Goal: Transaction & Acquisition: Purchase product/service

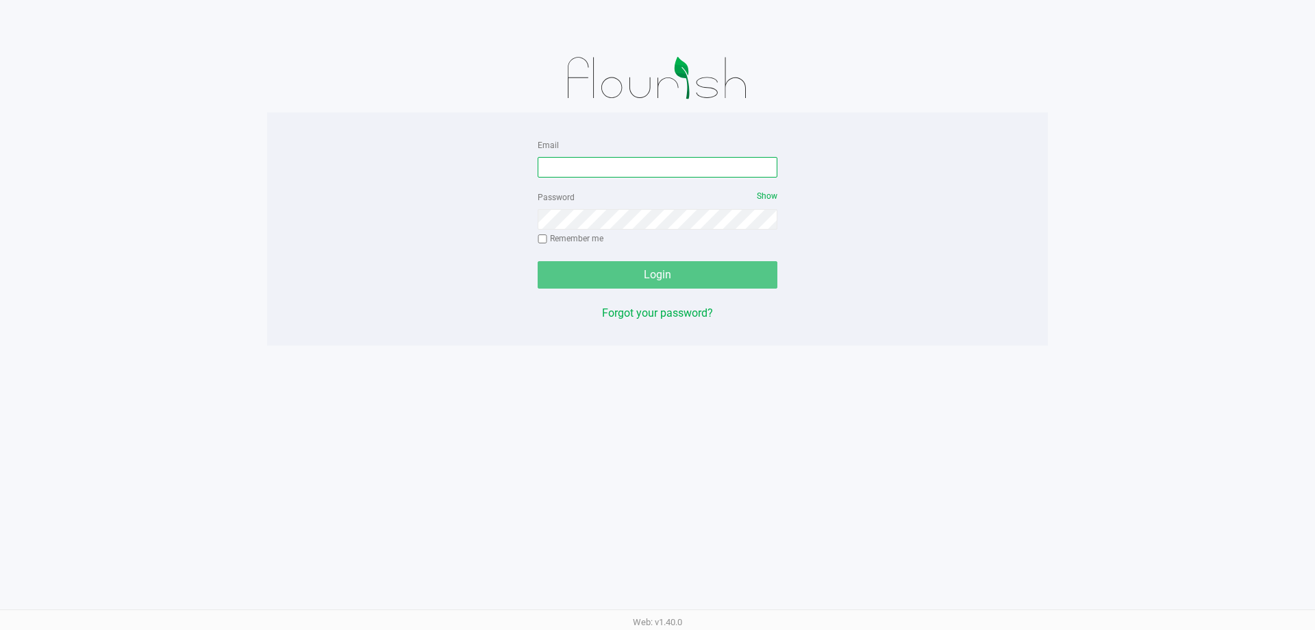
click at [615, 162] on input "Email" at bounding box center [658, 167] width 240 height 21
type input "[EMAIL_ADDRESS][DOMAIN_NAME]"
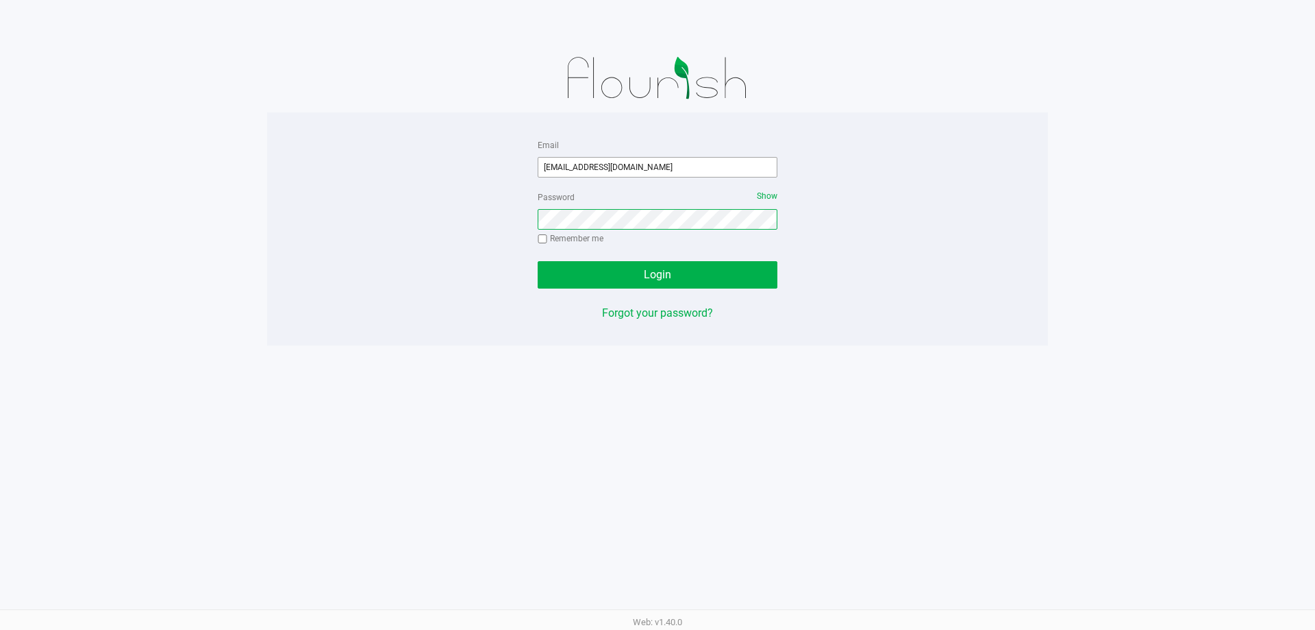
click at [538, 261] on button "Login" at bounding box center [658, 274] width 240 height 27
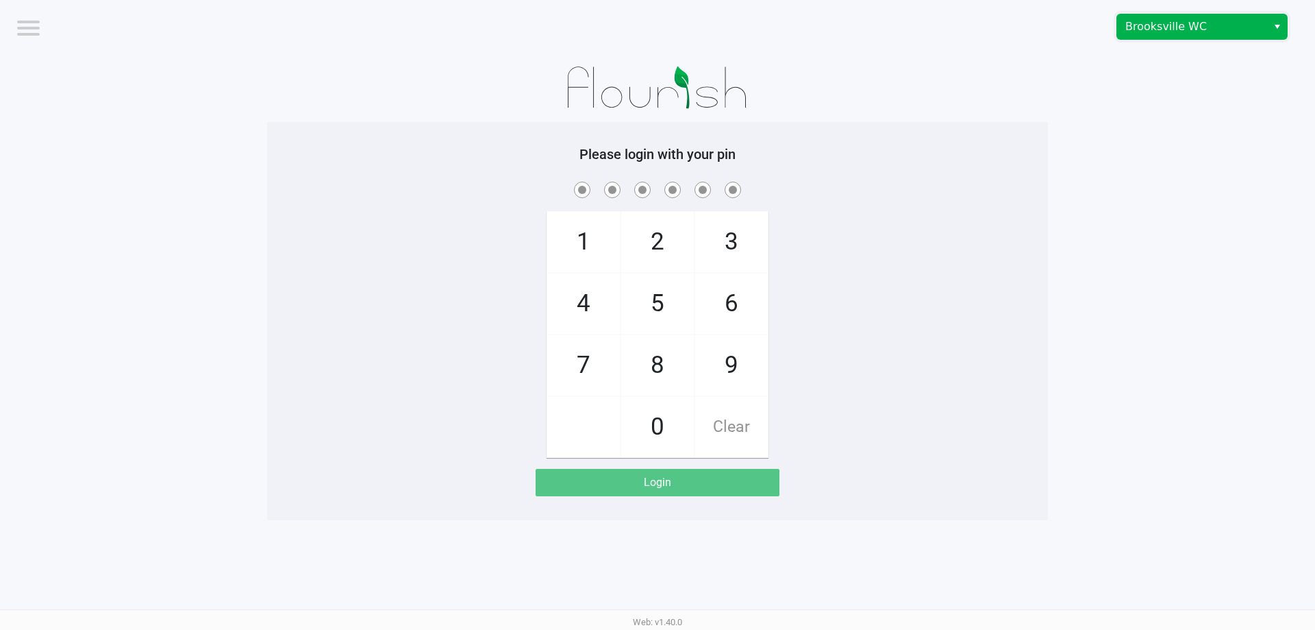
click at [1180, 21] on span "Brooksville WC" at bounding box center [1193, 26] width 134 height 16
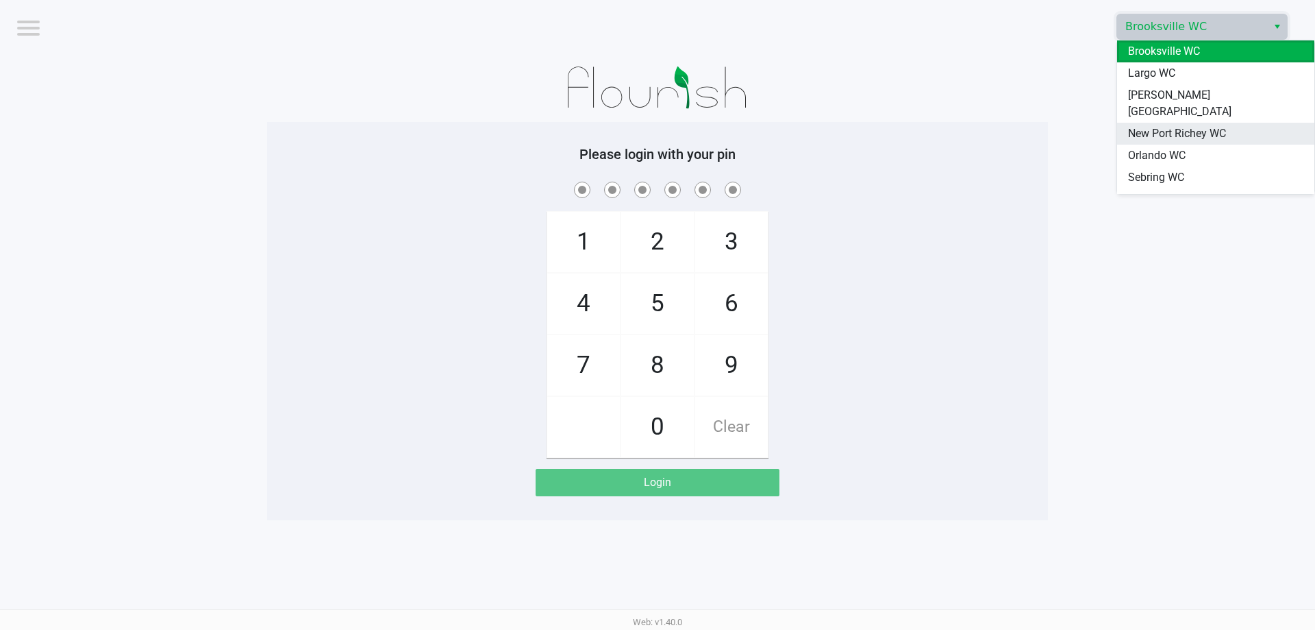
click at [1190, 125] on span "New Port Richey WC" at bounding box center [1177, 133] width 98 height 16
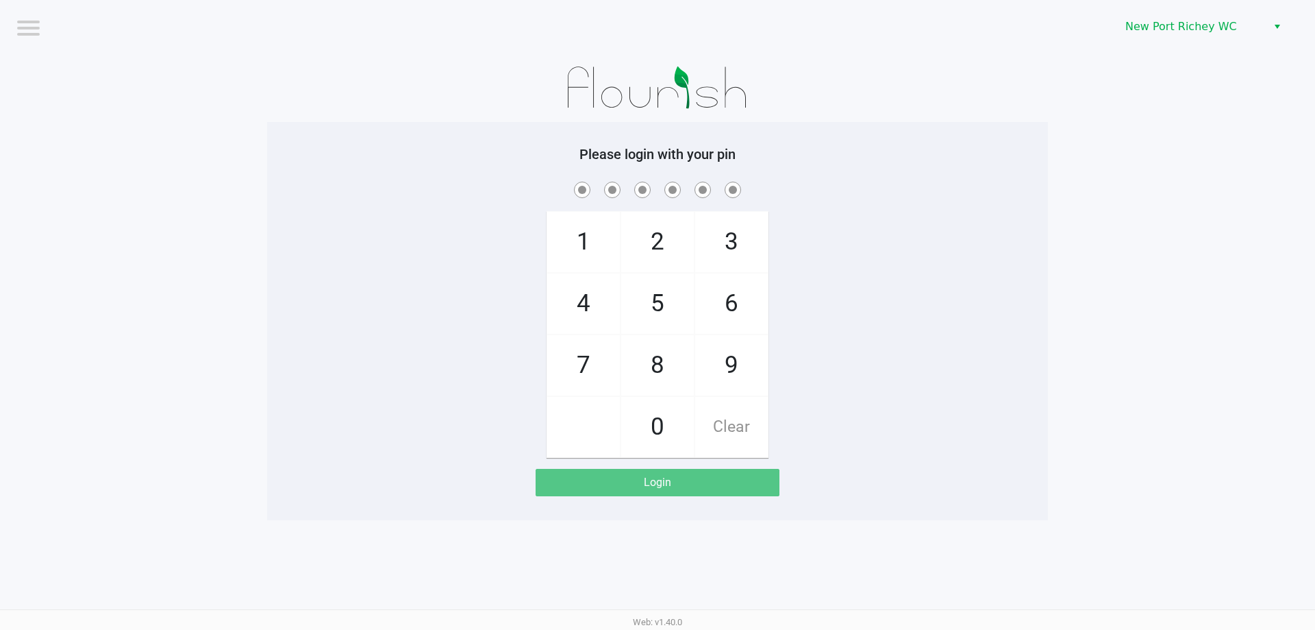
click at [997, 156] on h5 "Please login with your pin" at bounding box center [657, 154] width 760 height 16
checkbox input "true"
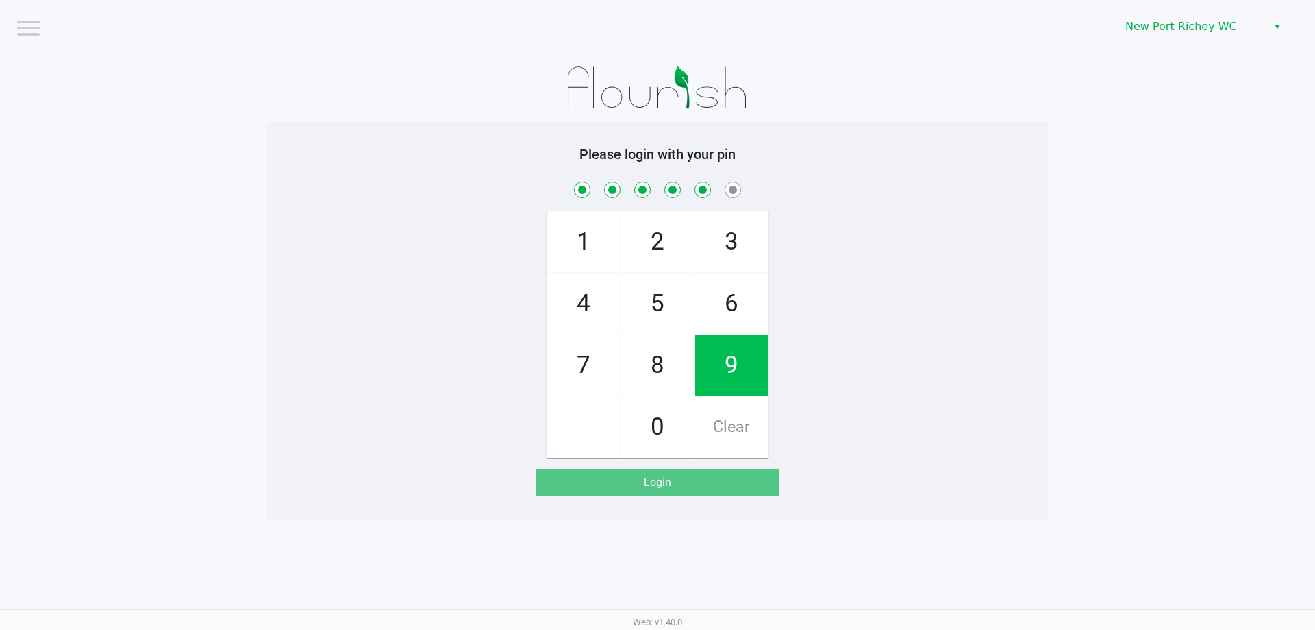
checkbox input "true"
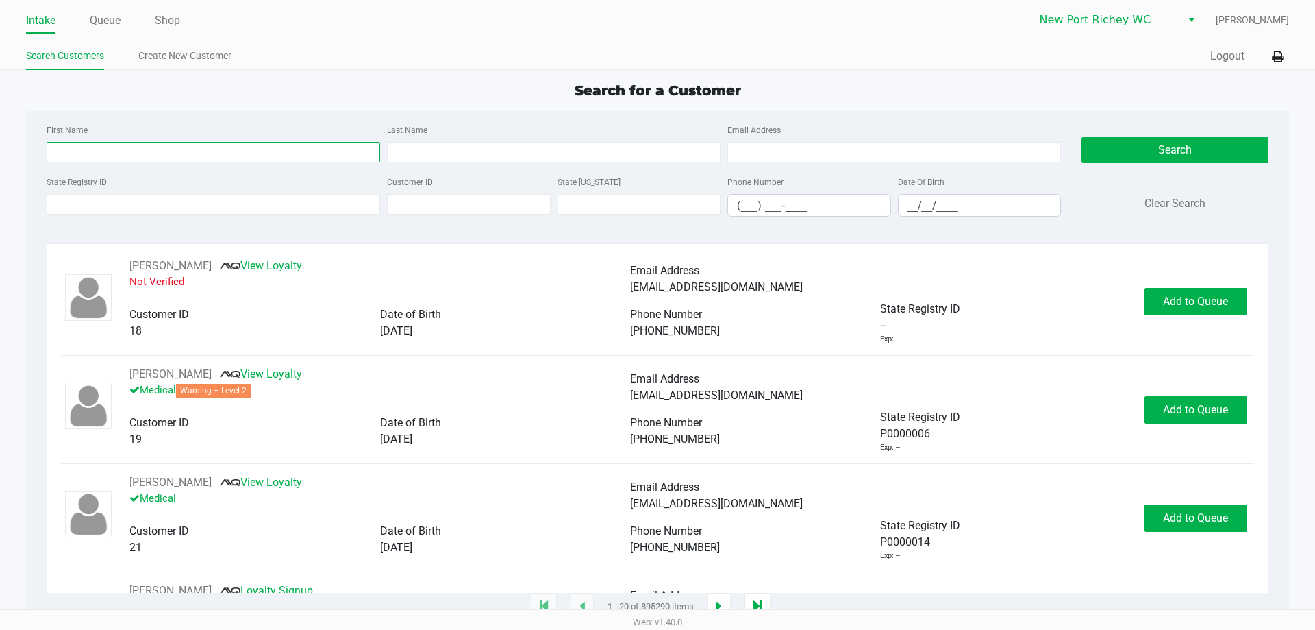
click at [123, 144] on input "First Name" at bounding box center [214, 152] width 334 height 21
type input "tristan"
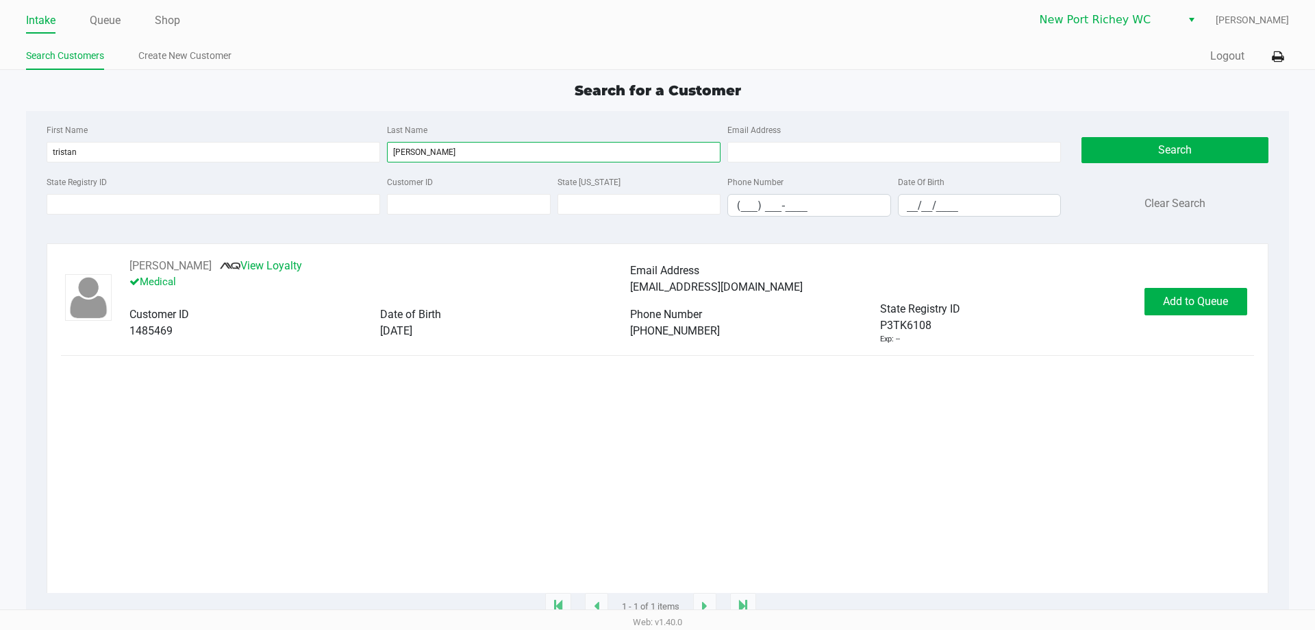
type input "wilkerson"
click at [1191, 319] on div "TRISTAN WILKERSON View Loyalty Medical Email Address tgwlksn@gmail.com Customer…" at bounding box center [657, 301] width 1193 height 87
click at [1191, 312] on button "Add to Queue" at bounding box center [1196, 301] width 103 height 27
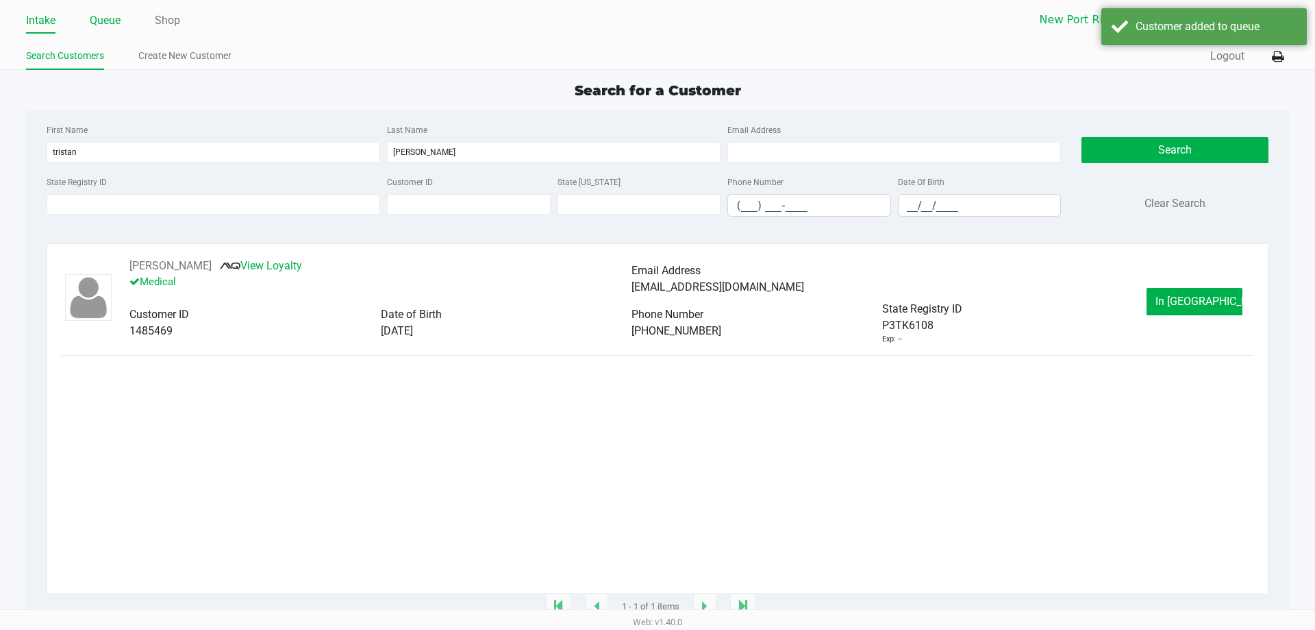
click at [118, 27] on link "Queue" at bounding box center [105, 20] width 31 height 19
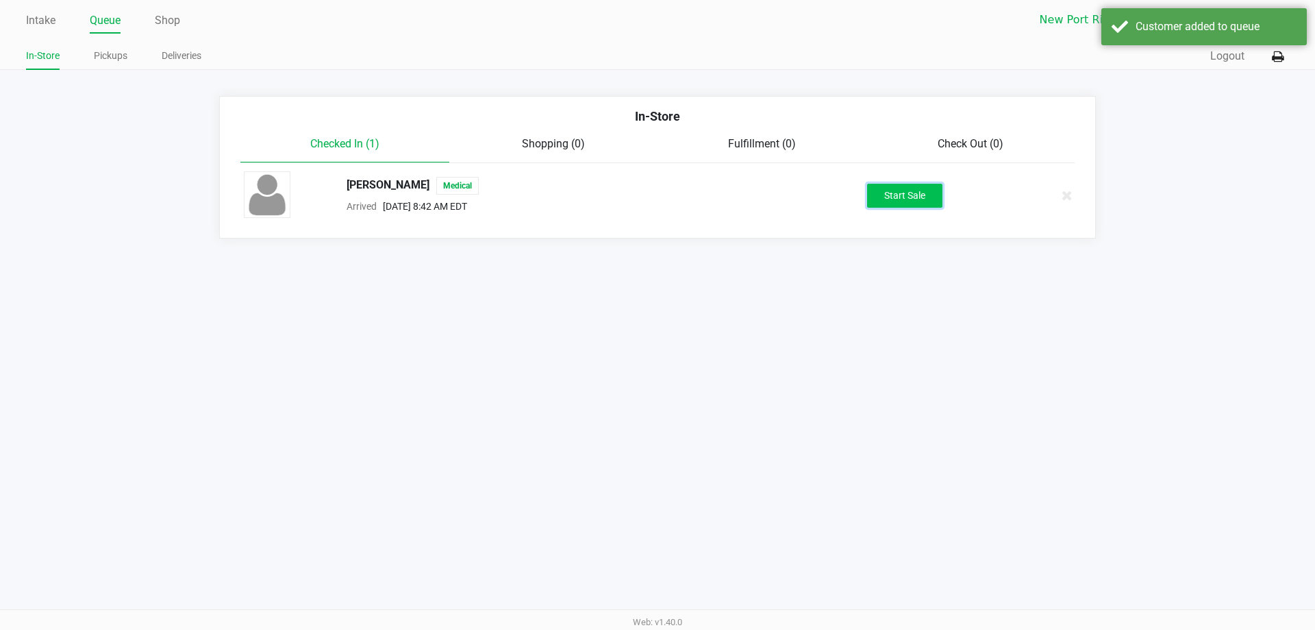
click at [900, 190] on button "Start Sale" at bounding box center [904, 196] width 75 height 24
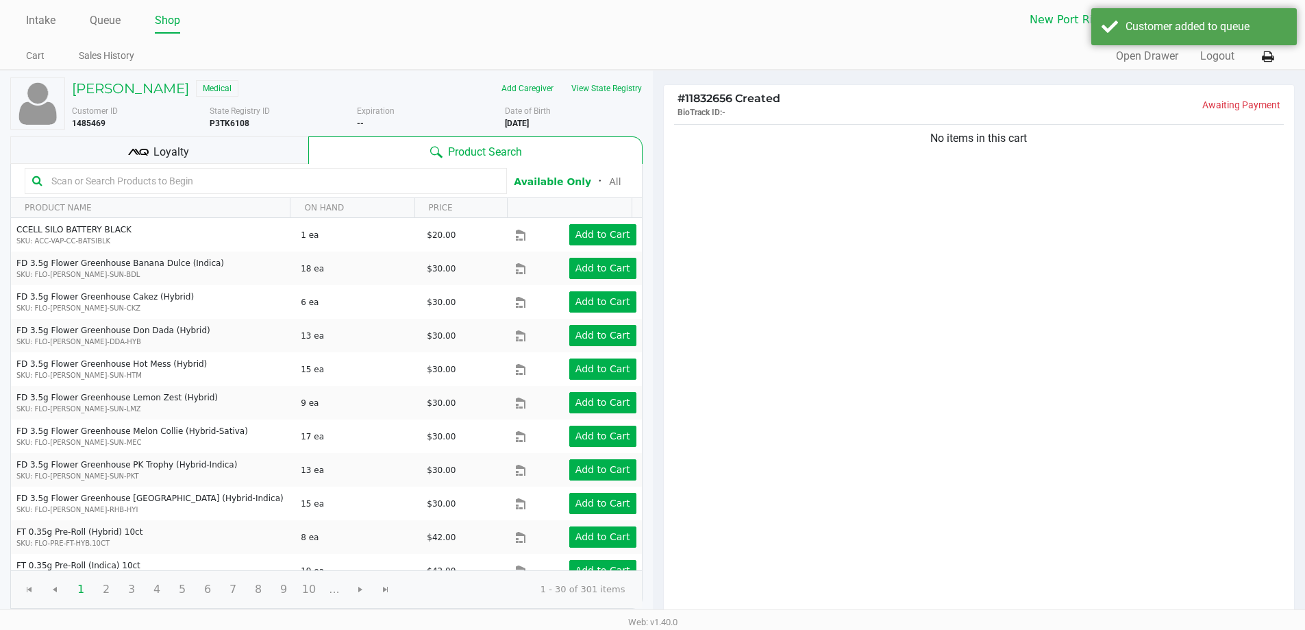
click at [199, 175] on input "text" at bounding box center [273, 181] width 454 height 21
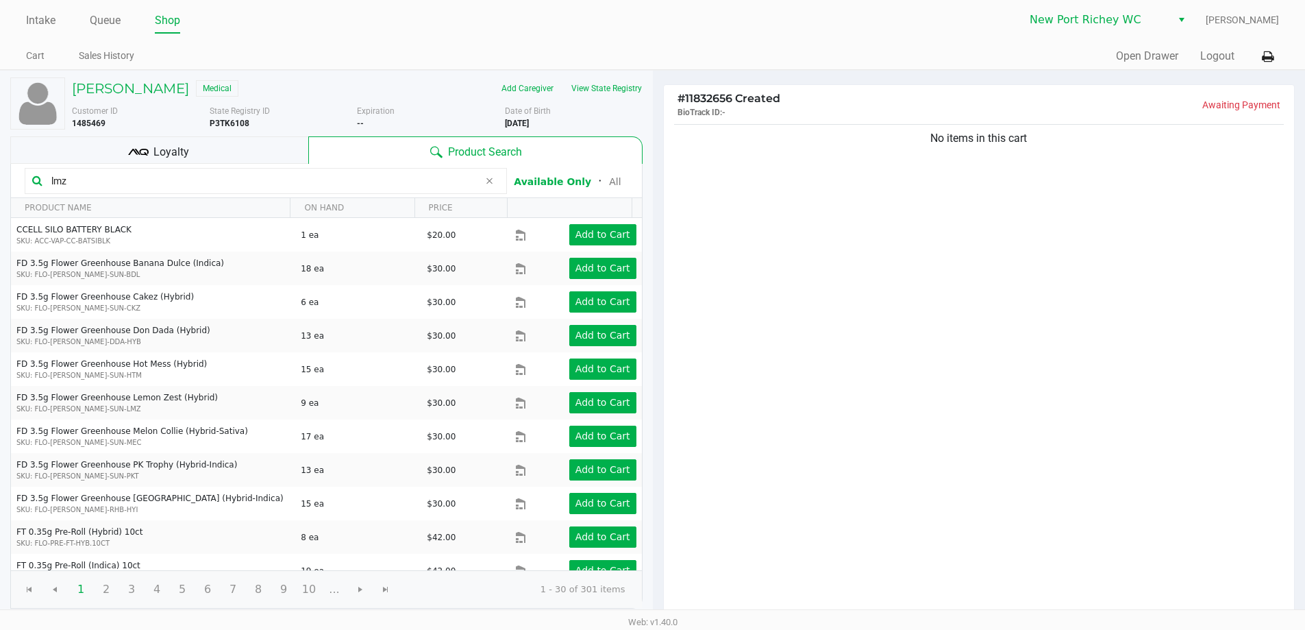
type input "lmz"
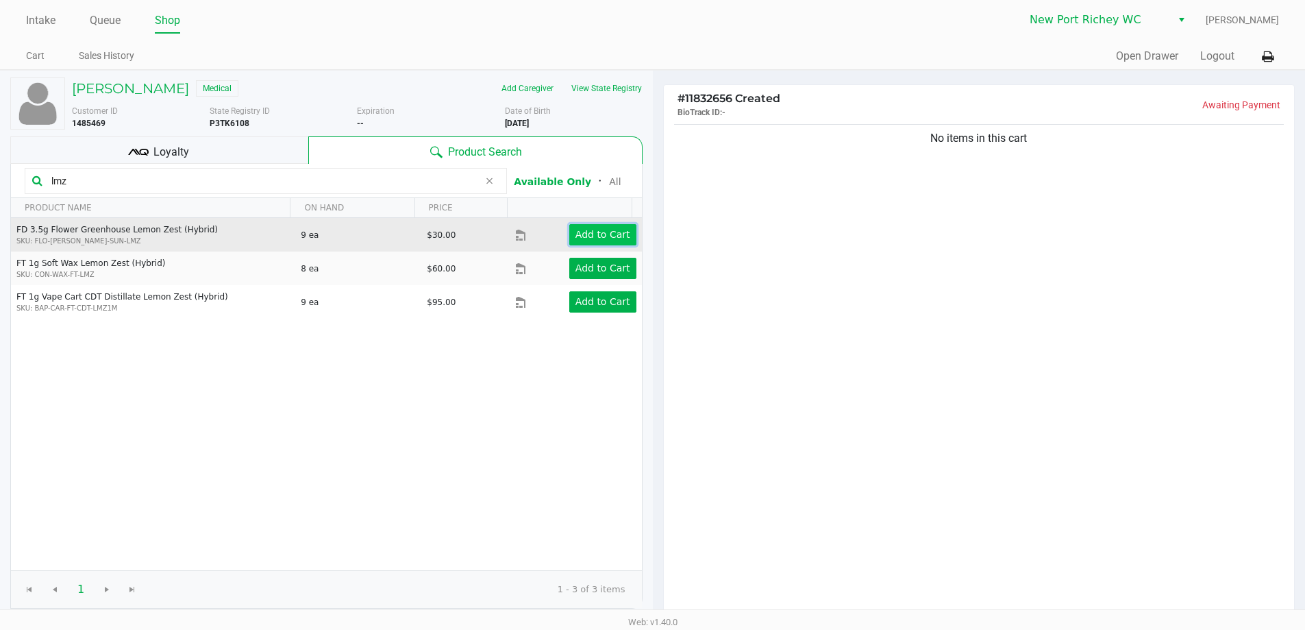
click at [587, 234] on app-button-loader "Add to Cart" at bounding box center [603, 234] width 55 height 11
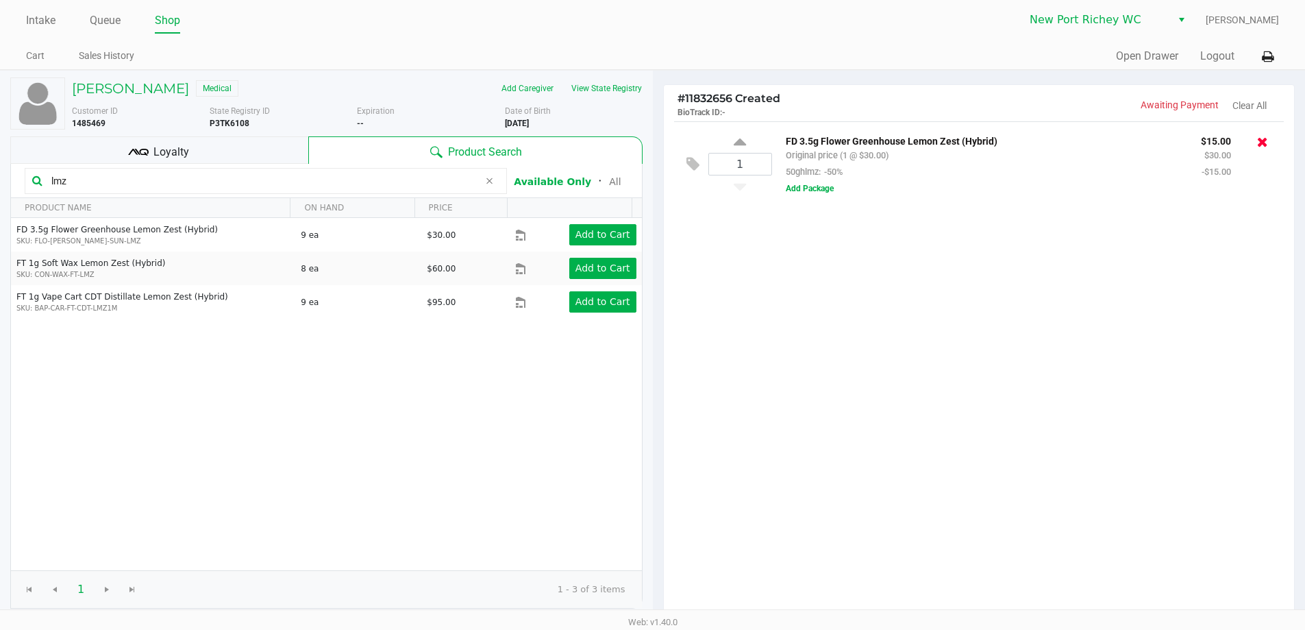
click at [1259, 147] on icon at bounding box center [1262, 142] width 11 height 14
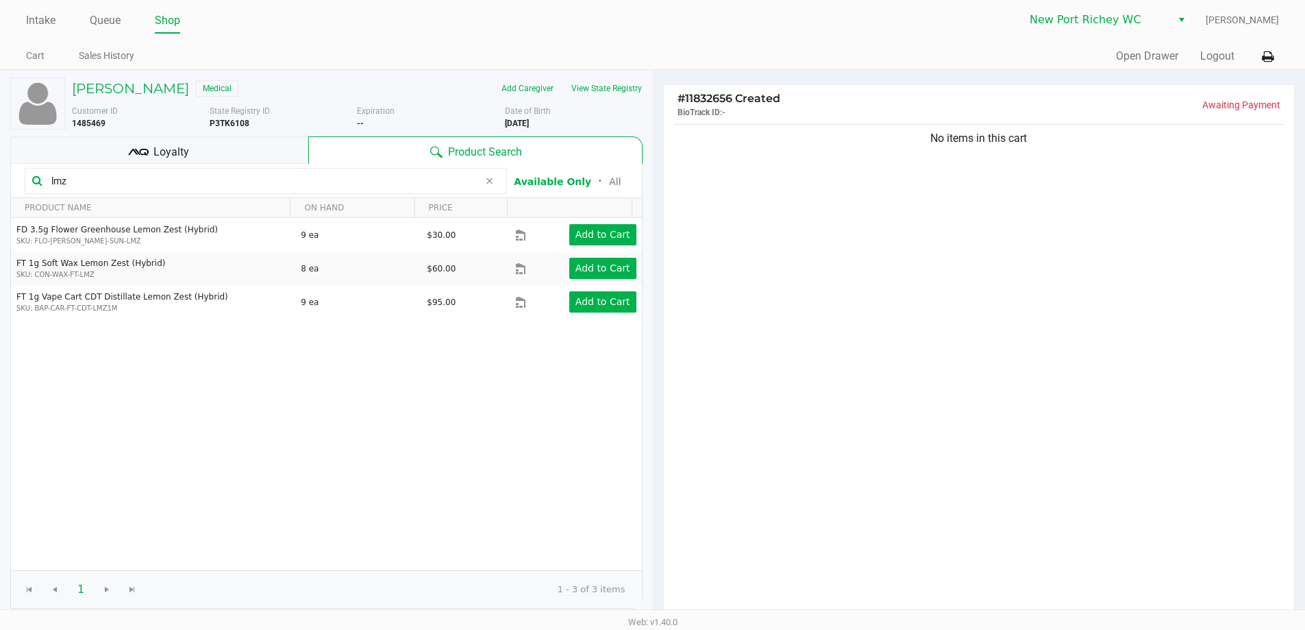
click at [86, 2] on div "Intake Queue Shop New Port Richey WC Tristan Wilkerson Cart Sales History Quick…" at bounding box center [652, 35] width 1305 height 70
click at [96, 16] on link "Queue" at bounding box center [105, 20] width 31 height 19
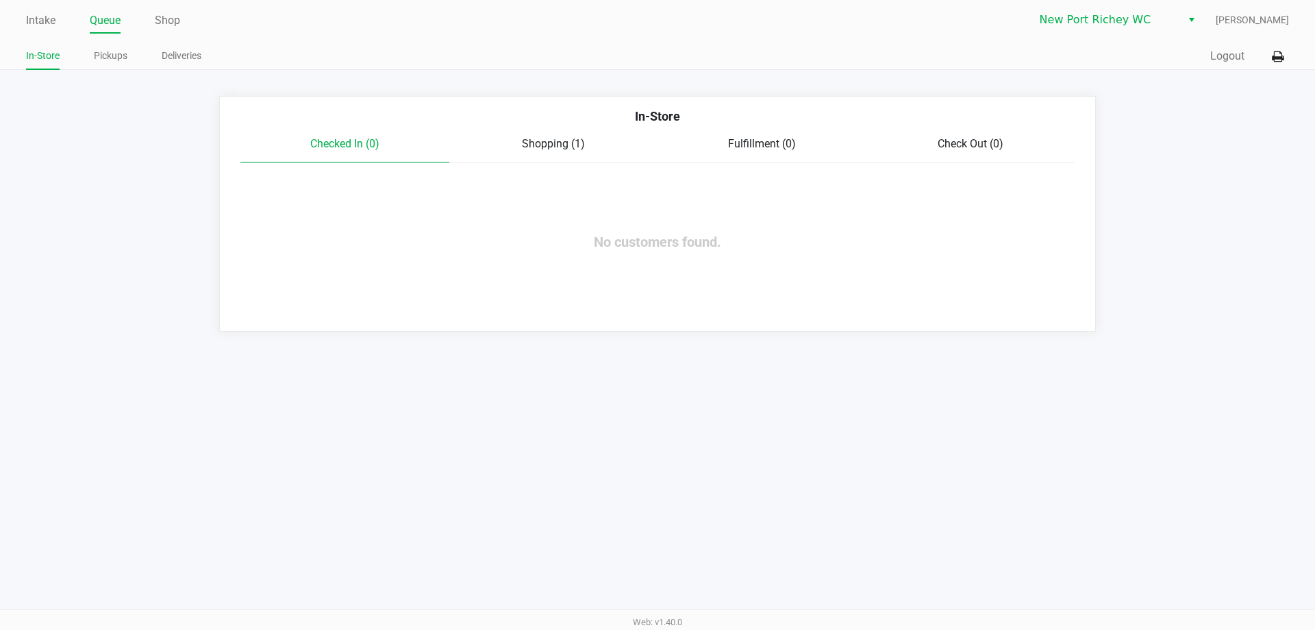
click at [557, 142] on span "Shopping (1)" at bounding box center [553, 143] width 63 height 13
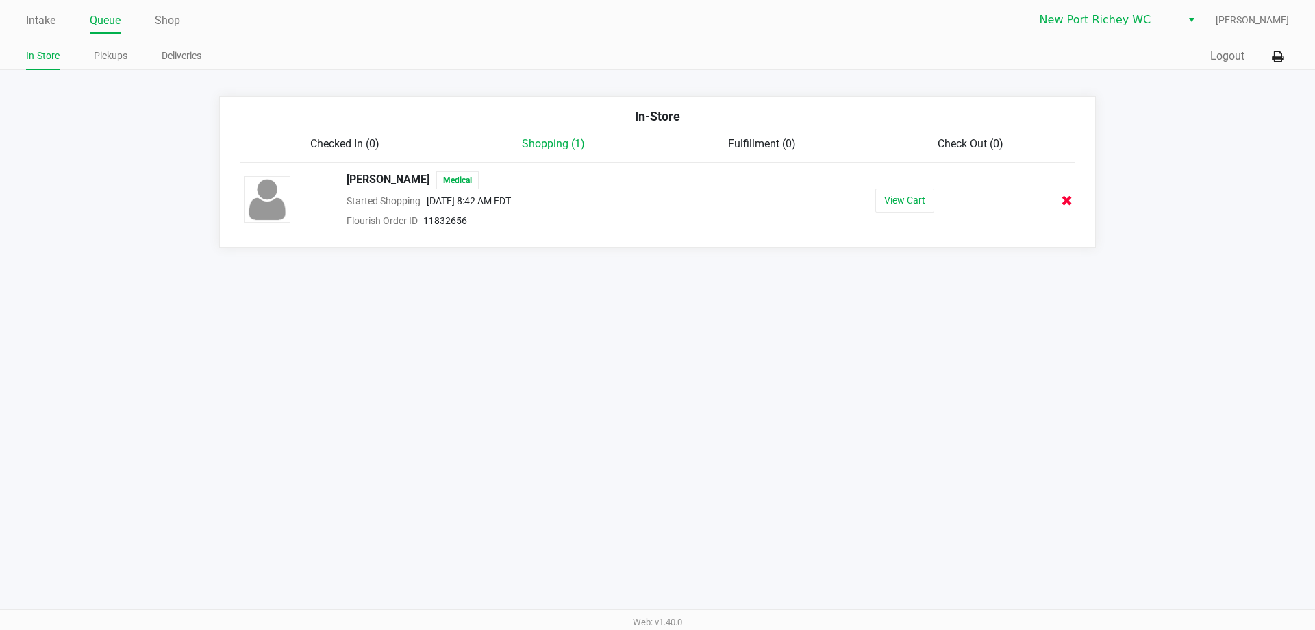
click at [1072, 198] on icon at bounding box center [1067, 200] width 11 height 10
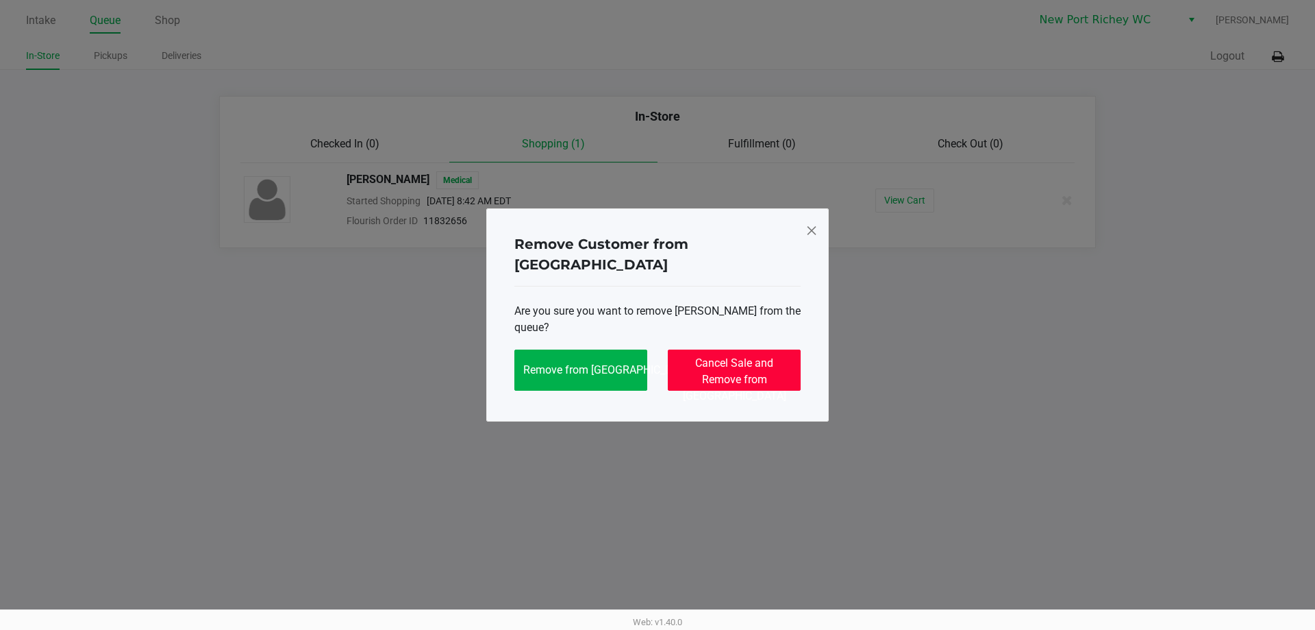
click at [739, 356] on span "Cancel Sale and Remove from Queue" at bounding box center [734, 379] width 103 height 46
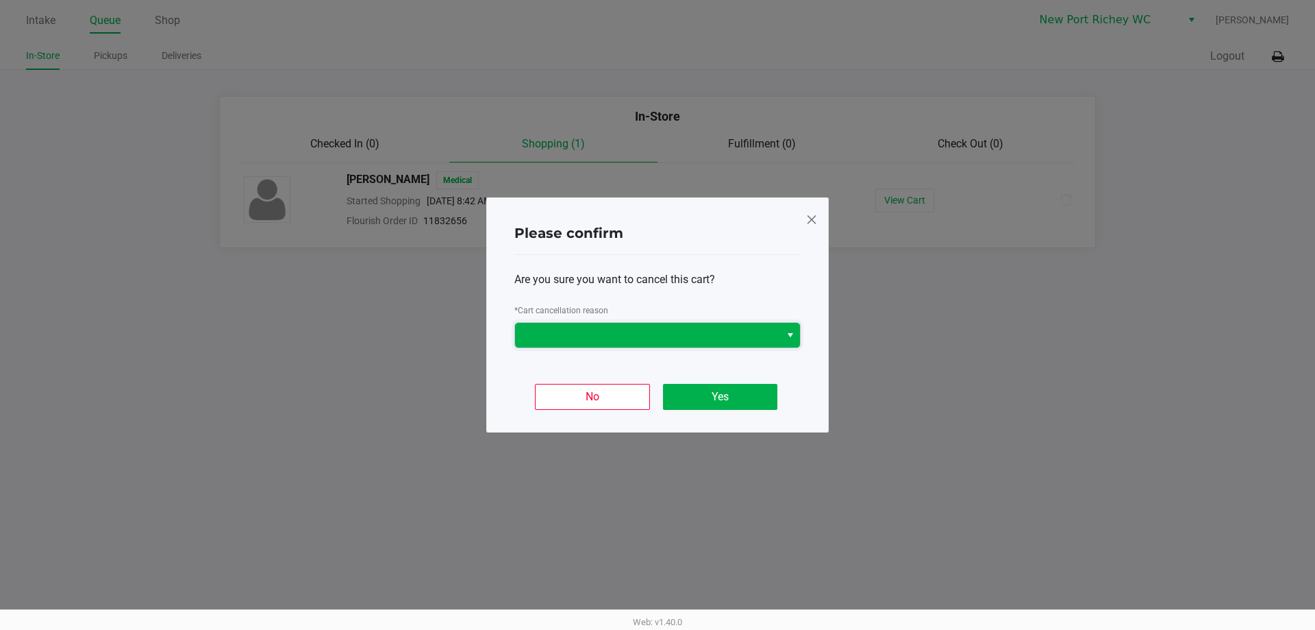
click at [723, 322] on kendo-dropdownlist at bounding box center [658, 335] width 286 height 26
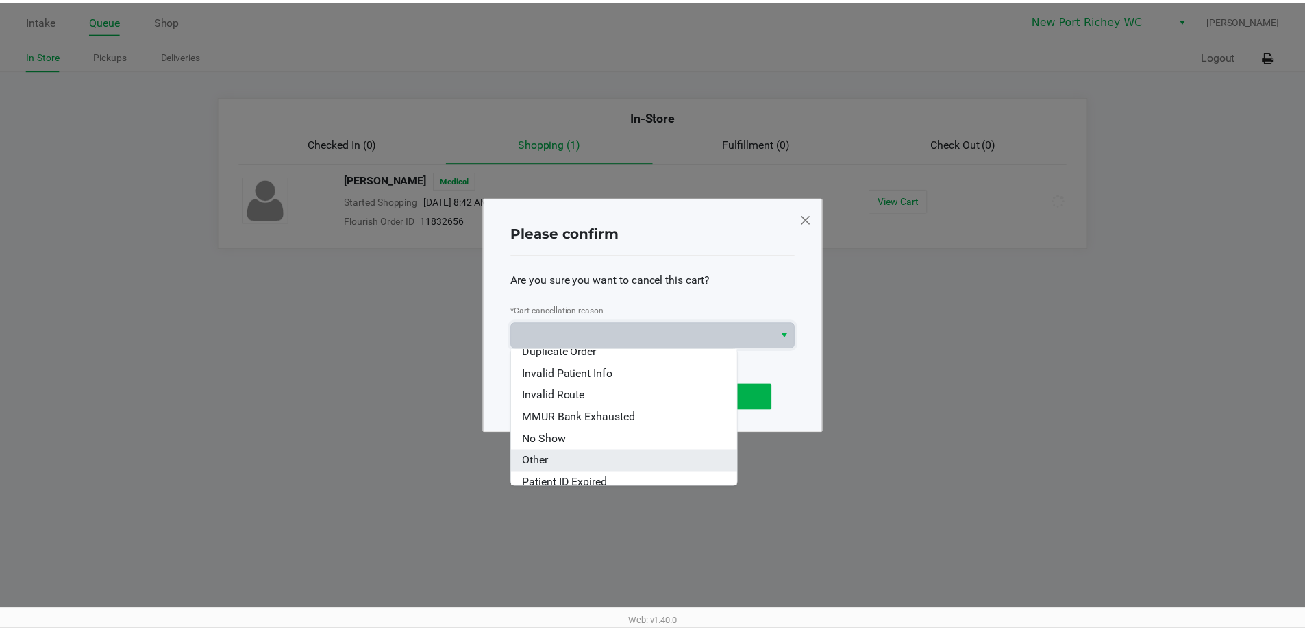
scroll to position [60, 0]
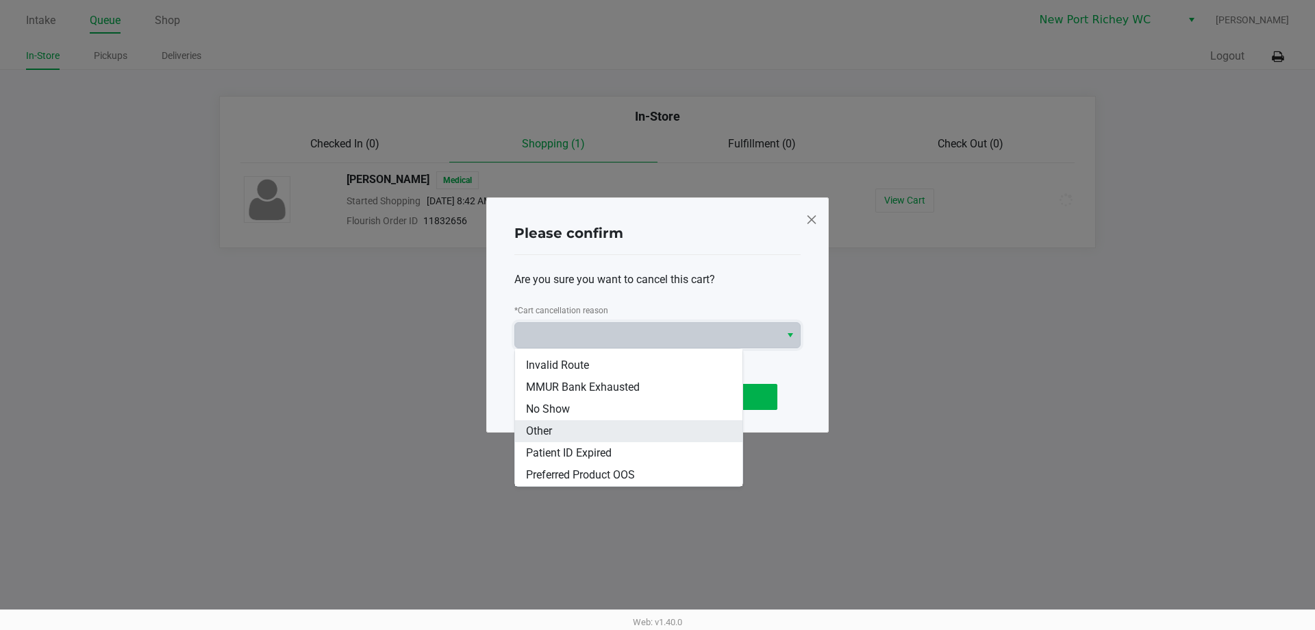
click at [623, 432] on li "Other" at bounding box center [628, 431] width 227 height 22
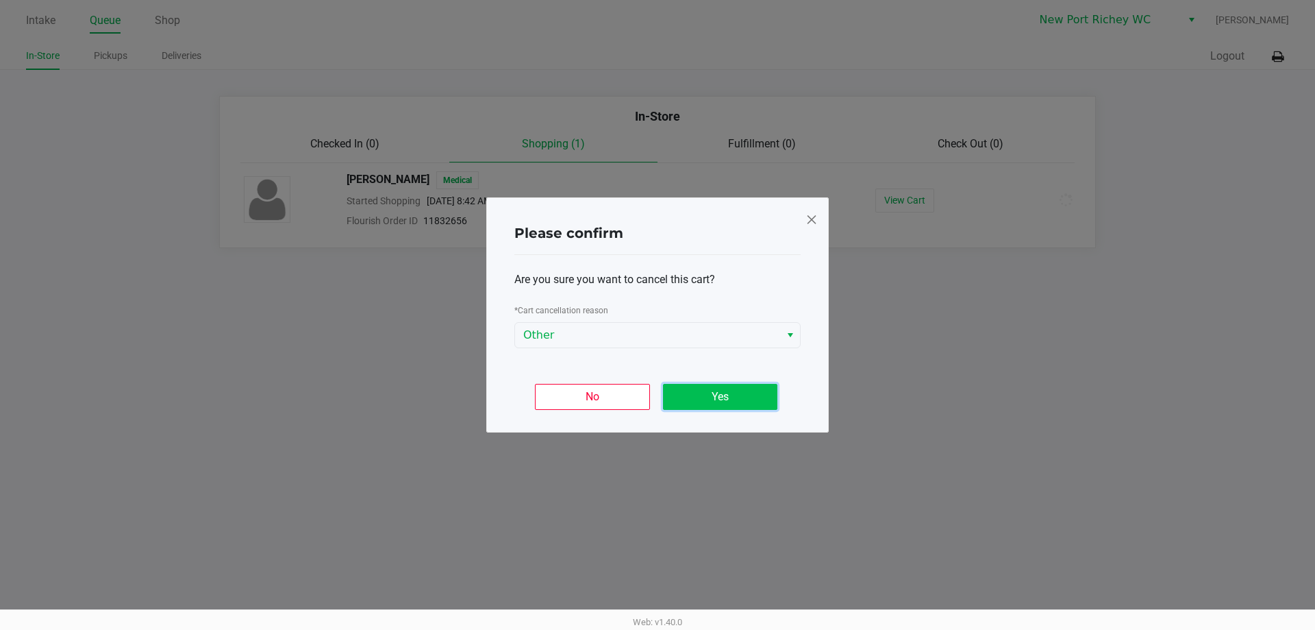
click at [676, 397] on button "Yes" at bounding box center [720, 397] width 114 height 26
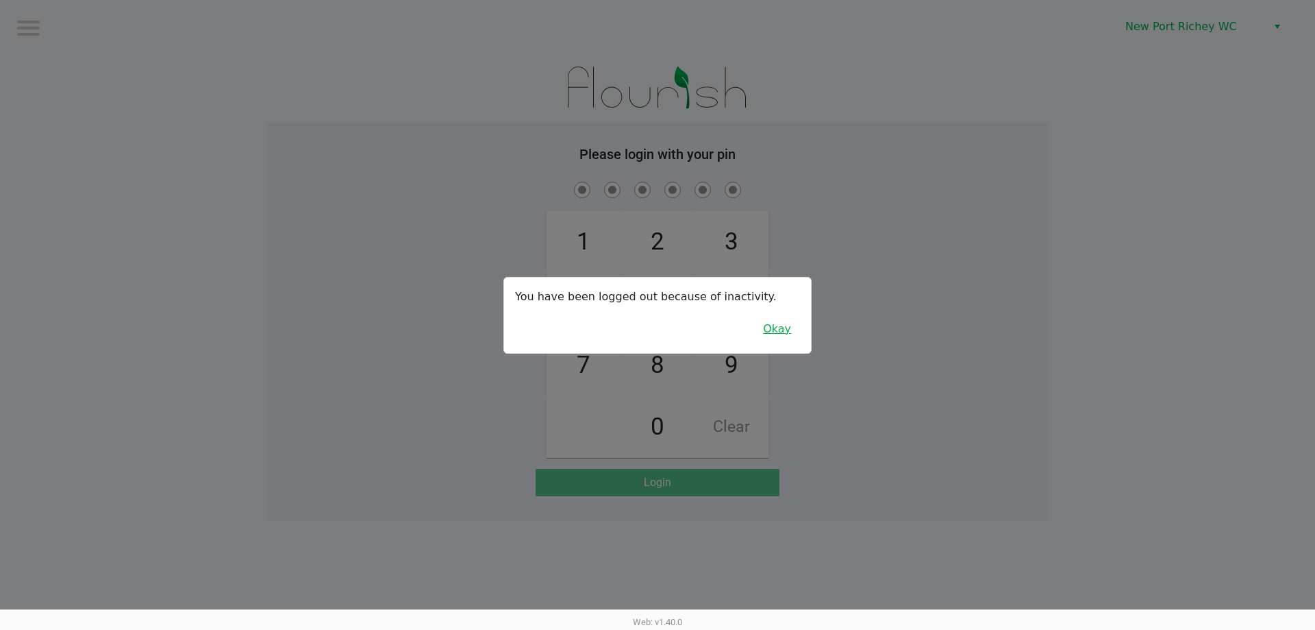
click at [770, 334] on button "Okay" at bounding box center [777, 329] width 46 height 26
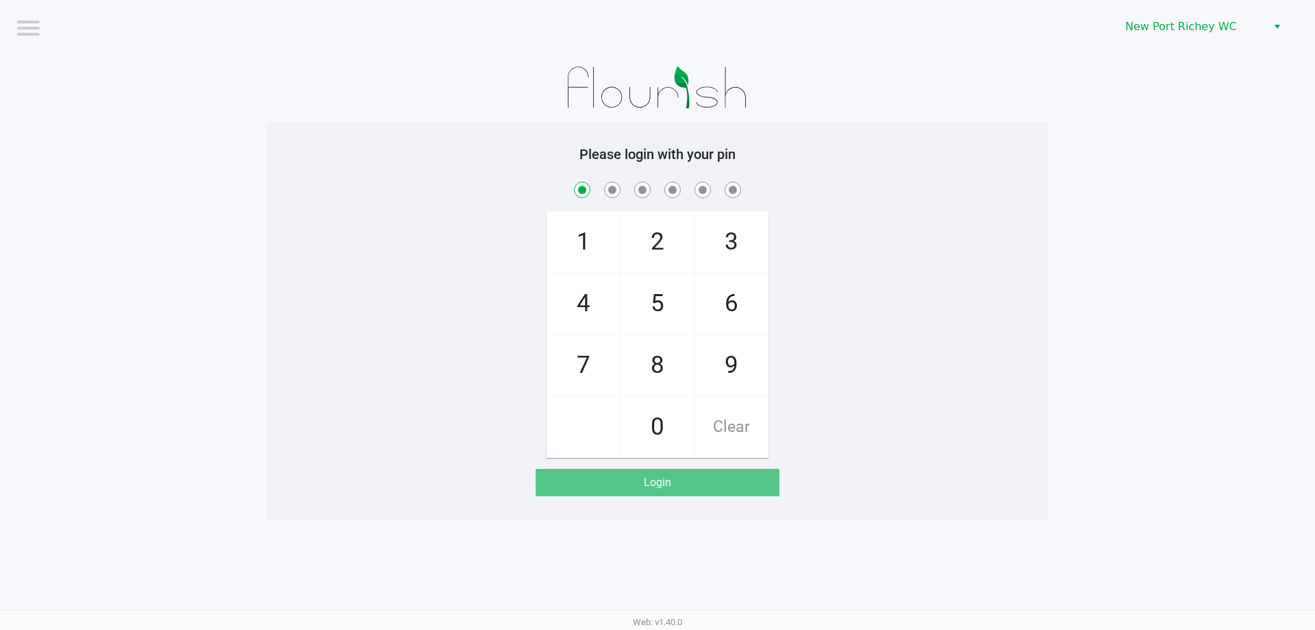
checkbox input "true"
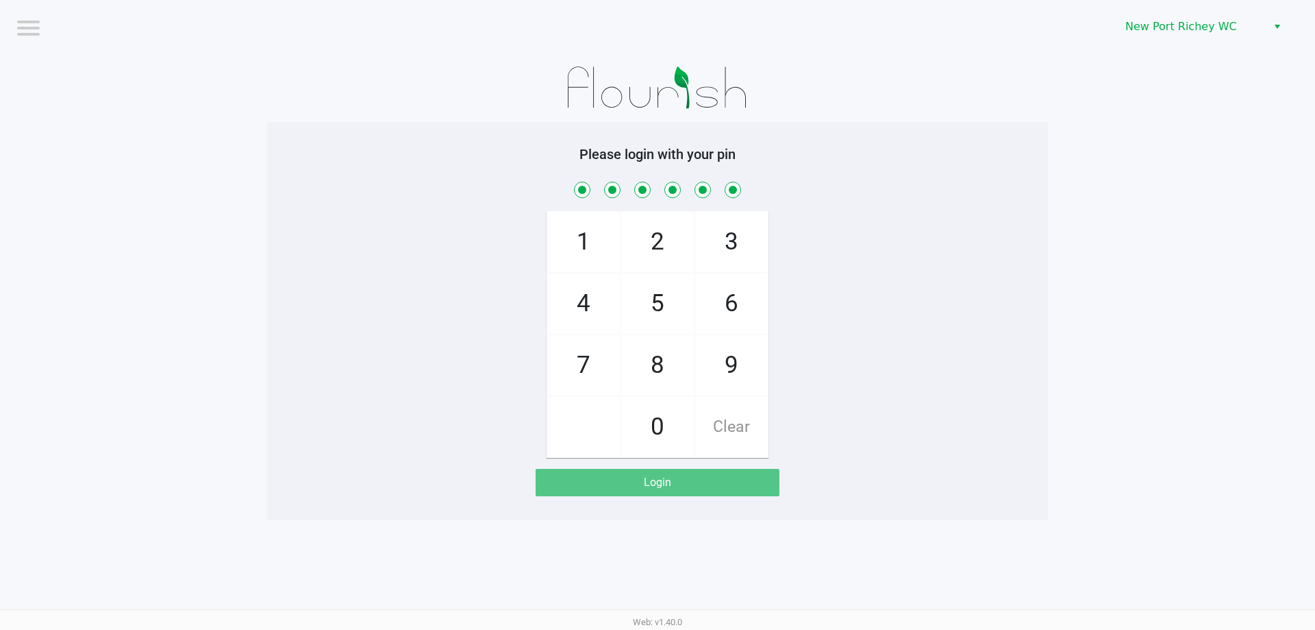
checkbox input "true"
checkbox input "false"
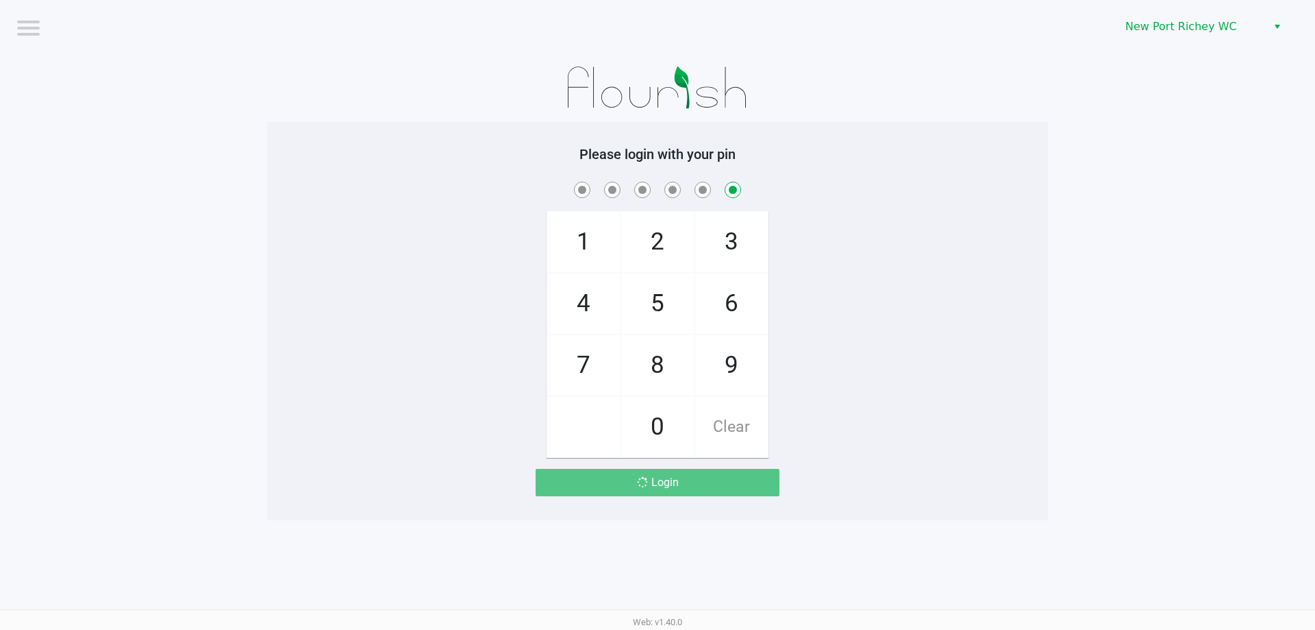
checkbox input "false"
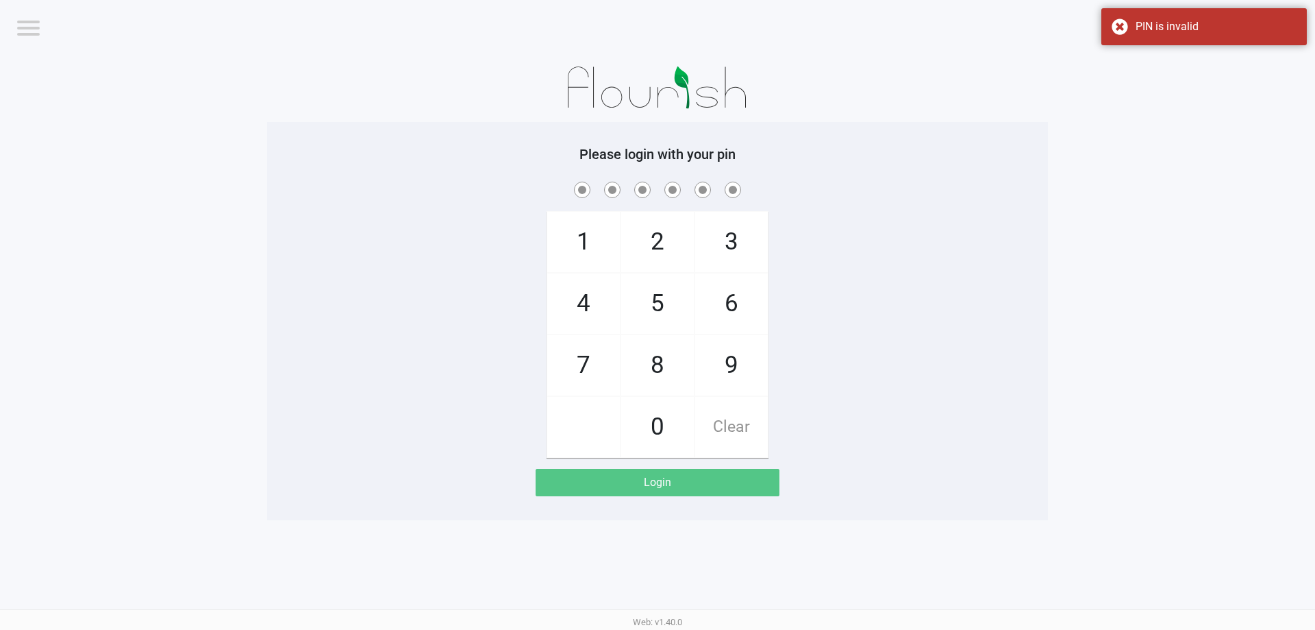
checkbox input "true"
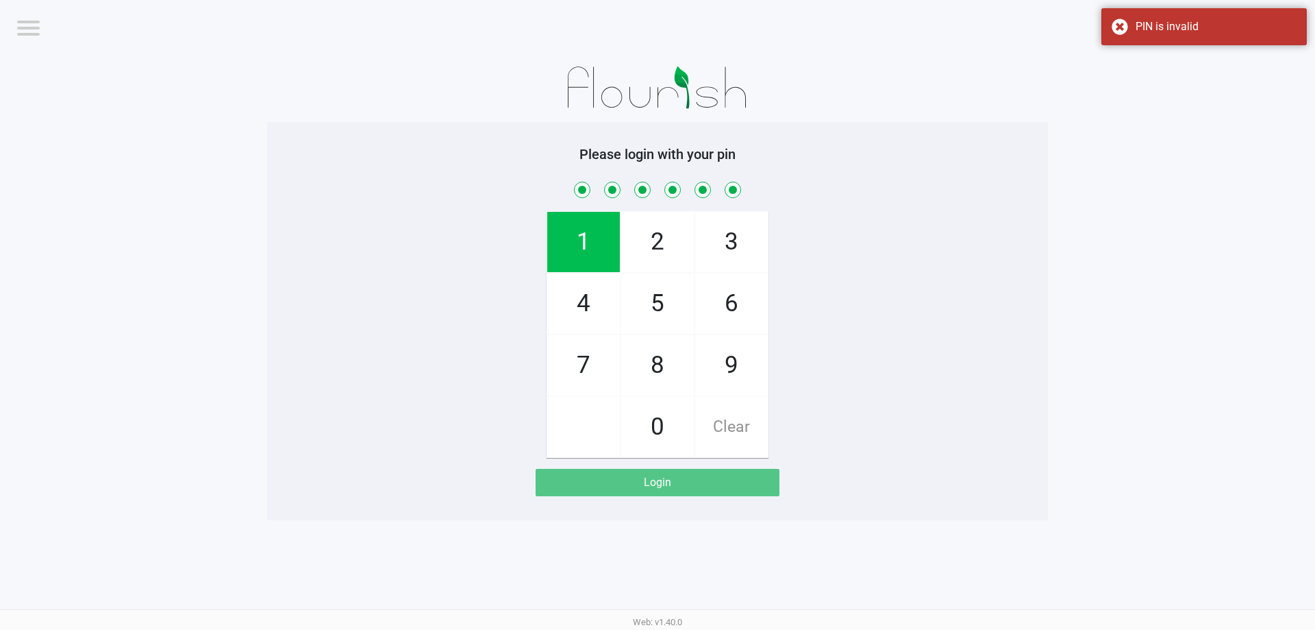
checkbox input "true"
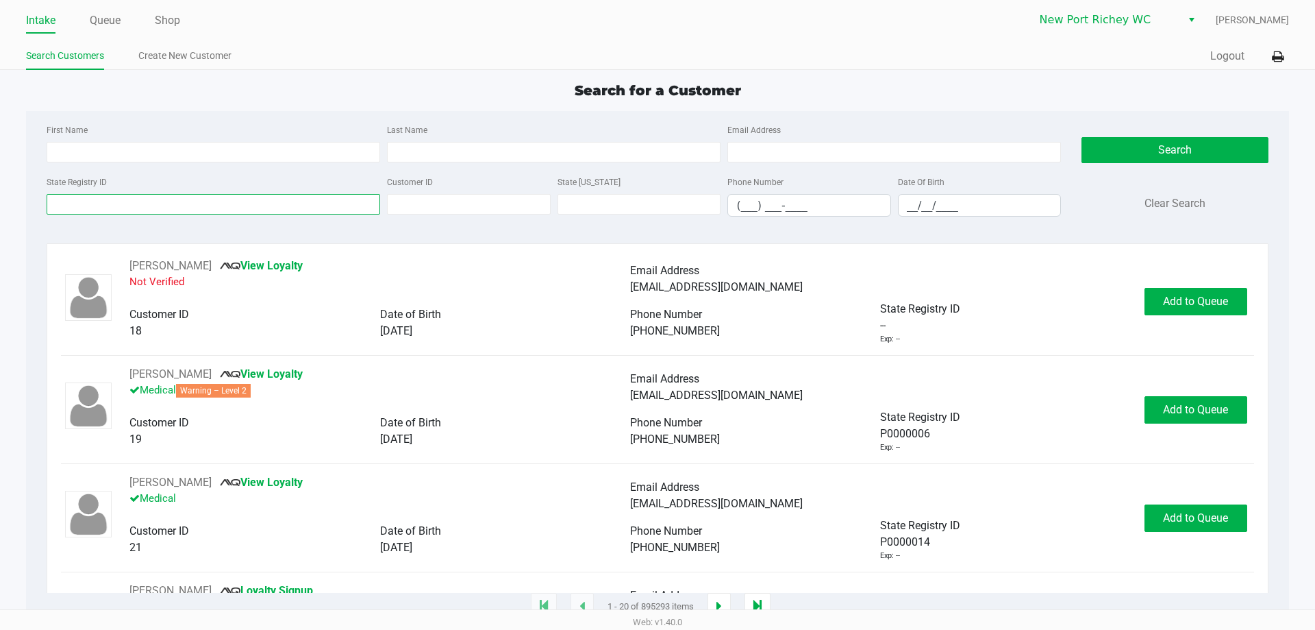
click at [151, 208] on input "State Registry ID" at bounding box center [214, 204] width 334 height 21
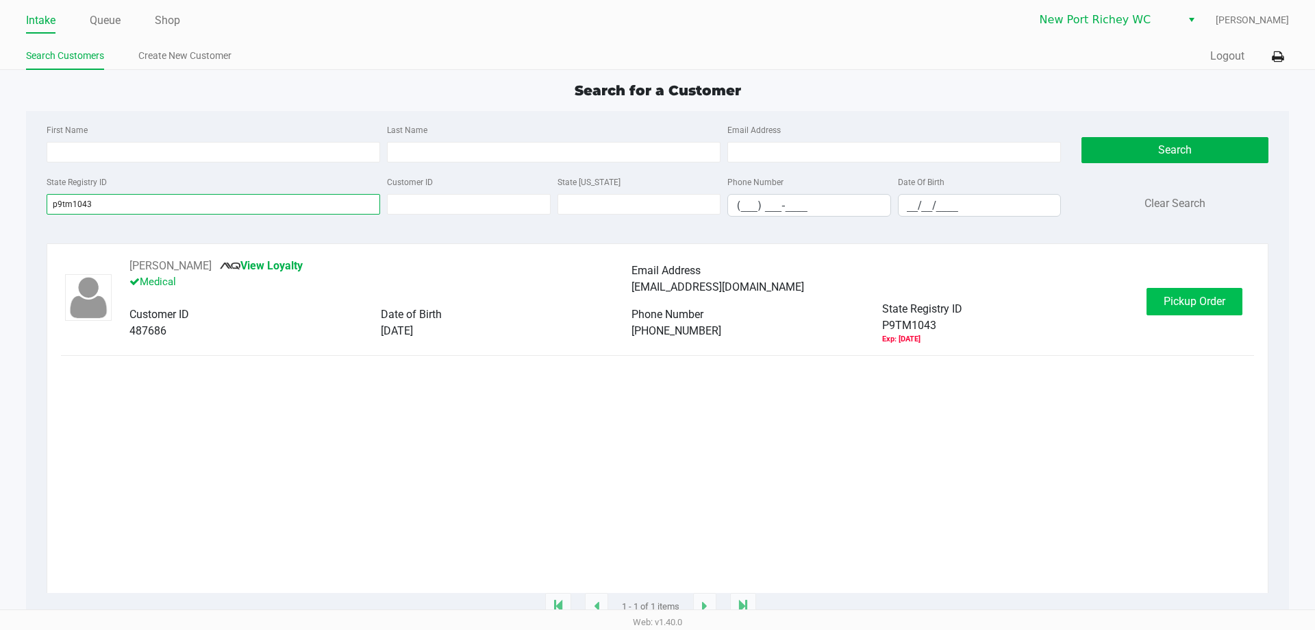
type input "p9tm1043"
click at [1209, 310] on button "Pickup Order" at bounding box center [1195, 301] width 96 height 27
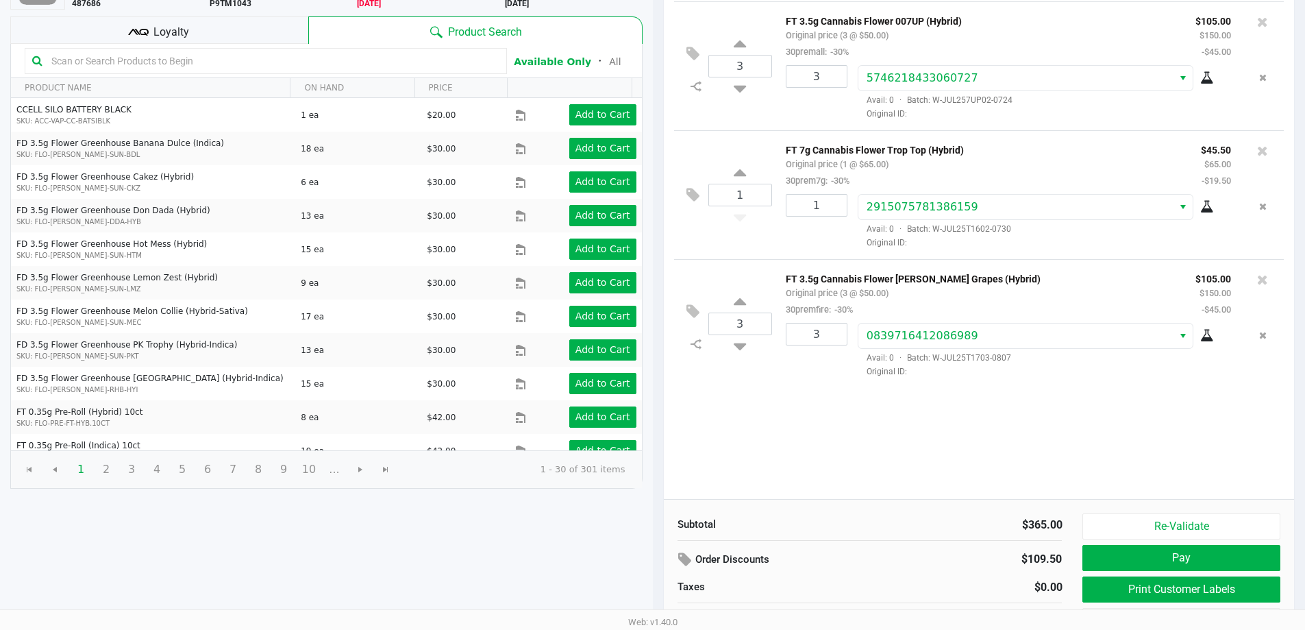
scroll to position [140, 0]
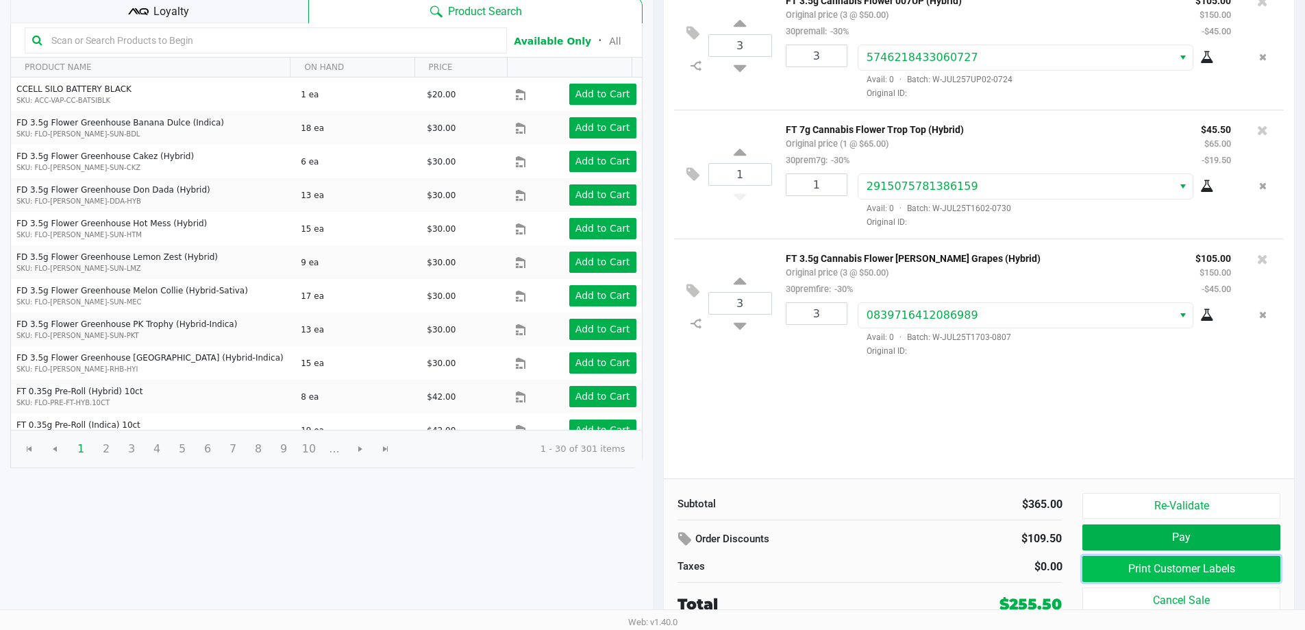
click at [1185, 562] on button "Print Customer Labels" at bounding box center [1180, 569] width 197 height 26
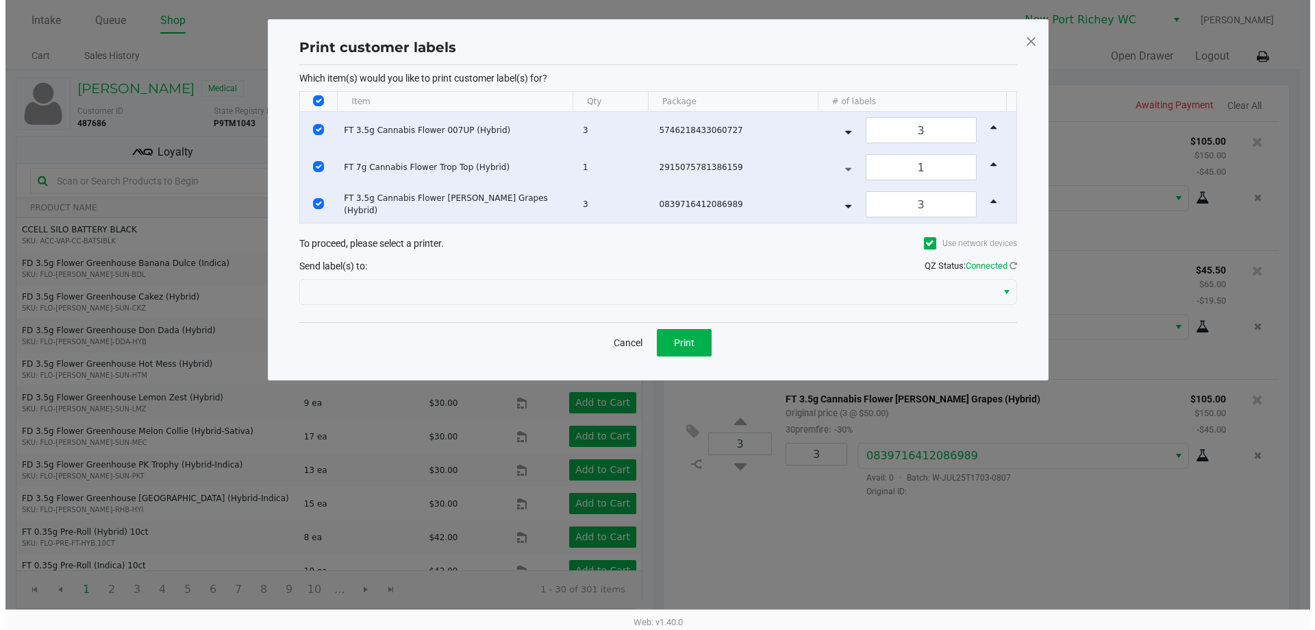
scroll to position [0, 0]
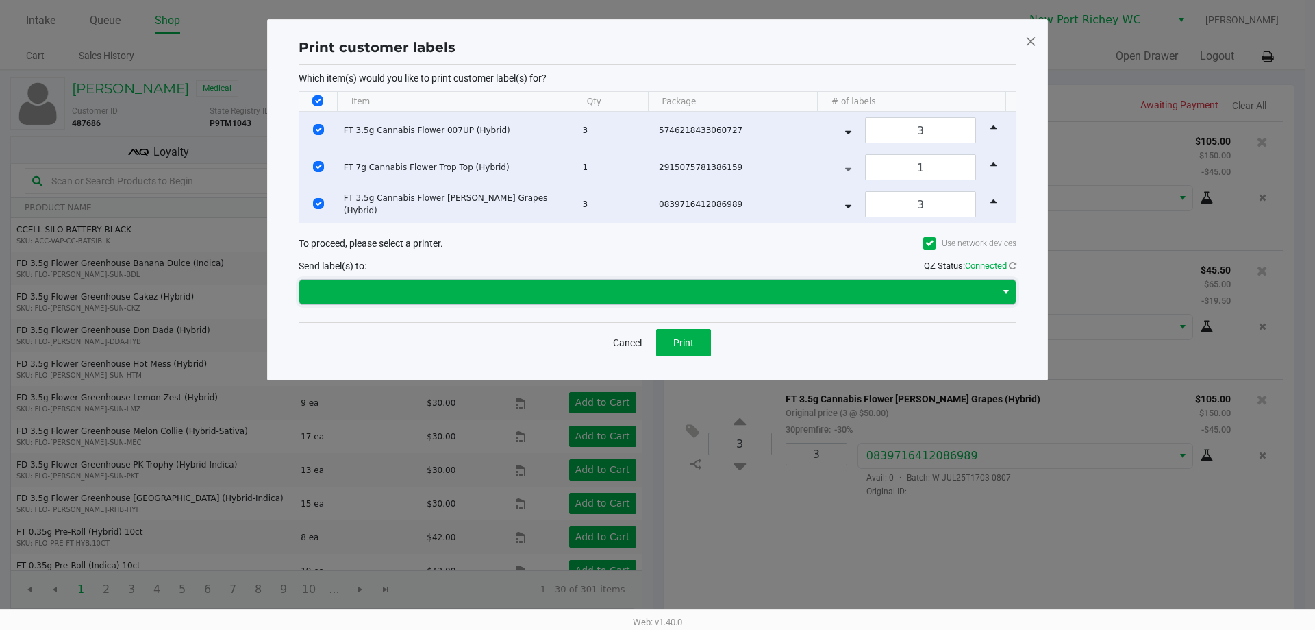
click at [687, 299] on span at bounding box center [647, 292] width 697 height 25
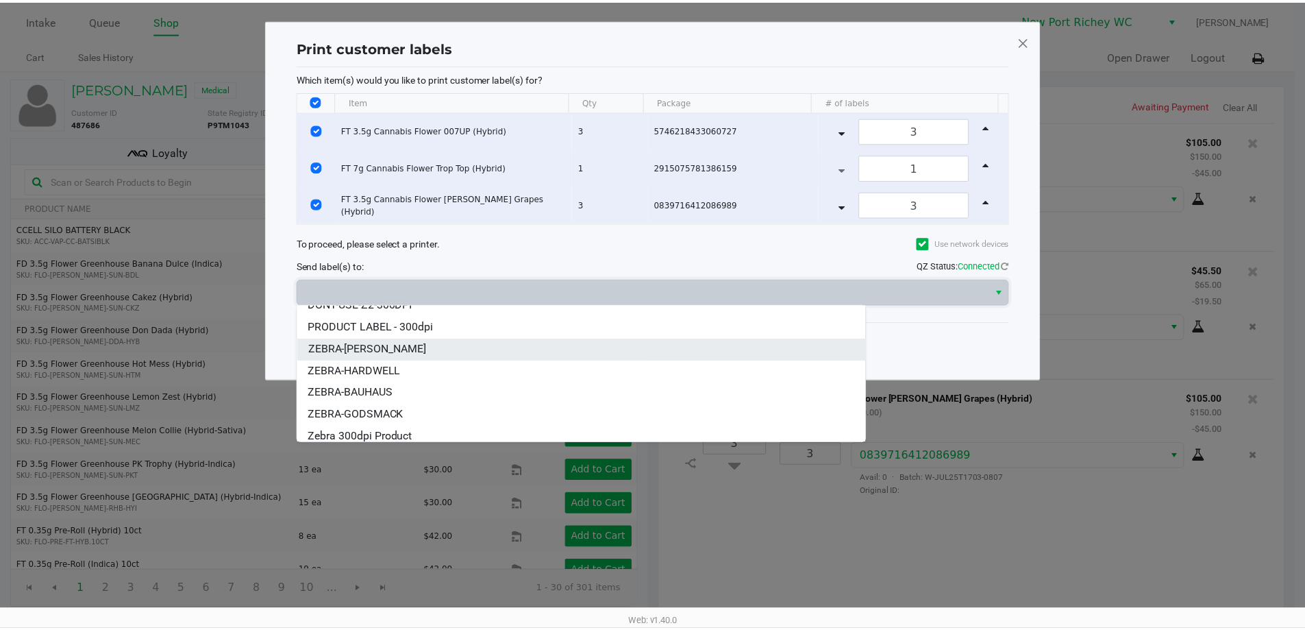
scroll to position [104, 0]
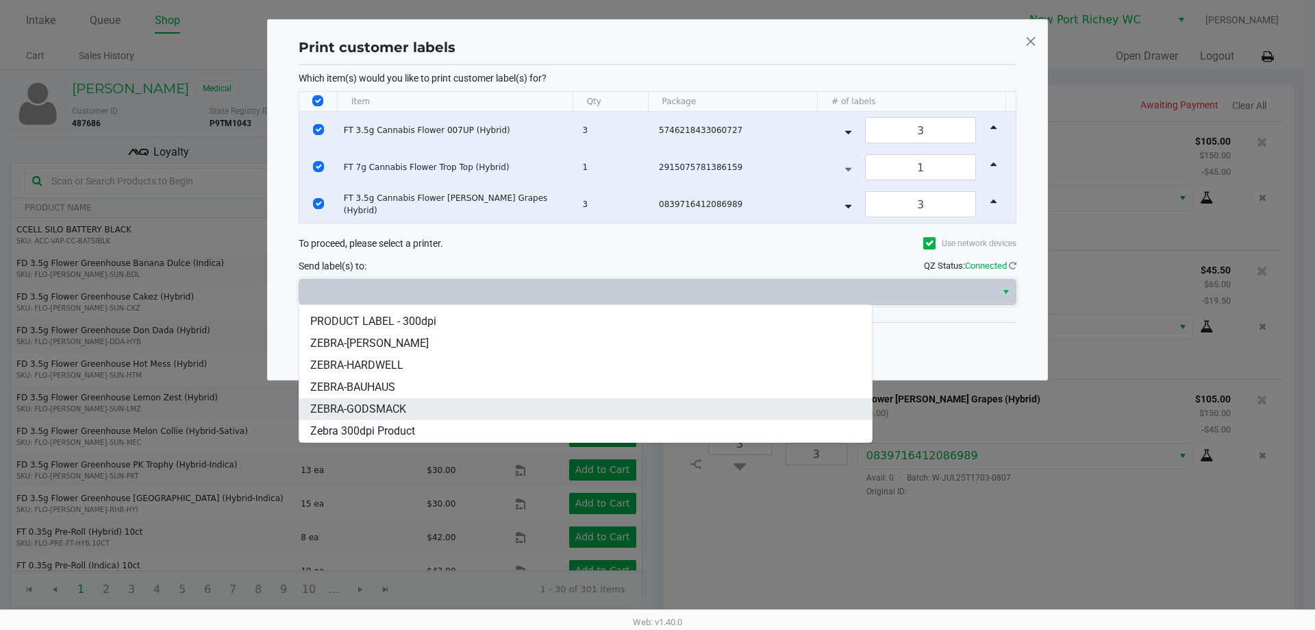
click at [539, 405] on li "ZEBRA-GODSMACK" at bounding box center [585, 409] width 573 height 22
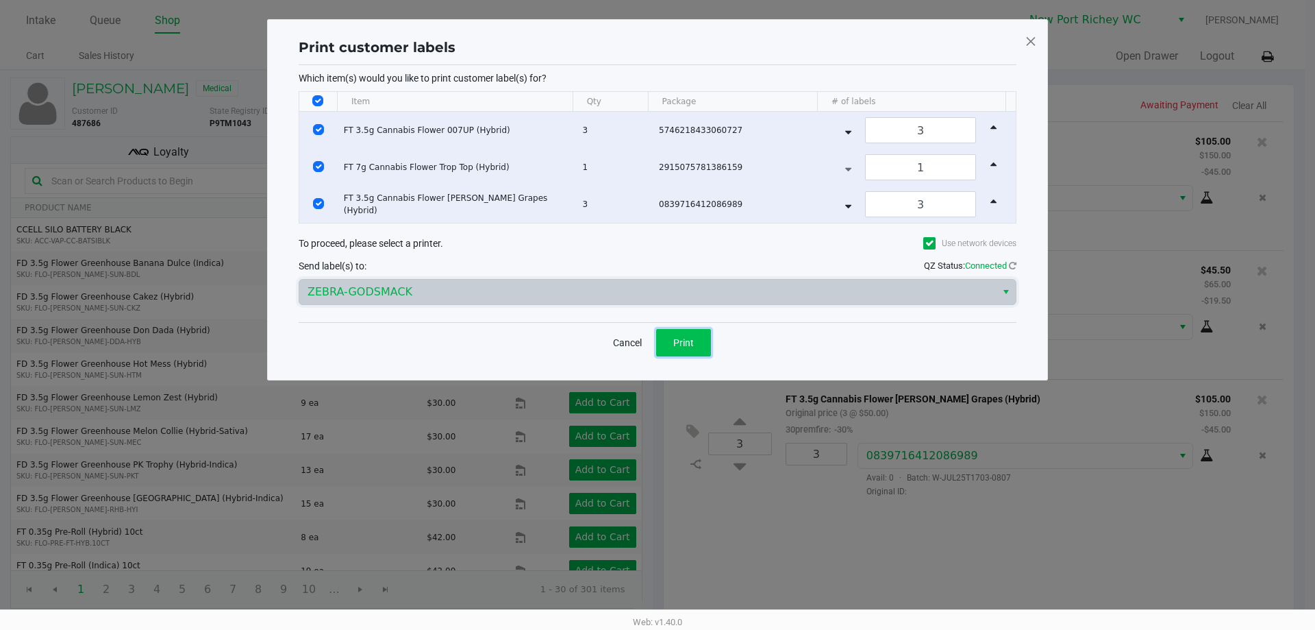
click at [684, 351] on button "Print" at bounding box center [683, 342] width 55 height 27
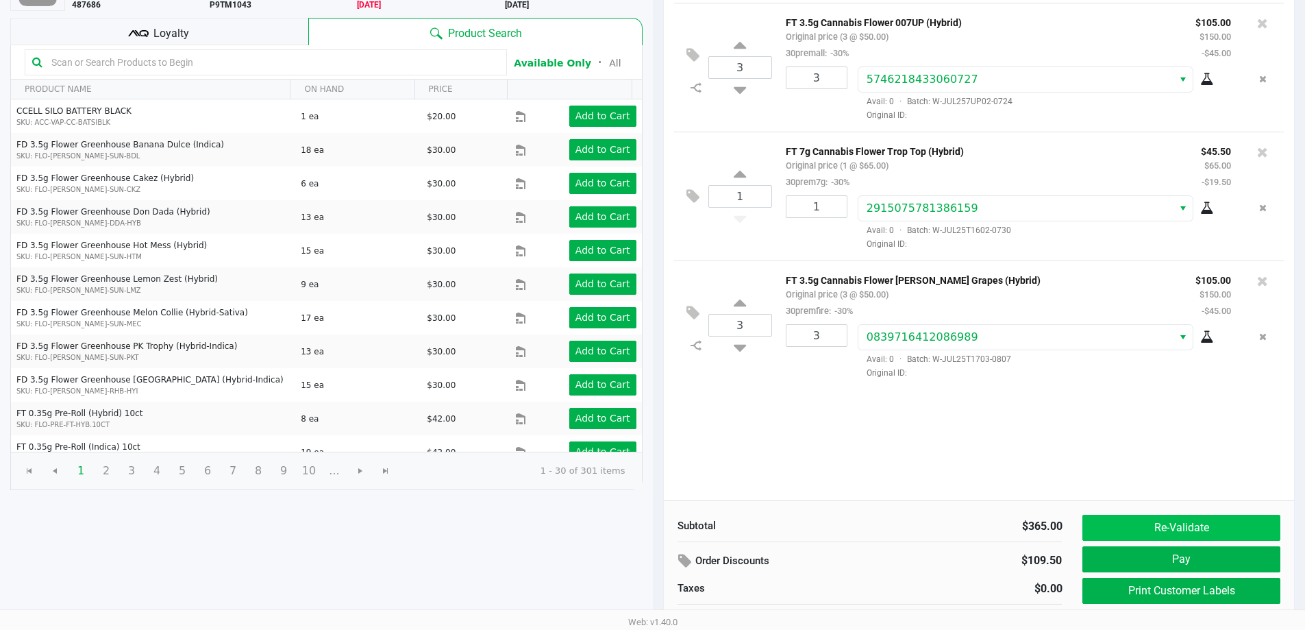
scroll to position [140, 0]
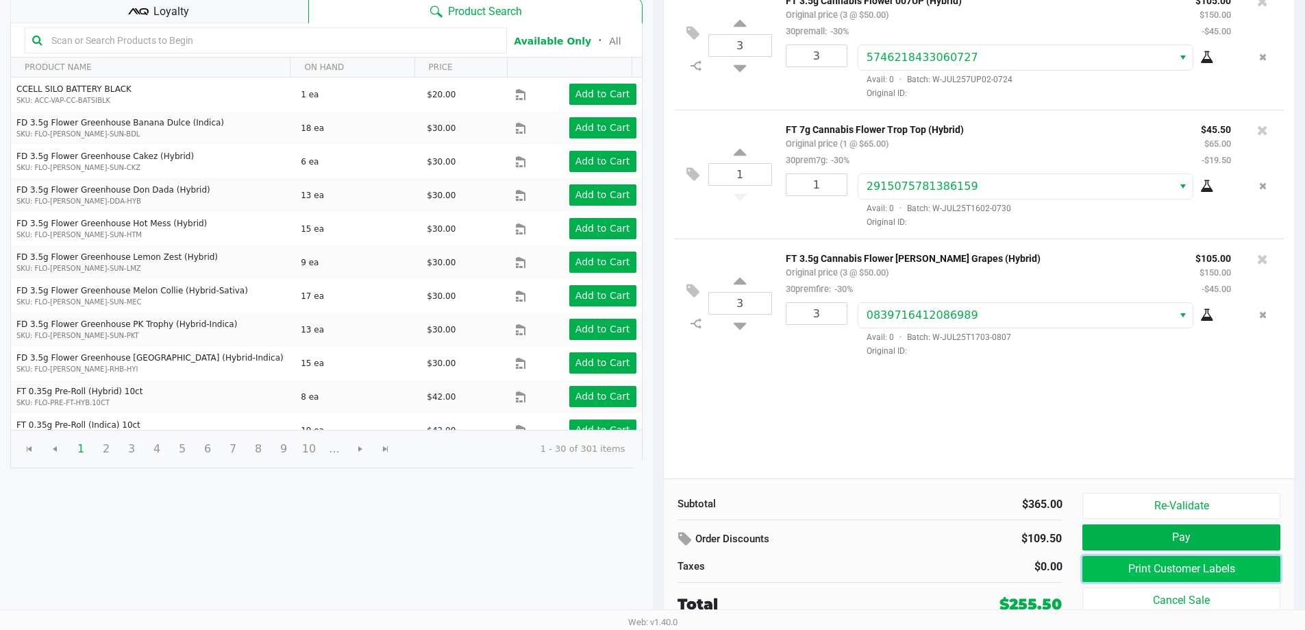
click at [1154, 567] on button "Print Customer Labels" at bounding box center [1180, 569] width 197 height 26
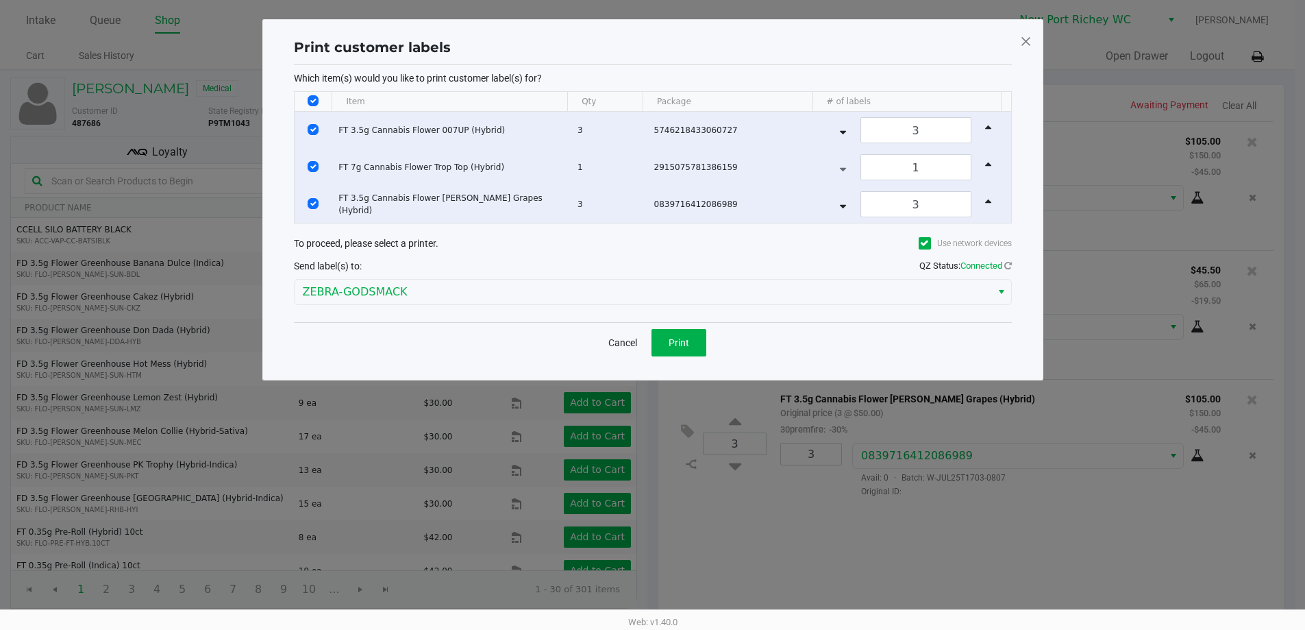
scroll to position [0, 0]
click at [697, 351] on button "Print" at bounding box center [683, 342] width 55 height 27
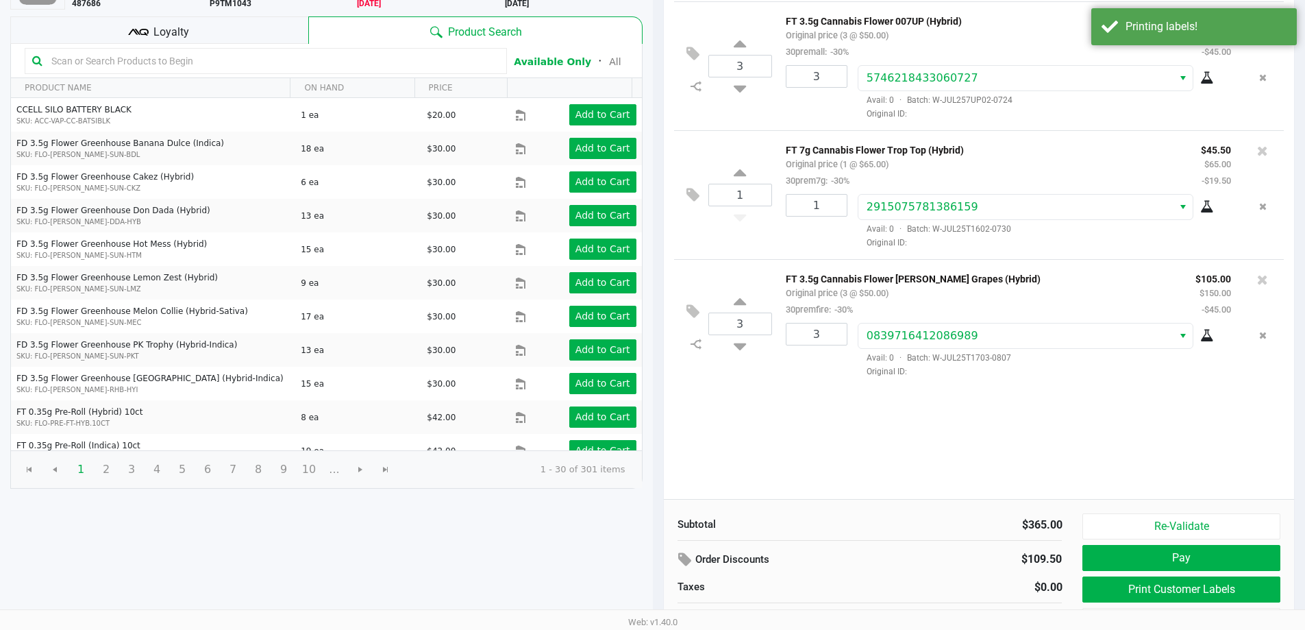
scroll to position [140, 0]
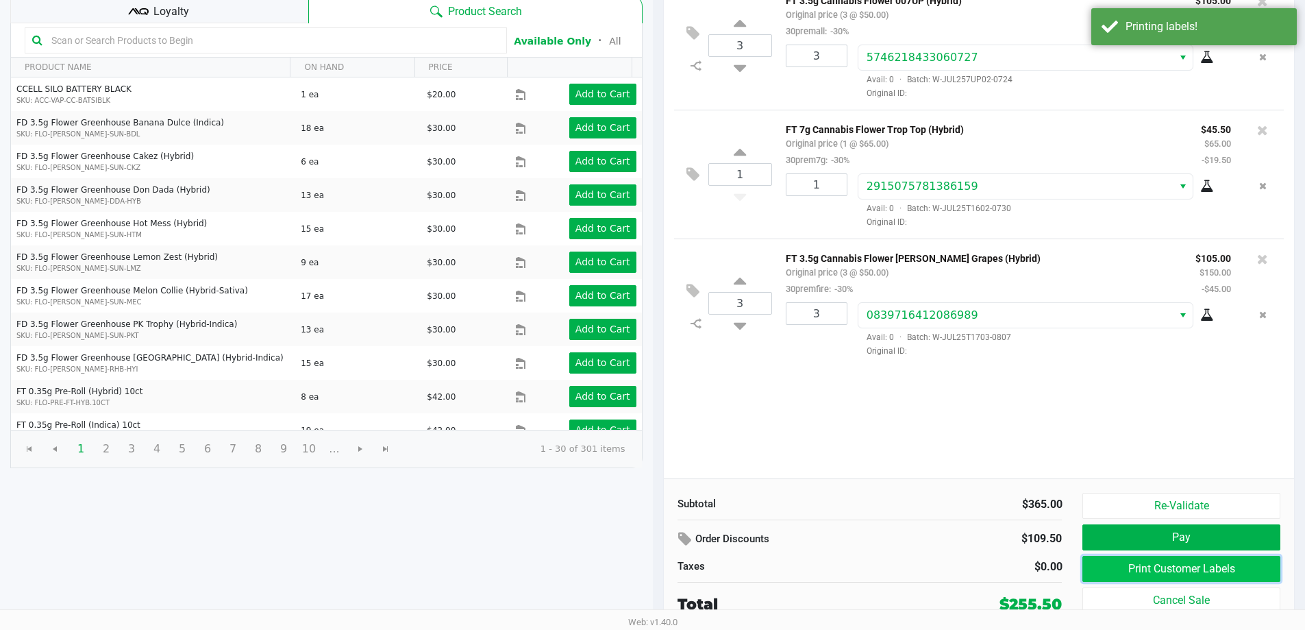
click at [1119, 567] on button "Print Customer Labels" at bounding box center [1180, 569] width 197 height 26
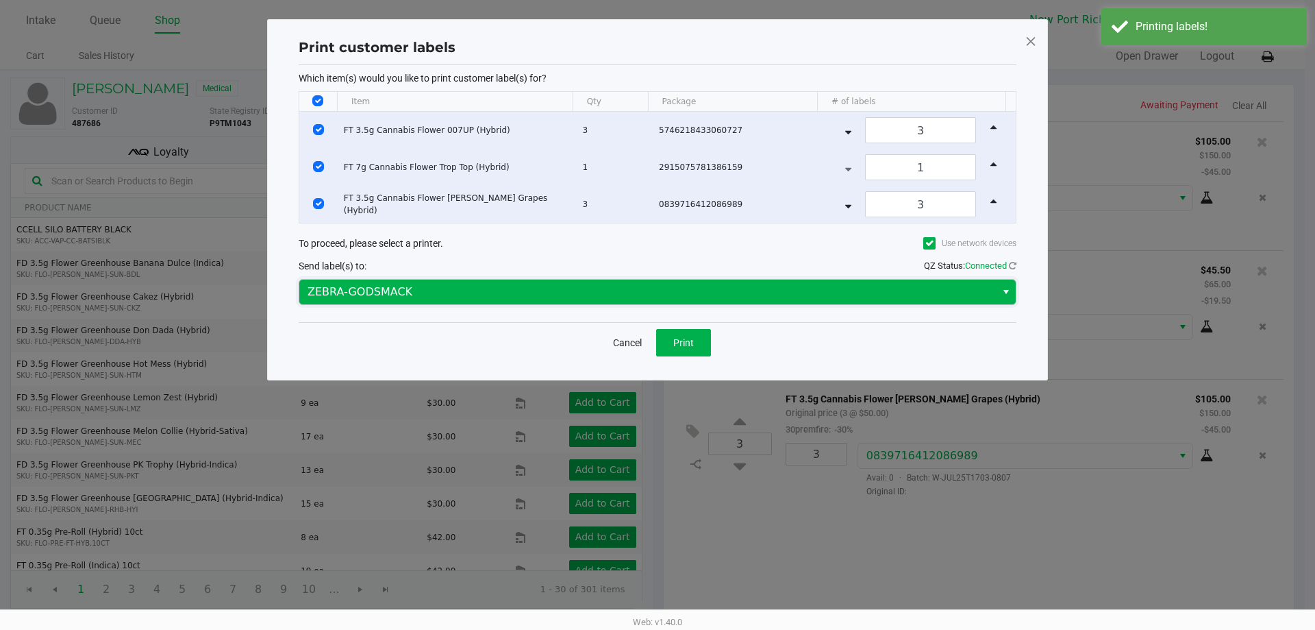
click at [543, 280] on span "ZEBRA-GODSMACK" at bounding box center [647, 292] width 697 height 25
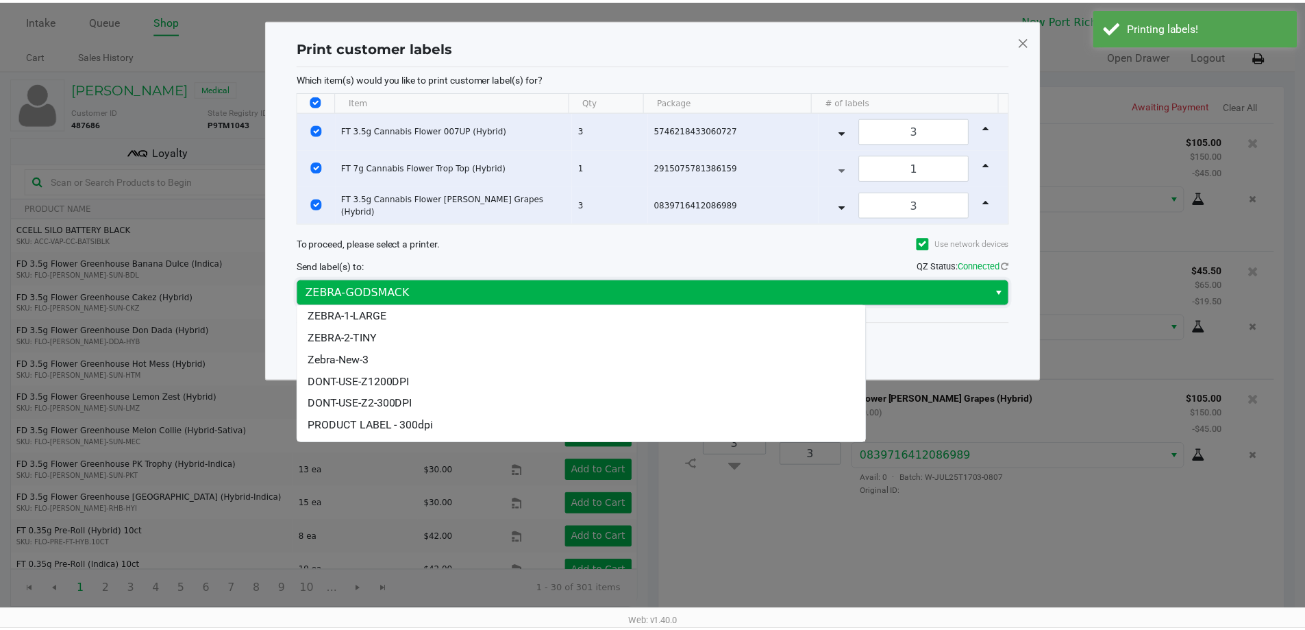
scroll to position [82, 0]
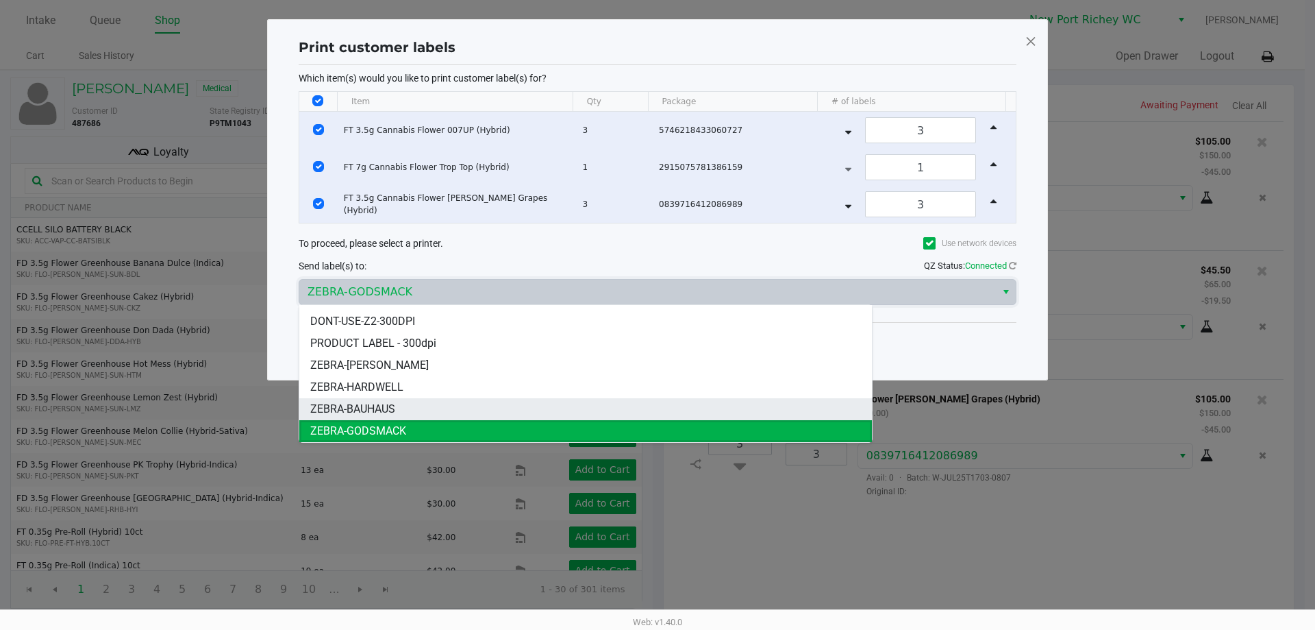
click at [449, 406] on li "ZEBRA-BAUHAUS" at bounding box center [585, 409] width 573 height 22
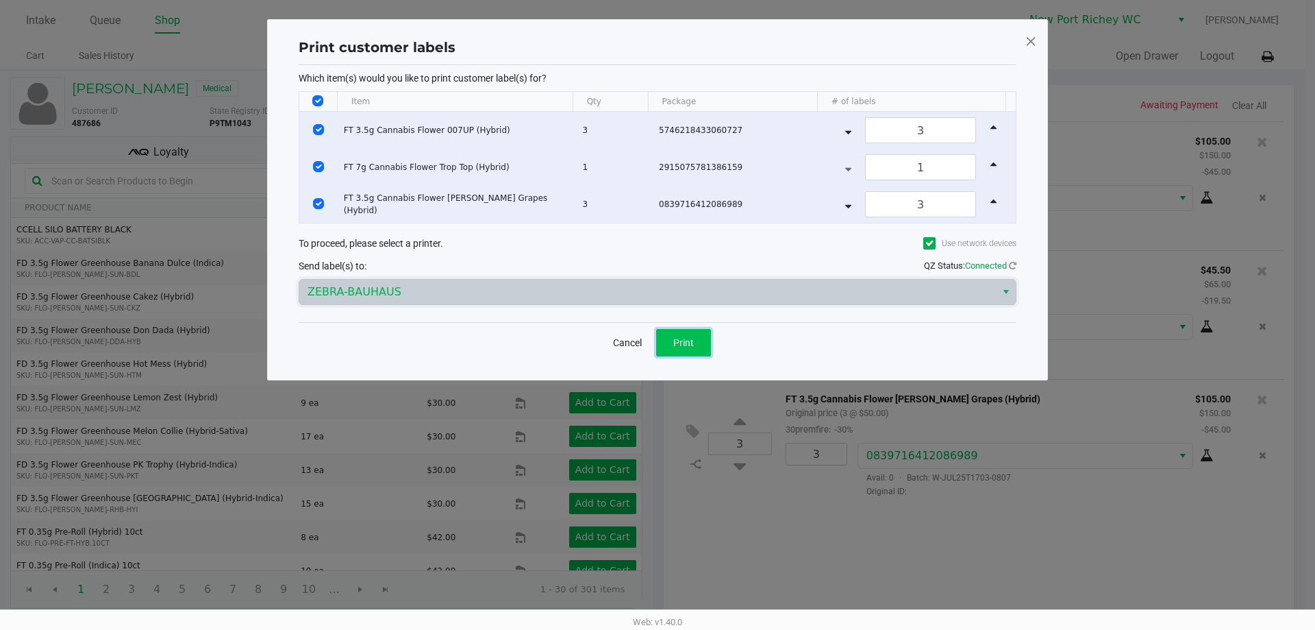
click at [699, 347] on button "Print" at bounding box center [683, 342] width 55 height 27
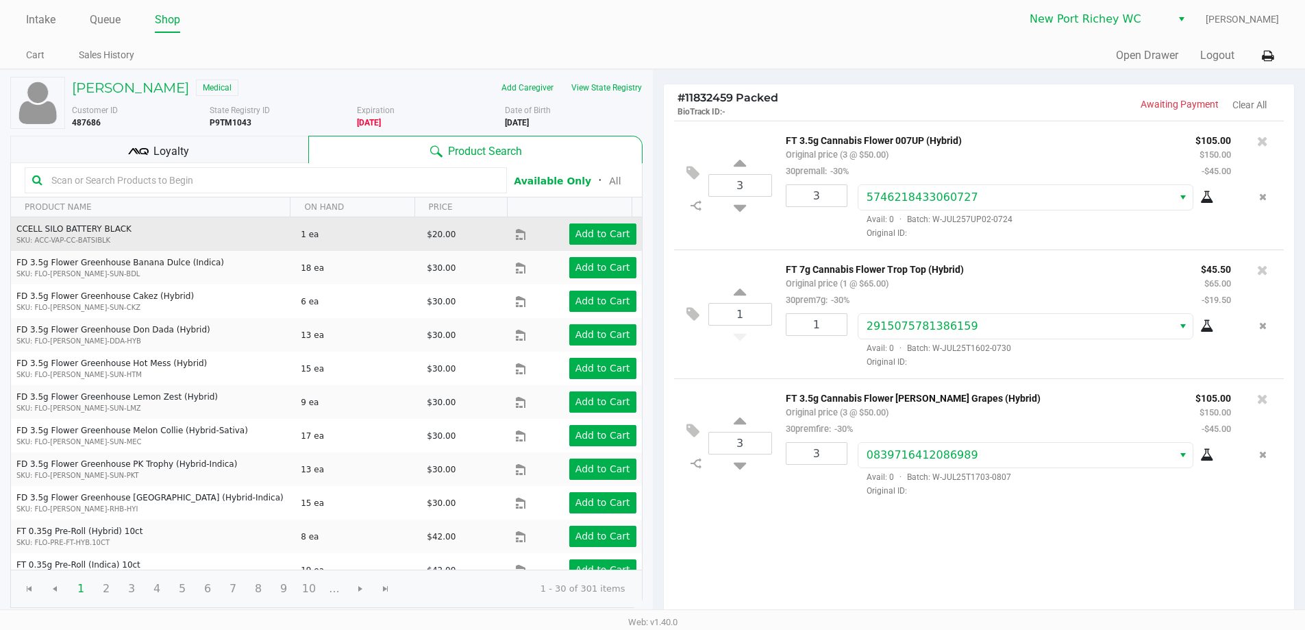
scroll to position [0, 0]
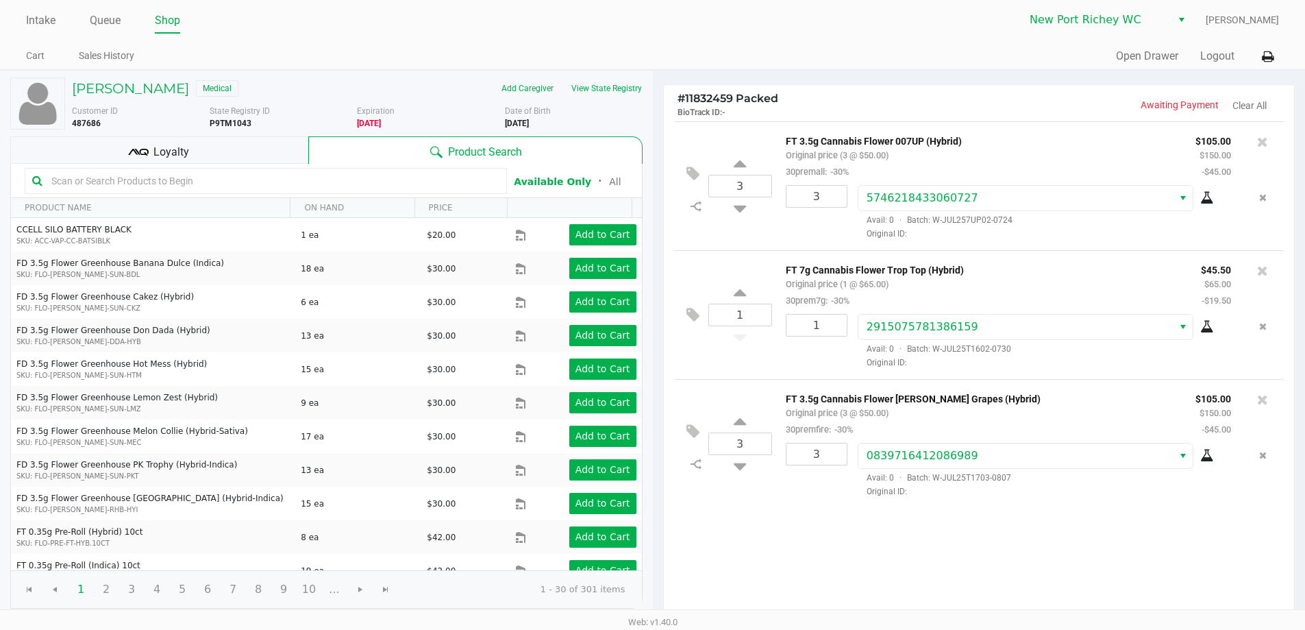
click at [233, 151] on div "Loyalty" at bounding box center [159, 149] width 298 height 27
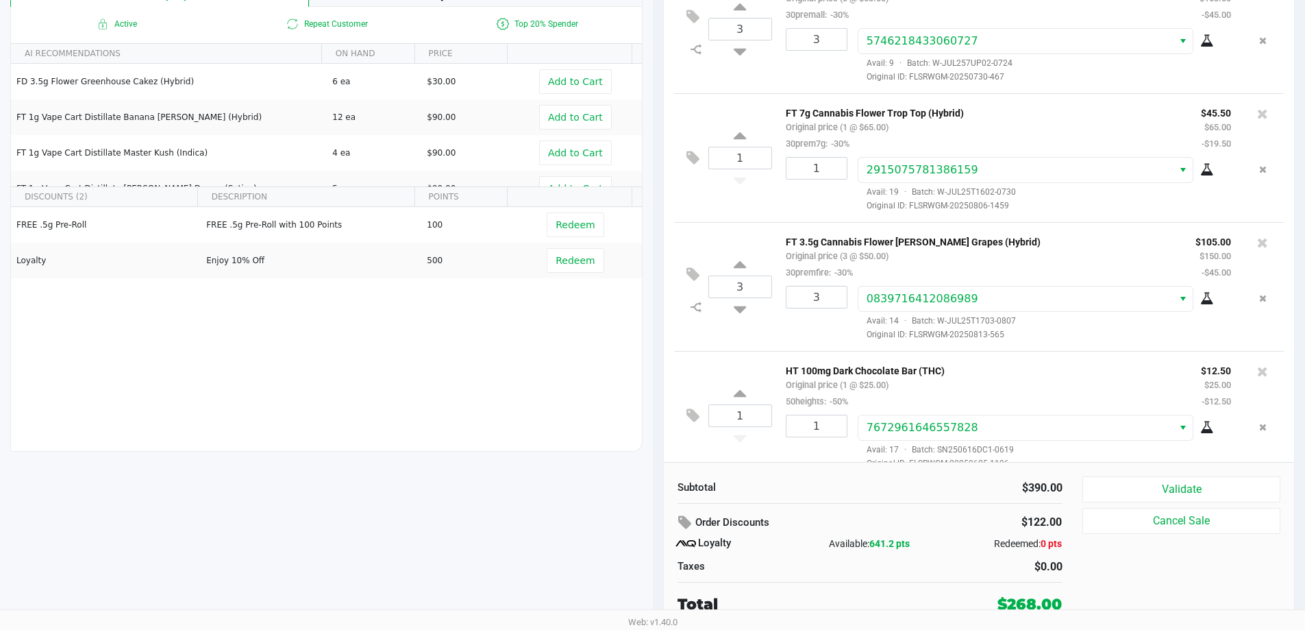
scroll to position [21, 0]
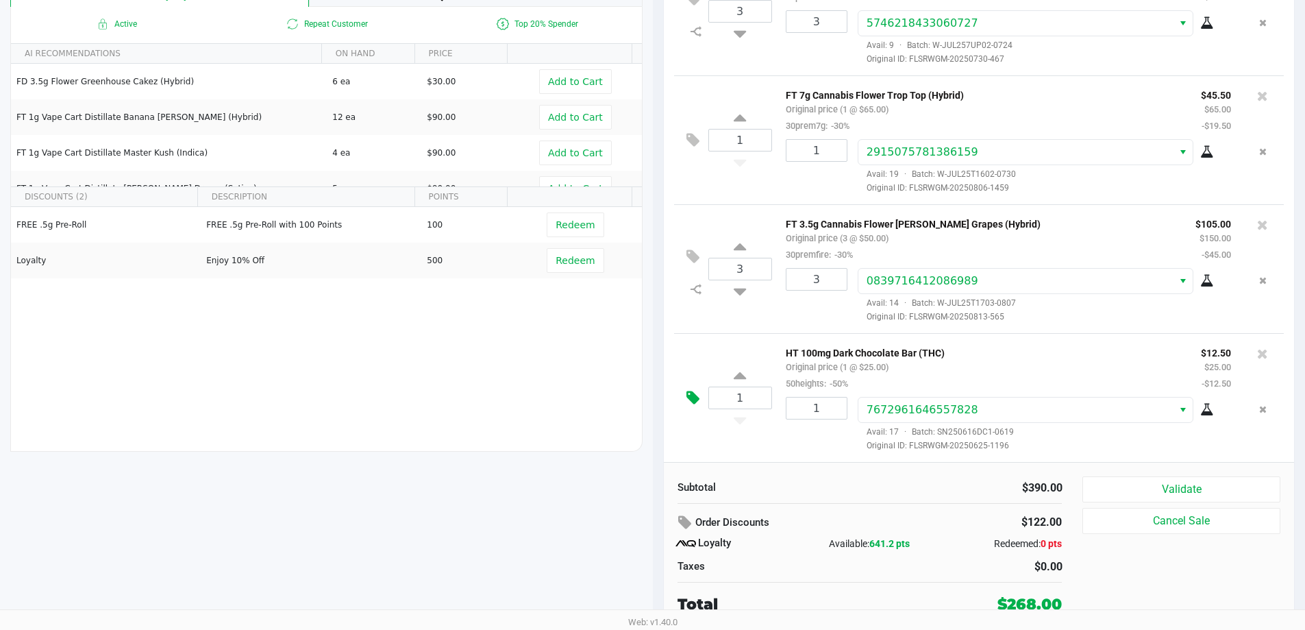
click at [702, 396] on button at bounding box center [696, 398] width 24 height 33
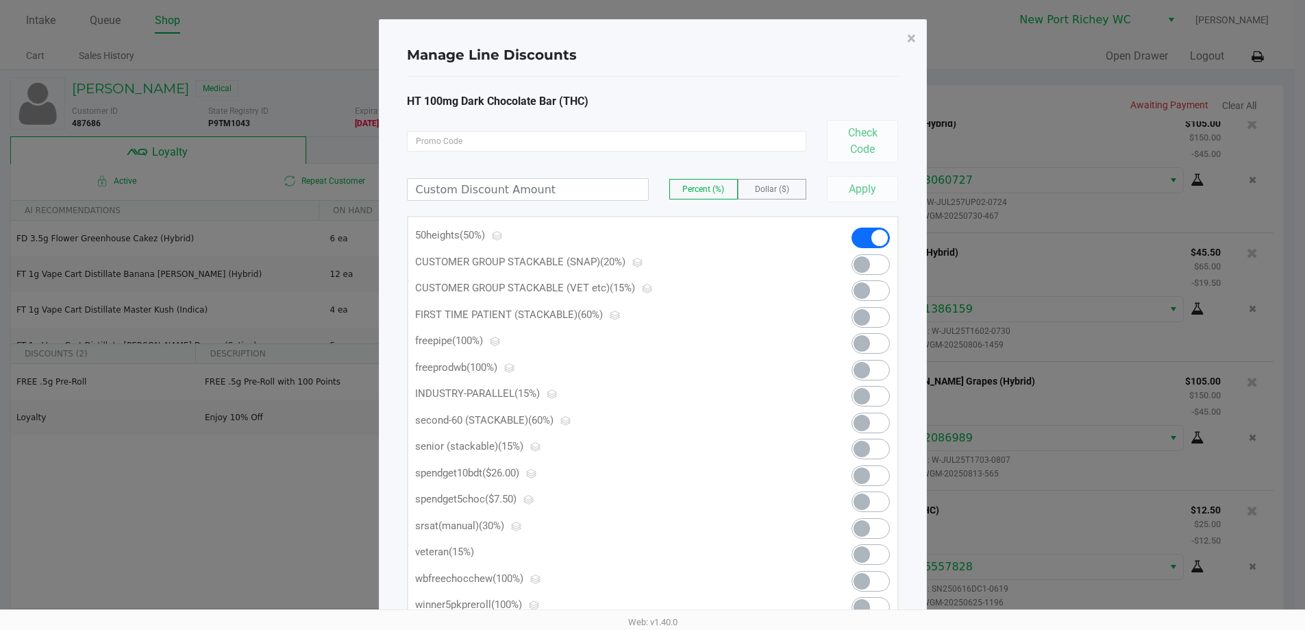
scroll to position [0, 0]
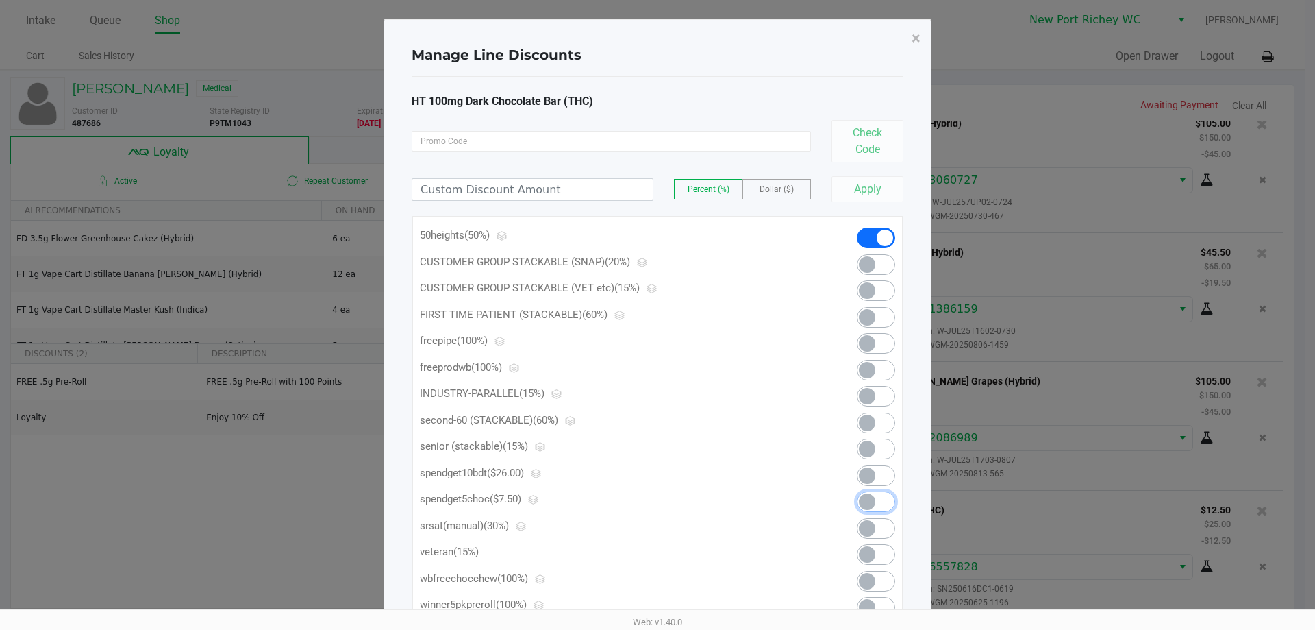
click at [876, 502] on span at bounding box center [876, 501] width 38 height 21
click at [911, 40] on button "×" at bounding box center [916, 38] width 31 height 38
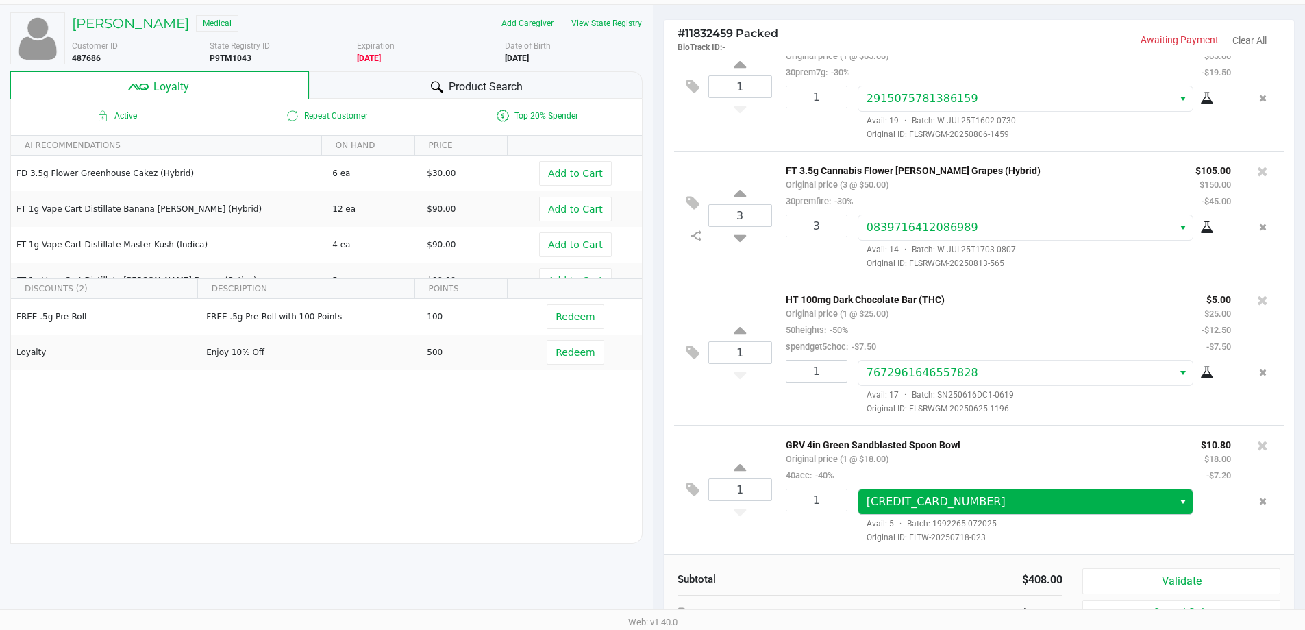
scroll to position [157, 0]
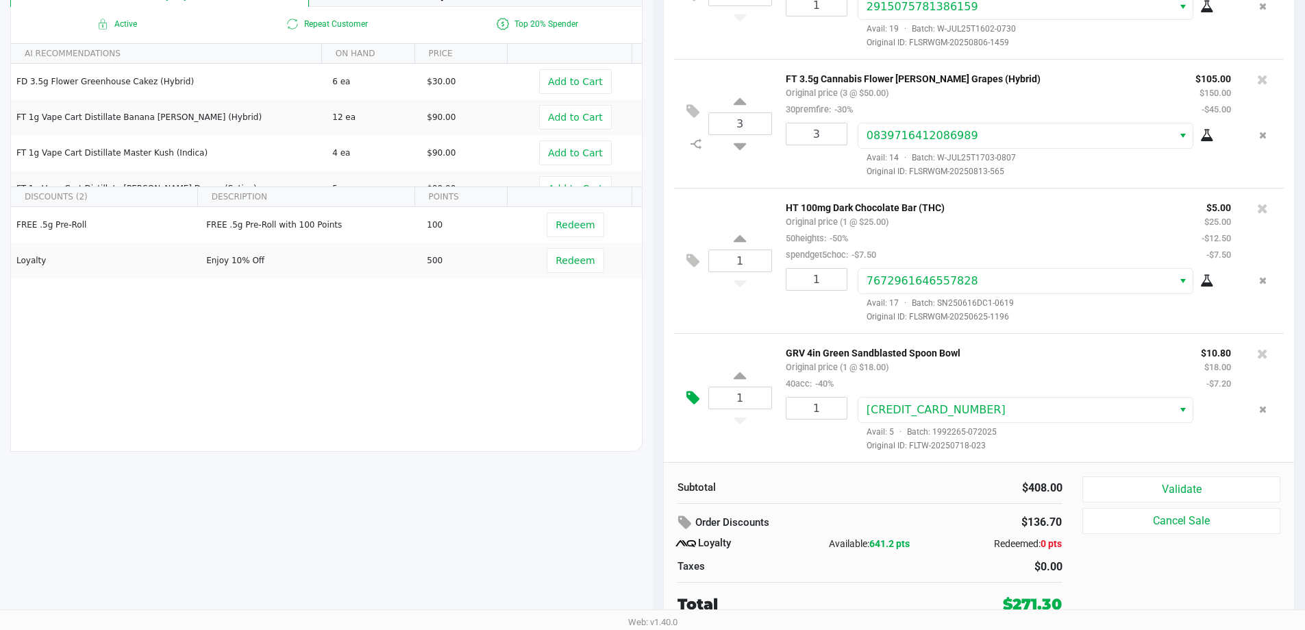
click at [690, 395] on icon at bounding box center [692, 398] width 13 height 16
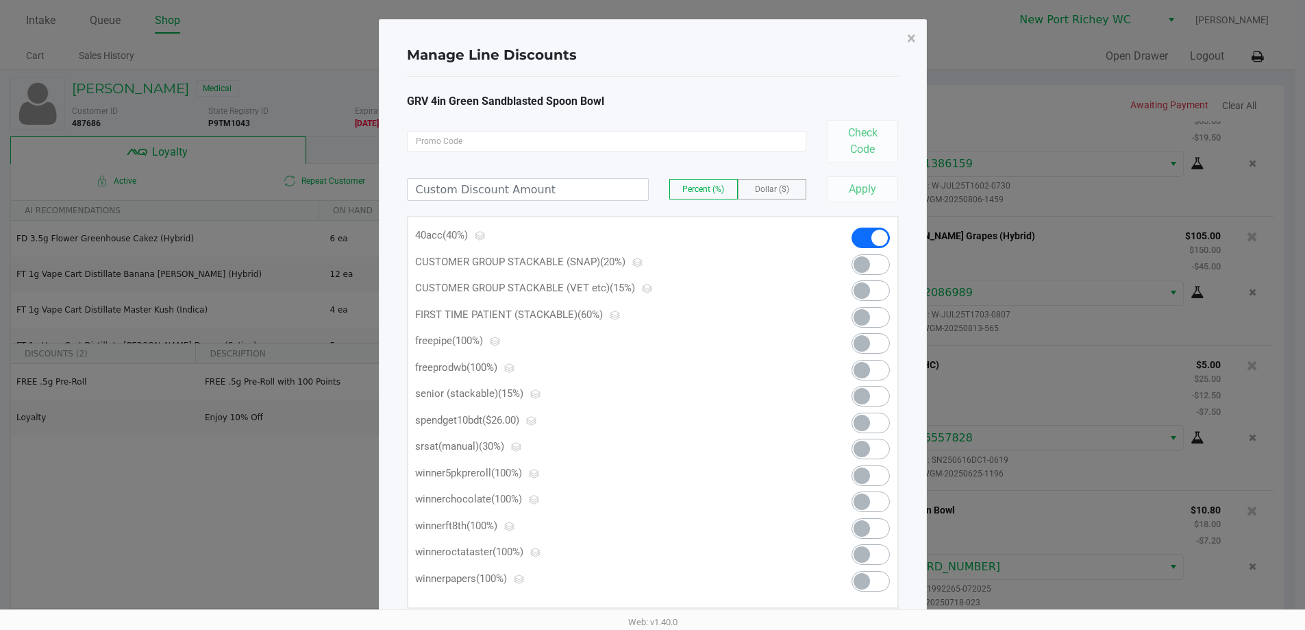
scroll to position [0, 0]
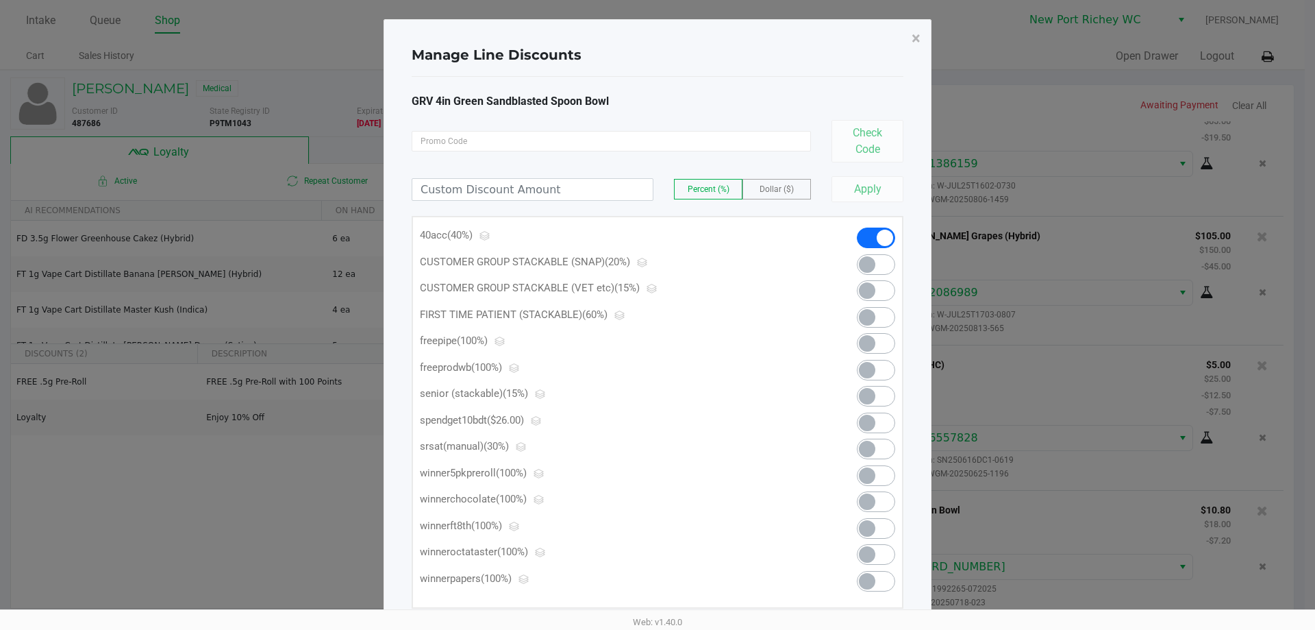
click at [873, 341] on span at bounding box center [867, 343] width 16 height 16
click at [918, 39] on span "×" at bounding box center [916, 38] width 9 height 19
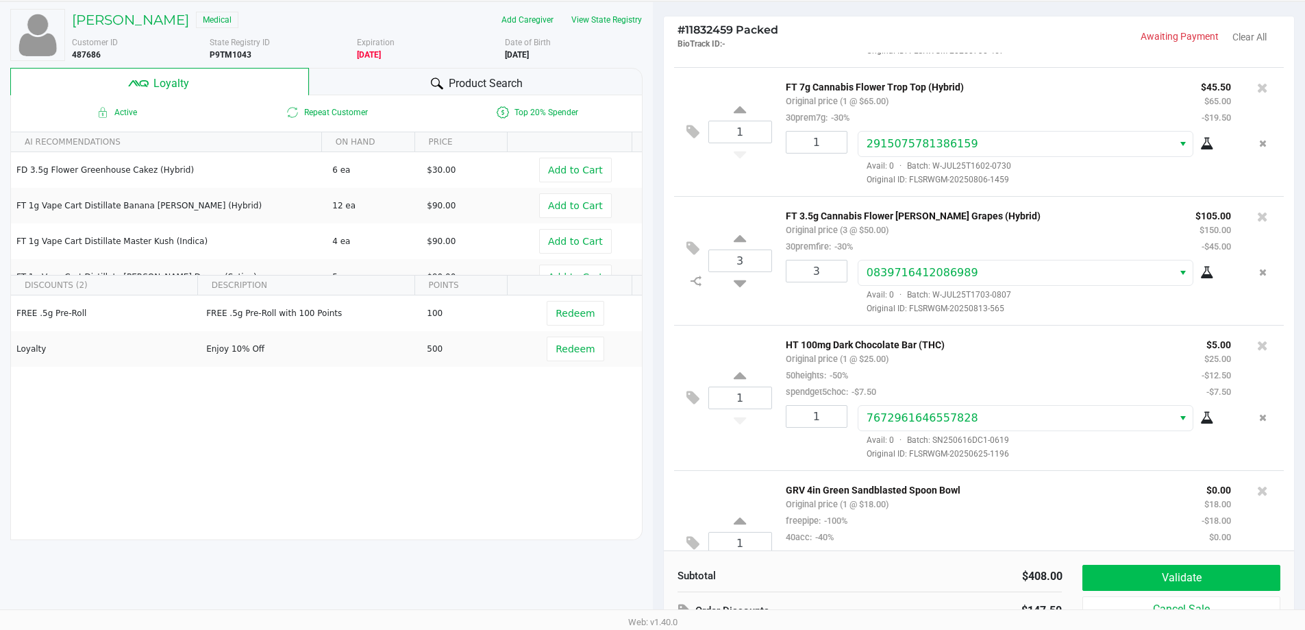
scroll to position [183, 0]
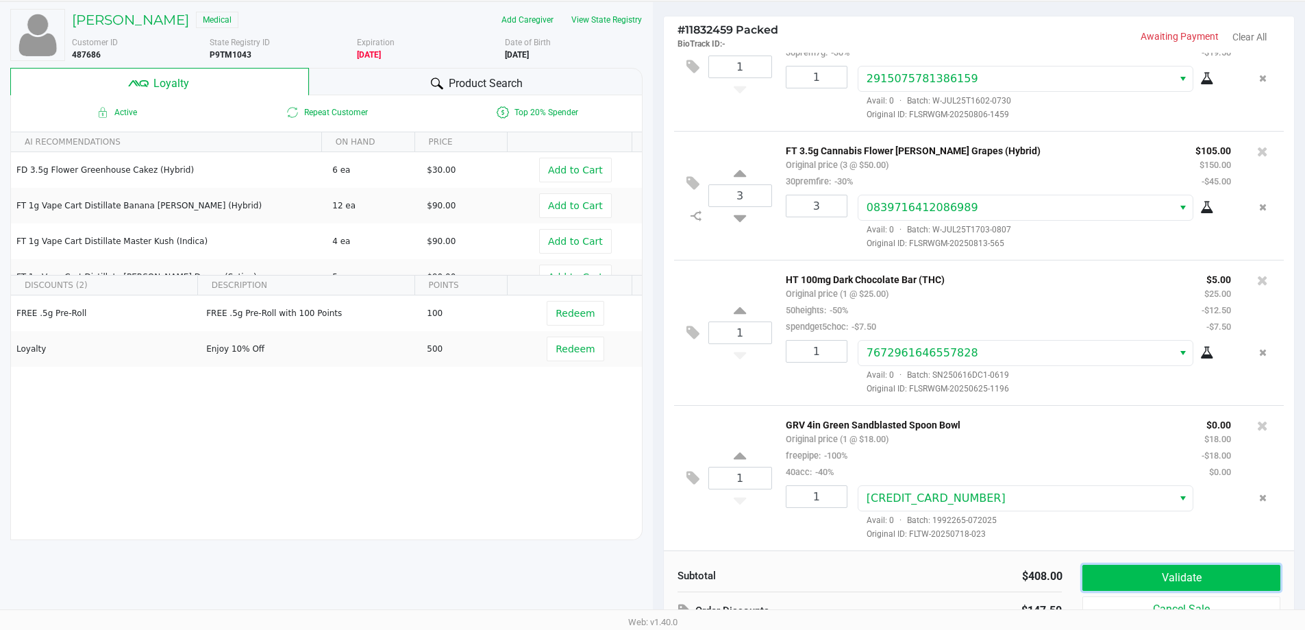
click at [1141, 571] on button "Validate" at bounding box center [1180, 578] width 197 height 26
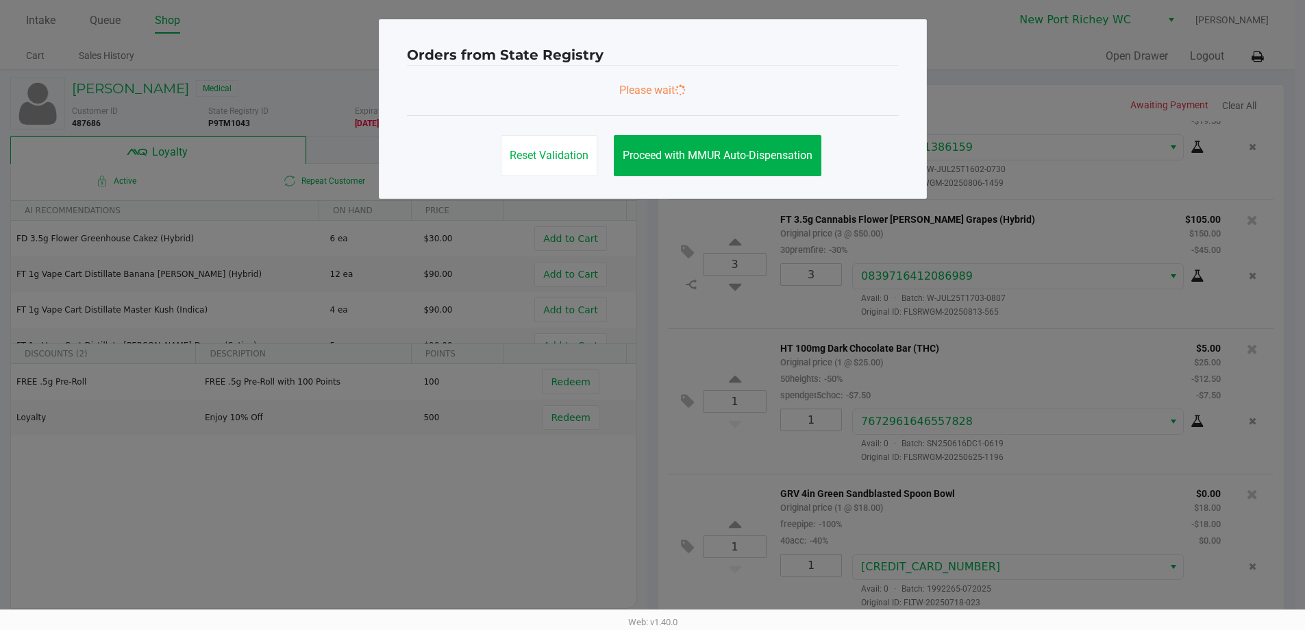
scroll to position [0, 0]
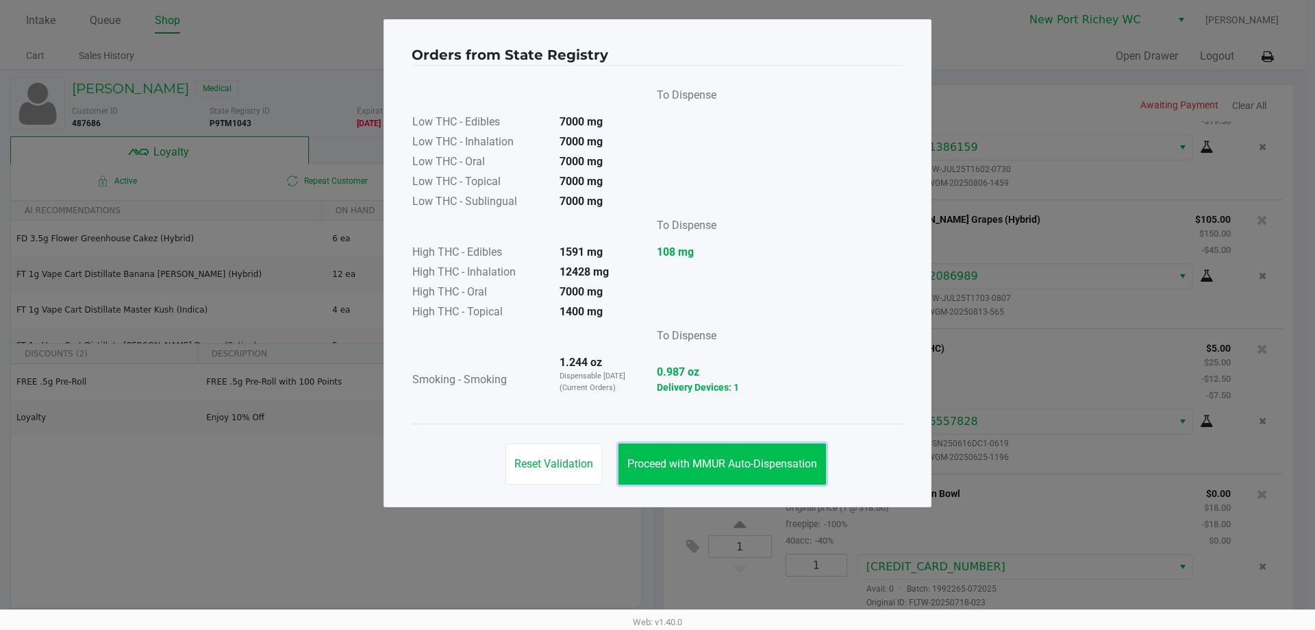
click at [708, 448] on button "Proceed with MMUR Auto-Dispensation" at bounding box center [723, 463] width 208 height 41
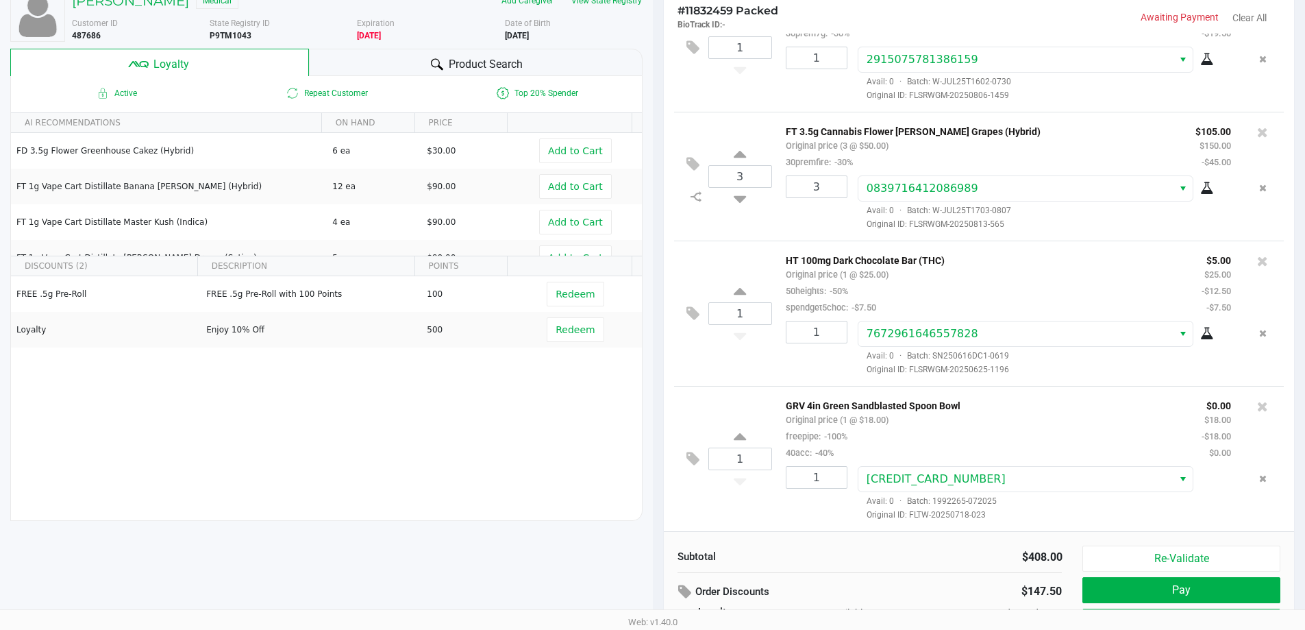
scroll to position [157, 0]
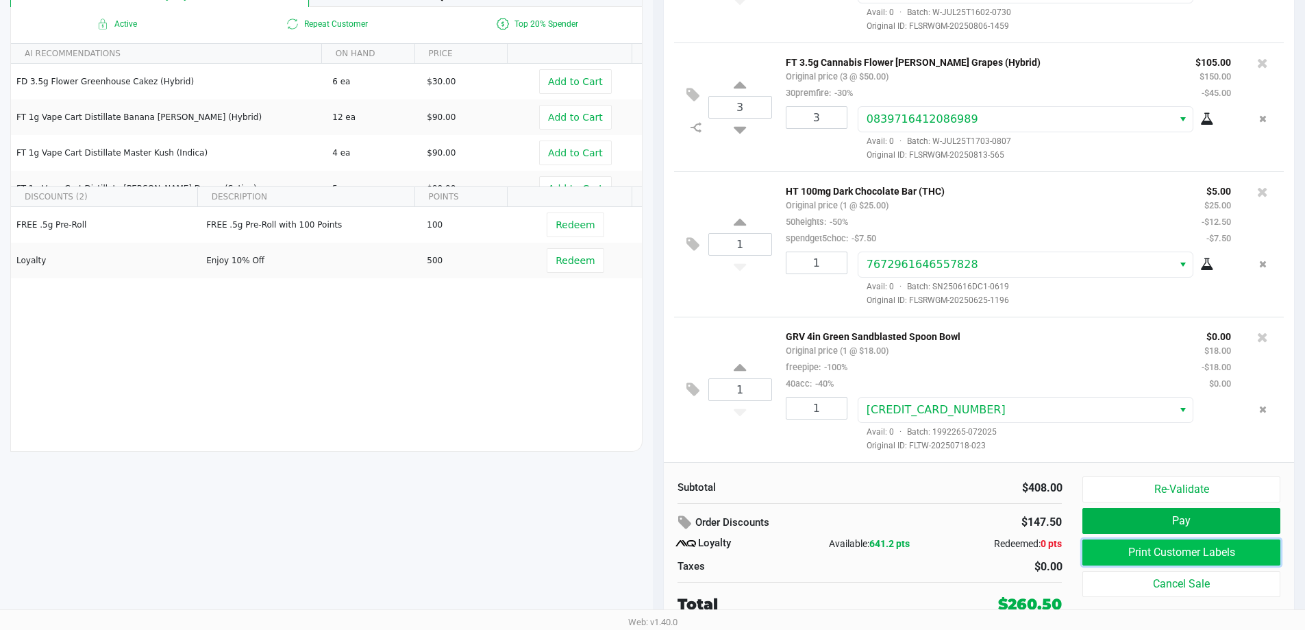
click at [1106, 546] on button "Print Customer Labels" at bounding box center [1180, 552] width 197 height 26
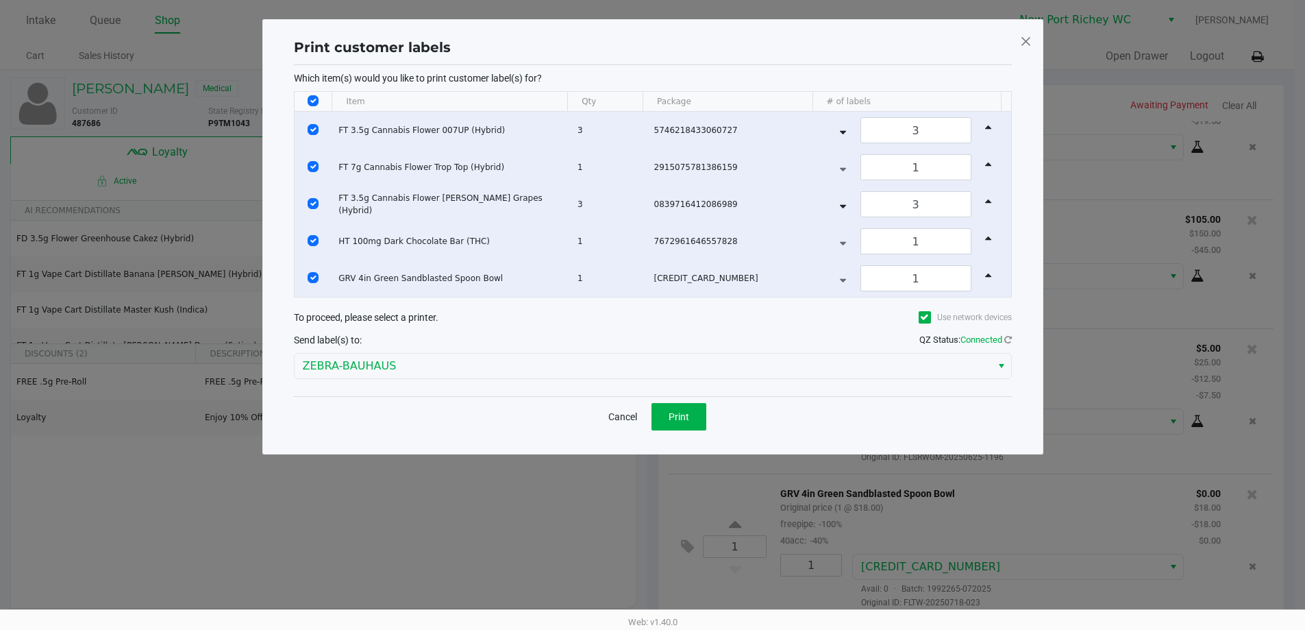
scroll to position [0, 0]
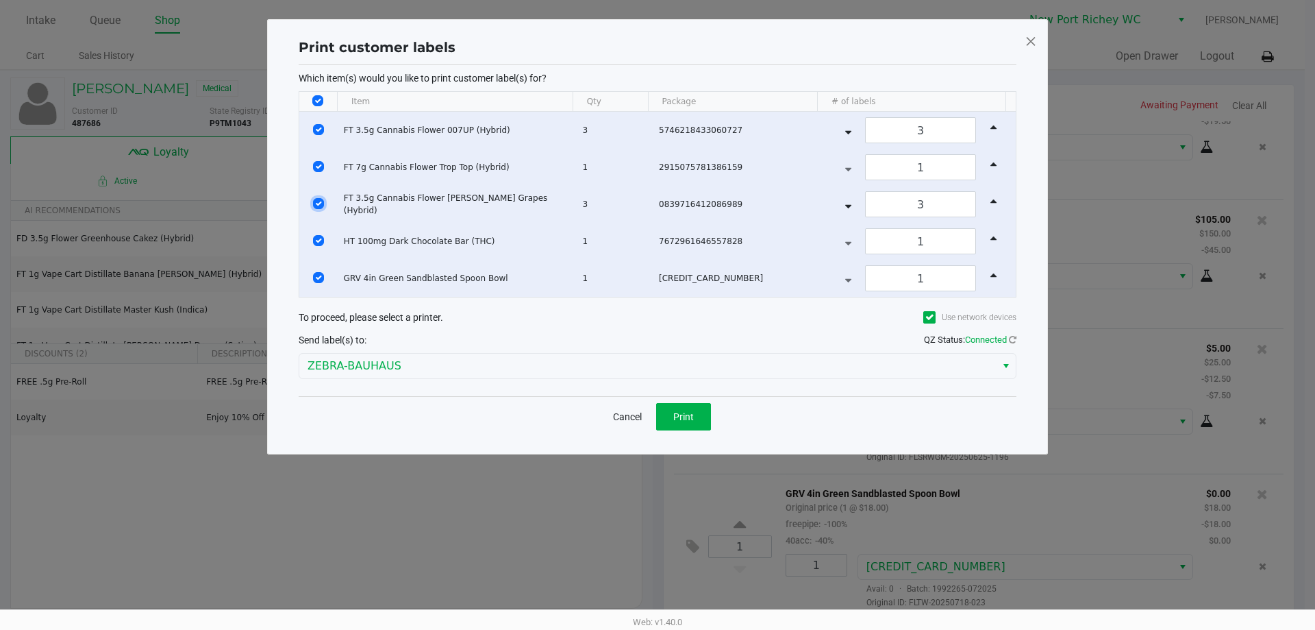
click at [316, 208] on input "Select Row" at bounding box center [318, 203] width 11 height 11
checkbox input "false"
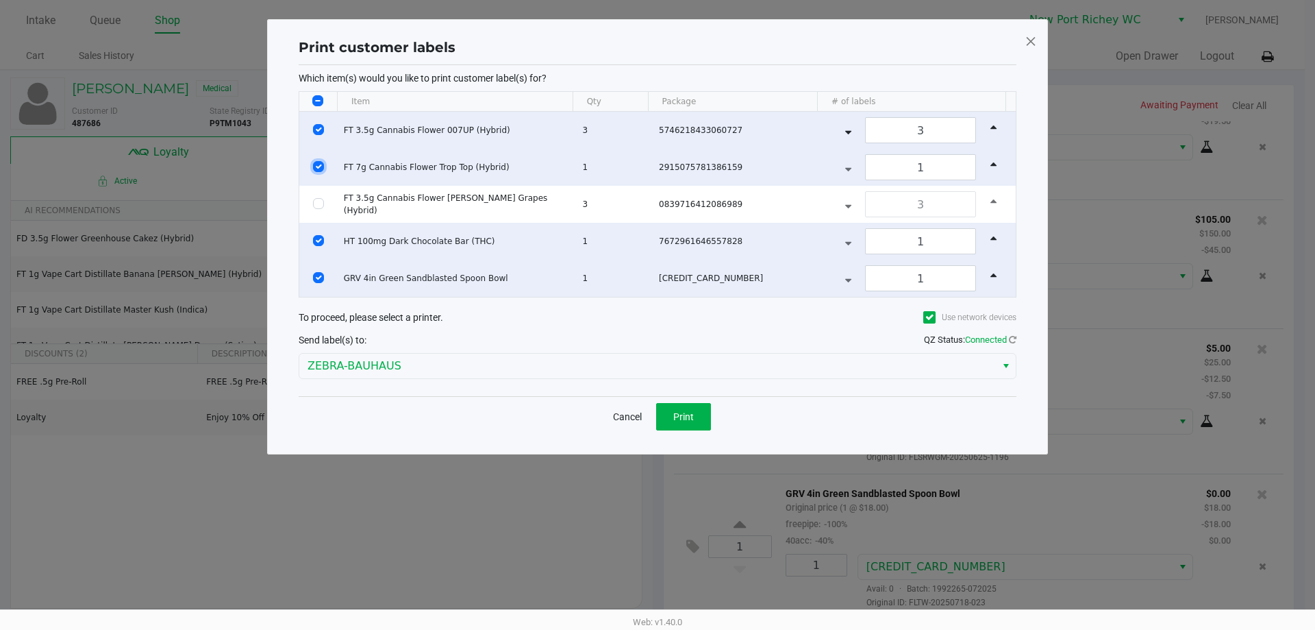
click at [315, 171] on input "Select Row" at bounding box center [318, 166] width 11 height 11
checkbox input "false"
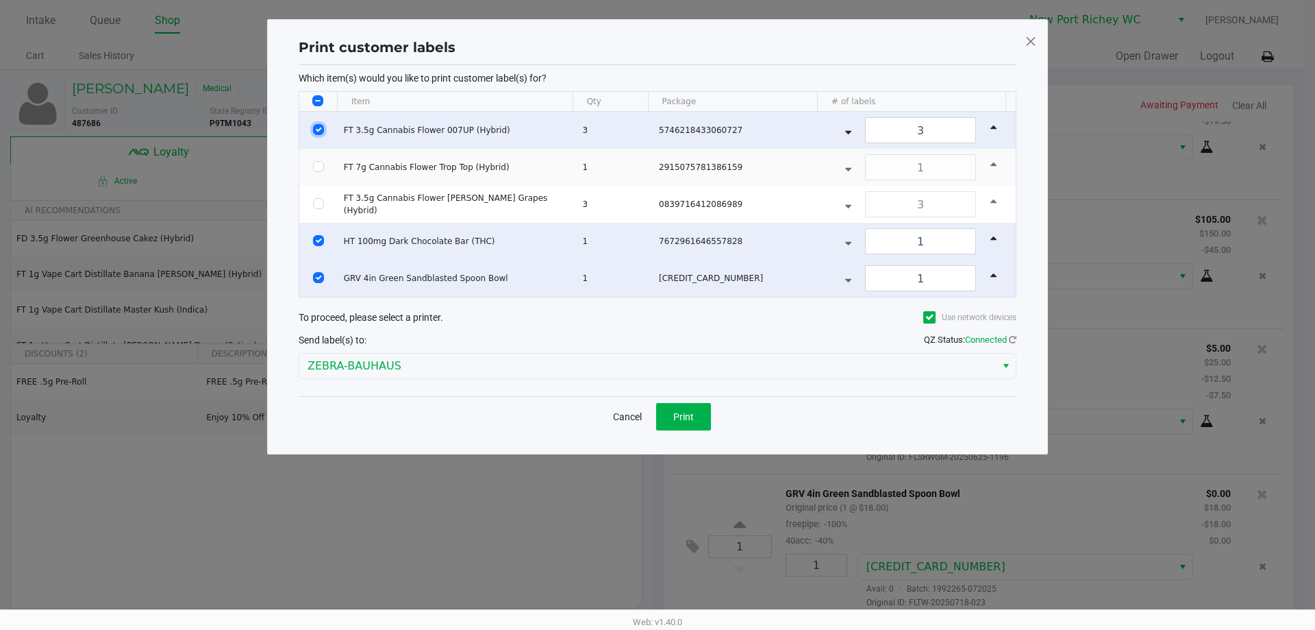
click at [316, 133] on input "Select Row" at bounding box center [318, 129] width 11 height 11
checkbox input "false"
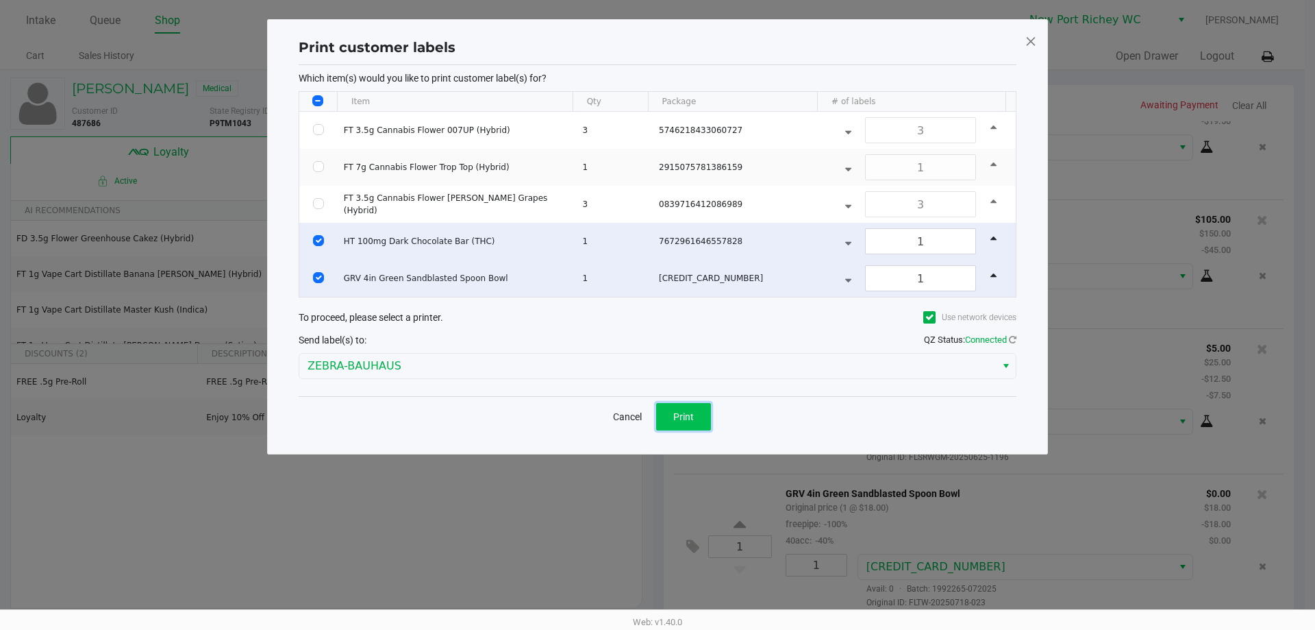
click at [704, 408] on button "Print" at bounding box center [683, 416] width 55 height 27
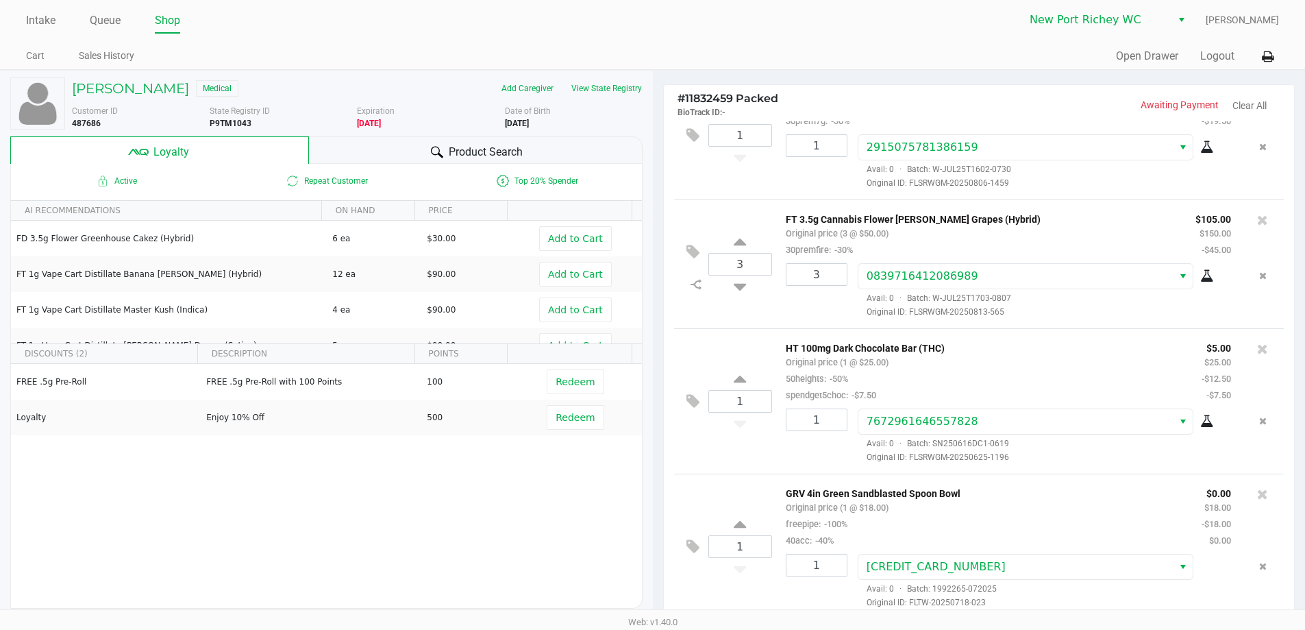
drag, startPoint x: 700, startPoint y: 408, endPoint x: 683, endPoint y: 456, distance: 50.9
click at [683, 456] on div "1 HT 100mg Dark Chocolate Bar (THC) Original price (1 @ $25.00) 50heights: -50%…" at bounding box center [979, 400] width 610 height 145
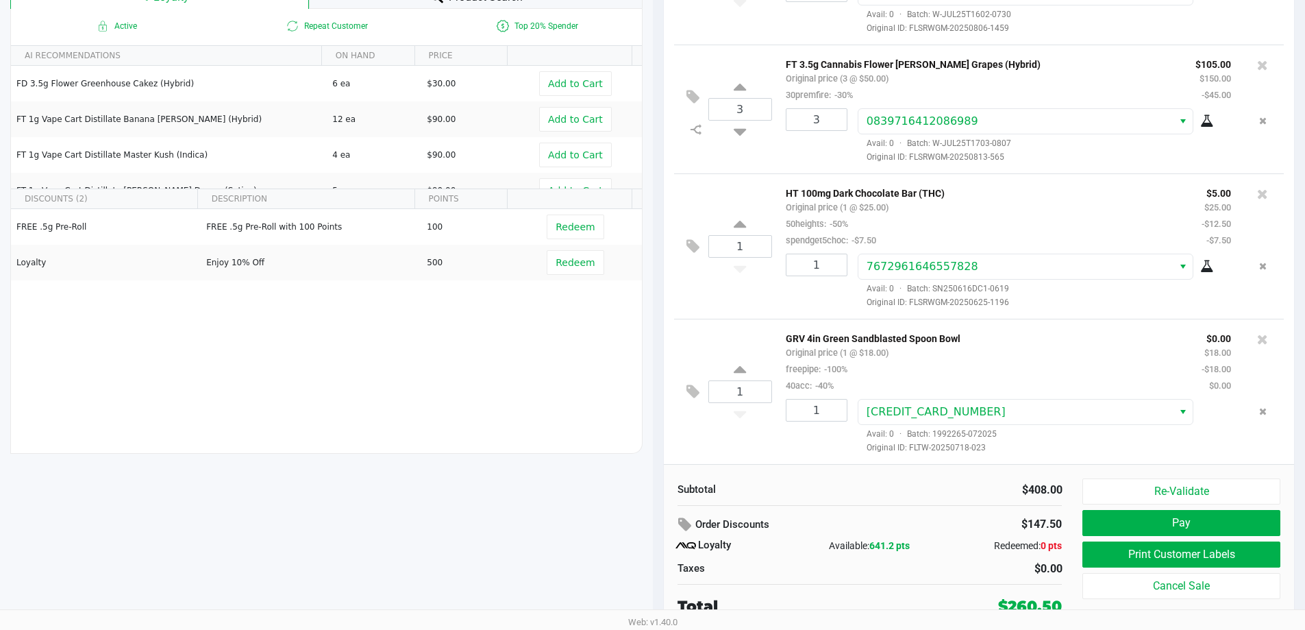
scroll to position [157, 0]
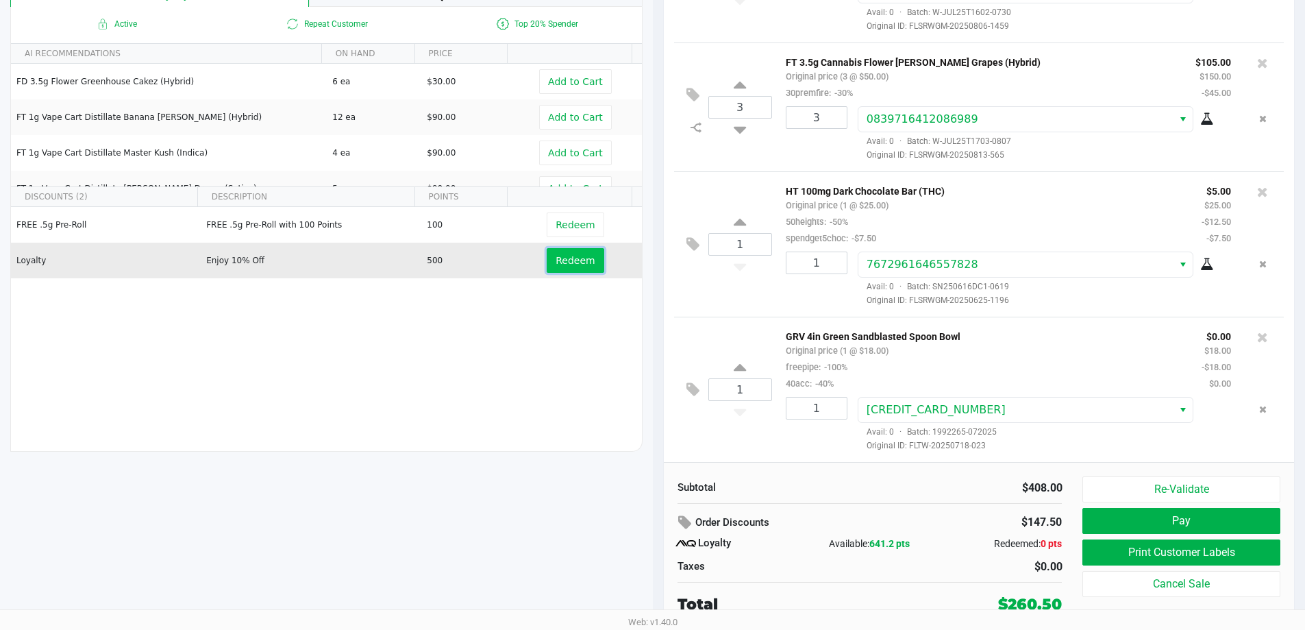
click at [576, 260] on span "Redeem" at bounding box center [575, 260] width 39 height 11
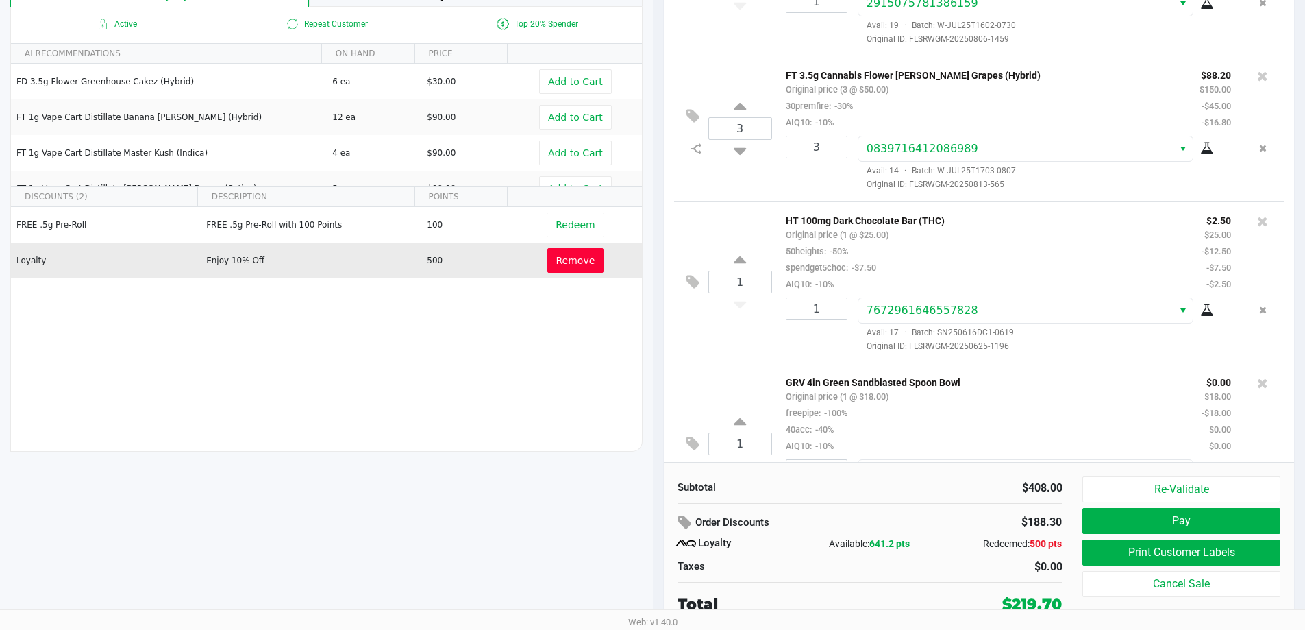
scroll to position [206, 0]
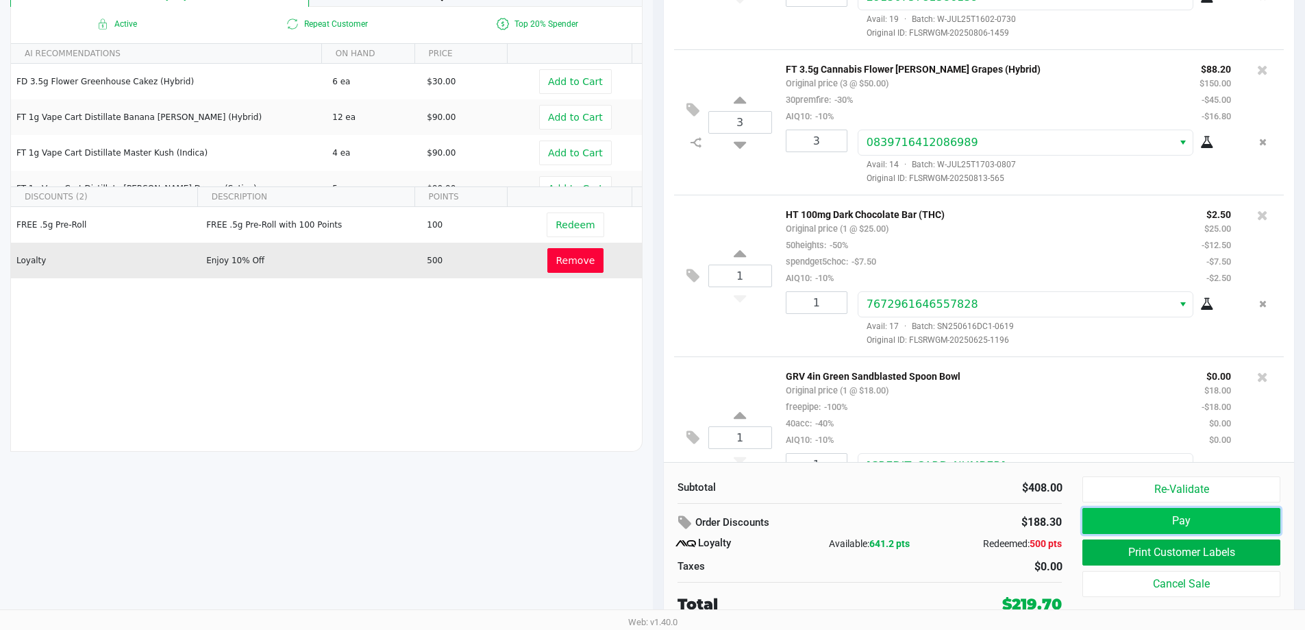
click at [1174, 513] on button "Pay" at bounding box center [1180, 521] width 197 height 26
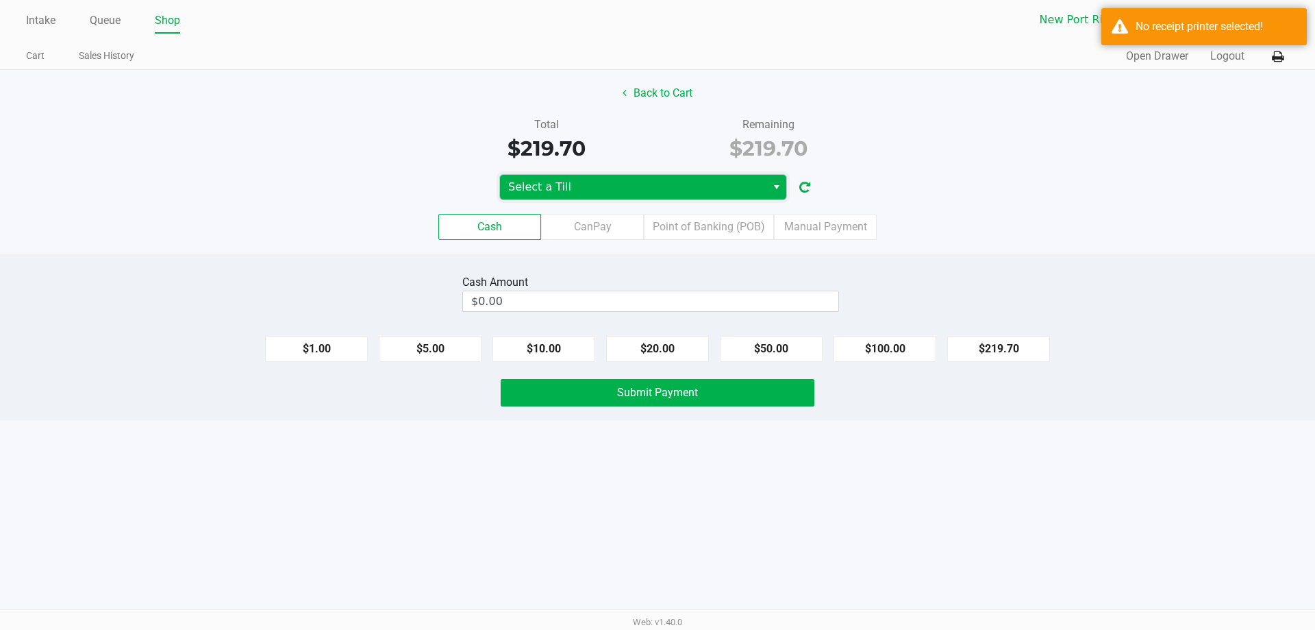
click at [730, 199] on span "Select a Till" at bounding box center [633, 187] width 267 height 25
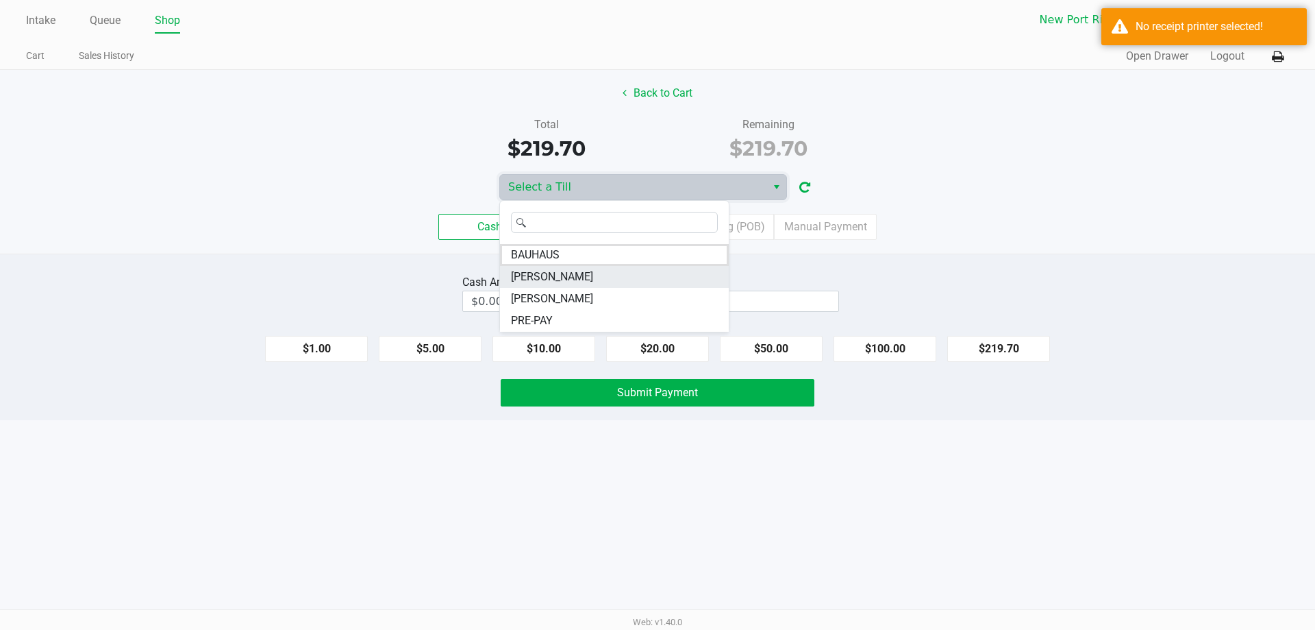
click at [653, 275] on li "BRADLEY-GASKIN" at bounding box center [614, 277] width 229 height 22
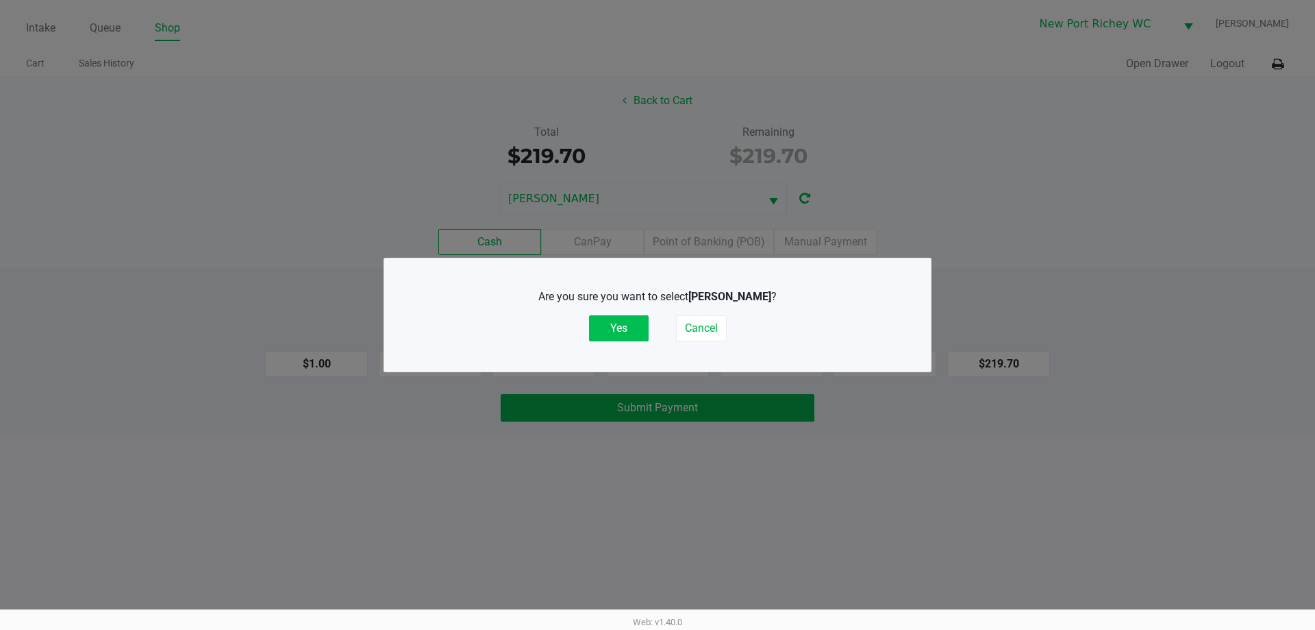
click at [634, 327] on button "Yes" at bounding box center [619, 328] width 60 height 26
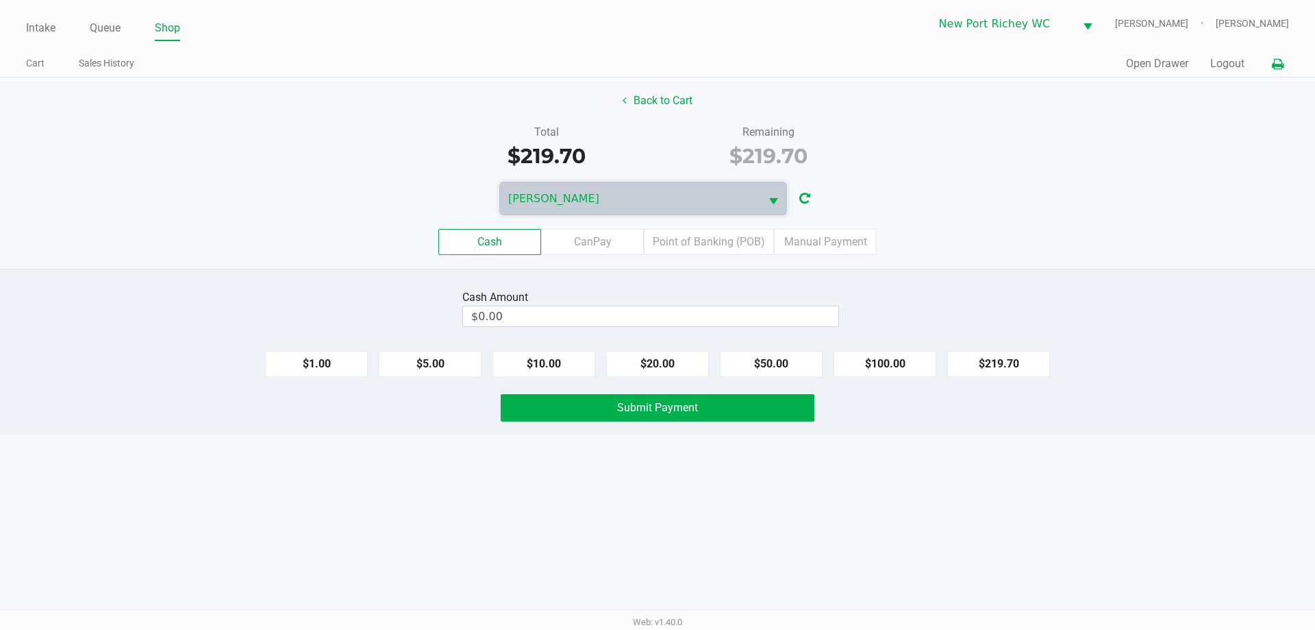
click at [1276, 66] on icon at bounding box center [1278, 65] width 12 height 10
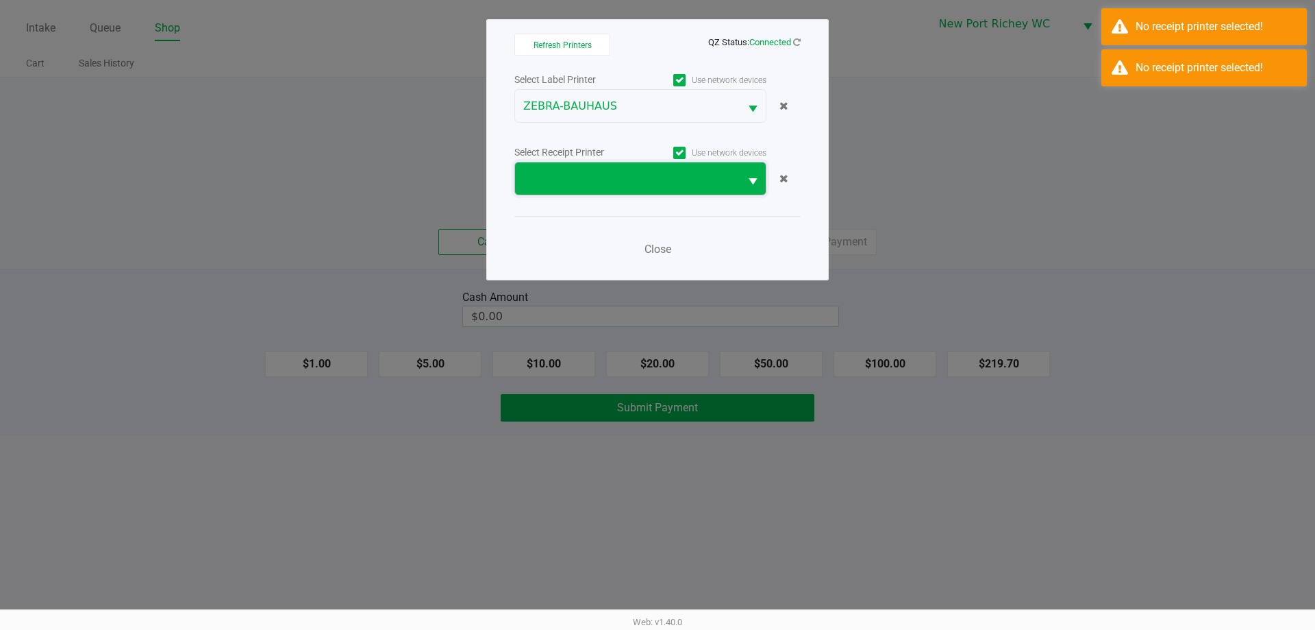
click at [629, 185] on span at bounding box center [627, 179] width 208 height 16
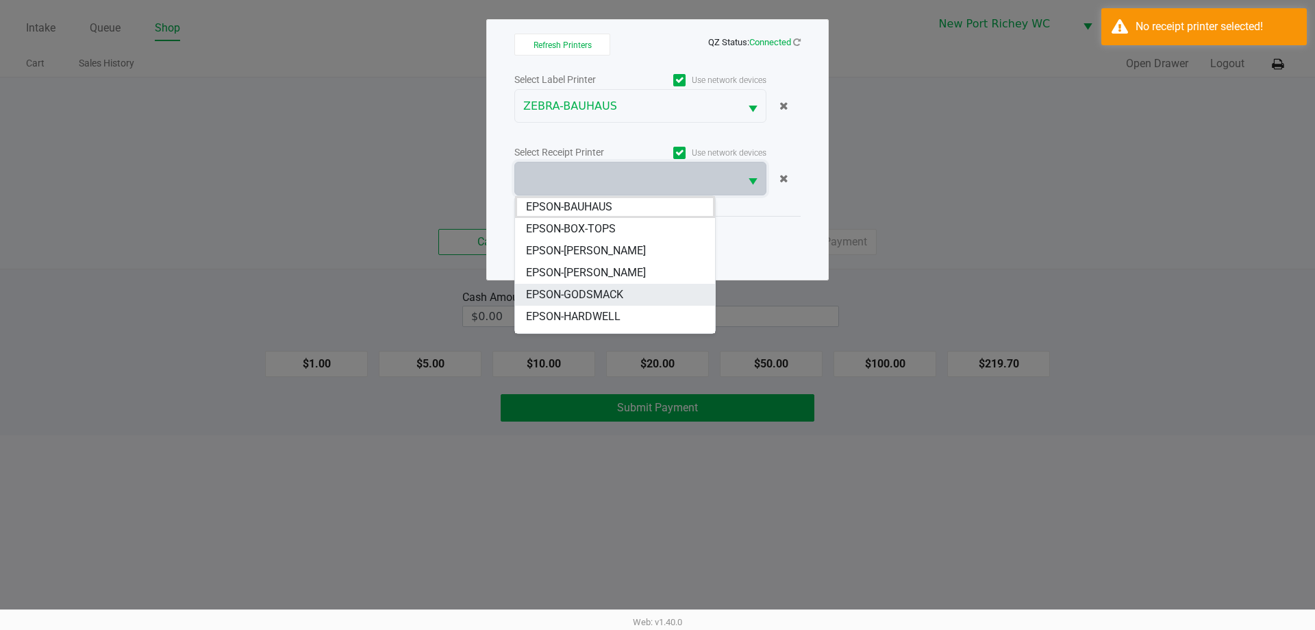
click at [612, 291] on span "EPSON-GODSMACK" at bounding box center [574, 294] width 97 height 16
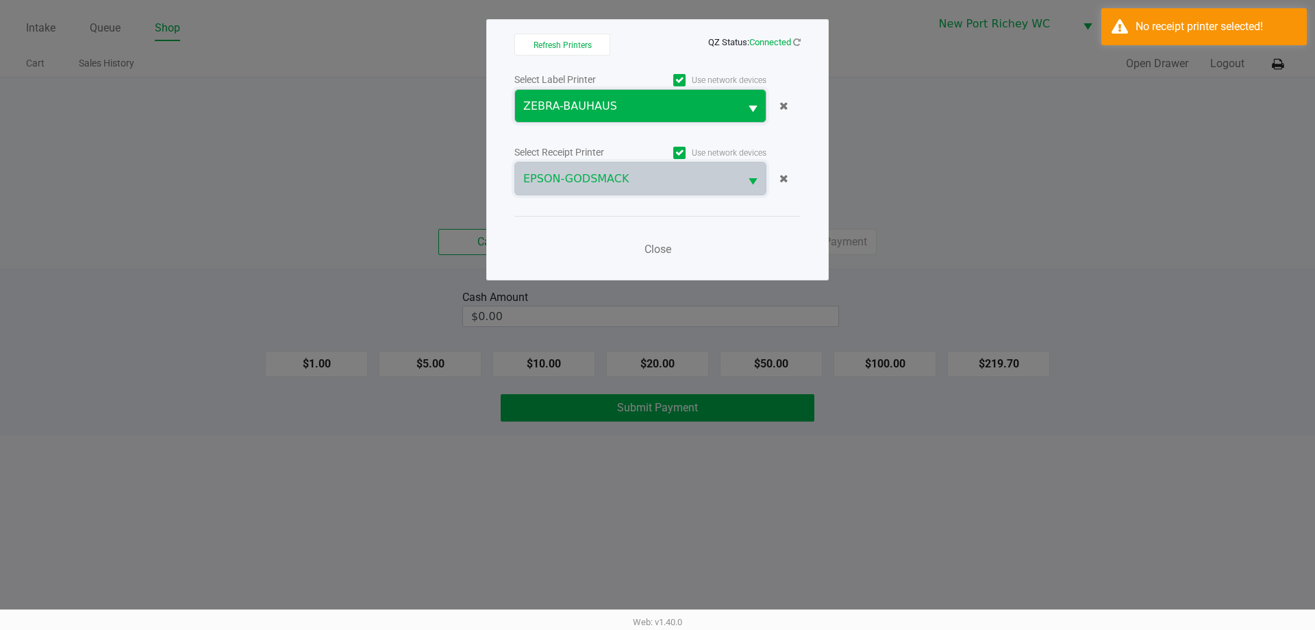
click at [555, 99] on span "ZEBRA-BAUHAUS" at bounding box center [627, 106] width 208 height 16
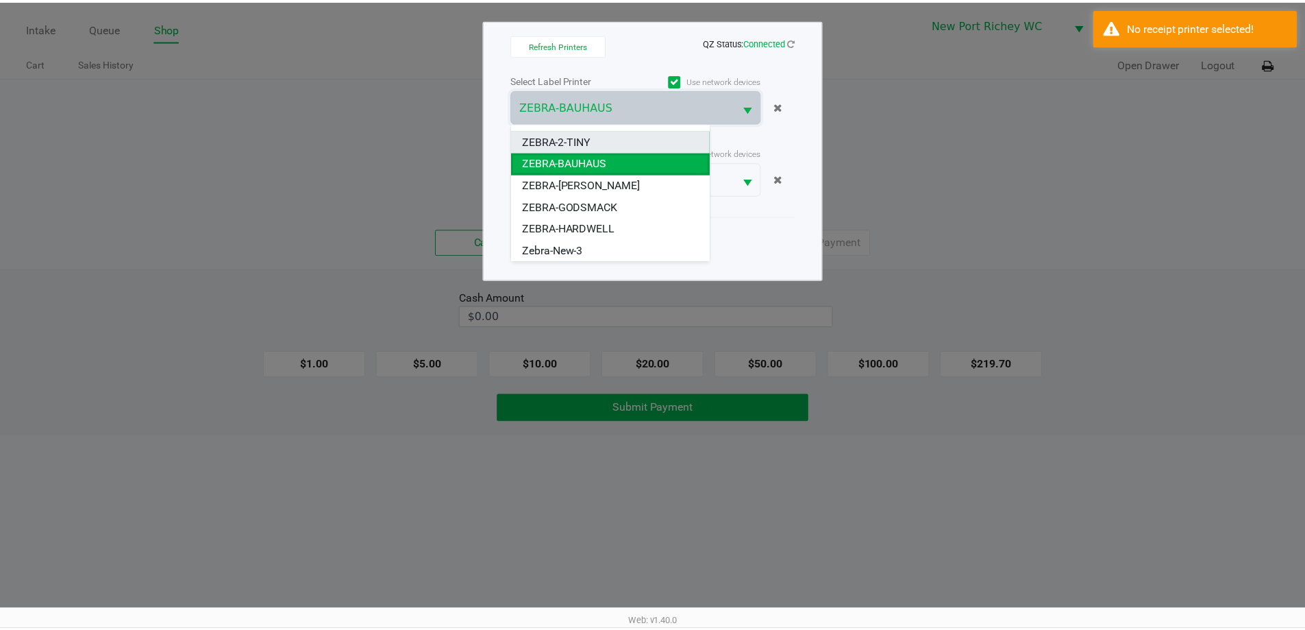
scroll to position [104, 0]
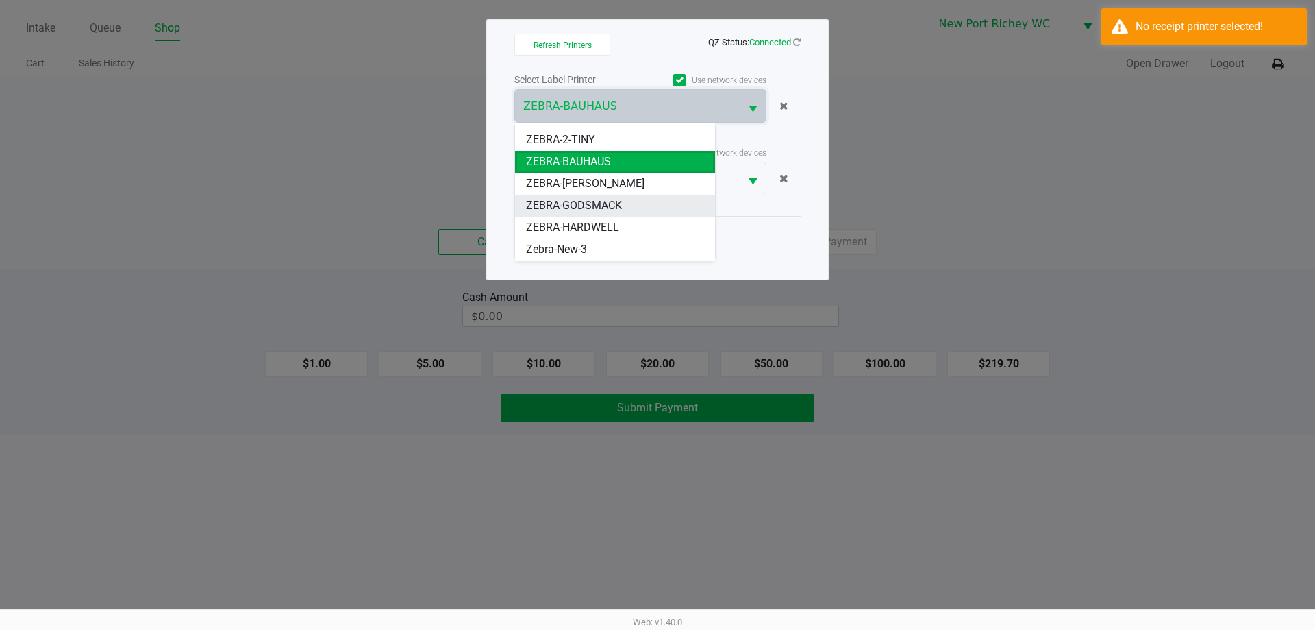
click at [573, 201] on span "ZEBRA-GODSMACK" at bounding box center [574, 205] width 96 height 16
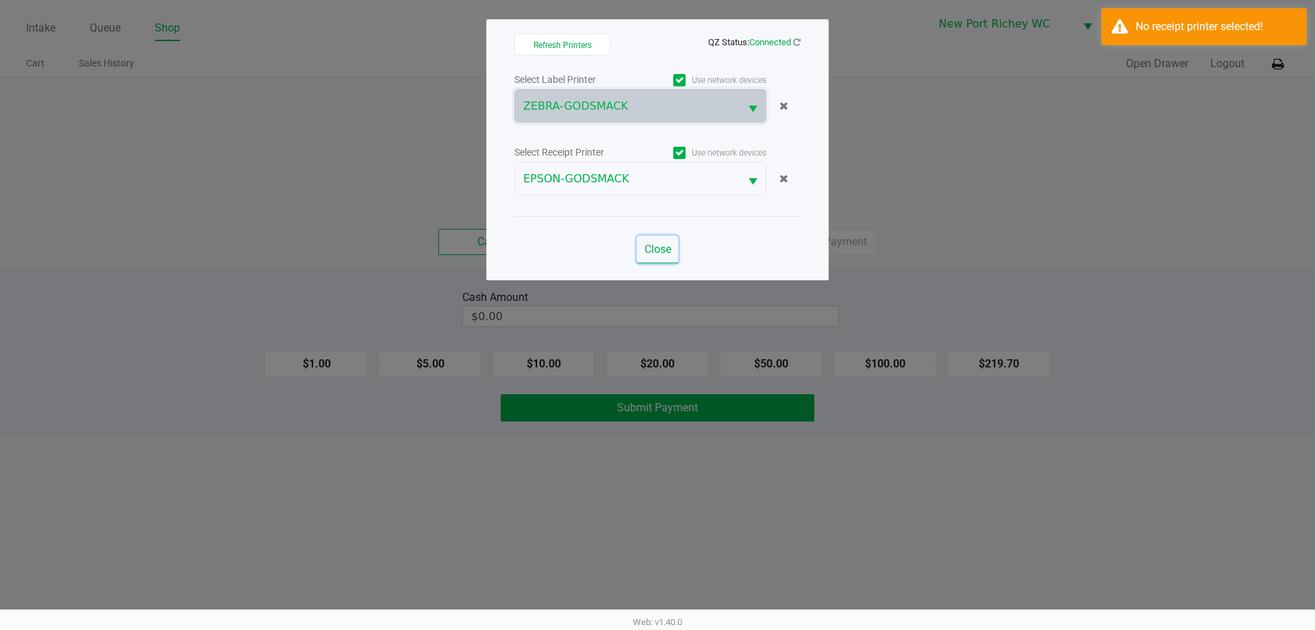
click at [659, 247] on span "Close" at bounding box center [658, 249] width 27 height 13
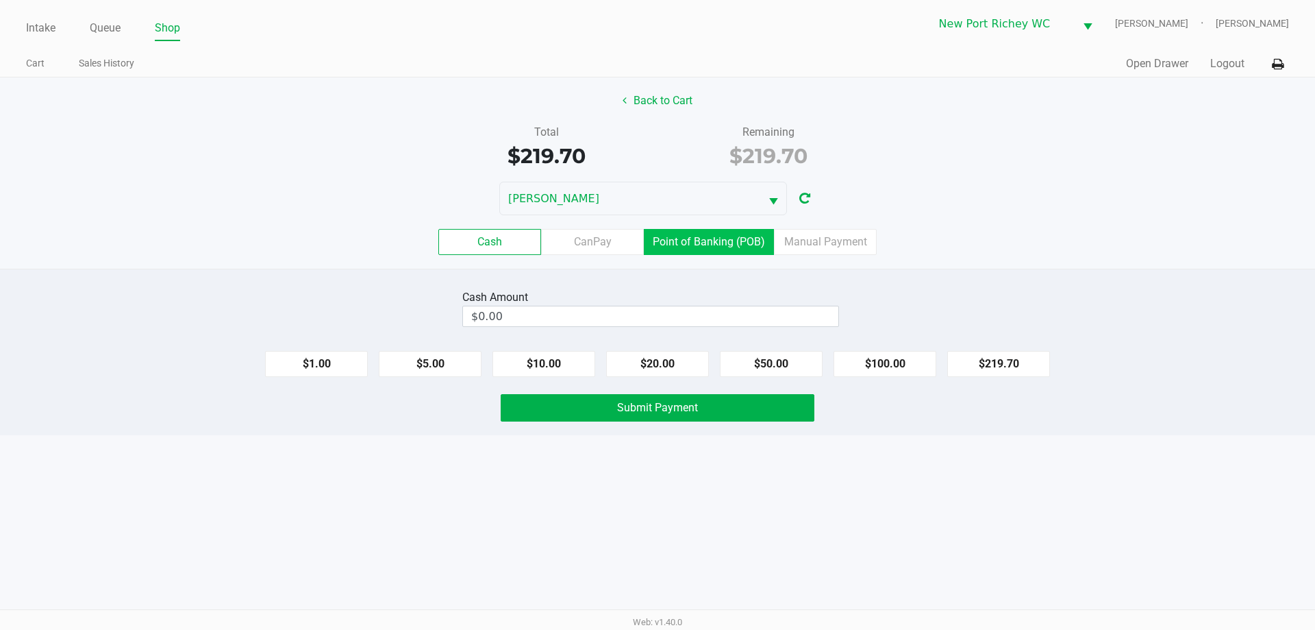
click at [754, 249] on label "Point of Banking (POB)" at bounding box center [709, 242] width 130 height 26
click at [0, 0] on 7 "Point of Banking (POB)" at bounding box center [0, 0] width 0 height 0
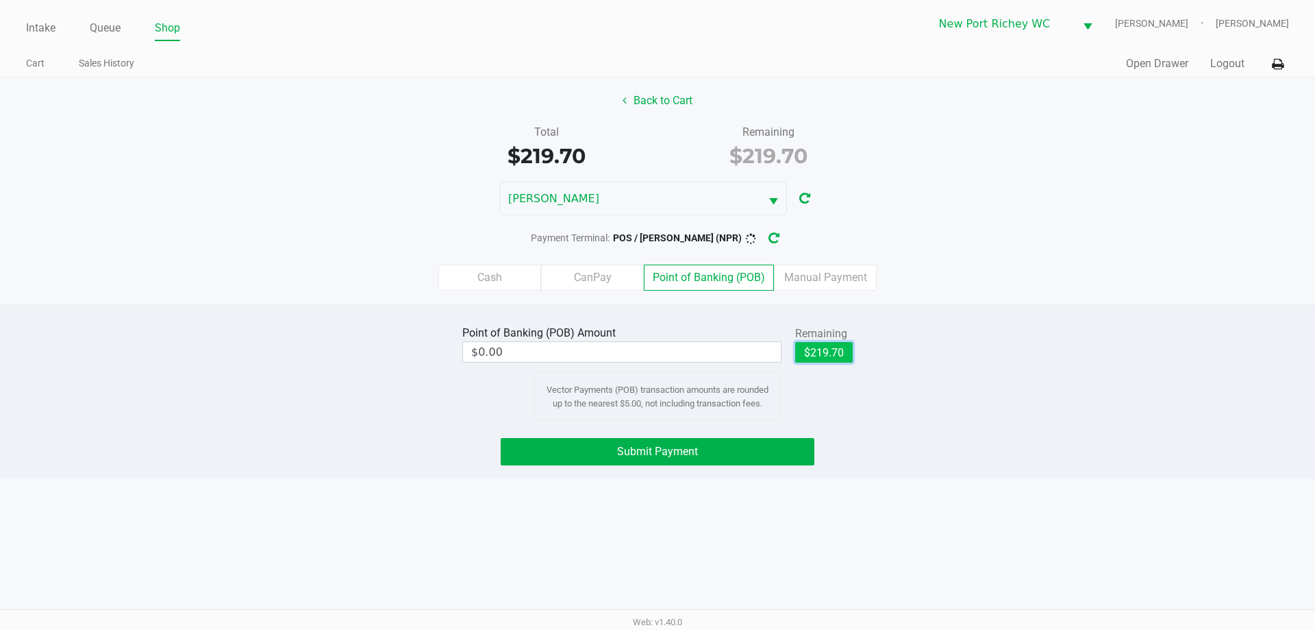
click at [817, 354] on button "$219.70" at bounding box center [824, 352] width 58 height 21
type input "$219.70"
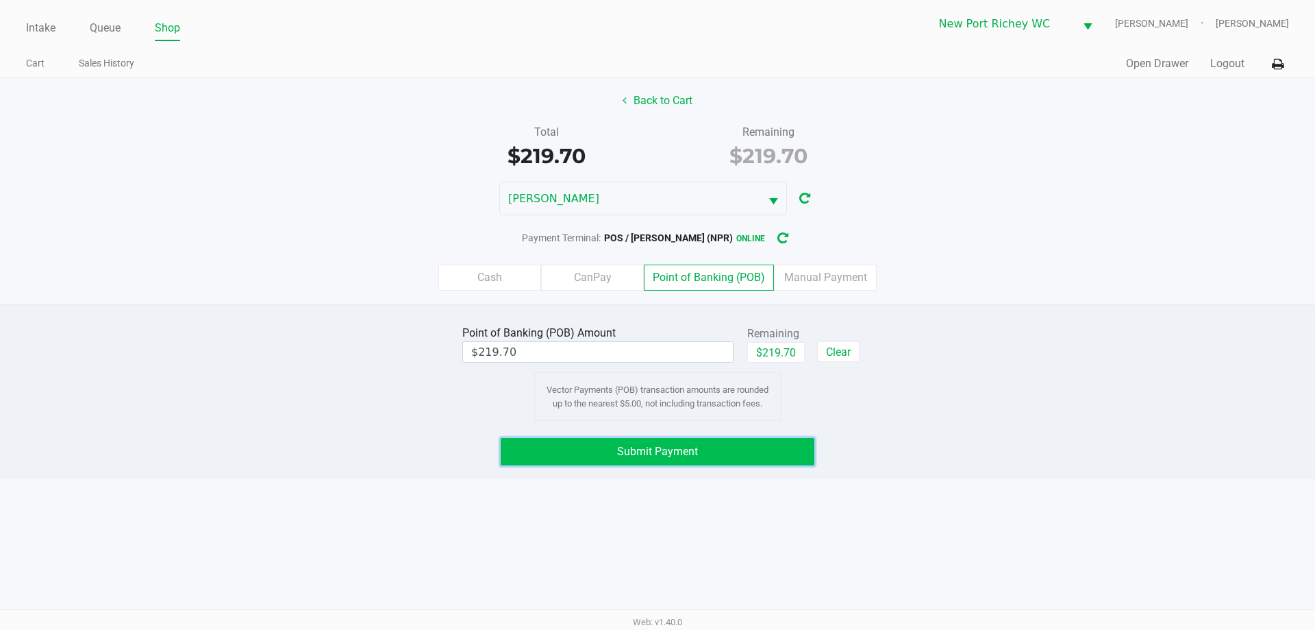
click at [769, 451] on button "Submit Payment" at bounding box center [658, 451] width 314 height 27
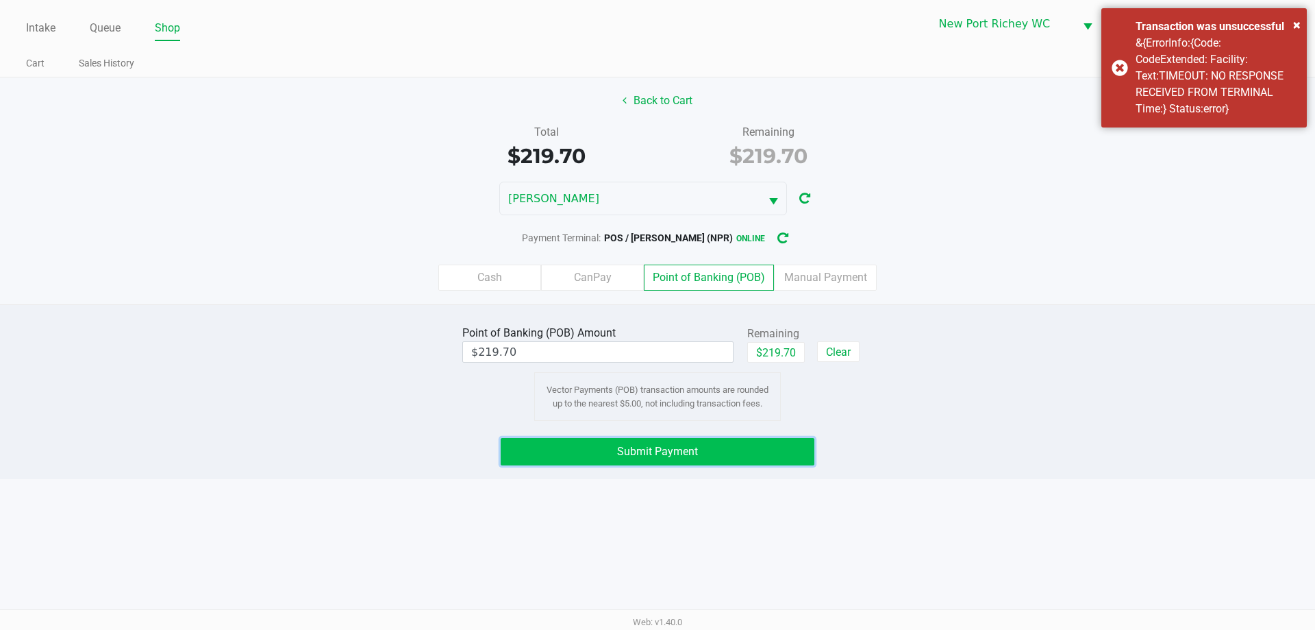
click at [791, 458] on button "Submit Payment" at bounding box center [658, 451] width 314 height 27
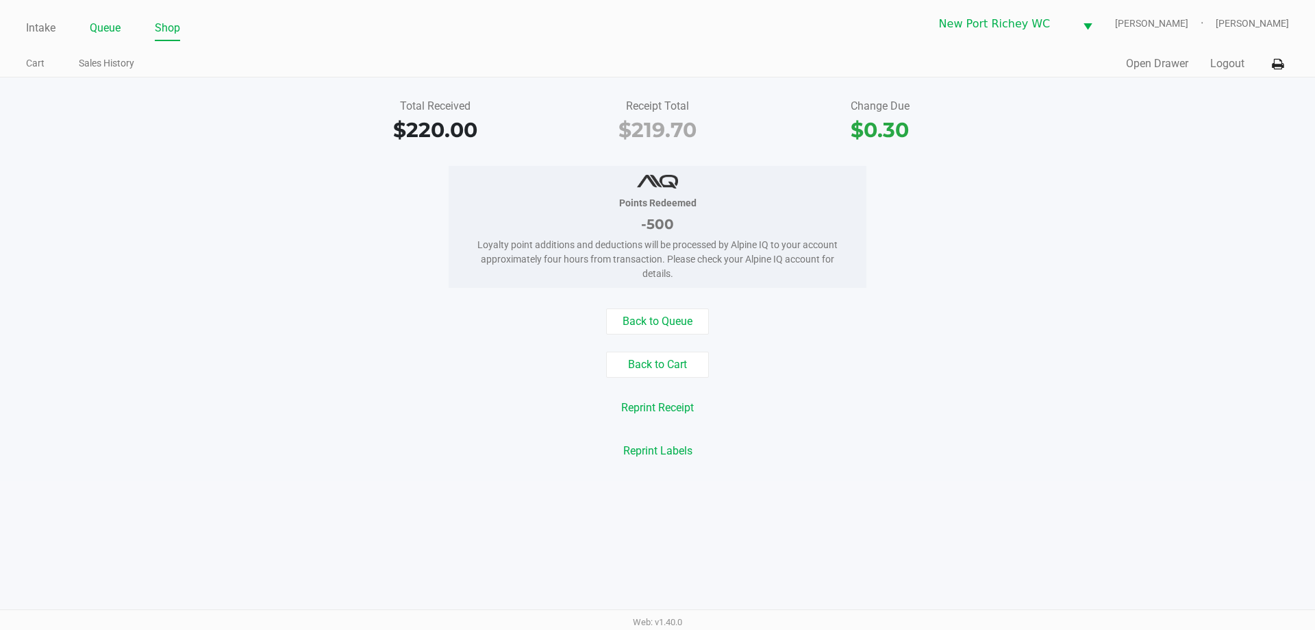
click at [107, 23] on link "Queue" at bounding box center [105, 27] width 31 height 19
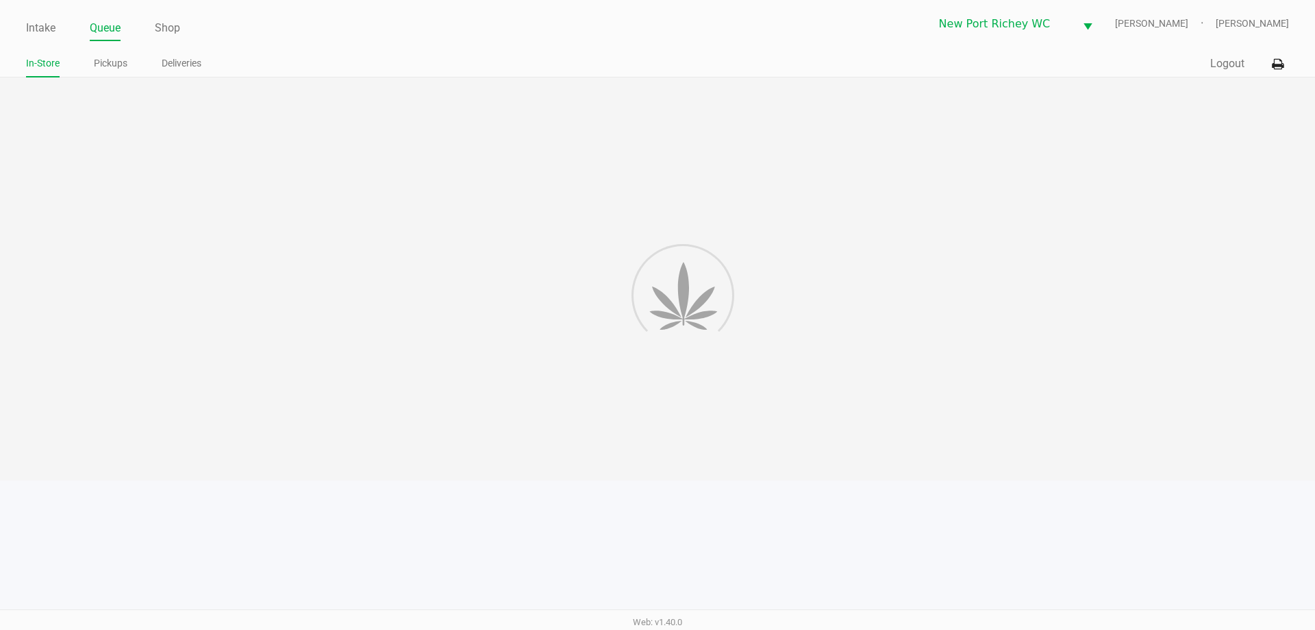
click at [106, 55] on link "Pickups" at bounding box center [111, 63] width 34 height 17
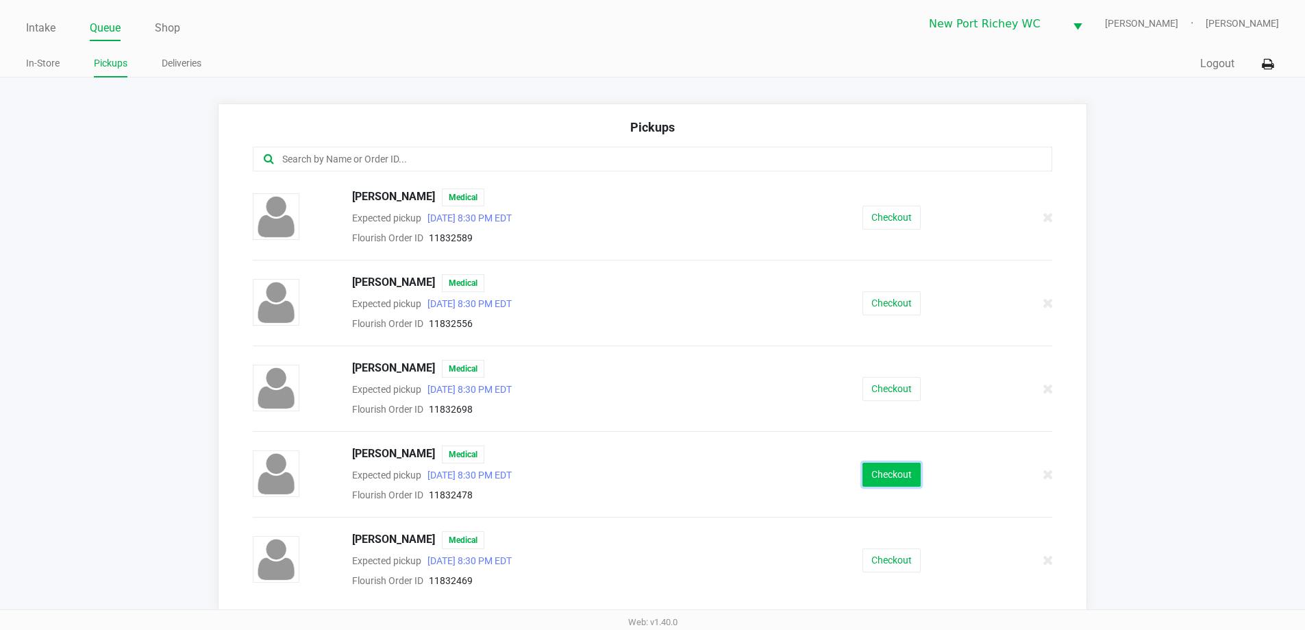
click at [866, 468] on button "Checkout" at bounding box center [892, 474] width 58 height 24
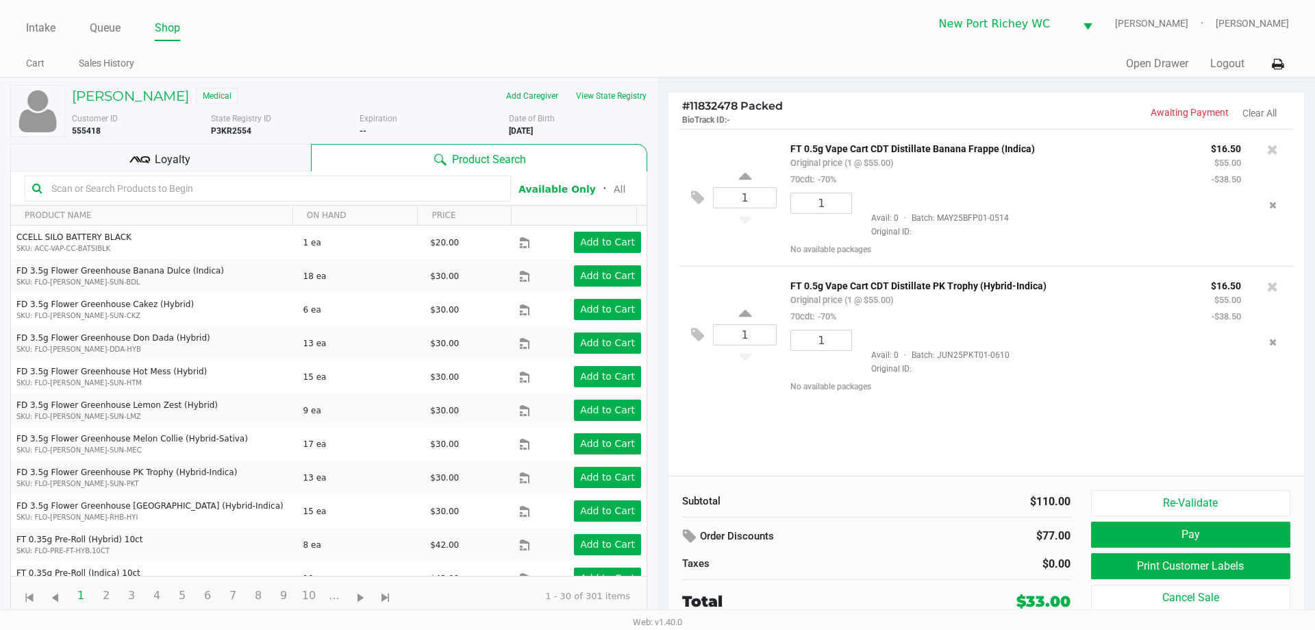
click at [214, 149] on div "Loyalty" at bounding box center [160, 157] width 301 height 27
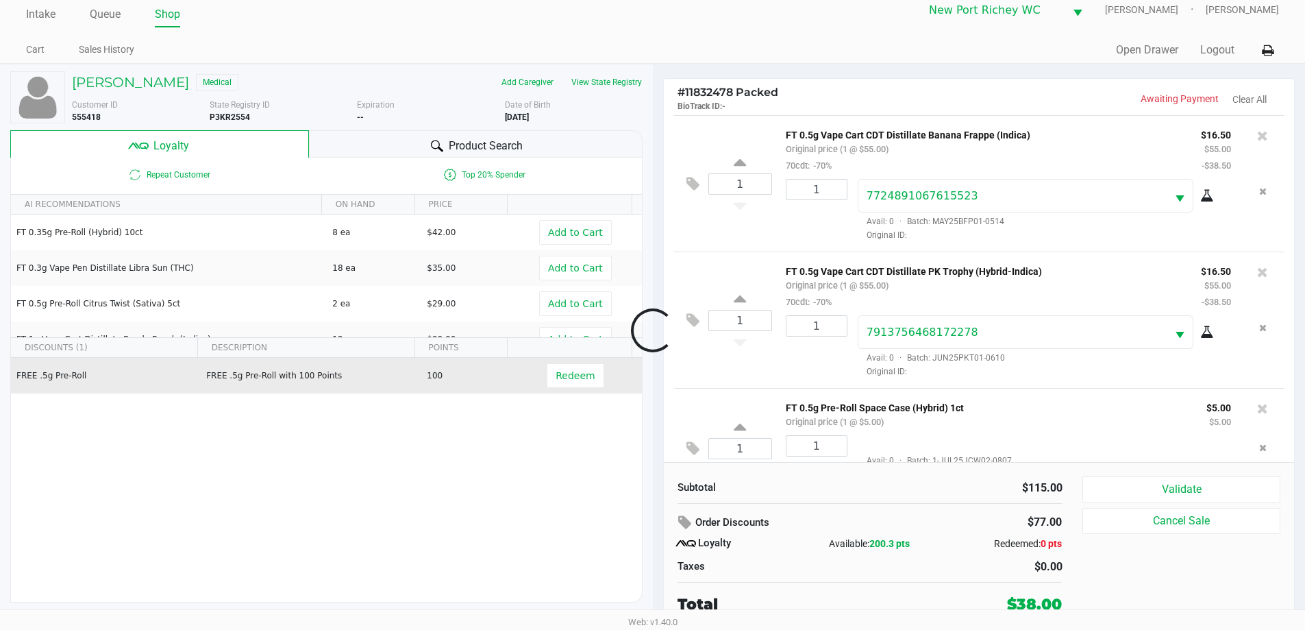
scroll to position [48, 0]
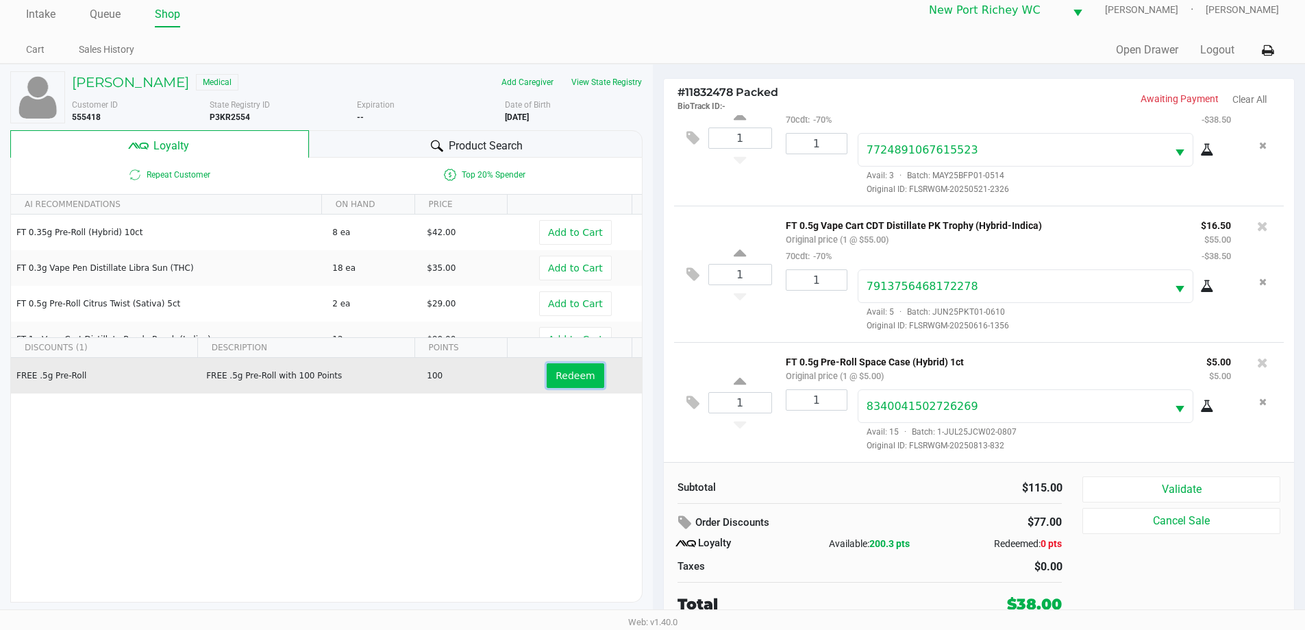
click at [547, 369] on button "Redeem" at bounding box center [575, 375] width 57 height 25
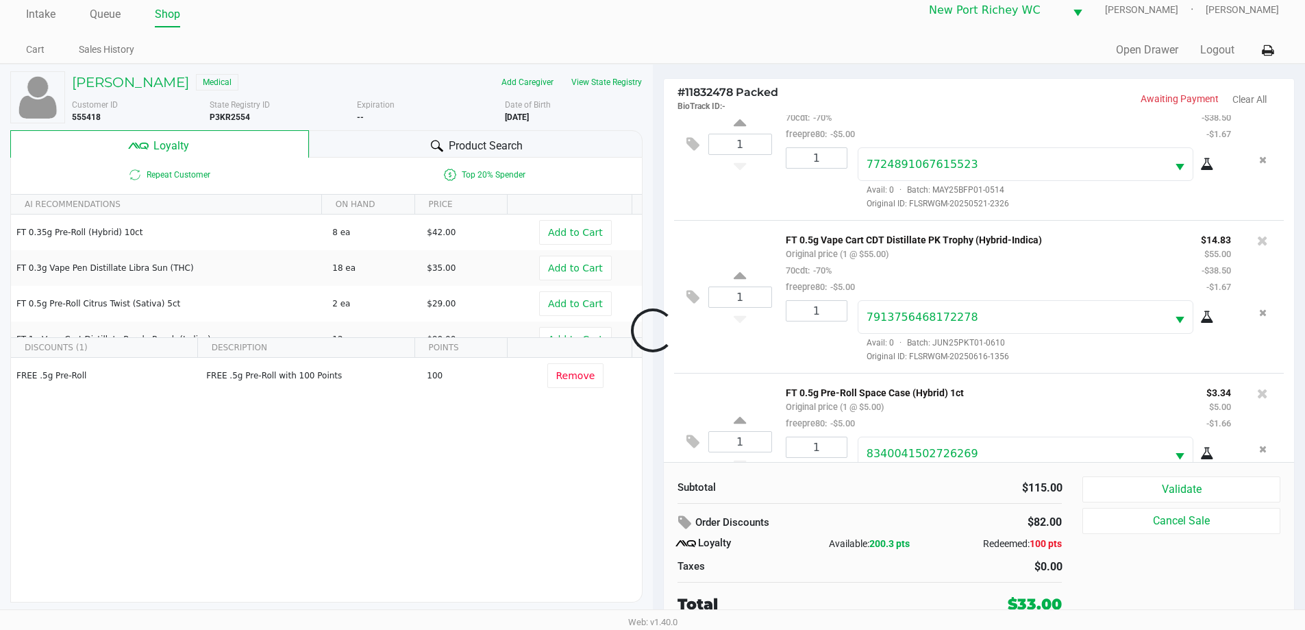
scroll to position [97, 0]
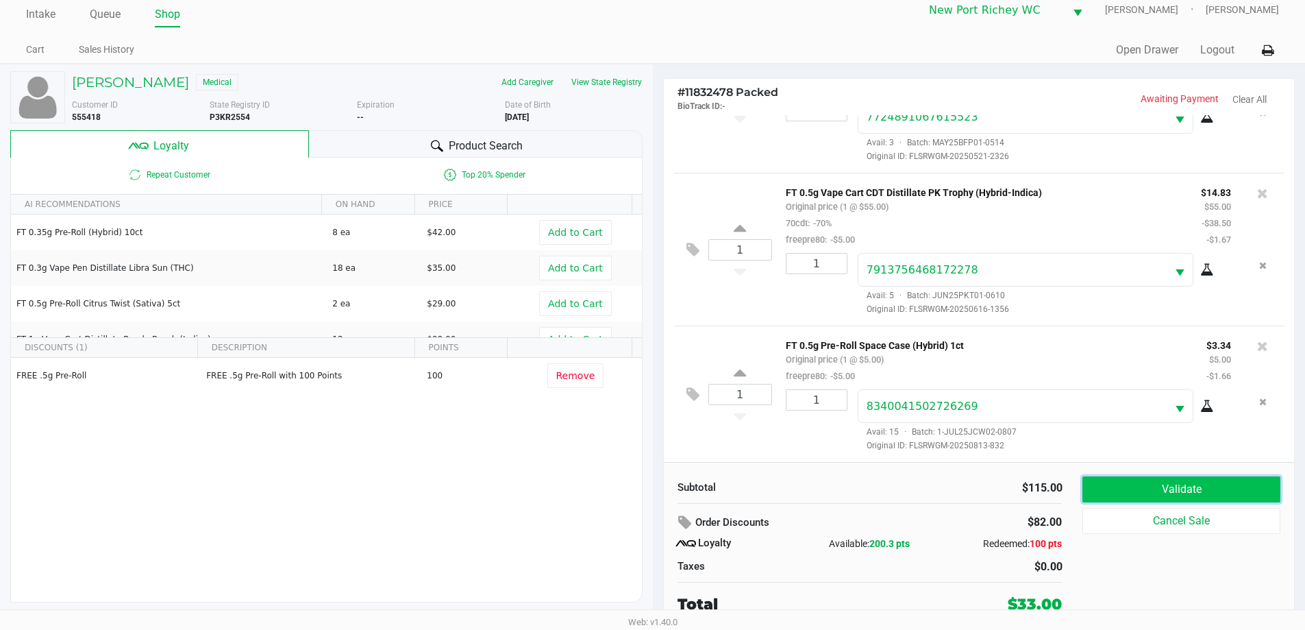
click at [1169, 486] on button "Validate" at bounding box center [1180, 489] width 197 height 26
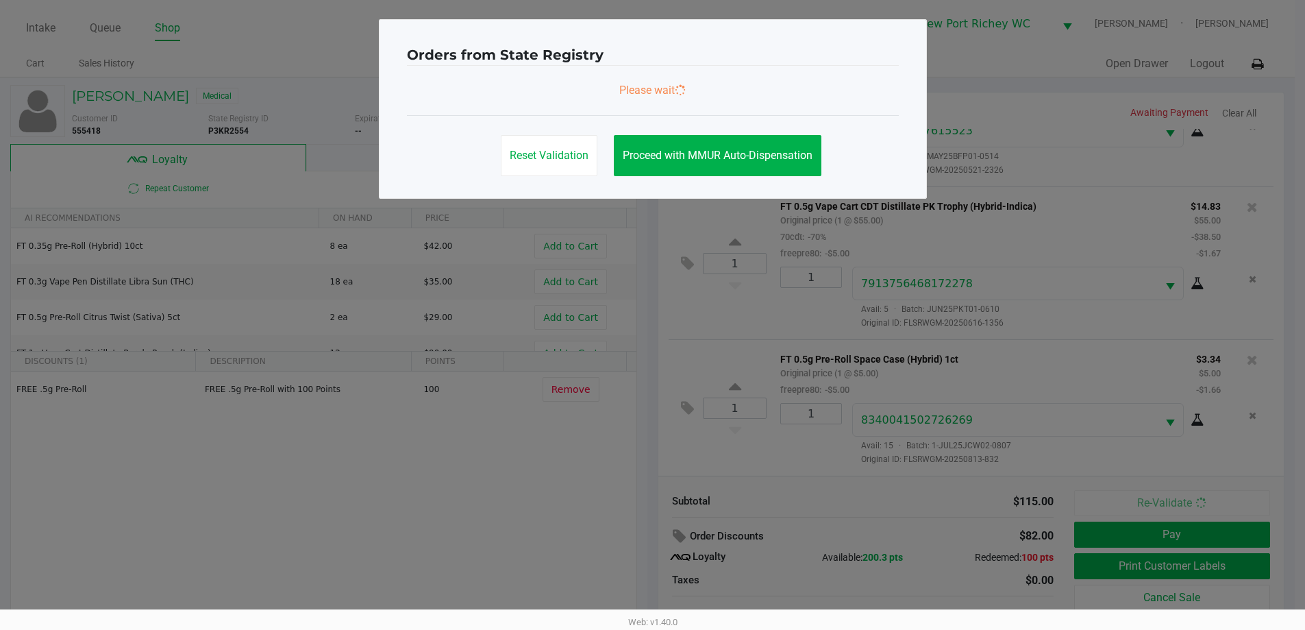
scroll to position [0, 0]
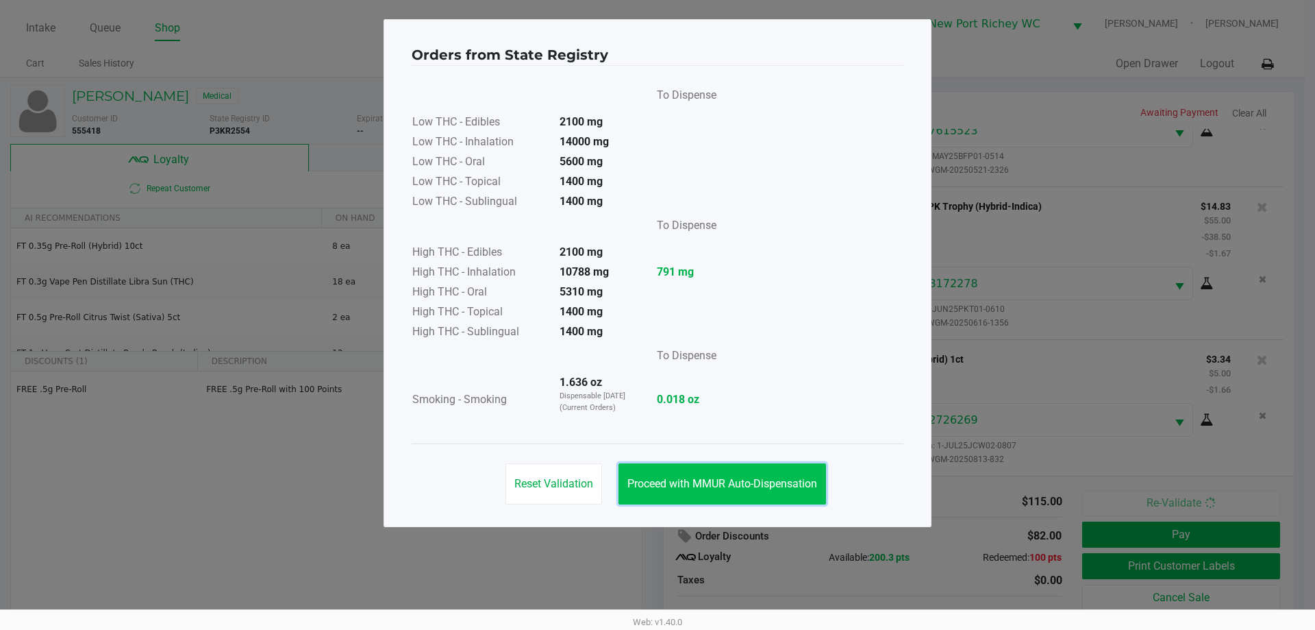
click at [683, 490] on button "Proceed with MMUR Auto-Dispensation" at bounding box center [723, 483] width 208 height 41
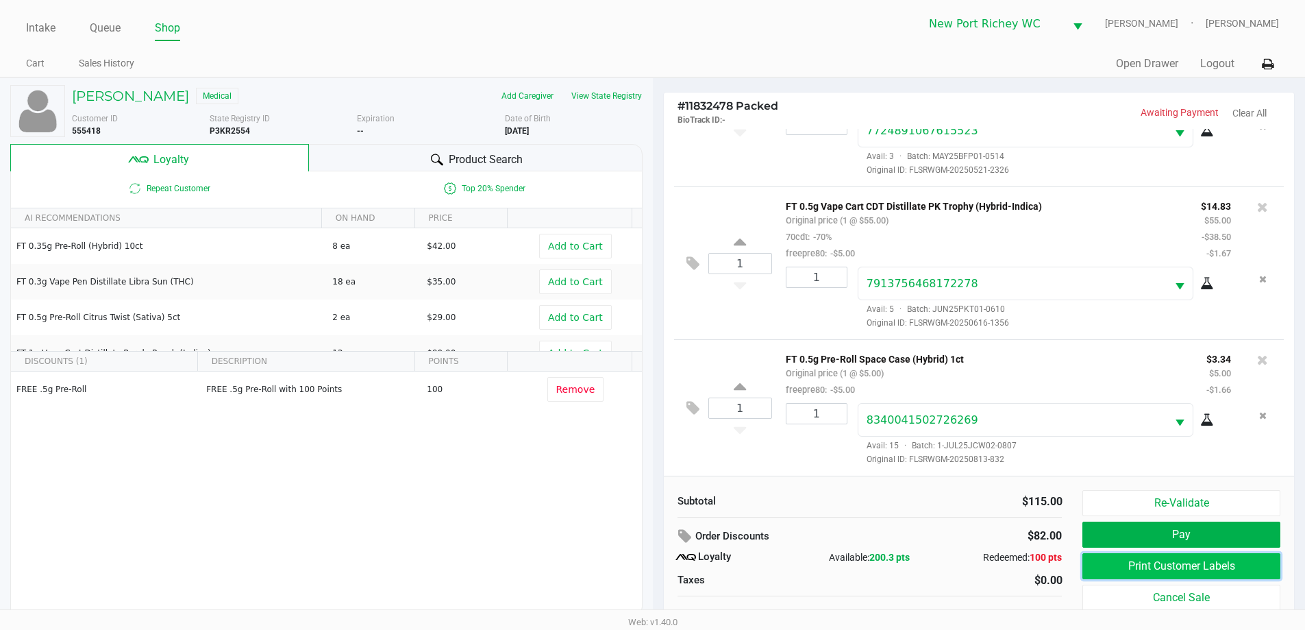
click at [1122, 558] on button "Print Customer Labels" at bounding box center [1180, 566] width 197 height 26
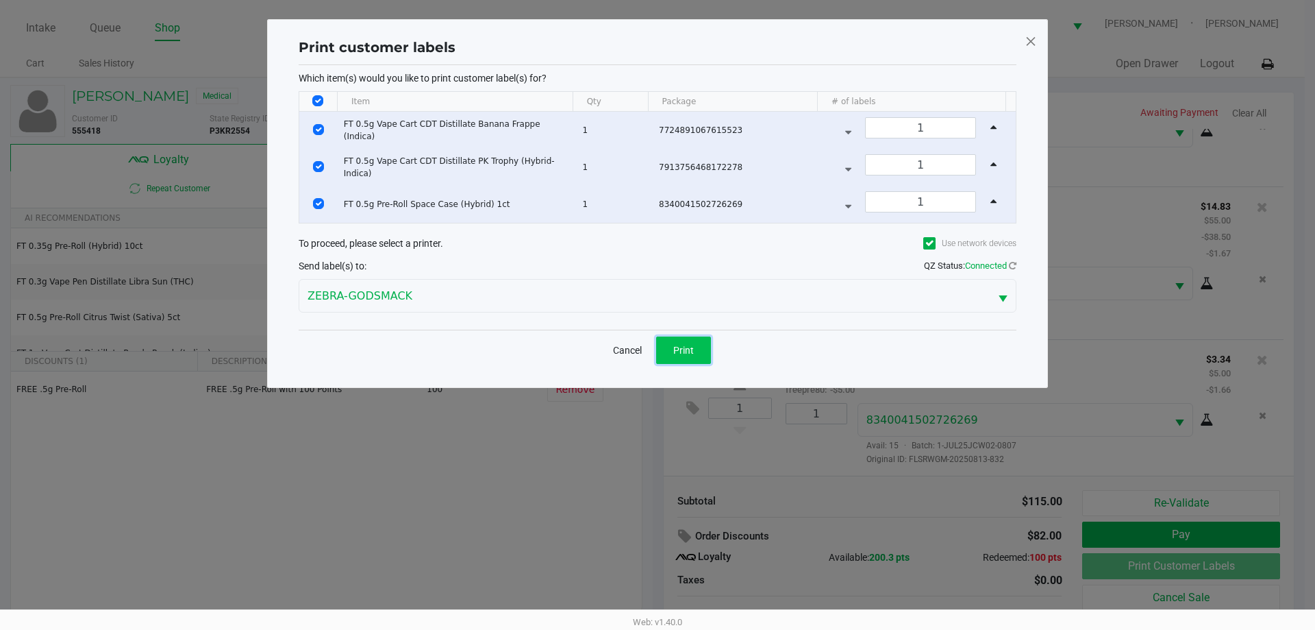
click at [702, 346] on button "Print" at bounding box center [683, 349] width 55 height 27
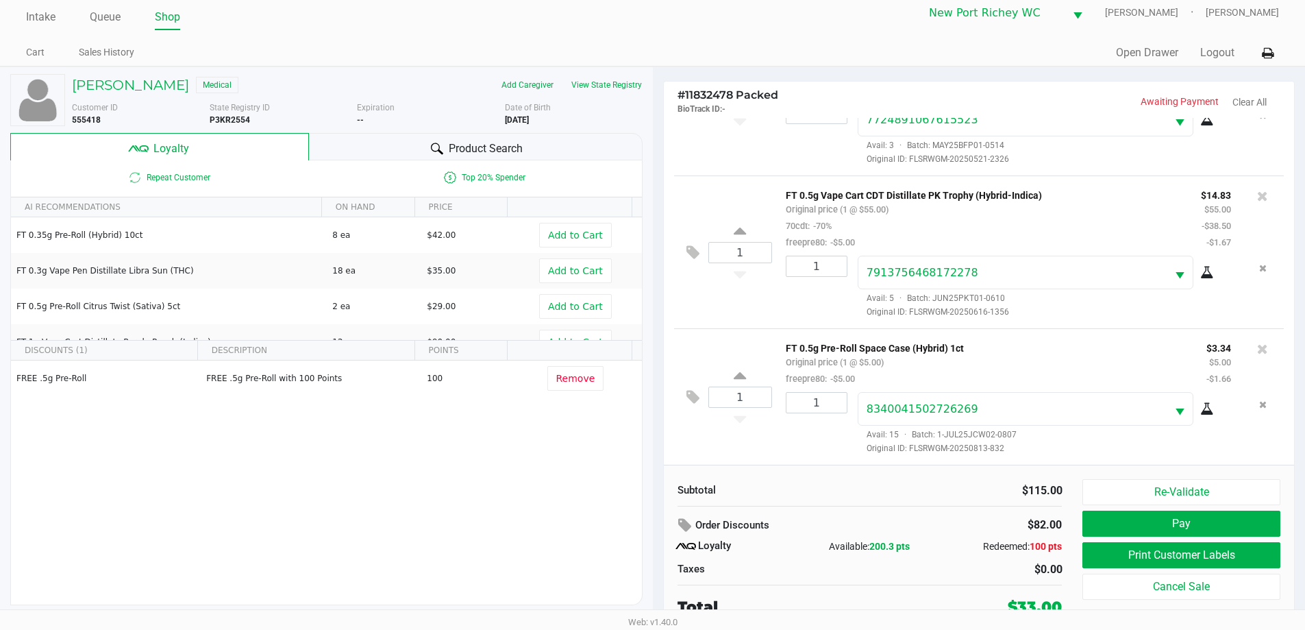
scroll to position [14, 0]
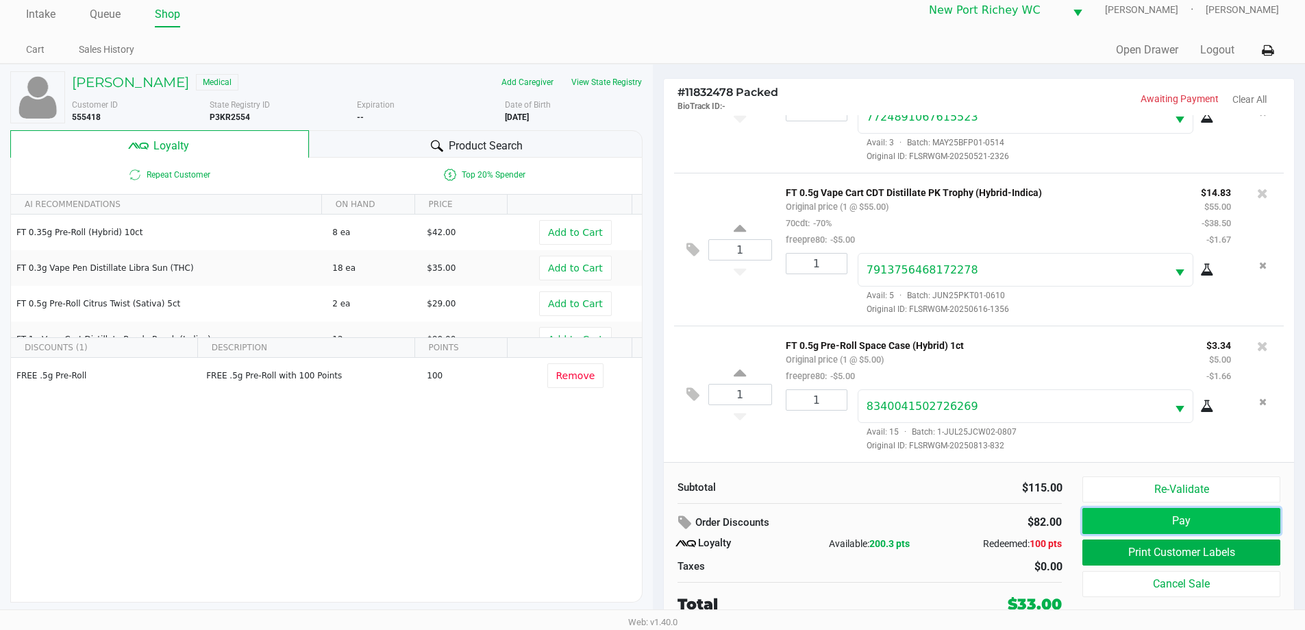
click at [1120, 514] on button "Pay" at bounding box center [1180, 521] width 197 height 26
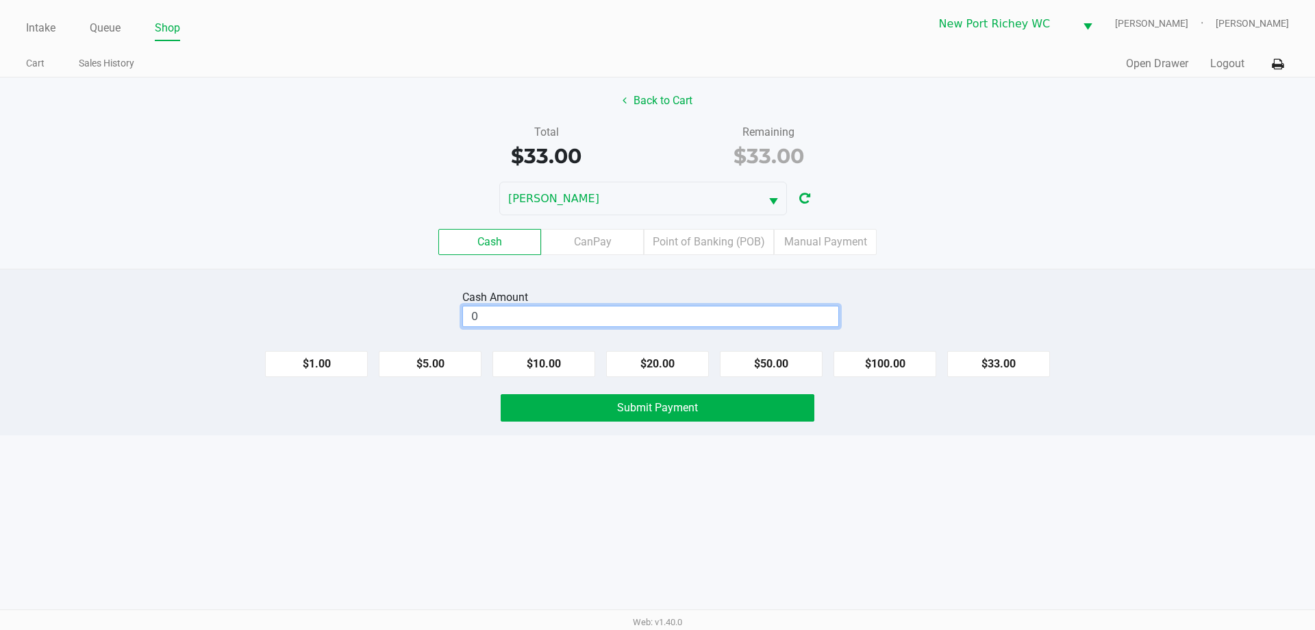
click at [509, 317] on input "0" at bounding box center [650, 316] width 375 height 20
type input "$40.00"
click at [602, 398] on button "Submit Payment" at bounding box center [658, 407] width 314 height 27
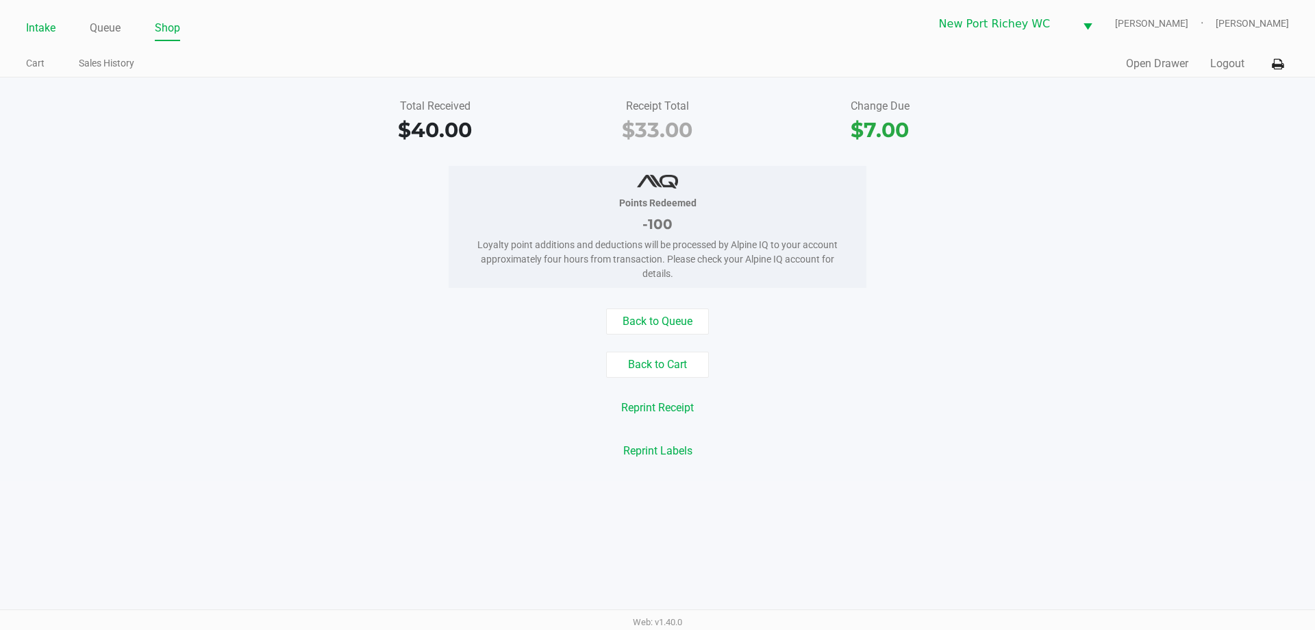
click at [32, 40] on li "Intake" at bounding box center [40, 29] width 29 height 24
click at [38, 29] on link "Intake" at bounding box center [40, 27] width 29 height 19
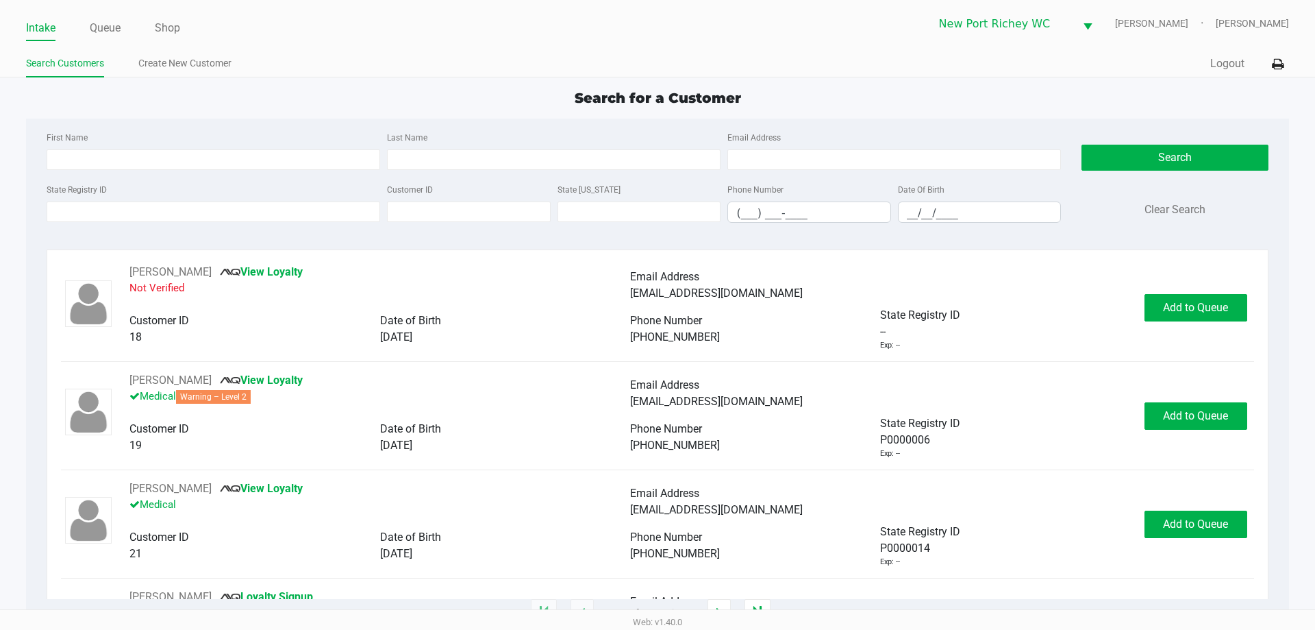
click at [101, 199] on div "State Registry ID" at bounding box center [213, 202] width 341 height 42
click at [101, 32] on link "Queue" at bounding box center [105, 27] width 31 height 19
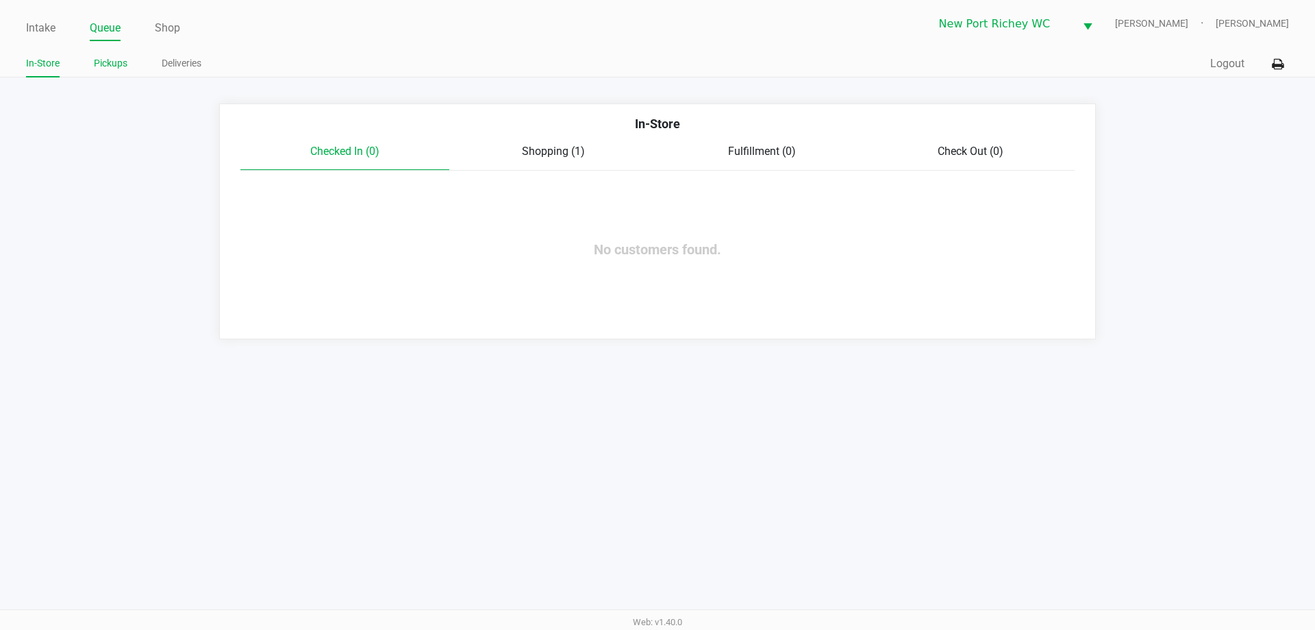
click at [120, 69] on link "Pickups" at bounding box center [111, 63] width 34 height 17
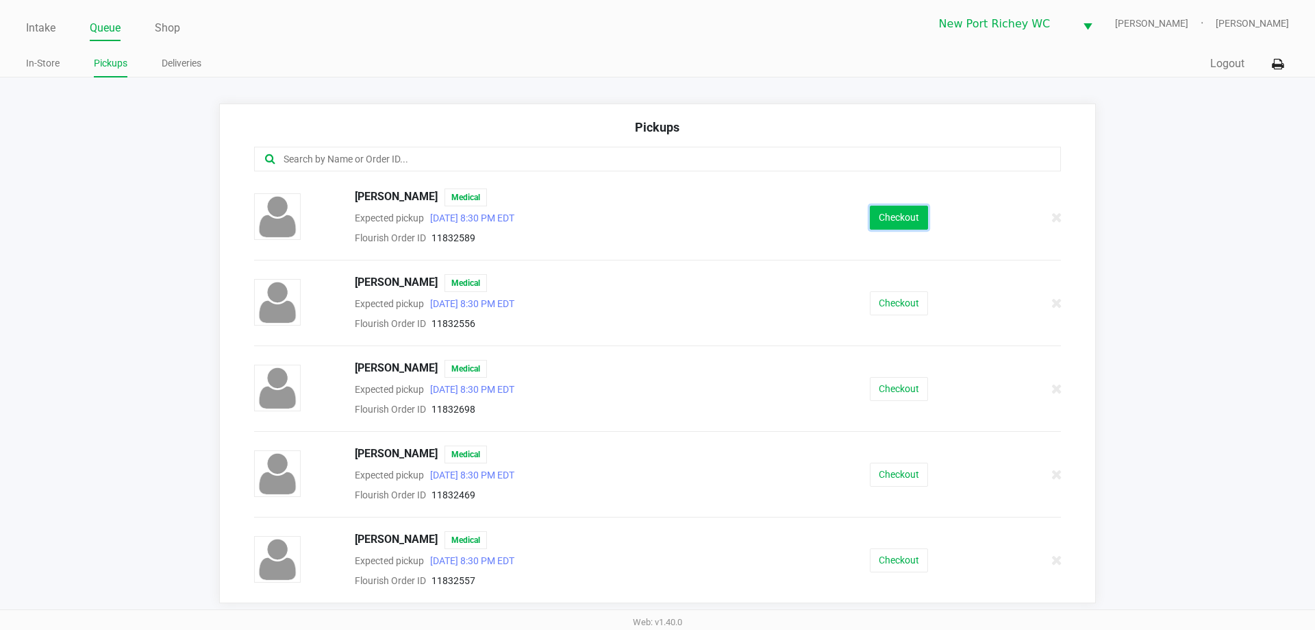
click at [919, 214] on button "Checkout" at bounding box center [899, 218] width 58 height 24
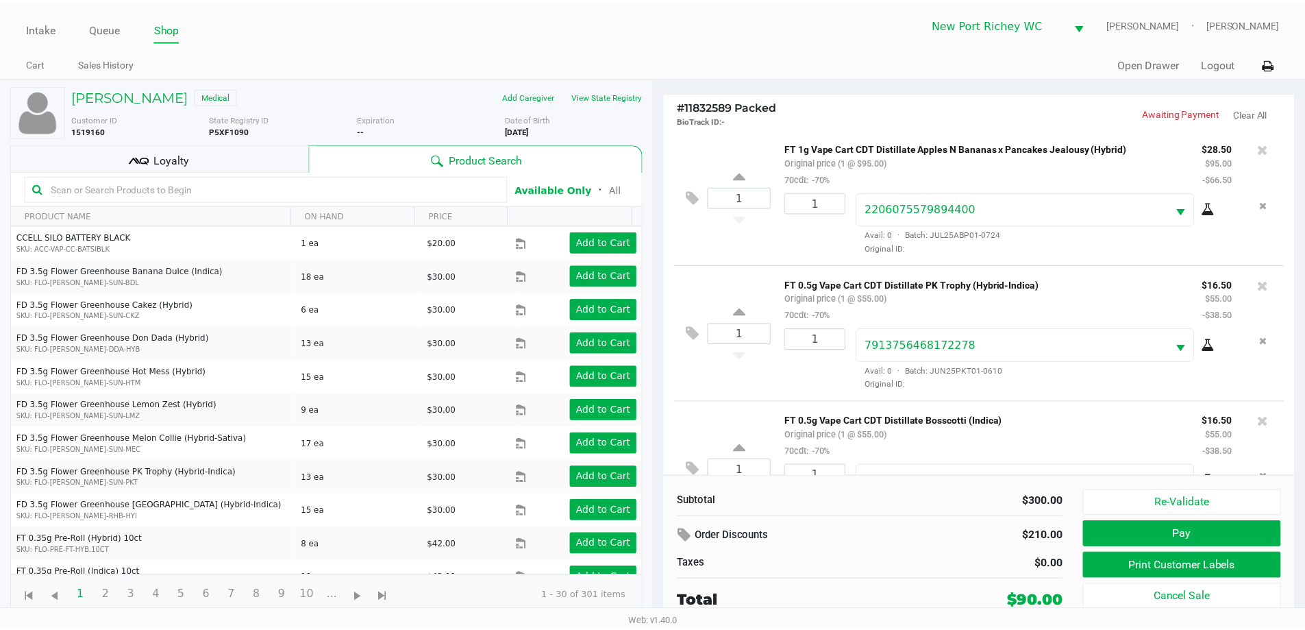
scroll to position [201, 0]
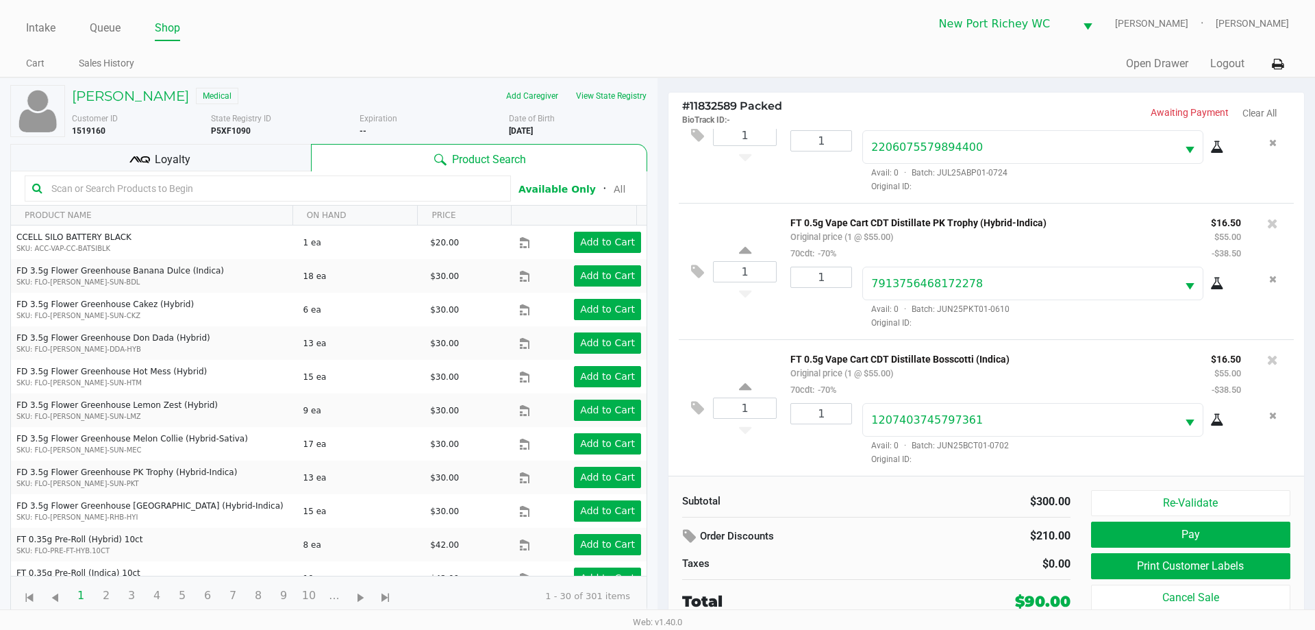
click at [236, 151] on div "Loyalty" at bounding box center [160, 157] width 301 height 27
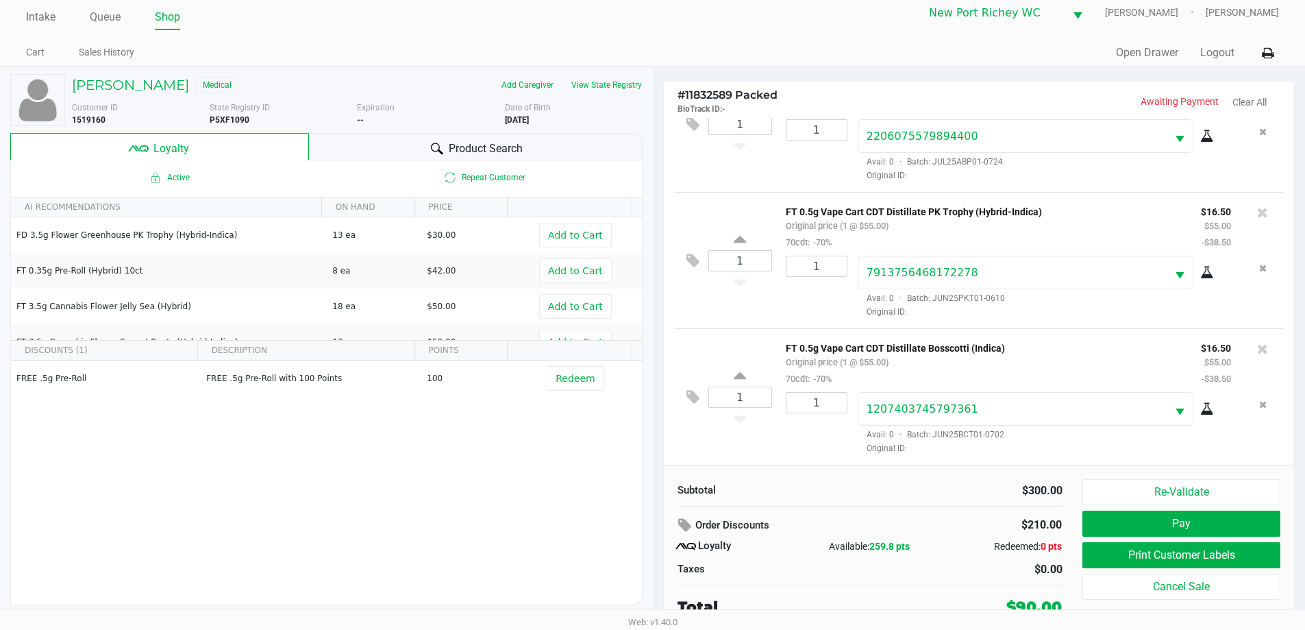
scroll to position [14, 0]
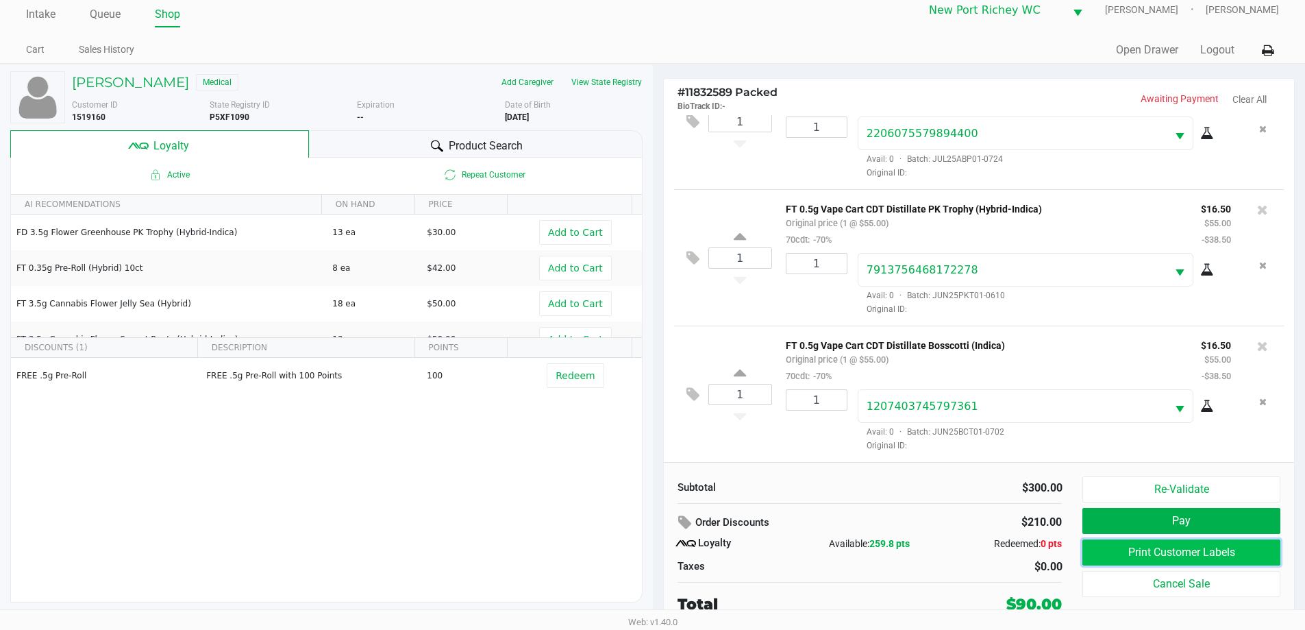
click at [1093, 550] on button "Print Customer Labels" at bounding box center [1180, 552] width 197 height 26
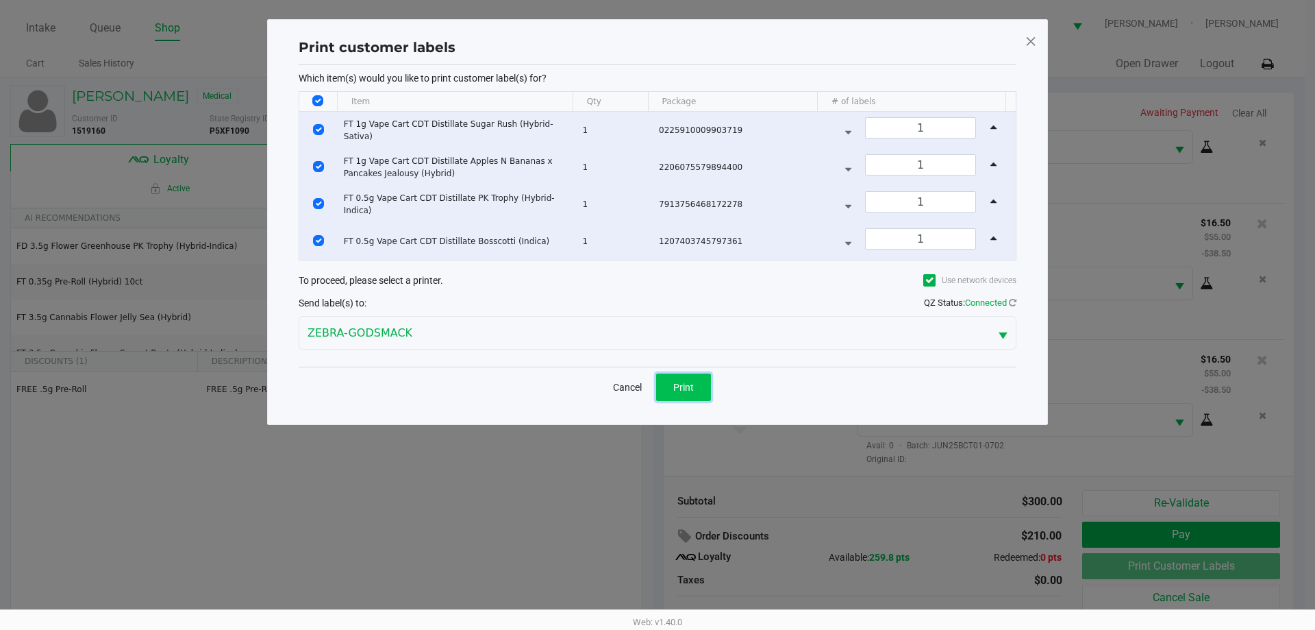
click at [702, 378] on button "Print" at bounding box center [683, 386] width 55 height 27
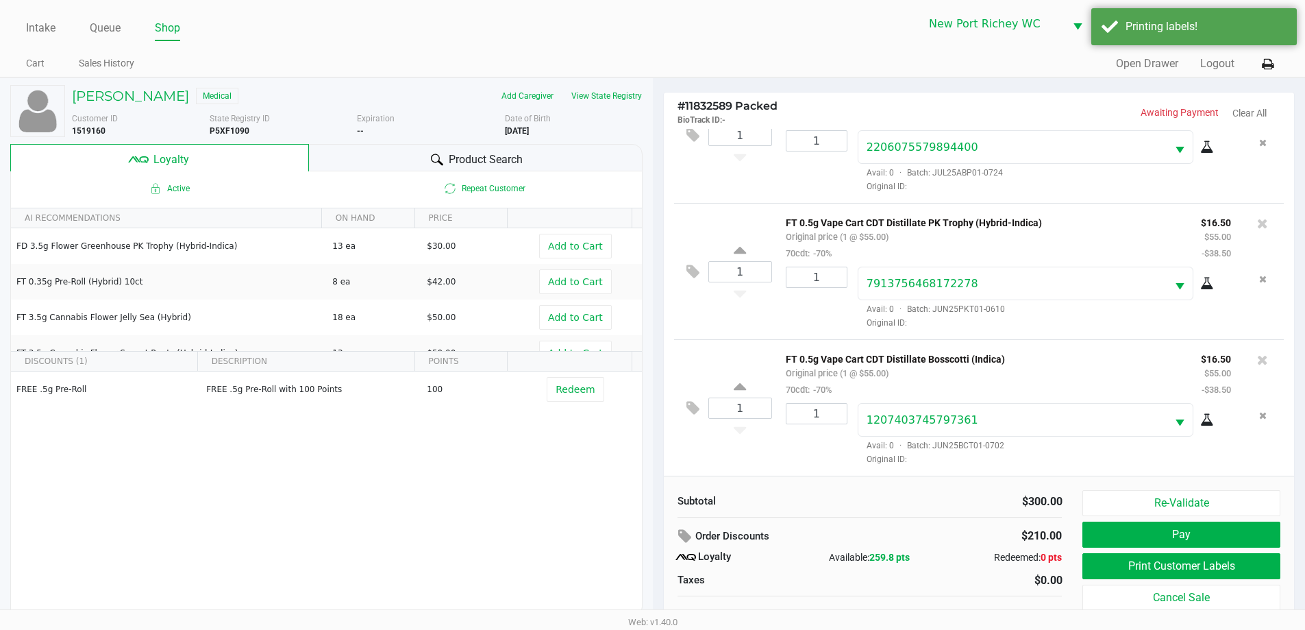
scroll to position [14, 0]
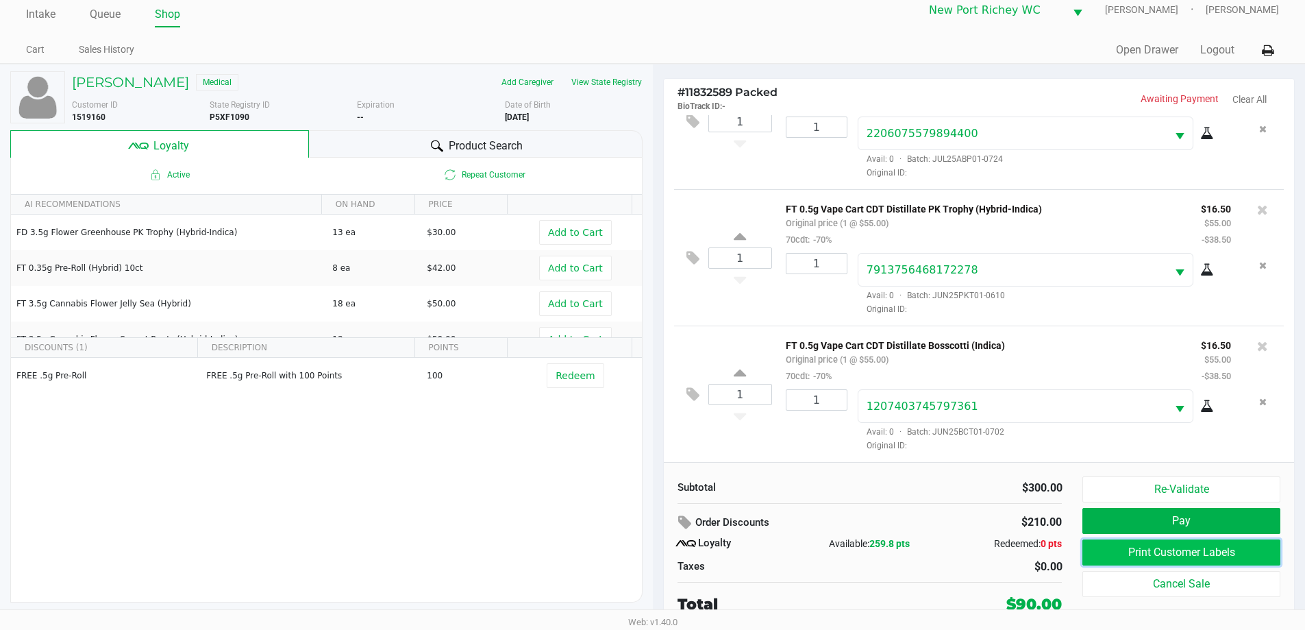
click at [1158, 557] on button "Print Customer Labels" at bounding box center [1180, 552] width 197 height 26
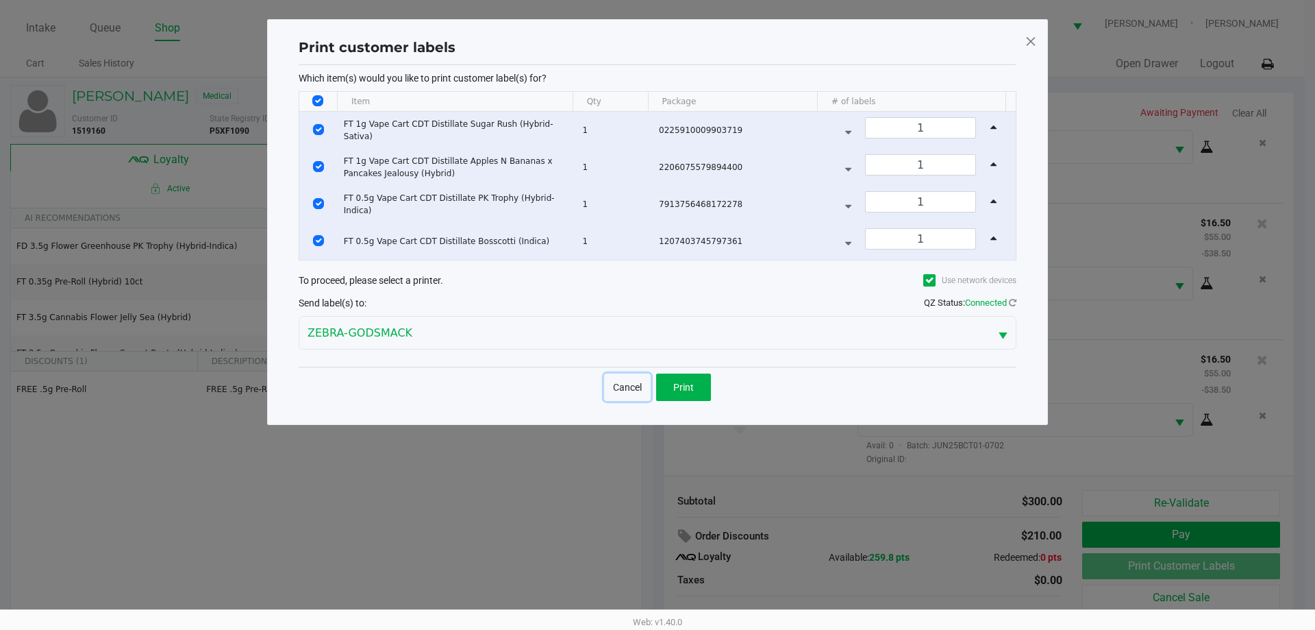
click at [615, 386] on button "Cancel" at bounding box center [627, 386] width 47 height 27
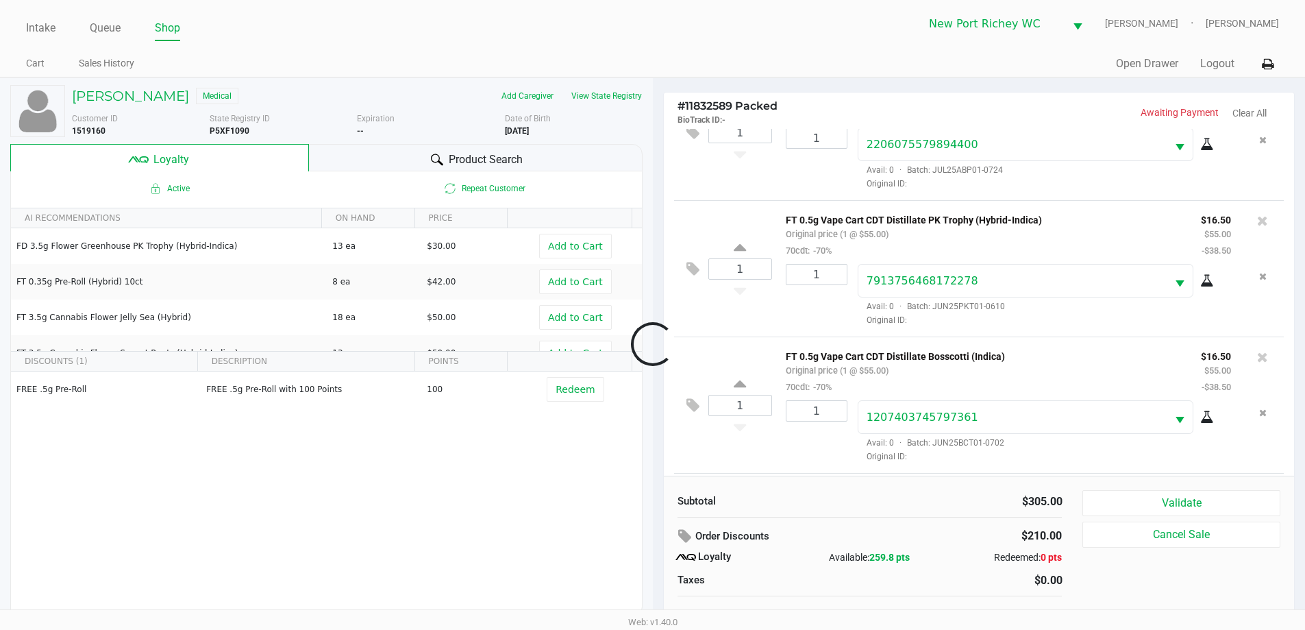
scroll to position [322, 0]
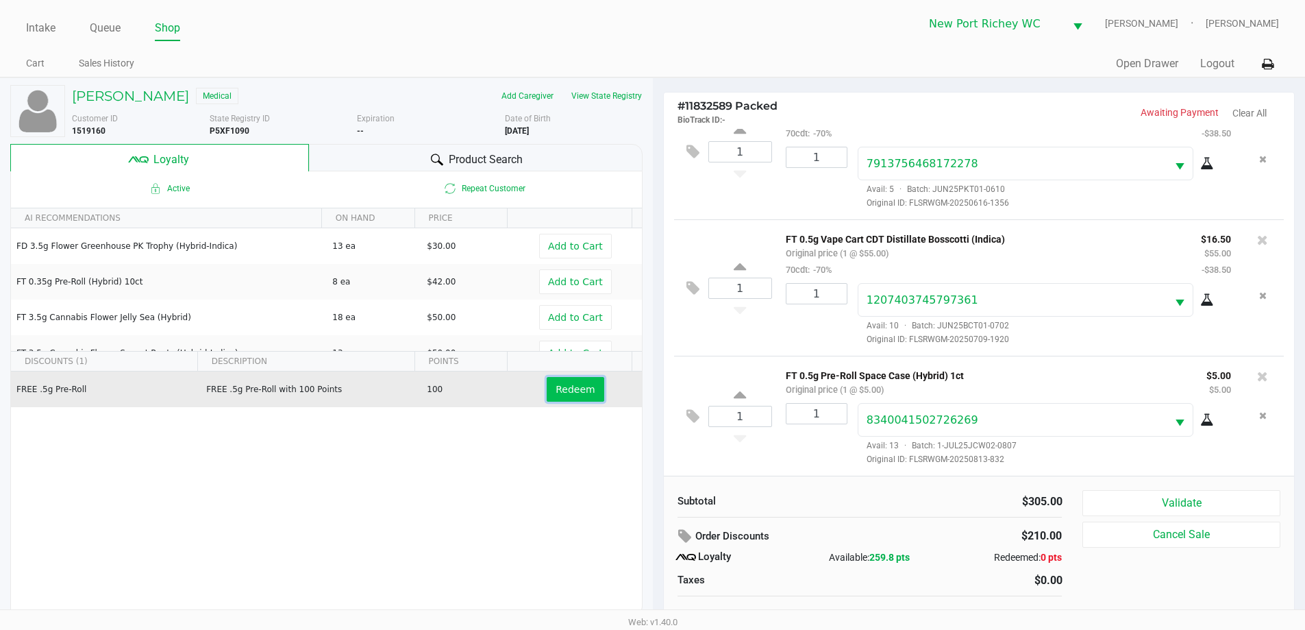
click at [576, 384] on span "Redeem" at bounding box center [575, 389] width 39 height 11
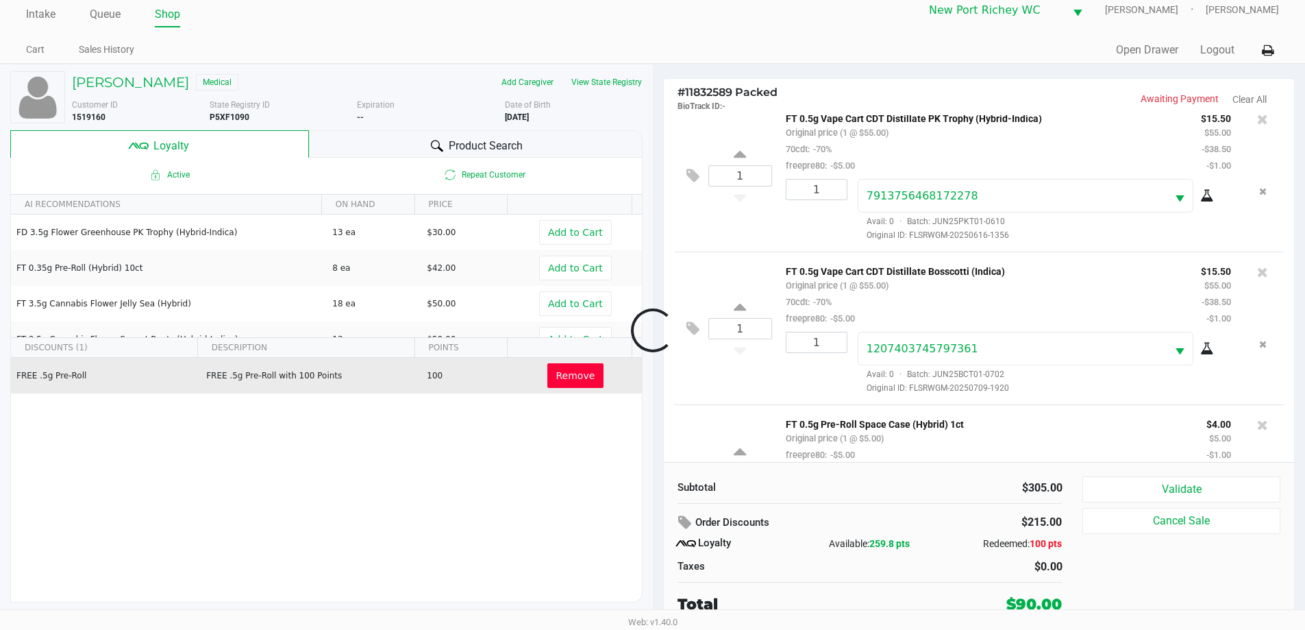
scroll to position [404, 0]
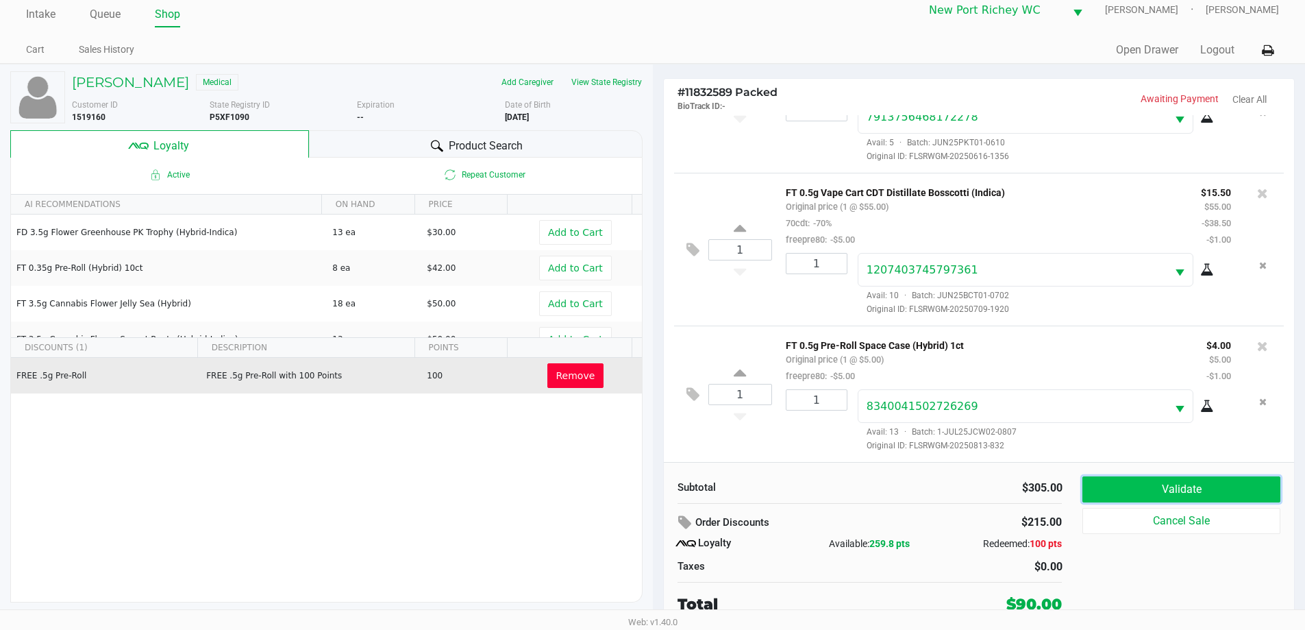
click at [1100, 488] on button "Validate" at bounding box center [1180, 489] width 197 height 26
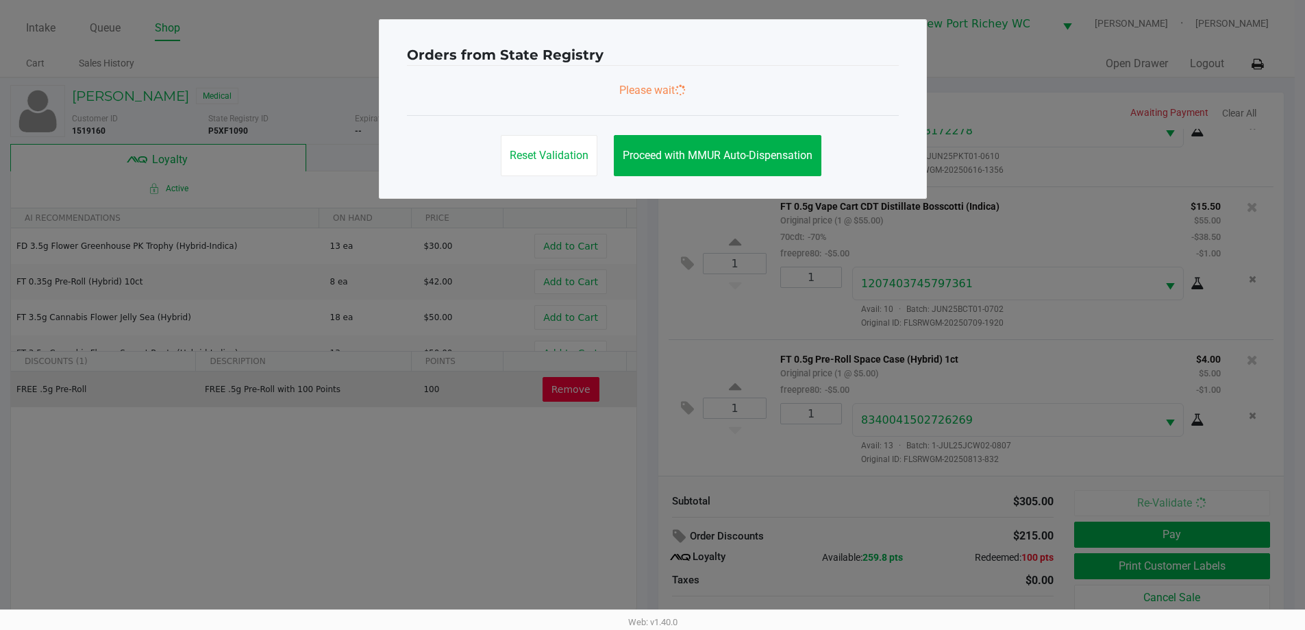
scroll to position [0, 0]
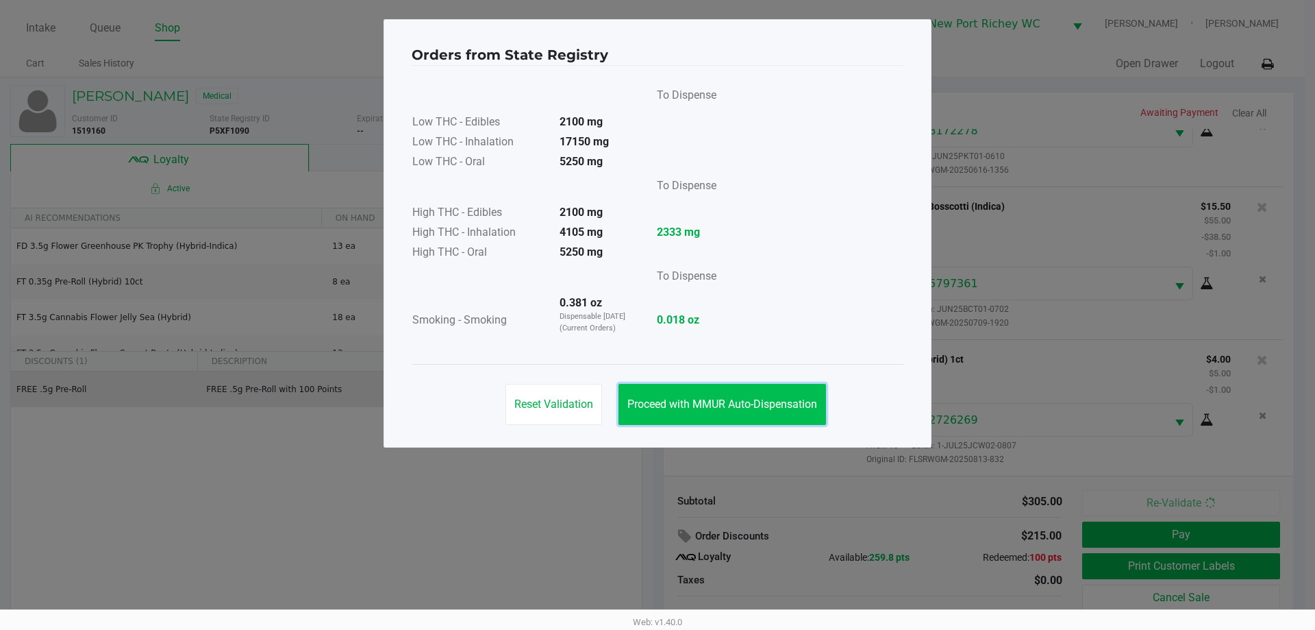
click at [793, 399] on span "Proceed with MMUR Auto-Dispensation" at bounding box center [723, 403] width 190 height 13
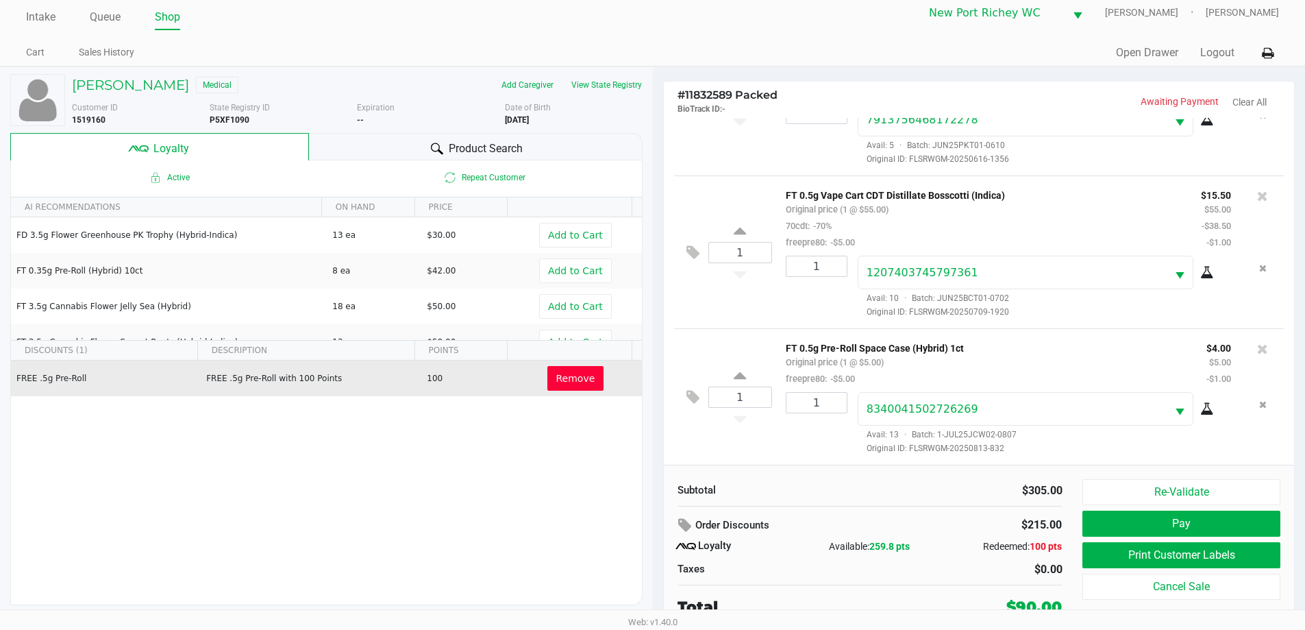
scroll to position [14, 0]
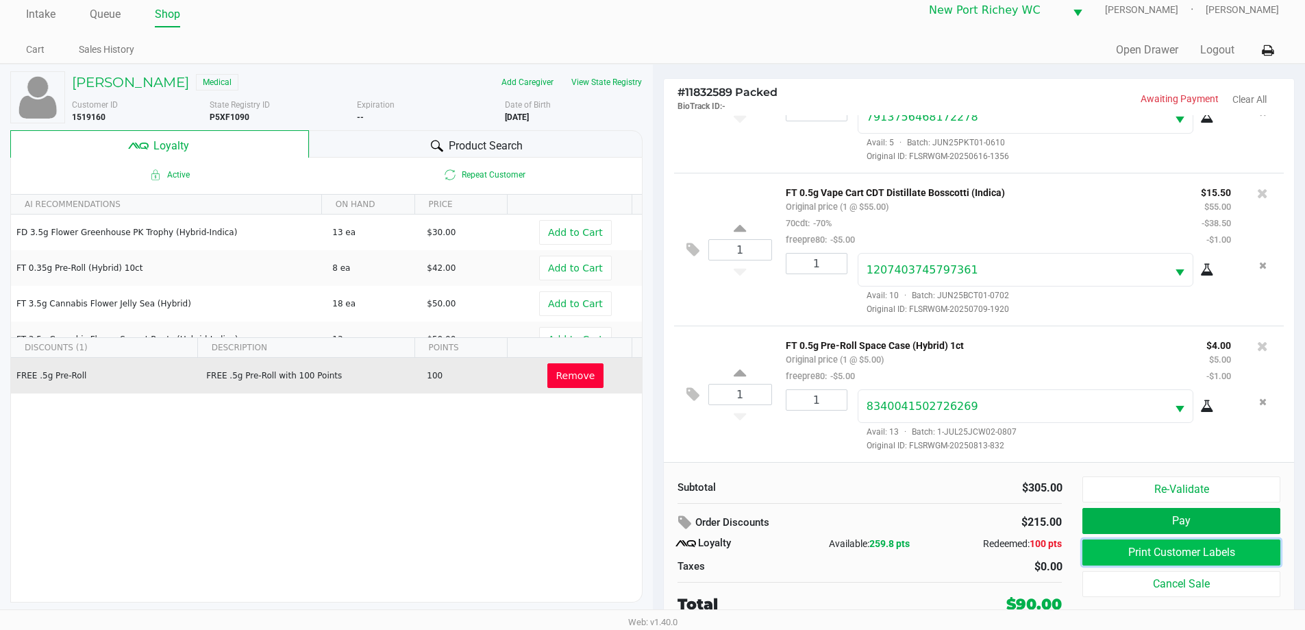
click at [1180, 548] on button "Print Customer Labels" at bounding box center [1180, 552] width 197 height 26
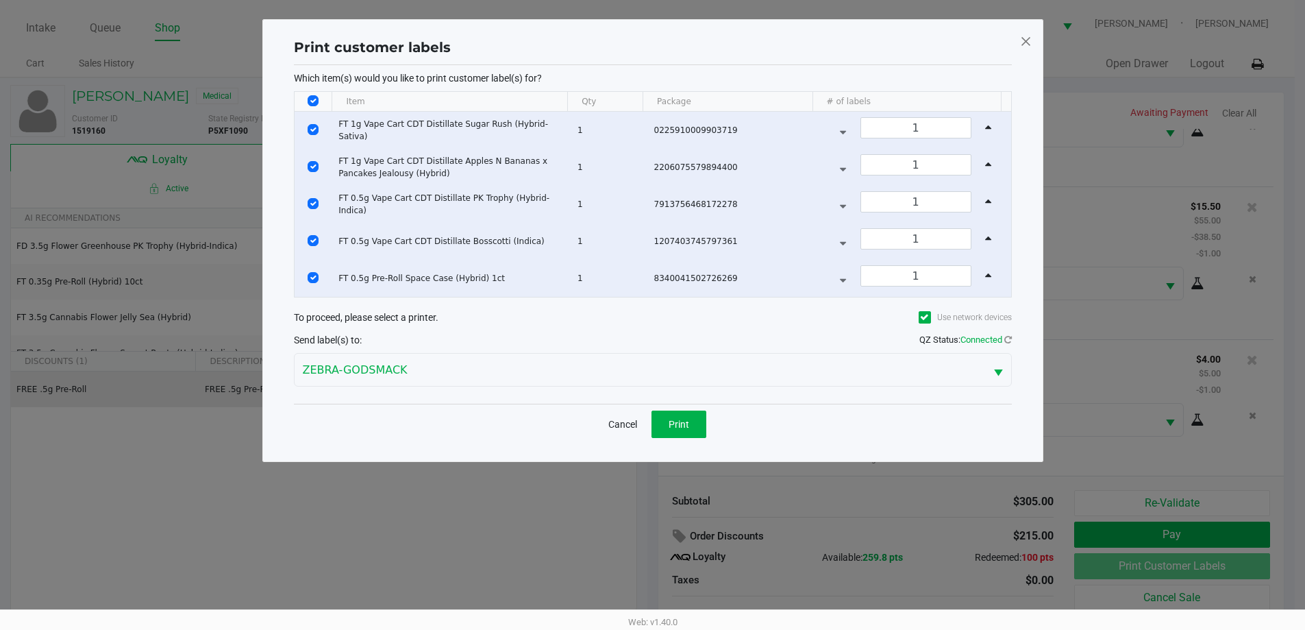
scroll to position [0, 0]
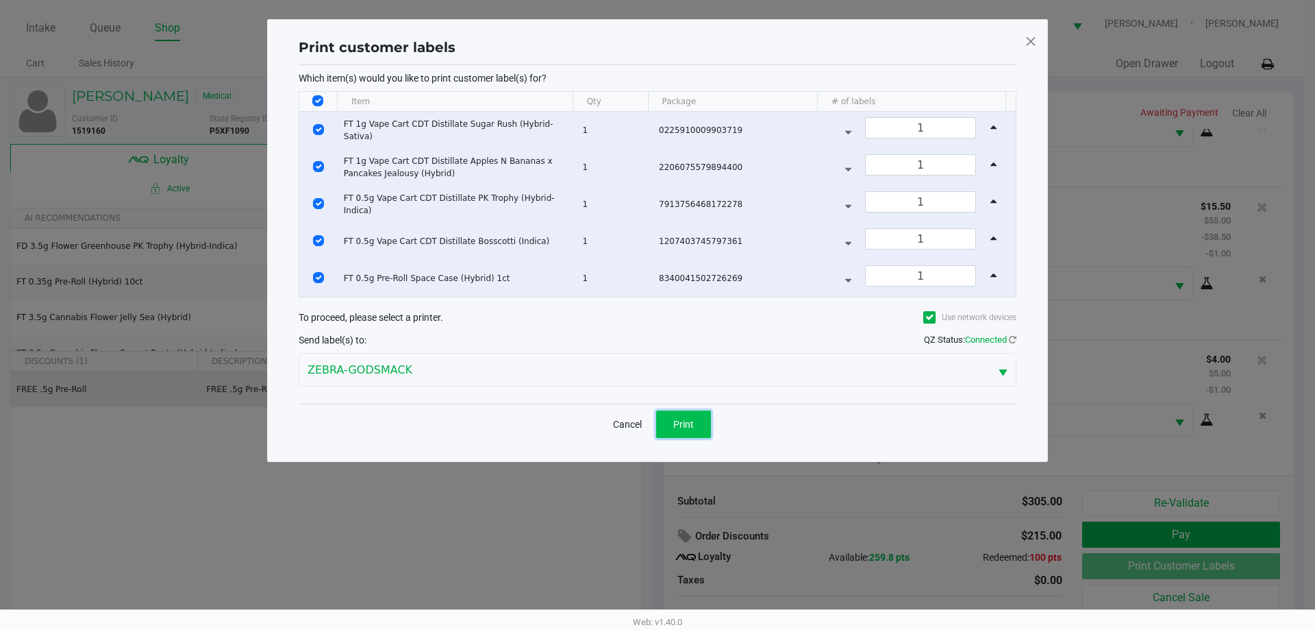
click at [684, 423] on span "Print" at bounding box center [683, 424] width 21 height 11
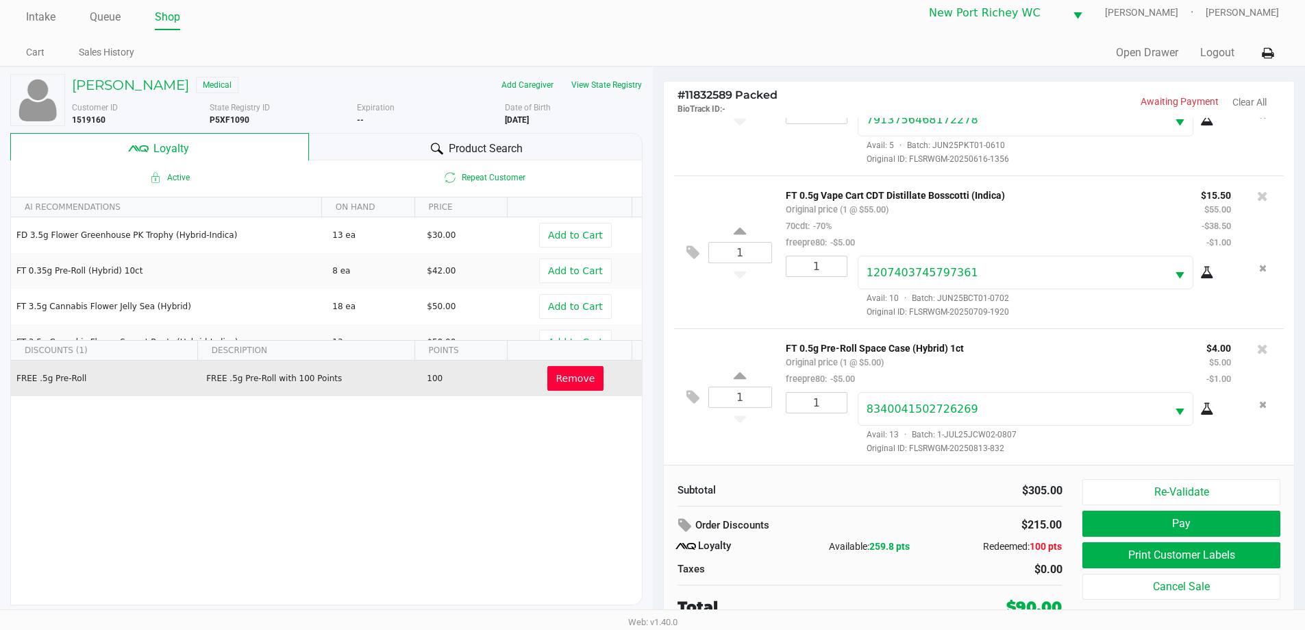
scroll to position [14, 0]
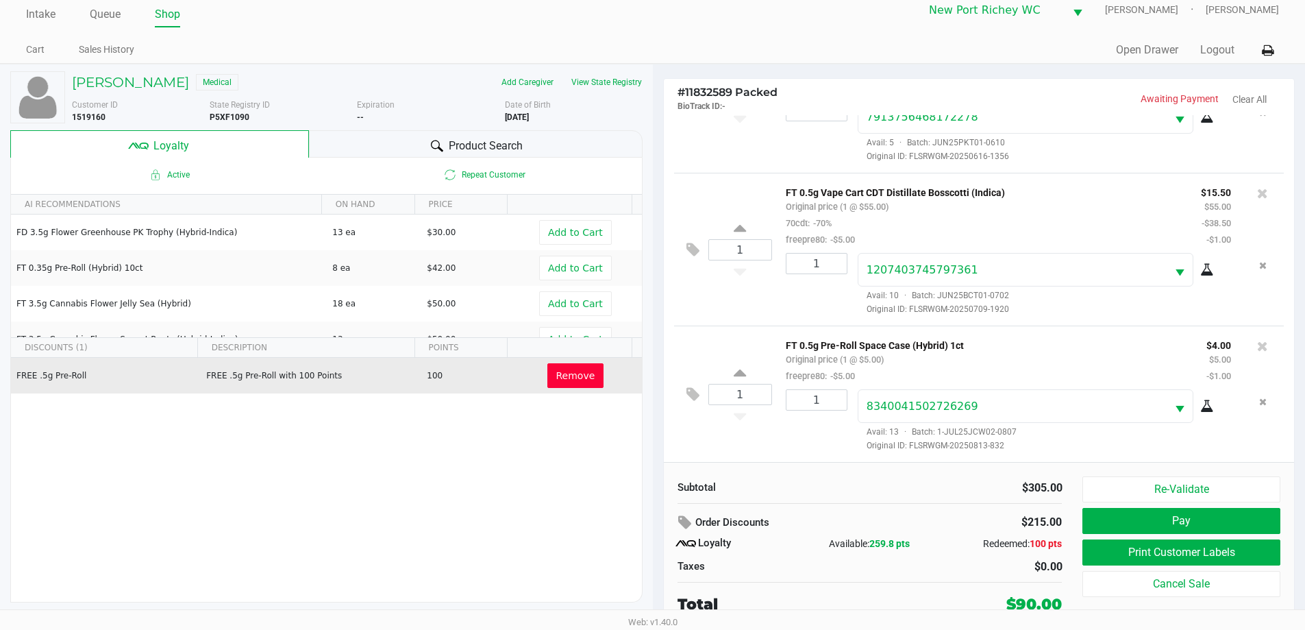
click at [1222, 535] on div "Re-Validate Pay Print Customer Labels Cancel Sale" at bounding box center [1186, 545] width 208 height 139
click at [1216, 535] on div "Re-Validate Pay Print Customer Labels Cancel Sale" at bounding box center [1186, 545] width 208 height 139
click at [1211, 531] on button "Pay" at bounding box center [1180, 521] width 197 height 26
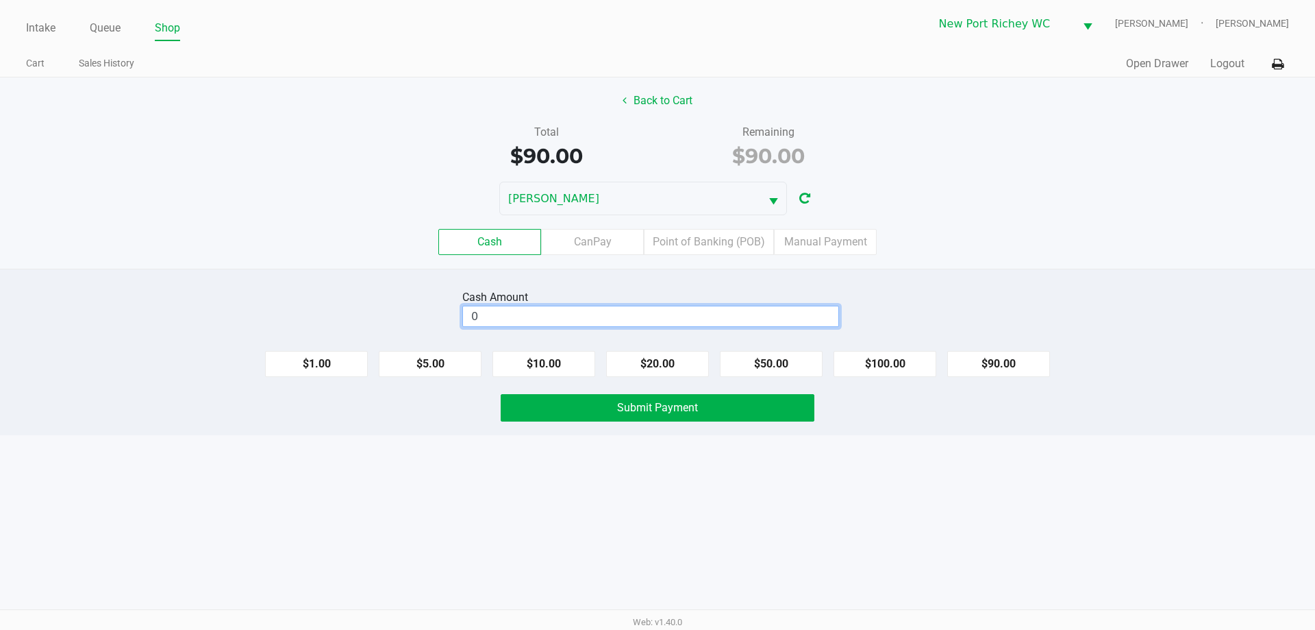
click at [668, 317] on input "0" at bounding box center [650, 316] width 375 height 20
type input "$100.00"
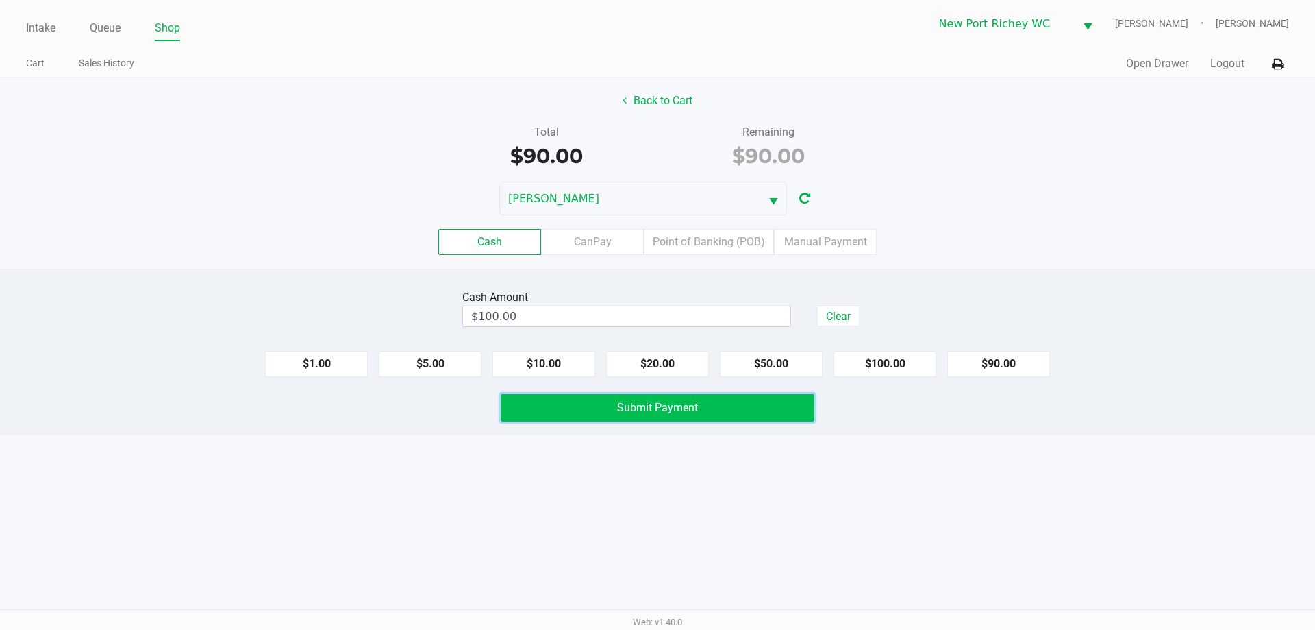
click at [693, 406] on span "Submit Payment" at bounding box center [657, 407] width 81 height 13
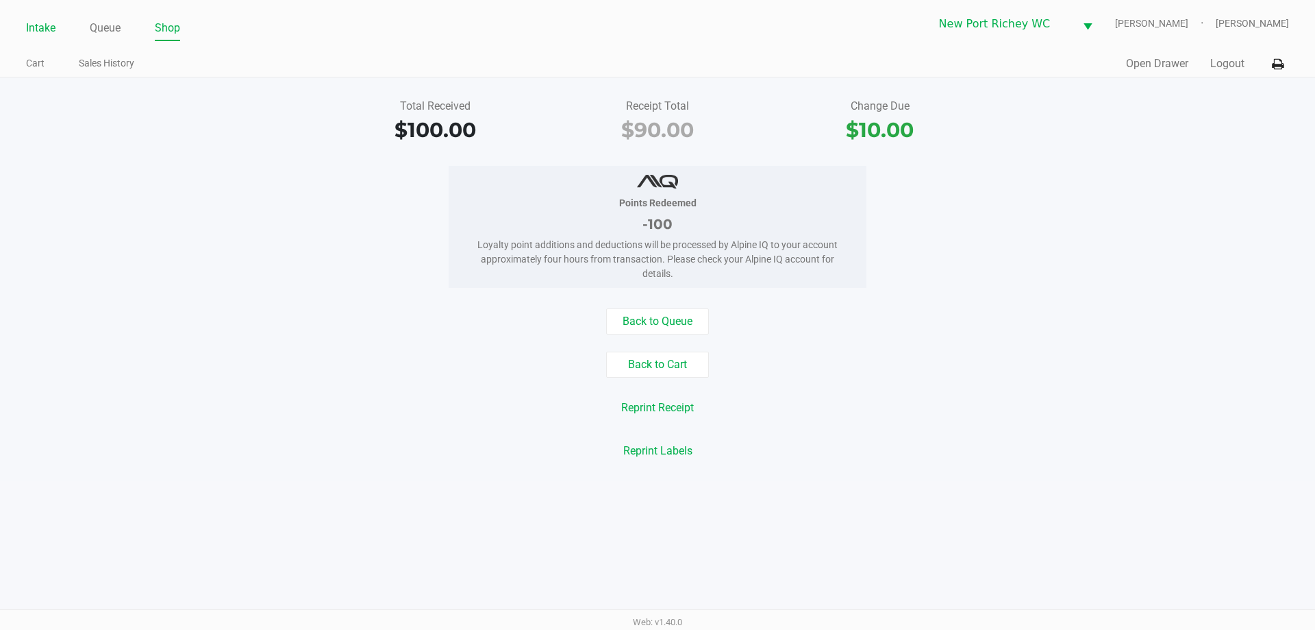
click at [28, 24] on link "Intake" at bounding box center [40, 27] width 29 height 19
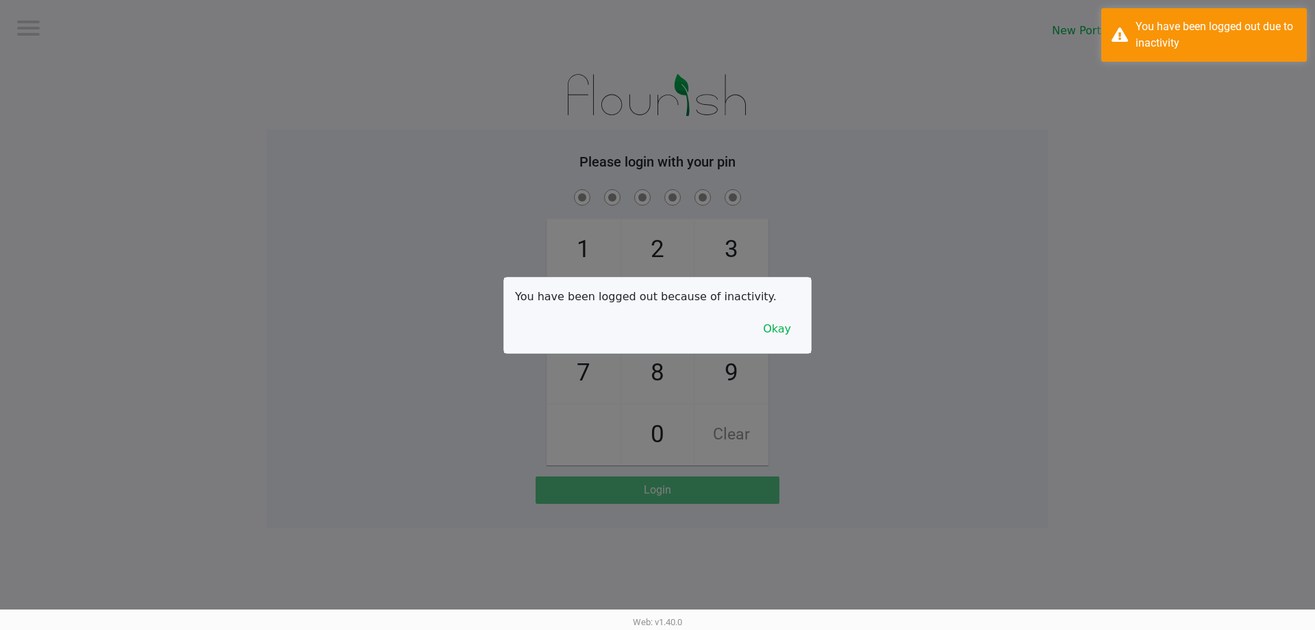
click at [110, 23] on div at bounding box center [657, 315] width 1315 height 630
click at [791, 332] on button "Okay" at bounding box center [777, 329] width 46 height 26
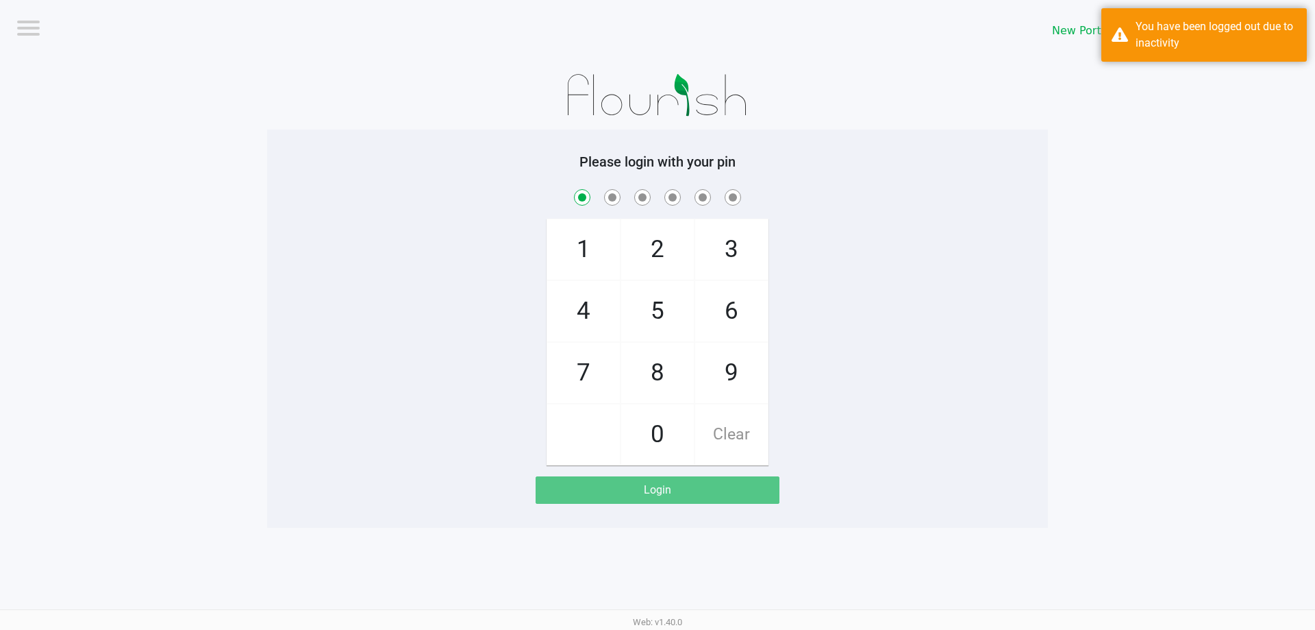
checkbox input "true"
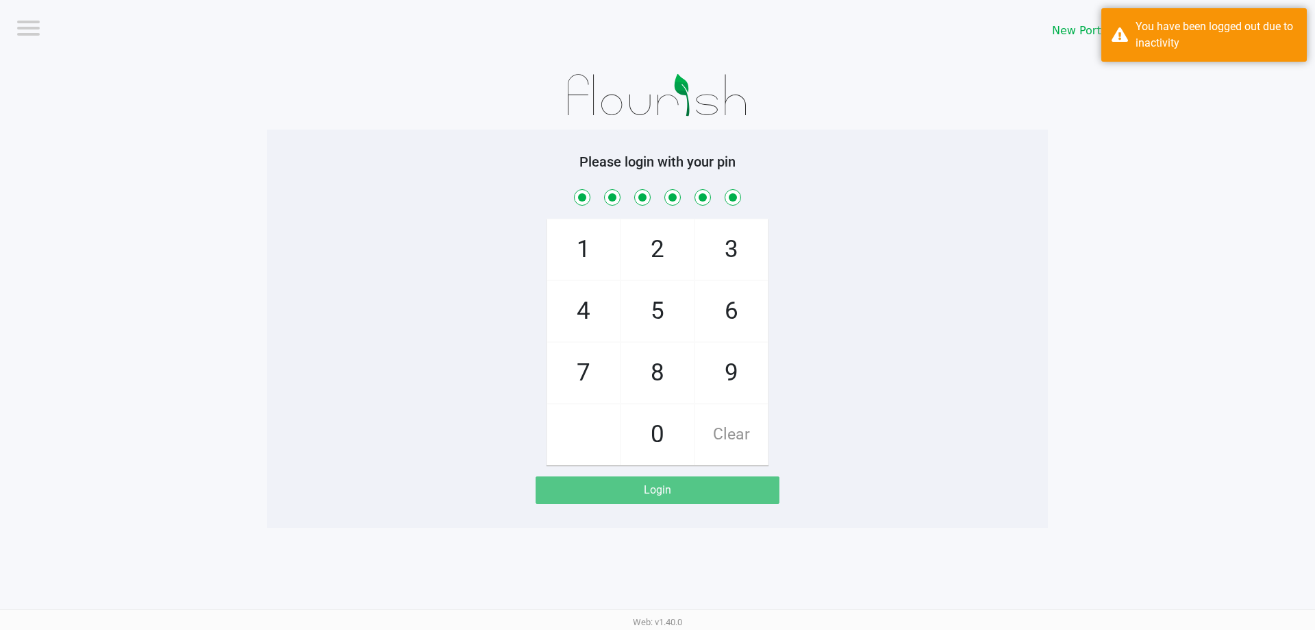
checkbox input "true"
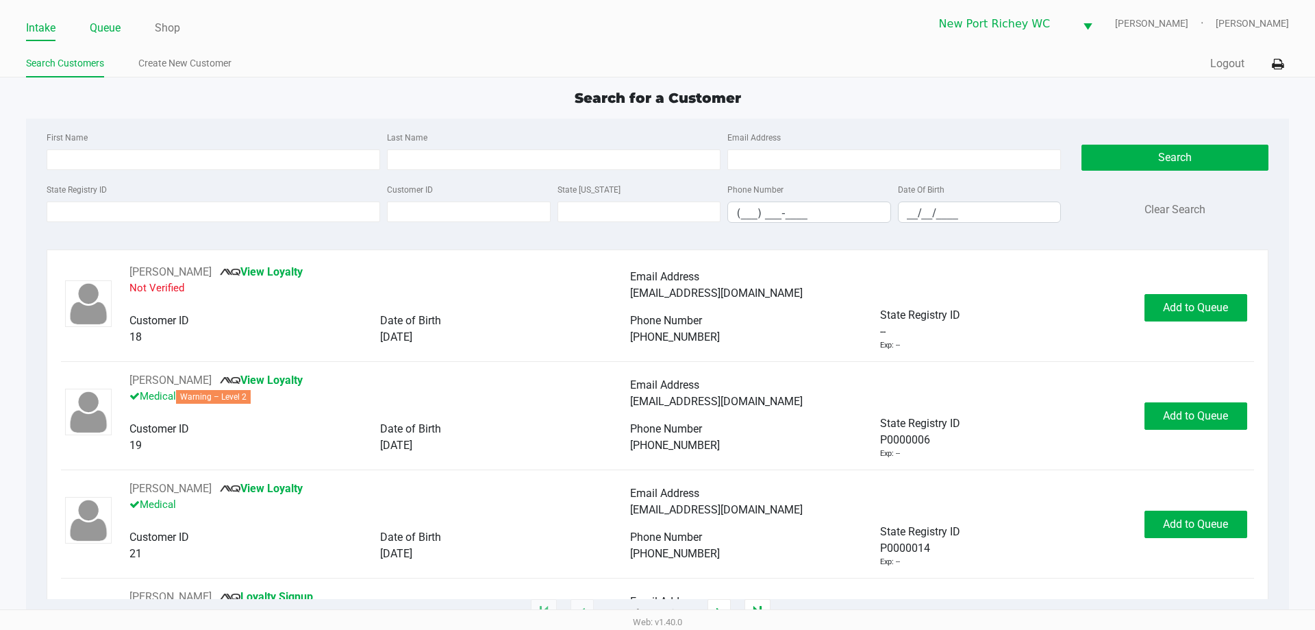
click at [115, 33] on link "Queue" at bounding box center [105, 27] width 31 height 19
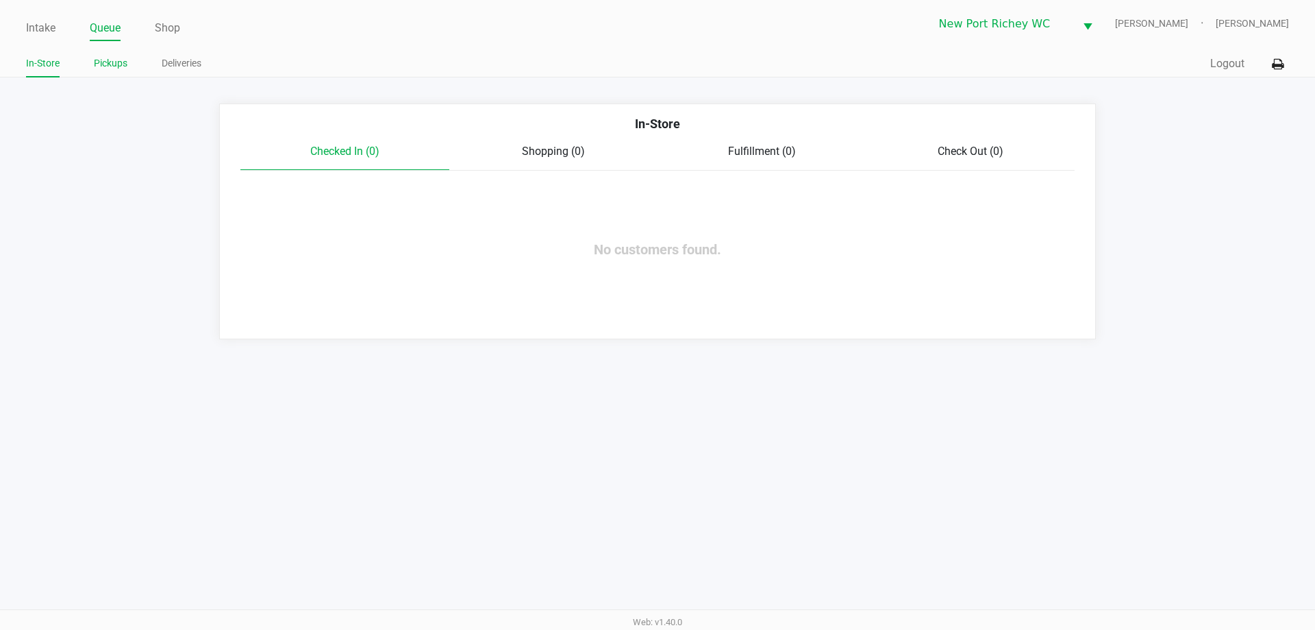
click at [119, 68] on link "Pickups" at bounding box center [111, 63] width 34 height 17
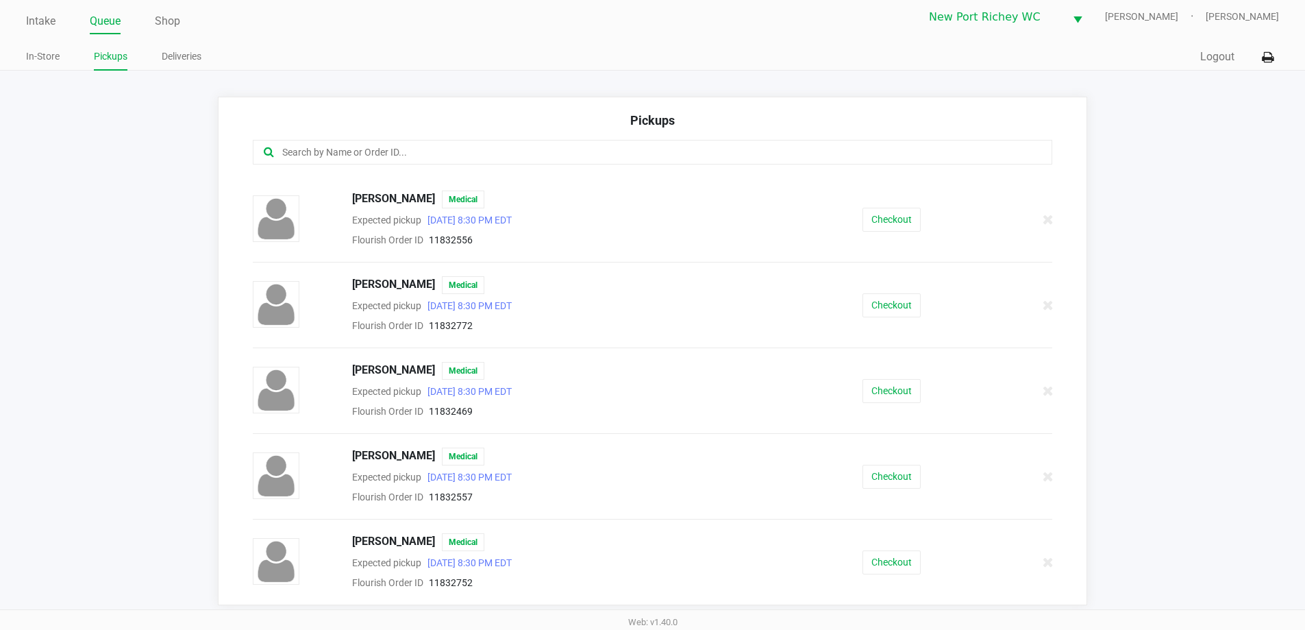
scroll to position [9, 0]
click at [863, 467] on button "Checkout" at bounding box center [892, 474] width 58 height 24
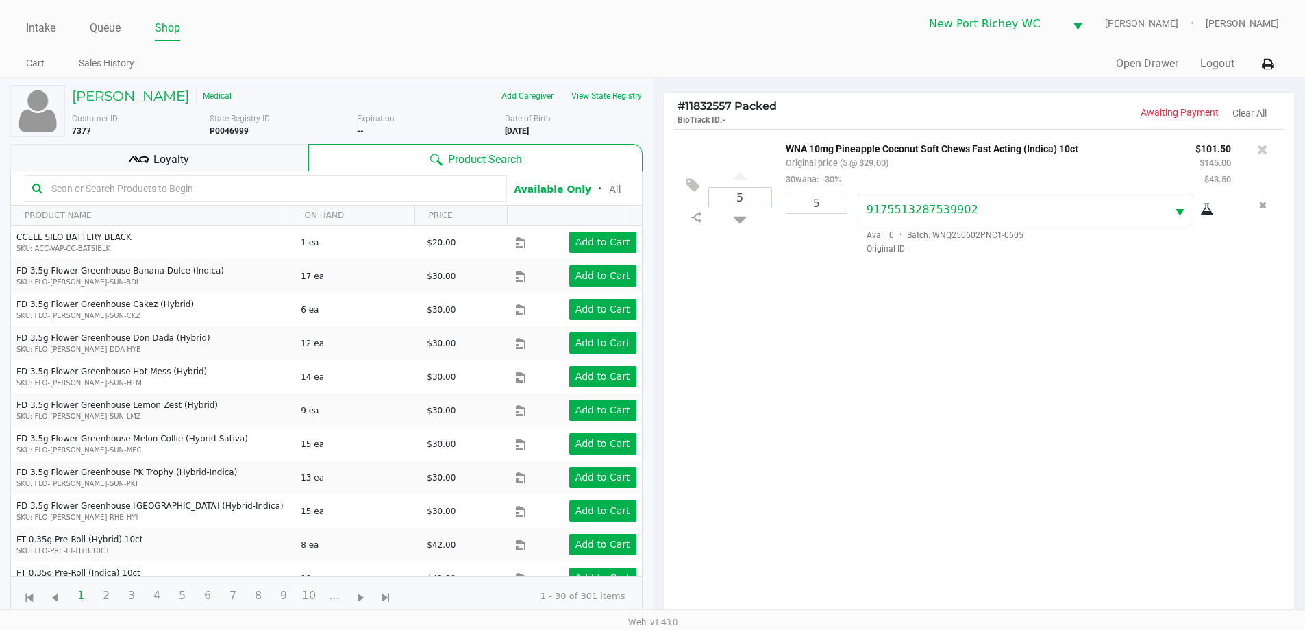
click at [262, 152] on div "Loyalty" at bounding box center [159, 157] width 298 height 27
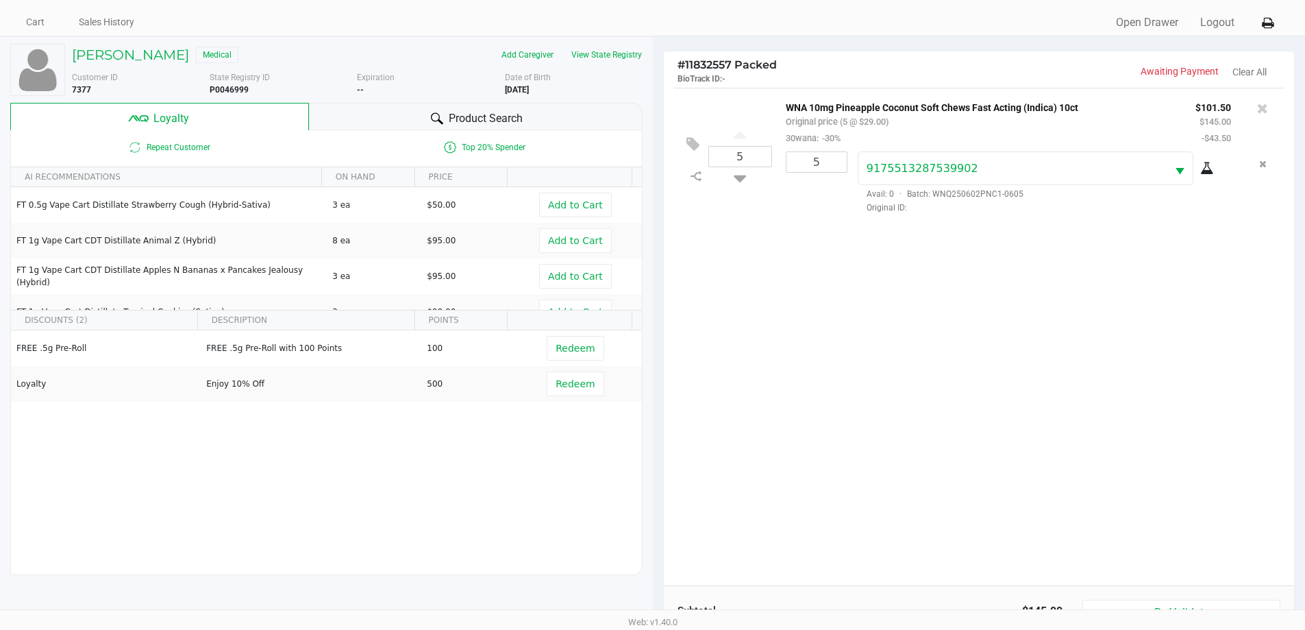
scroll to position [164, 0]
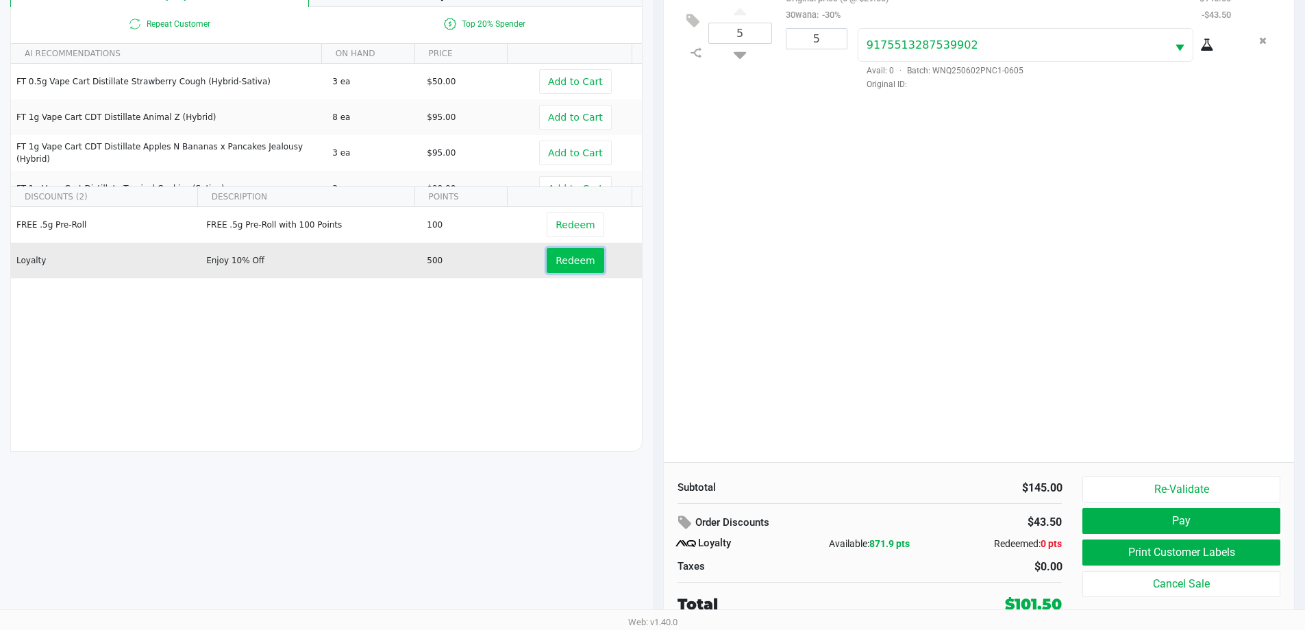
click at [576, 261] on span "Redeem" at bounding box center [575, 260] width 39 height 11
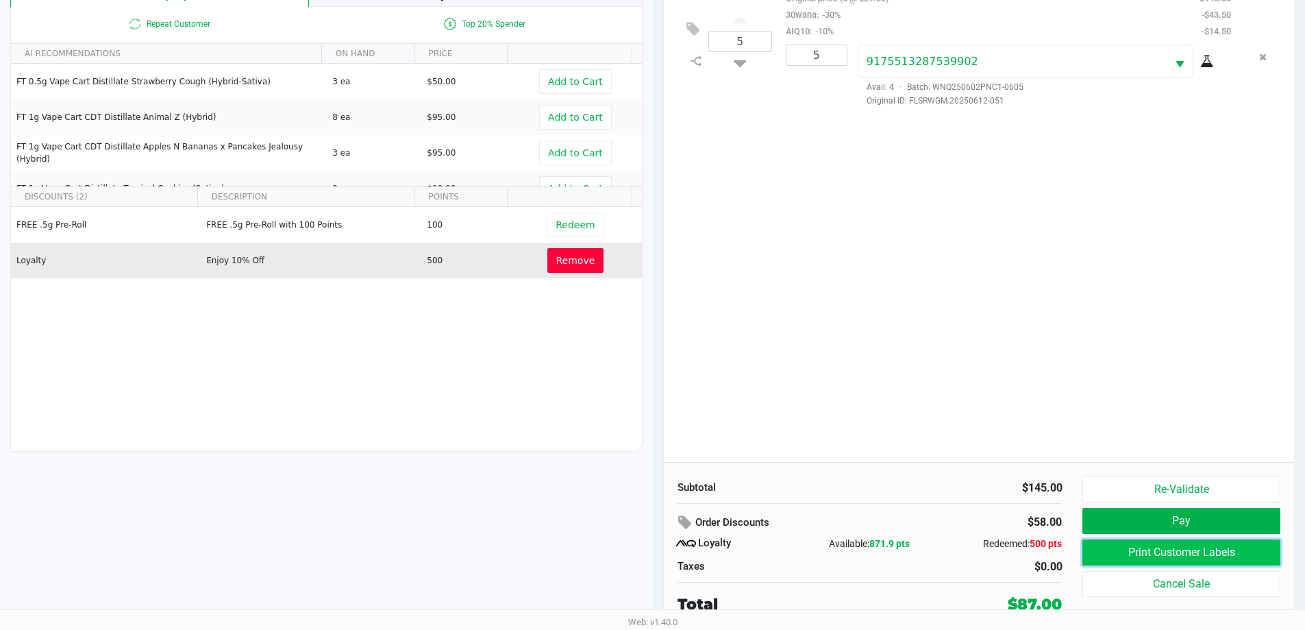
click at [1144, 549] on button "Print Customer Labels" at bounding box center [1180, 552] width 197 height 26
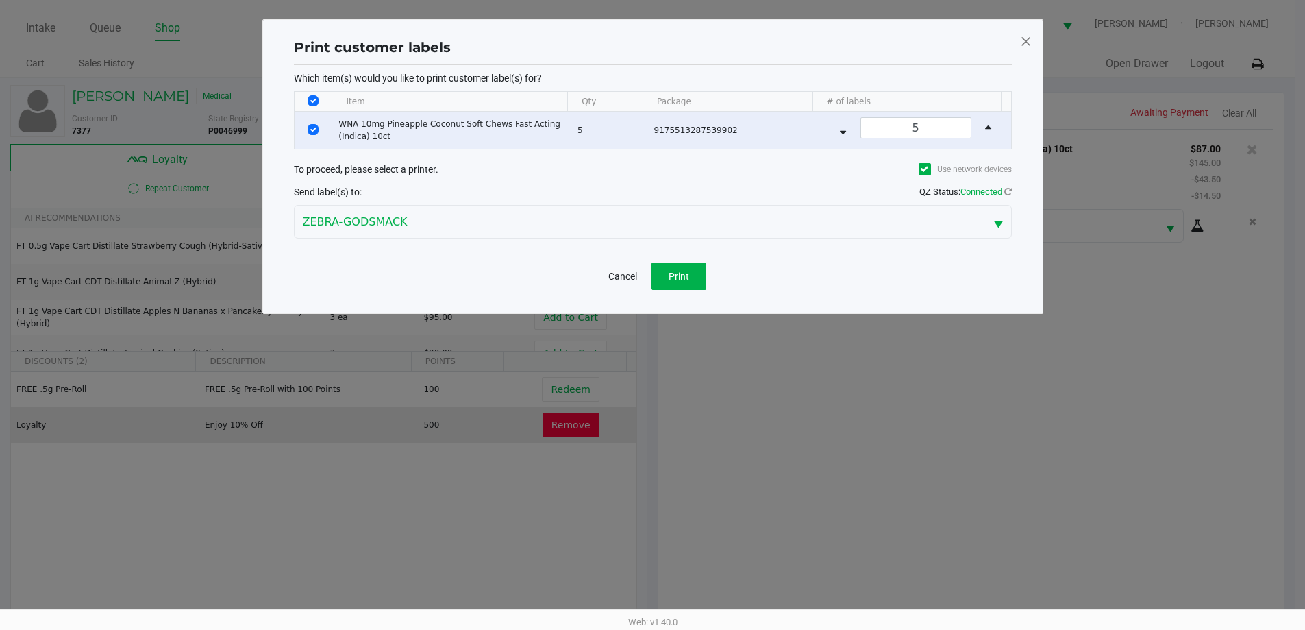
scroll to position [0, 0]
click at [623, 268] on button "Cancel" at bounding box center [627, 275] width 47 height 27
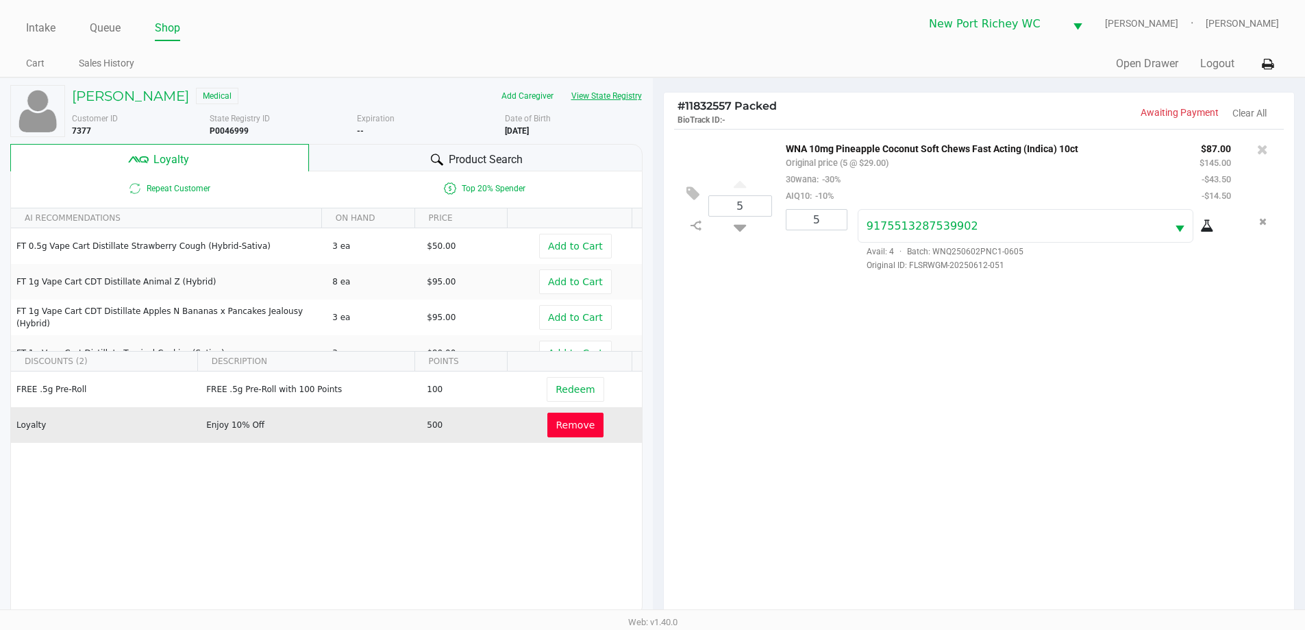
click at [612, 94] on button "View State Registry" at bounding box center [602, 96] width 80 height 22
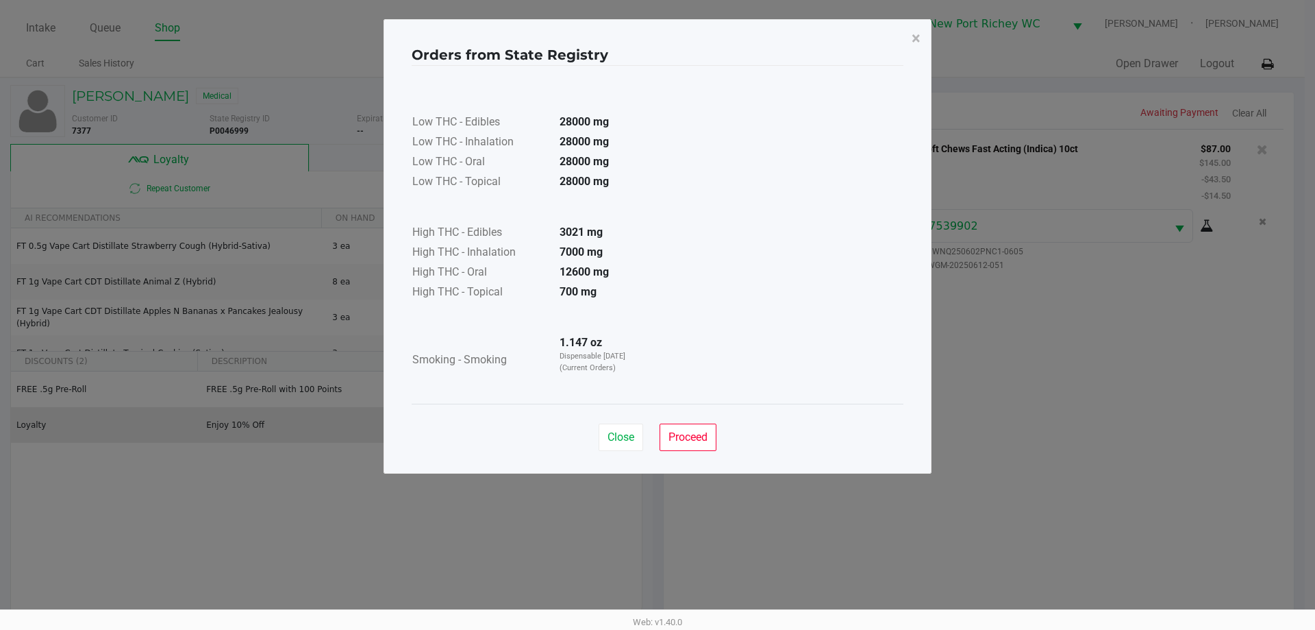
click at [615, 423] on div "Close Proceed" at bounding box center [658, 431] width 492 height 55
click at [621, 436] on span "Close" at bounding box center [621, 436] width 27 height 13
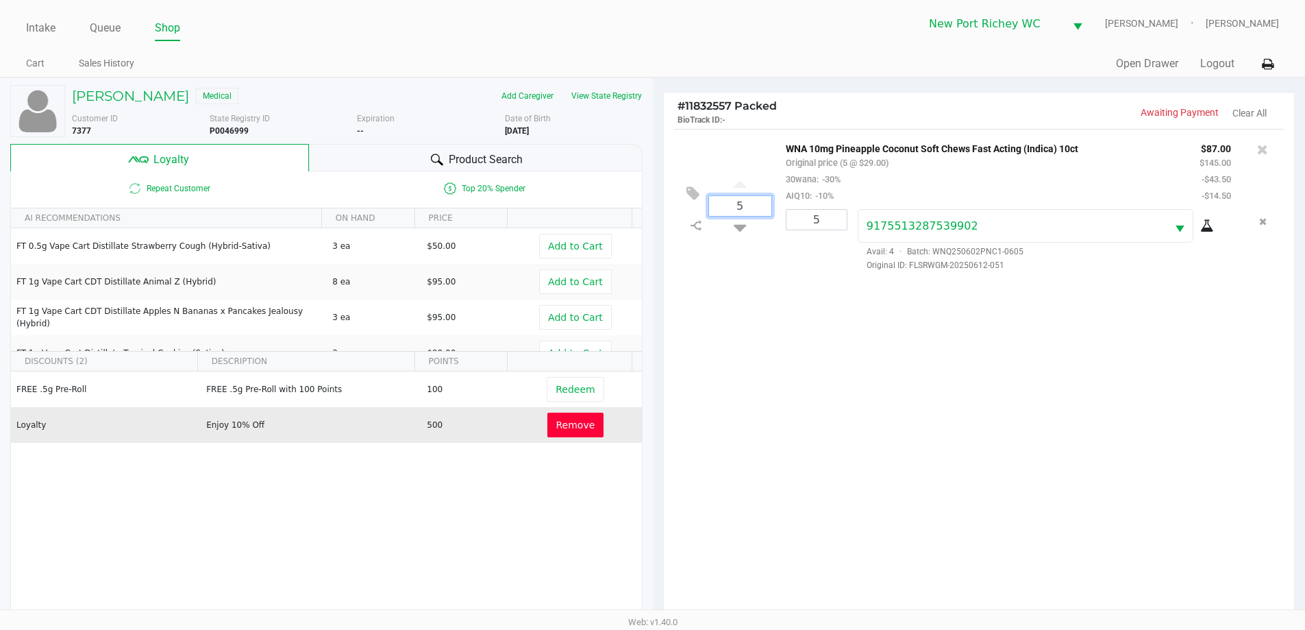
click at [765, 204] on input "5" at bounding box center [740, 206] width 62 height 20
type input "5"
click at [810, 343] on div "5 WNA 10mg Pineapple Coconut Soft Chews Fast Acting (Indica) 10ct Original pric…" at bounding box center [979, 377] width 631 height 497
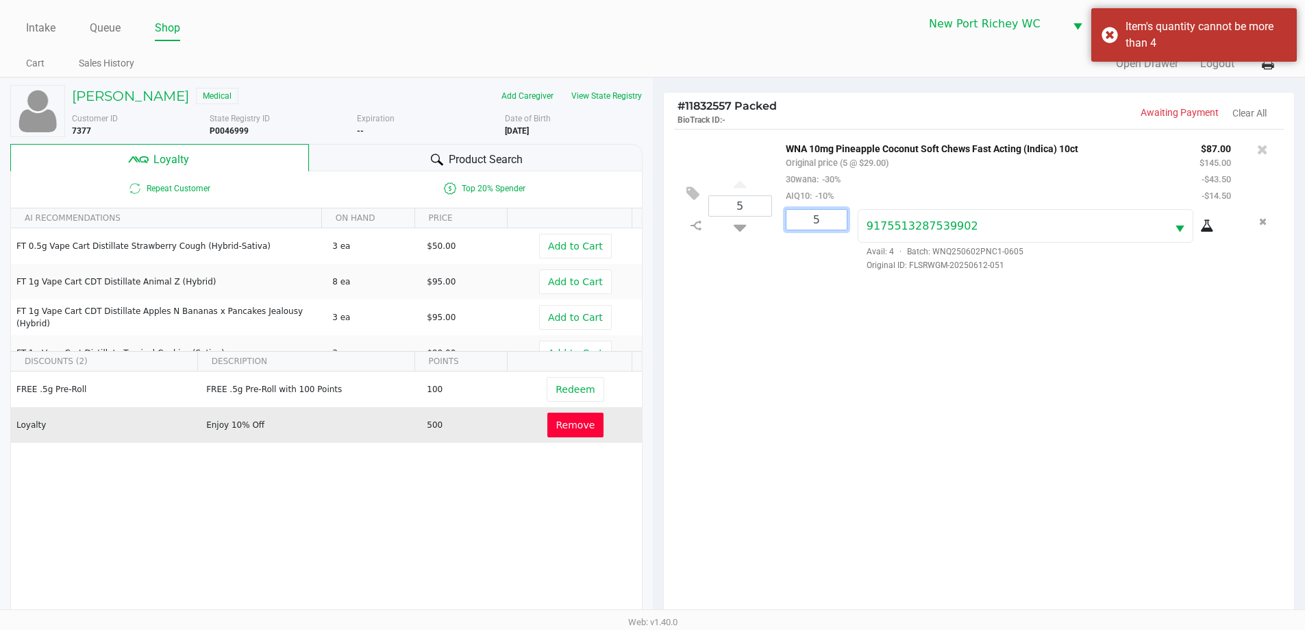
click at [826, 216] on input "5" at bounding box center [817, 220] width 60 height 20
type input "5"
click at [865, 382] on div "5 WNA 10mg Pineapple Coconut Soft Chews Fast Acting (Indica) 10ct Original pric…" at bounding box center [979, 377] width 631 height 497
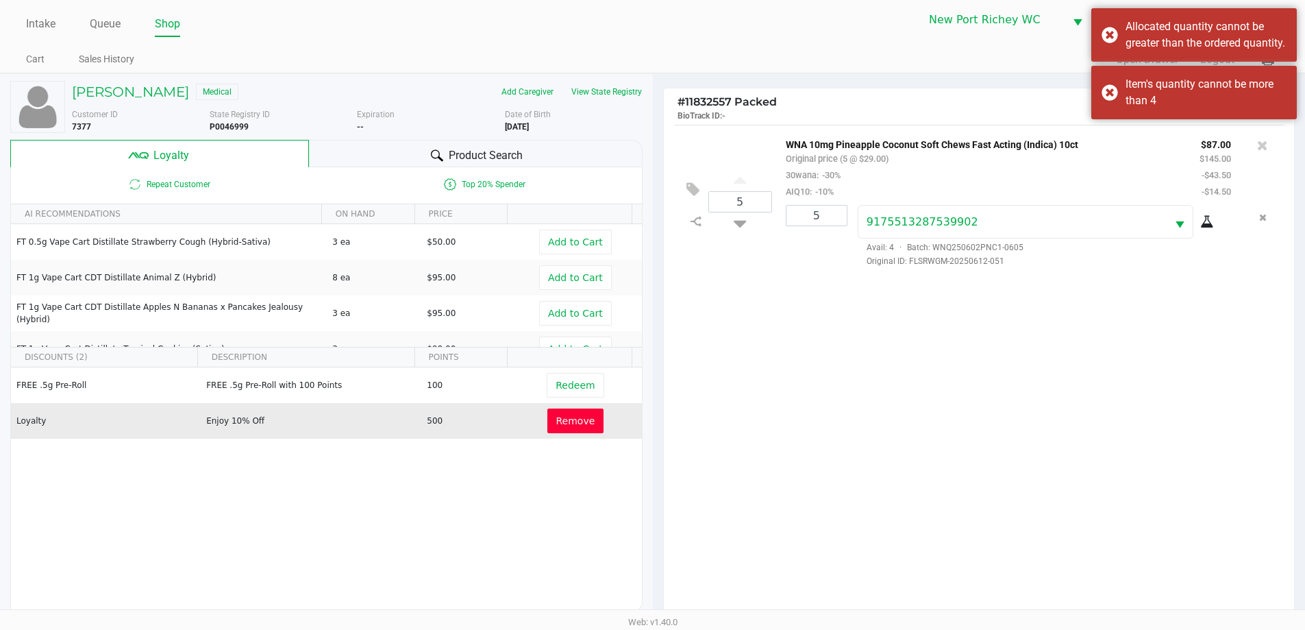
scroll to position [164, 0]
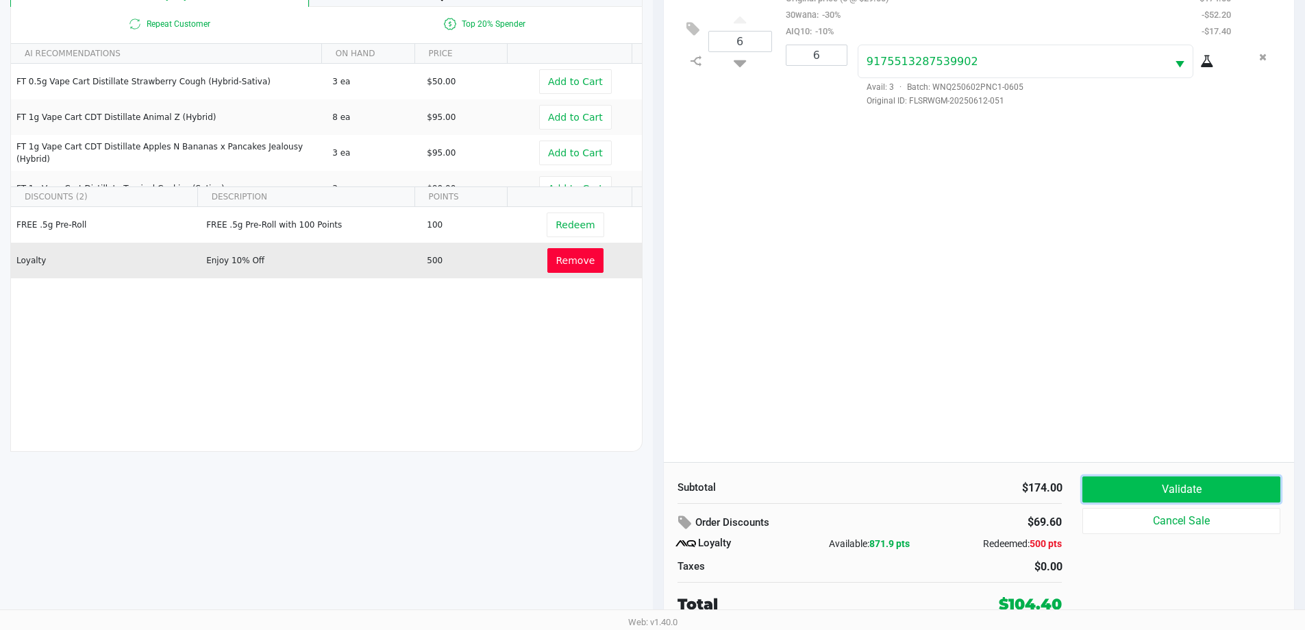
click at [1160, 487] on button "Validate" at bounding box center [1180, 489] width 197 height 26
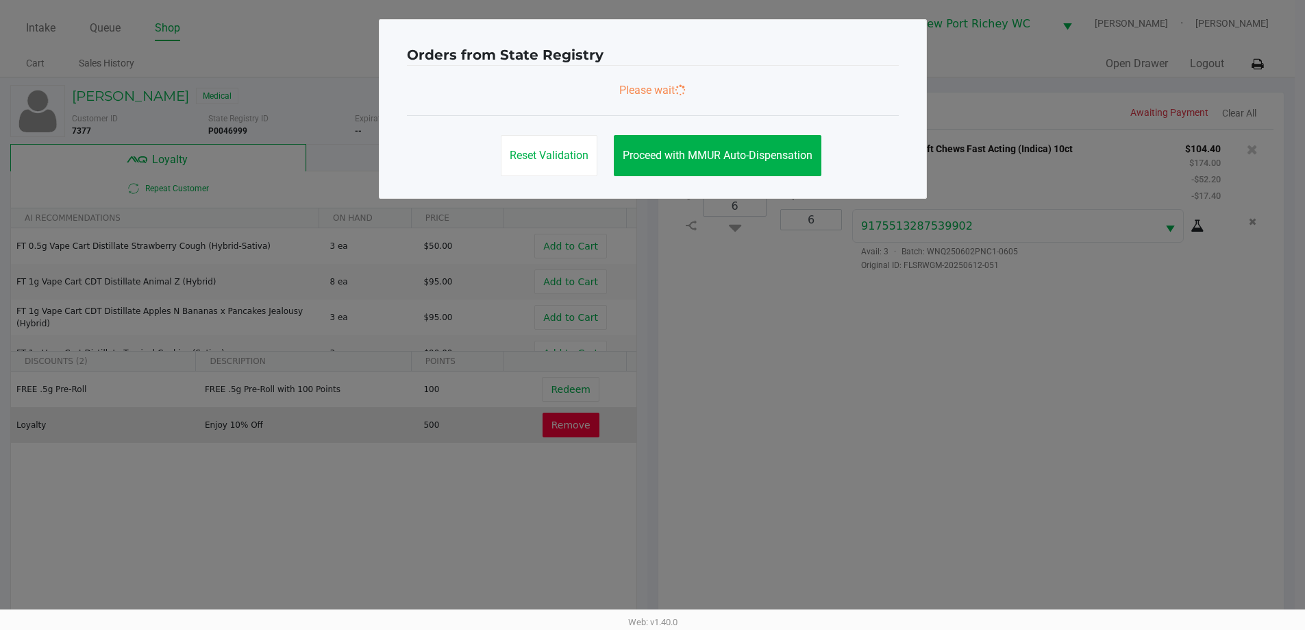
scroll to position [0, 0]
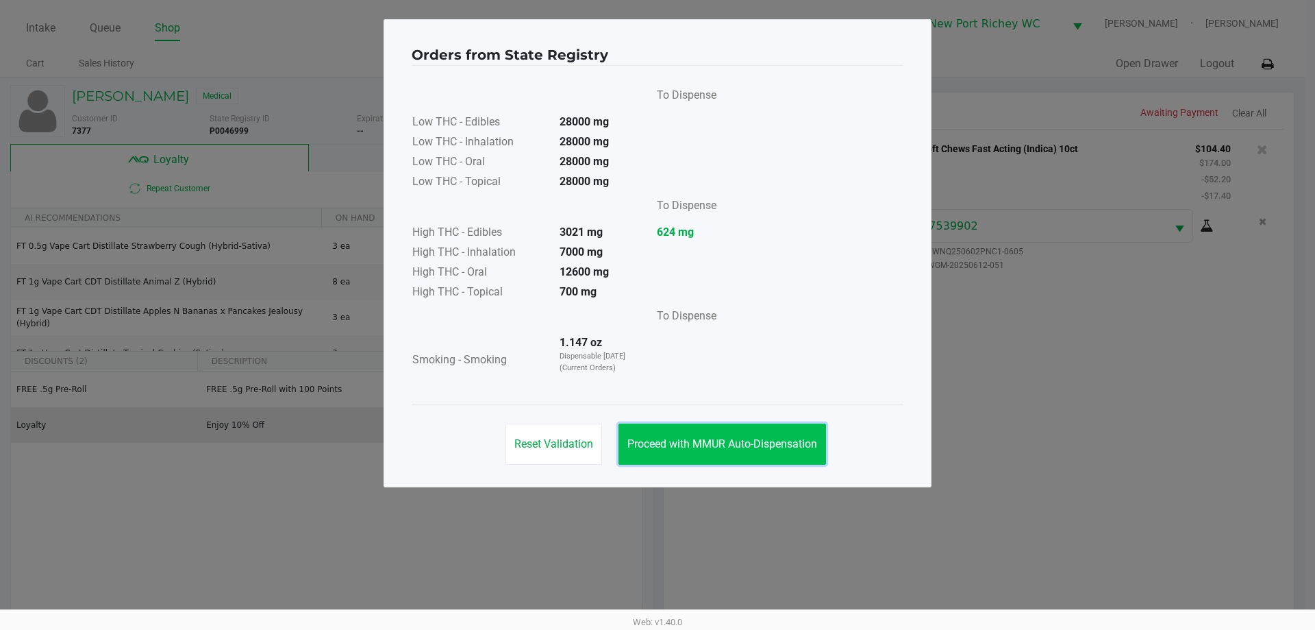
click at [670, 450] on button "Proceed with MMUR Auto-Dispensation" at bounding box center [723, 443] width 208 height 41
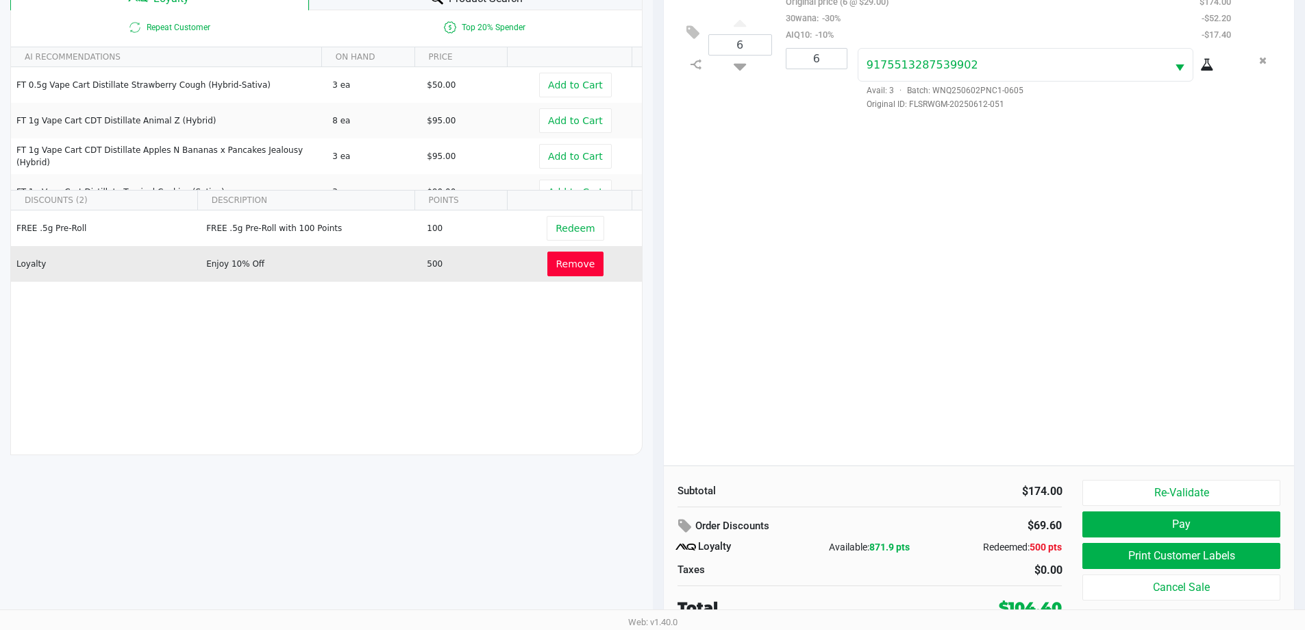
scroll to position [164, 0]
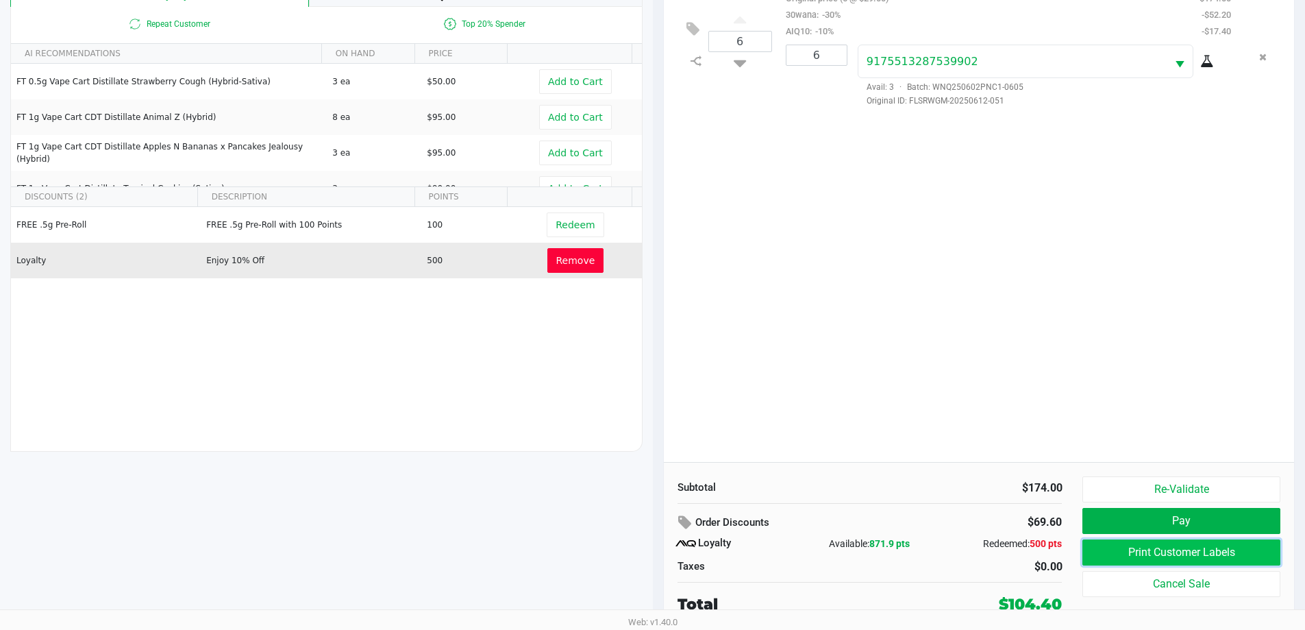
click at [1129, 558] on button "Print Customer Labels" at bounding box center [1180, 552] width 197 height 26
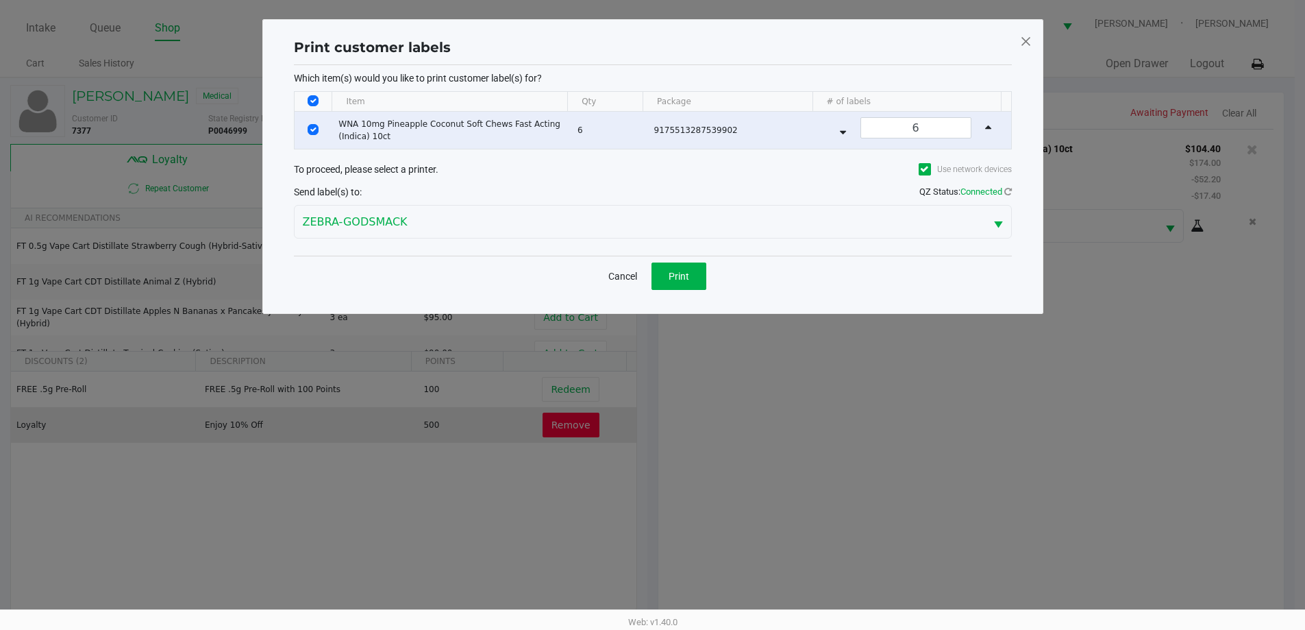
scroll to position [0, 0]
click at [671, 277] on button "Print" at bounding box center [683, 275] width 55 height 27
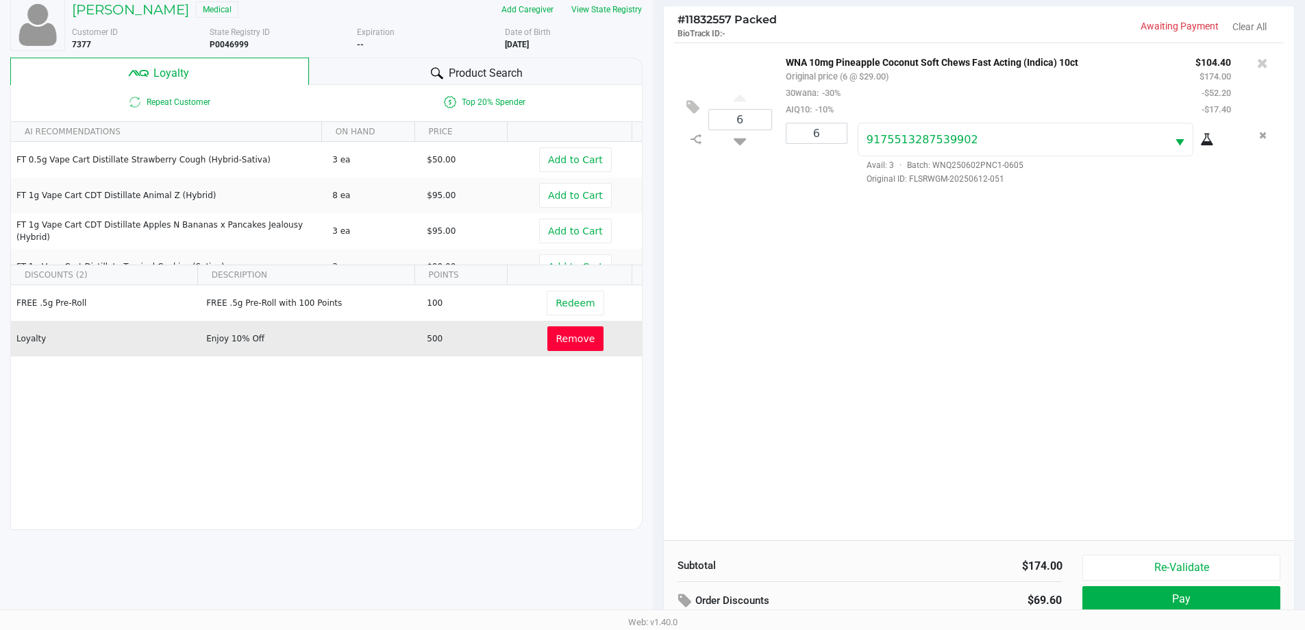
scroll to position [164, 0]
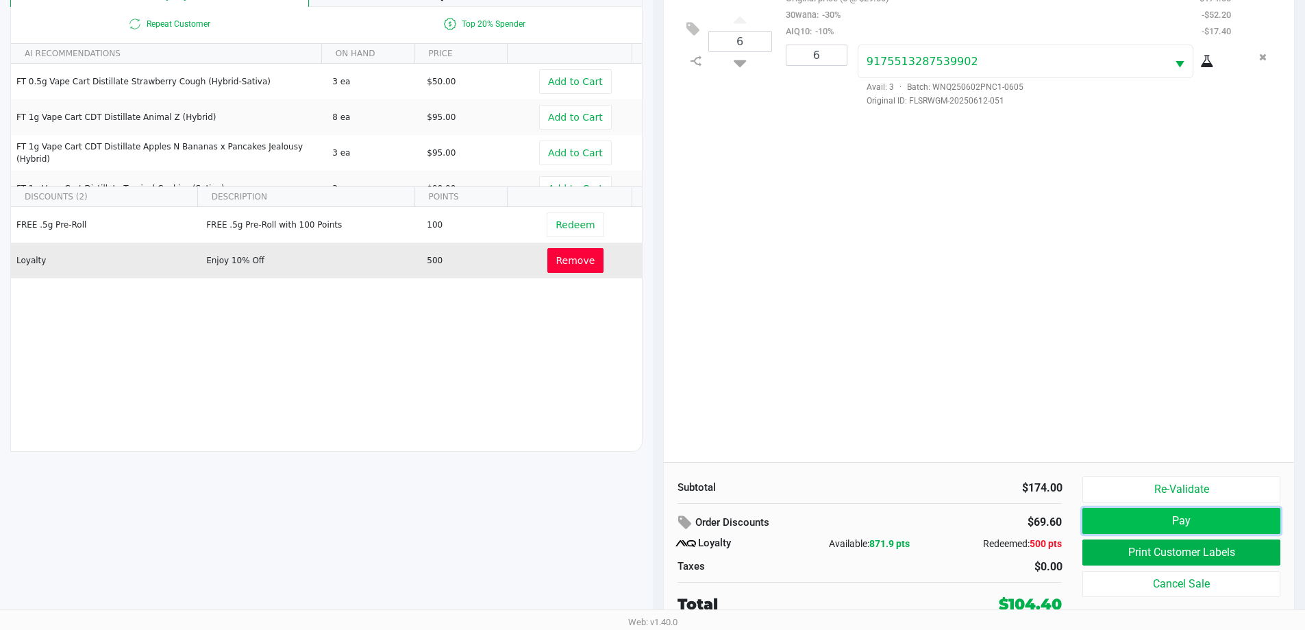
click at [1190, 516] on button "Pay" at bounding box center [1180, 521] width 197 height 26
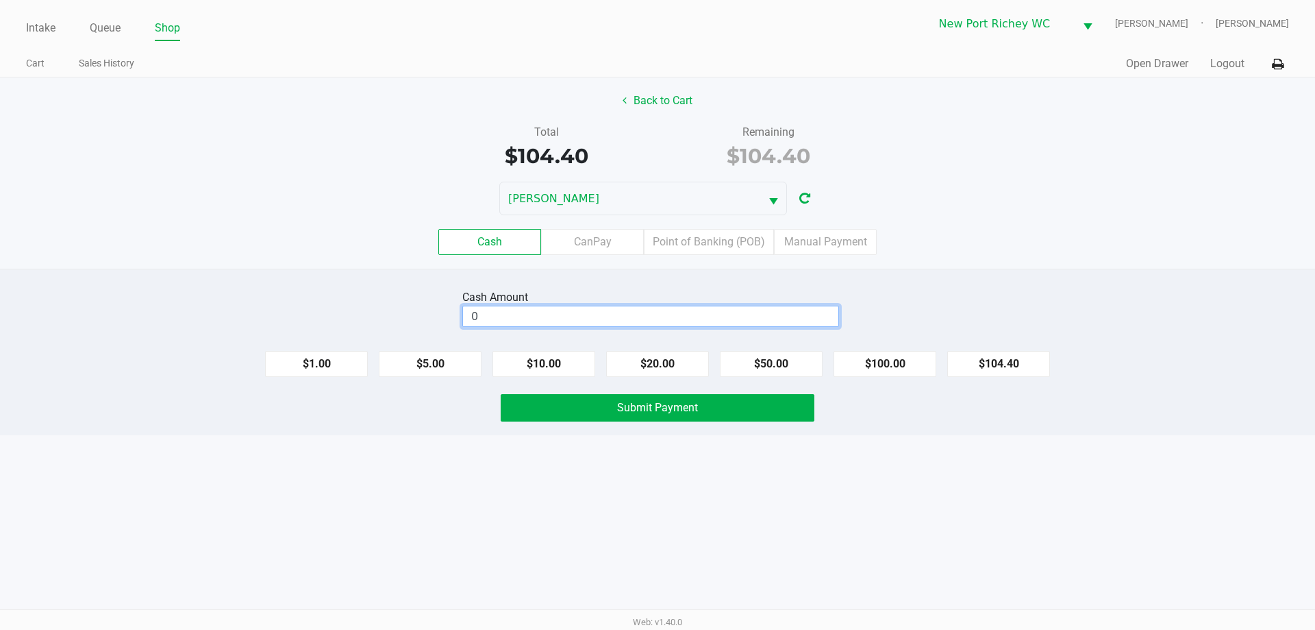
click at [680, 310] on input "0" at bounding box center [650, 316] width 375 height 20
type input "$105.40"
click at [665, 406] on span "Submit Payment" at bounding box center [657, 407] width 81 height 13
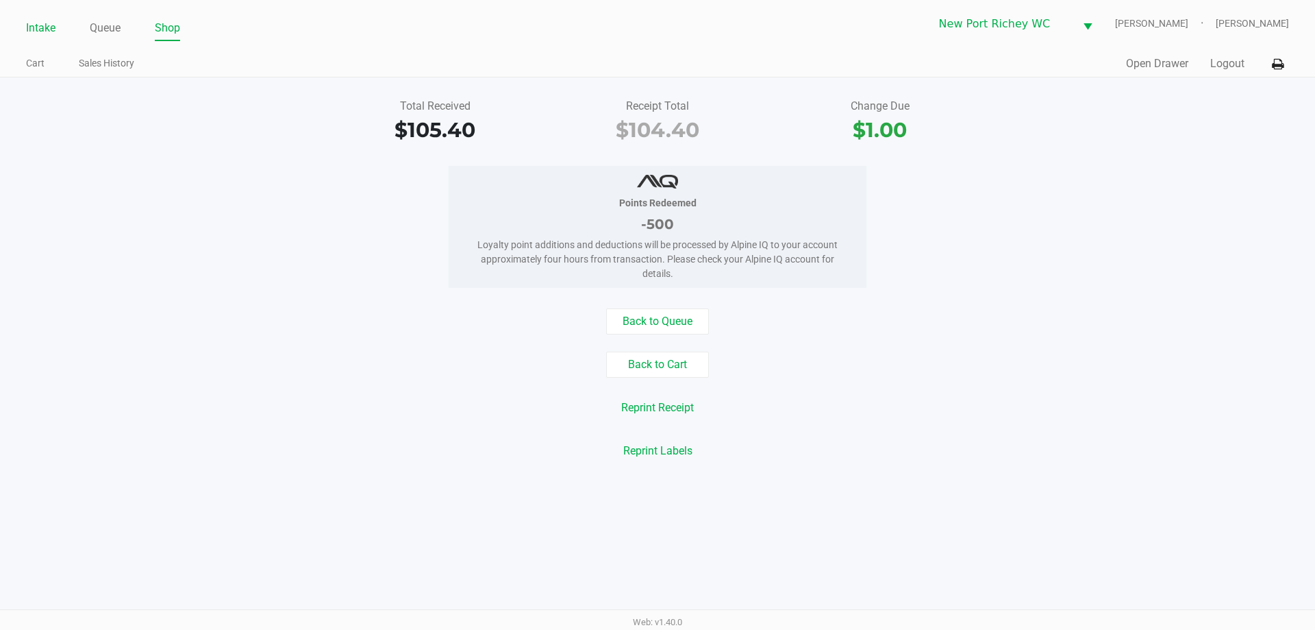
click at [38, 30] on link "Intake" at bounding box center [40, 27] width 29 height 19
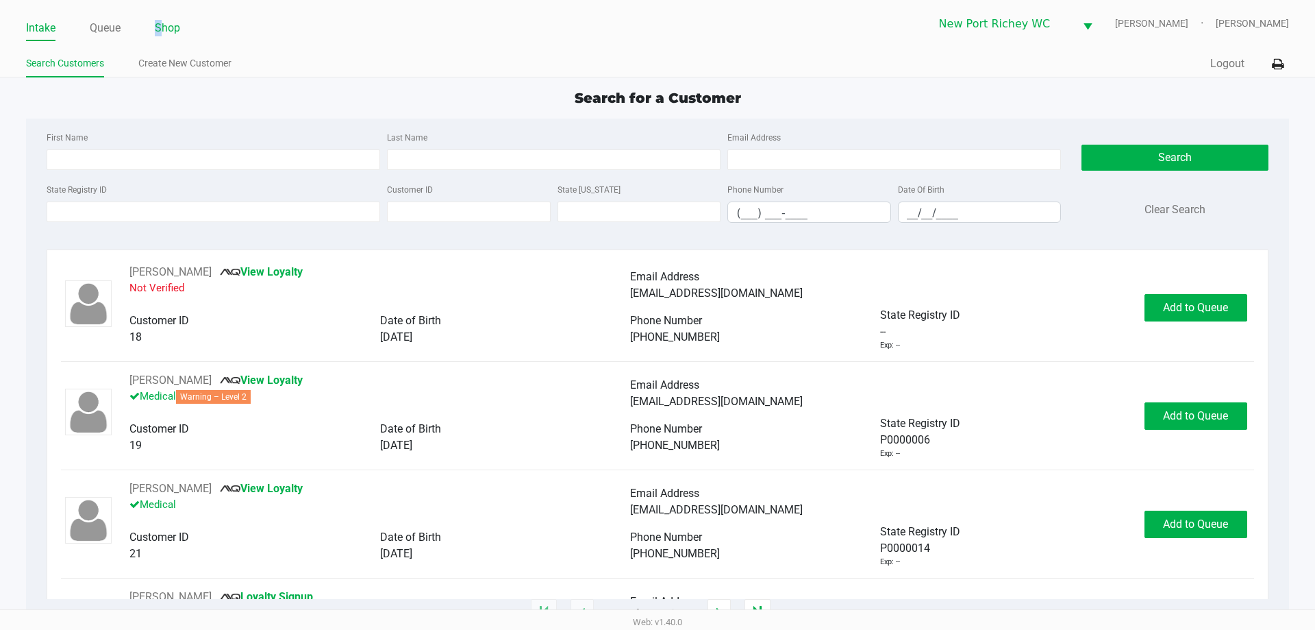
click at [160, 34] on link "Shop" at bounding box center [167, 27] width 25 height 19
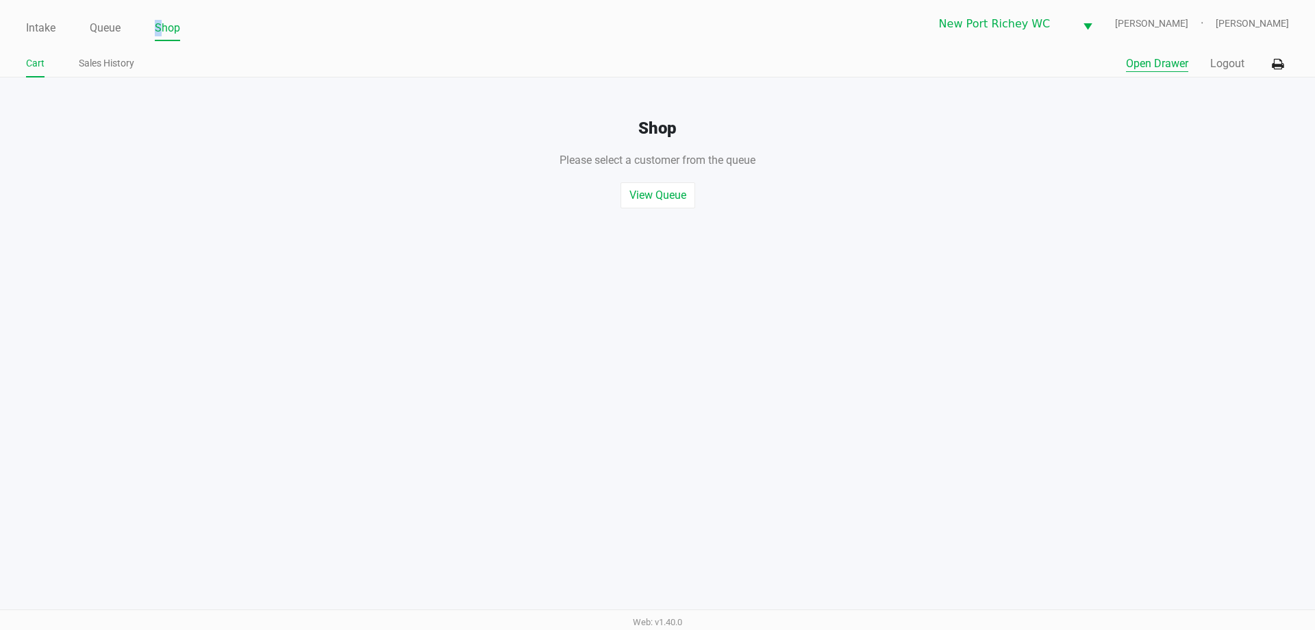
click at [1161, 58] on button "Open Drawer" at bounding box center [1157, 63] width 62 height 16
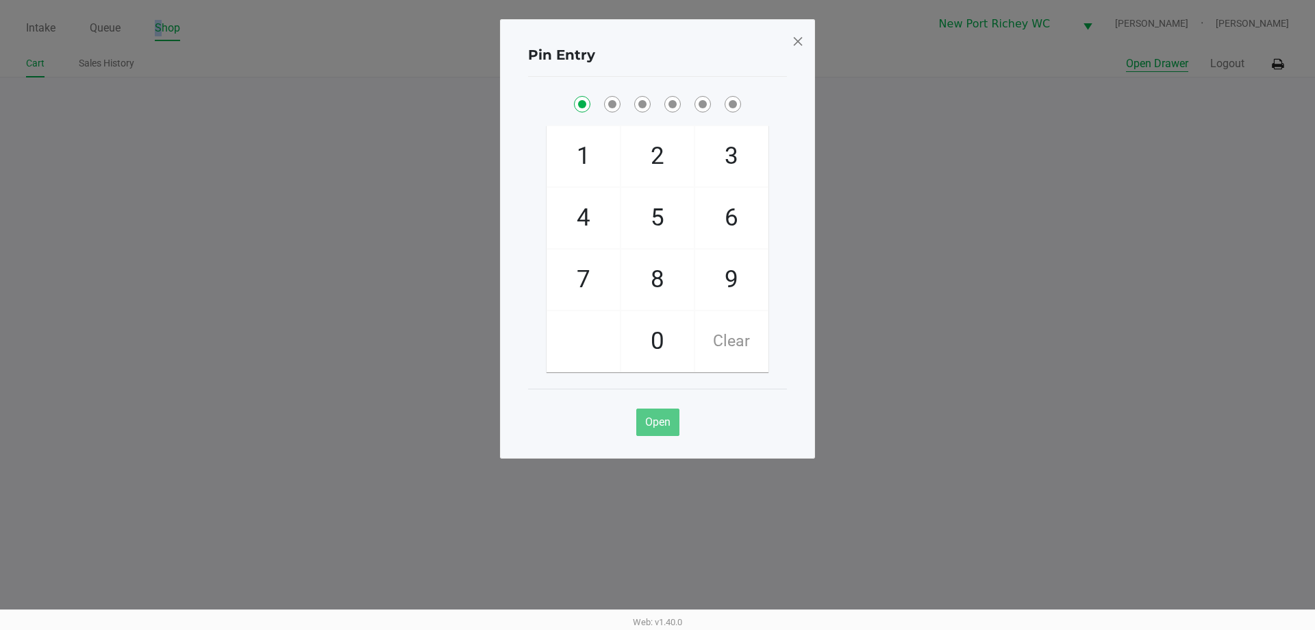
checkbox input "true"
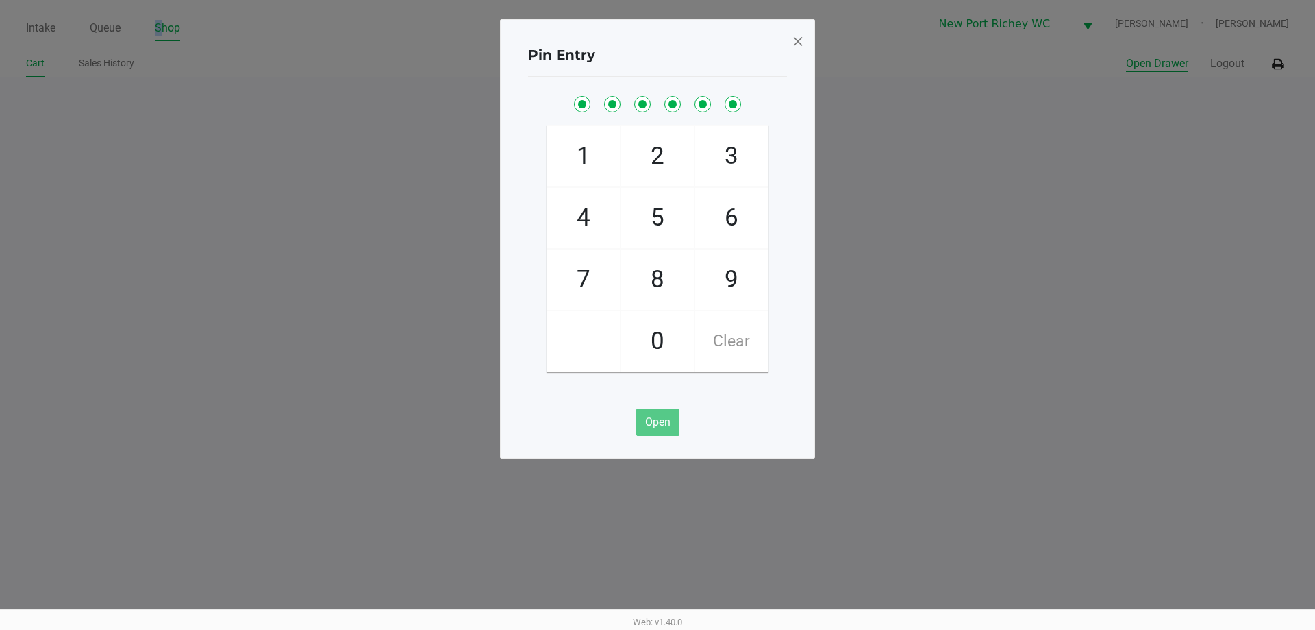
checkbox input "true"
checkbox input "false"
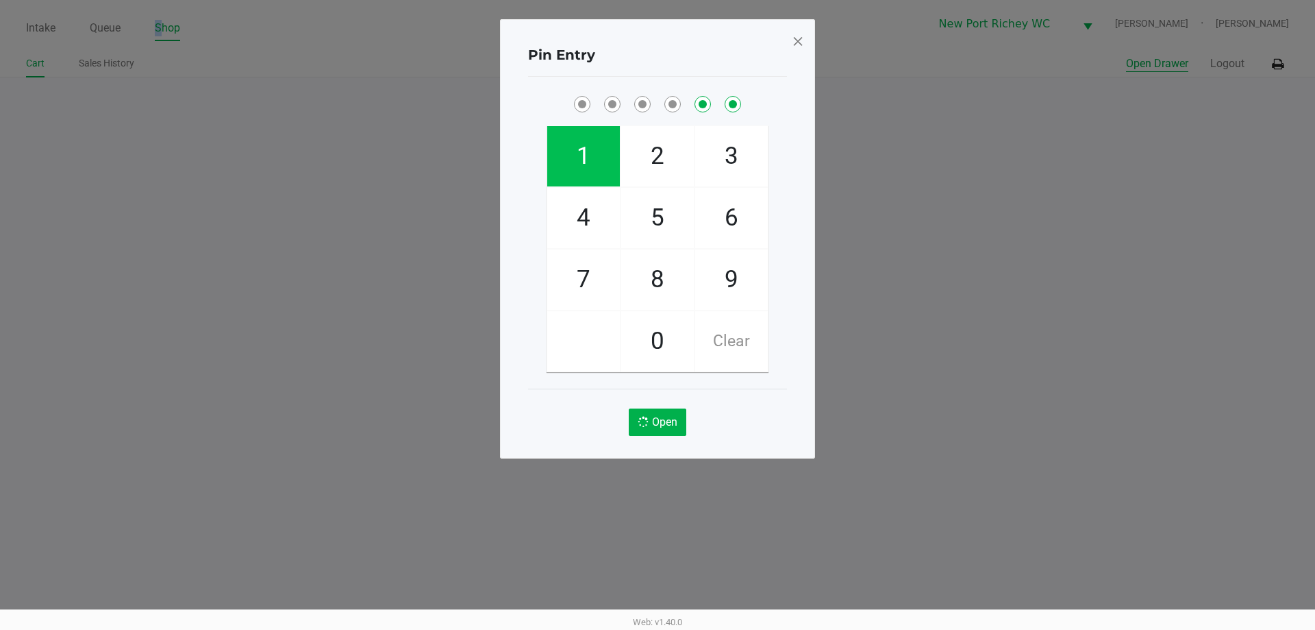
checkbox input "false"
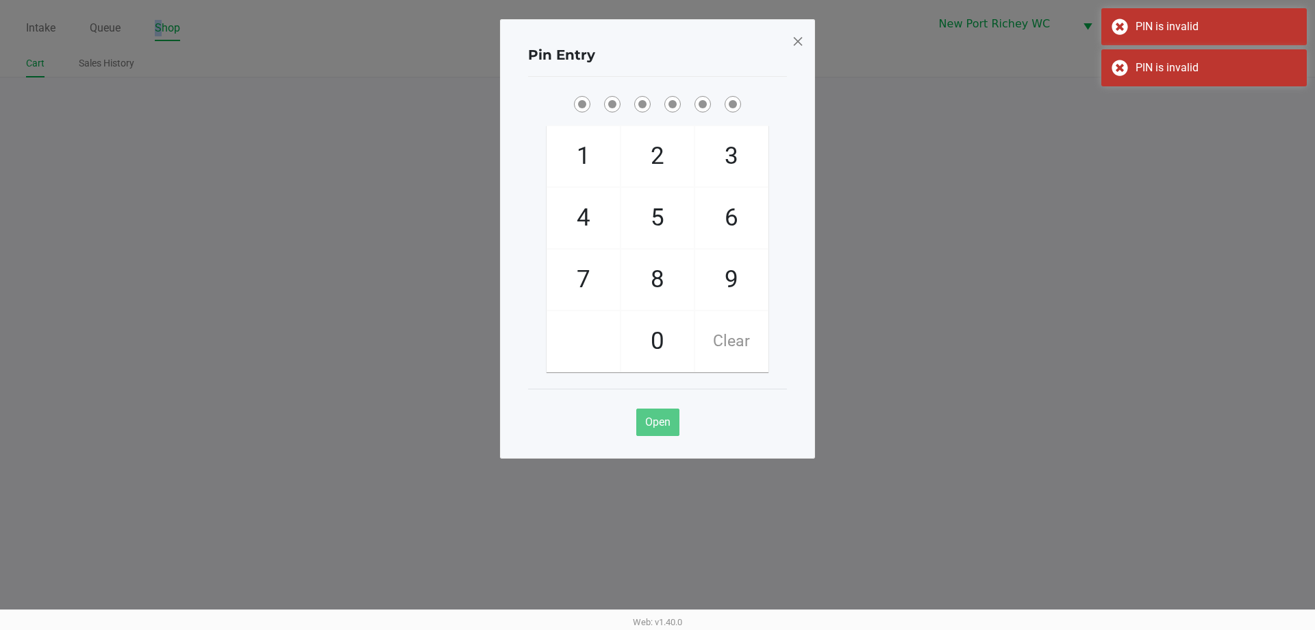
checkbox input "true"
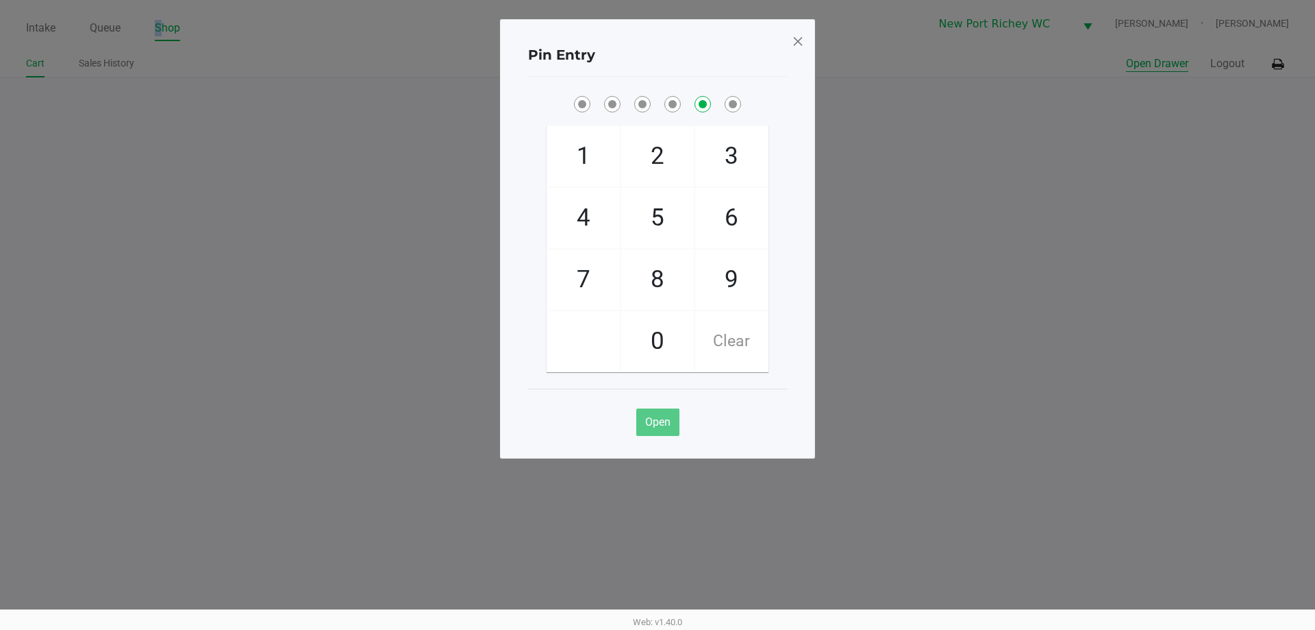
checkbox input "false"
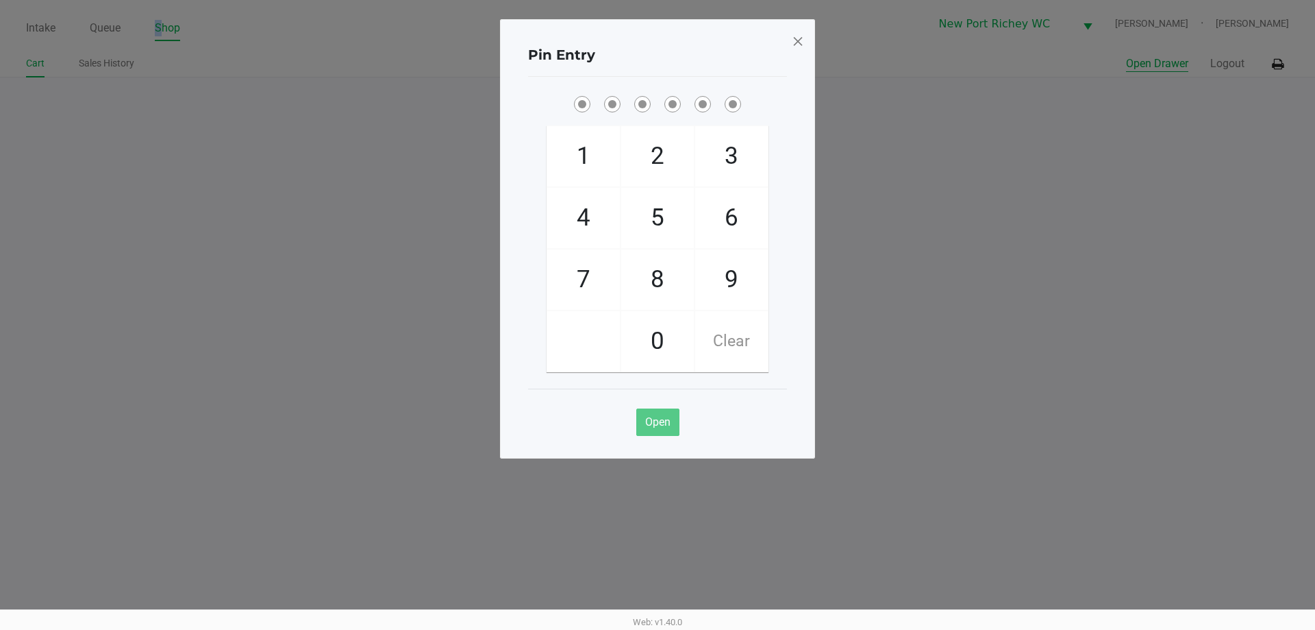
checkbox input "true"
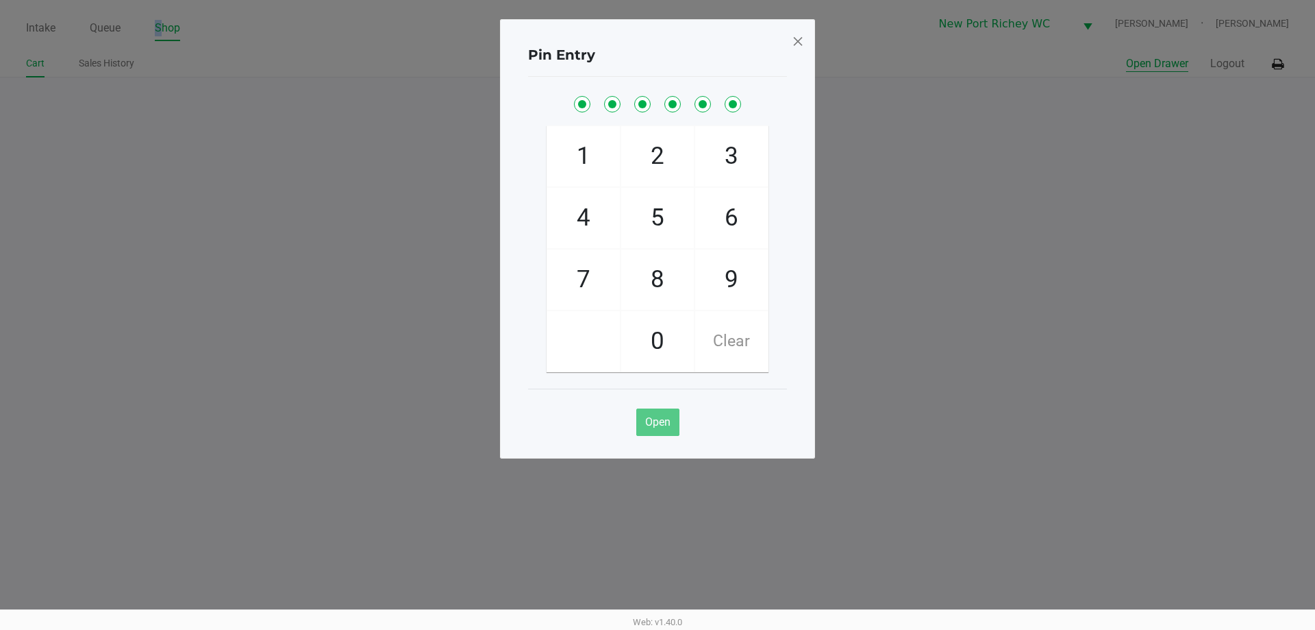
checkbox input "true"
click at [1126, 55] on button "Open Drawer" at bounding box center [1157, 63] width 62 height 16
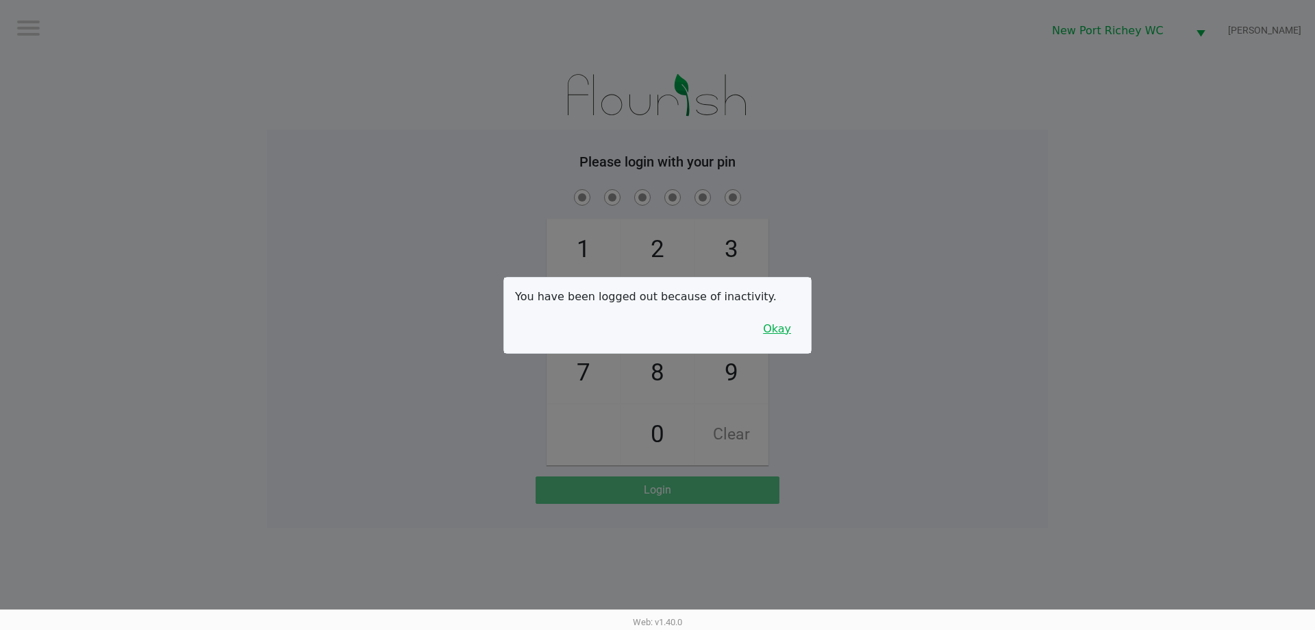
click at [763, 333] on button "Okay" at bounding box center [777, 329] width 46 height 26
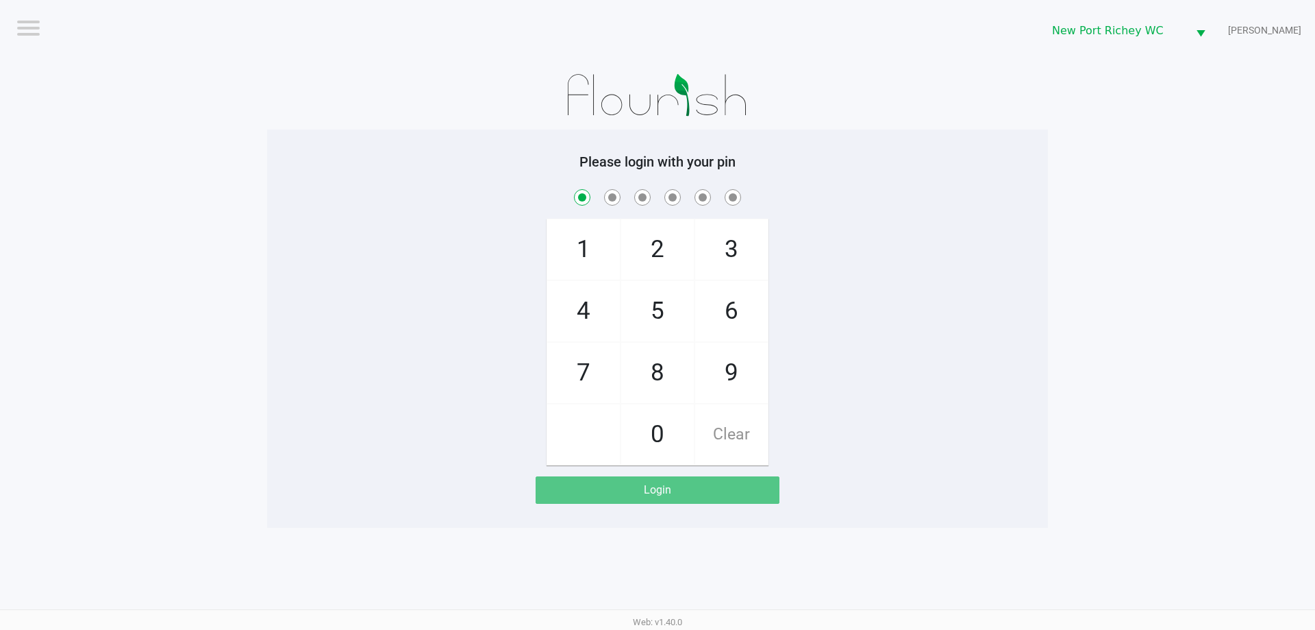
checkbox input "true"
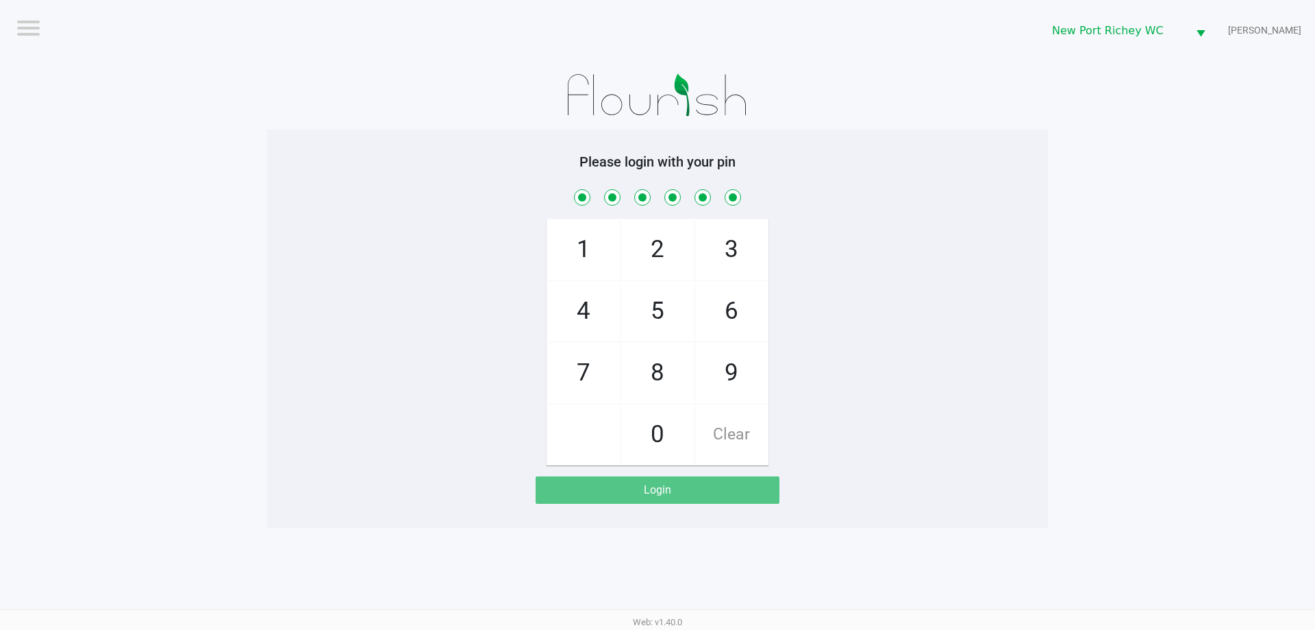
checkbox input "true"
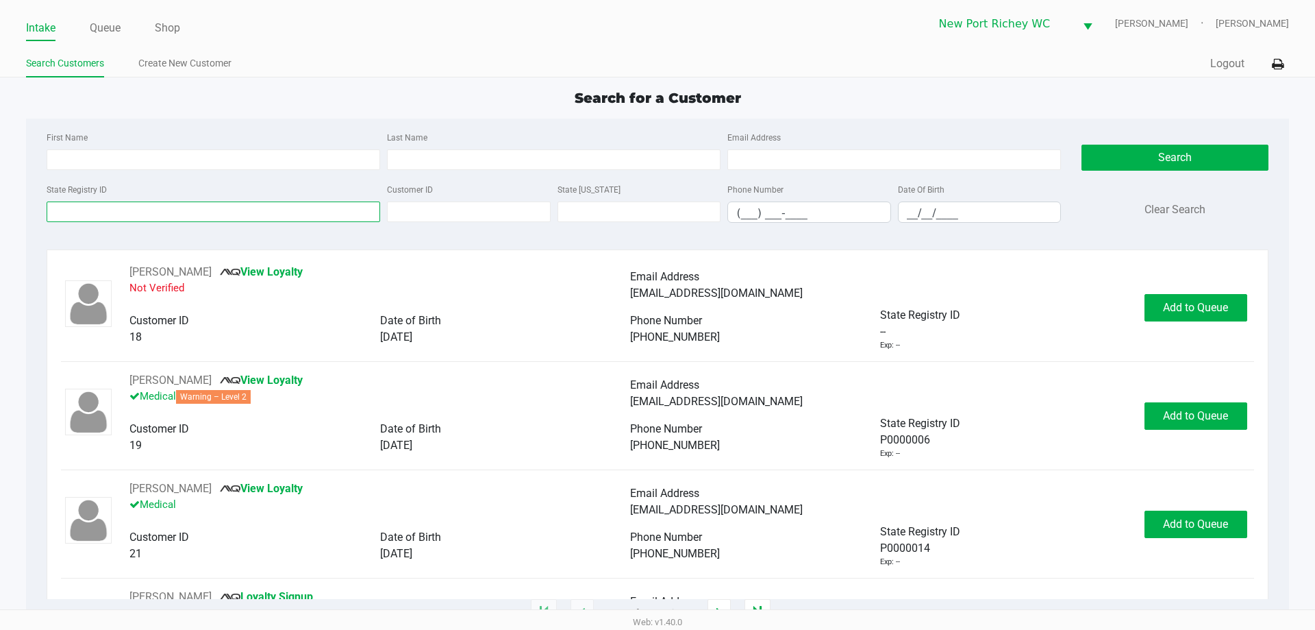
click at [97, 218] on input "State Registry ID" at bounding box center [214, 211] width 334 height 21
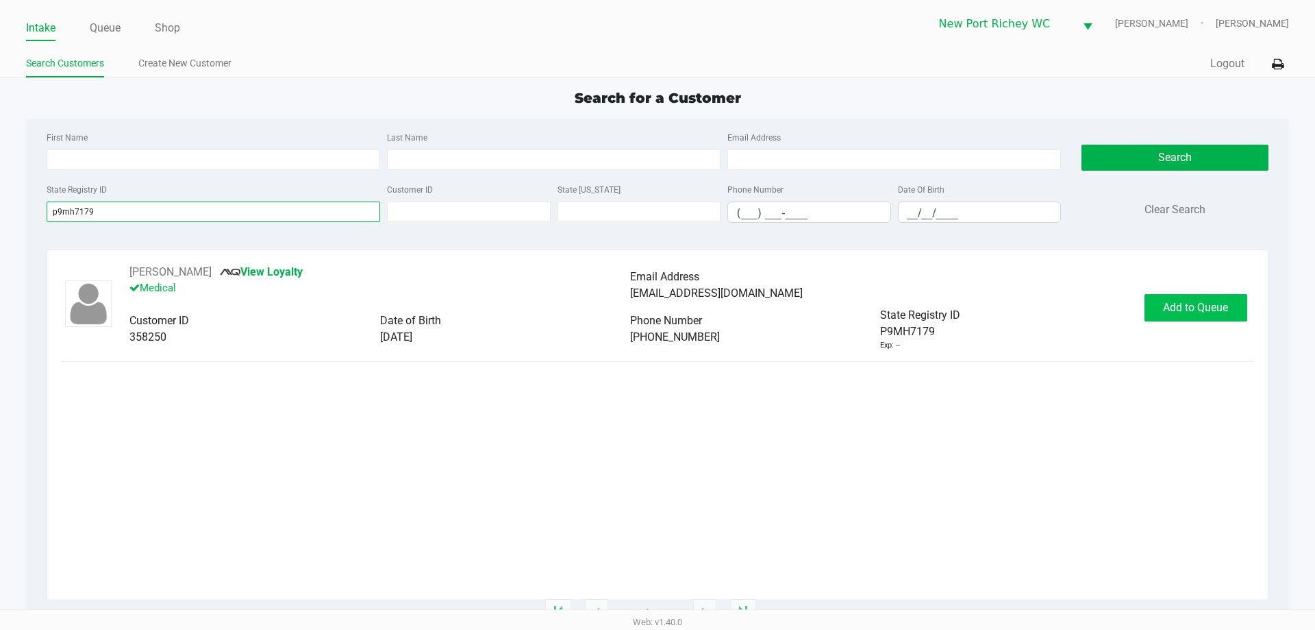
type input "p9mh7179"
click at [1171, 299] on button "Add to Queue" at bounding box center [1196, 307] width 103 height 27
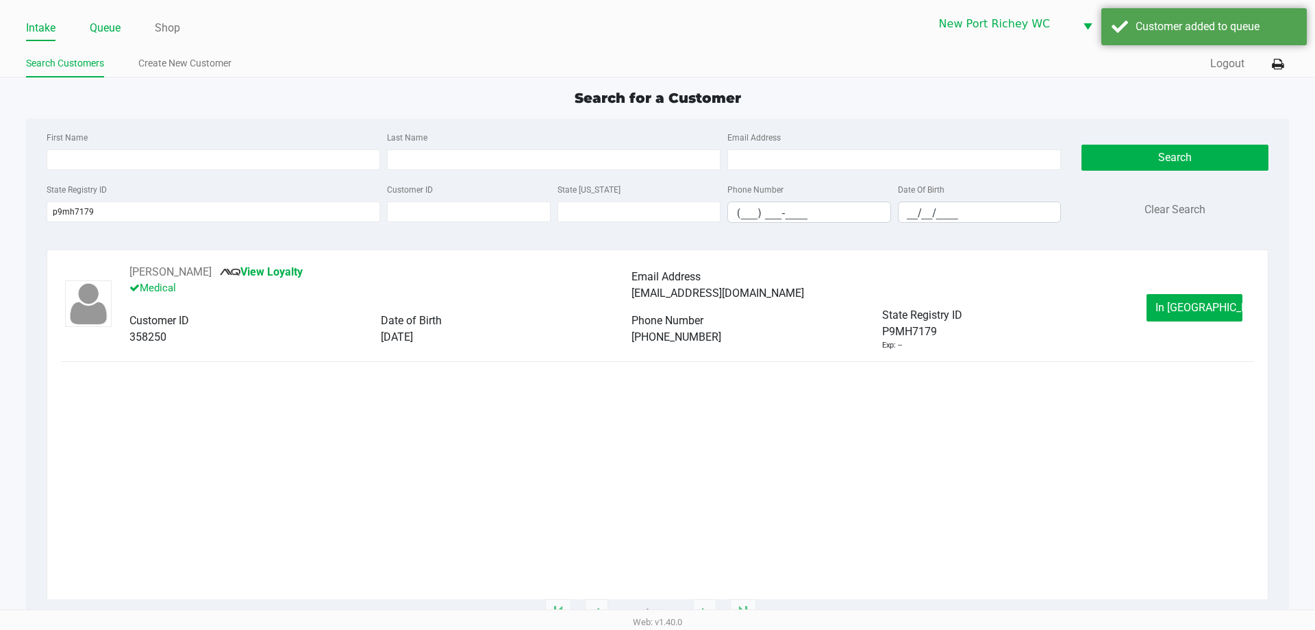
click at [108, 29] on link "Queue" at bounding box center [105, 27] width 31 height 19
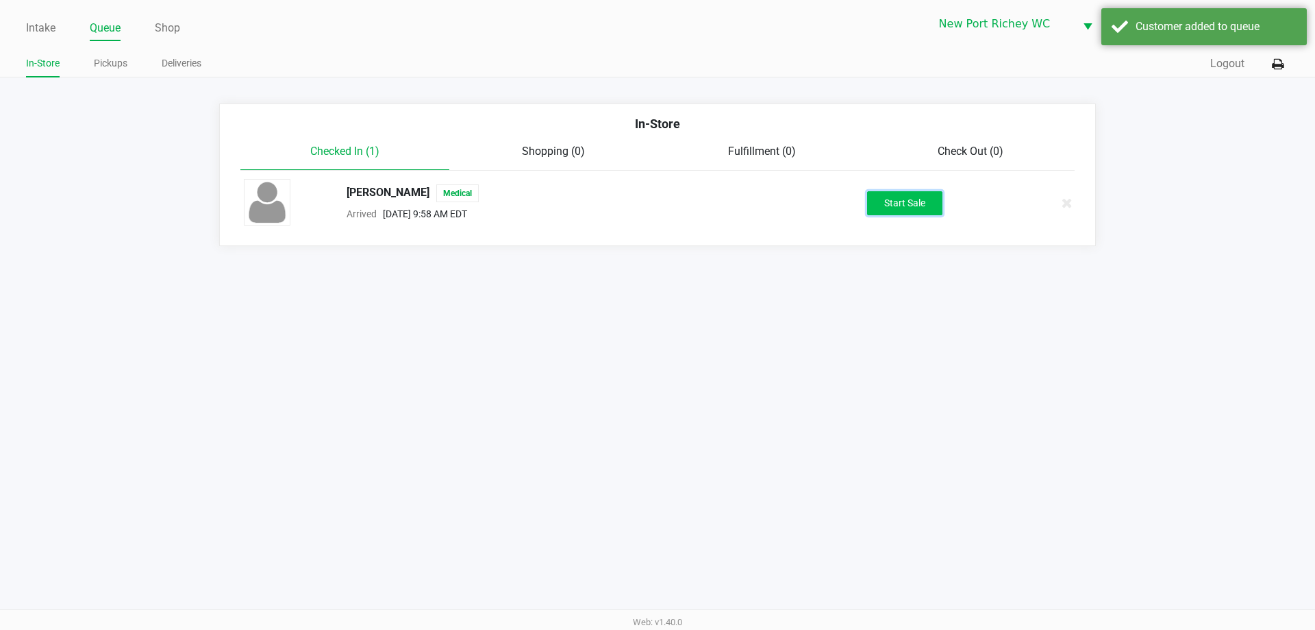
click at [928, 210] on button "Start Sale" at bounding box center [904, 203] width 75 height 24
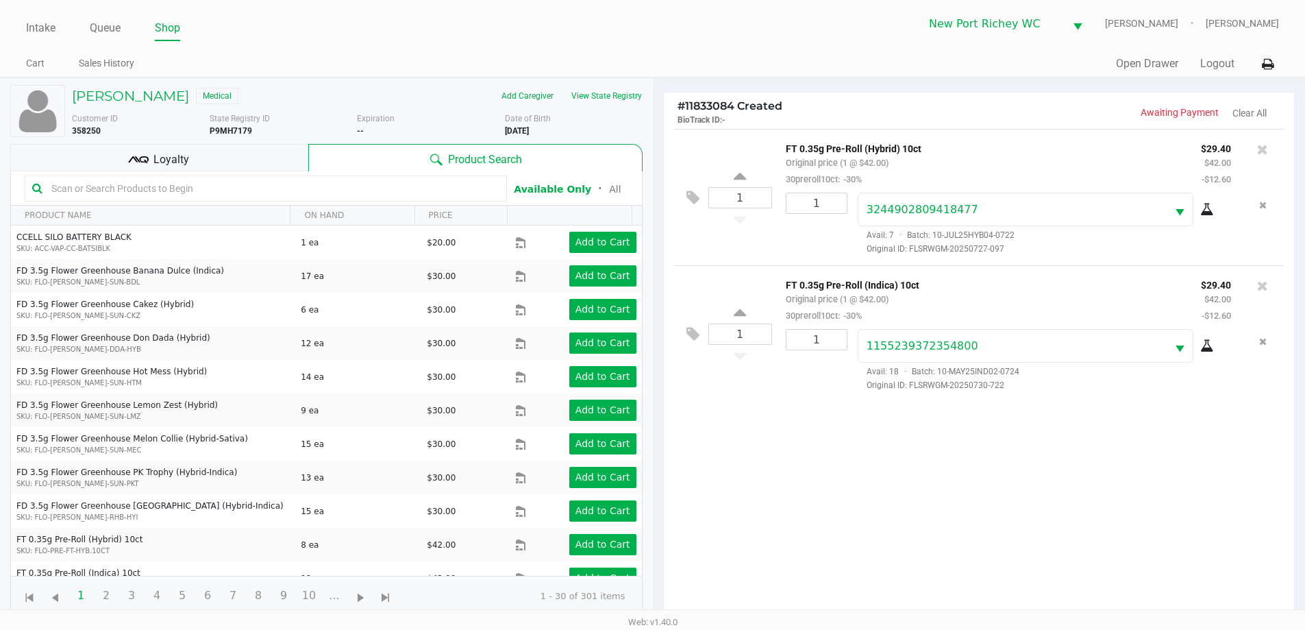
click at [236, 148] on div "Loyalty" at bounding box center [159, 157] width 298 height 27
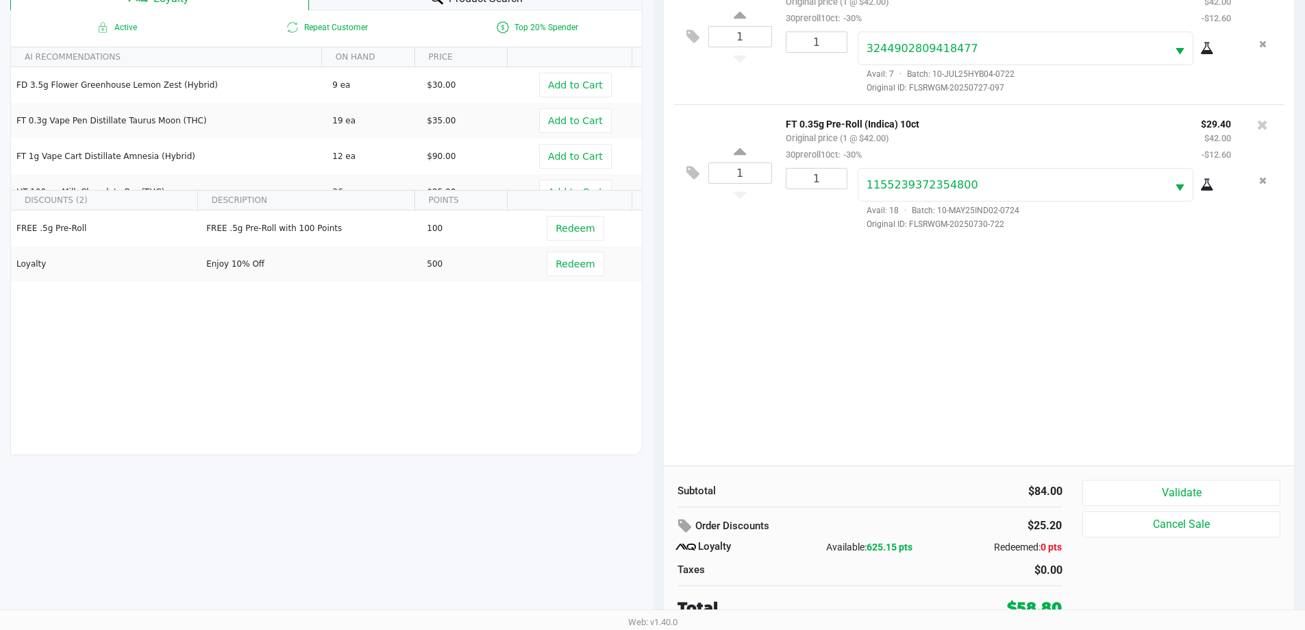
scroll to position [164, 0]
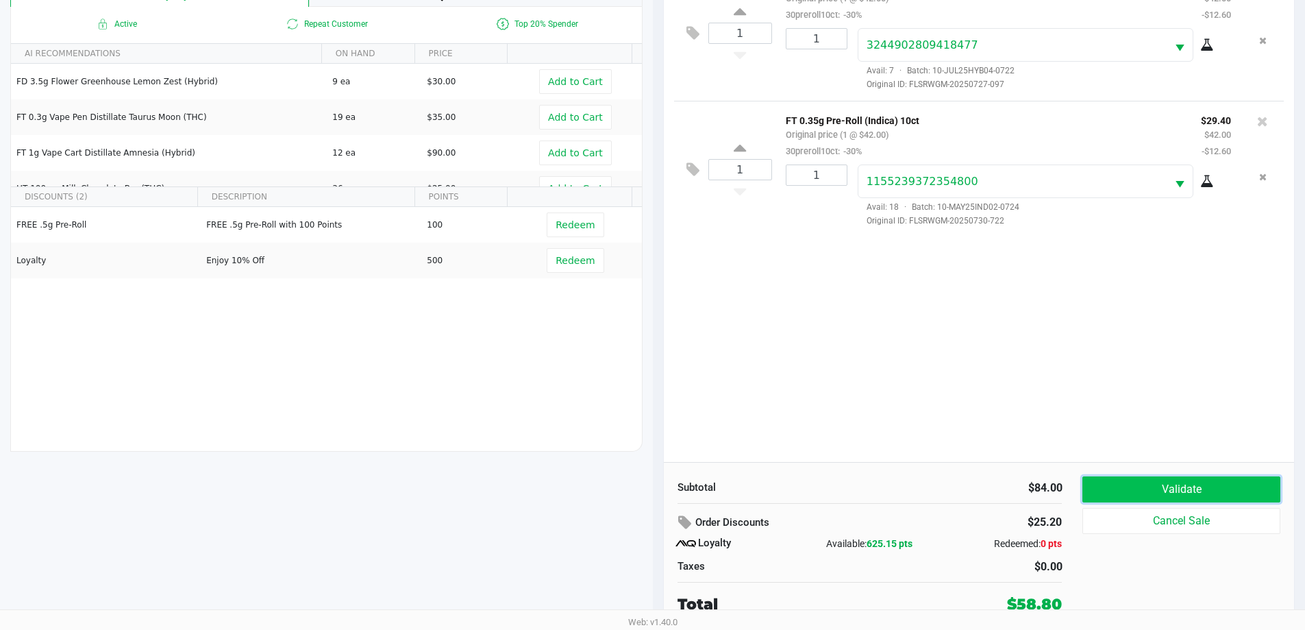
click at [1106, 480] on button "Validate" at bounding box center [1180, 489] width 197 height 26
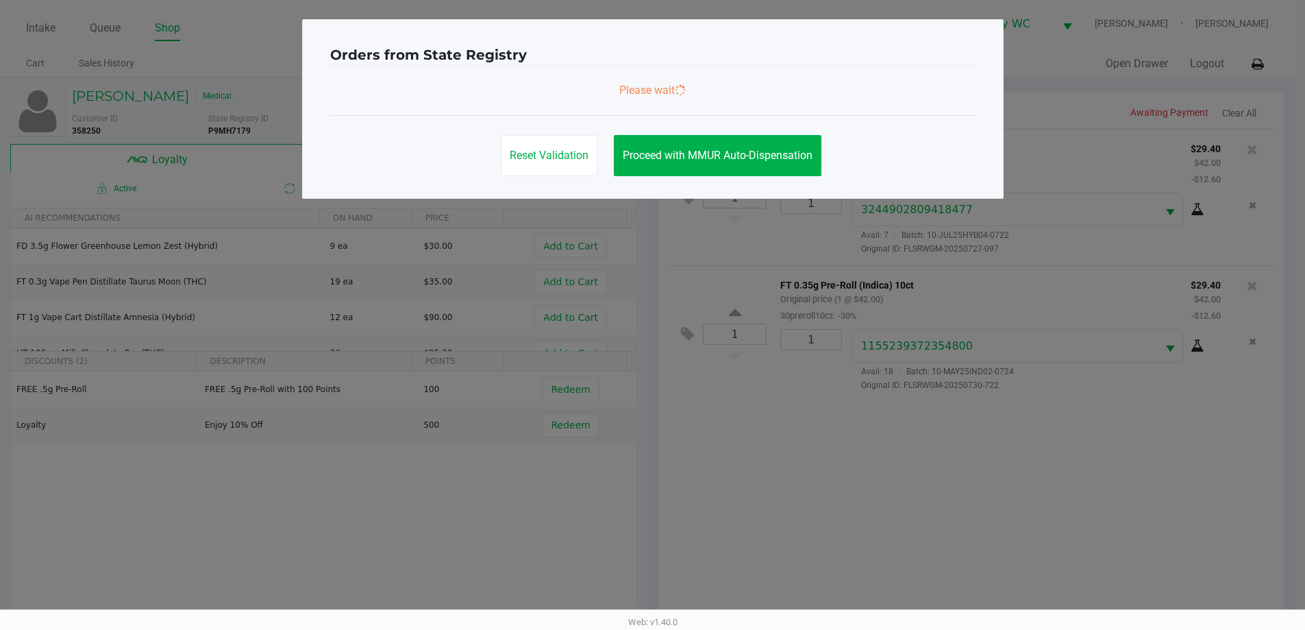
scroll to position [0, 0]
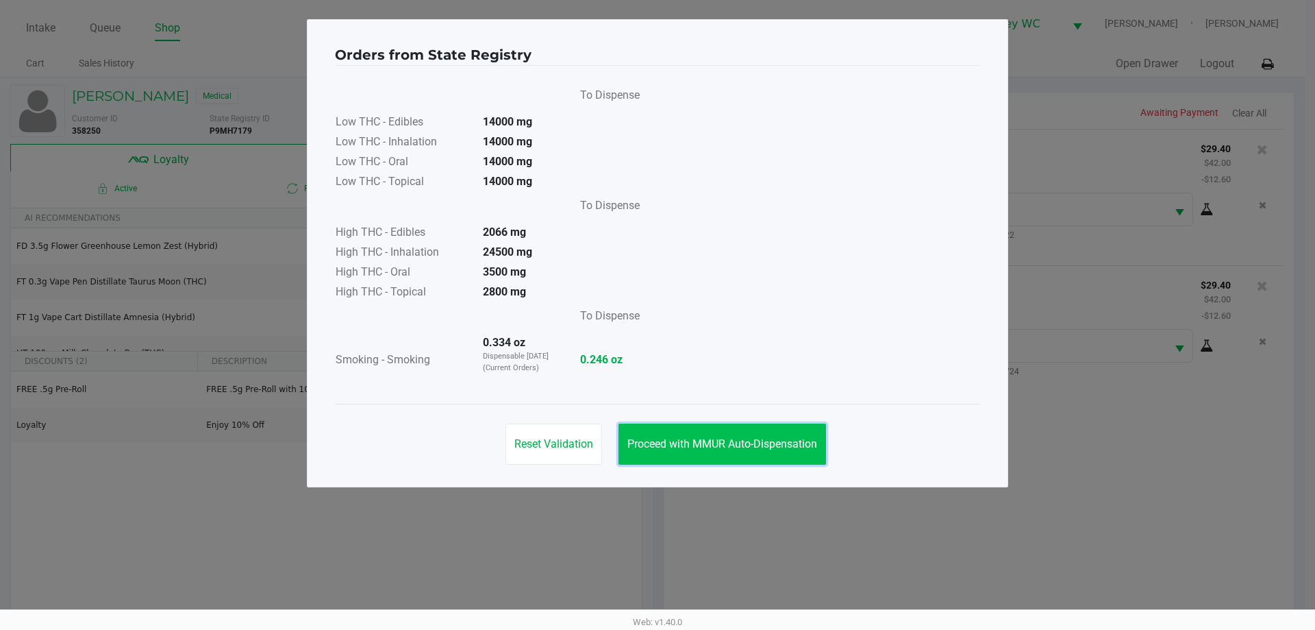
click at [700, 452] on button "Proceed with MMUR Auto-Dispensation" at bounding box center [723, 443] width 208 height 41
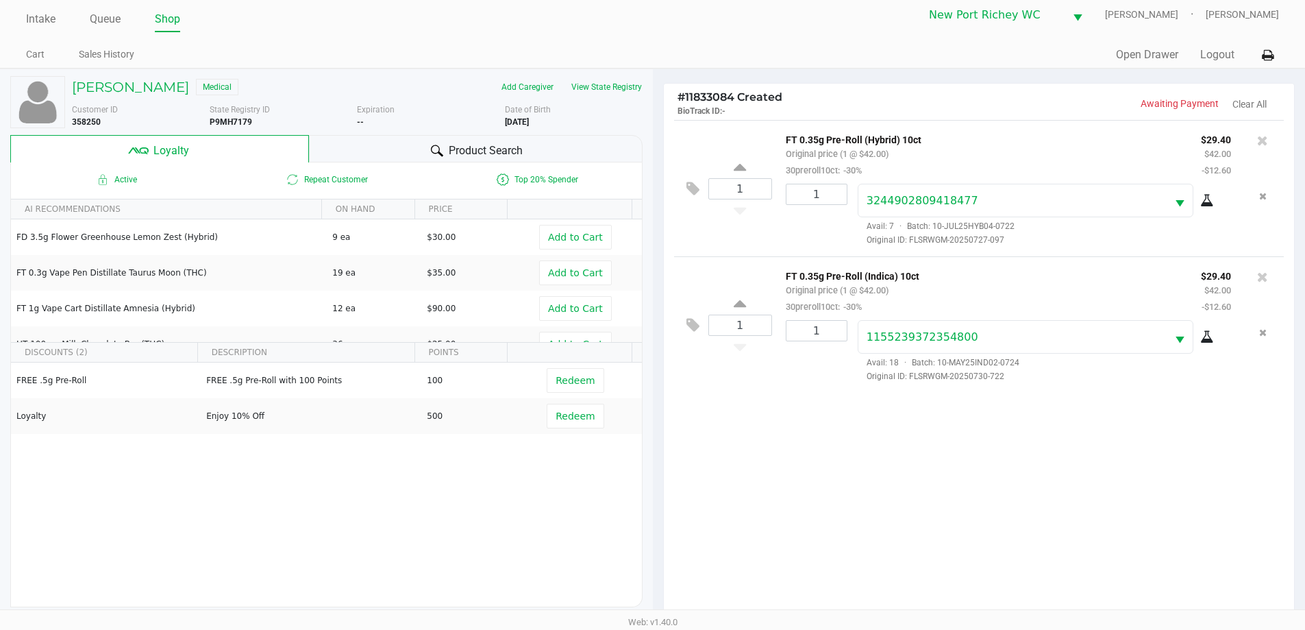
scroll to position [164, 0]
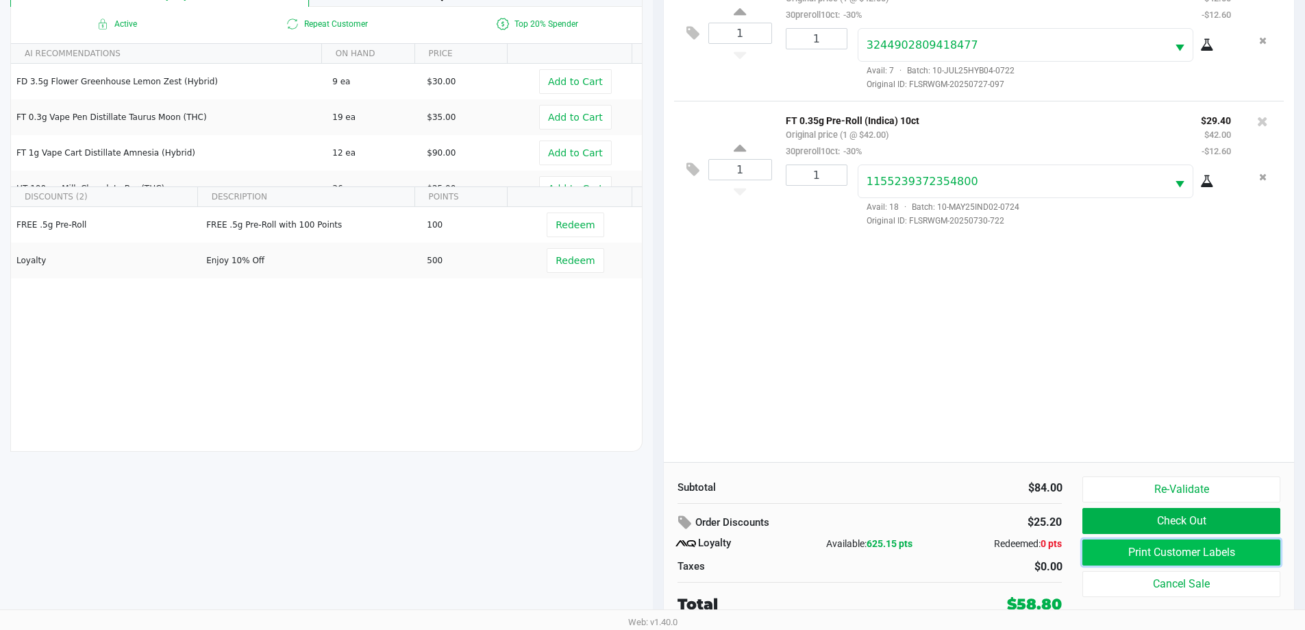
click at [1154, 560] on button "Print Customer Labels" at bounding box center [1180, 552] width 197 height 26
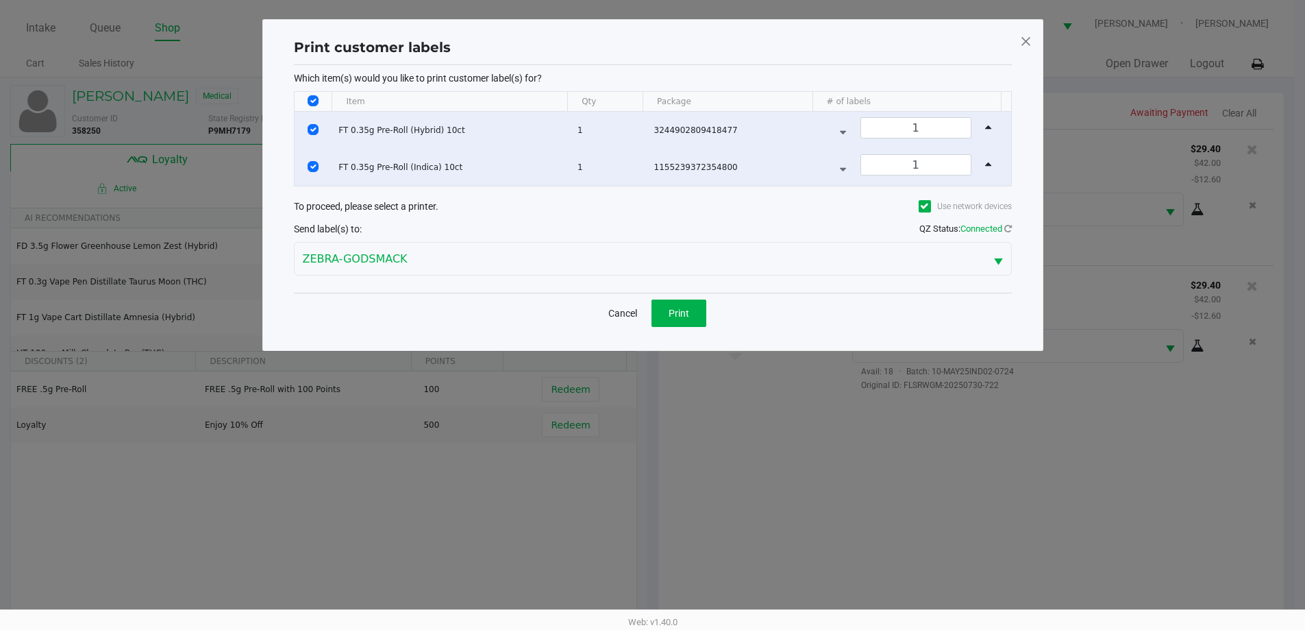
scroll to position [0, 0]
click at [678, 311] on span "Print" at bounding box center [683, 313] width 21 height 11
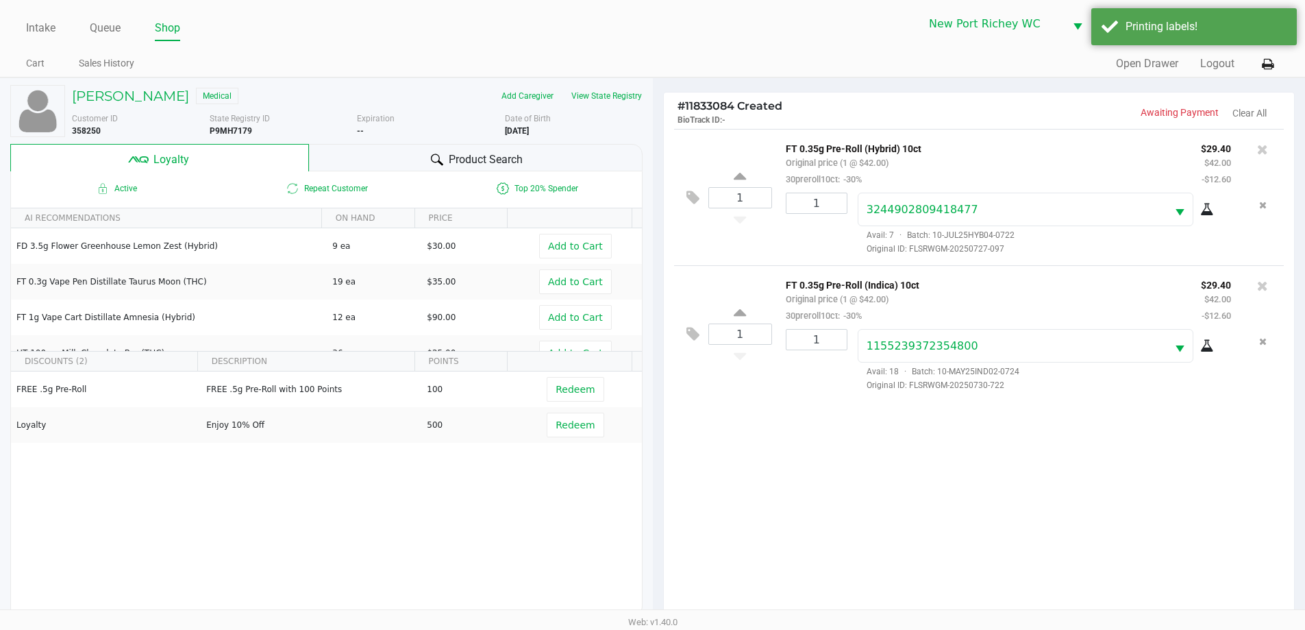
scroll to position [164, 0]
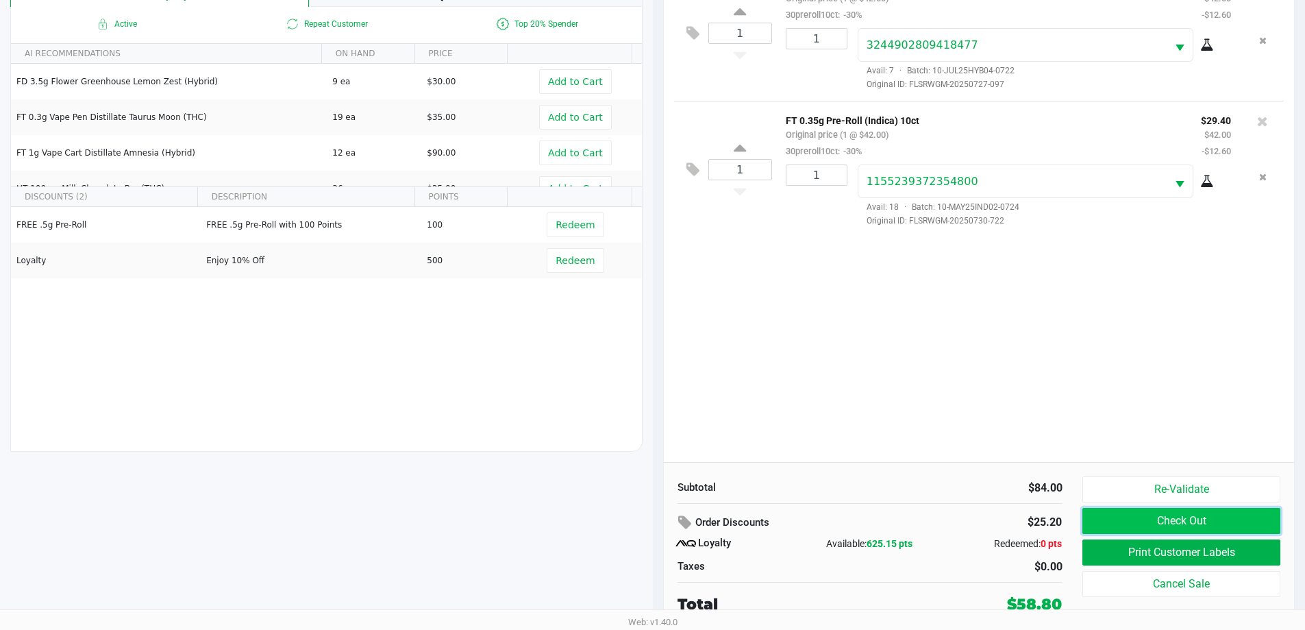
click at [1106, 515] on button "Check Out" at bounding box center [1180, 521] width 197 height 26
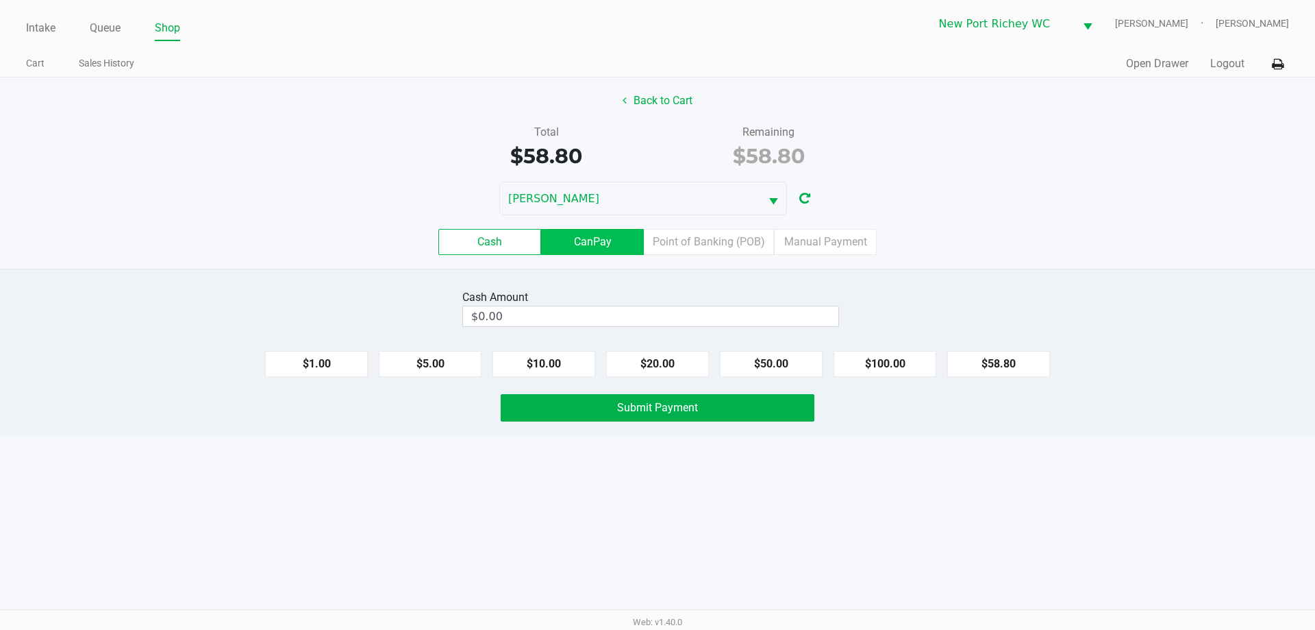
click at [570, 243] on label "CanPay" at bounding box center [592, 242] width 103 height 26
click at [0, 0] on 2 "CanPay" at bounding box center [0, 0] width 0 height 0
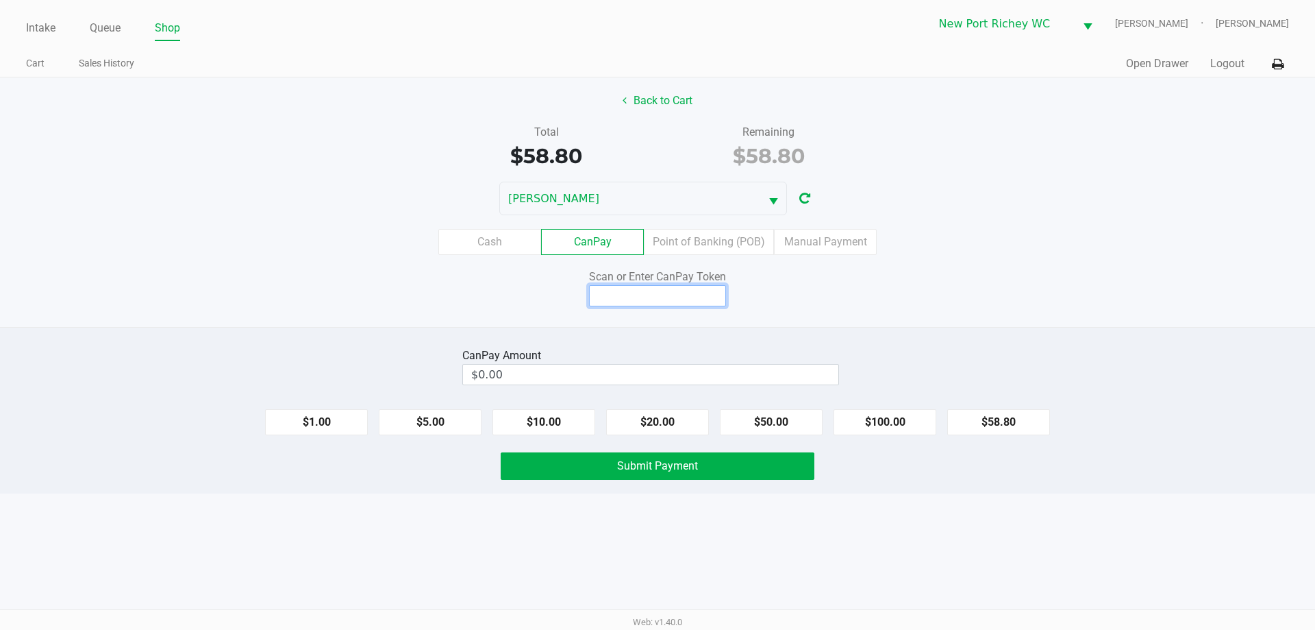
click at [601, 296] on input at bounding box center [657, 295] width 137 height 21
type input "Q5147270X"
click at [1018, 427] on button "$58.80" at bounding box center [999, 422] width 103 height 26
type input "$58.80"
click at [687, 467] on span "Submit Payment" at bounding box center [657, 465] width 81 height 13
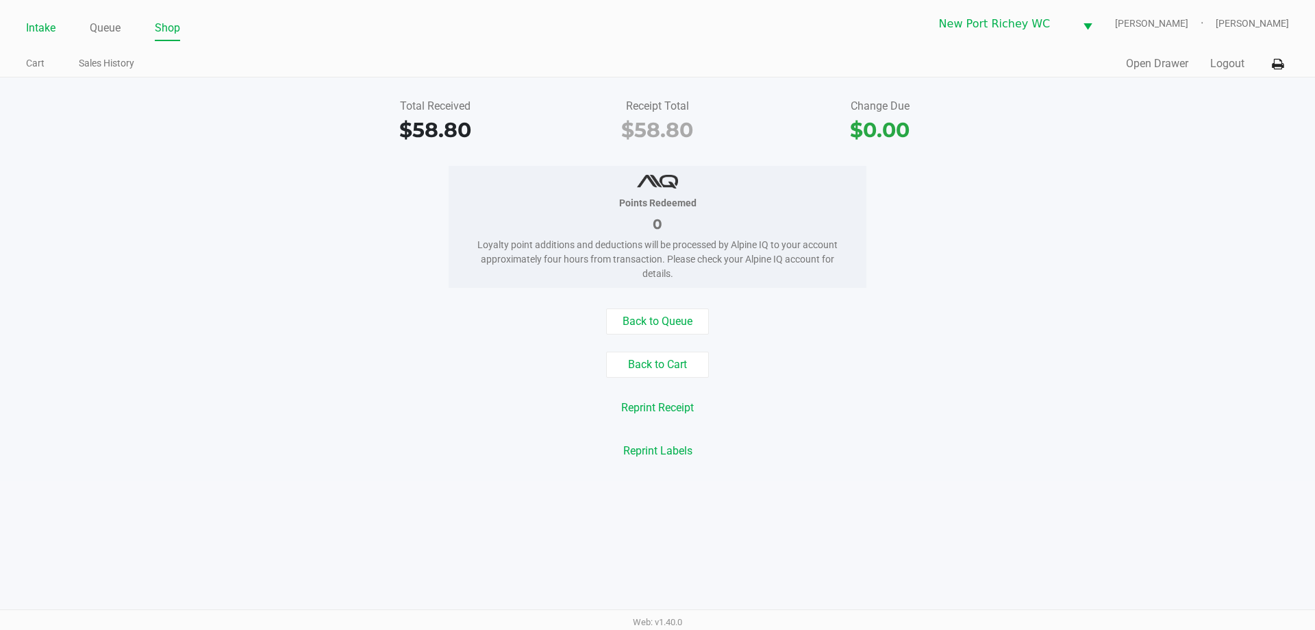
click at [47, 28] on link "Intake" at bounding box center [40, 27] width 29 height 19
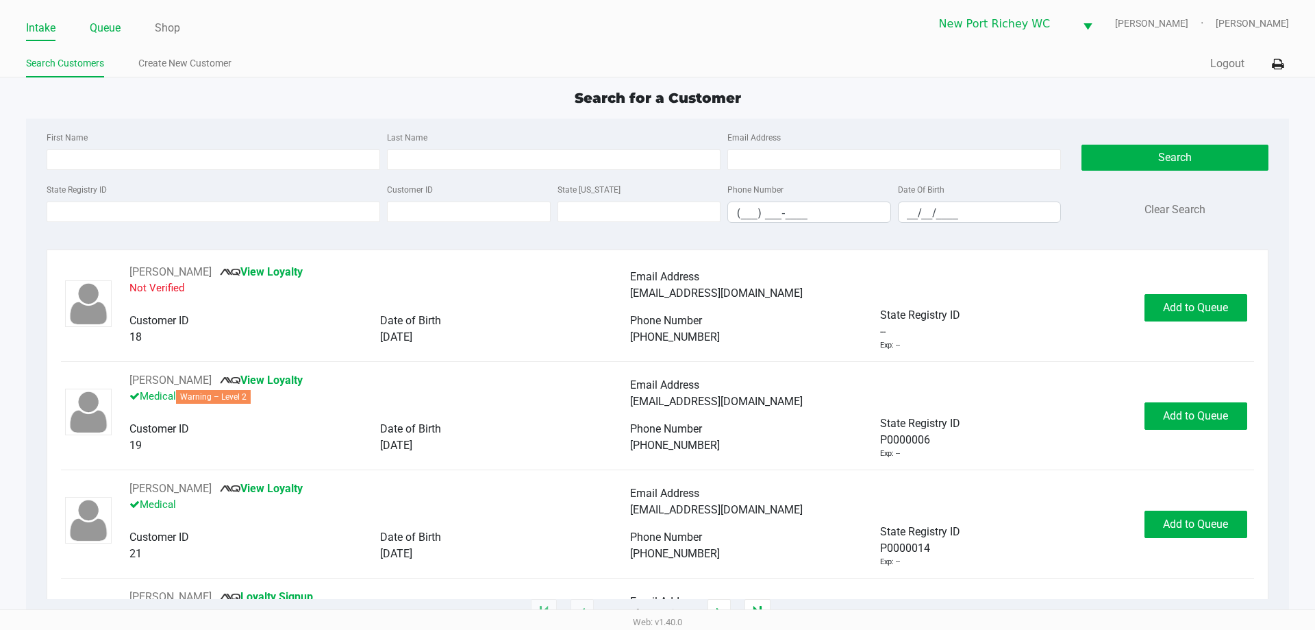
click at [94, 18] on link "Queue" at bounding box center [105, 27] width 31 height 19
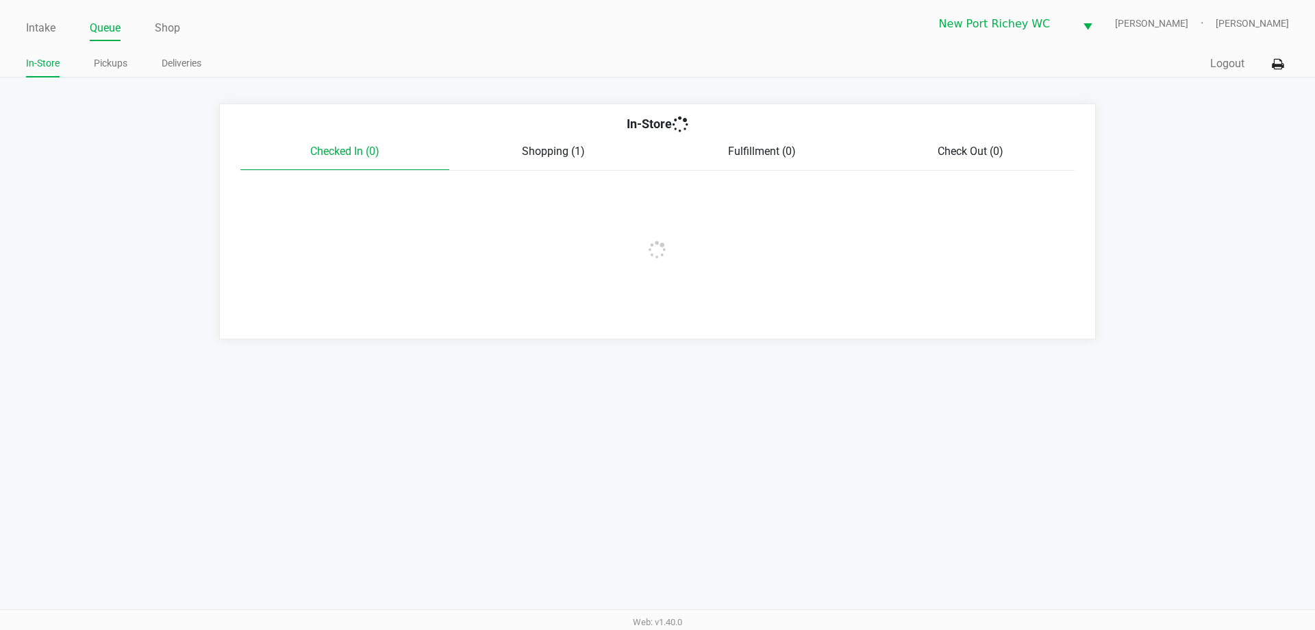
click at [110, 60] on link "Pickups" at bounding box center [111, 63] width 34 height 17
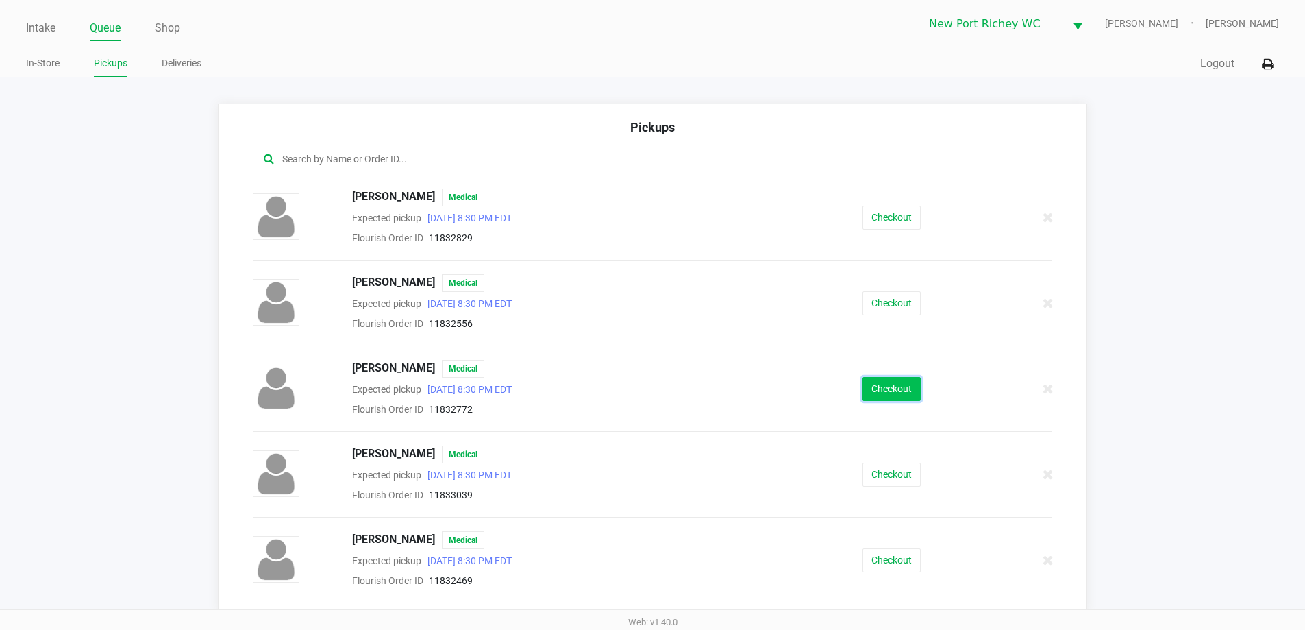
click at [884, 390] on button "Checkout" at bounding box center [892, 389] width 58 height 24
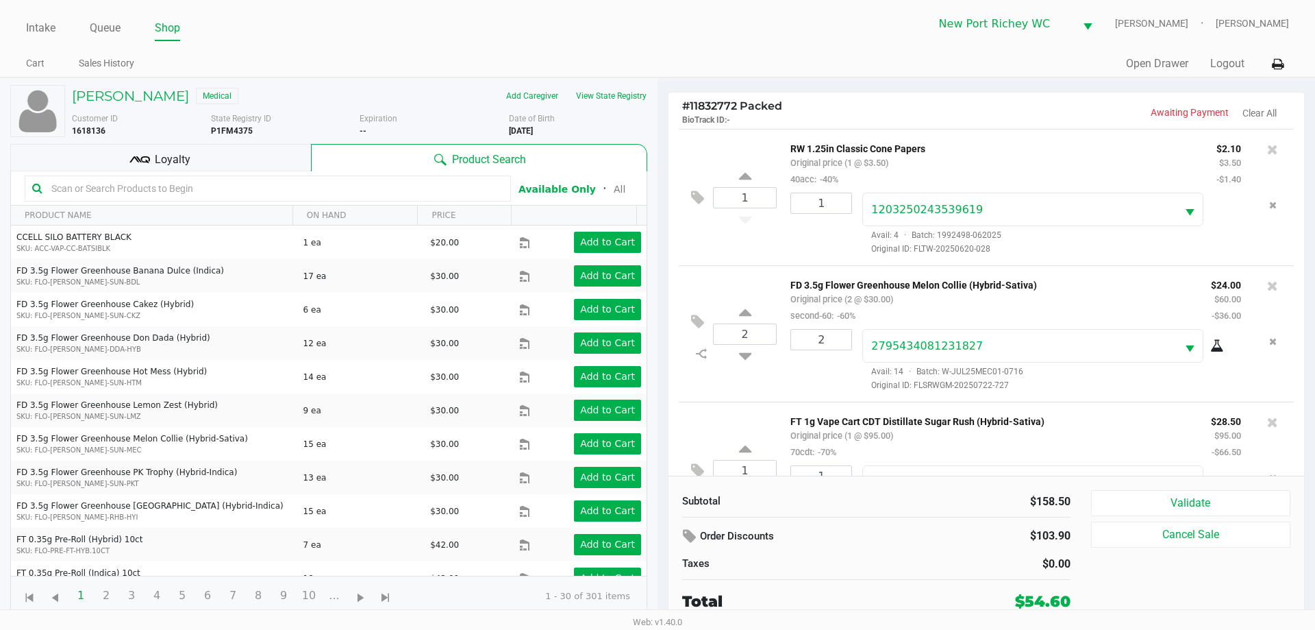
click at [110, 158] on div "Loyalty" at bounding box center [160, 157] width 301 height 27
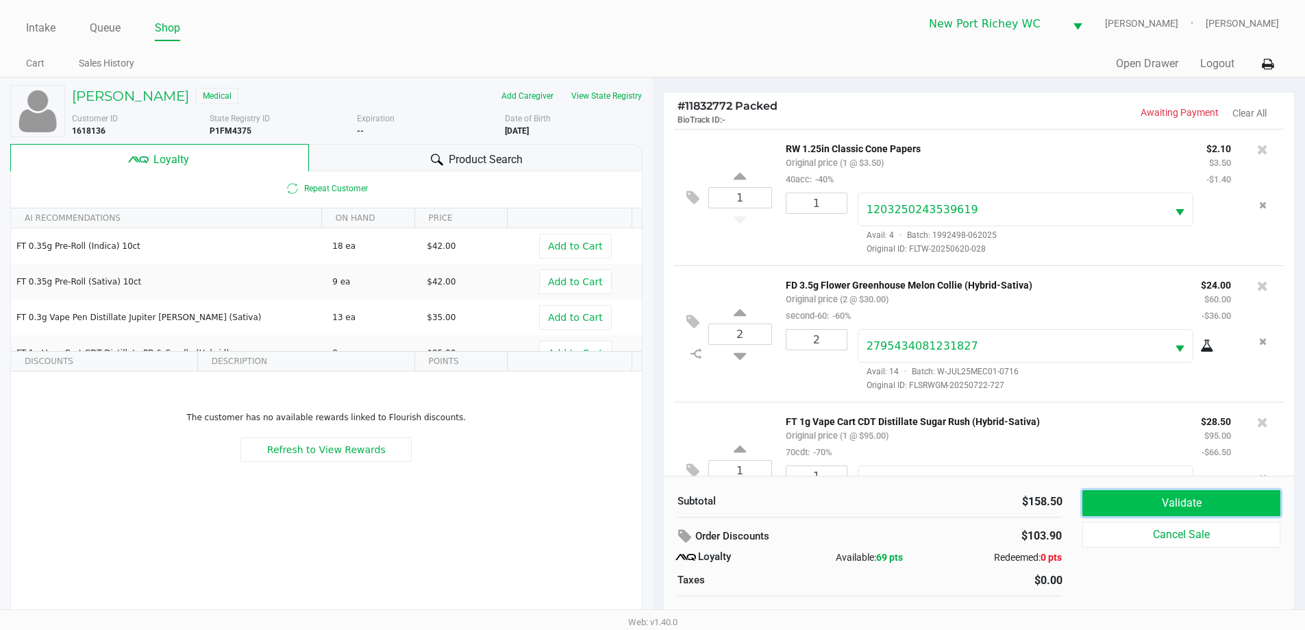
click at [1089, 502] on button "Validate" at bounding box center [1180, 503] width 197 height 26
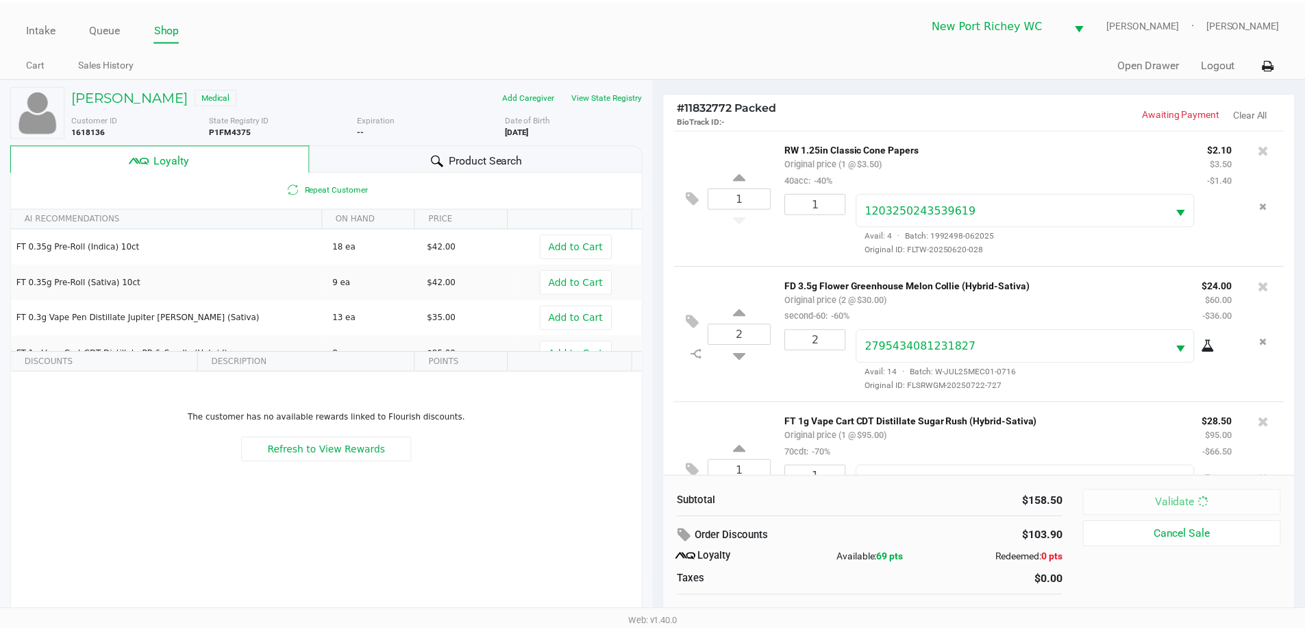
scroll to position [64, 0]
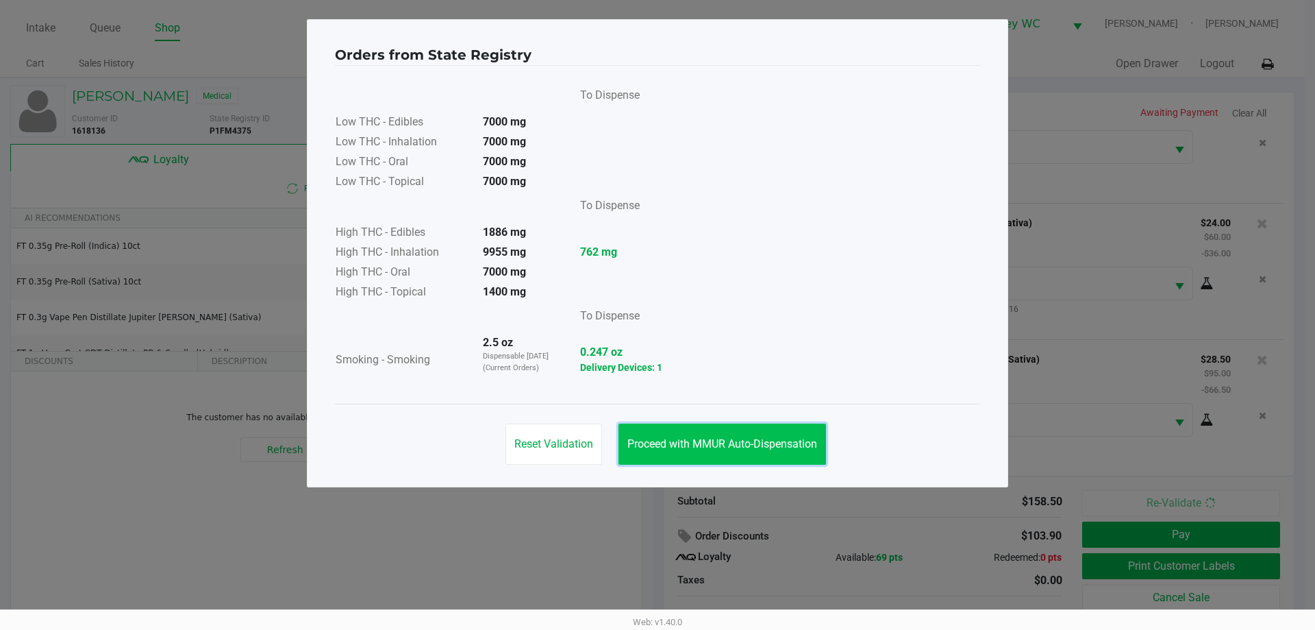
click at [736, 432] on button "Proceed with MMUR Auto-Dispensation" at bounding box center [723, 443] width 208 height 41
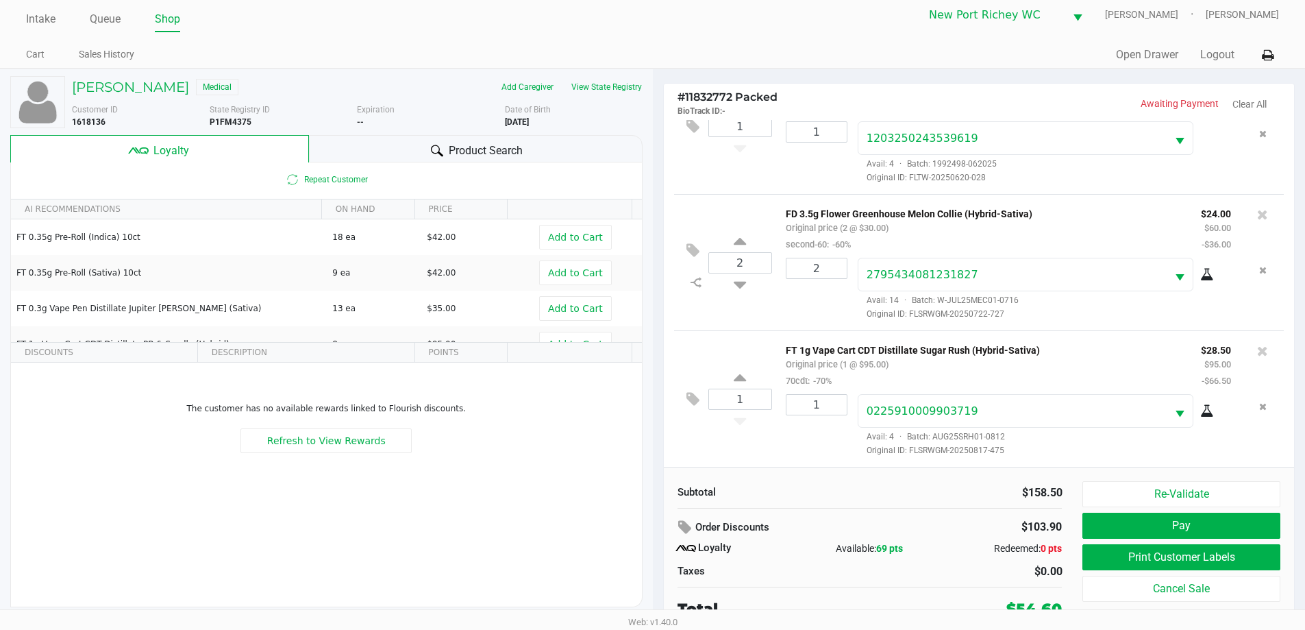
scroll to position [14, 0]
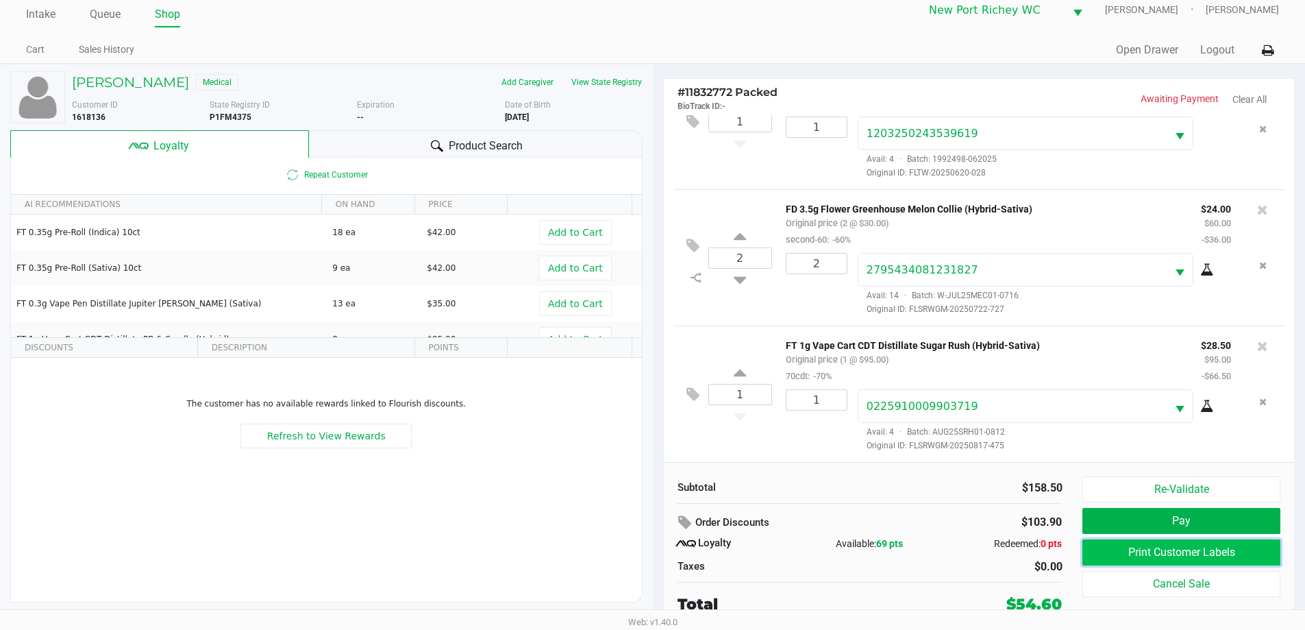
click at [1092, 549] on button "Print Customer Labels" at bounding box center [1180, 552] width 197 height 26
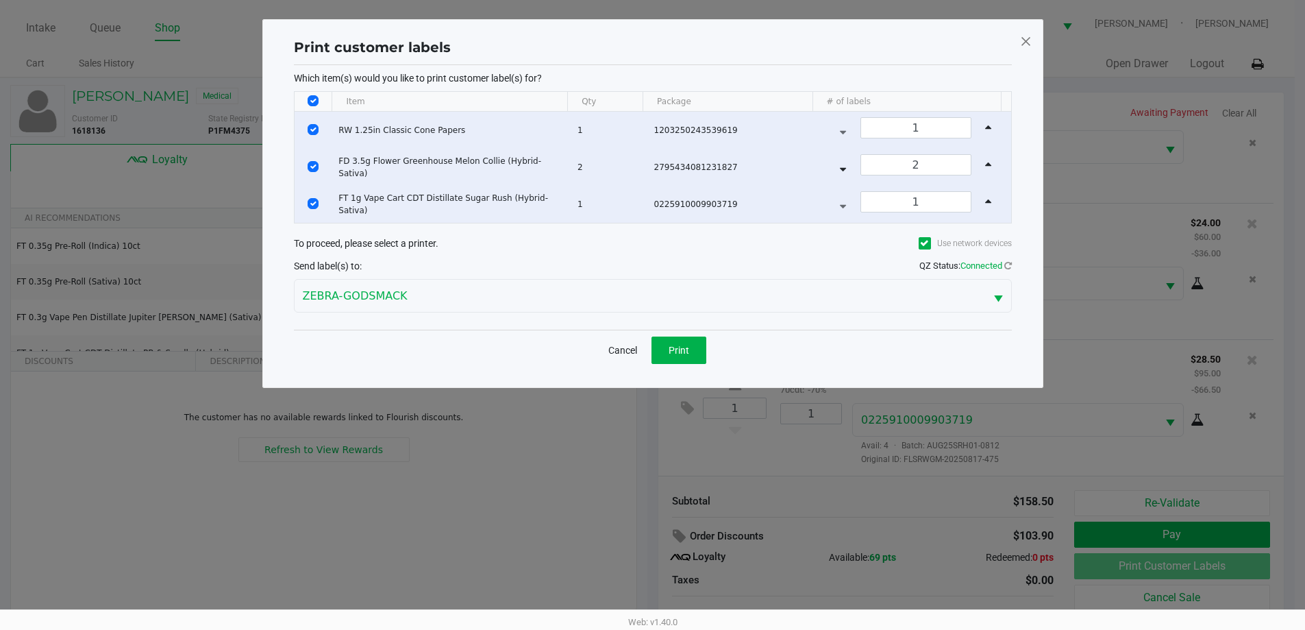
scroll to position [0, 0]
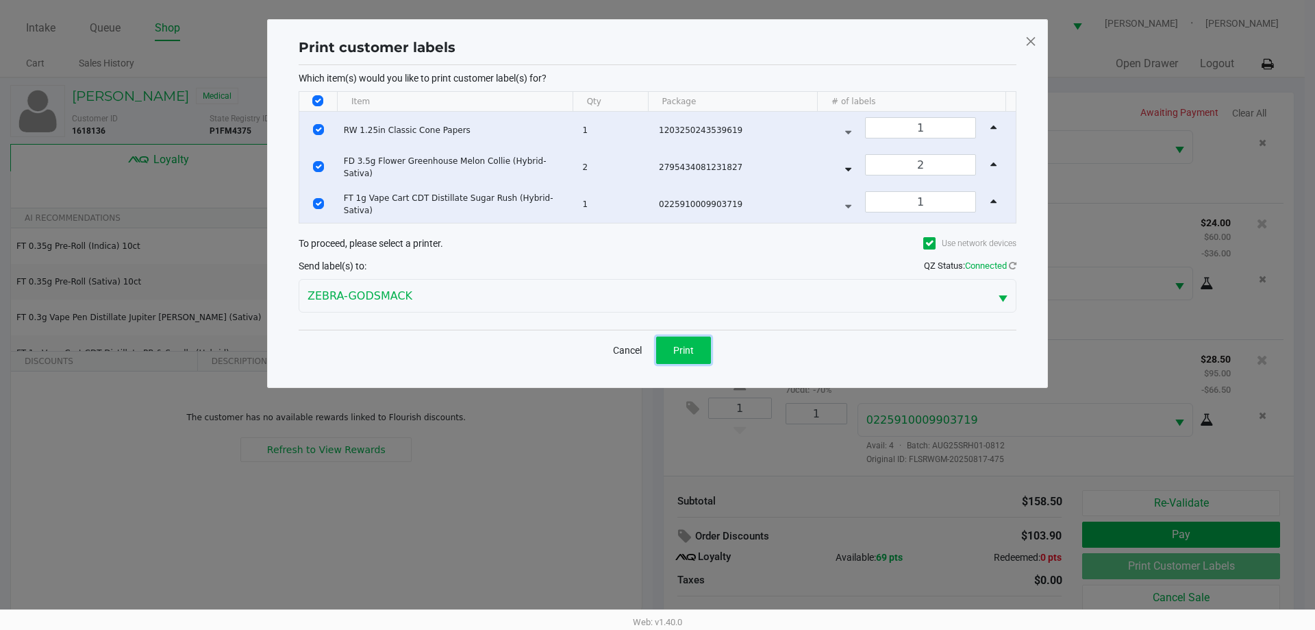
click at [696, 351] on button "Print" at bounding box center [683, 349] width 55 height 27
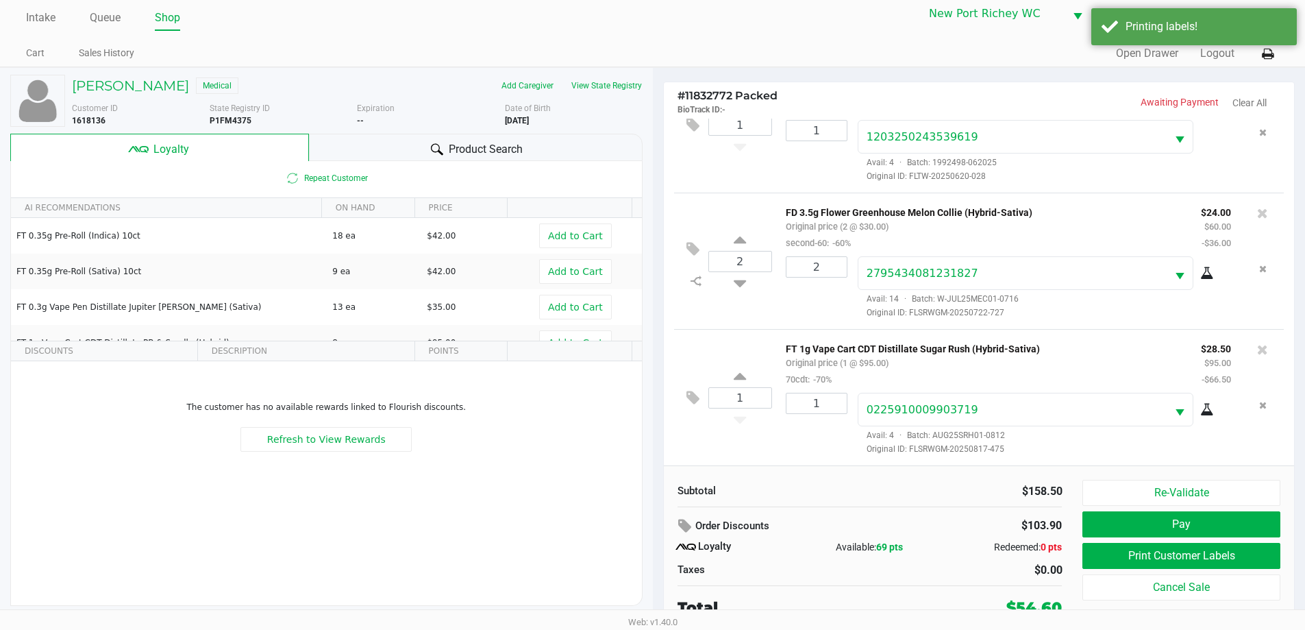
scroll to position [14, 0]
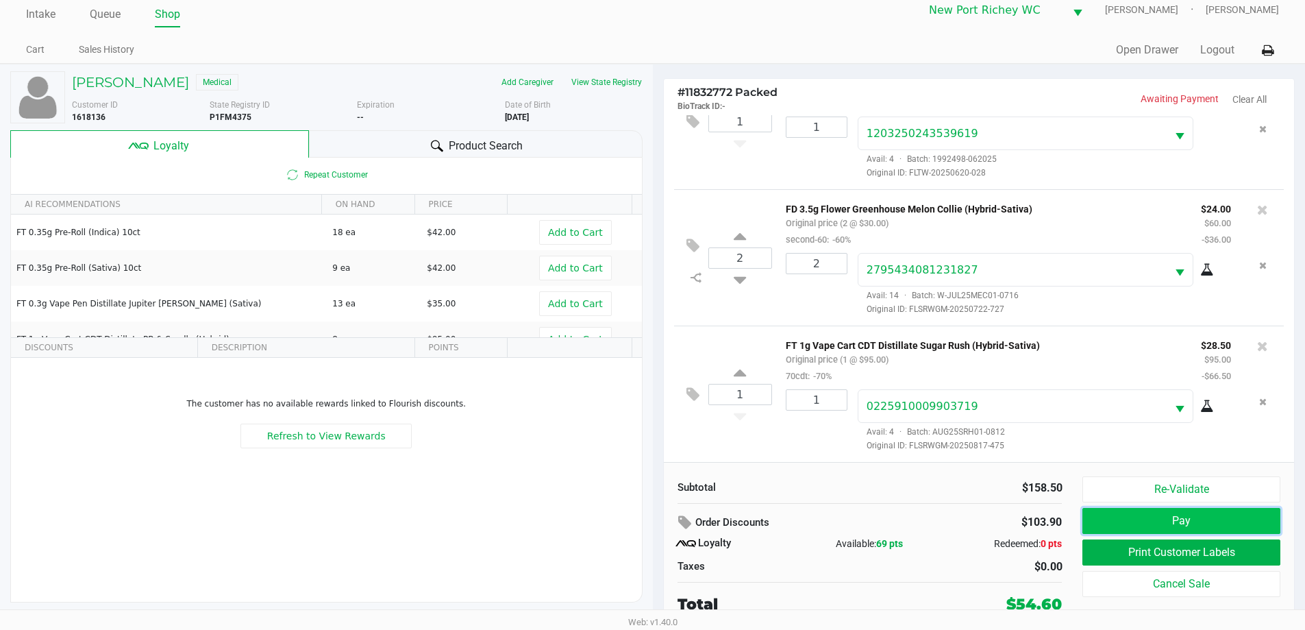
click at [1184, 515] on button "Pay" at bounding box center [1180, 521] width 197 height 26
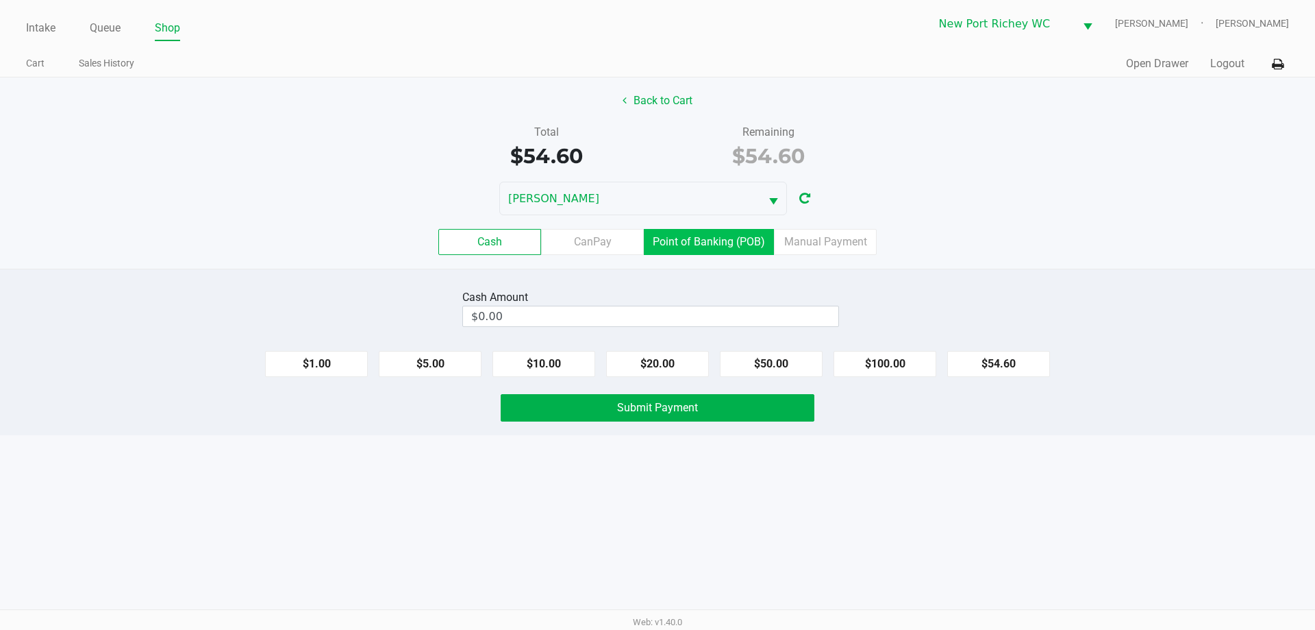
click at [731, 246] on label "Point of Banking (POB)" at bounding box center [709, 242] width 130 height 26
click at [0, 0] on 7 "Point of Banking (POB)" at bounding box center [0, 0] width 0 height 0
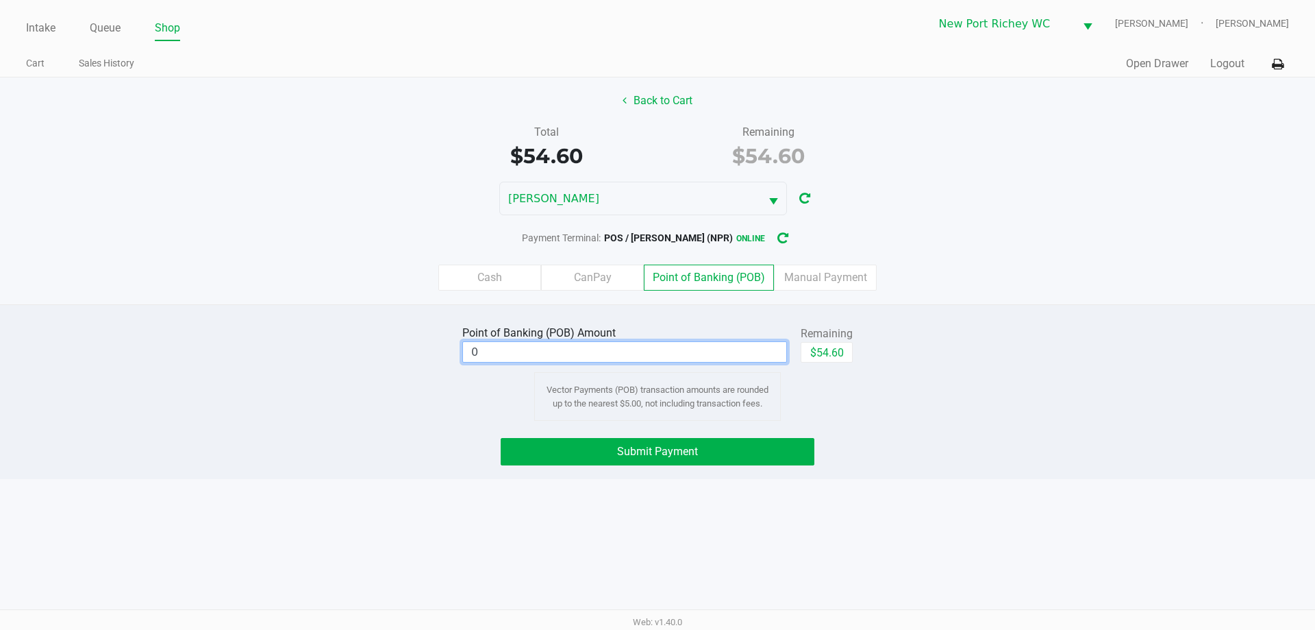
click at [717, 358] on input "0" at bounding box center [624, 352] width 323 height 20
type input "$34.60"
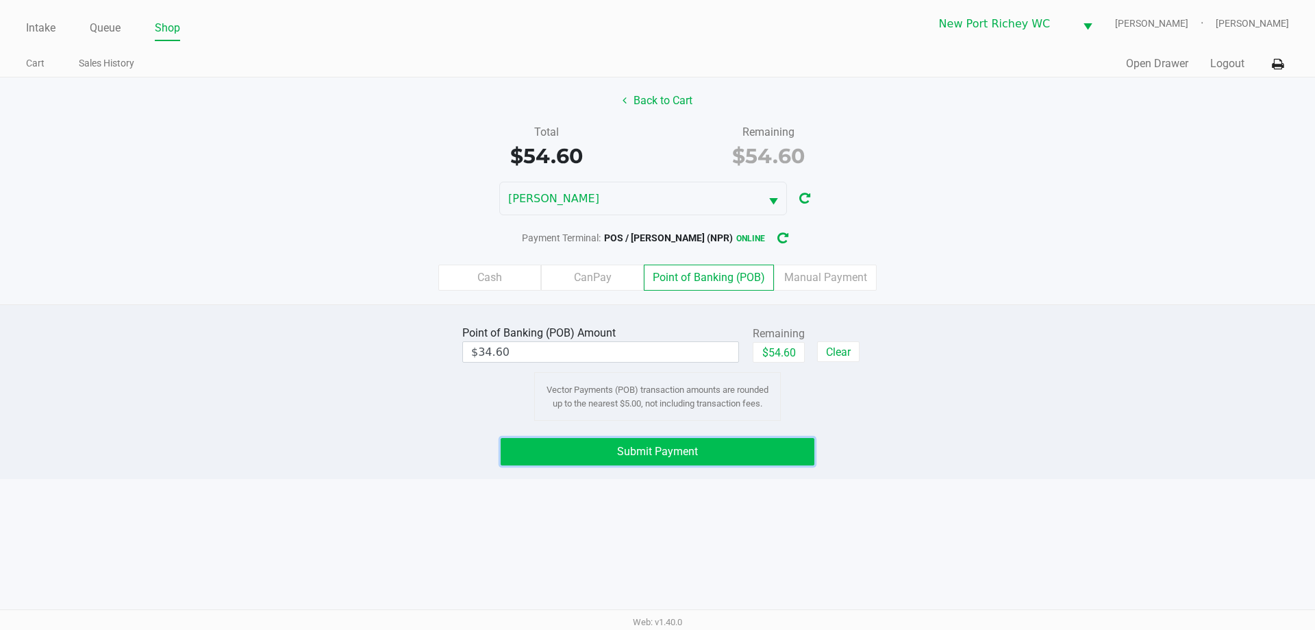
click at [740, 460] on button "Submit Payment" at bounding box center [658, 451] width 314 height 27
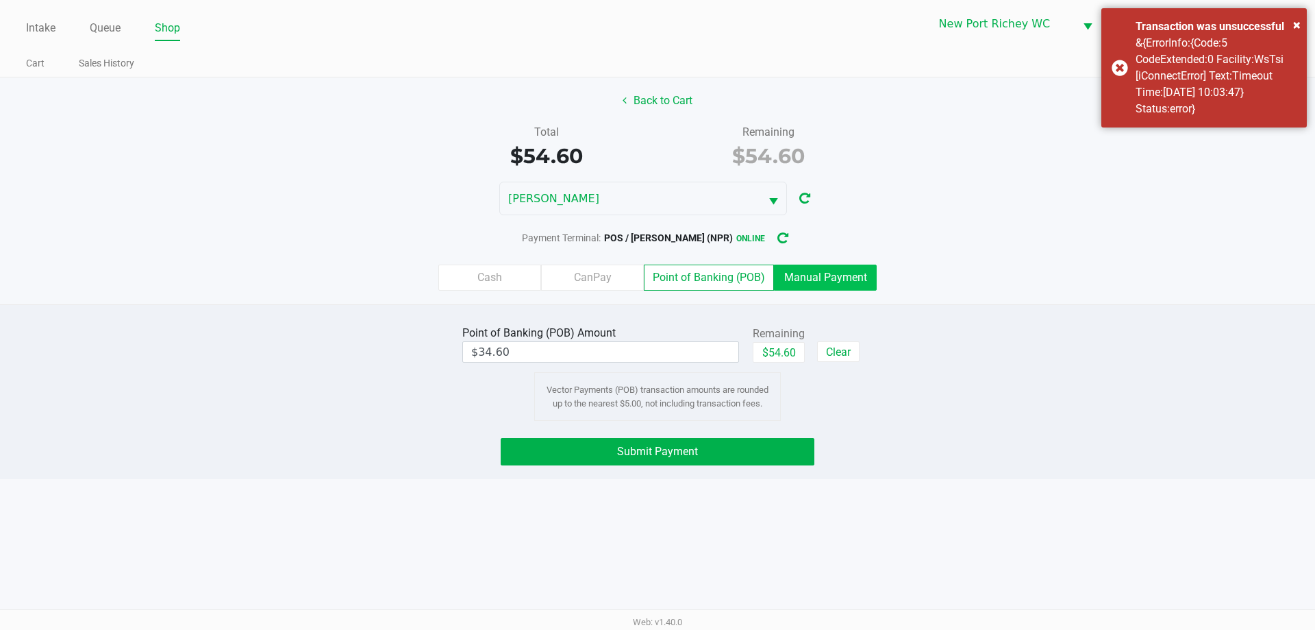
click at [836, 280] on label "Manual Payment" at bounding box center [825, 277] width 103 height 26
click at [0, 0] on 8 "Manual Payment" at bounding box center [0, 0] width 0 height 0
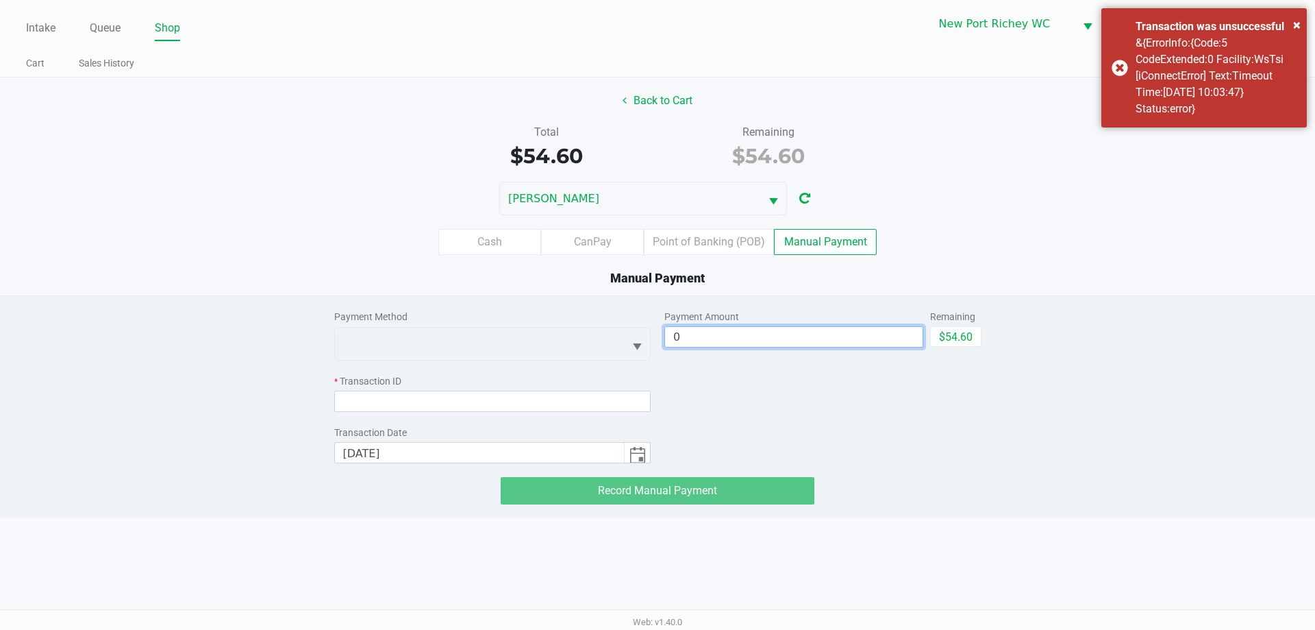
click at [760, 336] on input "0" at bounding box center [794, 337] width 258 height 20
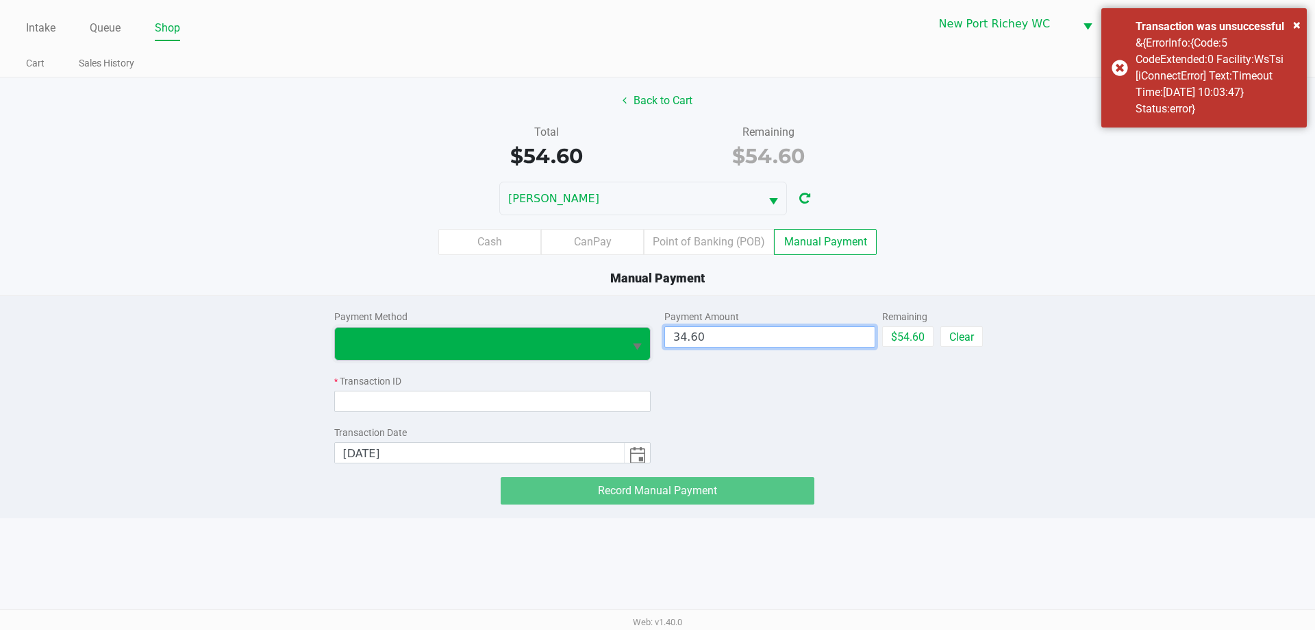
type input "$34.60"
click at [563, 346] on span at bounding box center [479, 343] width 273 height 16
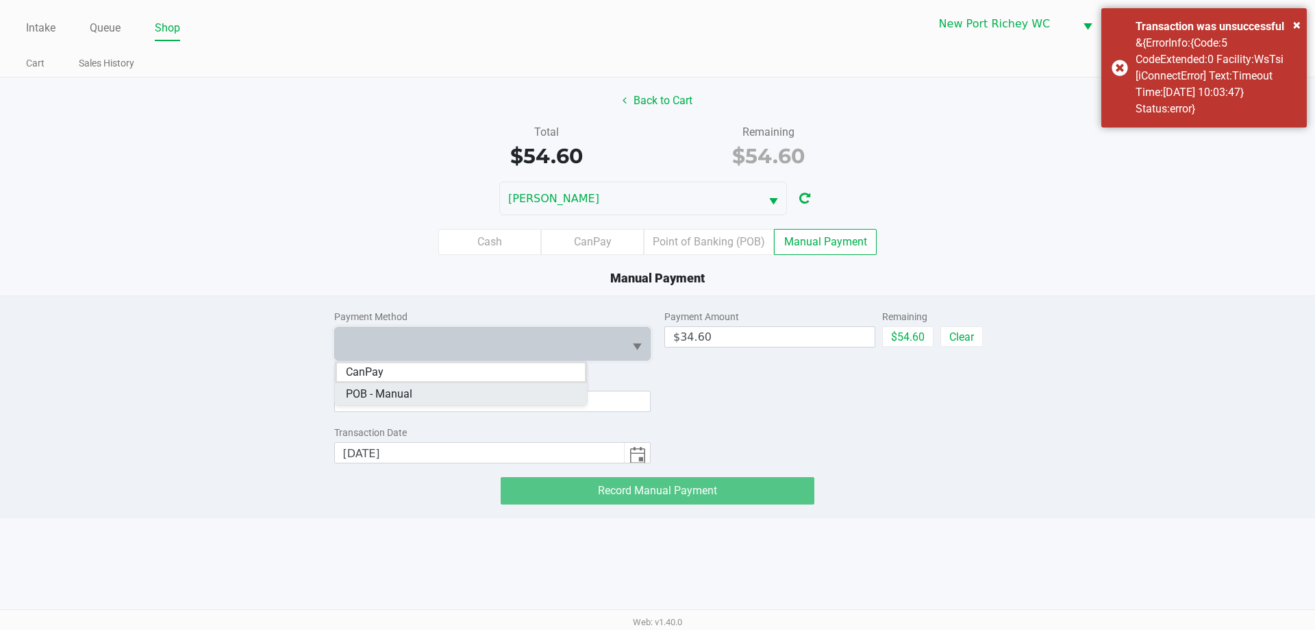
click at [531, 400] on Manual "POB - Manual" at bounding box center [461, 394] width 252 height 22
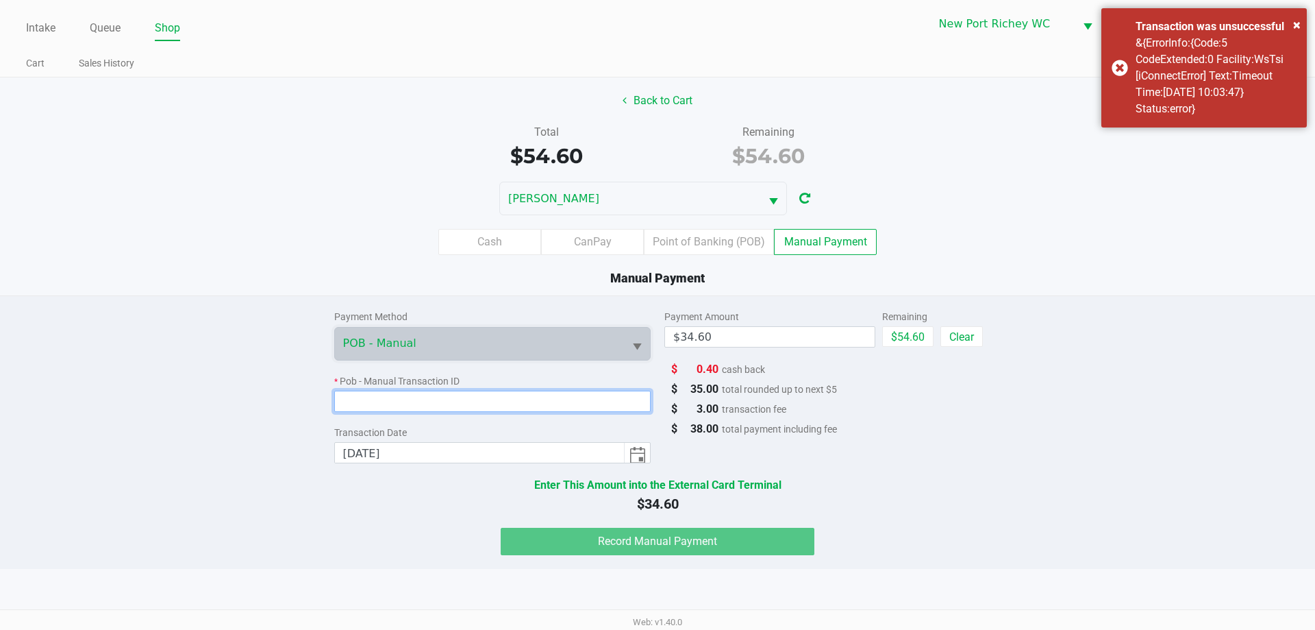
click at [525, 401] on input at bounding box center [492, 401] width 317 height 21
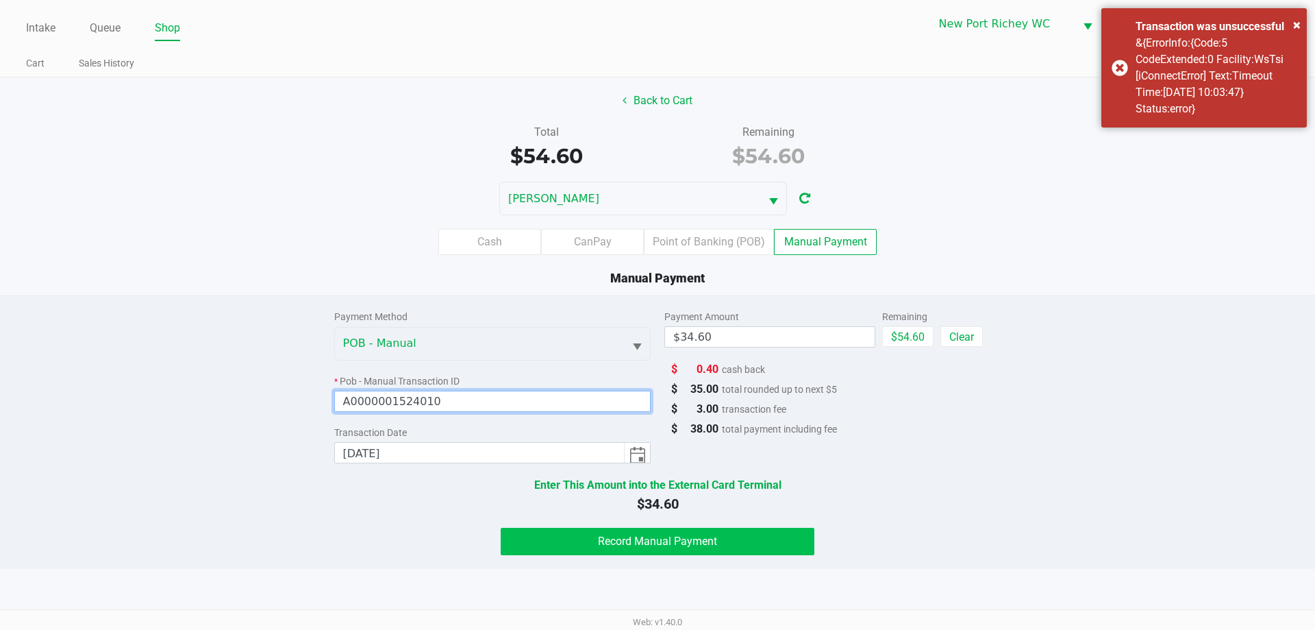
type input "A0000001524010"
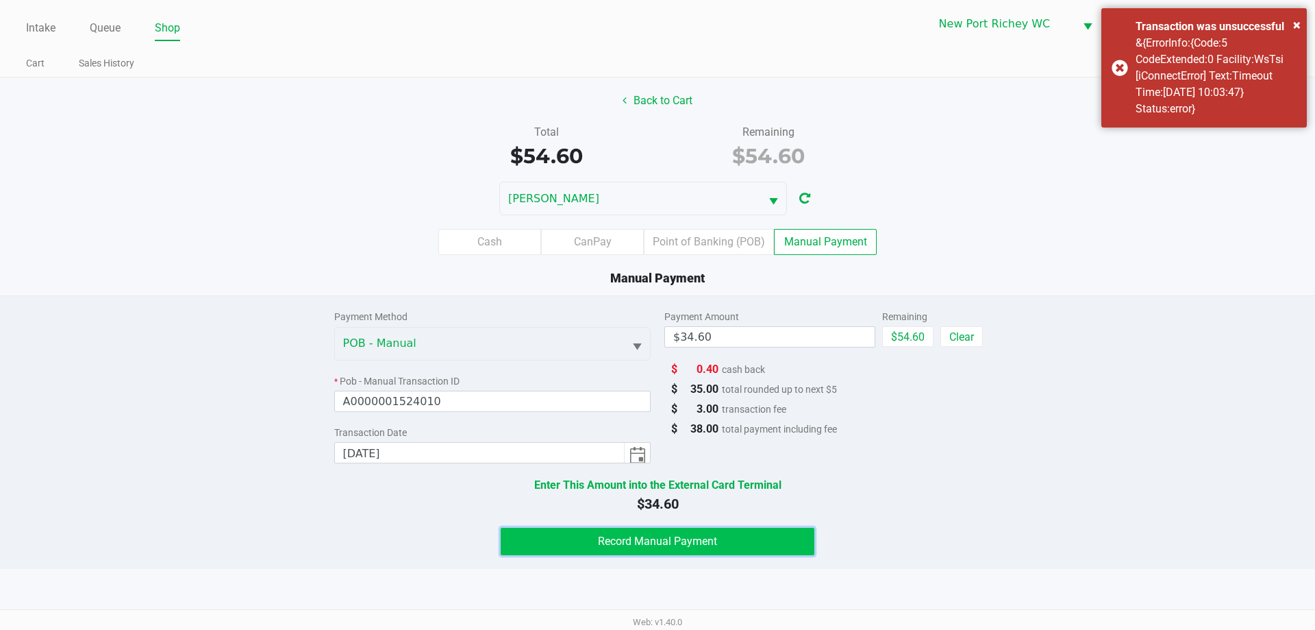
click at [660, 548] on button "Record Manual Payment" at bounding box center [658, 541] width 314 height 27
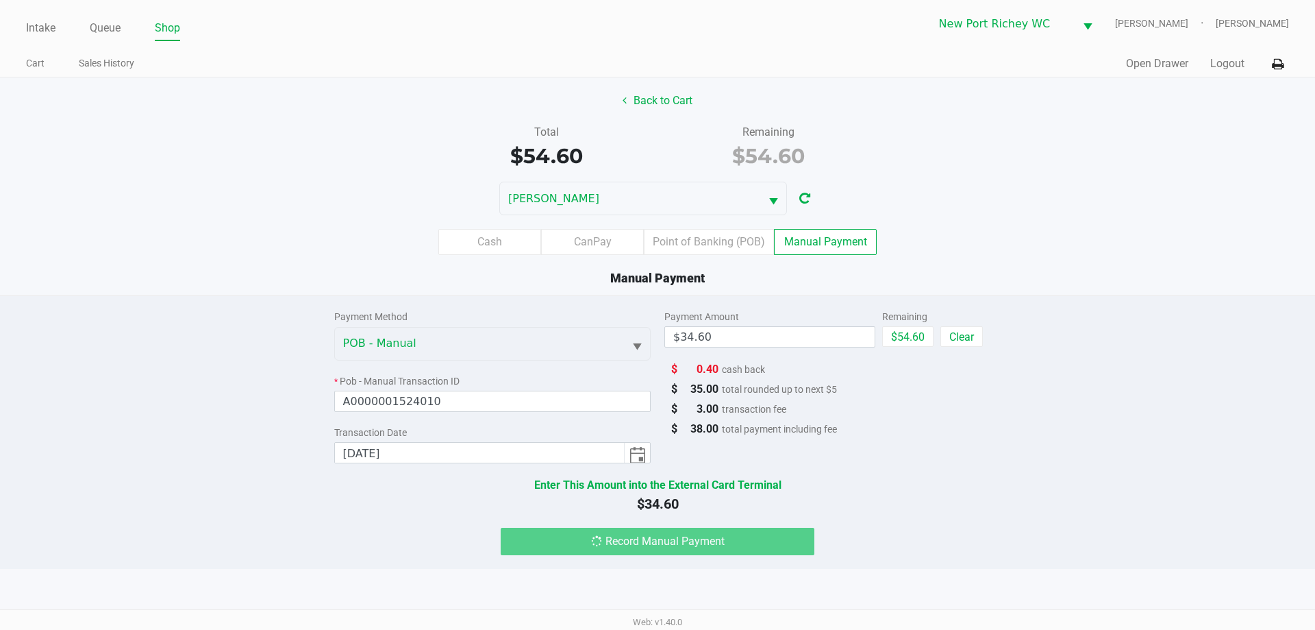
type input "$0.00"
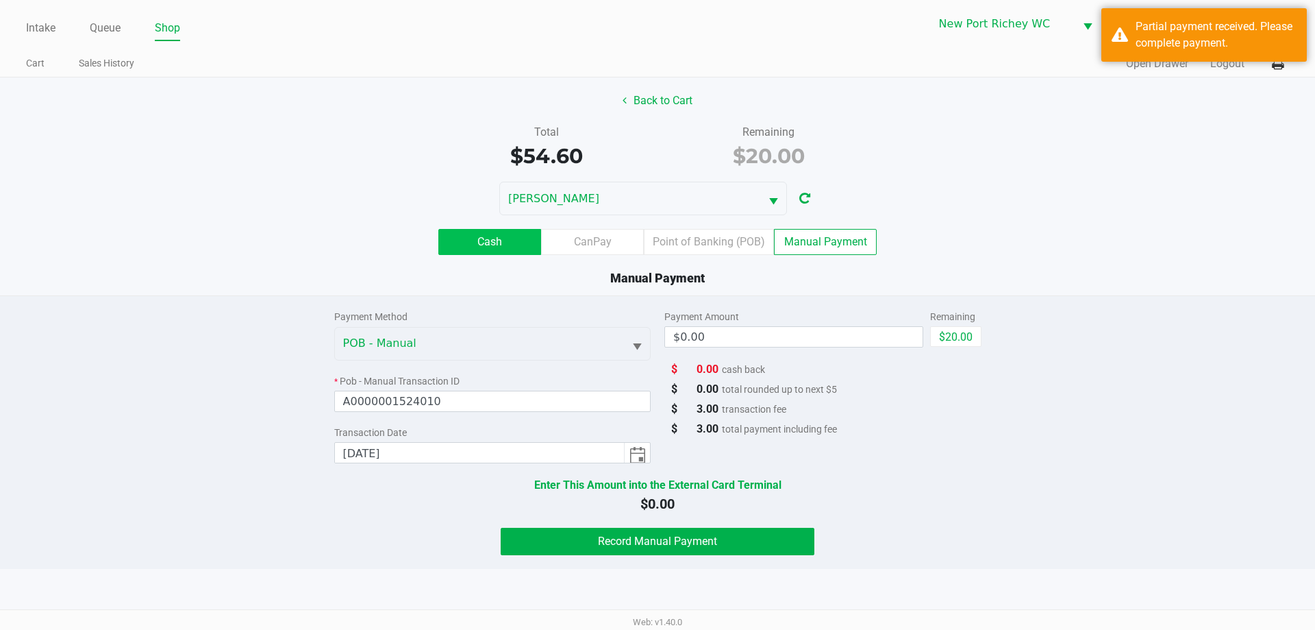
click at [523, 240] on label "Cash" at bounding box center [489, 242] width 103 height 26
click at [0, 0] on 0 "Cash" at bounding box center [0, 0] width 0 height 0
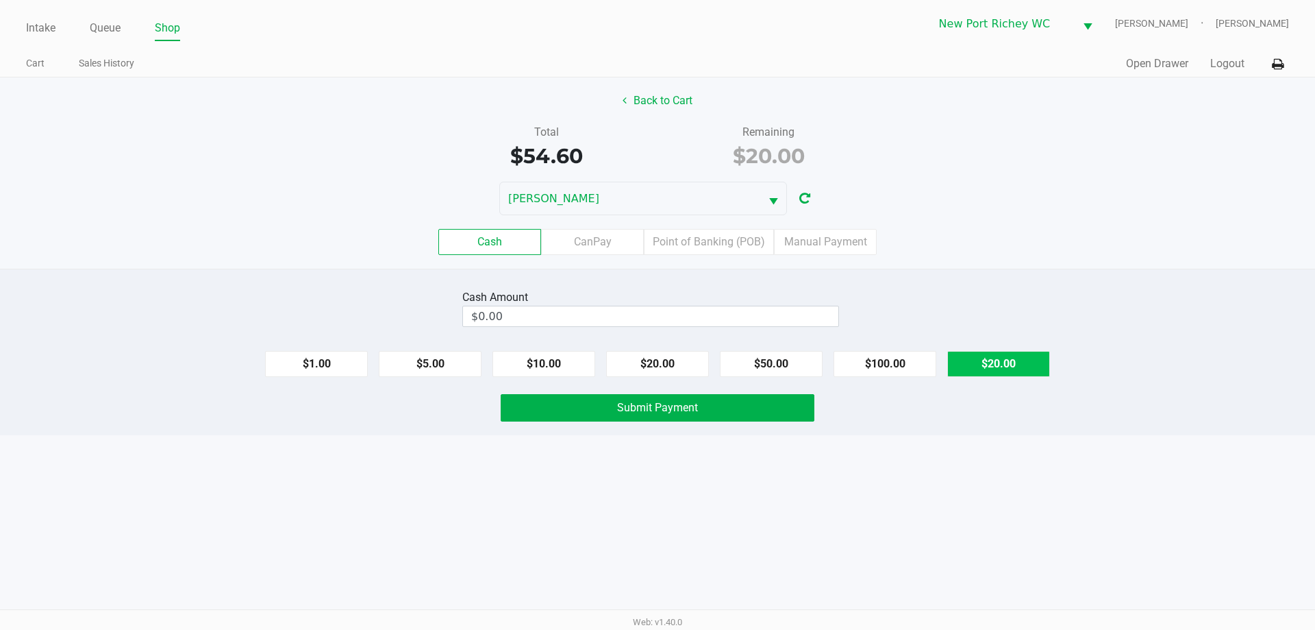
click at [1047, 376] on button "$20.00" at bounding box center [999, 364] width 103 height 26
type input "$20.00"
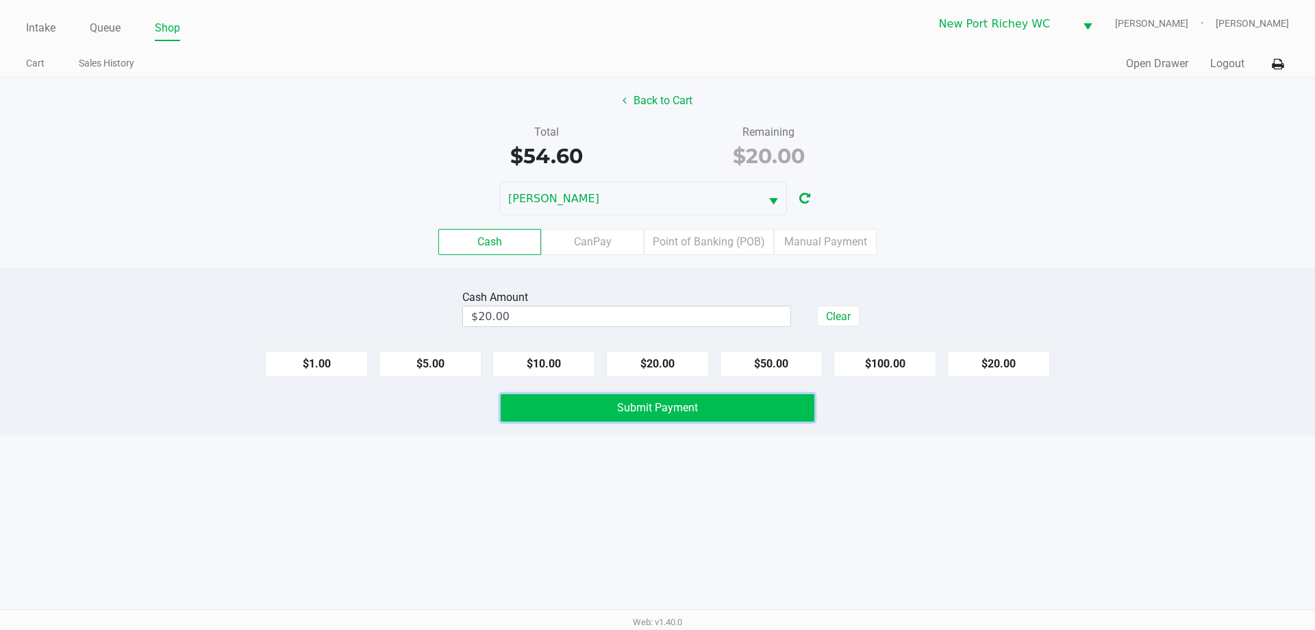
click at [782, 405] on button "Submit Payment" at bounding box center [658, 407] width 314 height 27
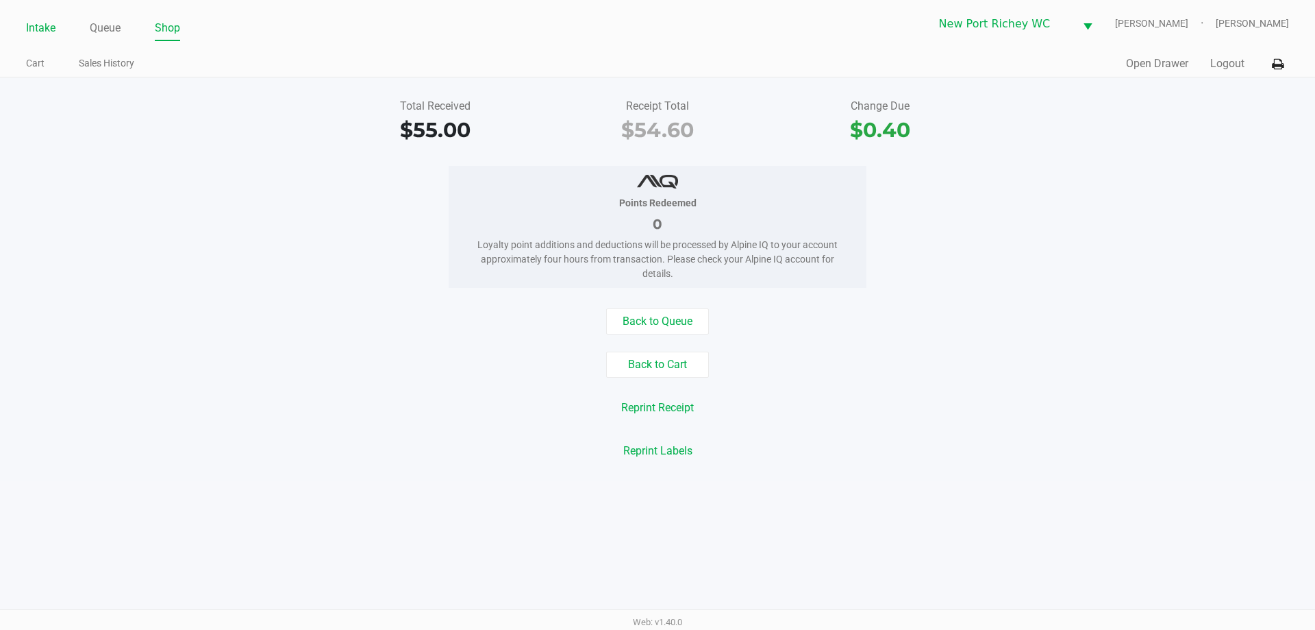
click at [49, 37] on link "Intake" at bounding box center [40, 27] width 29 height 19
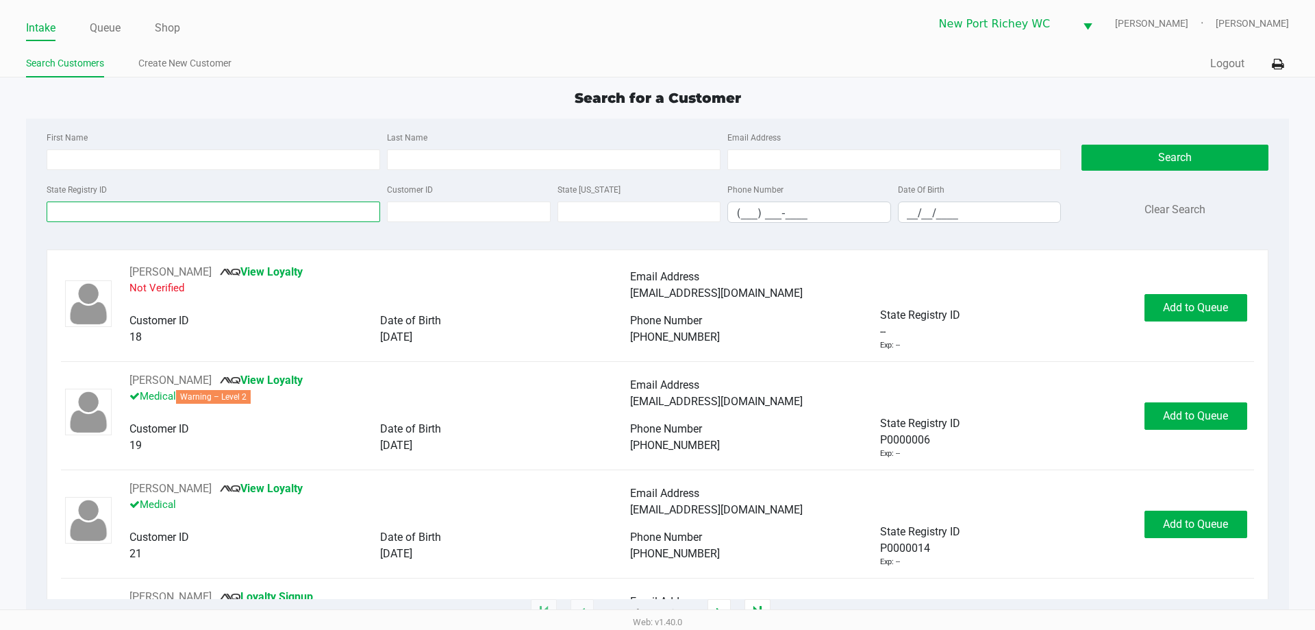
click at [154, 214] on input "State Registry ID" at bounding box center [214, 211] width 334 height 21
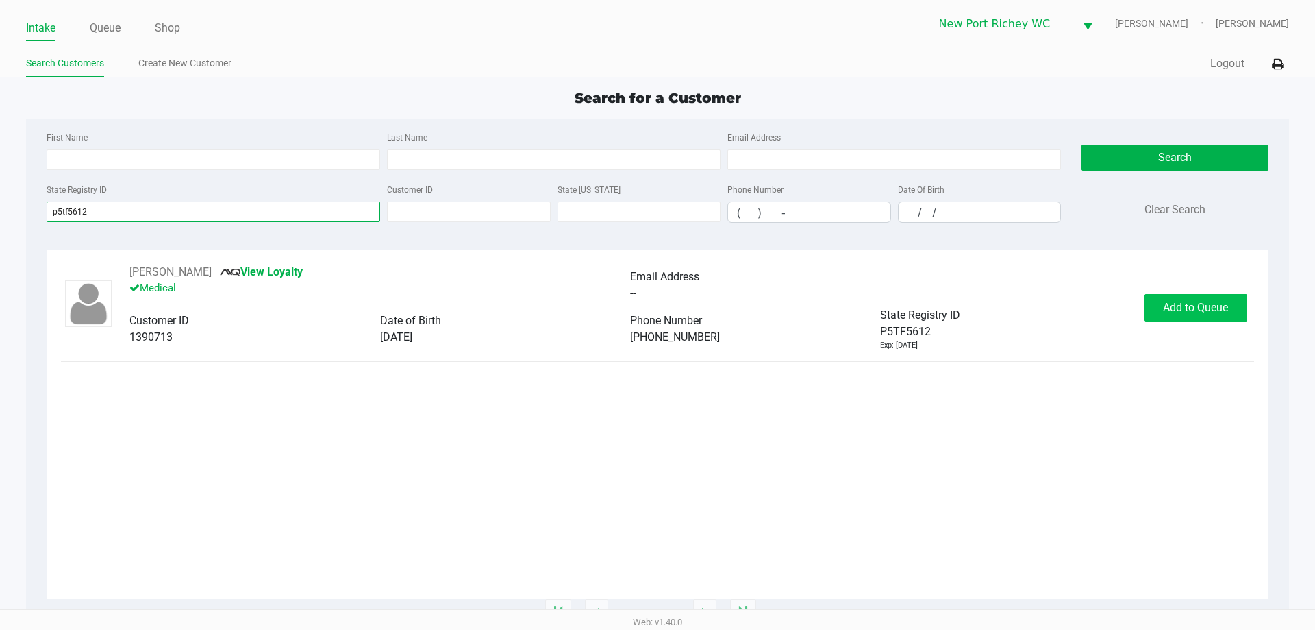
type input "p5tf5612"
click at [1211, 314] on button "Add to Queue" at bounding box center [1196, 307] width 103 height 27
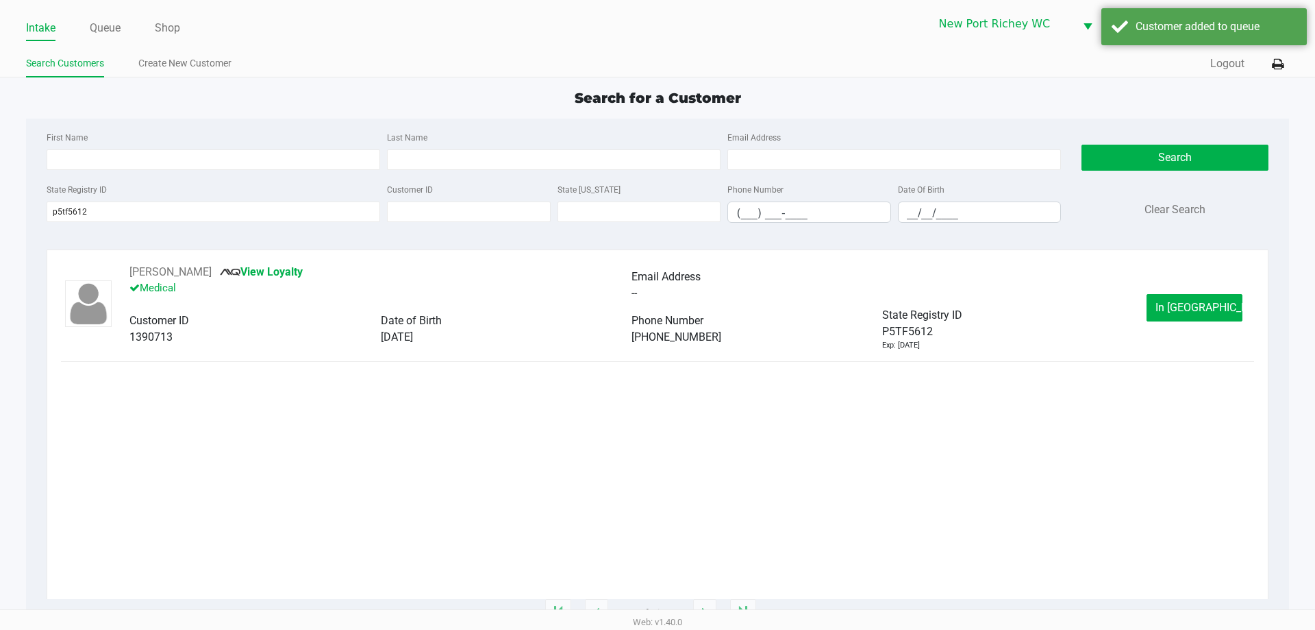
click at [84, 30] on ul "Intake Queue Shop" at bounding box center [342, 28] width 632 height 23
click at [97, 26] on link "Queue" at bounding box center [105, 27] width 31 height 19
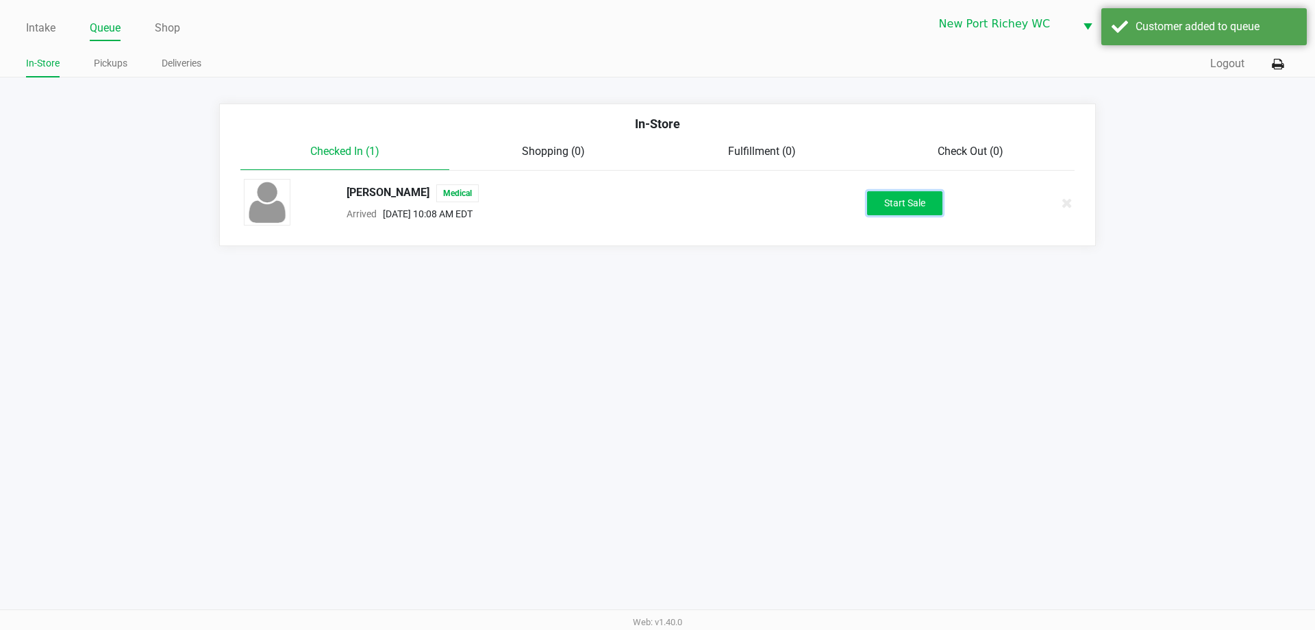
click at [916, 204] on button "Start Sale" at bounding box center [904, 203] width 75 height 24
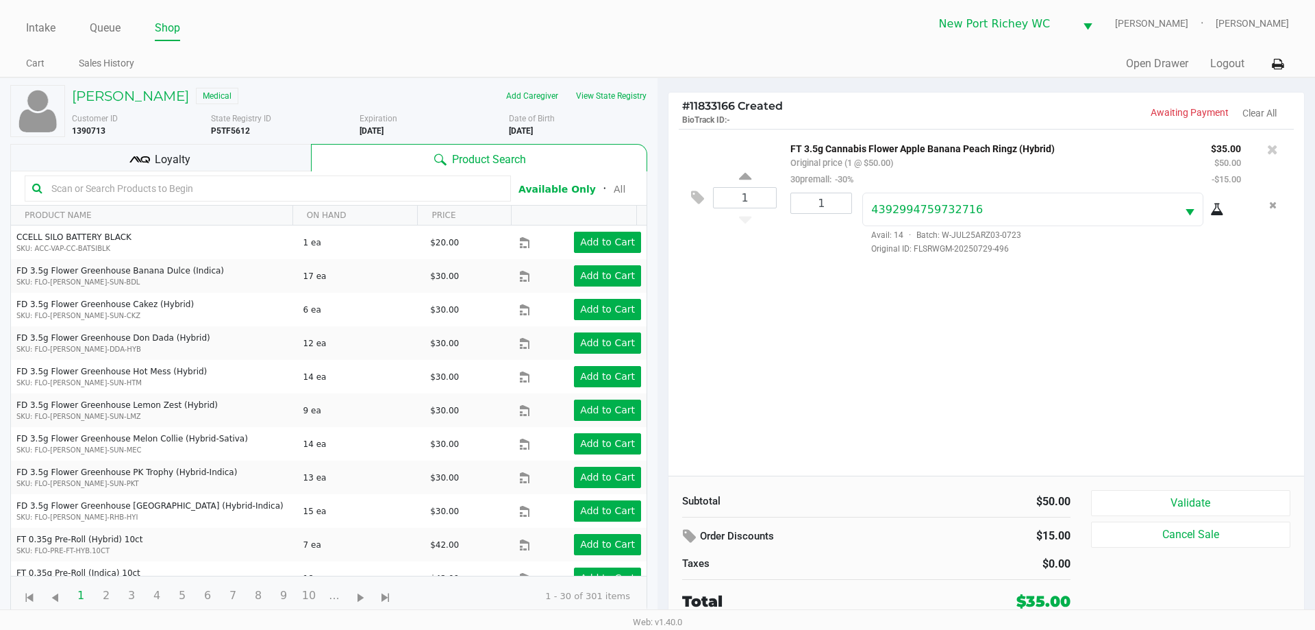
click at [260, 163] on div "Loyalty" at bounding box center [160, 157] width 301 height 27
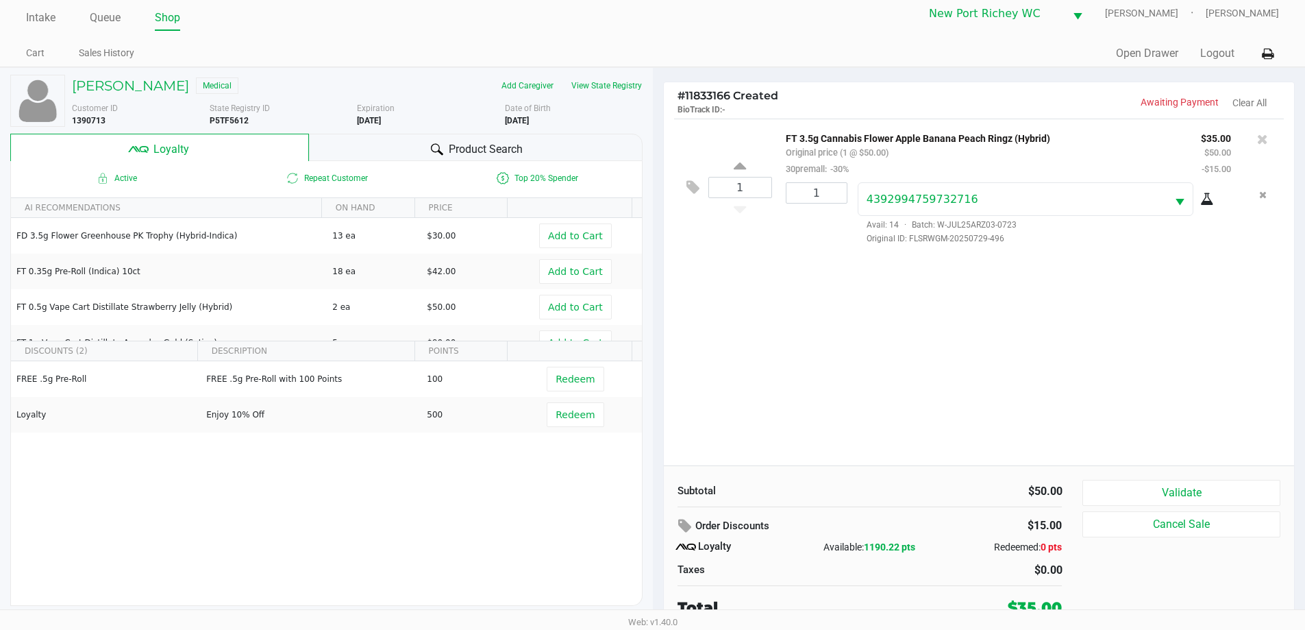
scroll to position [14, 0]
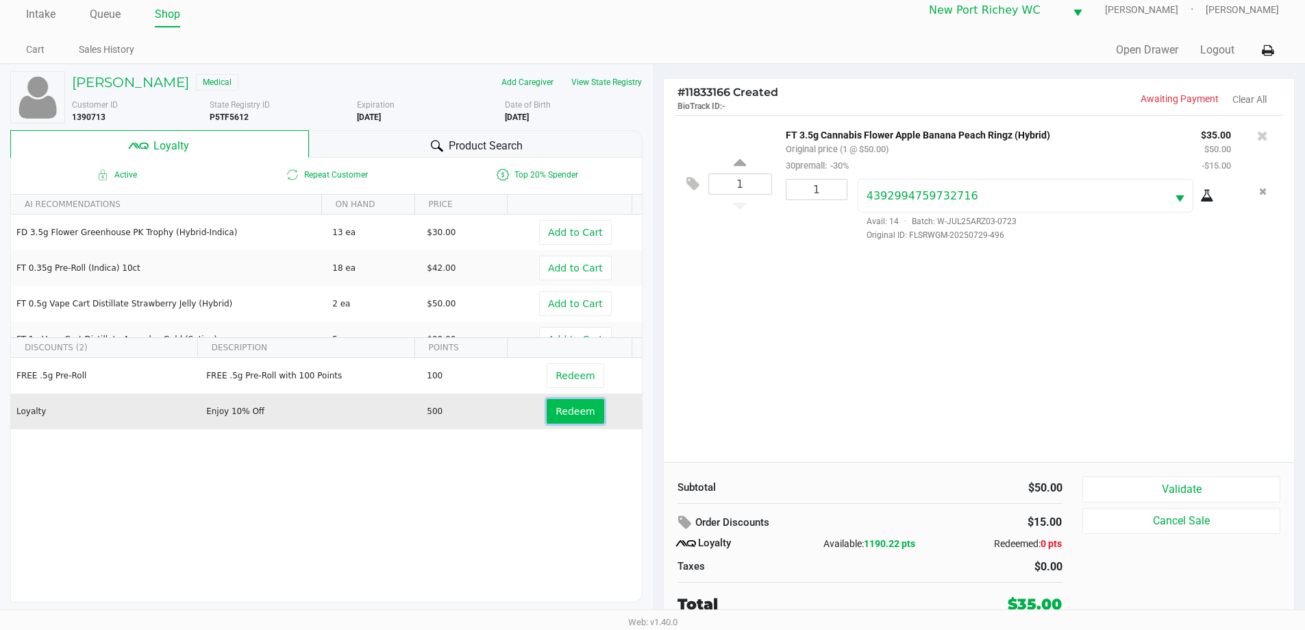
click at [560, 418] on button "Redeem" at bounding box center [575, 411] width 57 height 25
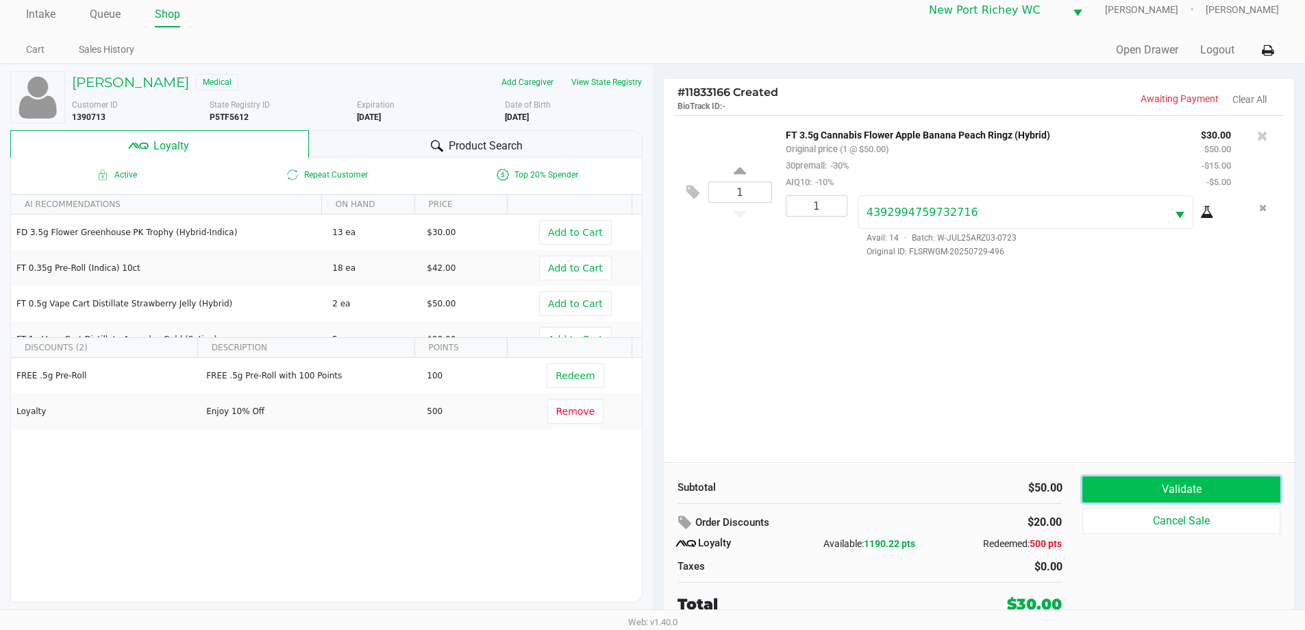
click at [1156, 480] on button "Validate" at bounding box center [1180, 489] width 197 height 26
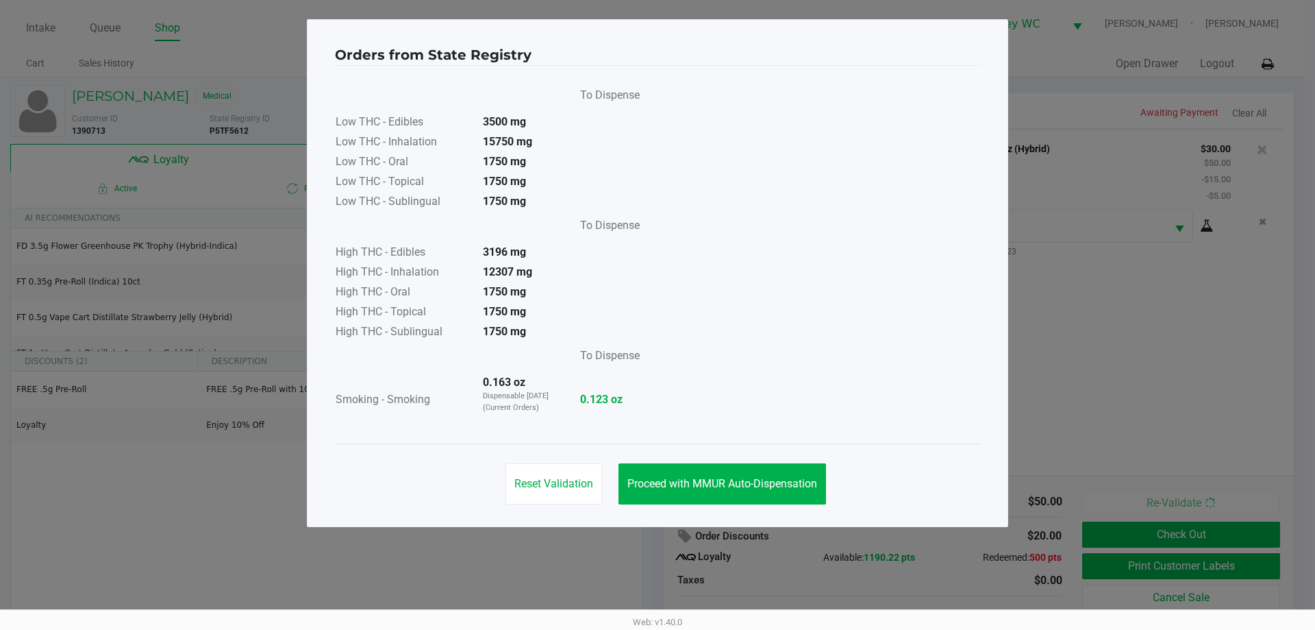
click at [730, 460] on div "Reset Validation Proceed with MMUR Auto-Dispensation" at bounding box center [657, 477] width 645 height 69
click at [736, 470] on button "Proceed with MMUR Auto-Dispensation" at bounding box center [723, 483] width 208 height 41
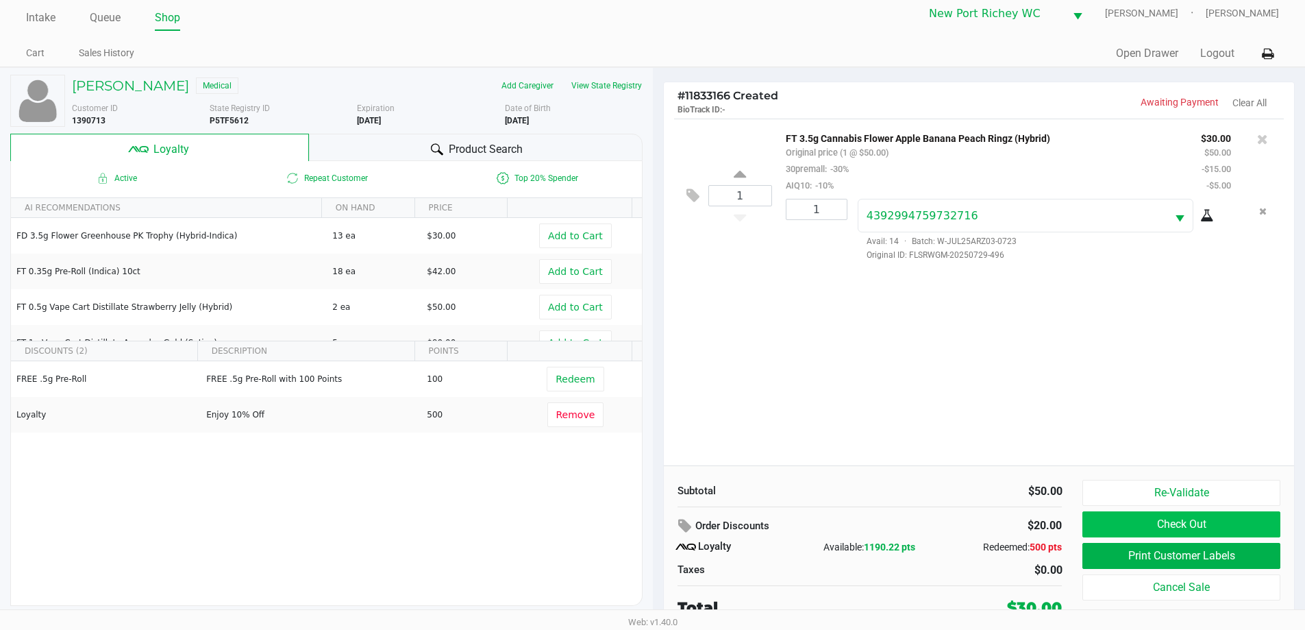
scroll to position [14, 0]
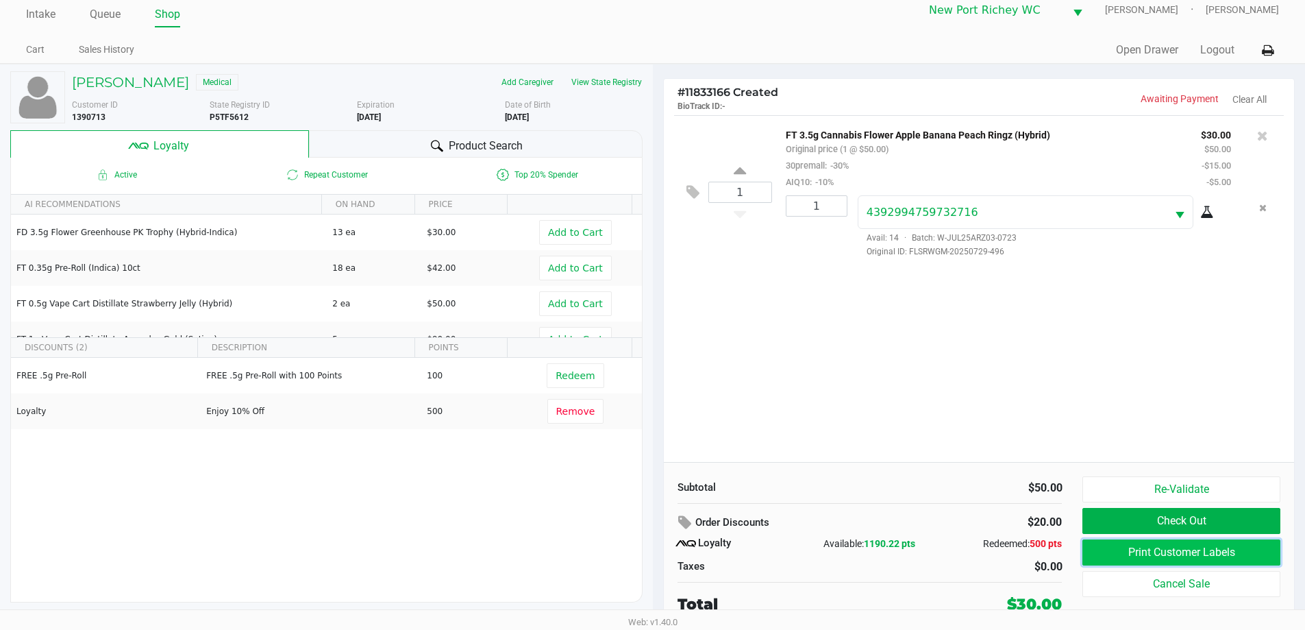
click at [1159, 559] on button "Print Customer Labels" at bounding box center [1180, 552] width 197 height 26
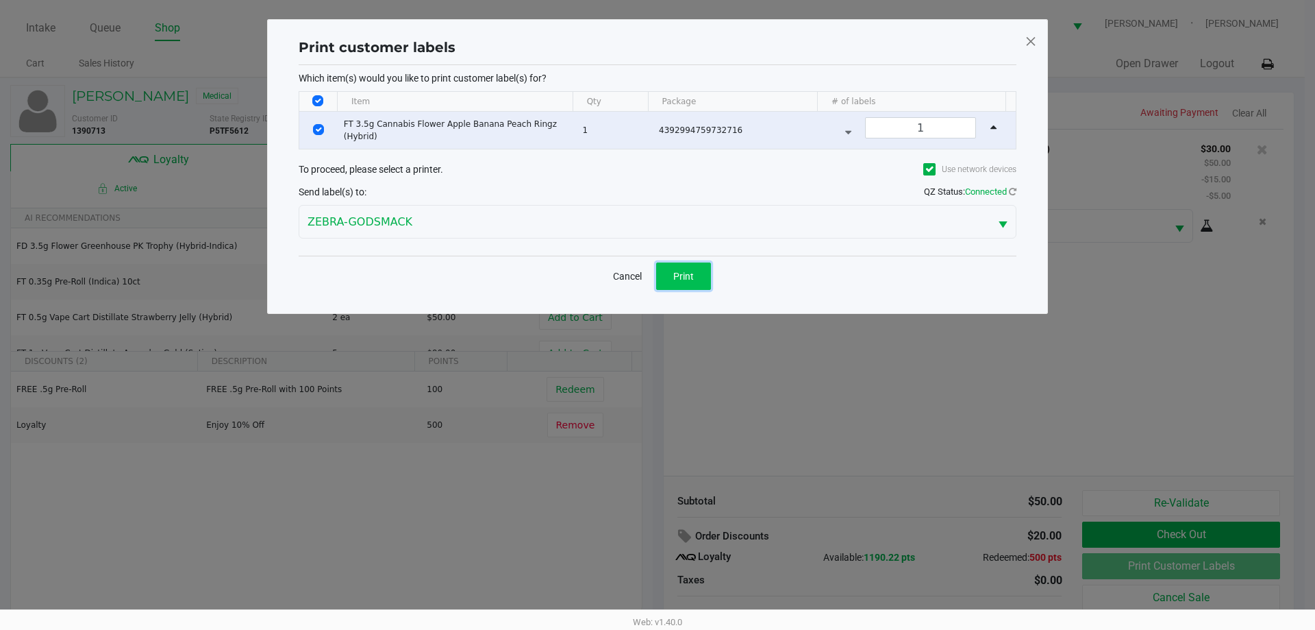
click at [680, 277] on span "Print" at bounding box center [683, 276] width 21 height 11
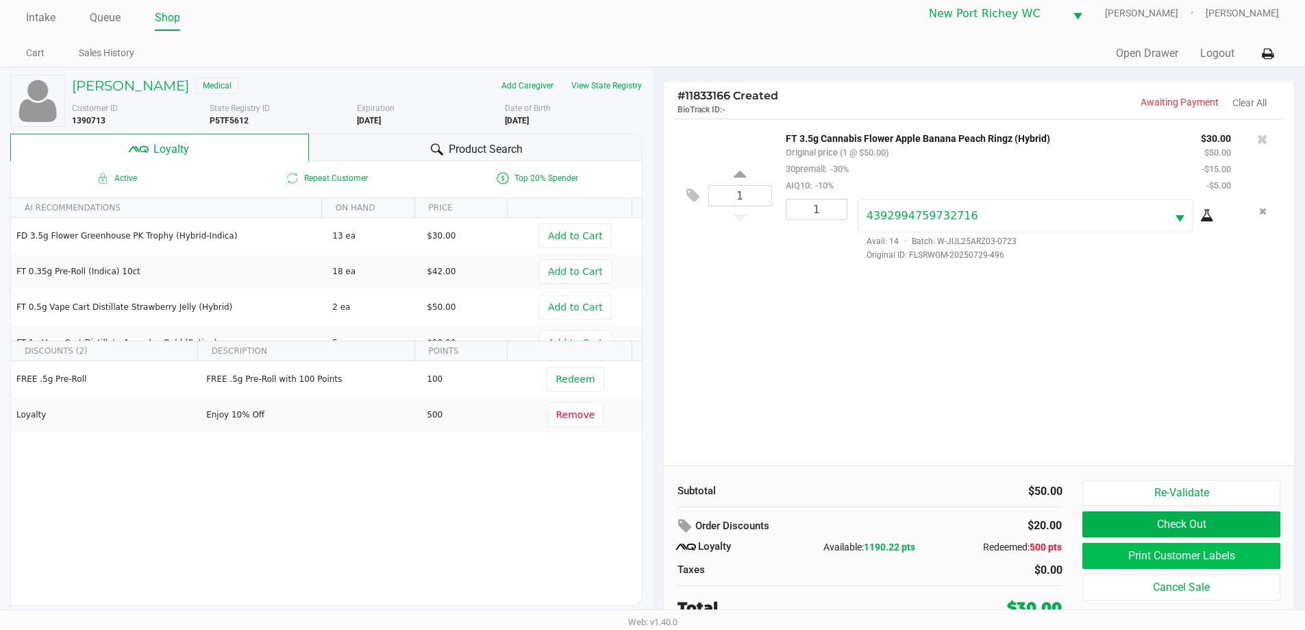
scroll to position [14, 0]
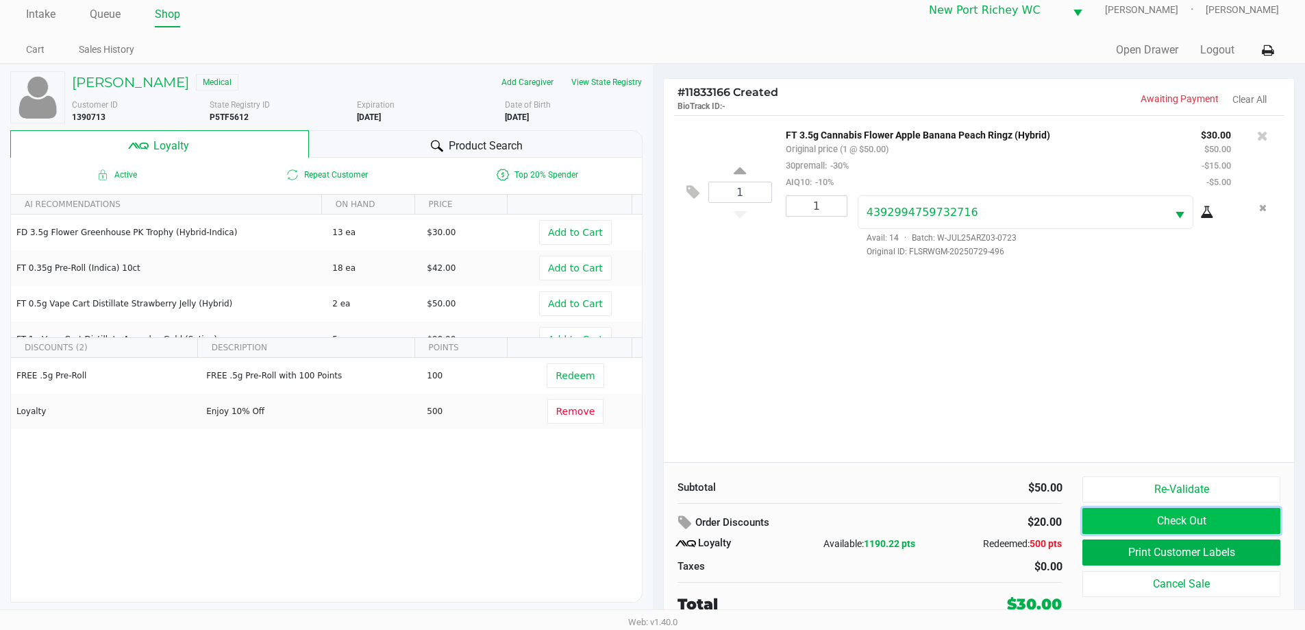
click at [1231, 523] on button "Check Out" at bounding box center [1180, 521] width 197 height 26
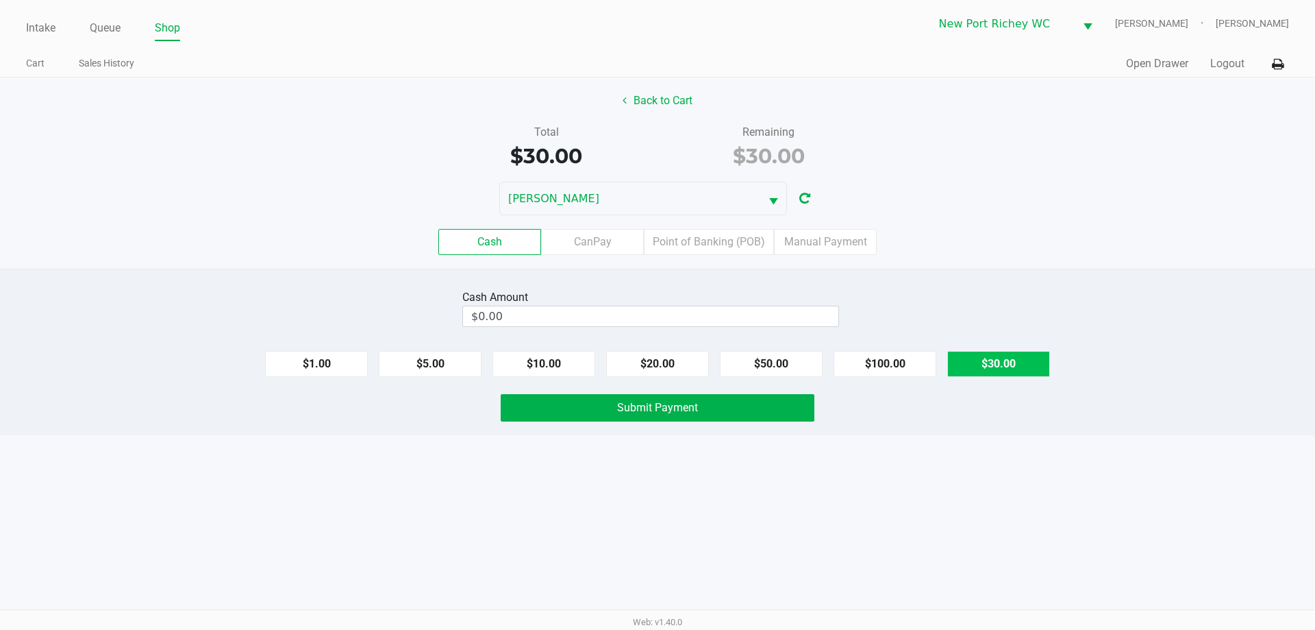
click at [976, 358] on button "$30.00" at bounding box center [999, 364] width 103 height 26
type input "$30.00"
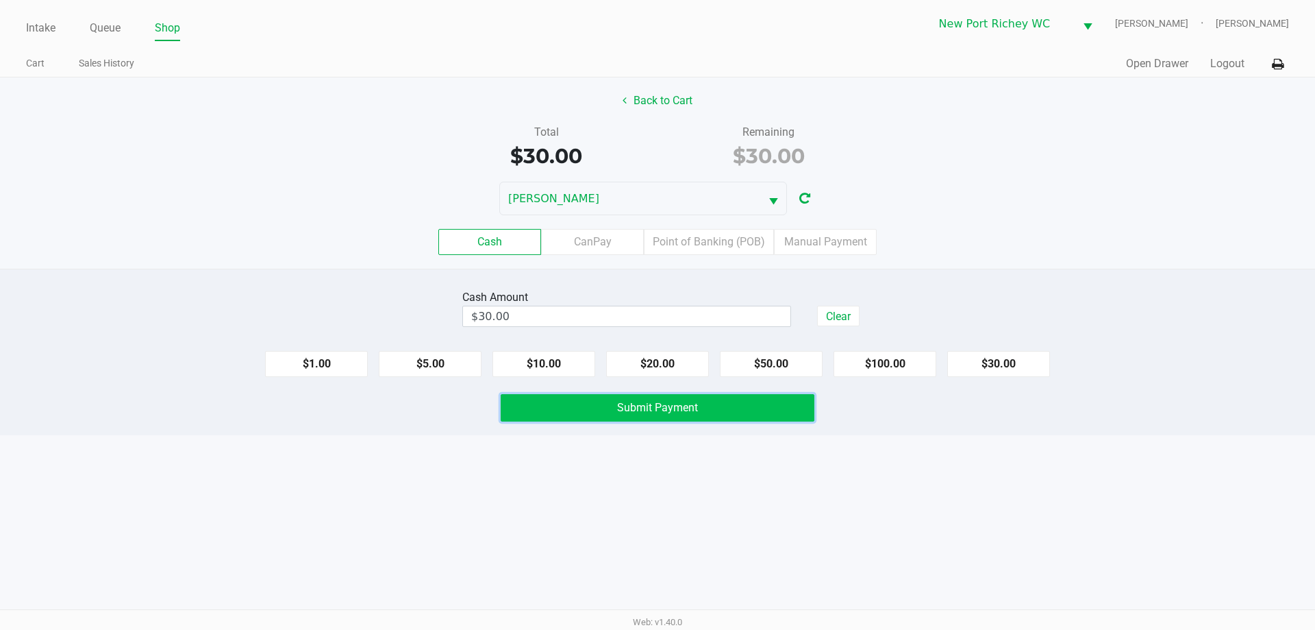
click at [756, 410] on button "Submit Payment" at bounding box center [658, 407] width 314 height 27
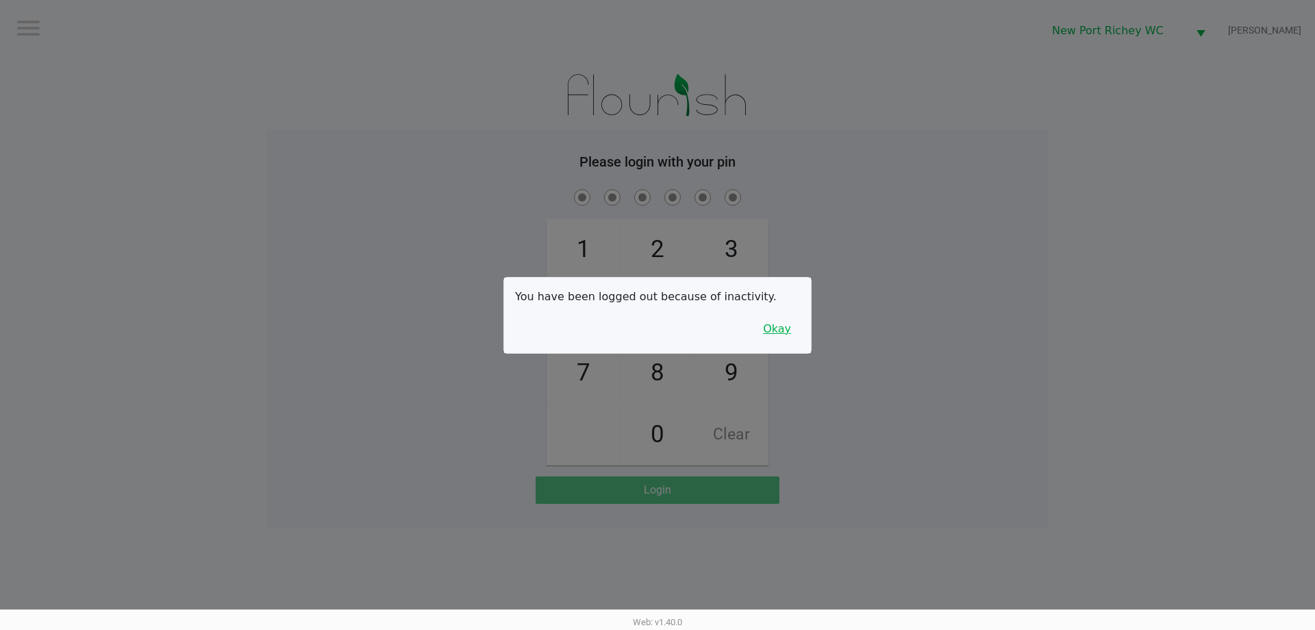
click at [797, 330] on button "Okay" at bounding box center [777, 329] width 46 height 26
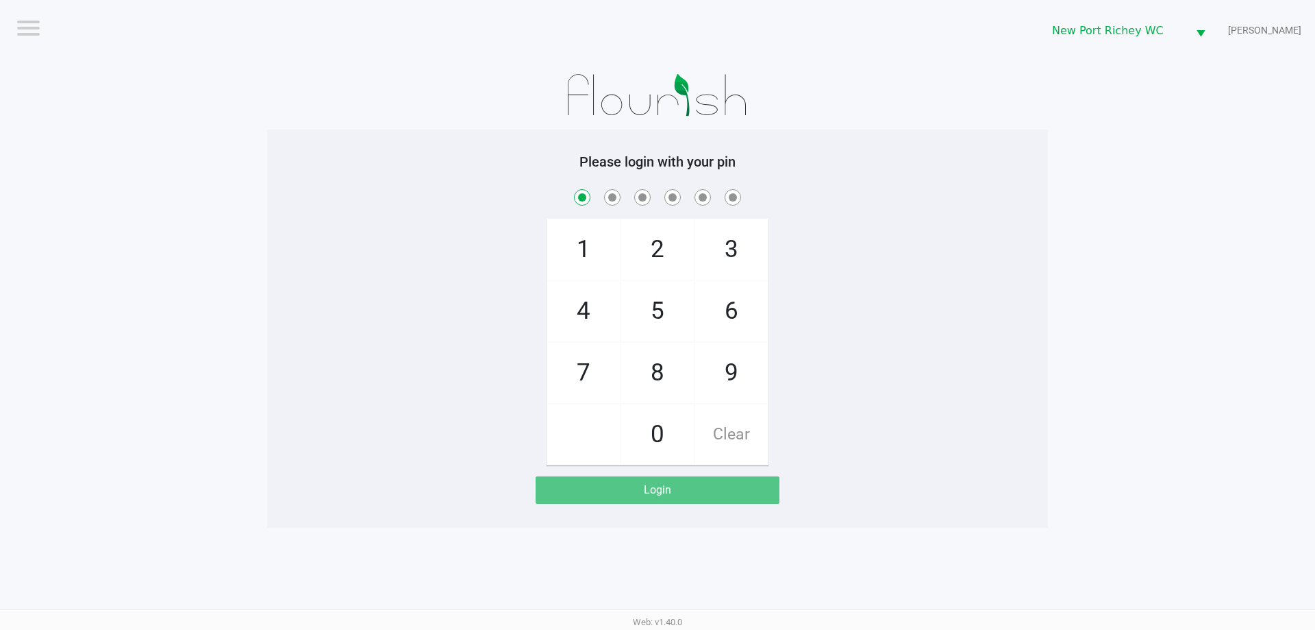
checkbox input "true"
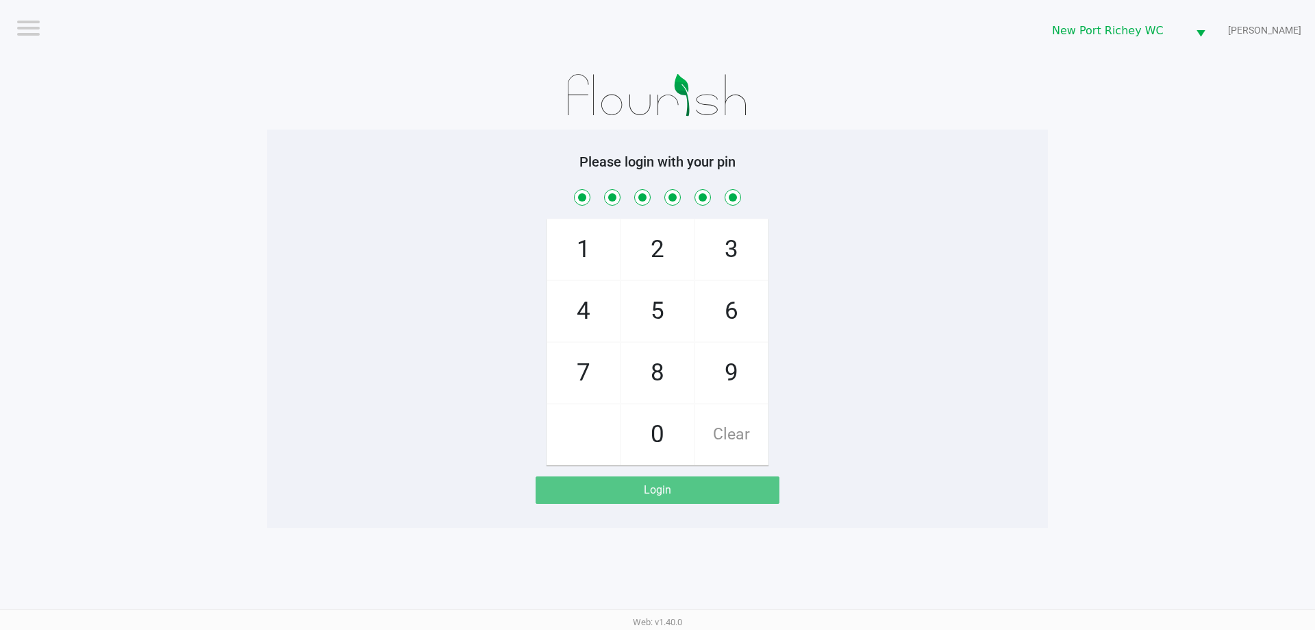
checkbox input "true"
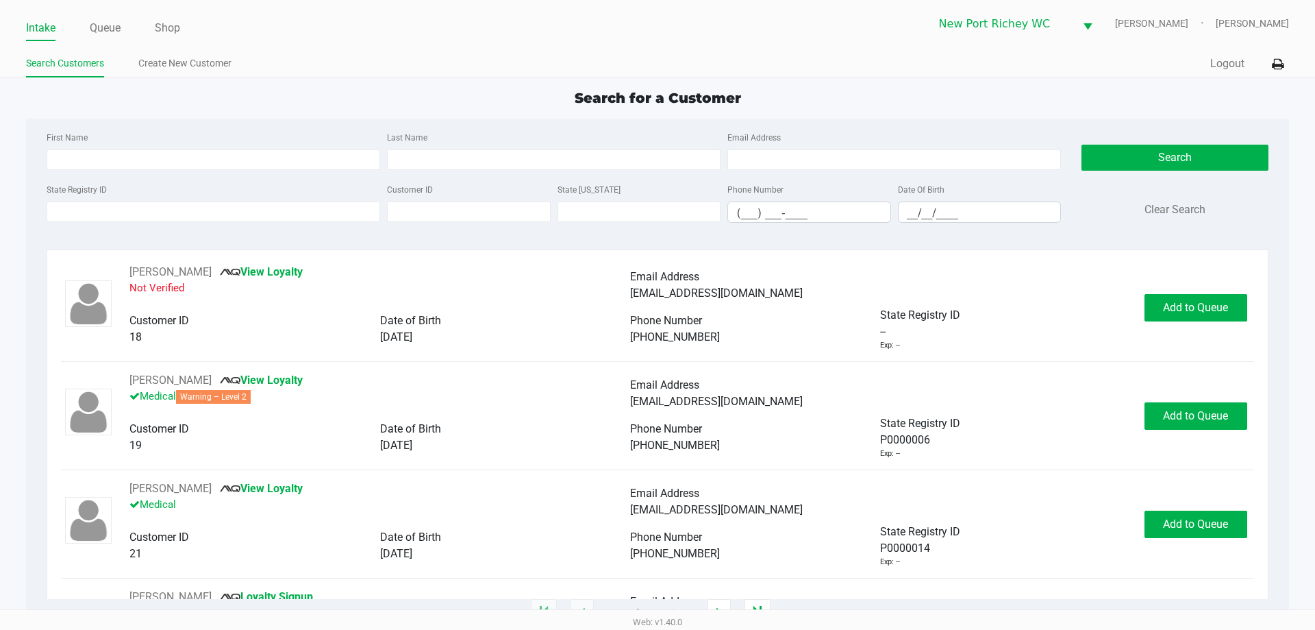
click at [266, 223] on div "State Registry ID Customer ID State ID Phone Number (___) ___-____ Date Of Birt…" at bounding box center [554, 207] width 1022 height 53
click at [268, 221] on input "State Registry ID" at bounding box center [214, 211] width 334 height 21
click at [268, 214] on input "State Registry ID" at bounding box center [214, 211] width 334 height 21
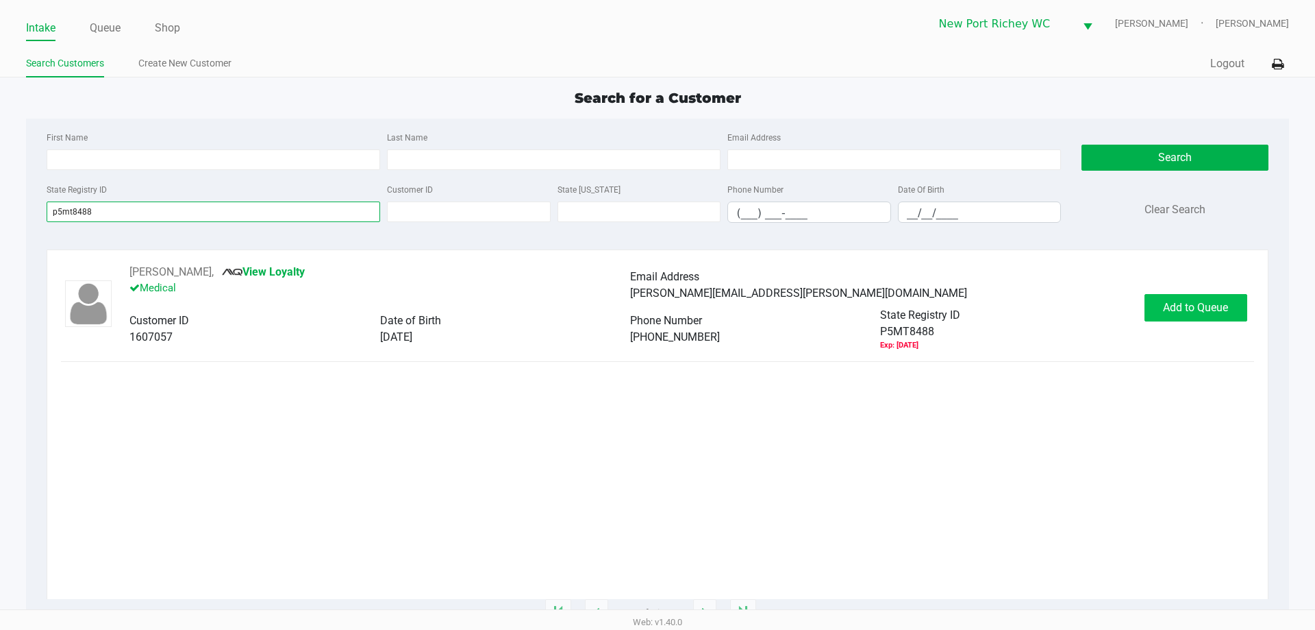
type input "p5mt8488"
click at [1159, 306] on button "Add to Queue" at bounding box center [1196, 307] width 103 height 27
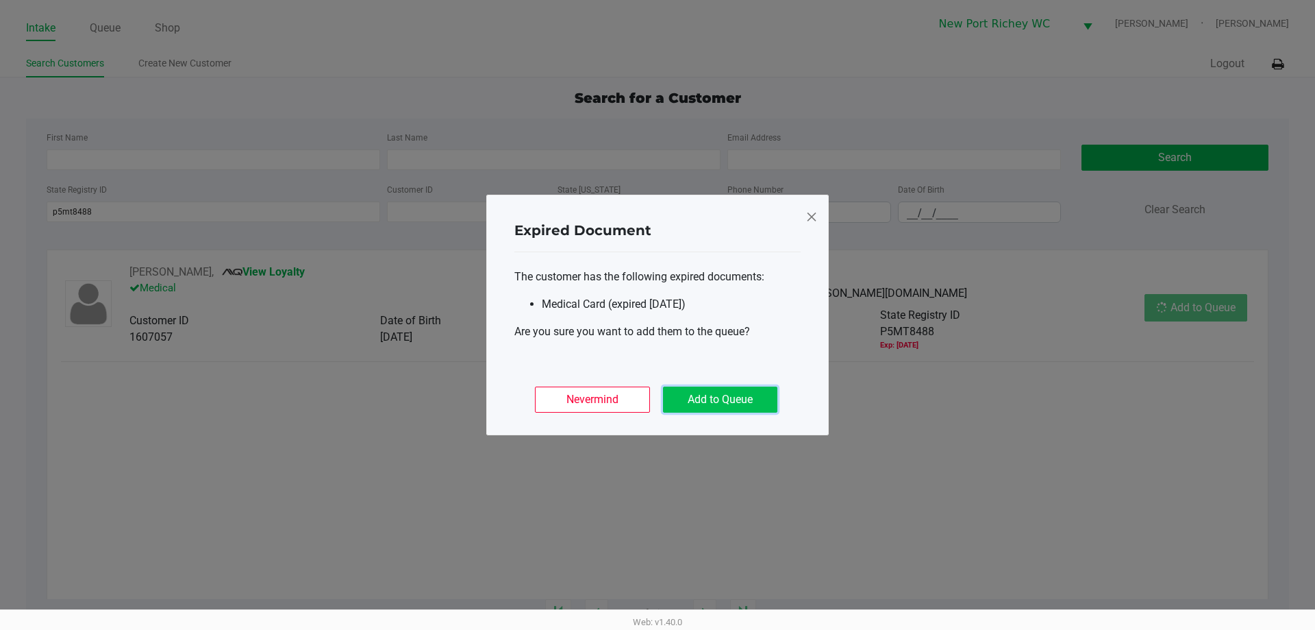
click at [703, 401] on button "Add to Queue" at bounding box center [720, 399] width 114 height 26
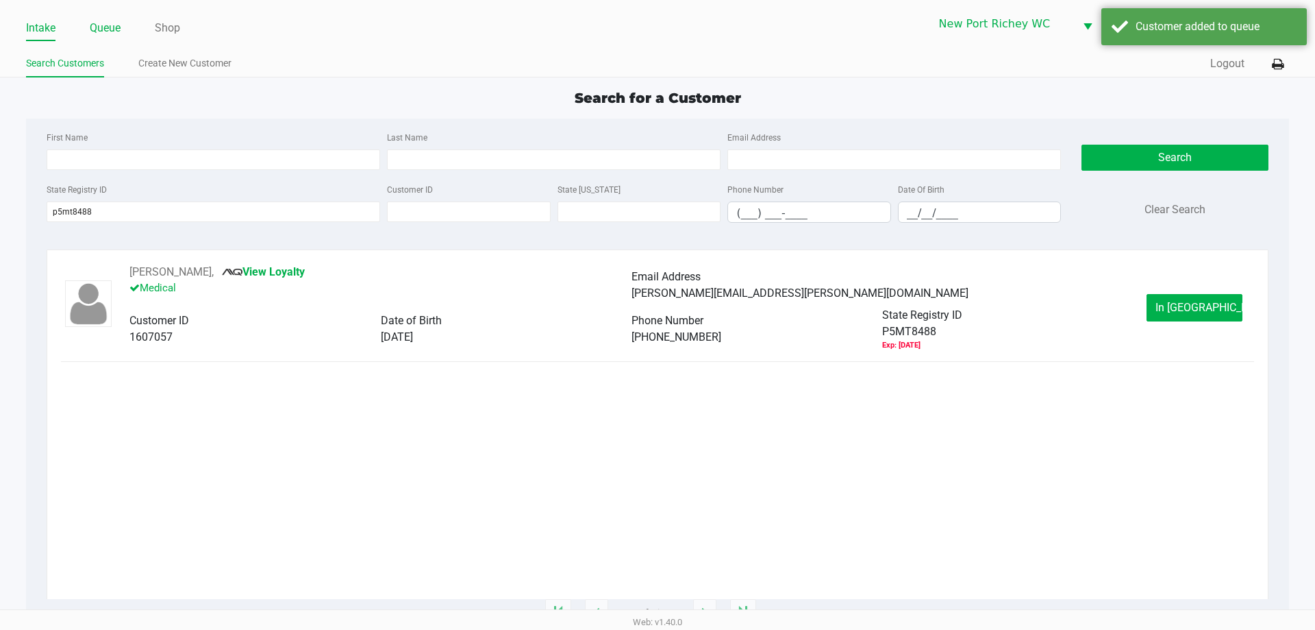
click at [99, 25] on link "Queue" at bounding box center [105, 27] width 31 height 19
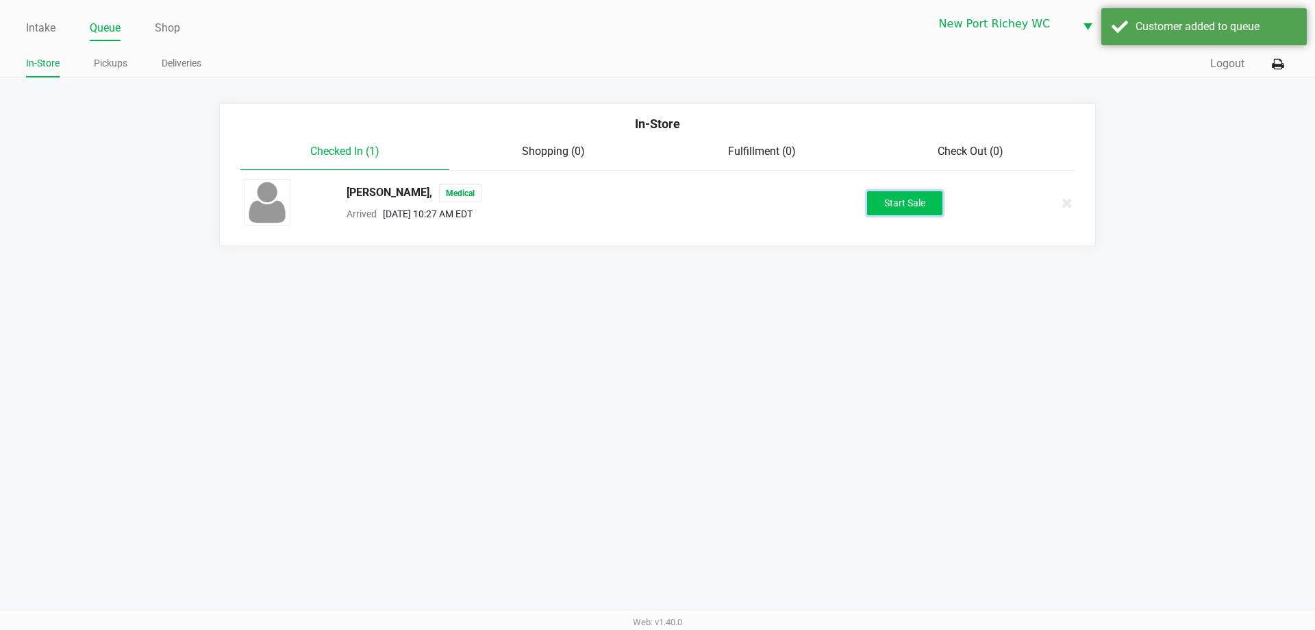
click at [871, 208] on button "Start Sale" at bounding box center [904, 203] width 75 height 24
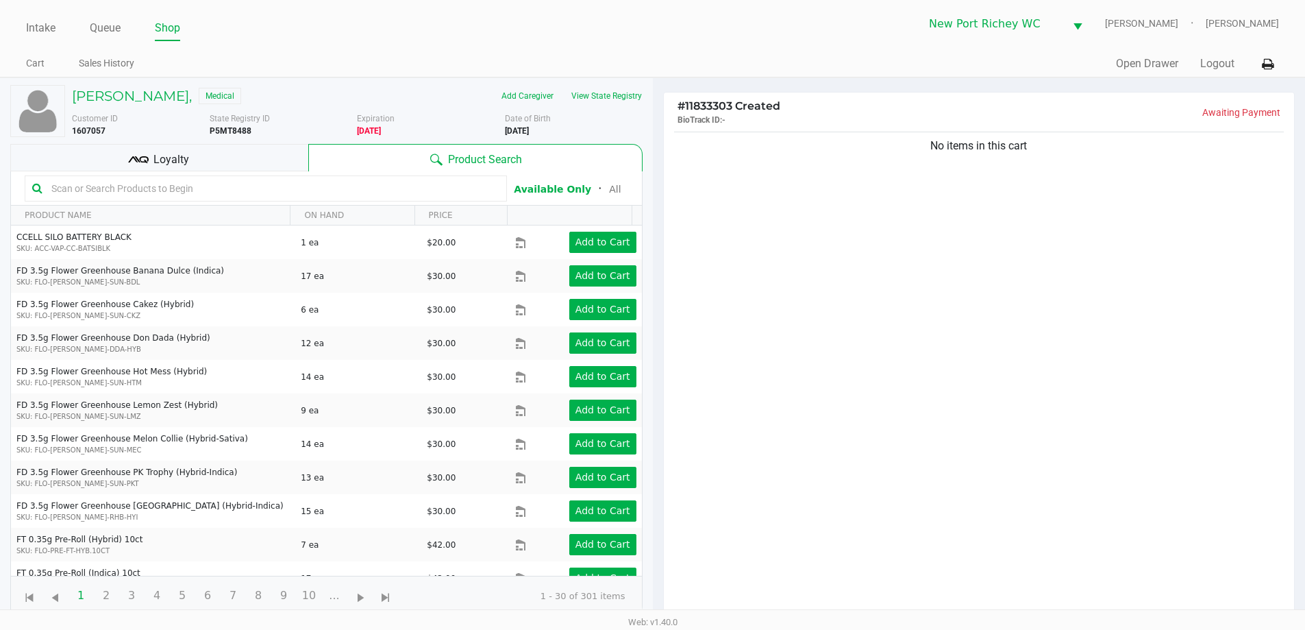
click at [201, 187] on input "text" at bounding box center [273, 188] width 454 height 21
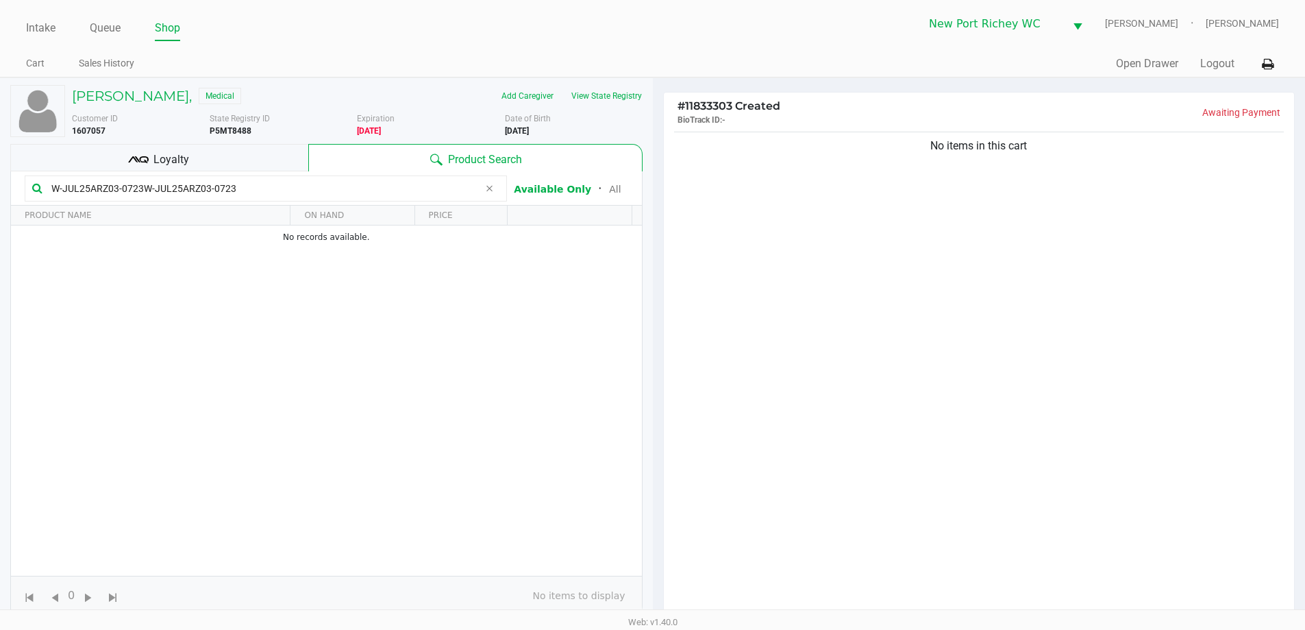
type input "W-JUL25ARZ03-0723W-JUL25ARZ03-0723"
click at [490, 190] on icon at bounding box center [489, 188] width 8 height 11
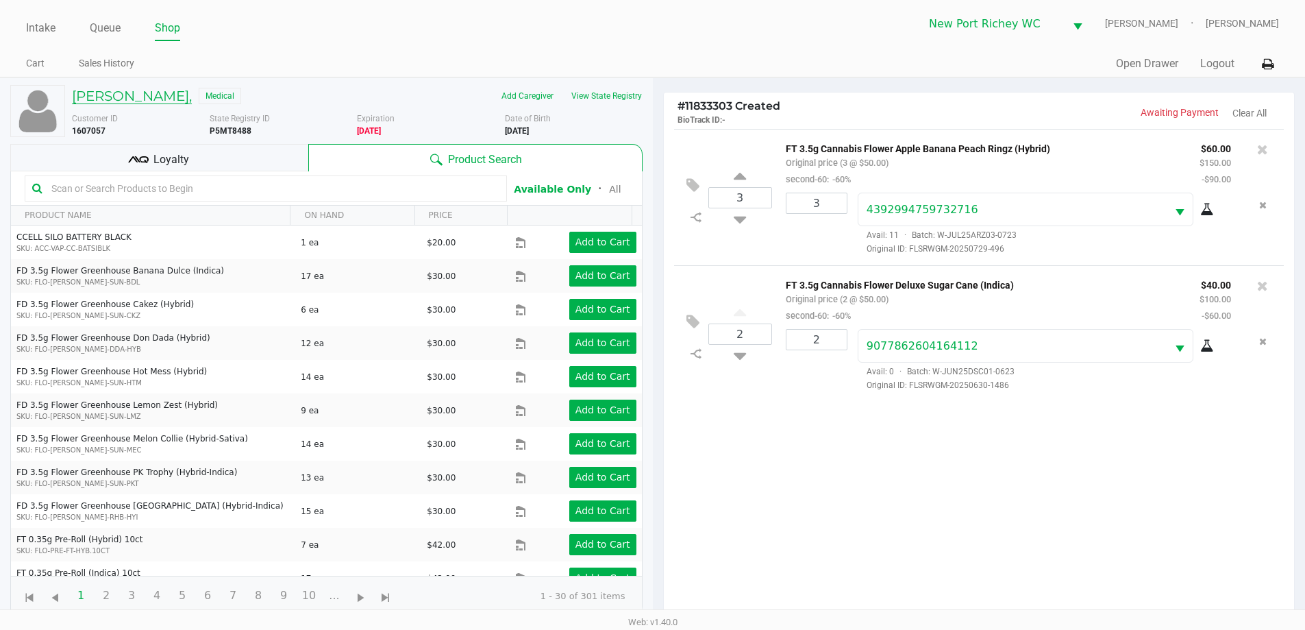
click at [186, 94] on h5 "LEVERN CRUMBY JR," at bounding box center [132, 96] width 120 height 16
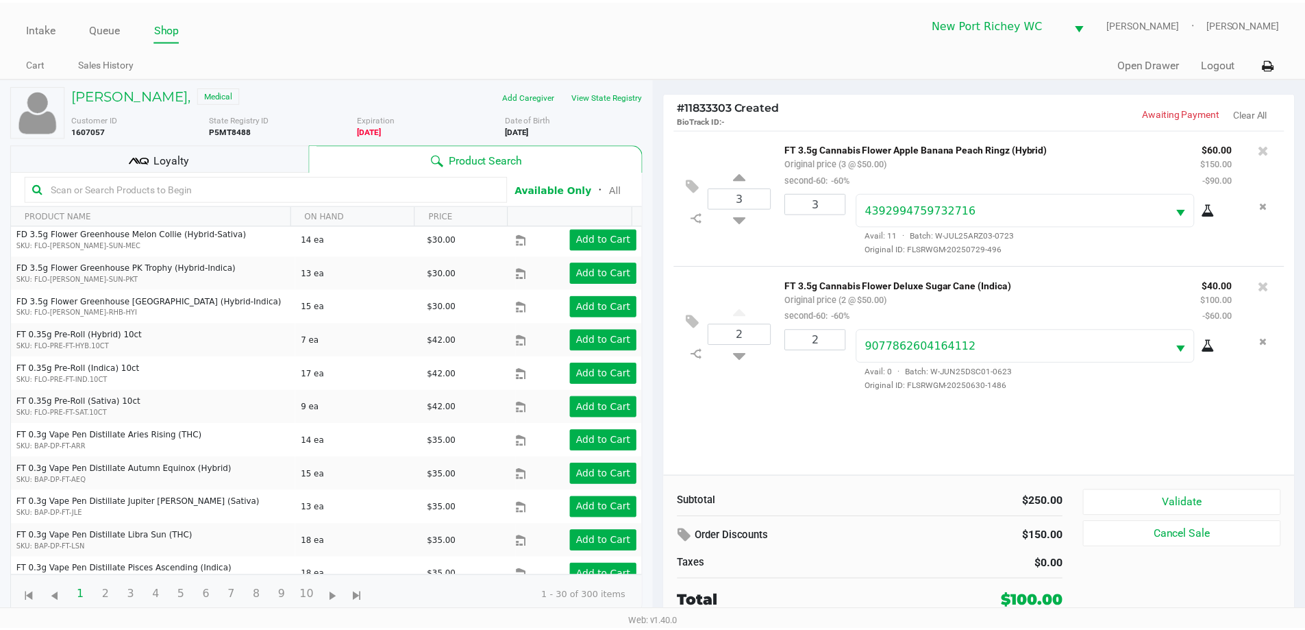
scroll to position [206, 0]
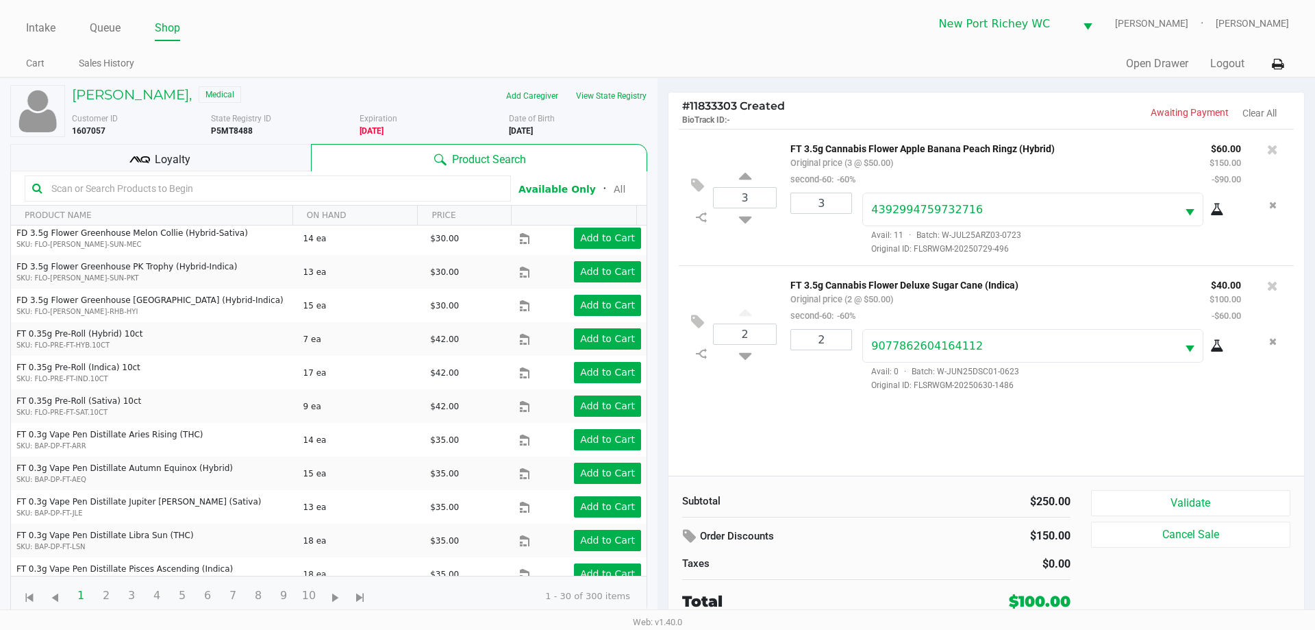
click at [182, 155] on span "Loyalty" at bounding box center [173, 159] width 36 height 16
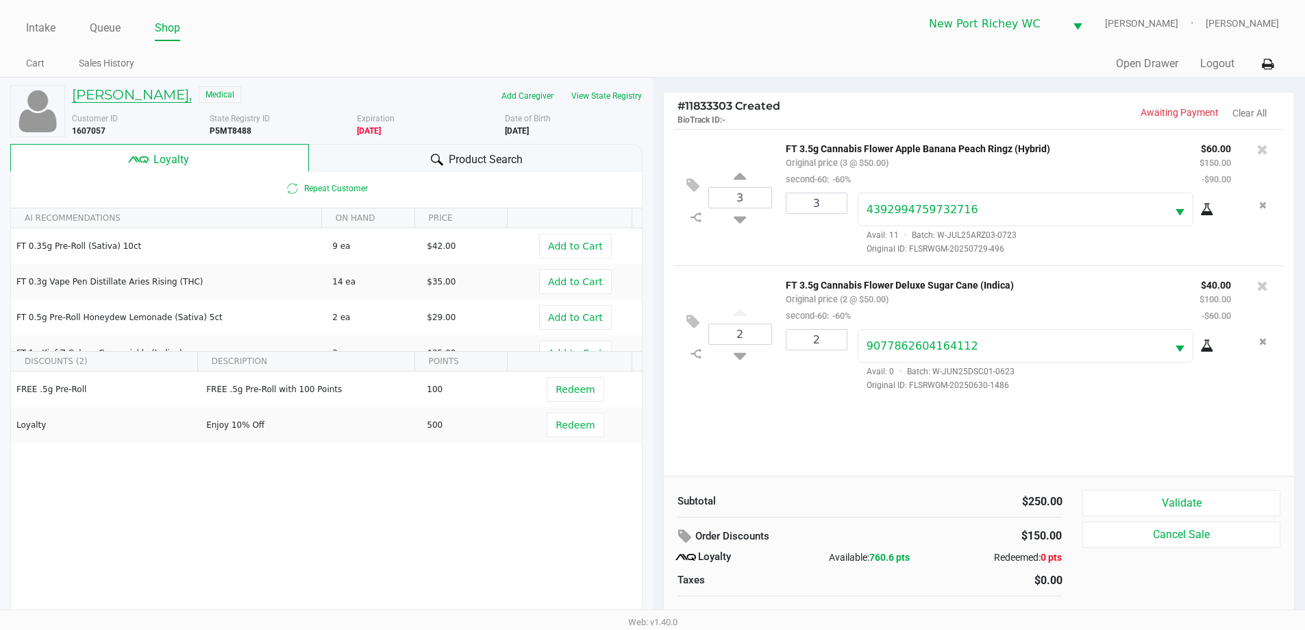
click at [186, 98] on h5 "LEVERN CRUMBY JR," at bounding box center [132, 94] width 120 height 16
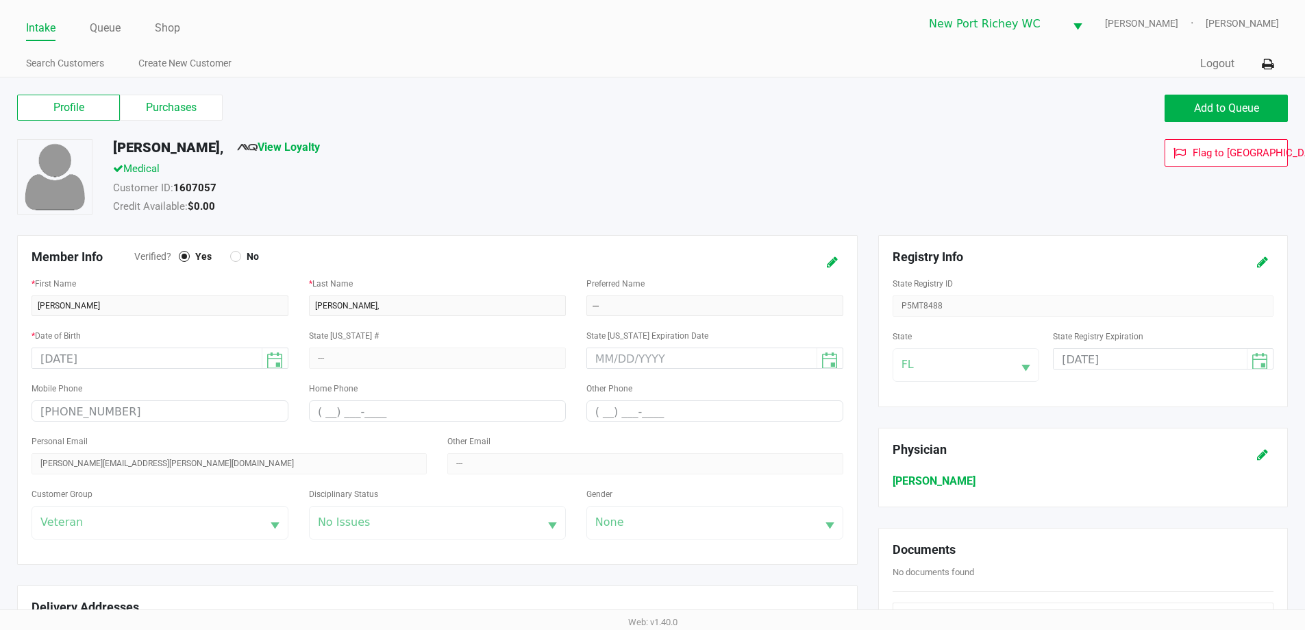
click at [175, 94] on div "Profile Purchases Add to Queue" at bounding box center [652, 115] width 1291 height 48
click at [175, 104] on label "Purchases" at bounding box center [171, 108] width 103 height 26
click at [0, 0] on 1 "Purchases" at bounding box center [0, 0] width 0 height 0
click at [99, 26] on link "Queue" at bounding box center [105, 27] width 31 height 19
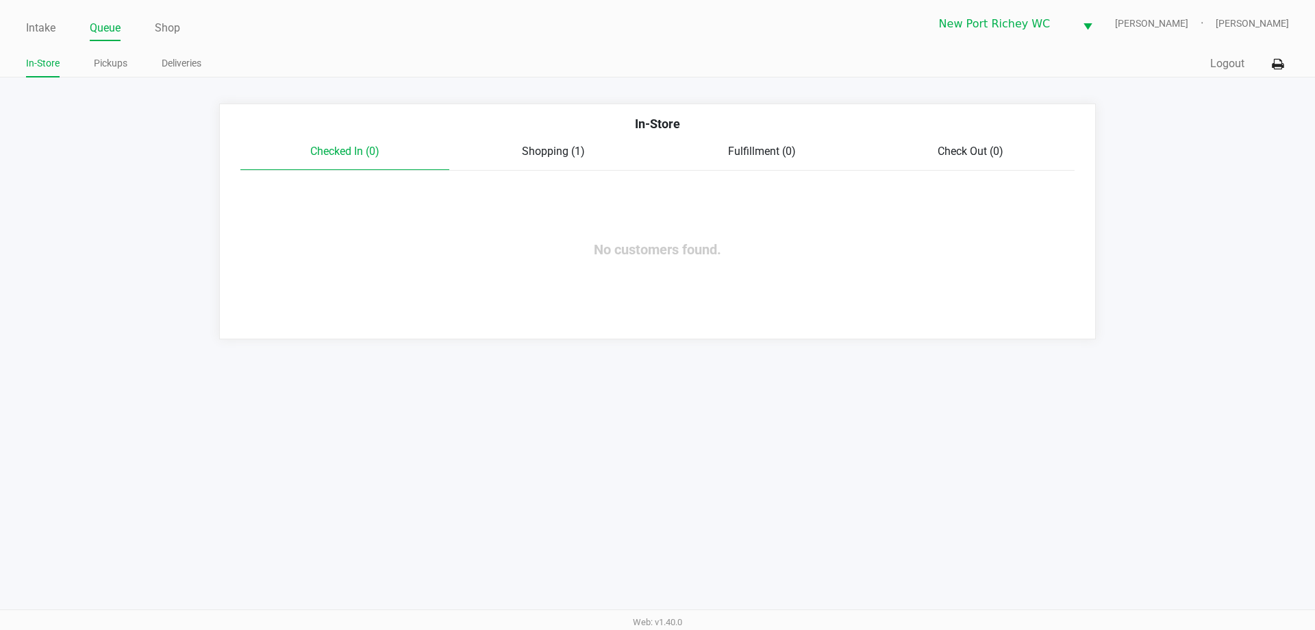
click at [556, 144] on div "Shopping (1)" at bounding box center [553, 151] width 209 height 16
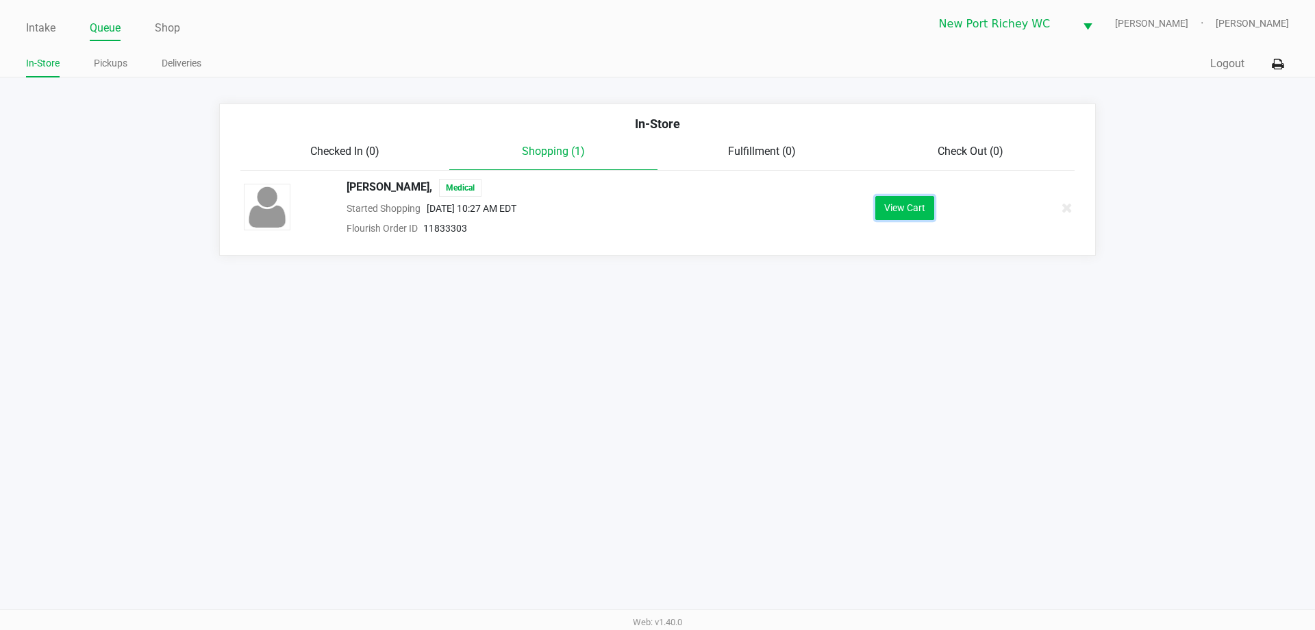
click at [907, 215] on button "View Cart" at bounding box center [905, 208] width 59 height 24
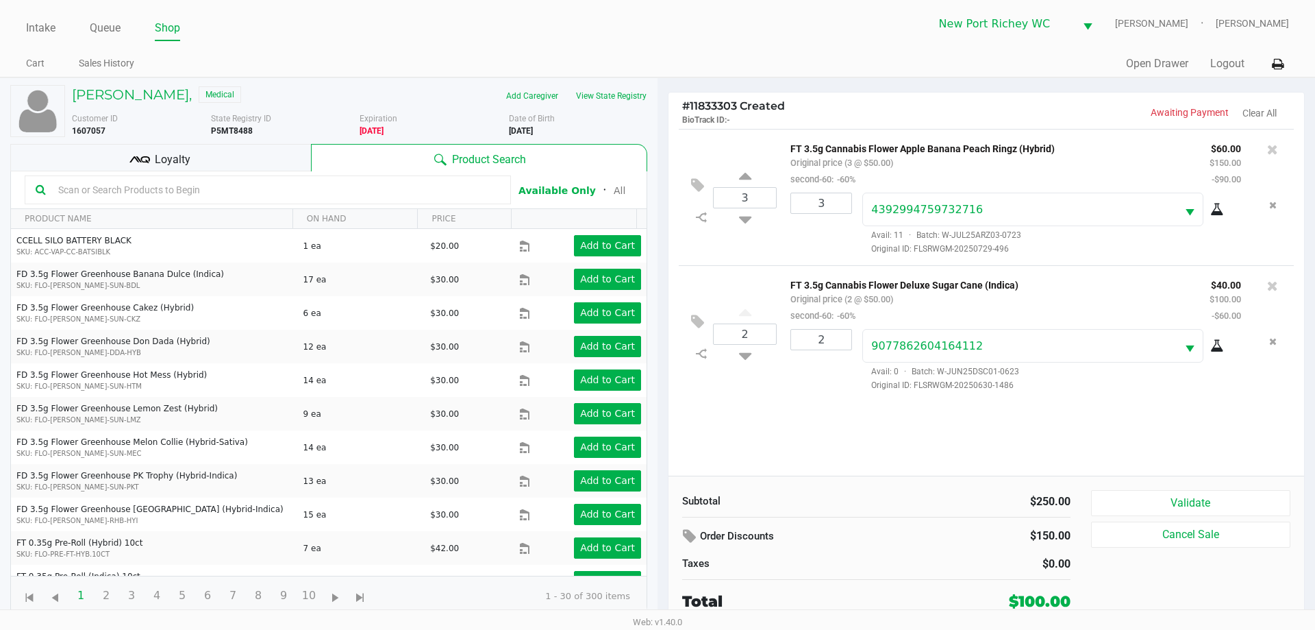
click at [90, 161] on div "Loyalty" at bounding box center [160, 157] width 301 height 27
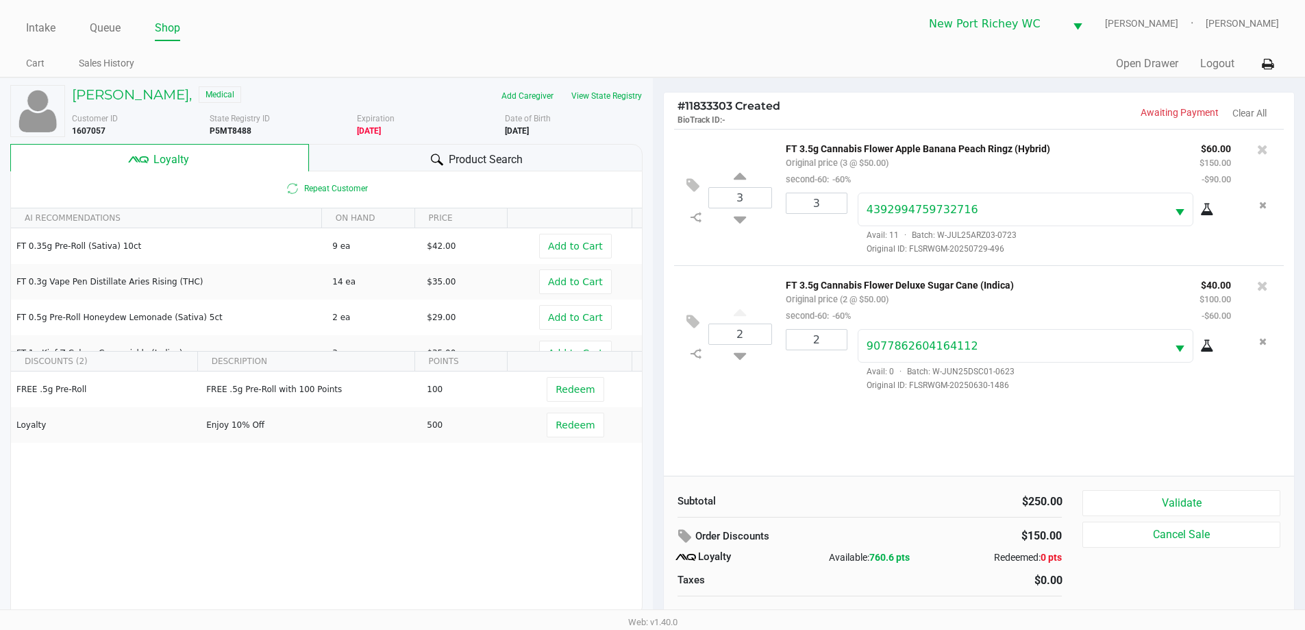
scroll to position [14, 0]
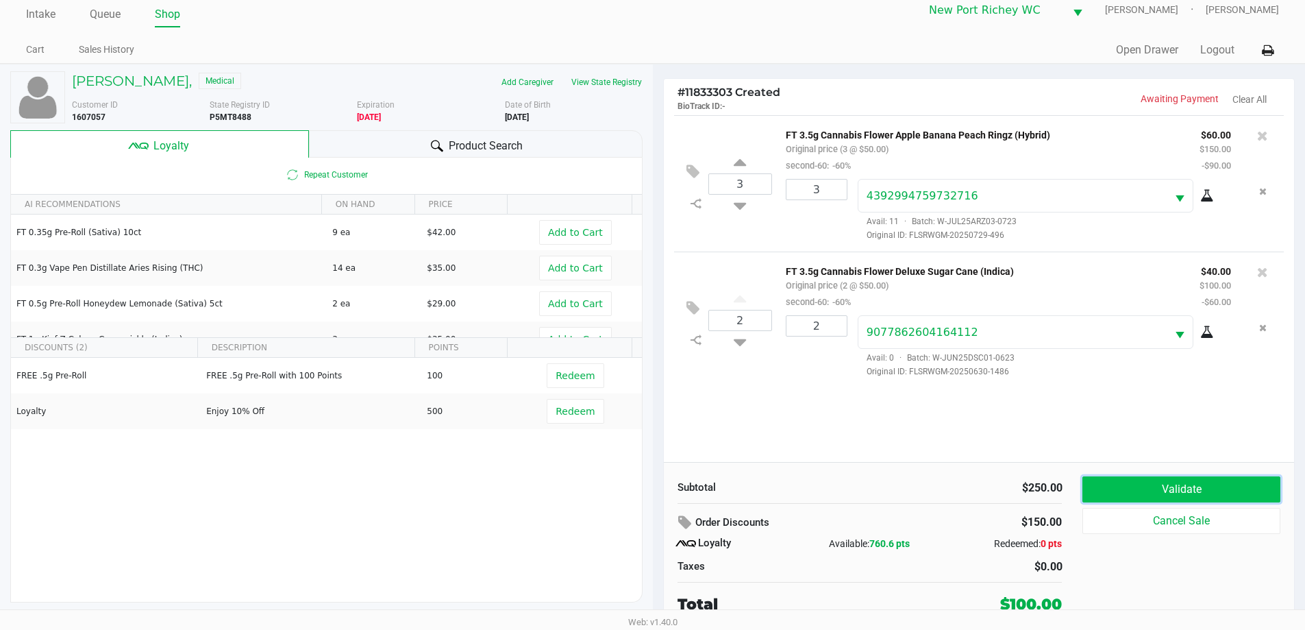
click at [1138, 478] on button "Validate" at bounding box center [1180, 489] width 197 height 26
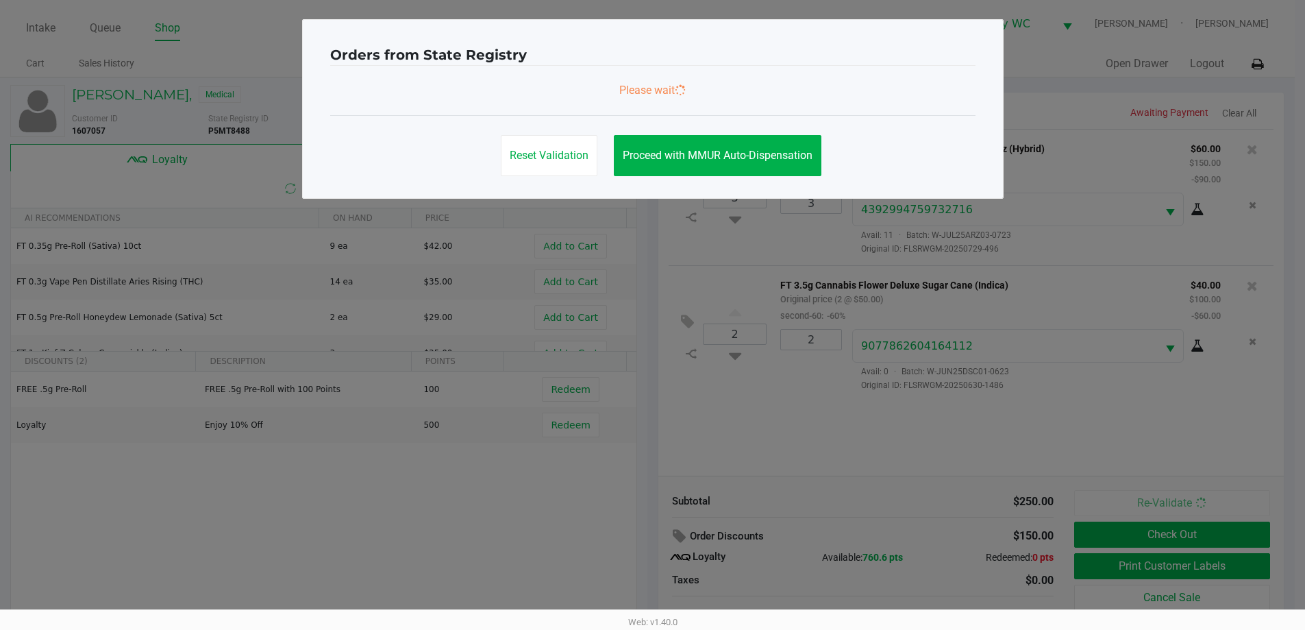
scroll to position [0, 0]
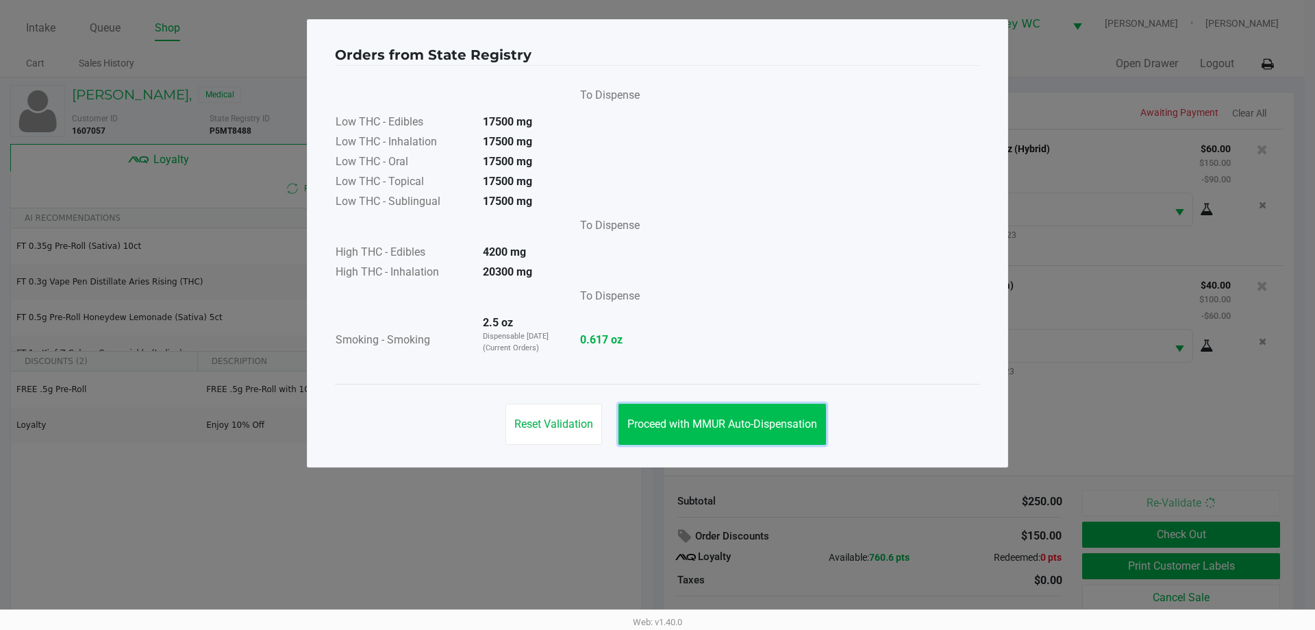
click at [708, 418] on span "Proceed with MMUR Auto-Dispensation" at bounding box center [723, 423] width 190 height 13
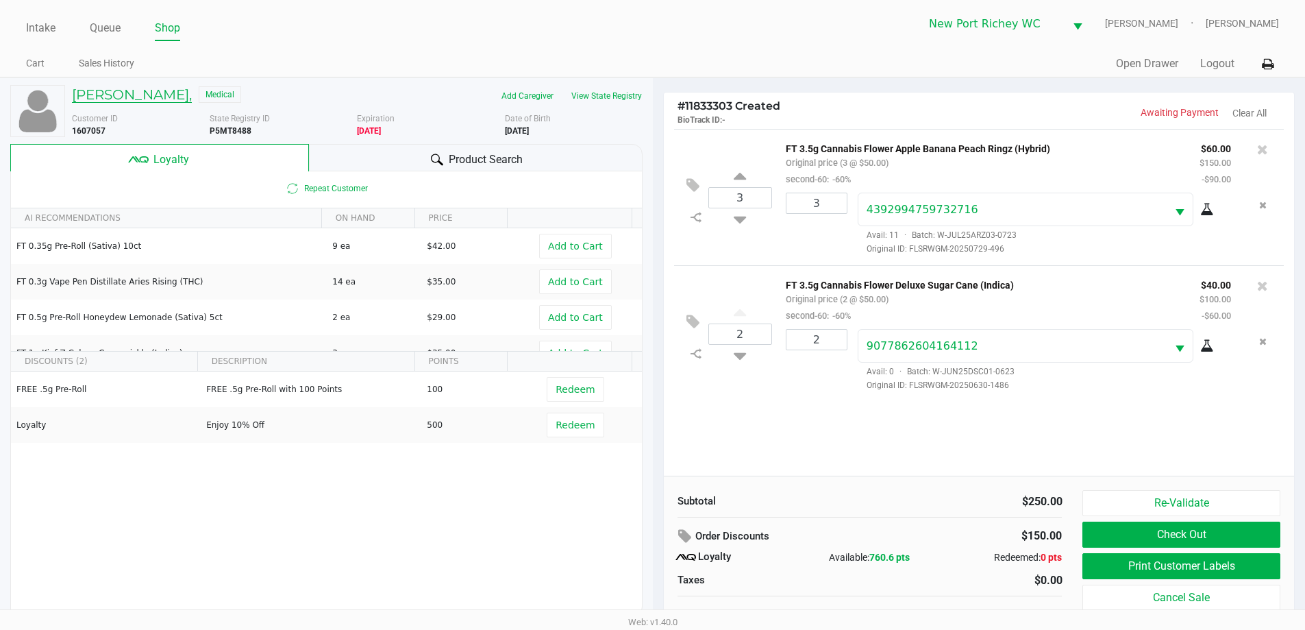
click at [125, 92] on h5 "LEVERN CRUMBY JR," at bounding box center [132, 94] width 120 height 16
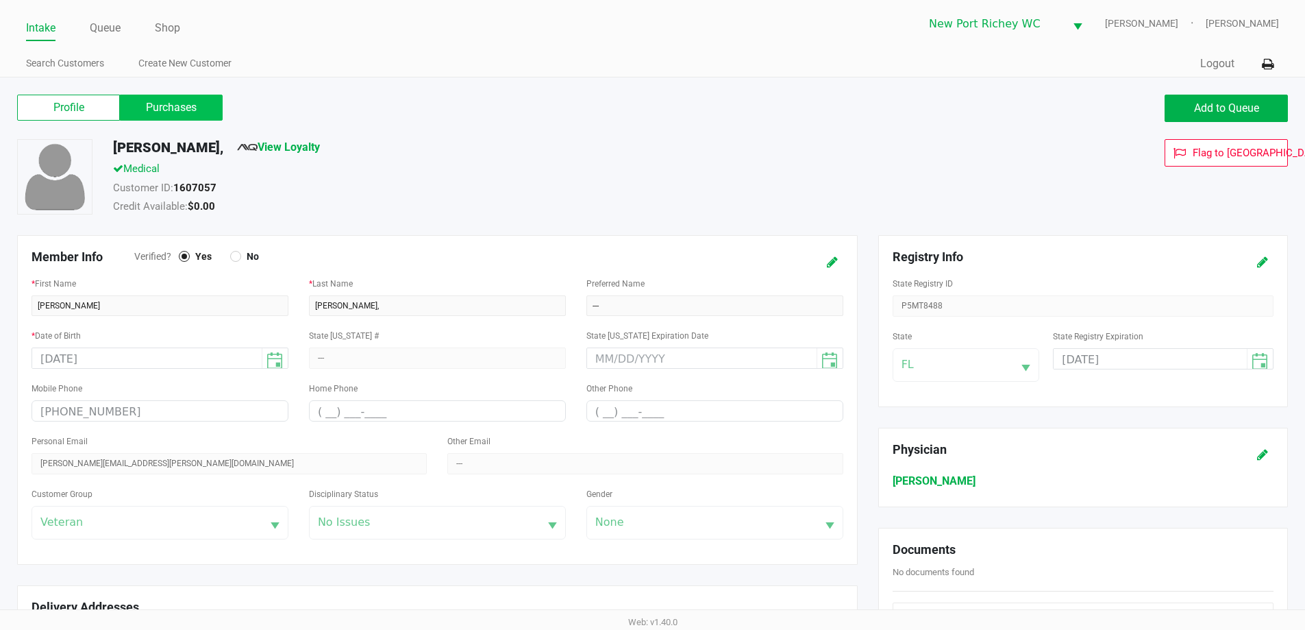
click at [151, 104] on label "Purchases" at bounding box center [171, 108] width 103 height 26
click at [0, 0] on 1 "Purchases" at bounding box center [0, 0] width 0 height 0
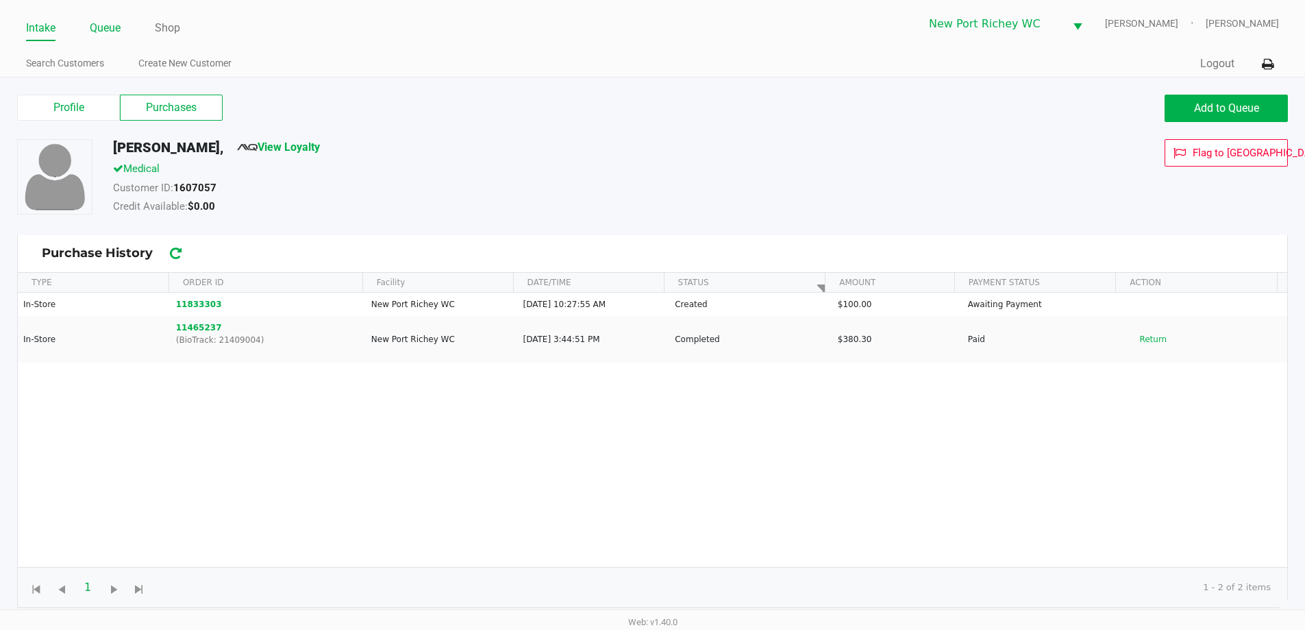
click at [98, 29] on link "Queue" at bounding box center [105, 27] width 31 height 19
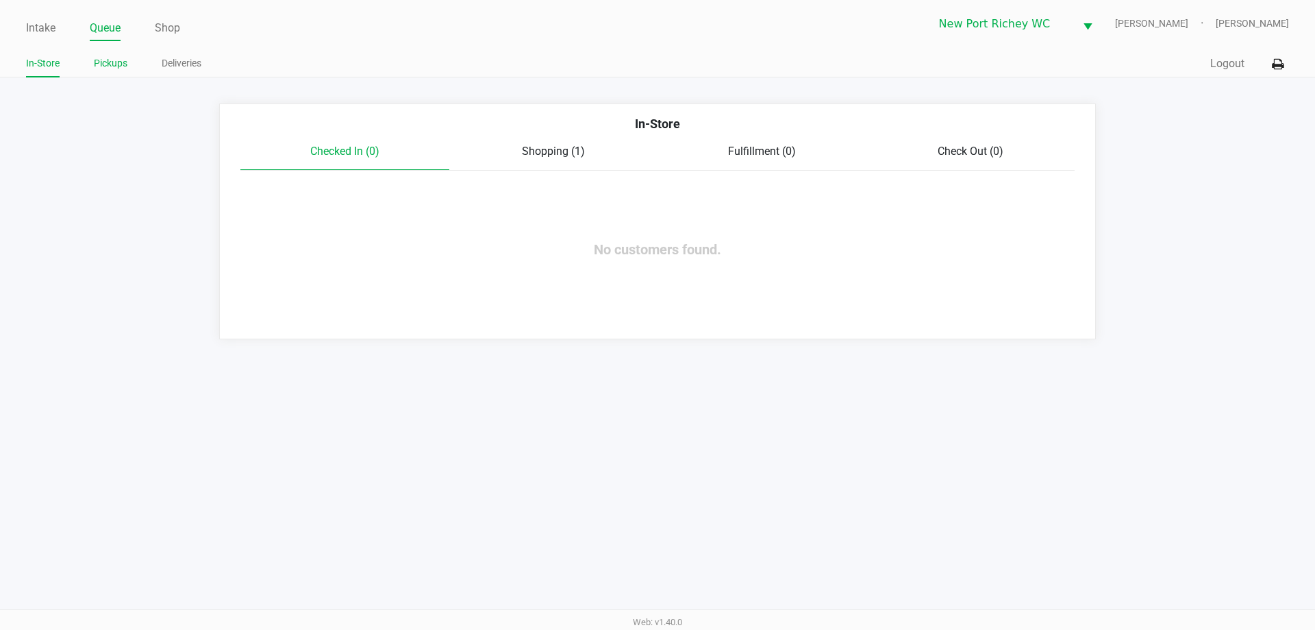
click at [122, 69] on link "Pickups" at bounding box center [111, 63] width 34 height 17
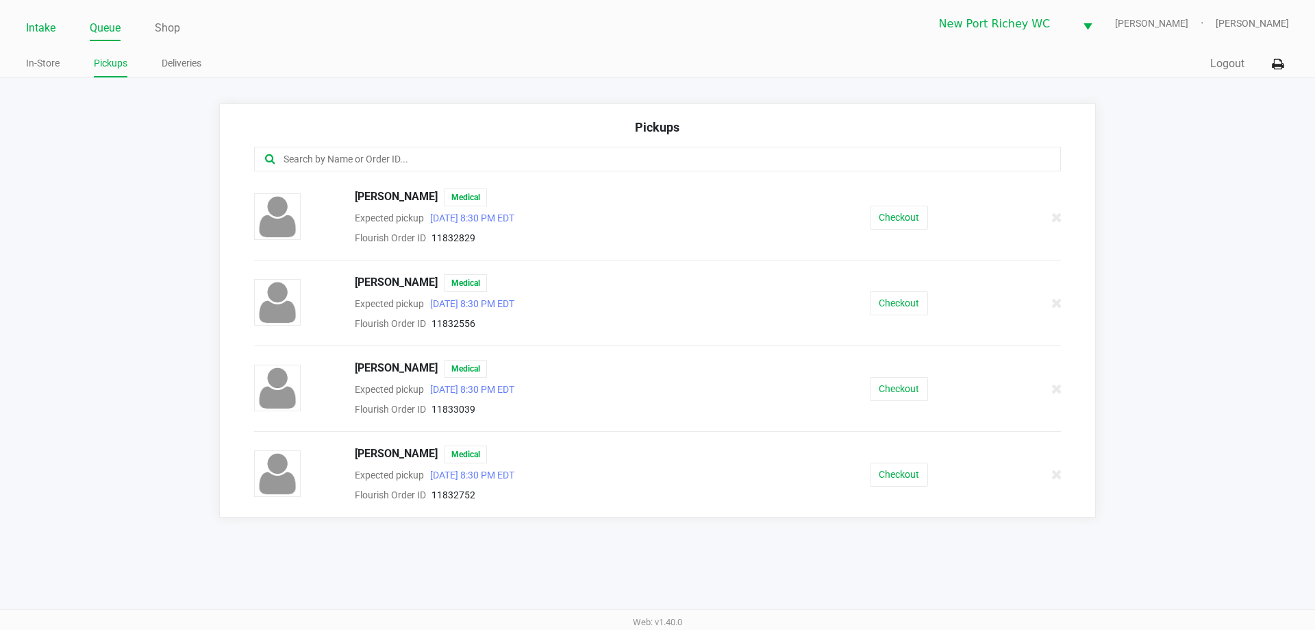
click at [53, 29] on link "Intake" at bounding box center [40, 27] width 29 height 19
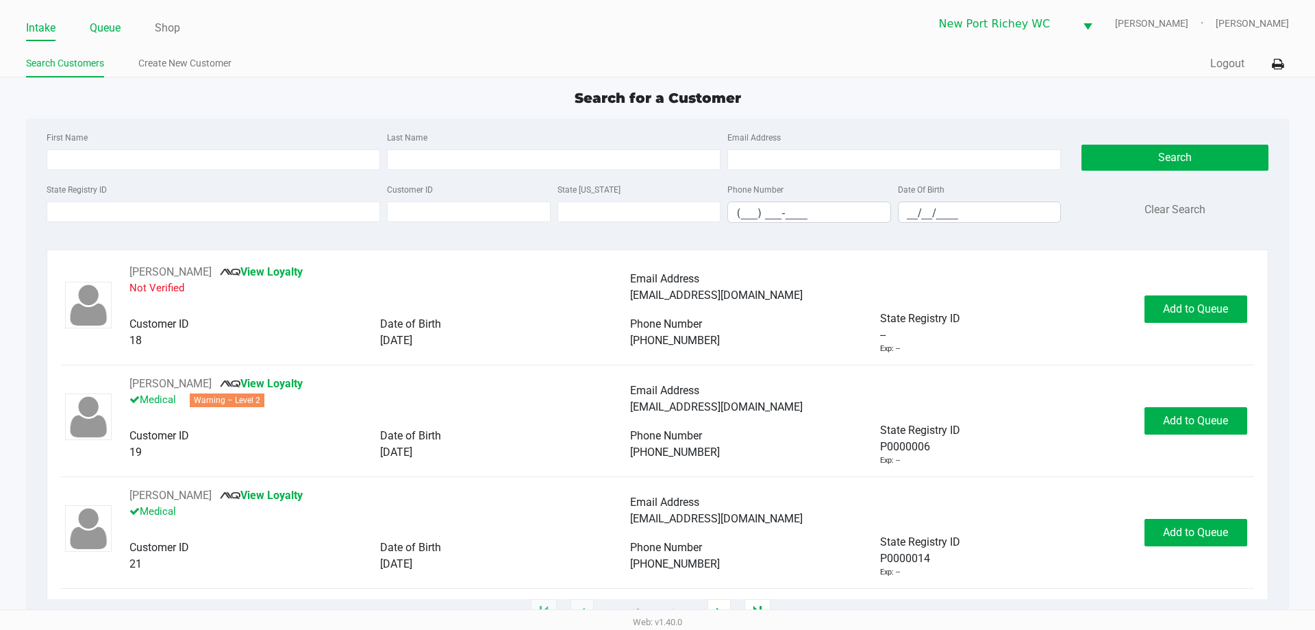
click at [125, 30] on ul "Intake Queue Shop" at bounding box center [342, 28] width 632 height 23
click at [121, 30] on link "Queue" at bounding box center [105, 27] width 31 height 19
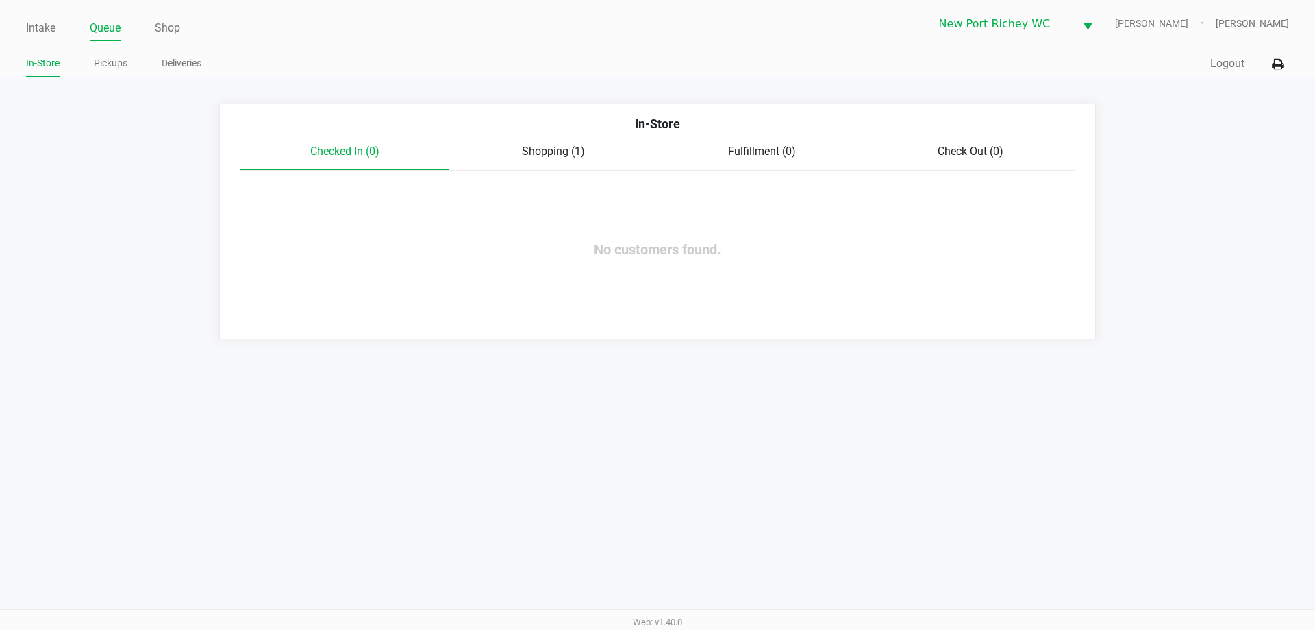
click at [556, 152] on span "Shopping (1)" at bounding box center [553, 151] width 63 height 13
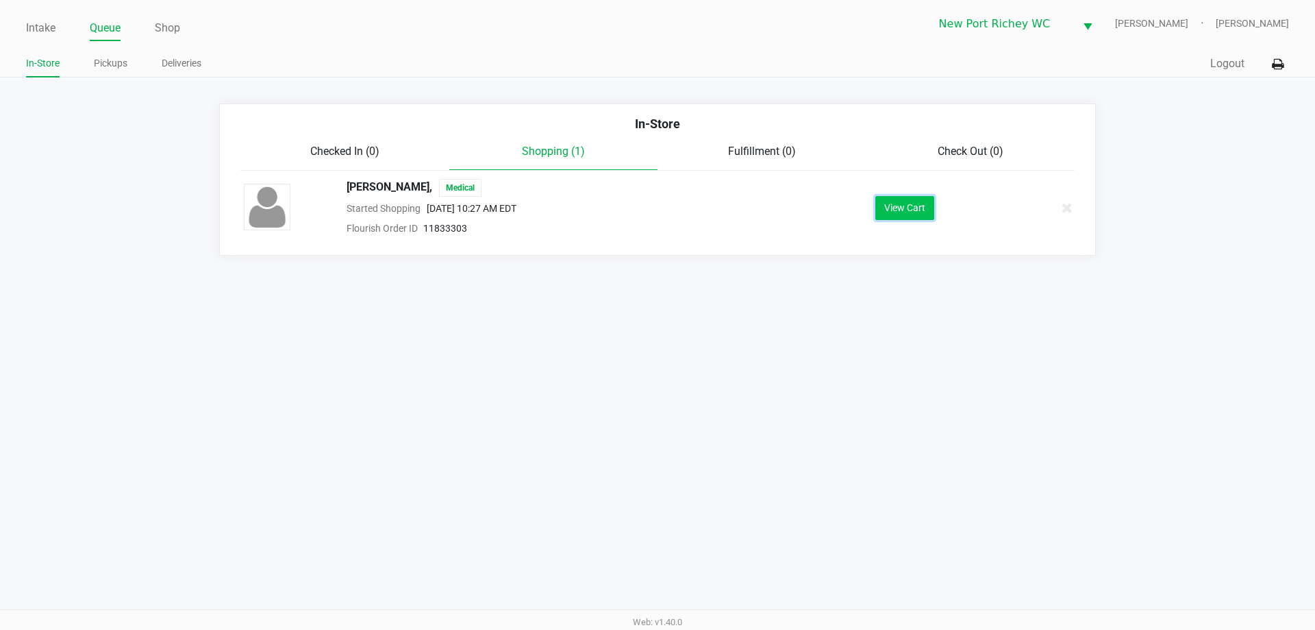
click at [913, 209] on button "View Cart" at bounding box center [905, 208] width 59 height 24
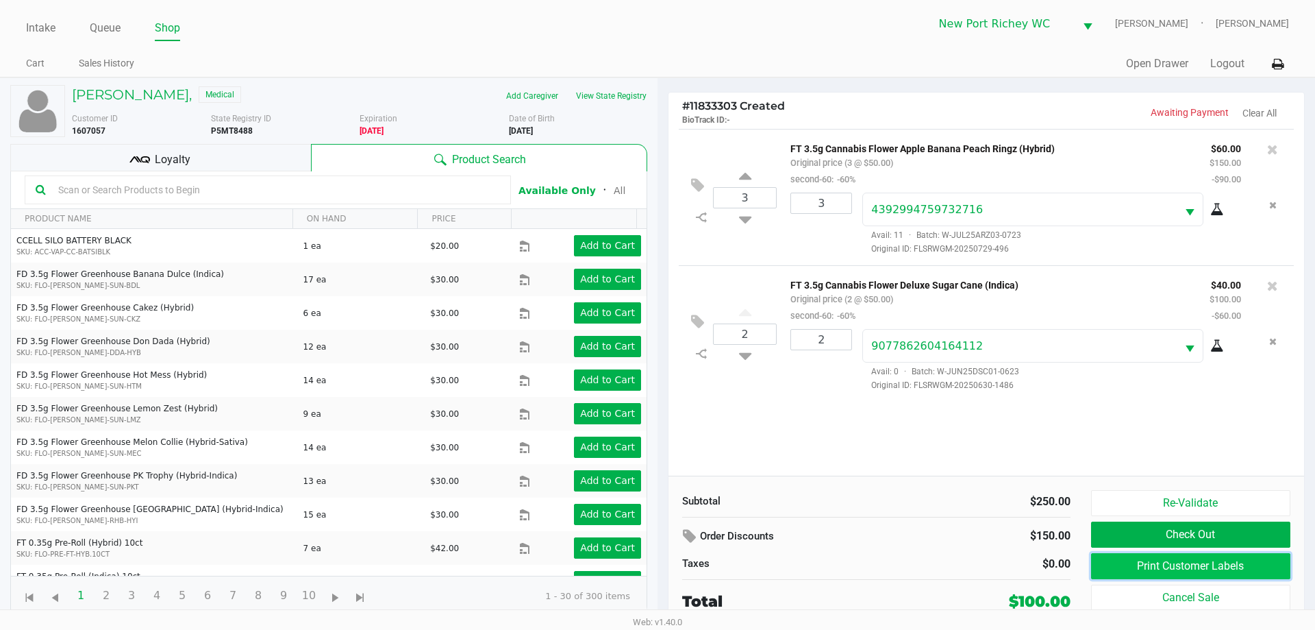
click at [1127, 559] on button "Print Customer Labels" at bounding box center [1190, 566] width 199 height 26
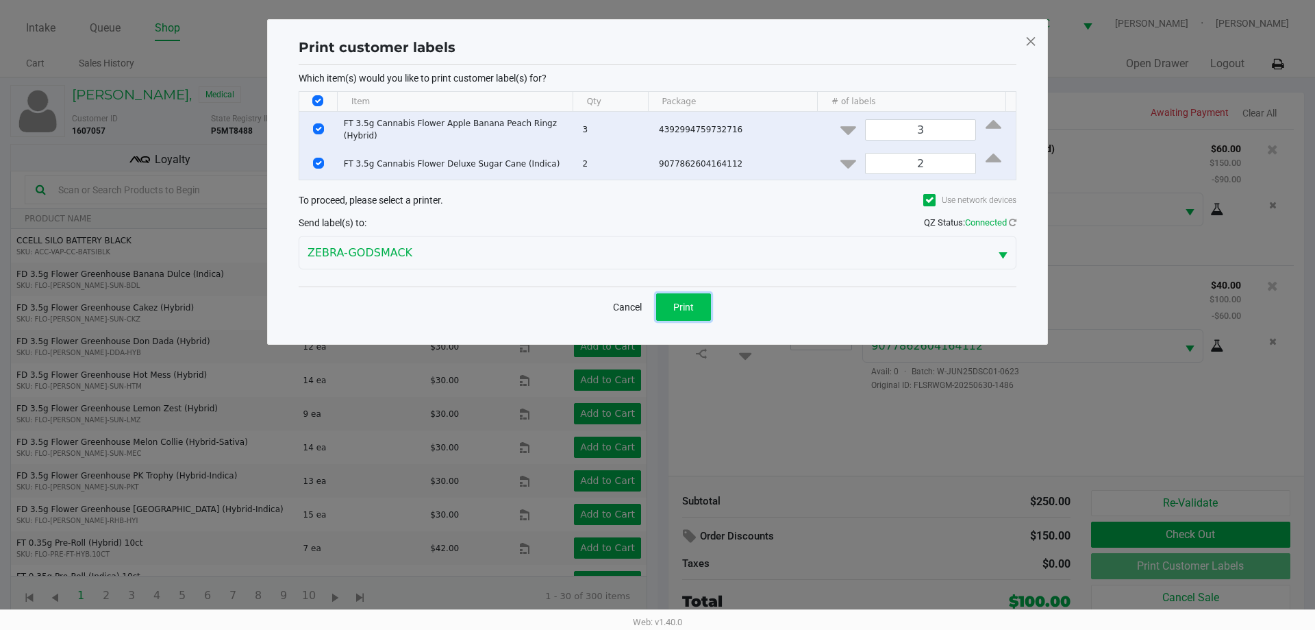
click at [694, 307] on button "Print" at bounding box center [683, 306] width 55 height 27
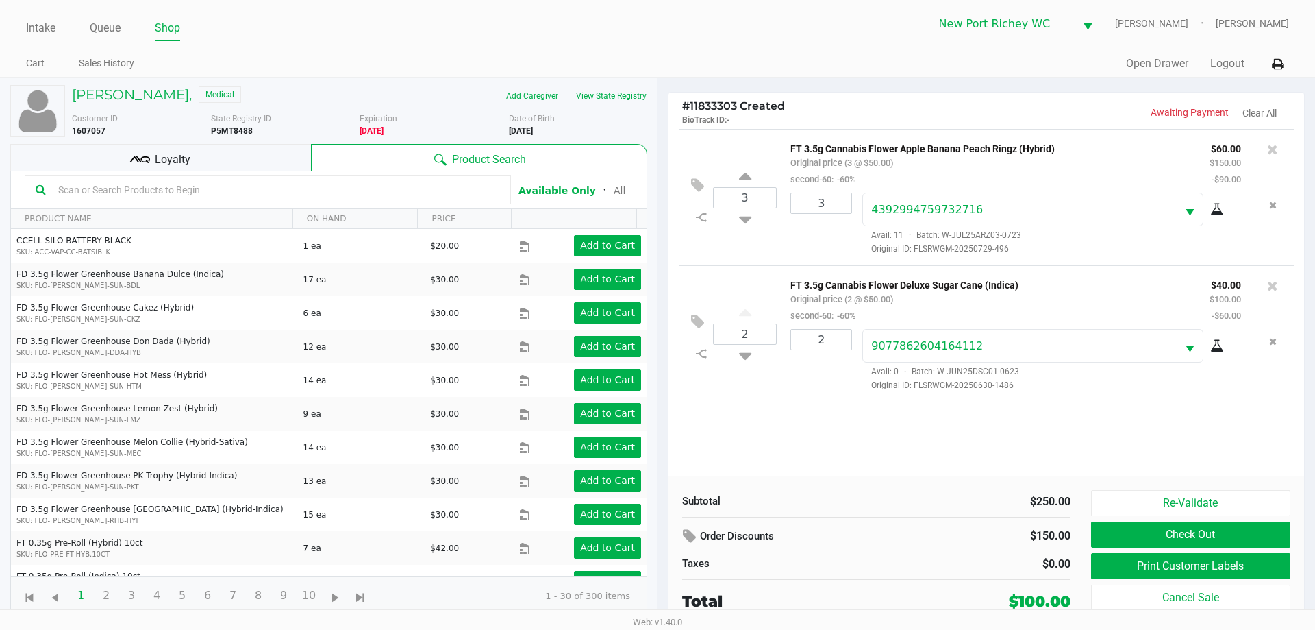
click at [277, 158] on div "Loyalty" at bounding box center [160, 157] width 301 height 27
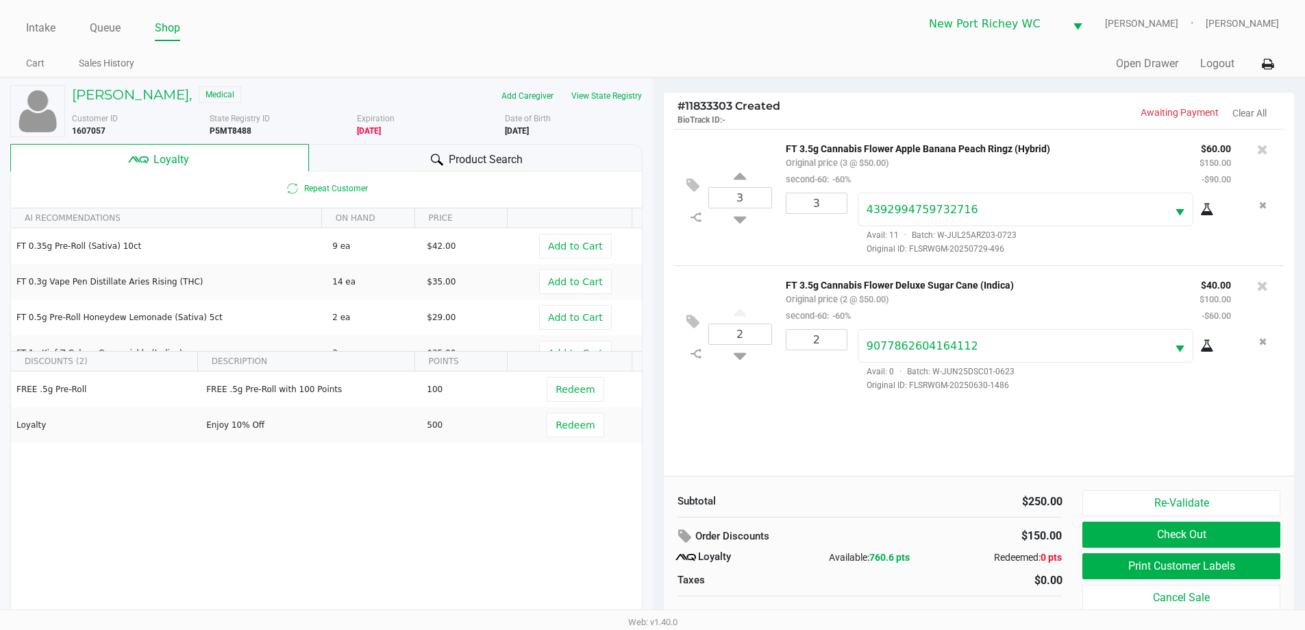
scroll to position [14, 0]
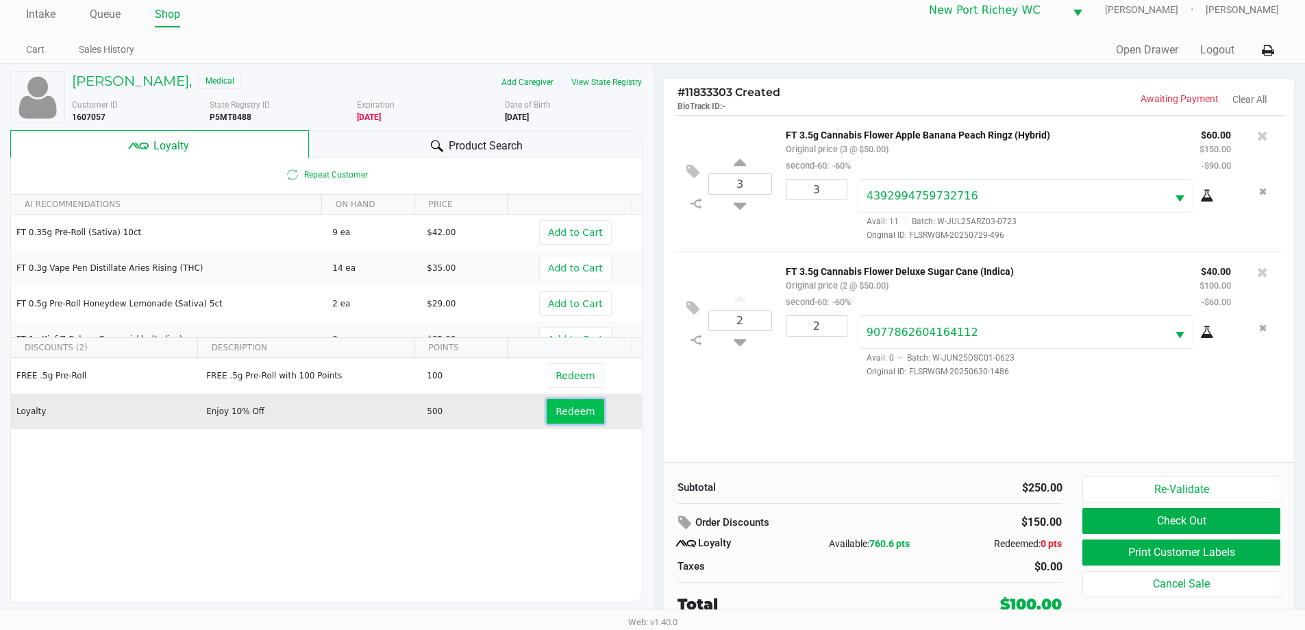
click at [556, 408] on span "Redeem" at bounding box center [575, 411] width 39 height 11
click at [571, 417] on span "Remove" at bounding box center [575, 411] width 39 height 11
click at [693, 176] on icon at bounding box center [692, 172] width 13 height 16
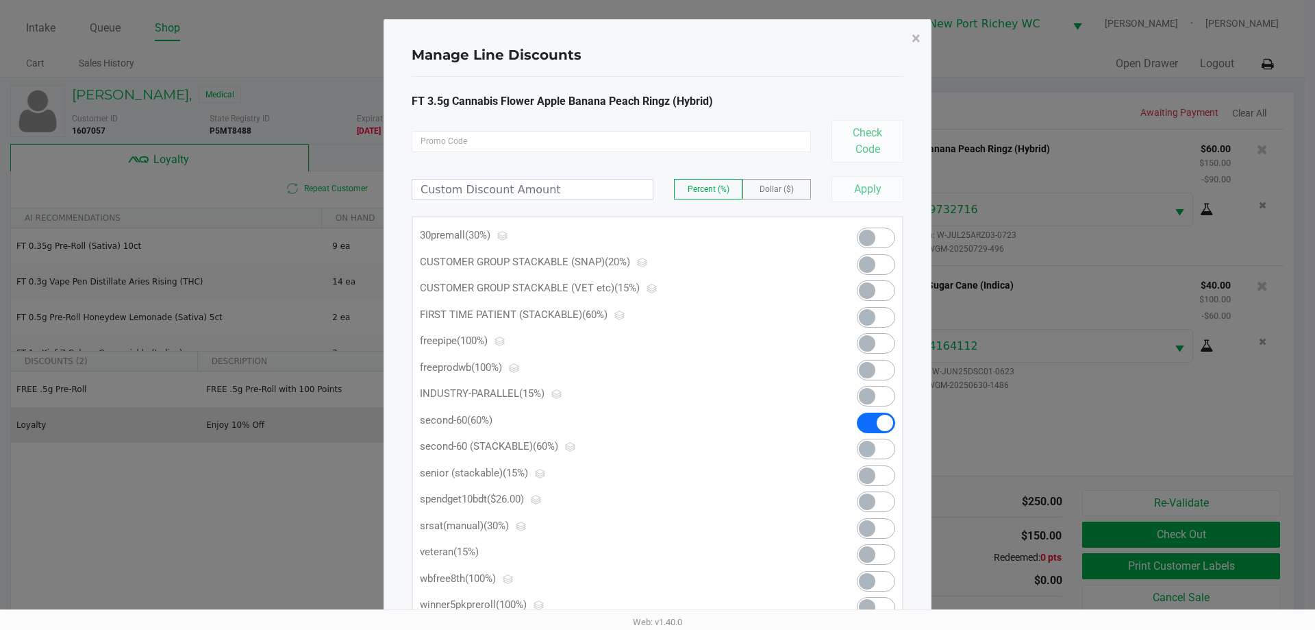
click at [868, 447] on span at bounding box center [867, 449] width 16 height 16
click at [915, 32] on span "×" at bounding box center [916, 38] width 9 height 19
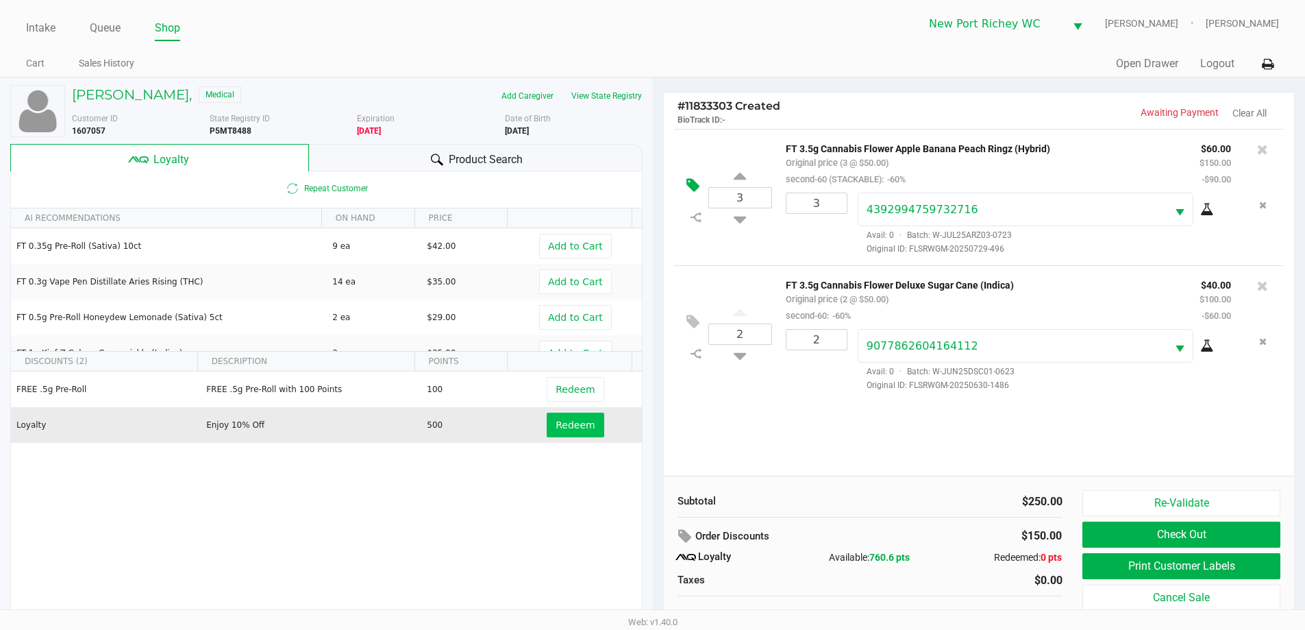
click at [696, 182] on icon at bounding box center [692, 185] width 13 height 16
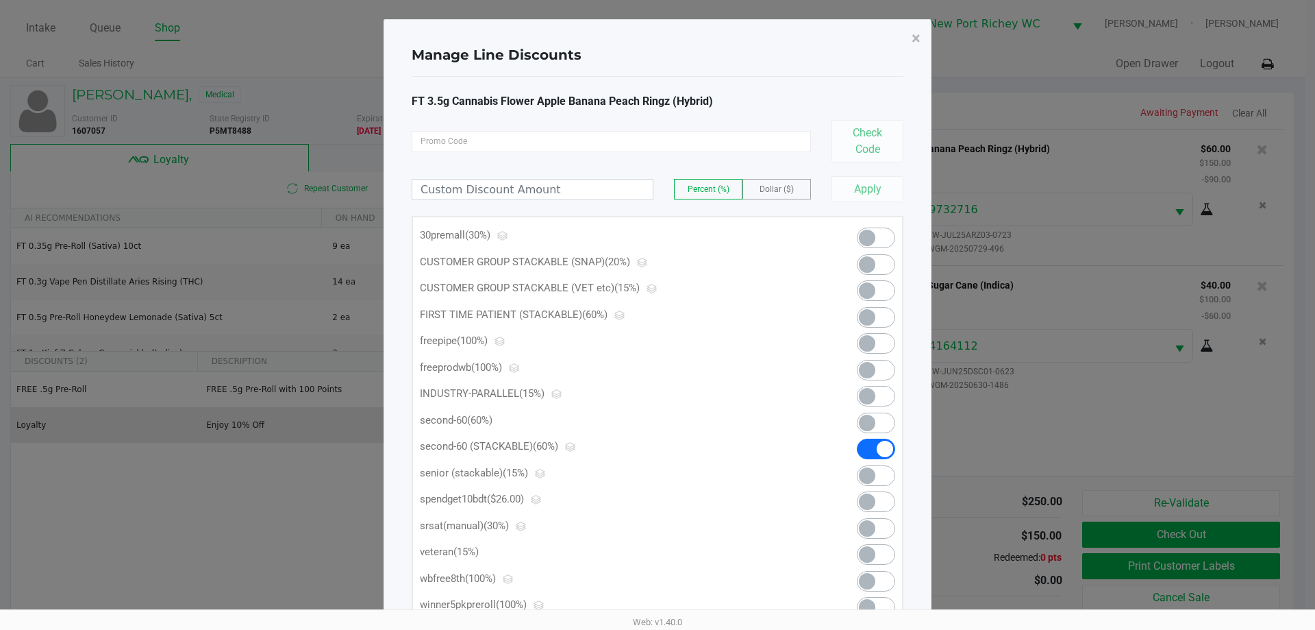
click at [874, 424] on span at bounding box center [867, 422] width 16 height 16
click at [924, 34] on button "×" at bounding box center [916, 38] width 31 height 38
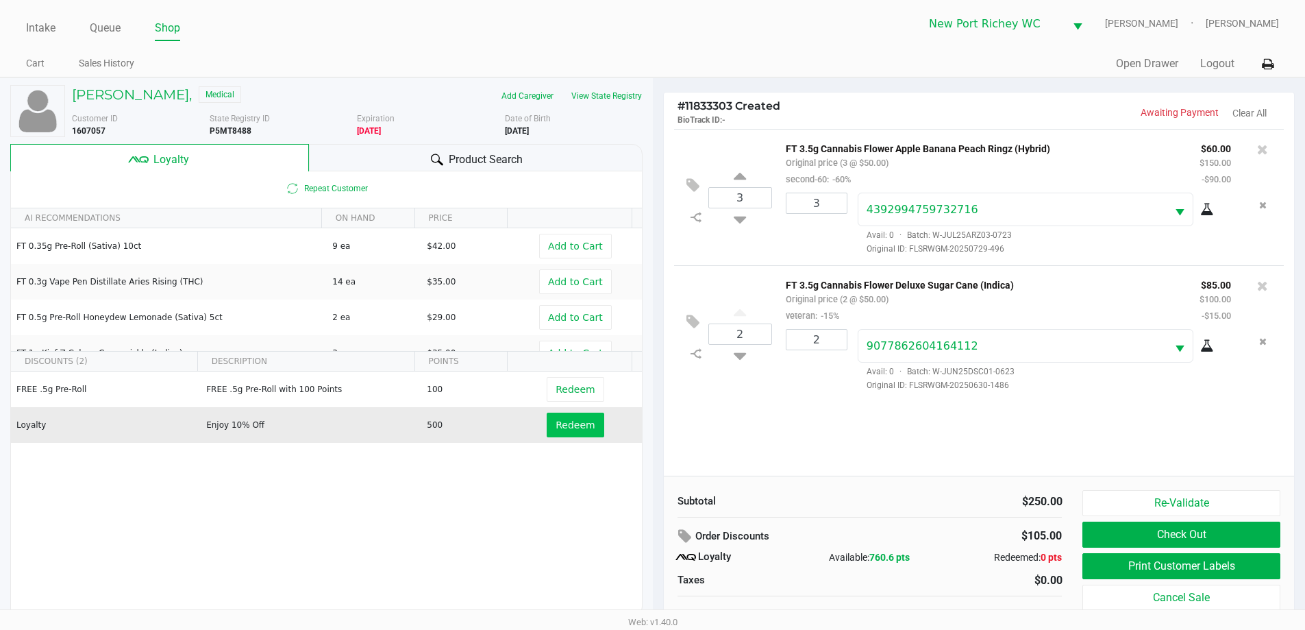
scroll to position [14, 0]
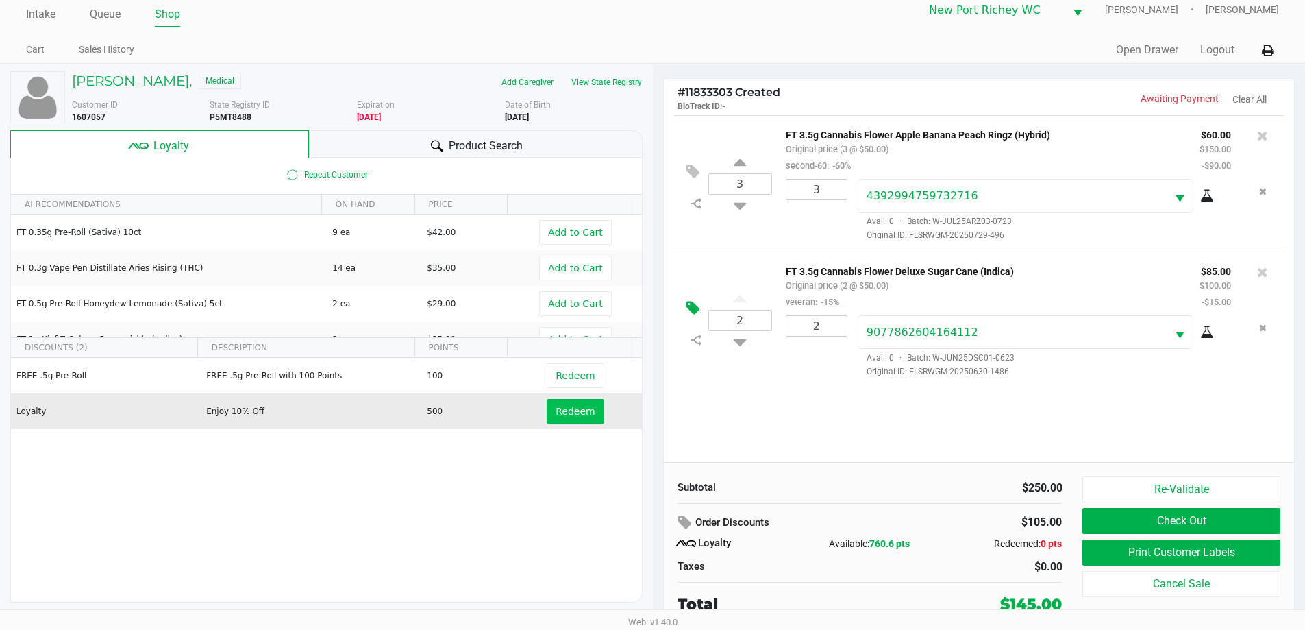
click at [685, 303] on button at bounding box center [696, 308] width 24 height 33
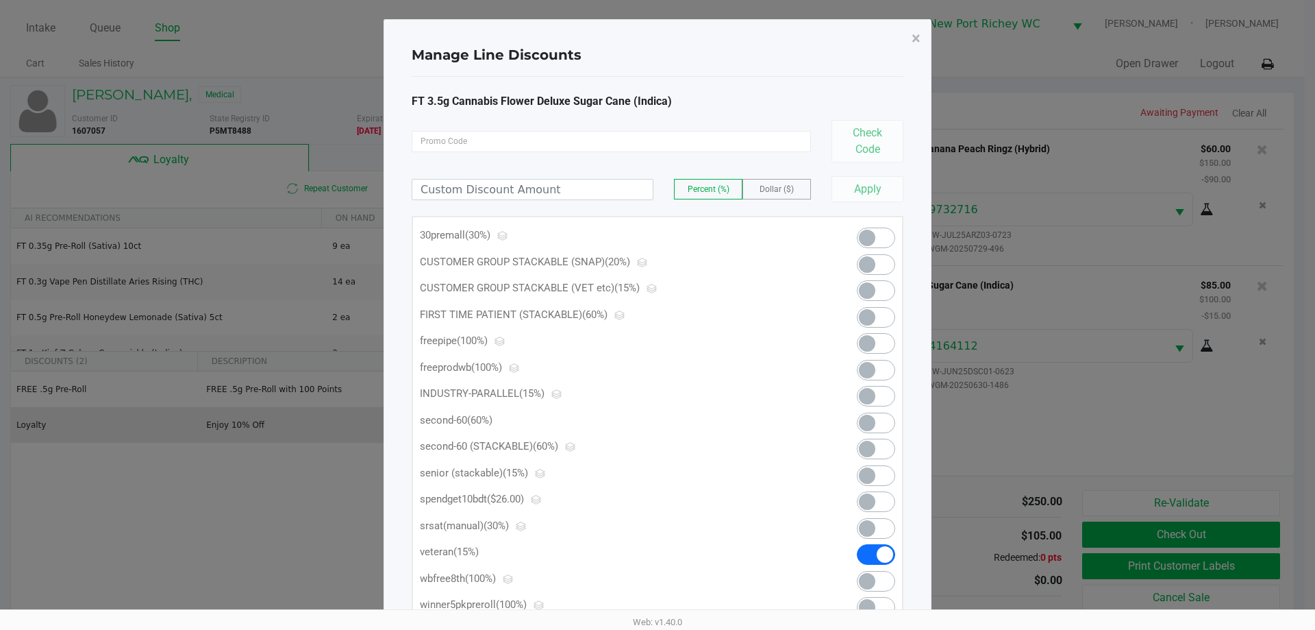
click at [863, 415] on span at bounding box center [867, 422] width 16 height 16
click at [916, 35] on span "×" at bounding box center [916, 38] width 9 height 19
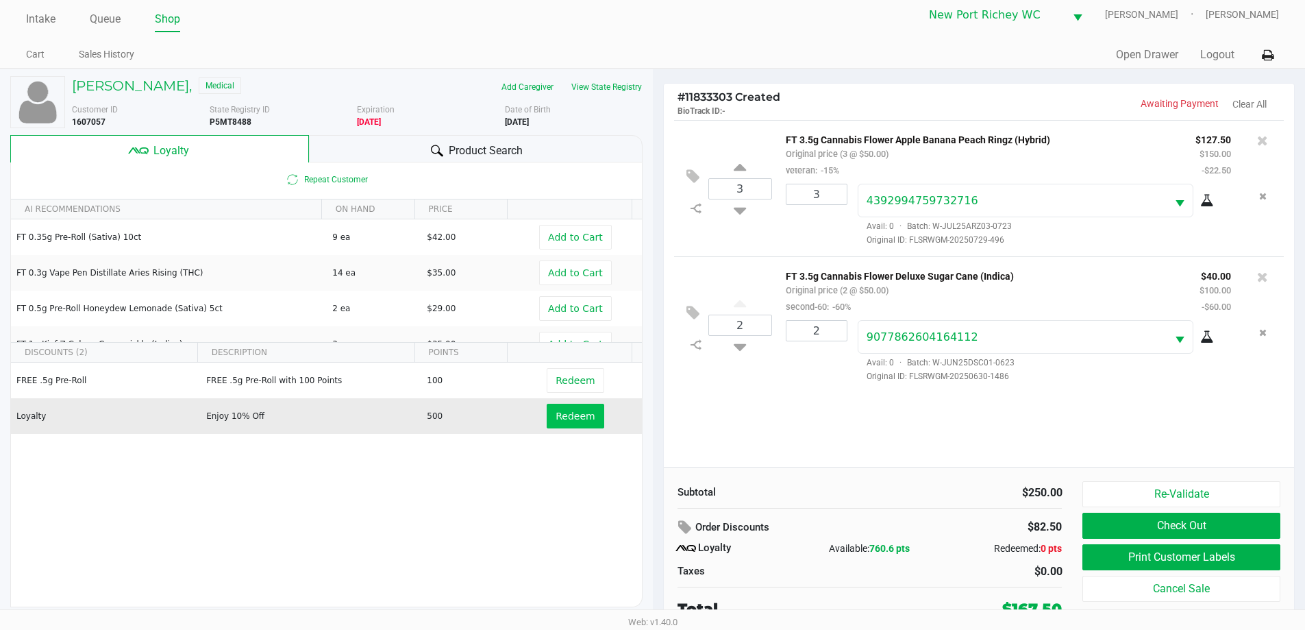
scroll to position [14, 0]
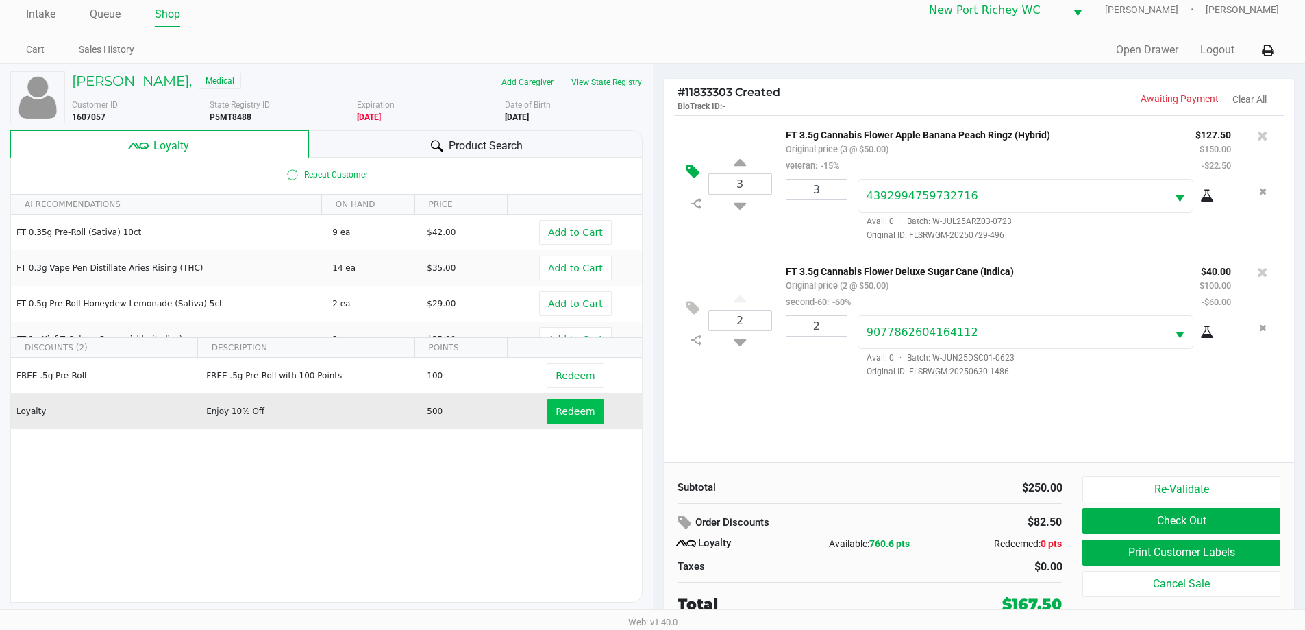
click at [690, 172] on icon at bounding box center [692, 172] width 13 height 16
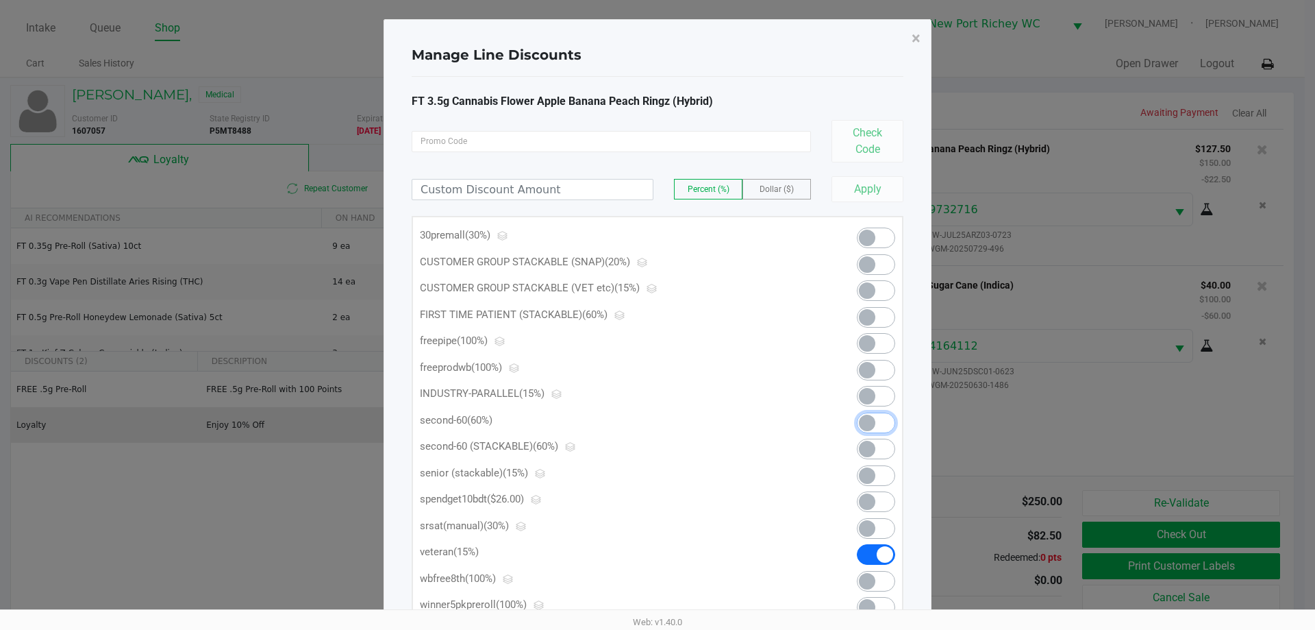
click at [865, 420] on span at bounding box center [867, 422] width 16 height 16
click at [915, 36] on span "×" at bounding box center [916, 38] width 9 height 19
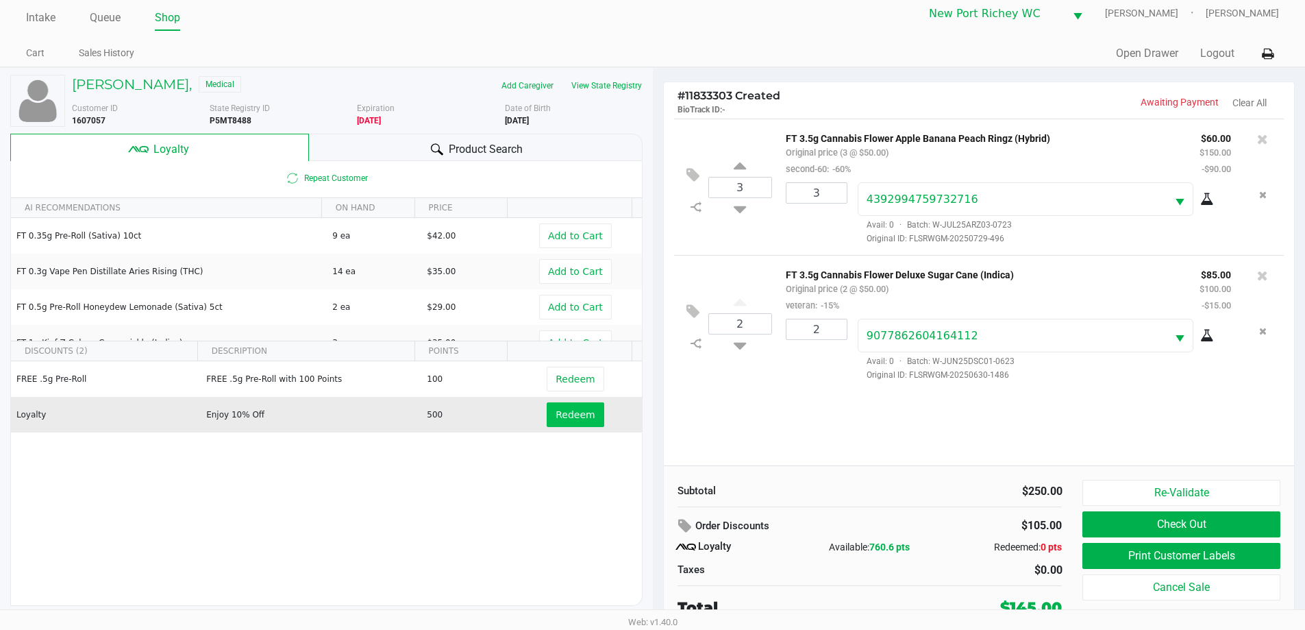
scroll to position [14, 0]
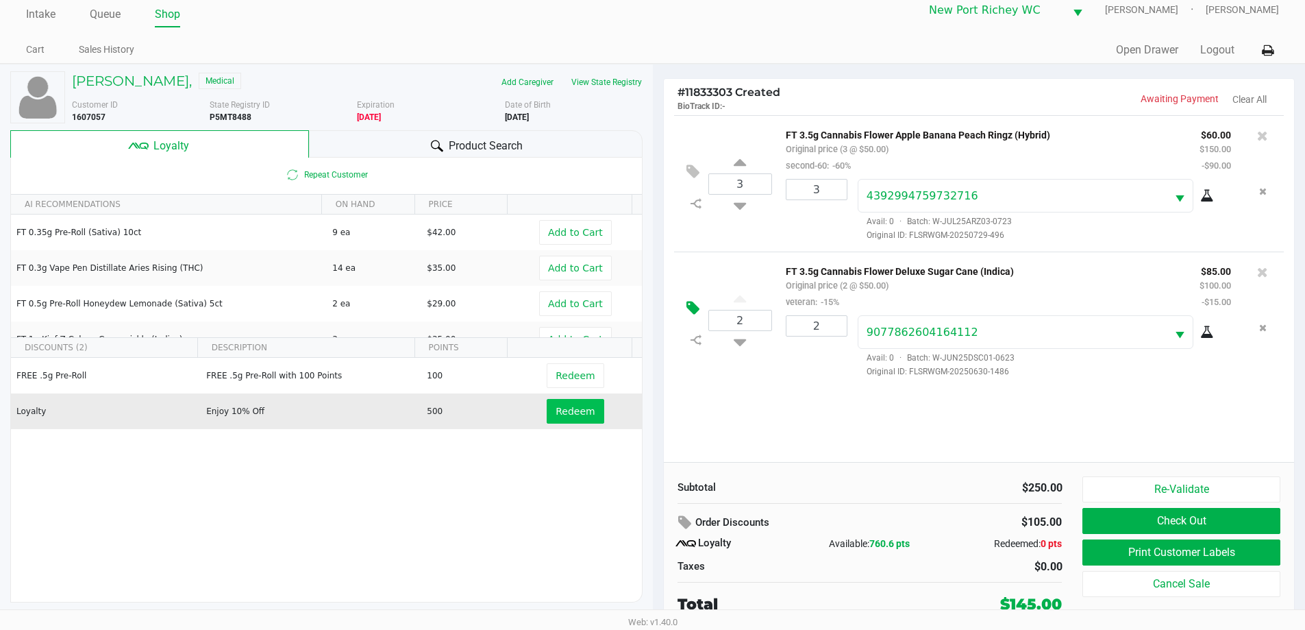
click at [693, 308] on icon at bounding box center [692, 308] width 13 height 16
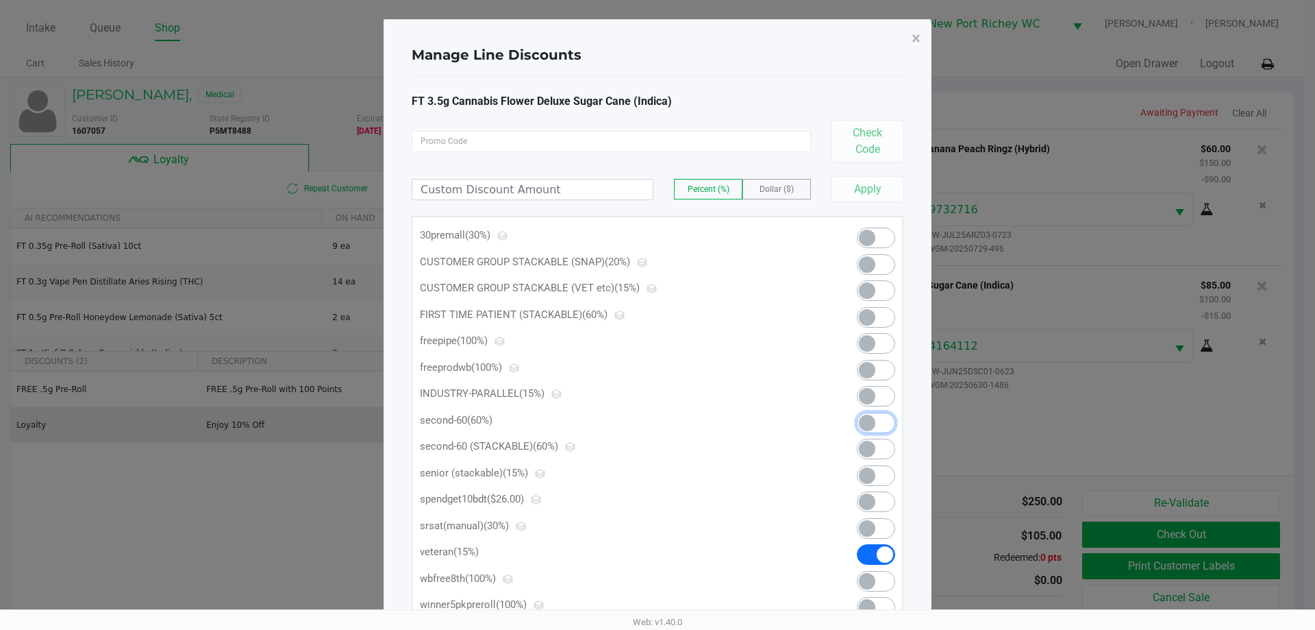
click at [868, 421] on span at bounding box center [867, 422] width 16 height 16
click at [917, 27] on button "×" at bounding box center [916, 38] width 31 height 38
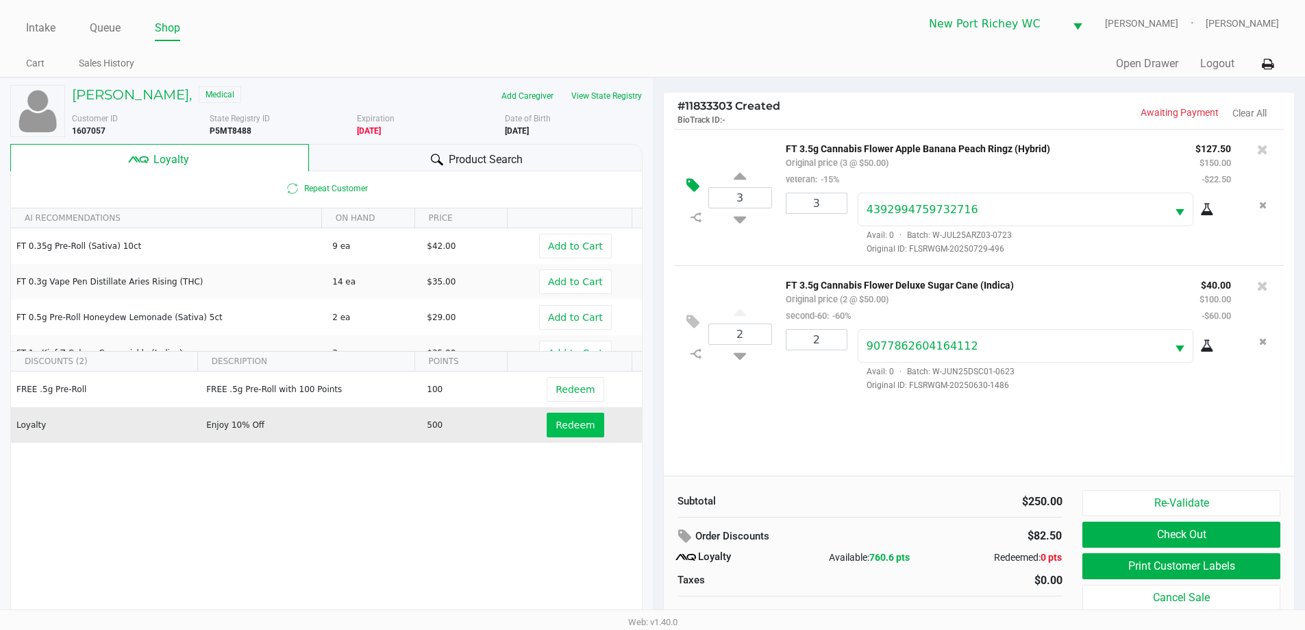
click at [691, 188] on icon at bounding box center [692, 185] width 13 height 16
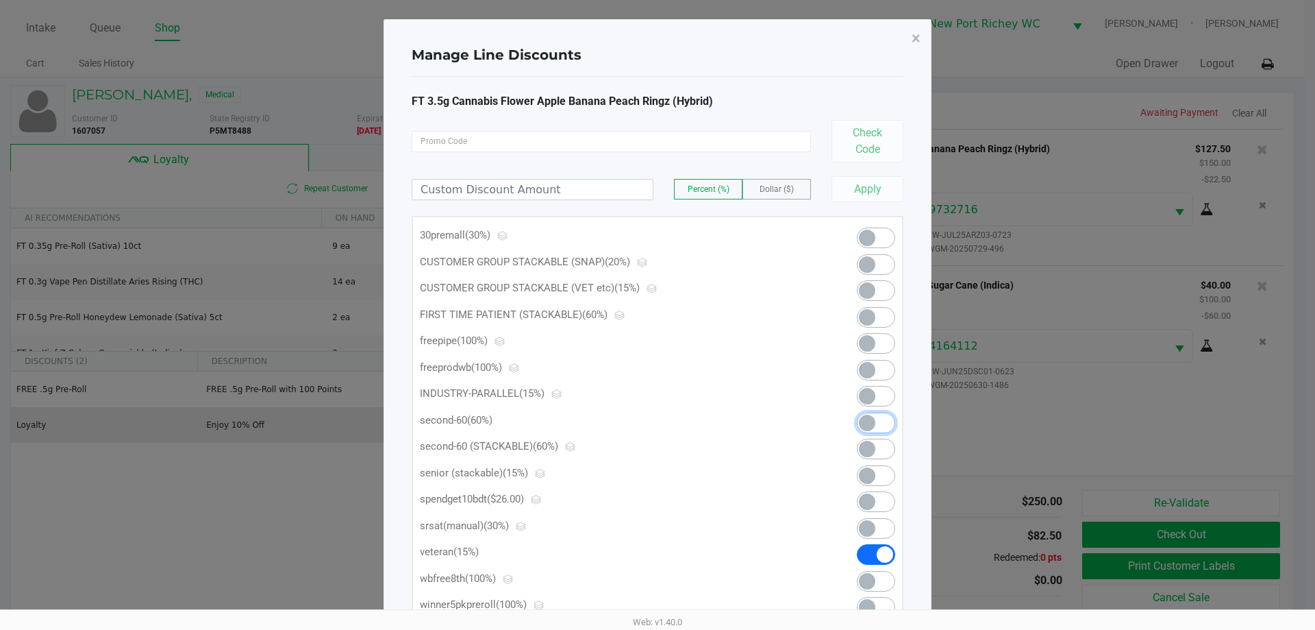
click at [871, 421] on span at bounding box center [867, 422] width 16 height 16
click at [917, 37] on span "×" at bounding box center [916, 38] width 9 height 19
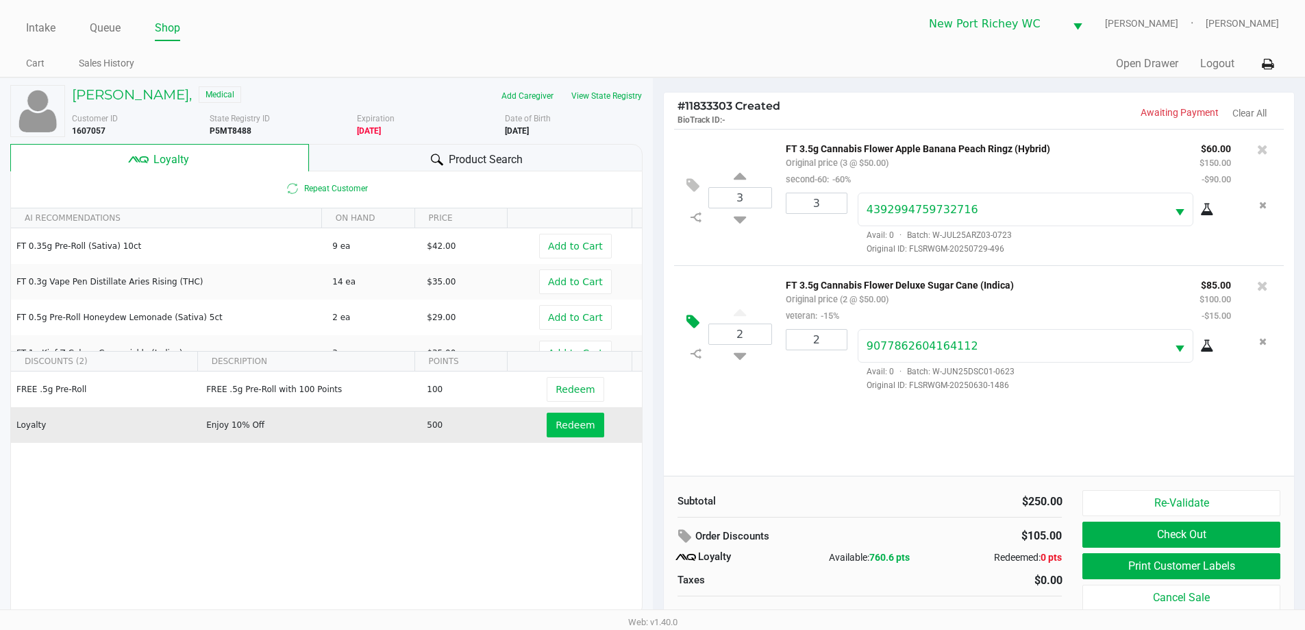
click at [698, 324] on icon at bounding box center [692, 322] width 13 height 16
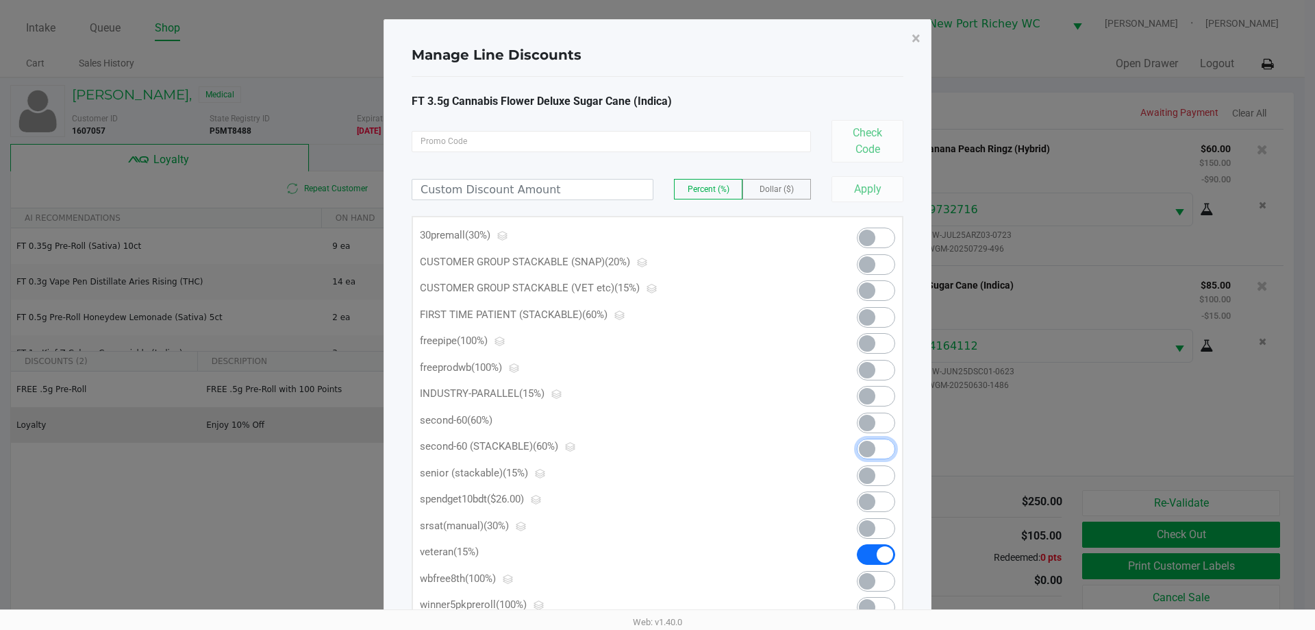
click at [874, 447] on span at bounding box center [867, 449] width 16 height 16
click at [913, 33] on span "×" at bounding box center [916, 38] width 9 height 19
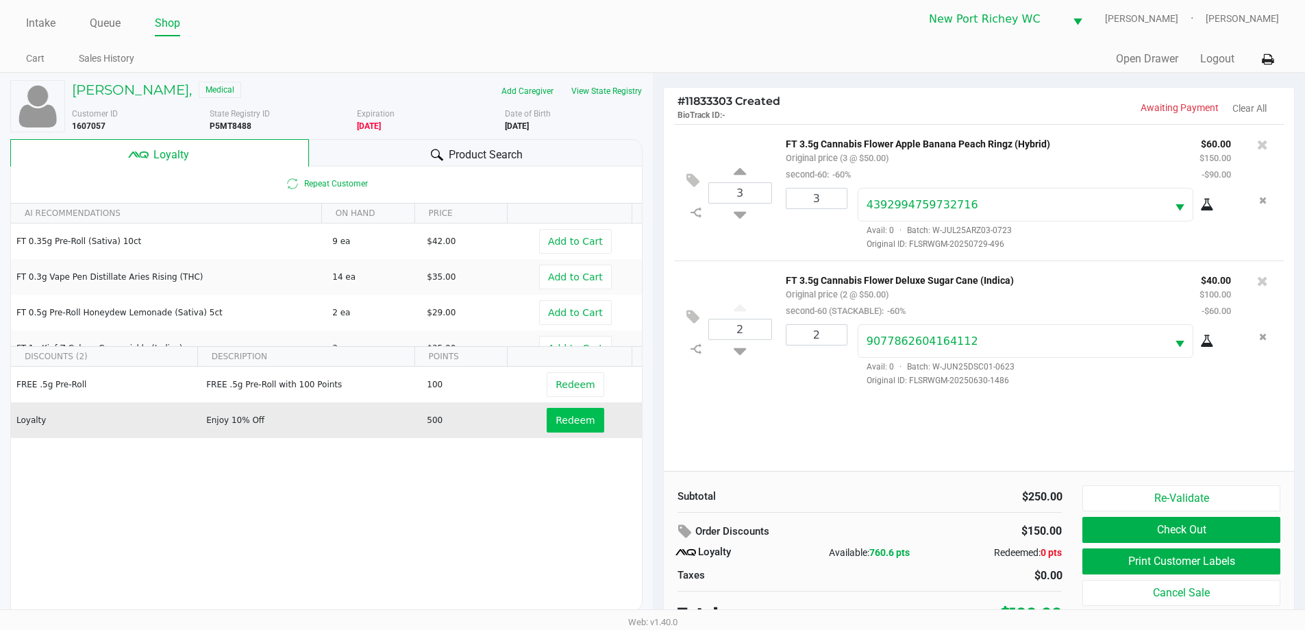
scroll to position [14, 0]
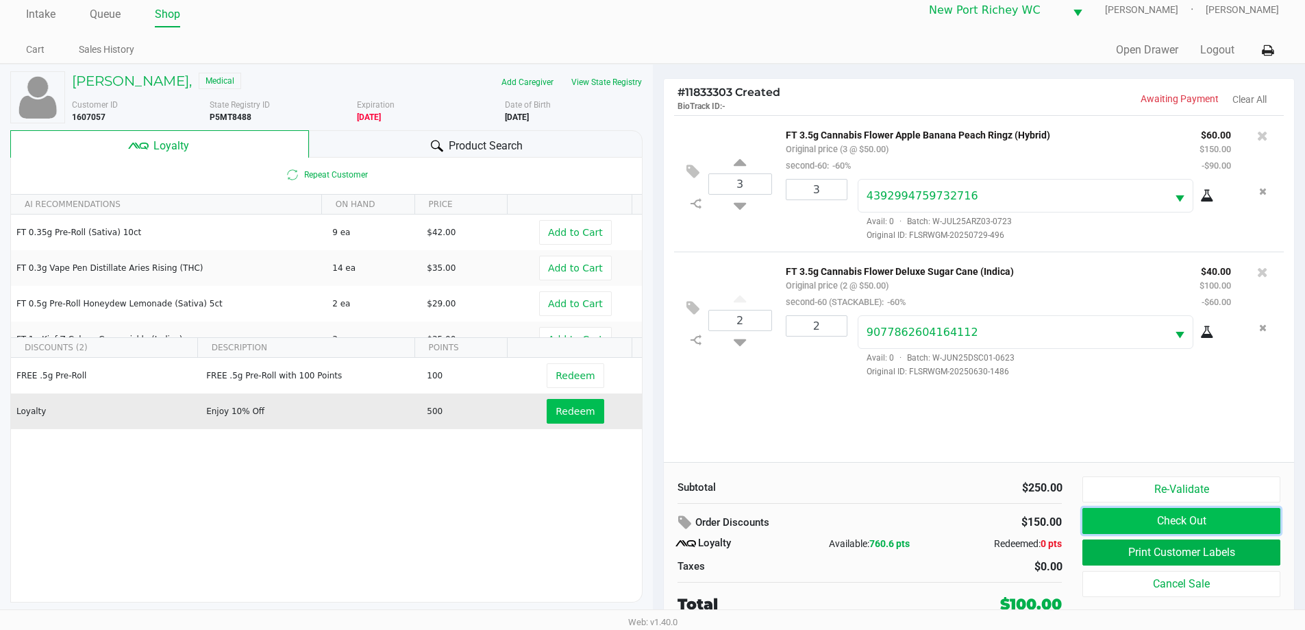
click at [1092, 512] on button "Check Out" at bounding box center [1180, 521] width 197 height 26
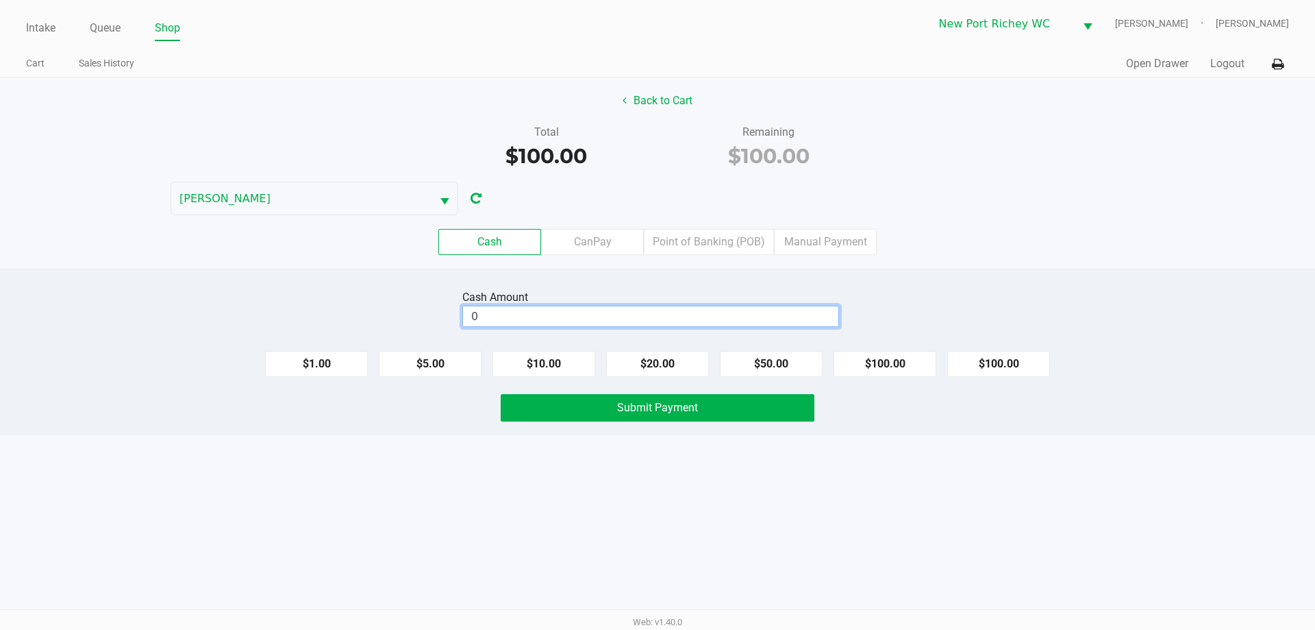
click at [779, 306] on input "0" at bounding box center [650, 316] width 375 height 20
type input "$100.00"
click at [749, 408] on button "Submit Payment" at bounding box center [658, 407] width 314 height 27
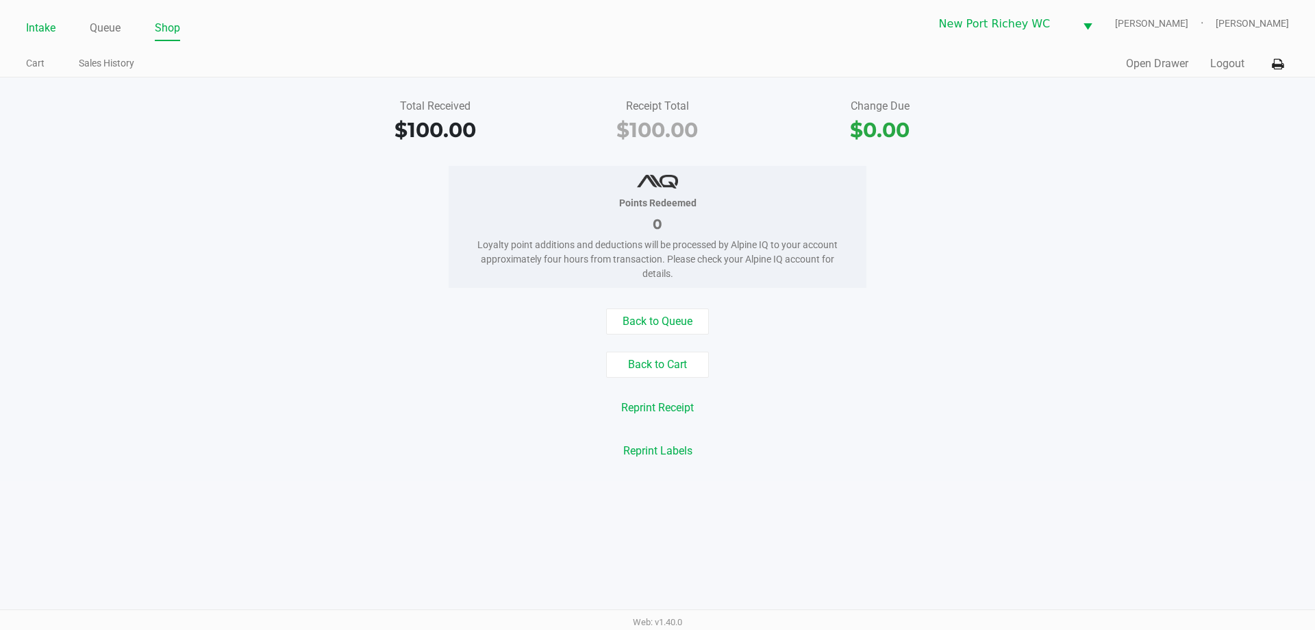
click at [36, 33] on link "Intake" at bounding box center [40, 27] width 29 height 19
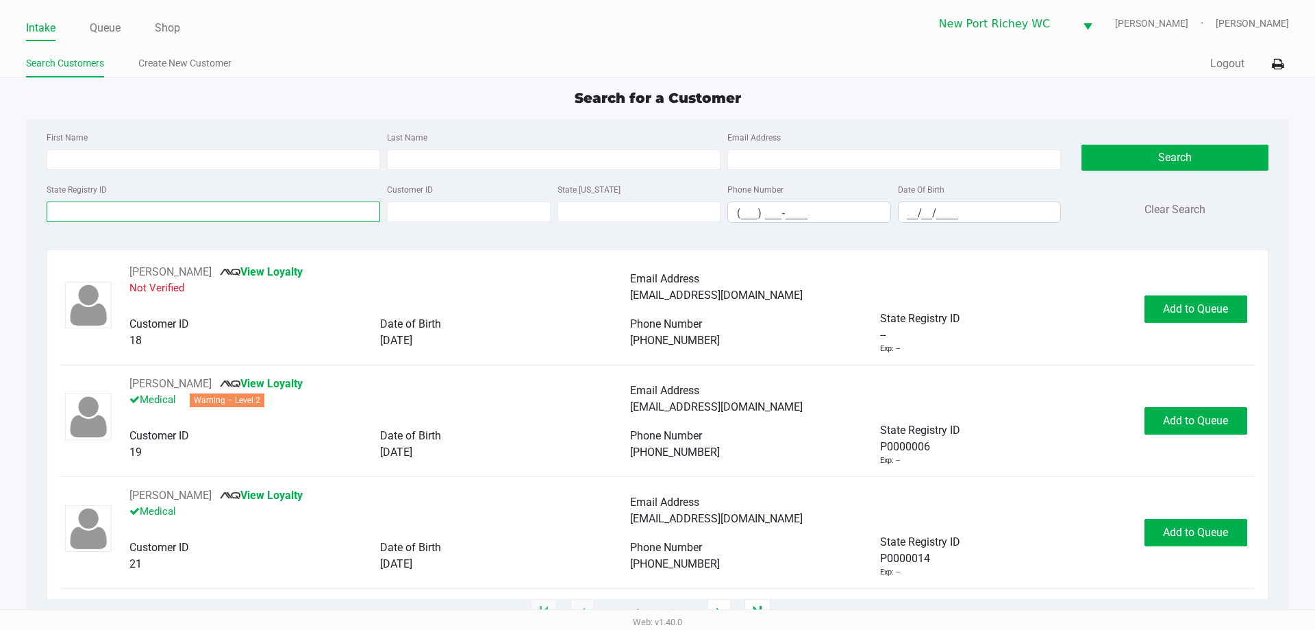
click at [156, 211] on input "State Registry ID" at bounding box center [214, 211] width 334 height 21
click at [101, 210] on input "State Registry ID" at bounding box center [214, 211] width 334 height 21
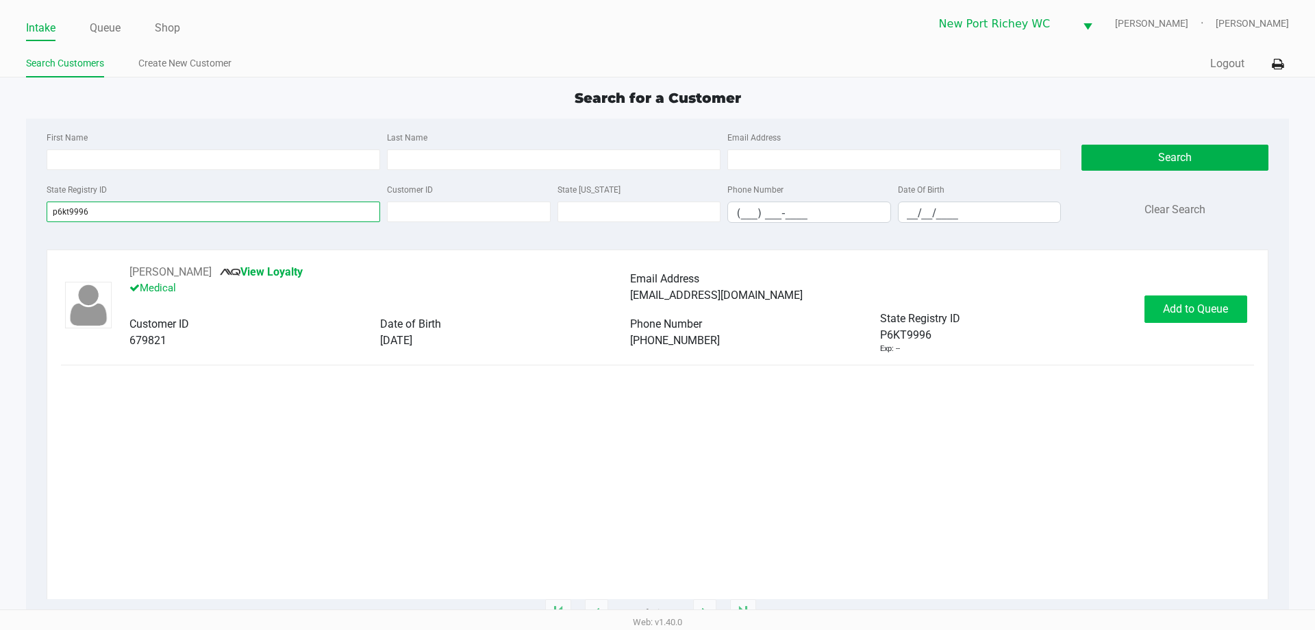
type input "p6kt9996"
click at [1159, 304] on button "Add to Queue" at bounding box center [1196, 308] width 103 height 27
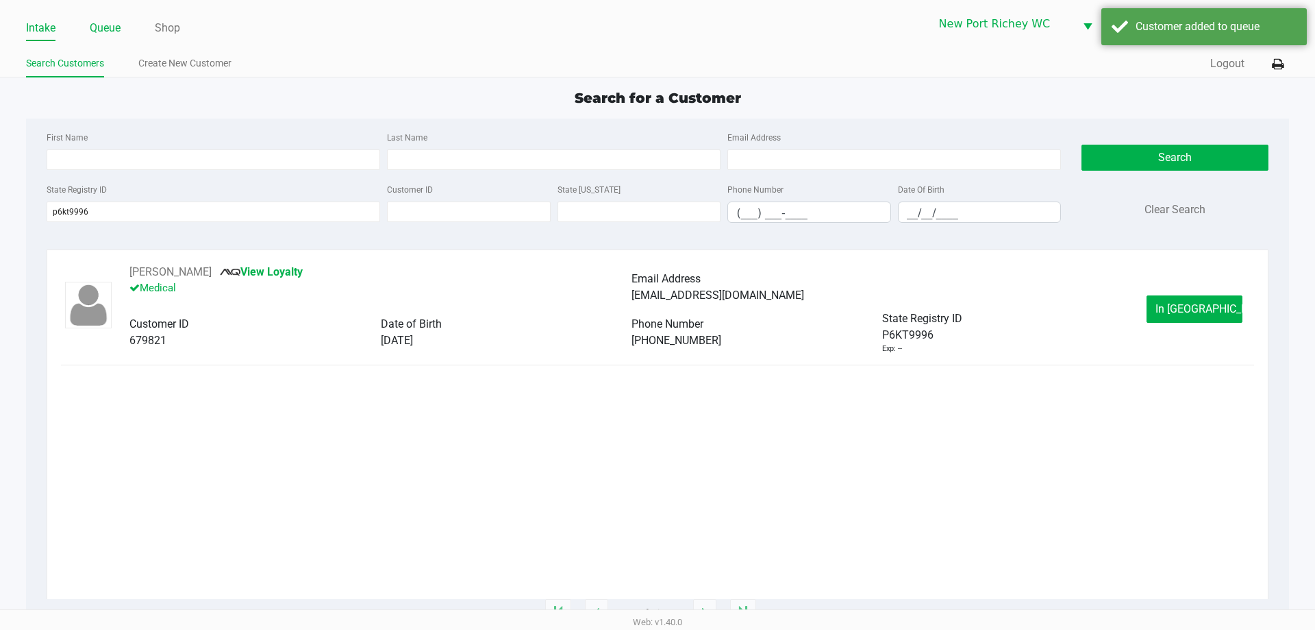
click at [112, 27] on link "Queue" at bounding box center [105, 27] width 31 height 19
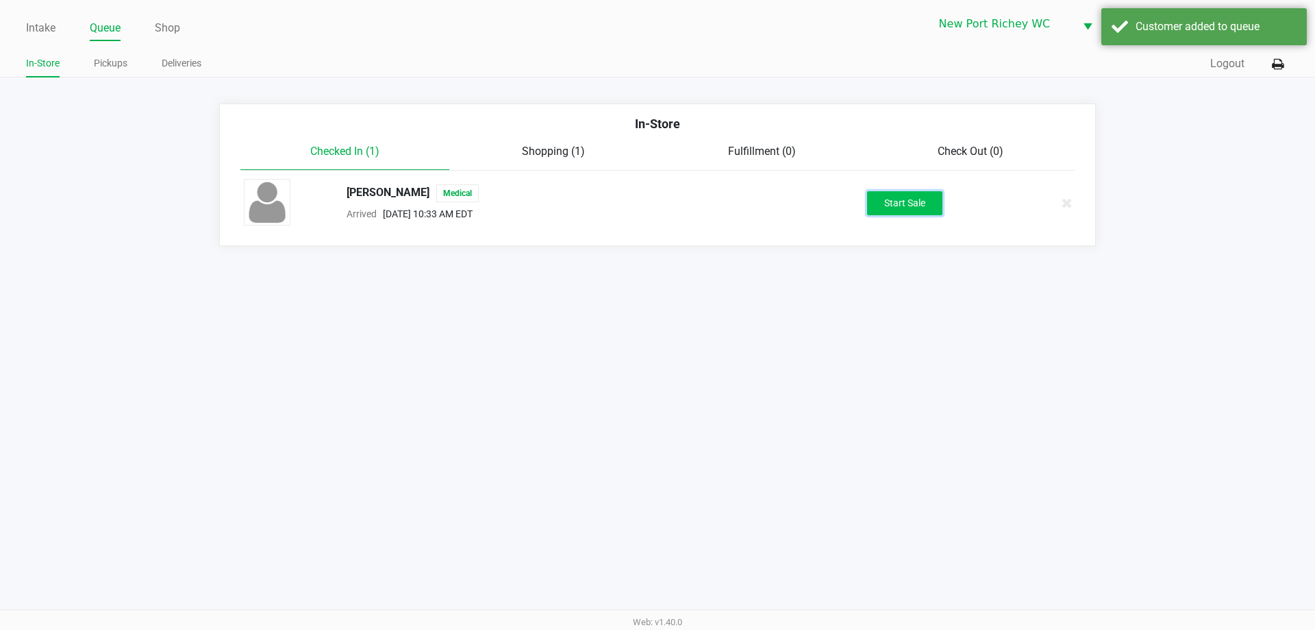
click at [918, 199] on button "Start Sale" at bounding box center [904, 203] width 75 height 24
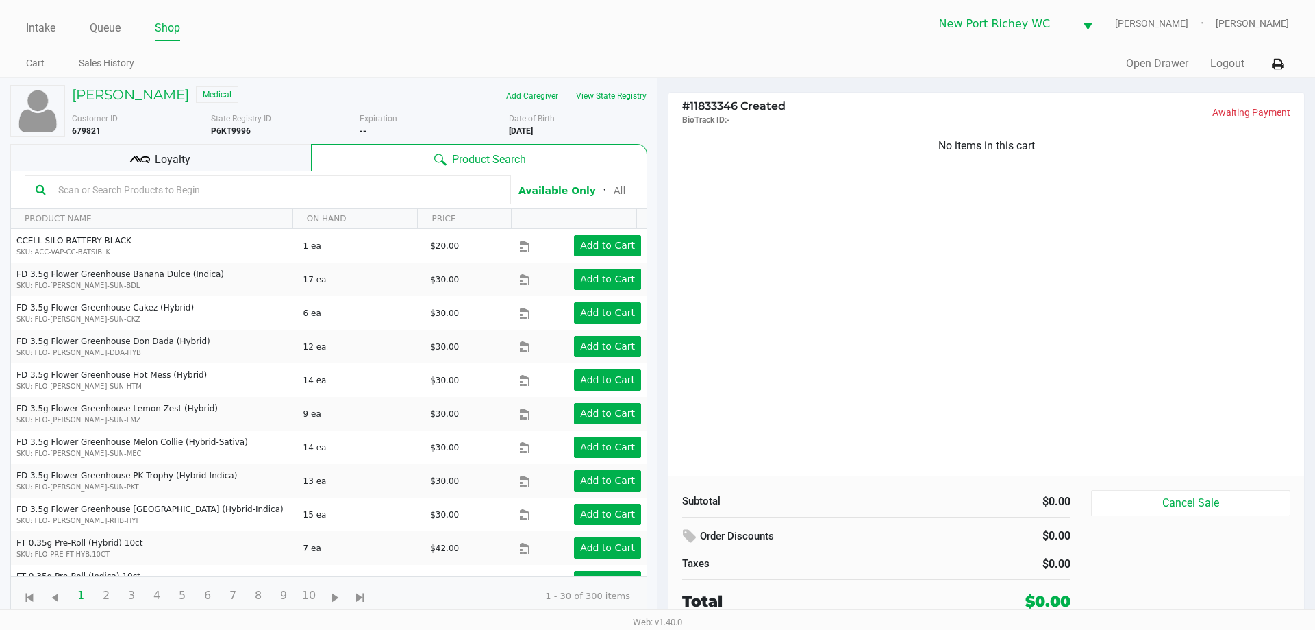
click at [245, 131] on b "P6KT9996" at bounding box center [231, 131] width 40 height 10
copy b "P6KT9996"
click at [517, 125] on div "More Date of Birth 2/04/1958" at bounding box center [583, 124] width 149 height 25
click at [517, 126] on b "2/04/1958" at bounding box center [521, 131] width 24 height 10
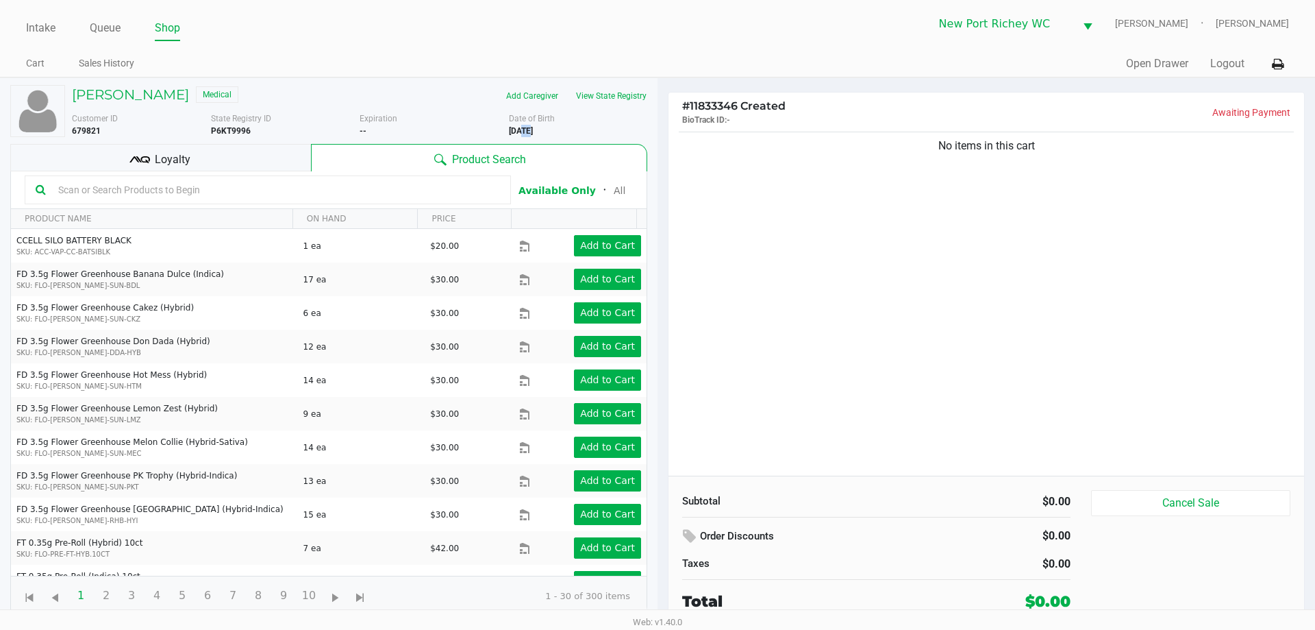
click at [517, 126] on b "2/04/1958" at bounding box center [521, 131] width 24 height 10
copy div "2/04/1958"
click at [341, 97] on div "CHARLES MCBRIDE Medical" at bounding box center [211, 96] width 298 height 22
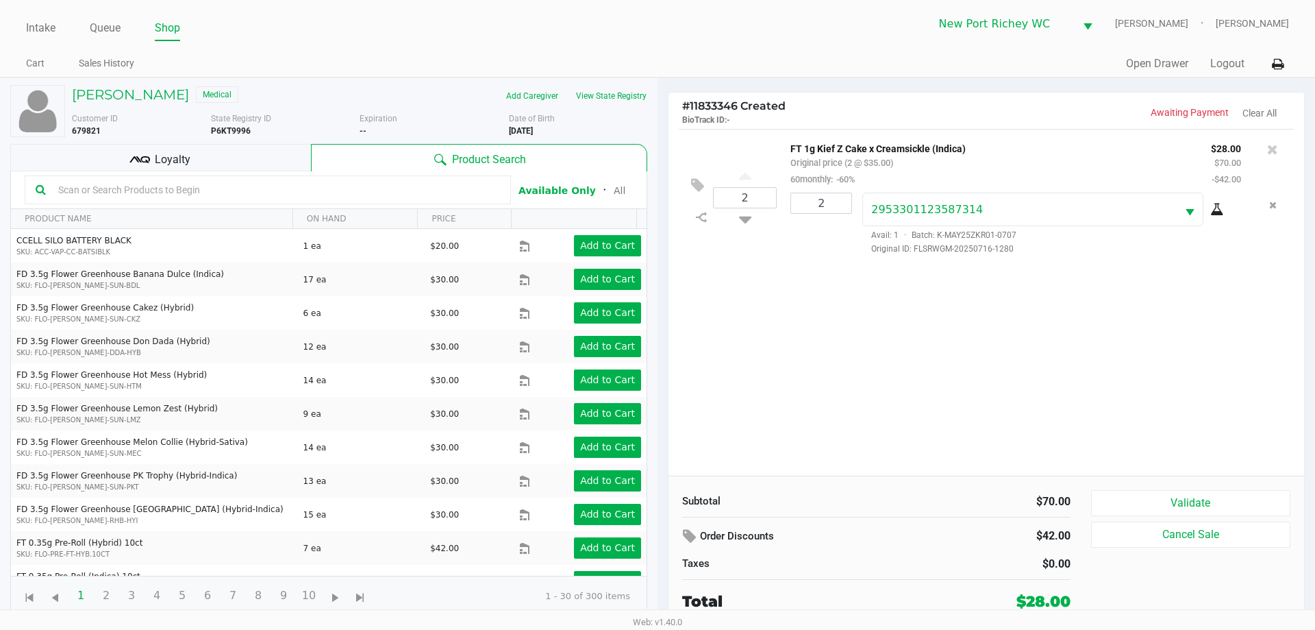
click at [164, 175] on kendo-grid-toolbar "Available Only ᛫ All" at bounding box center [329, 190] width 636 height 38
click at [164, 162] on span "Loyalty" at bounding box center [173, 159] width 36 height 16
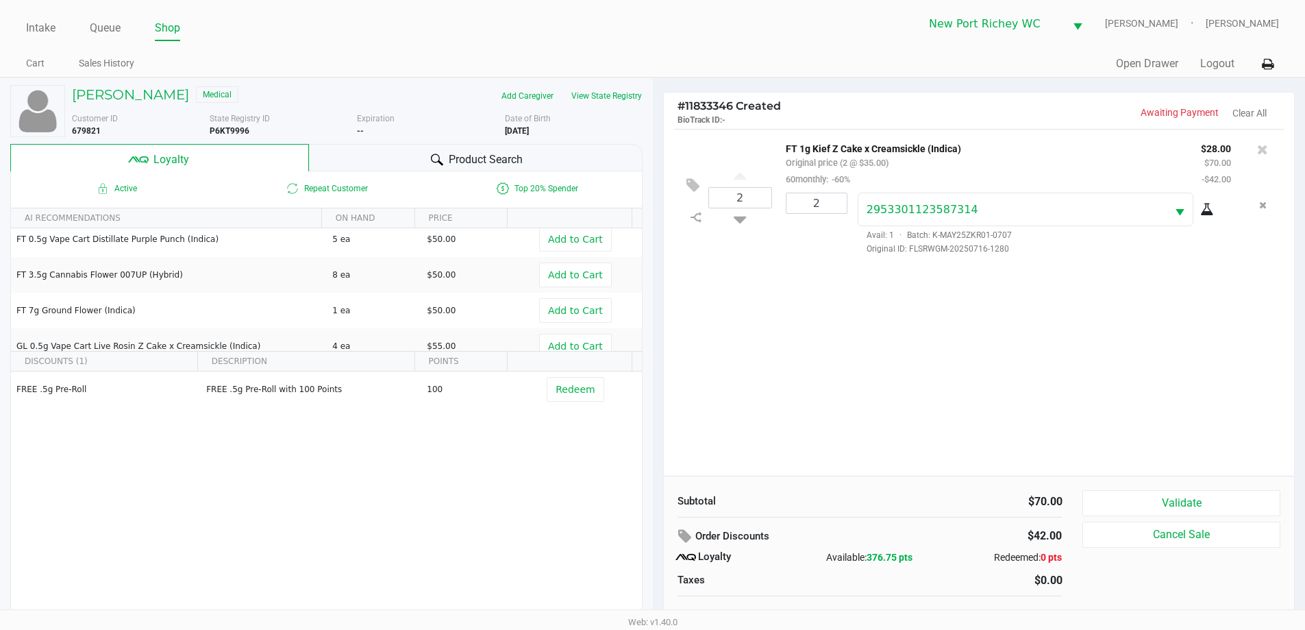
scroll to position [127, 0]
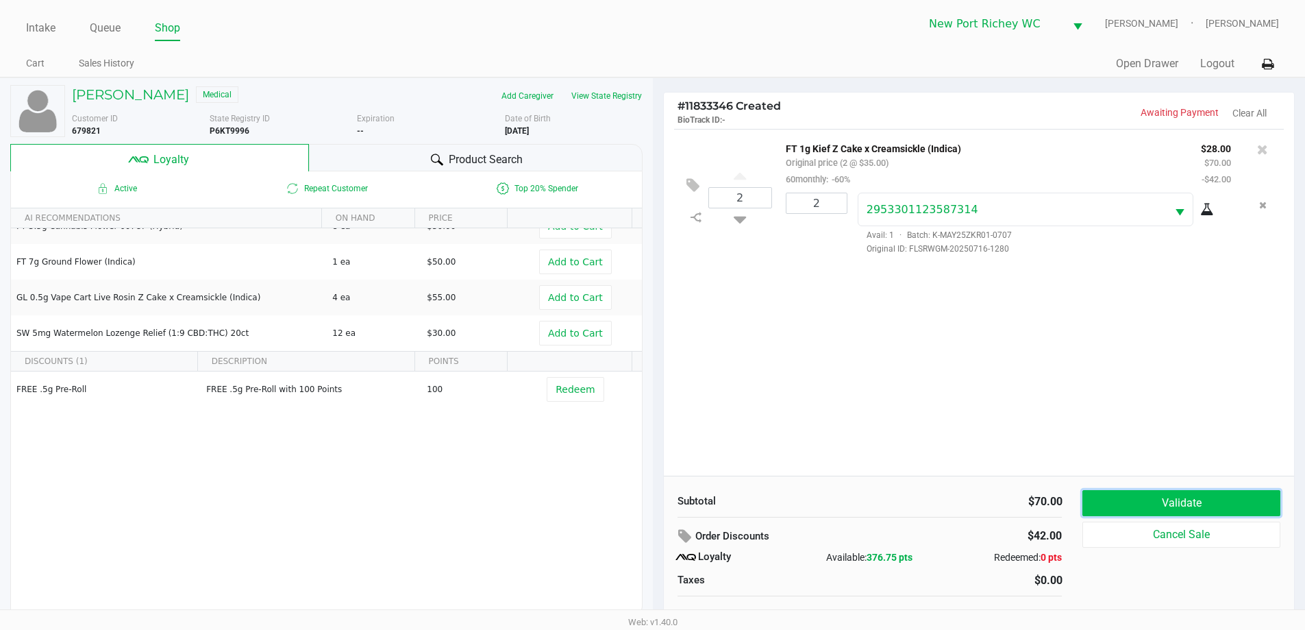
click at [1104, 501] on button "Validate" at bounding box center [1180, 503] width 197 height 26
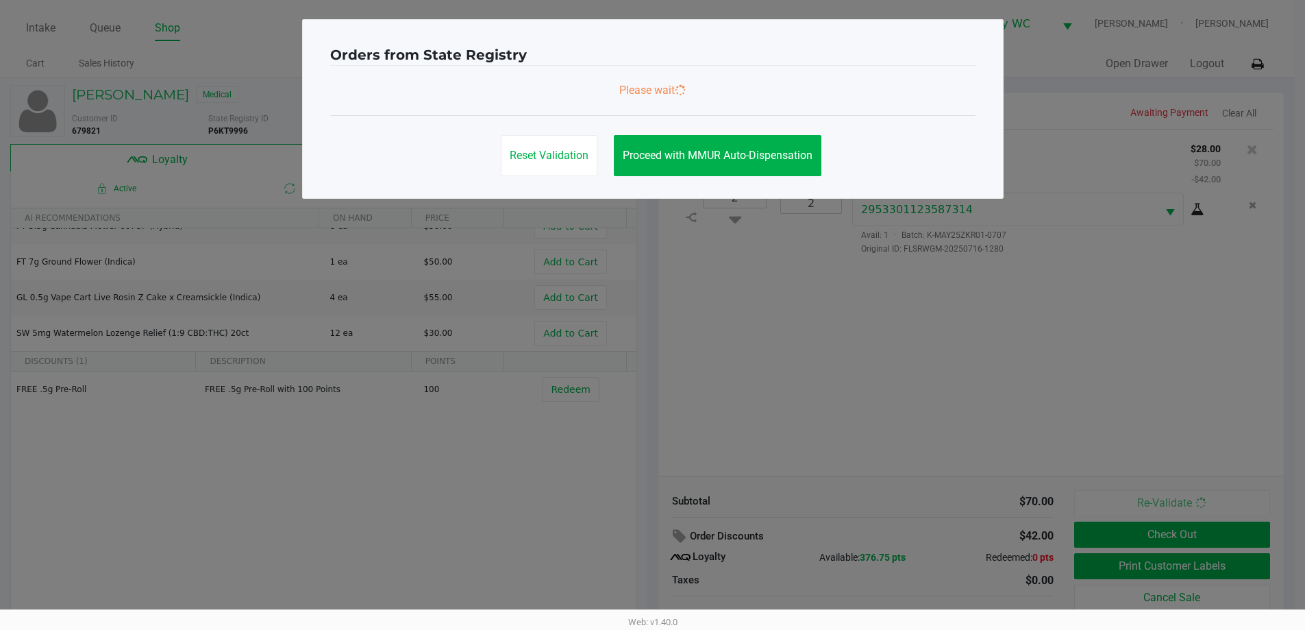
scroll to position [0, 0]
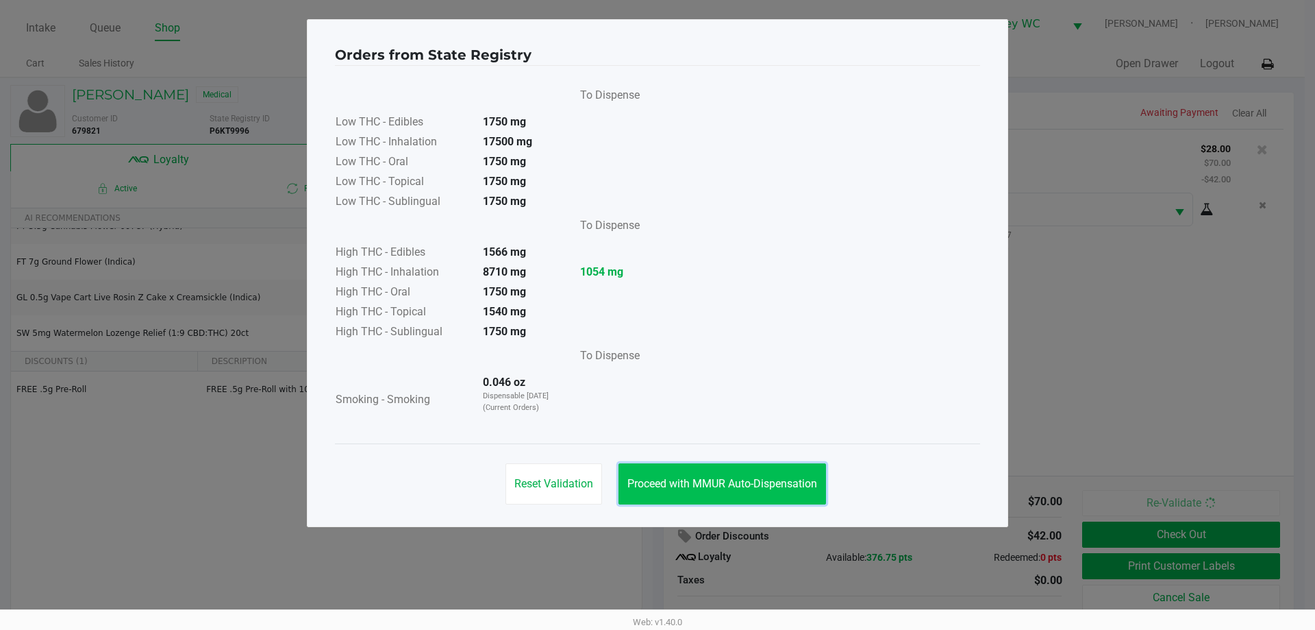
click at [721, 491] on button "Proceed with MMUR Auto-Dispensation" at bounding box center [723, 483] width 208 height 41
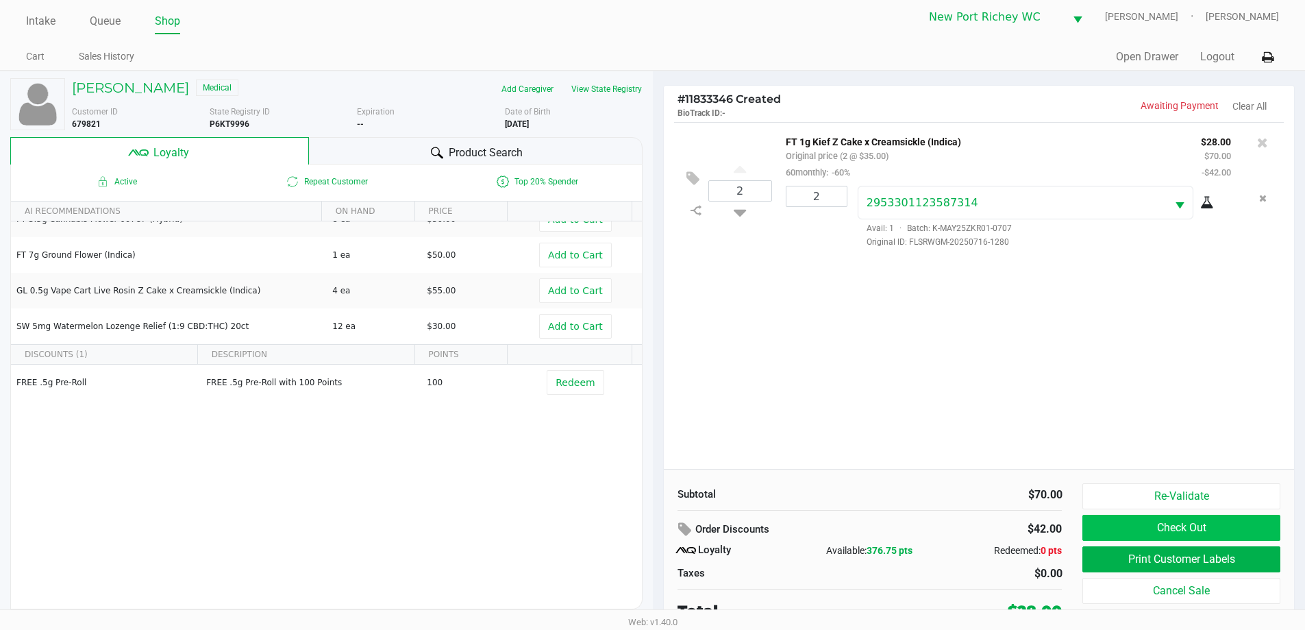
scroll to position [14, 0]
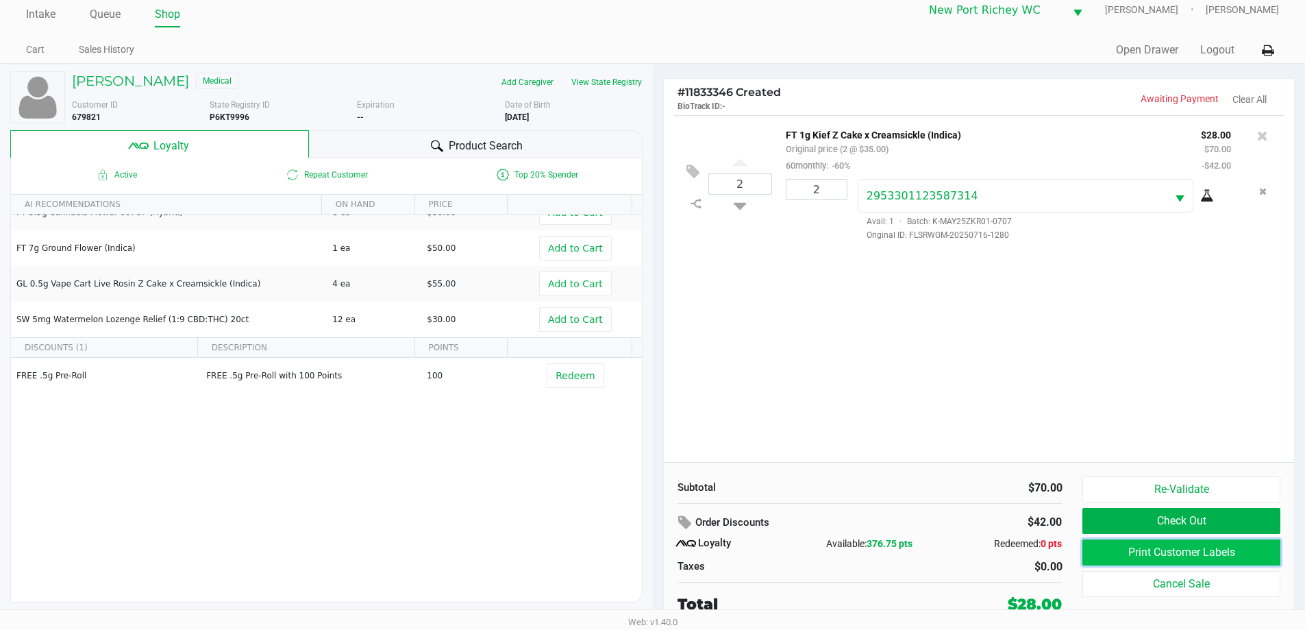
click at [1168, 548] on button "Print Customer Labels" at bounding box center [1180, 552] width 197 height 26
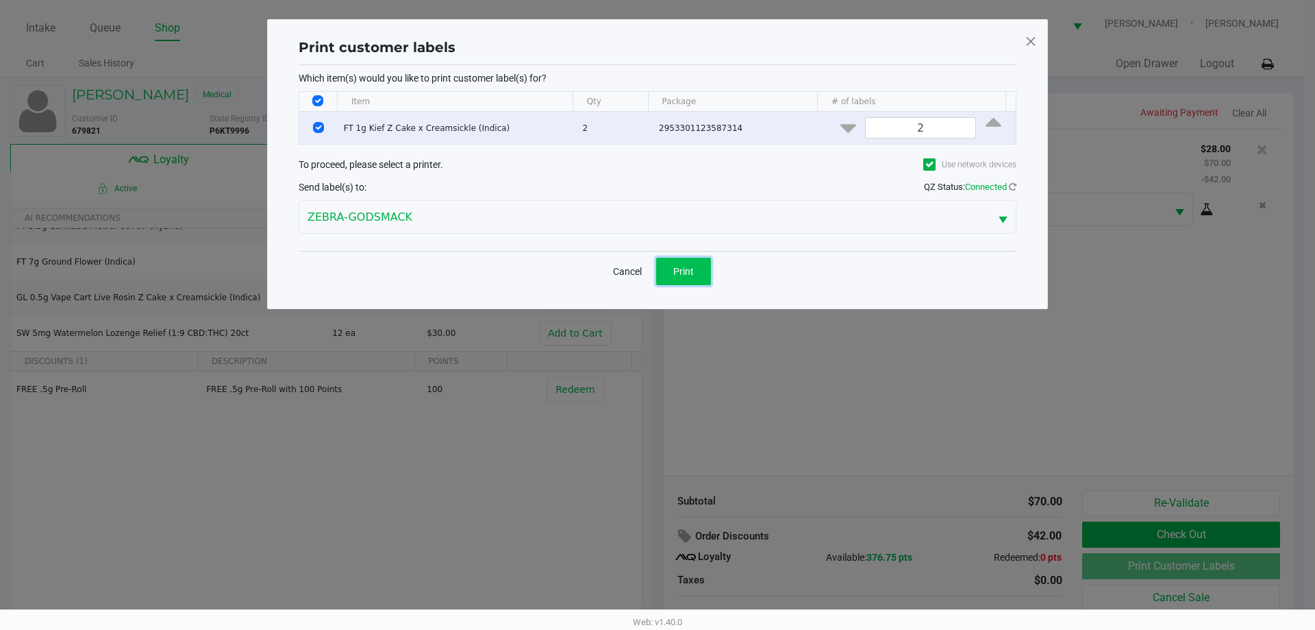
click at [701, 274] on button "Print" at bounding box center [683, 271] width 55 height 27
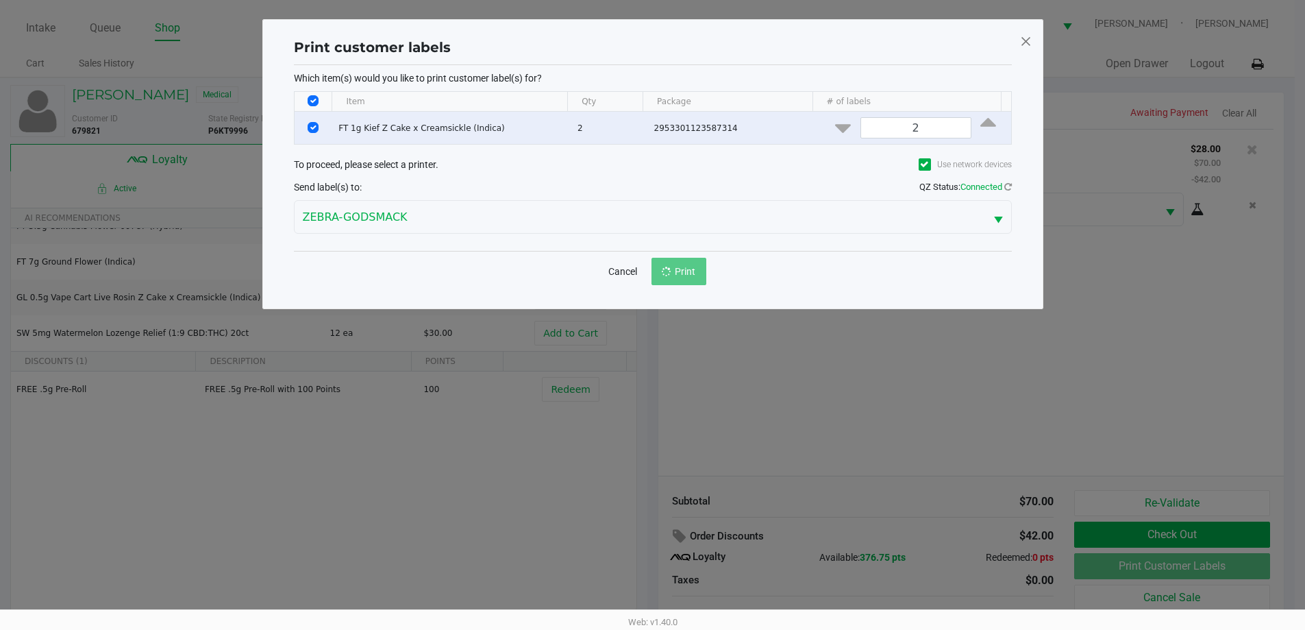
scroll to position [14, 0]
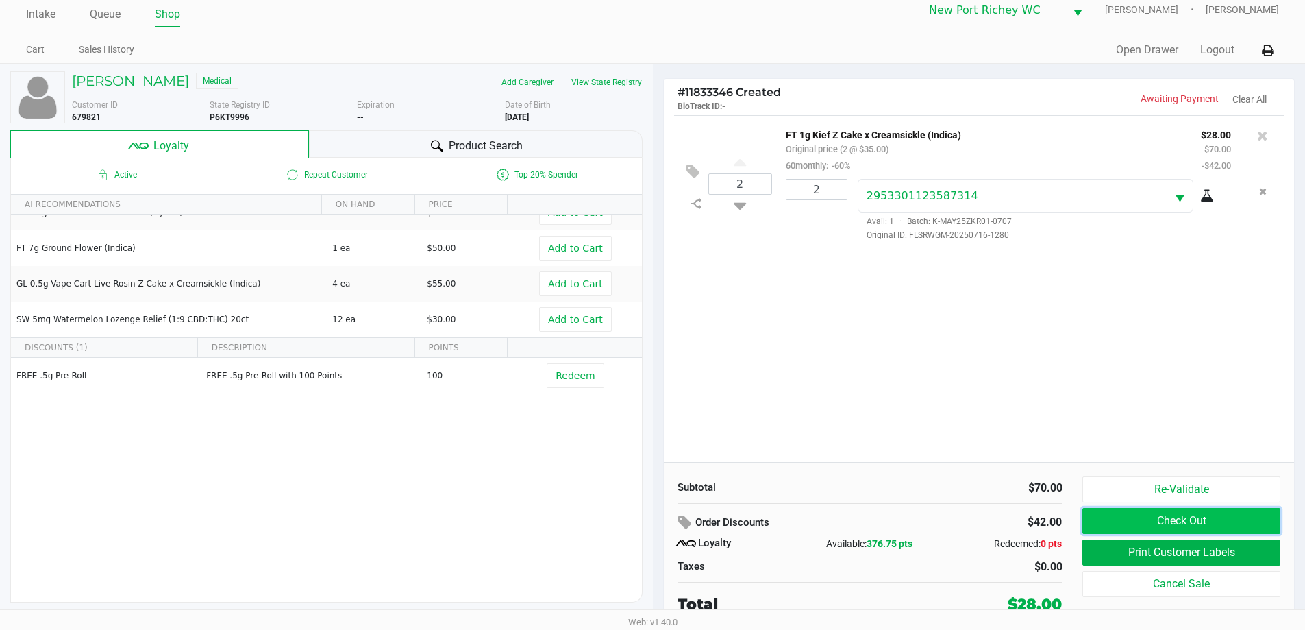
click at [1094, 517] on button "Check Out" at bounding box center [1180, 521] width 197 height 26
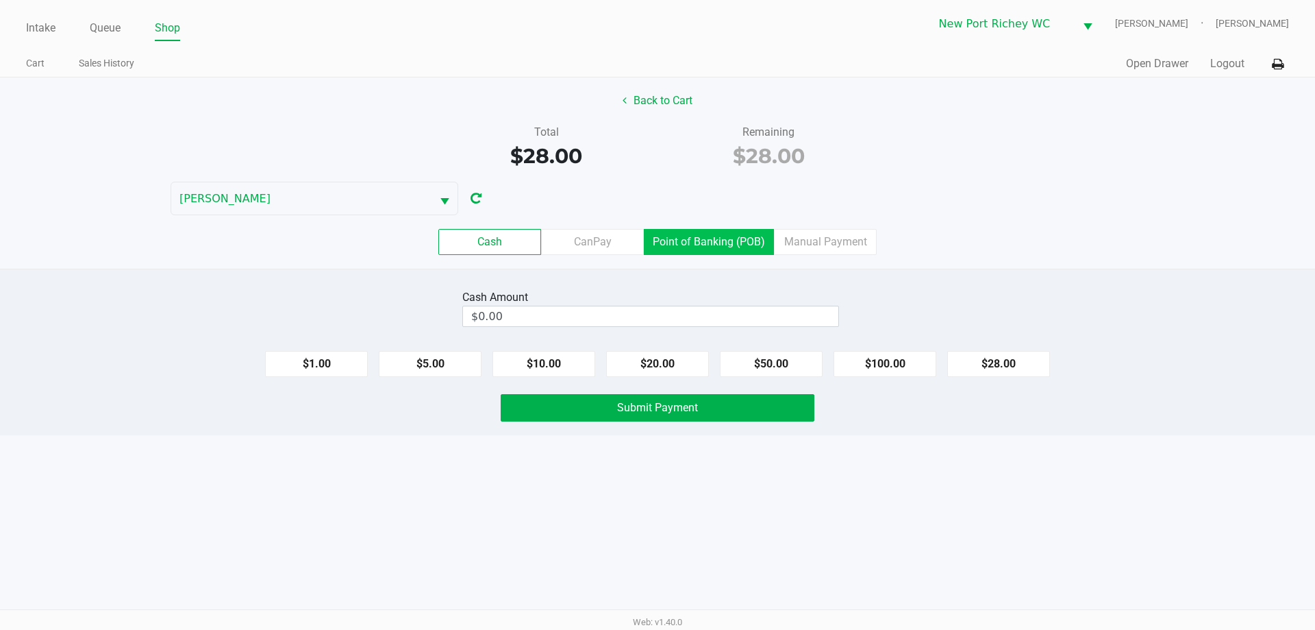
click at [739, 245] on label "Point of Banking (POB)" at bounding box center [709, 242] width 130 height 26
click at [0, 0] on 7 "Point of Banking (POB)" at bounding box center [0, 0] width 0 height 0
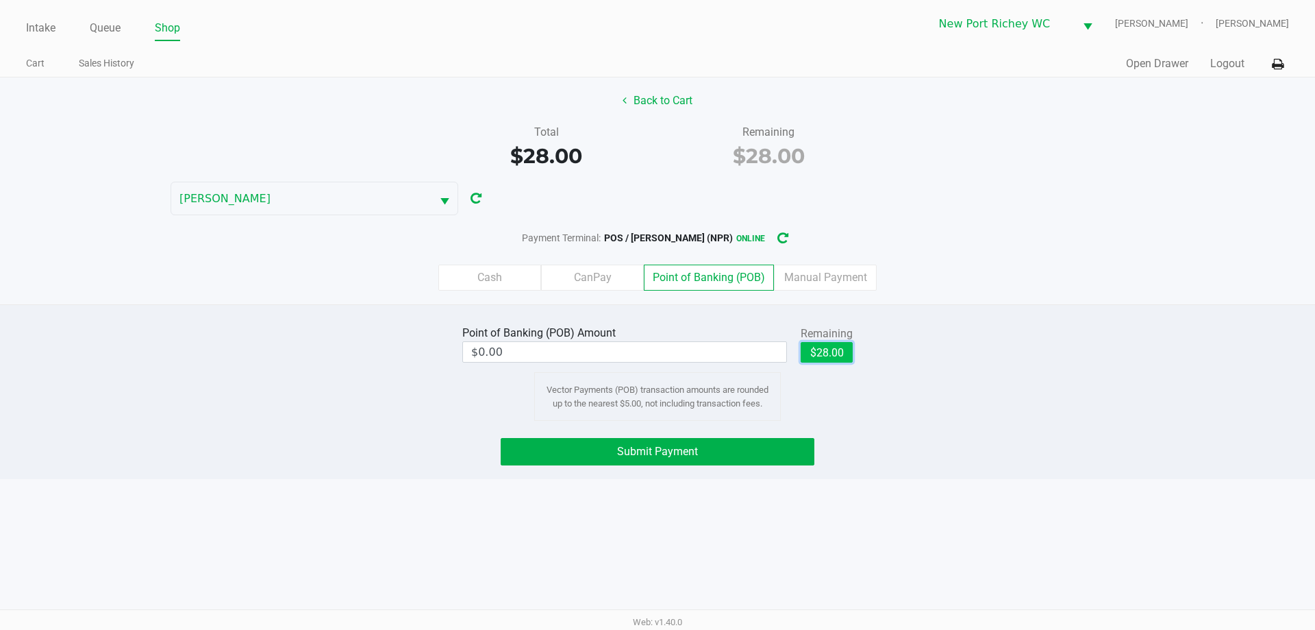
click at [830, 353] on button "$28.00" at bounding box center [827, 352] width 52 height 21
type input "$28.00"
click at [747, 455] on button "Submit Payment" at bounding box center [658, 451] width 314 height 27
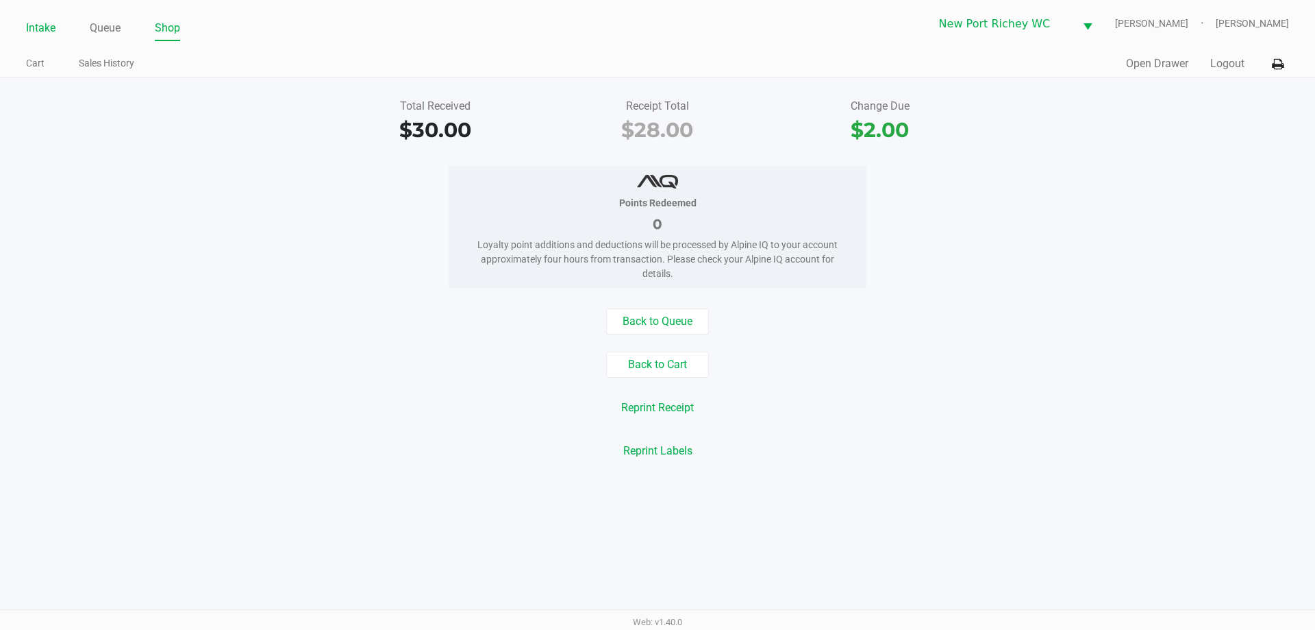
click at [47, 21] on link "Intake" at bounding box center [40, 27] width 29 height 19
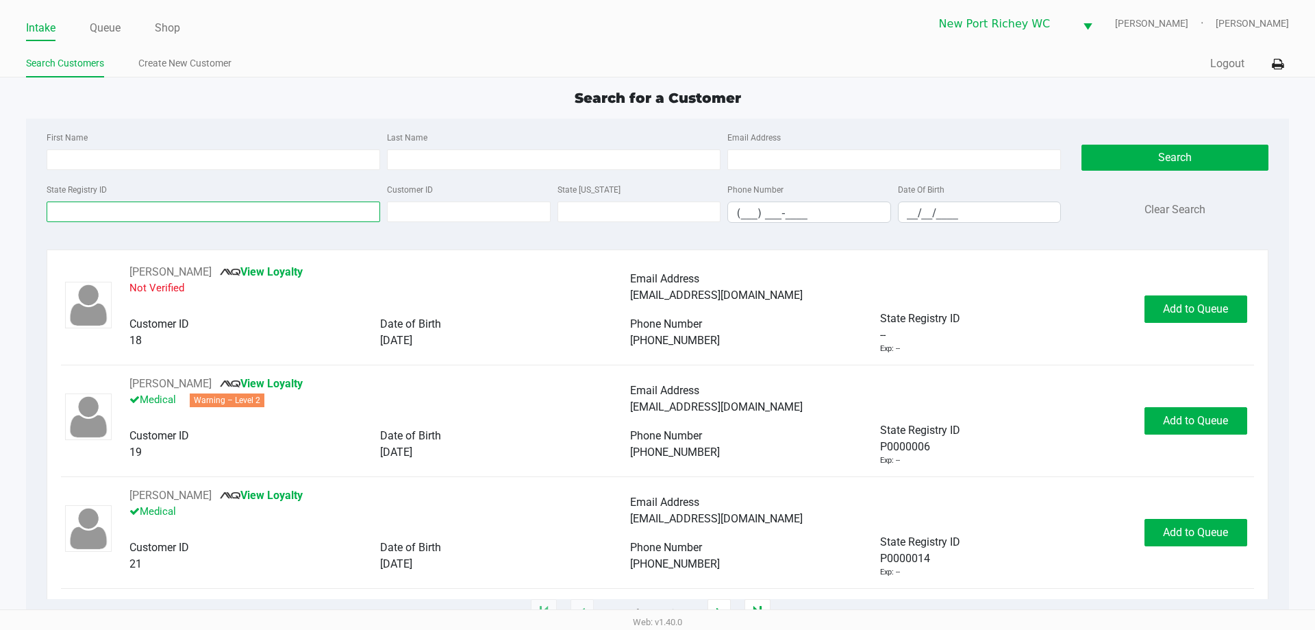
click at [173, 207] on input "State Registry ID" at bounding box center [214, 211] width 334 height 21
click at [158, 160] on input "First Name" at bounding box center [214, 159] width 334 height 21
type input "gregory"
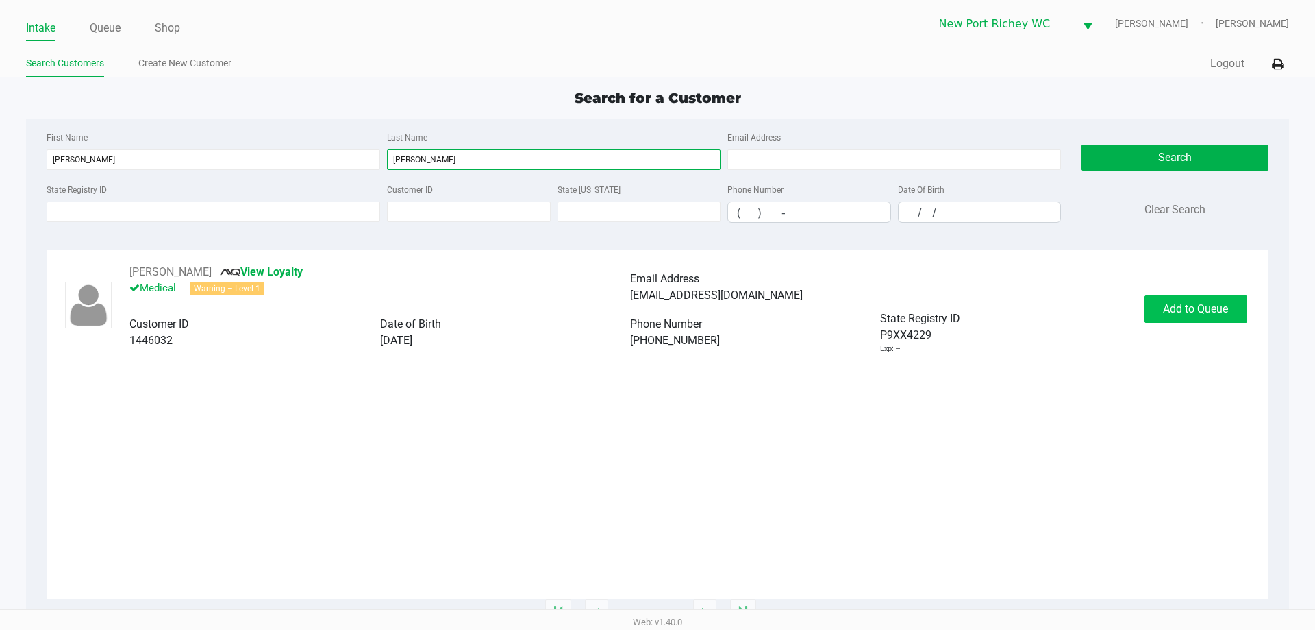
type input "sittig"
click at [1166, 310] on span "Add to Queue" at bounding box center [1195, 308] width 65 height 13
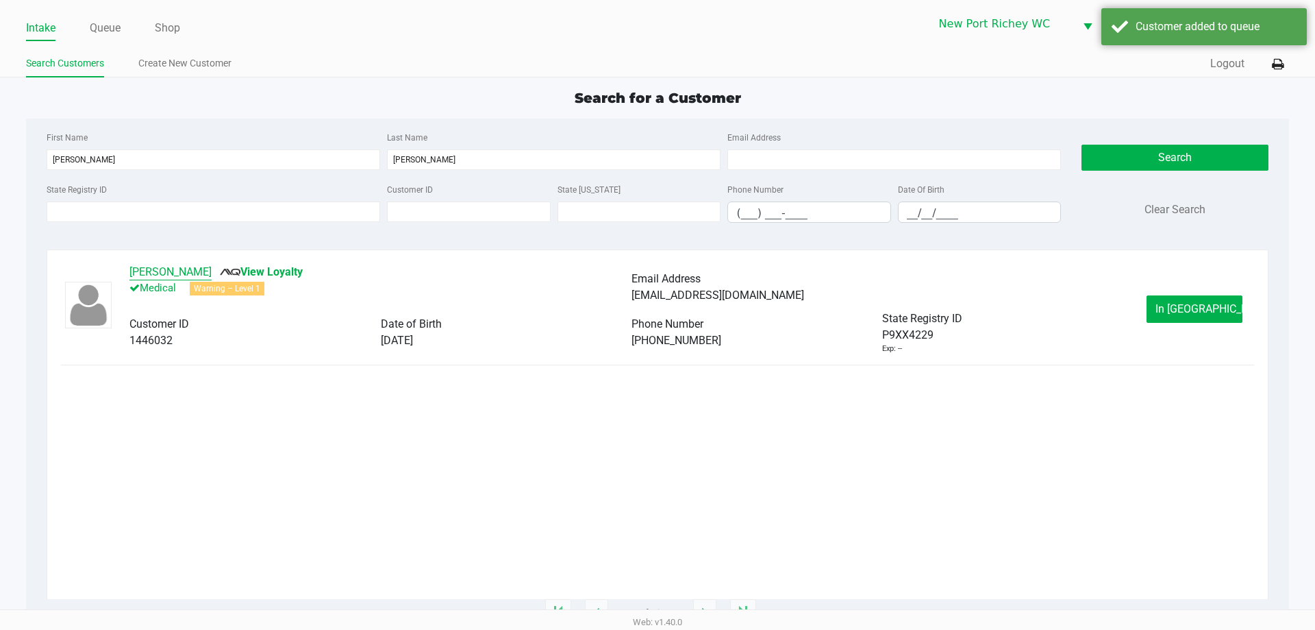
click at [162, 267] on button "Gregory Sittig" at bounding box center [170, 272] width 82 height 16
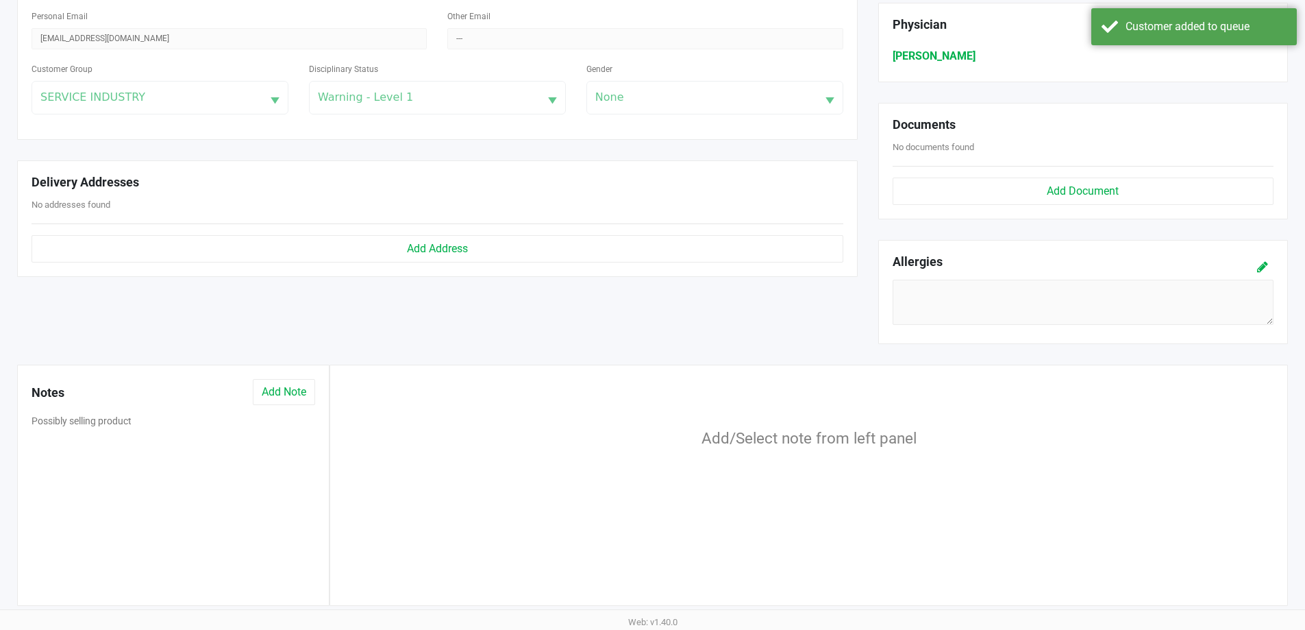
scroll to position [428, 0]
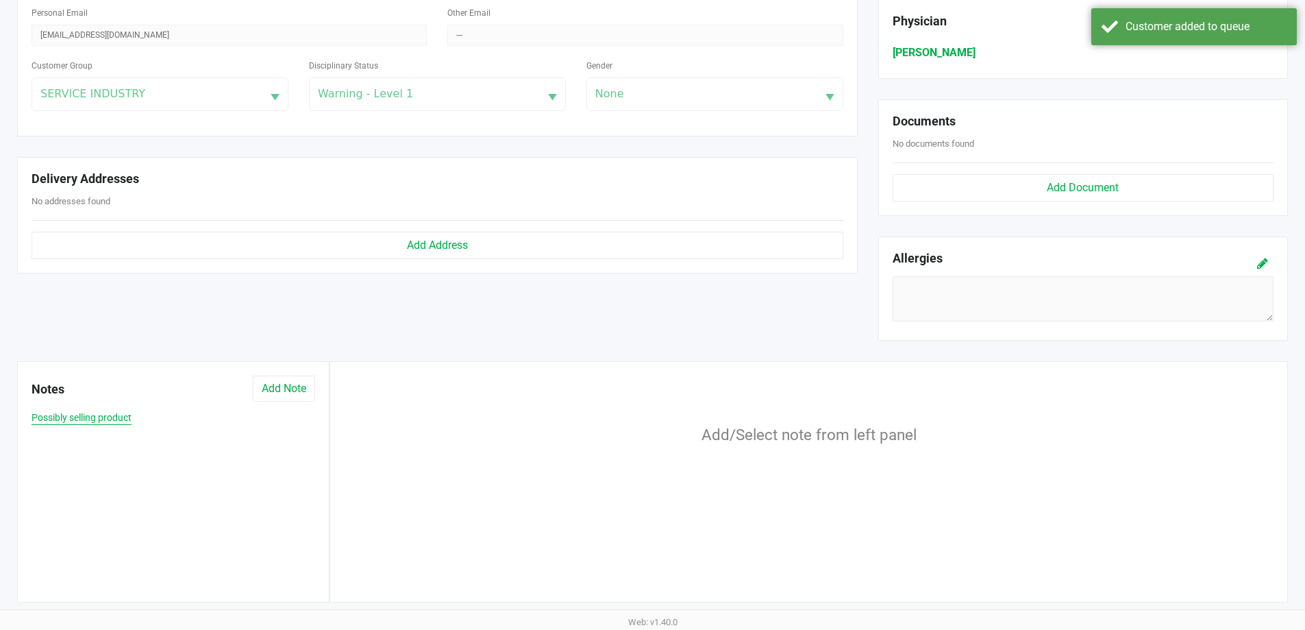
click at [117, 421] on button "Possibly selling product" at bounding box center [82, 417] width 100 height 14
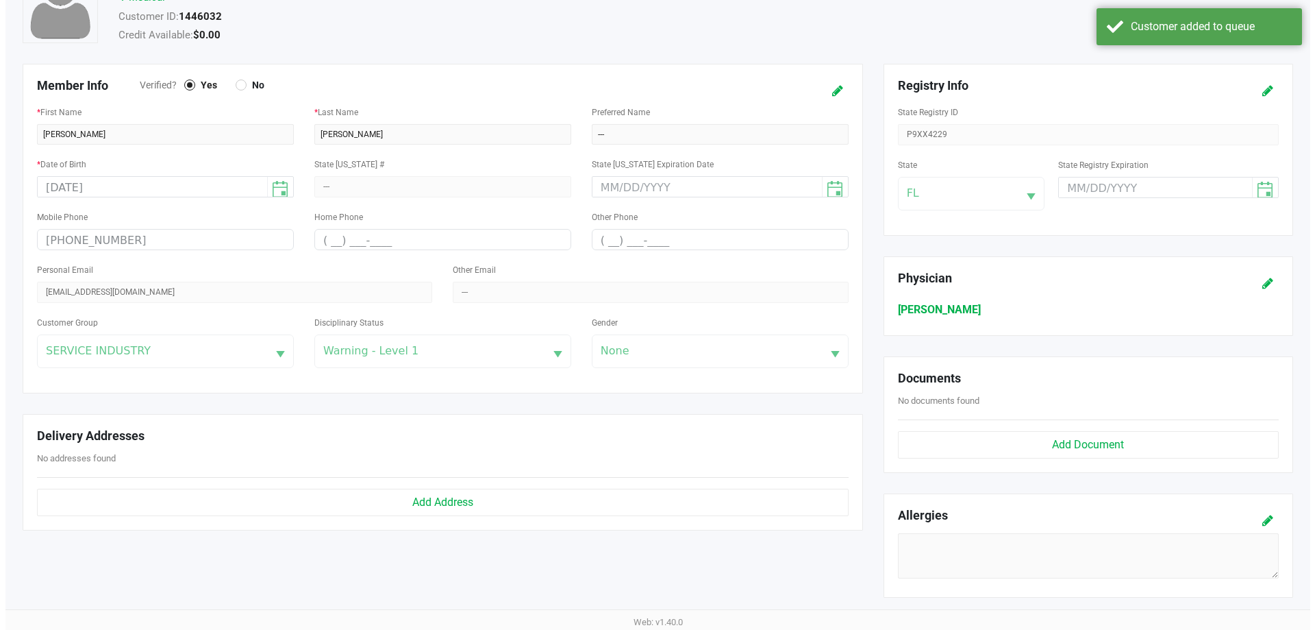
scroll to position [0, 0]
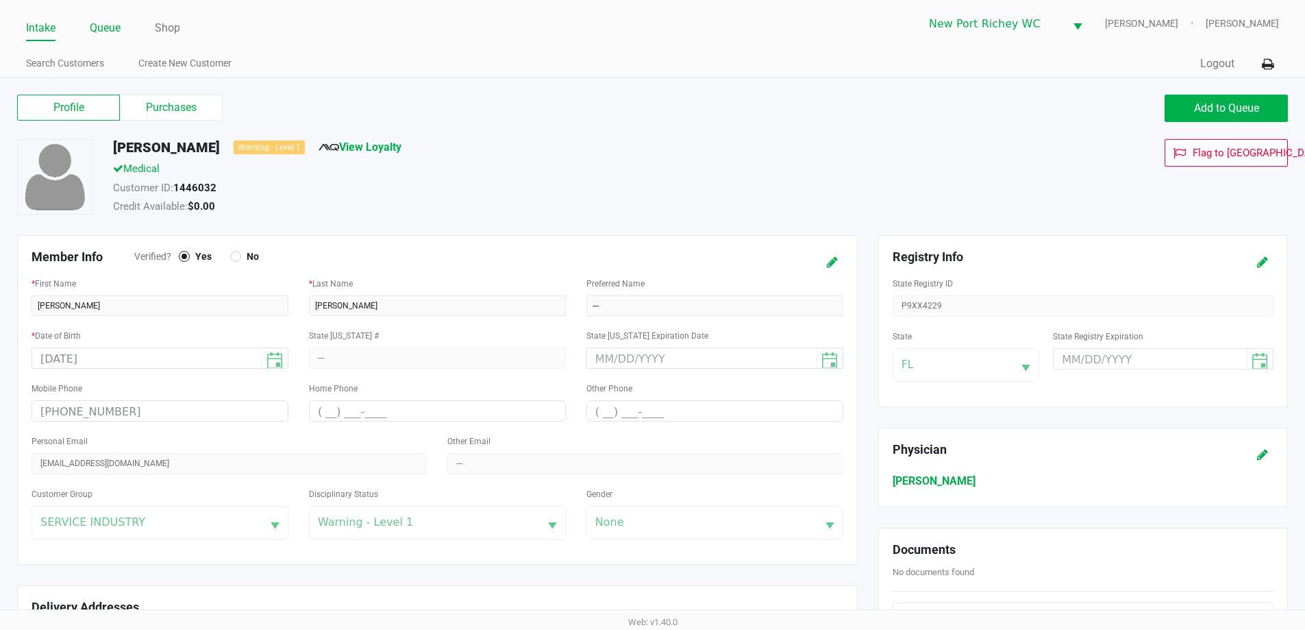
click at [101, 19] on link "Queue" at bounding box center [105, 27] width 31 height 19
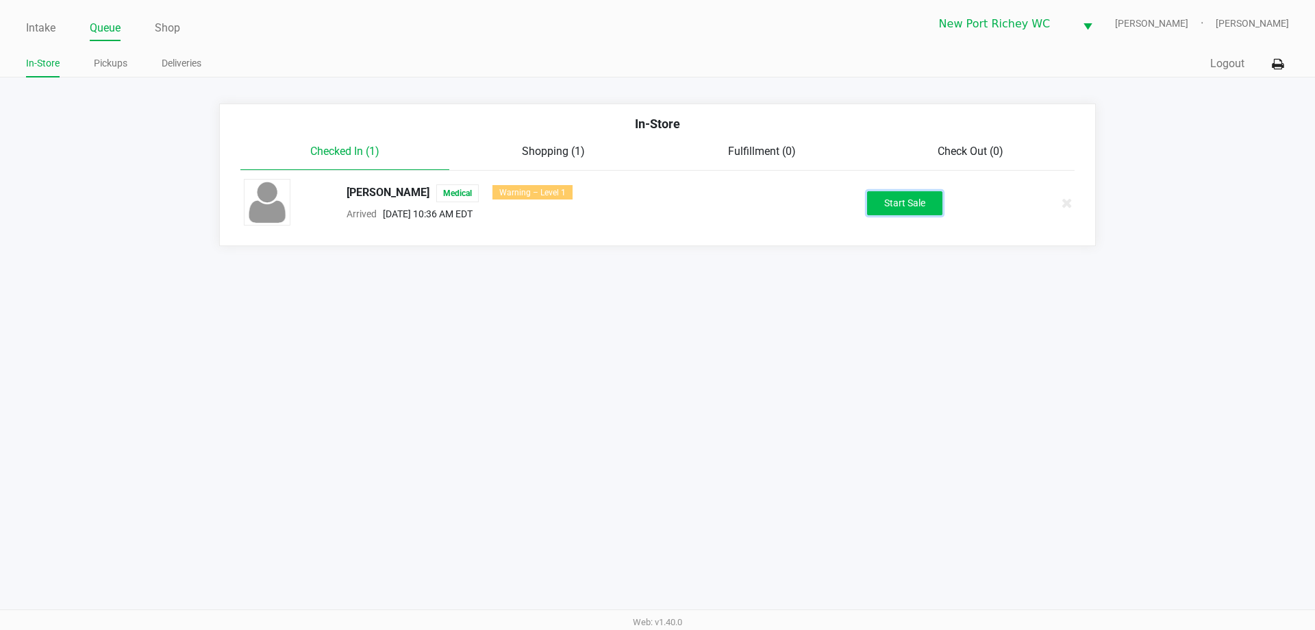
click at [889, 202] on button "Start Sale" at bounding box center [904, 203] width 75 height 24
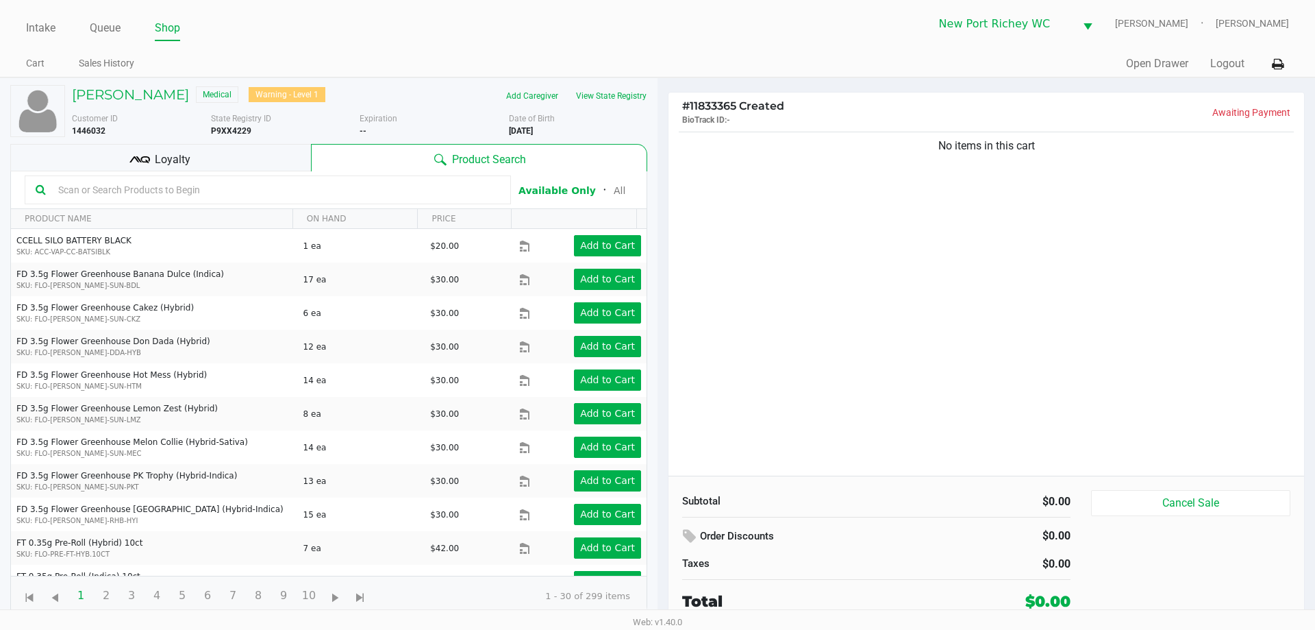
click at [136, 104] on div "Gregory Sittig Medical Warning - Level 1" at bounding box center [211, 96] width 298 height 22
click at [136, 99] on h5 "Gregory Sittig" at bounding box center [130, 94] width 117 height 16
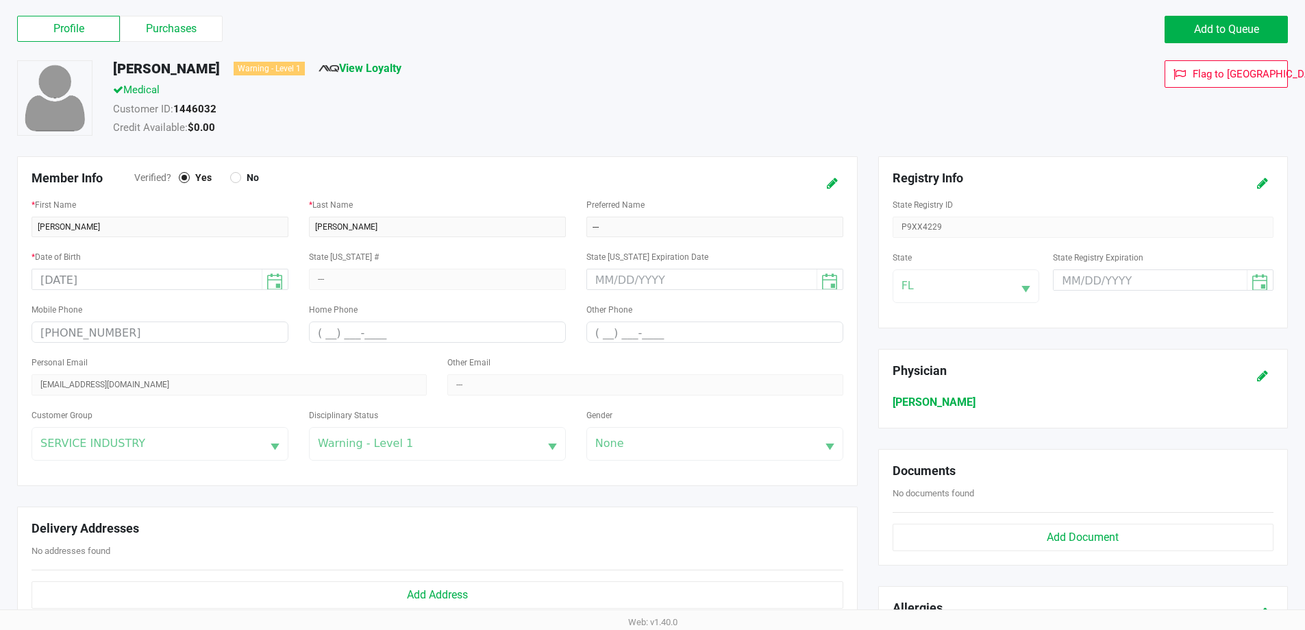
scroll to position [343, 0]
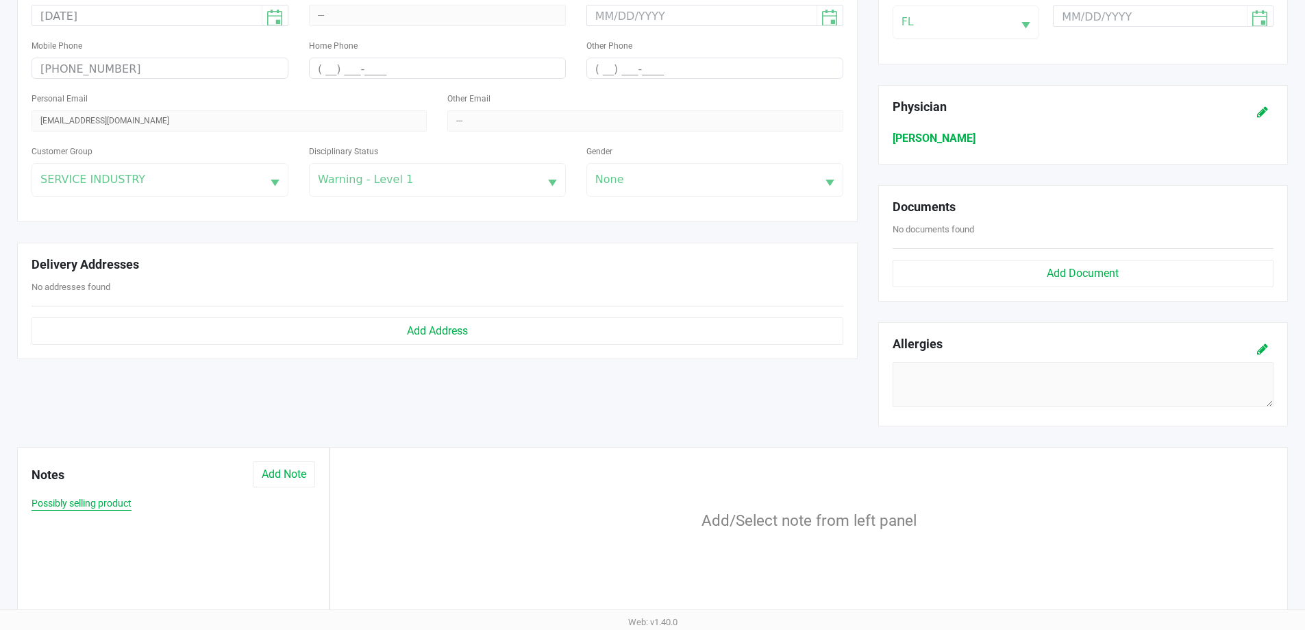
click at [116, 507] on button "Possibly selling product" at bounding box center [82, 503] width 100 height 14
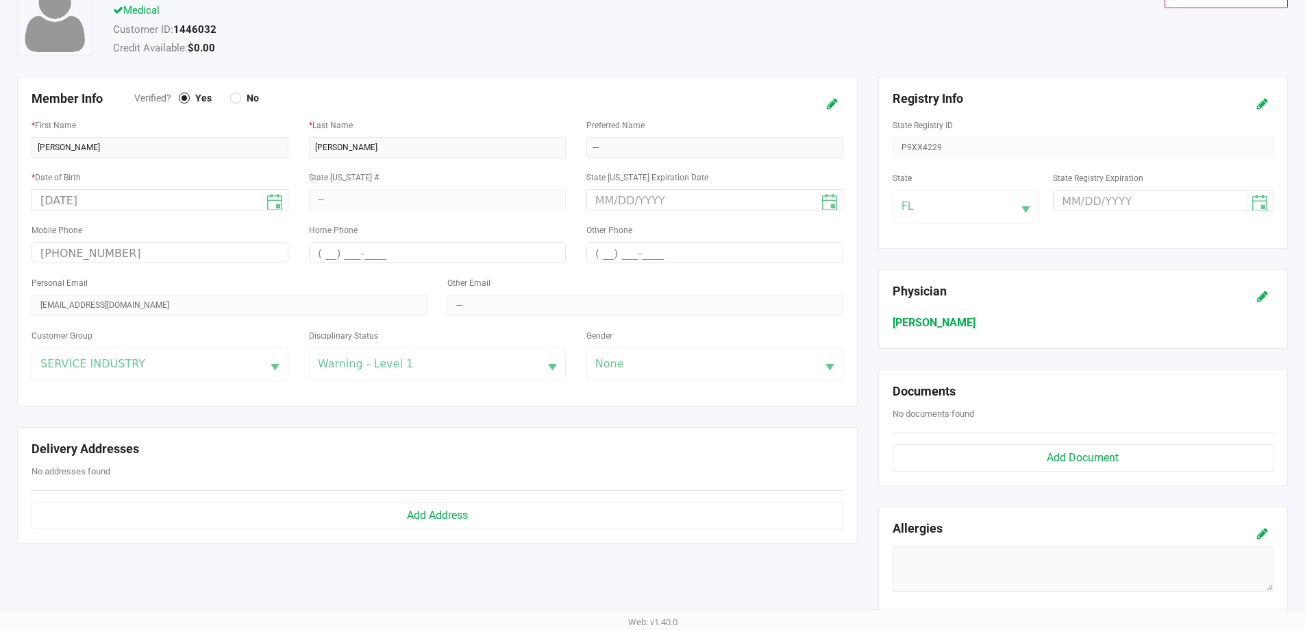
scroll to position [0, 0]
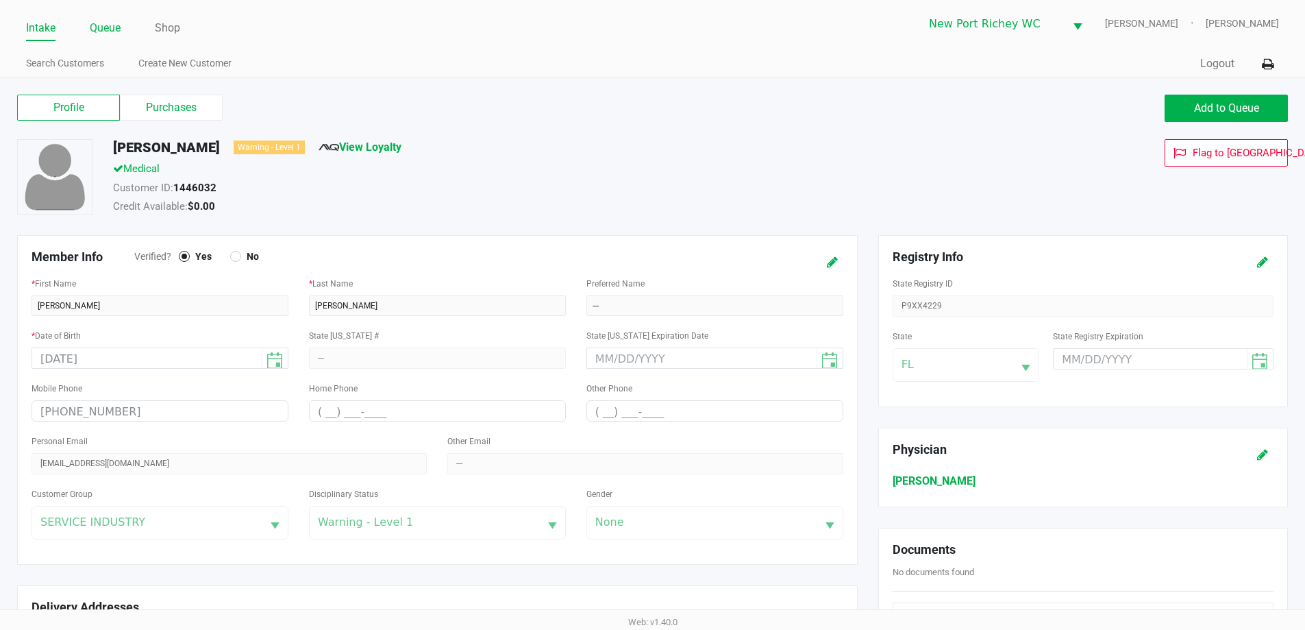
drag, startPoint x: 118, startPoint y: 32, endPoint x: 134, endPoint y: 37, distance: 17.3
click at [118, 31] on link "Queue" at bounding box center [105, 27] width 31 height 19
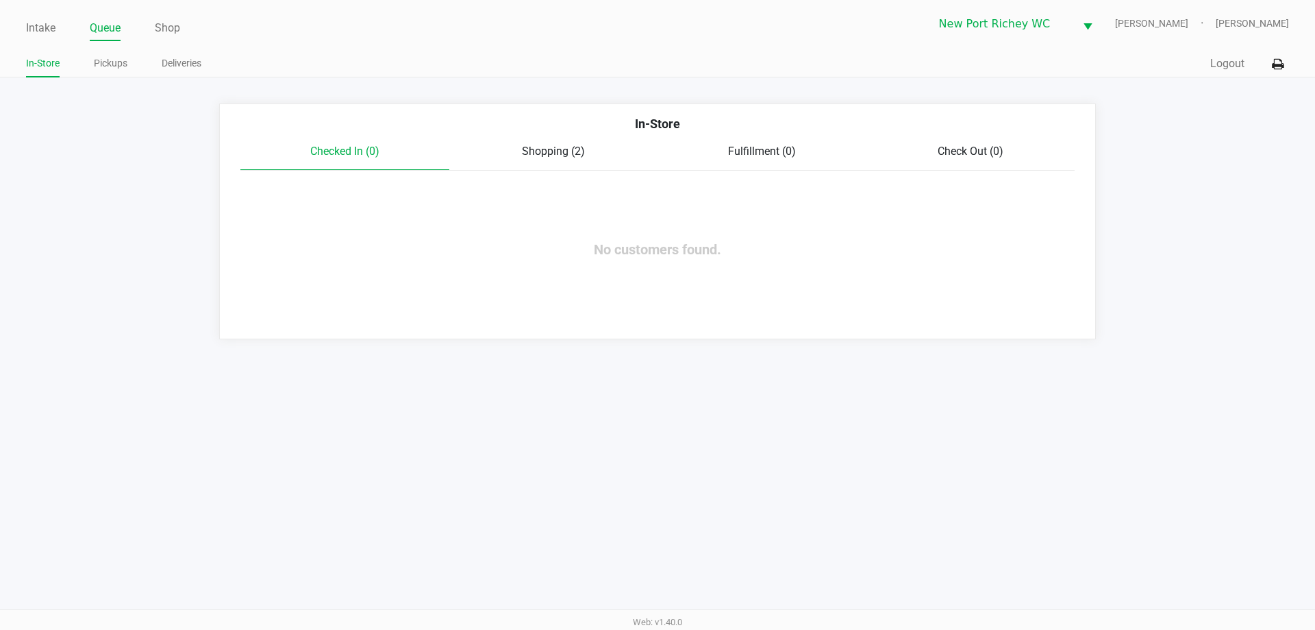
click at [535, 144] on div "Shopping (2)" at bounding box center [553, 151] width 209 height 16
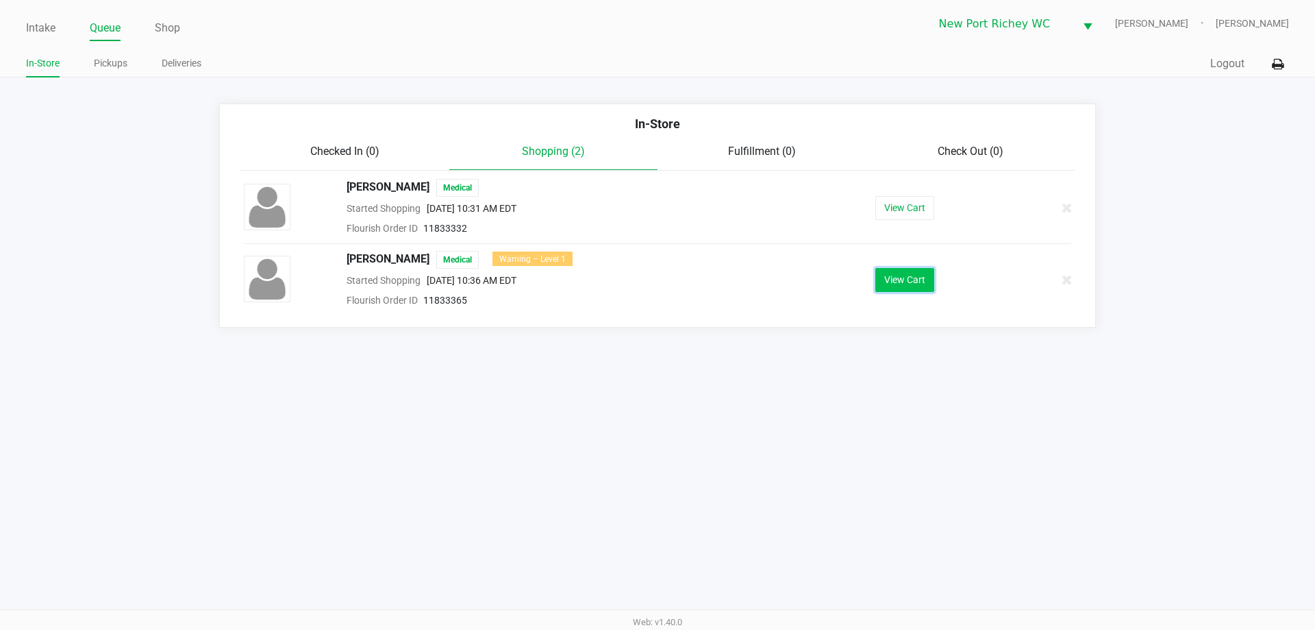
click at [906, 275] on button "View Cart" at bounding box center [905, 280] width 59 height 24
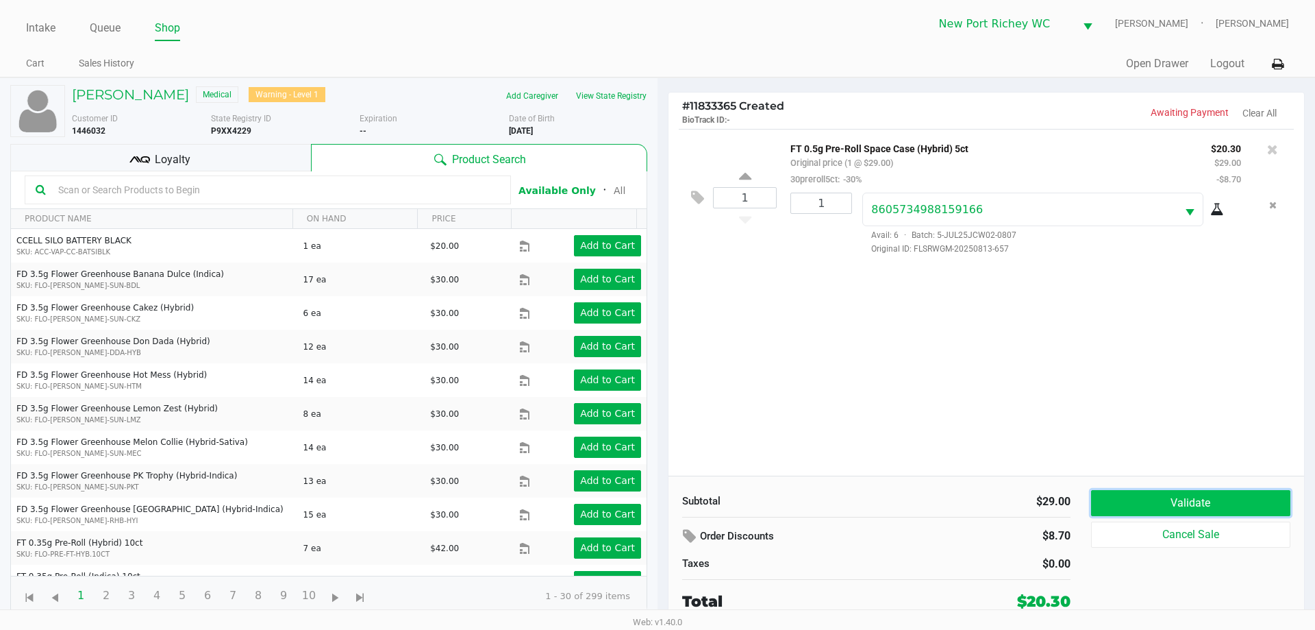
click at [1104, 496] on button "Validate" at bounding box center [1190, 503] width 199 height 26
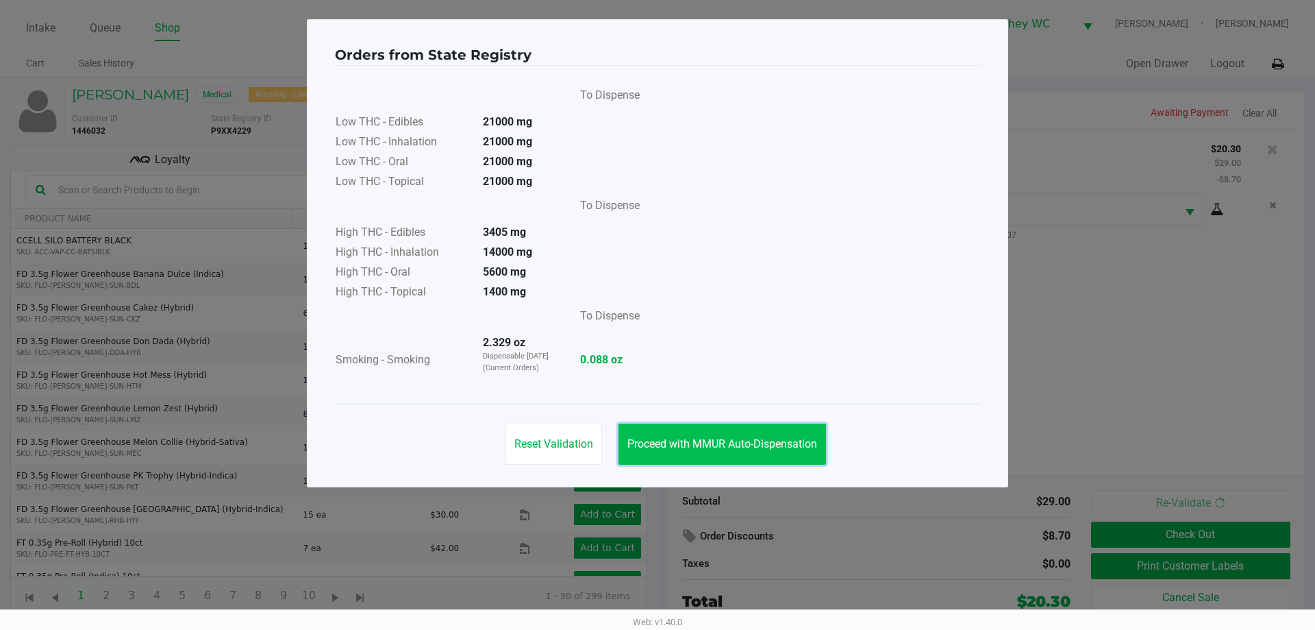
click at [698, 454] on button "Proceed with MMUR Auto-Dispensation" at bounding box center [723, 443] width 208 height 41
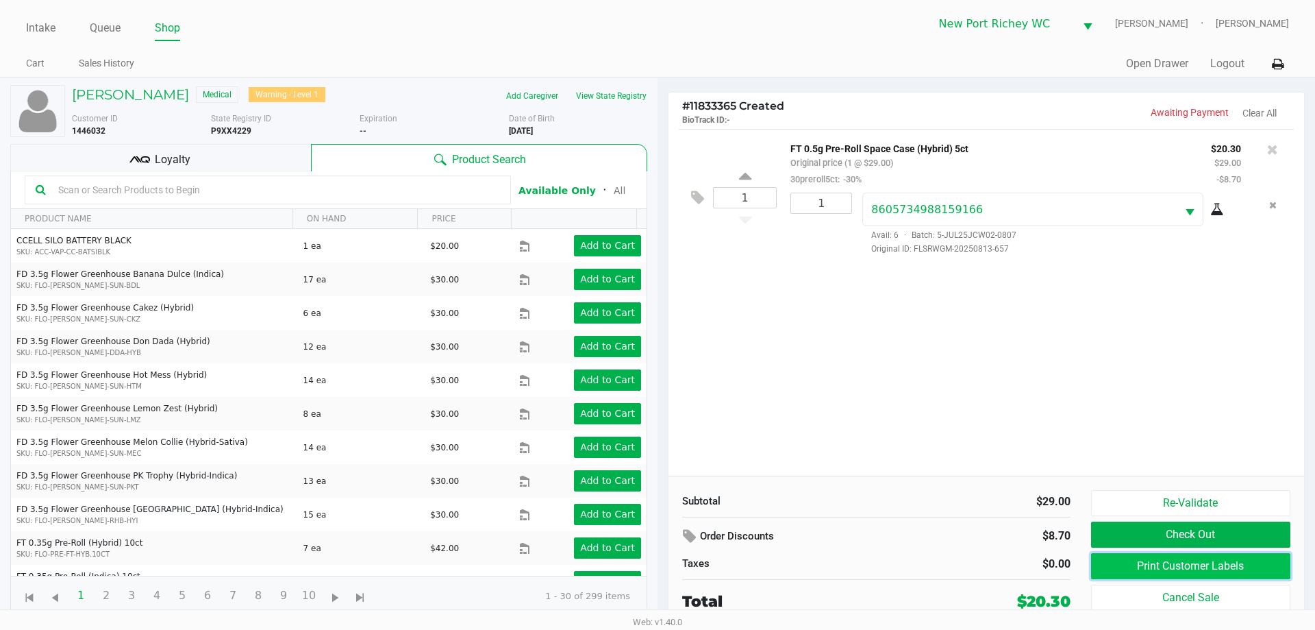
click at [1110, 560] on button "Print Customer Labels" at bounding box center [1190, 566] width 199 height 26
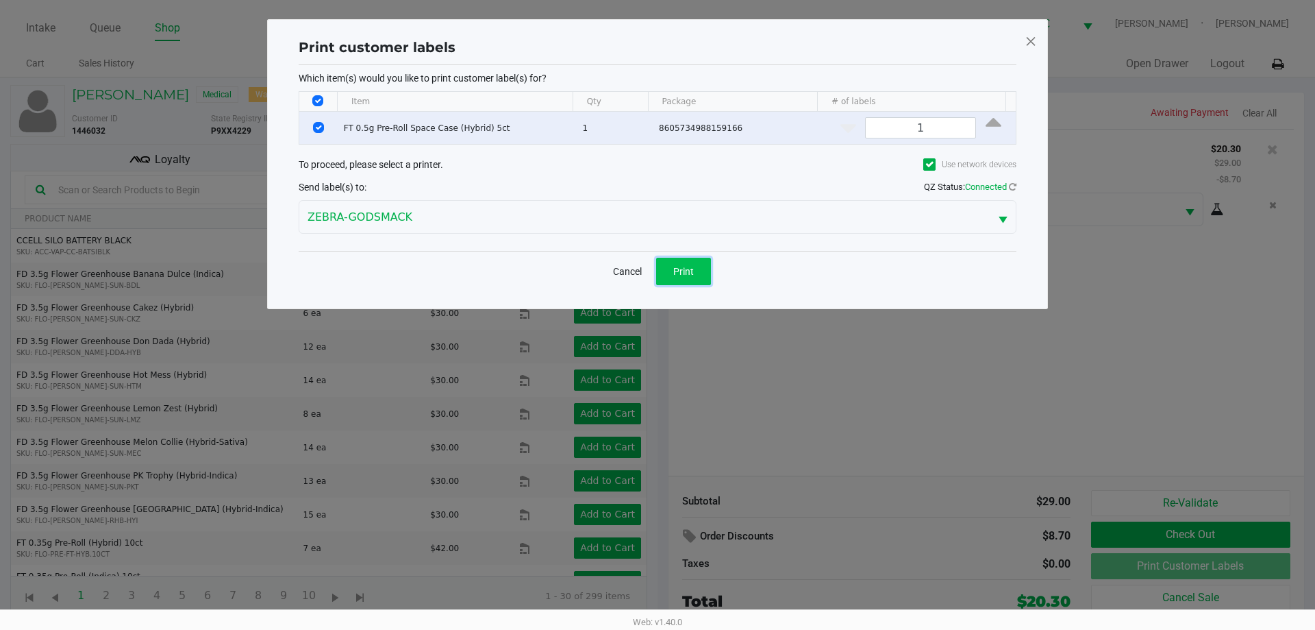
click at [682, 269] on span "Print" at bounding box center [683, 271] width 21 height 11
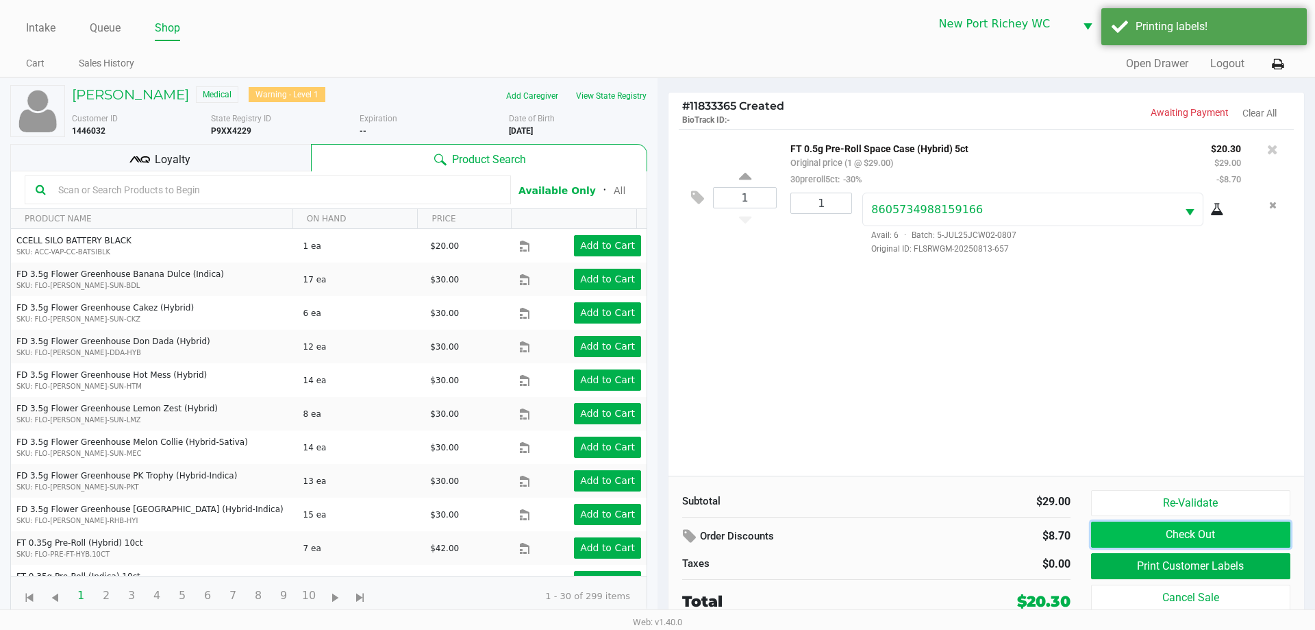
click at [1189, 538] on button "Check Out" at bounding box center [1190, 534] width 199 height 26
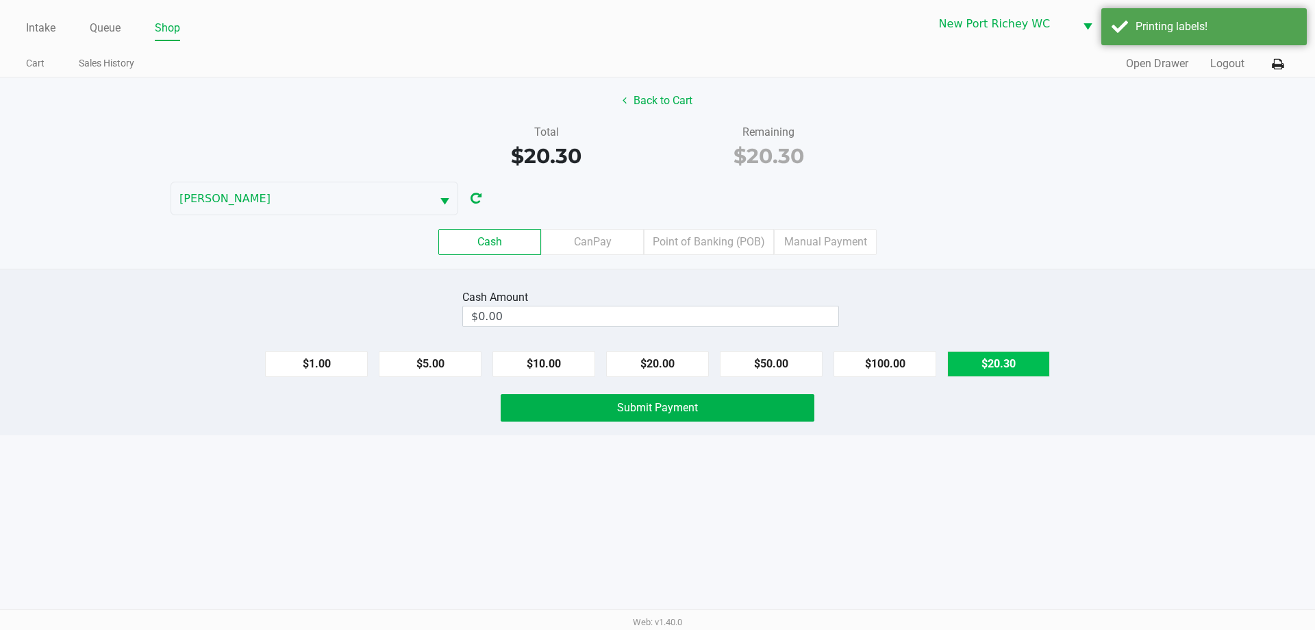
click at [983, 357] on button "$20.30" at bounding box center [999, 364] width 103 height 26
click at [682, 312] on input "20.3" at bounding box center [626, 316] width 327 height 20
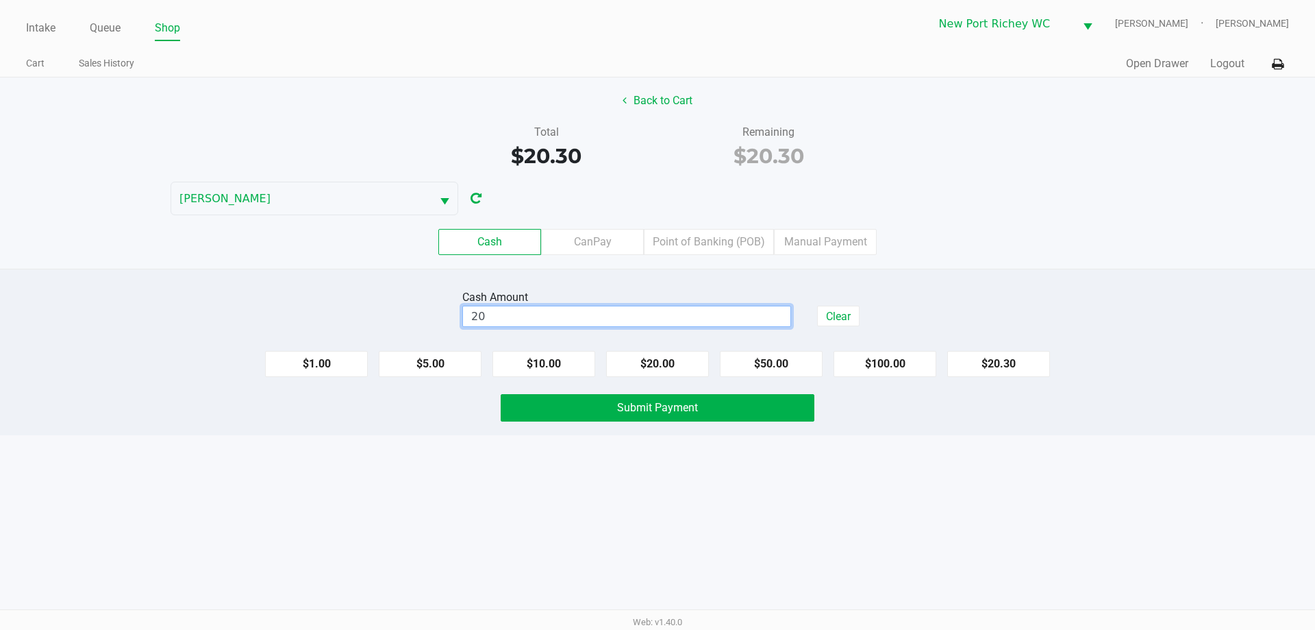
type input "2"
click at [998, 347] on div "$1.00 $5.00 $10.00 $20.00 $50.00 $100.00 $20.30" at bounding box center [657, 358] width 1315 height 37
click at [998, 360] on button "$20.30" at bounding box center [999, 364] width 103 height 26
type input "$20.30"
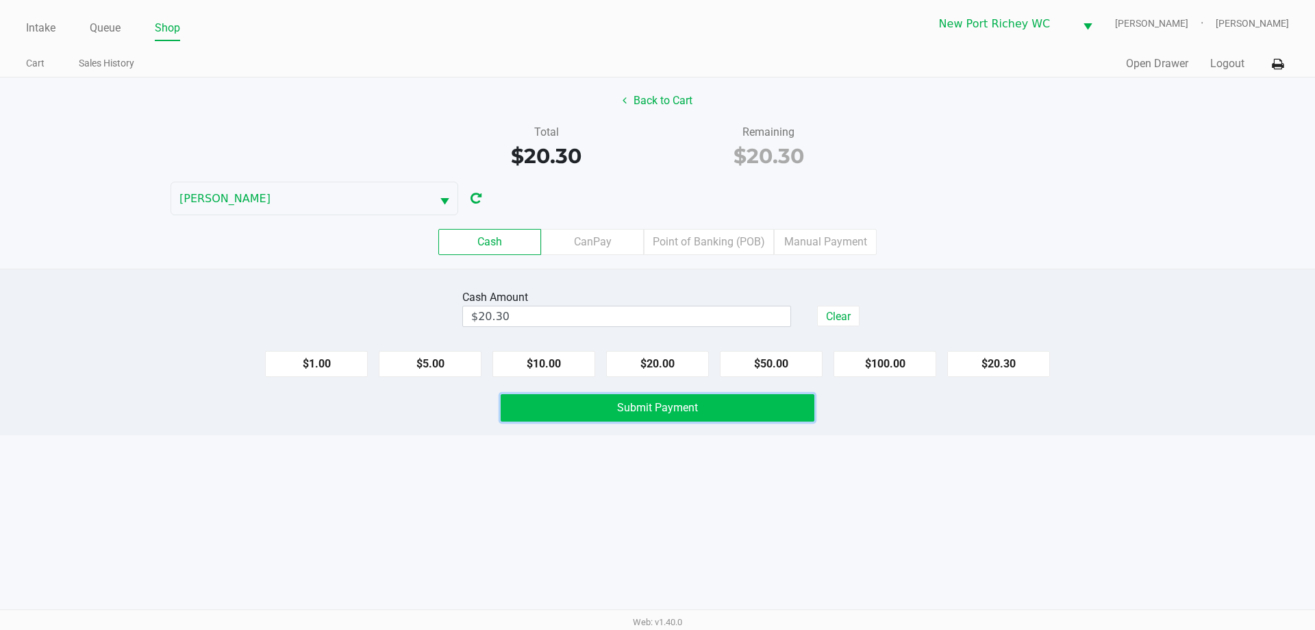
click at [765, 400] on button "Submit Payment" at bounding box center [658, 407] width 314 height 27
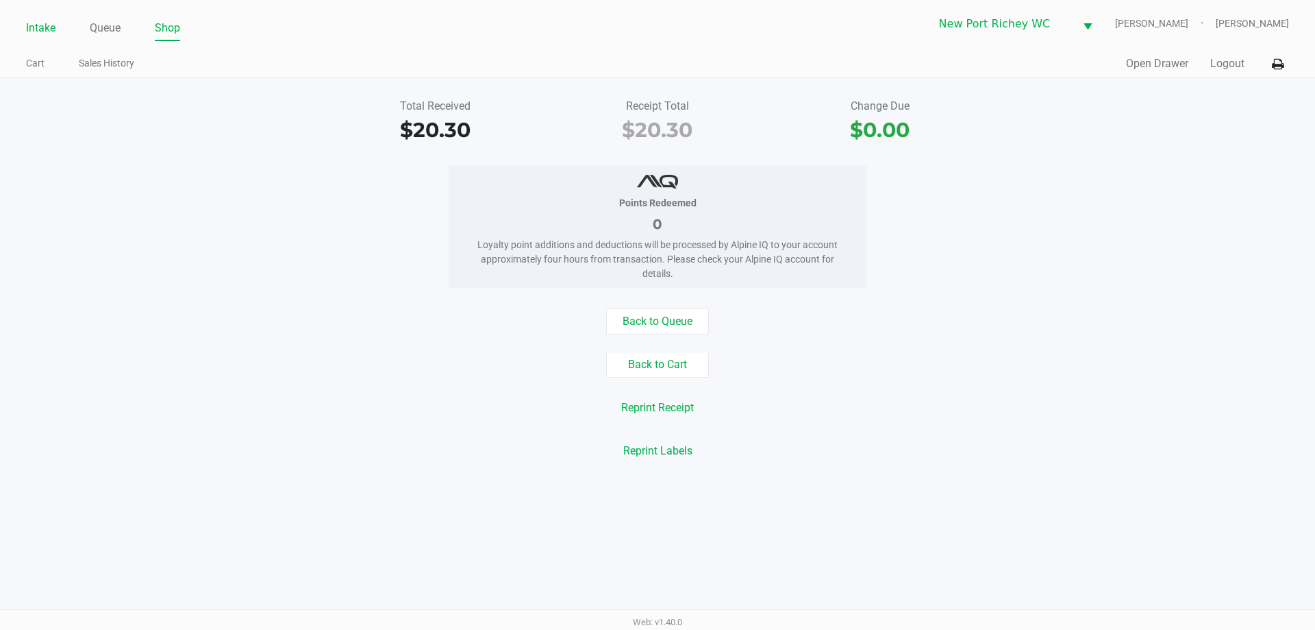
click at [39, 25] on link "Intake" at bounding box center [40, 27] width 29 height 19
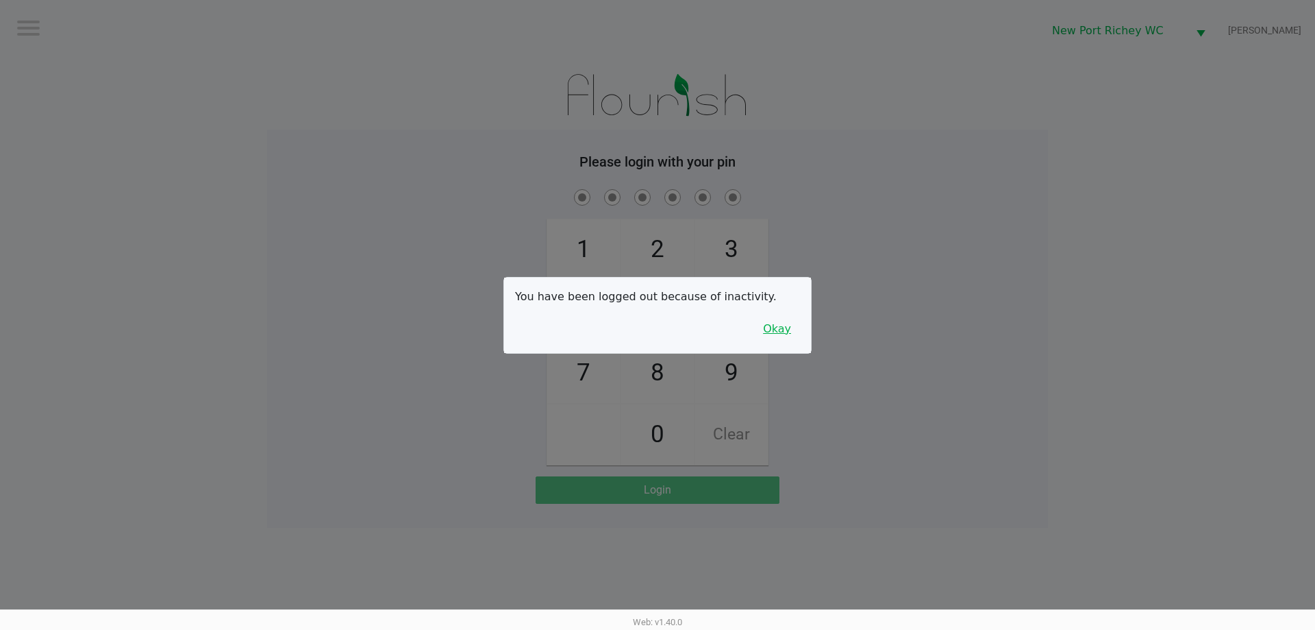
click at [785, 334] on button "Okay" at bounding box center [777, 329] width 46 height 26
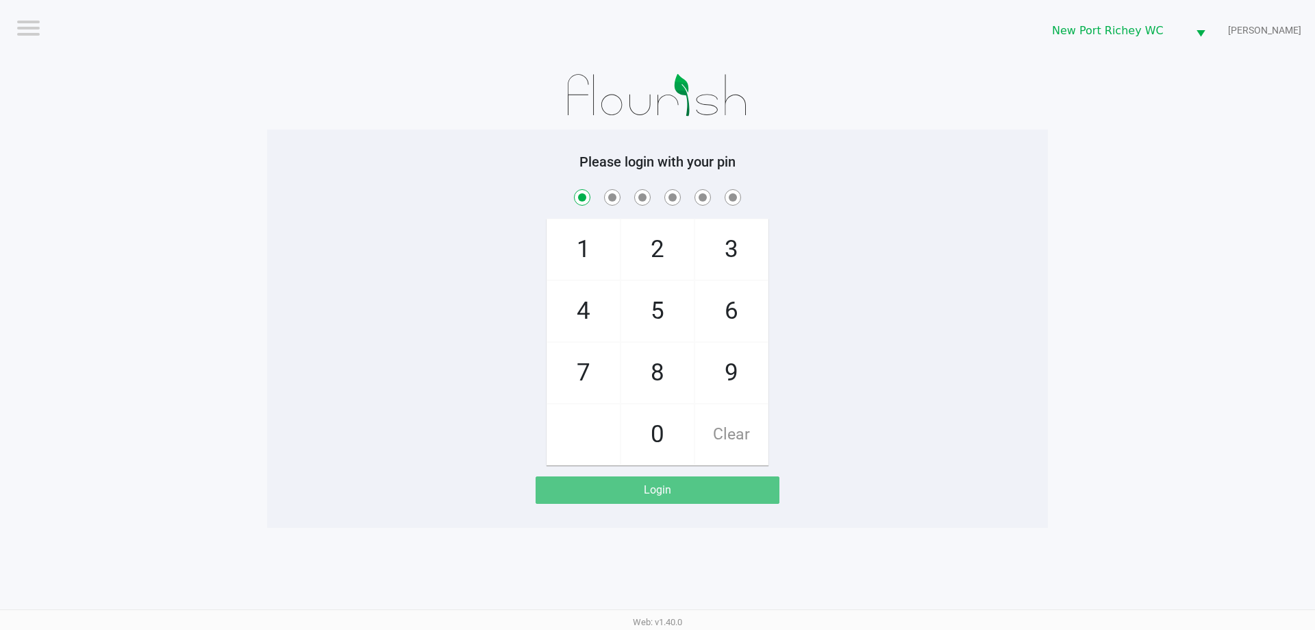
checkbox input "true"
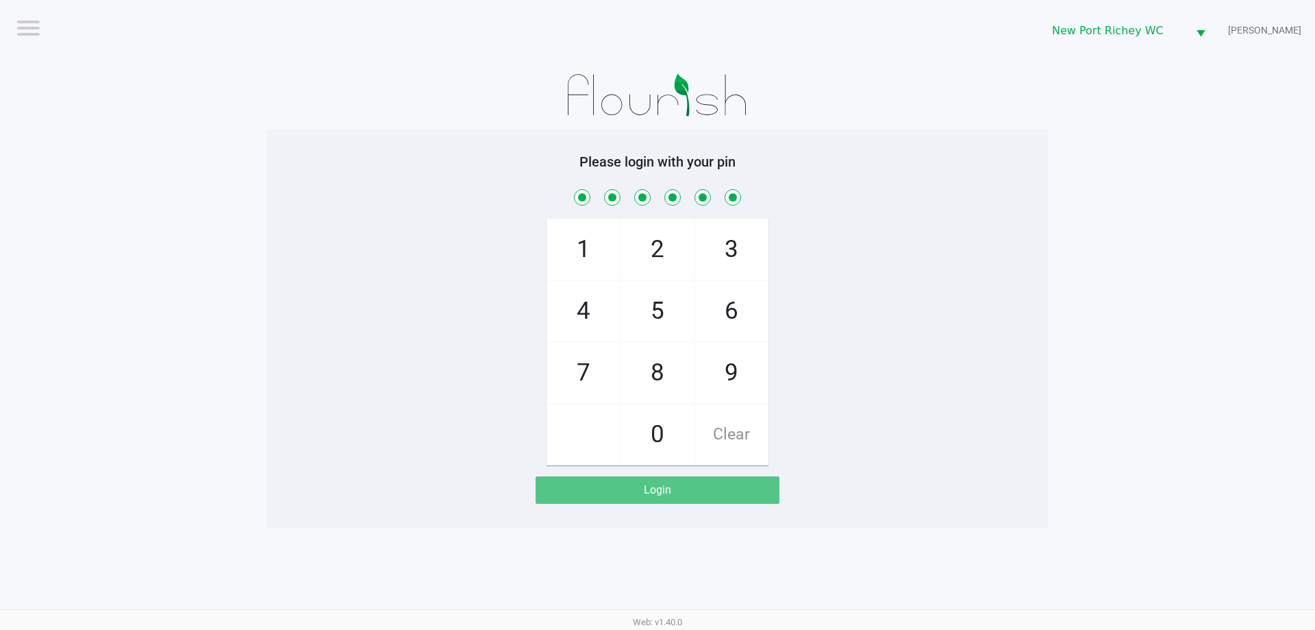
checkbox input "true"
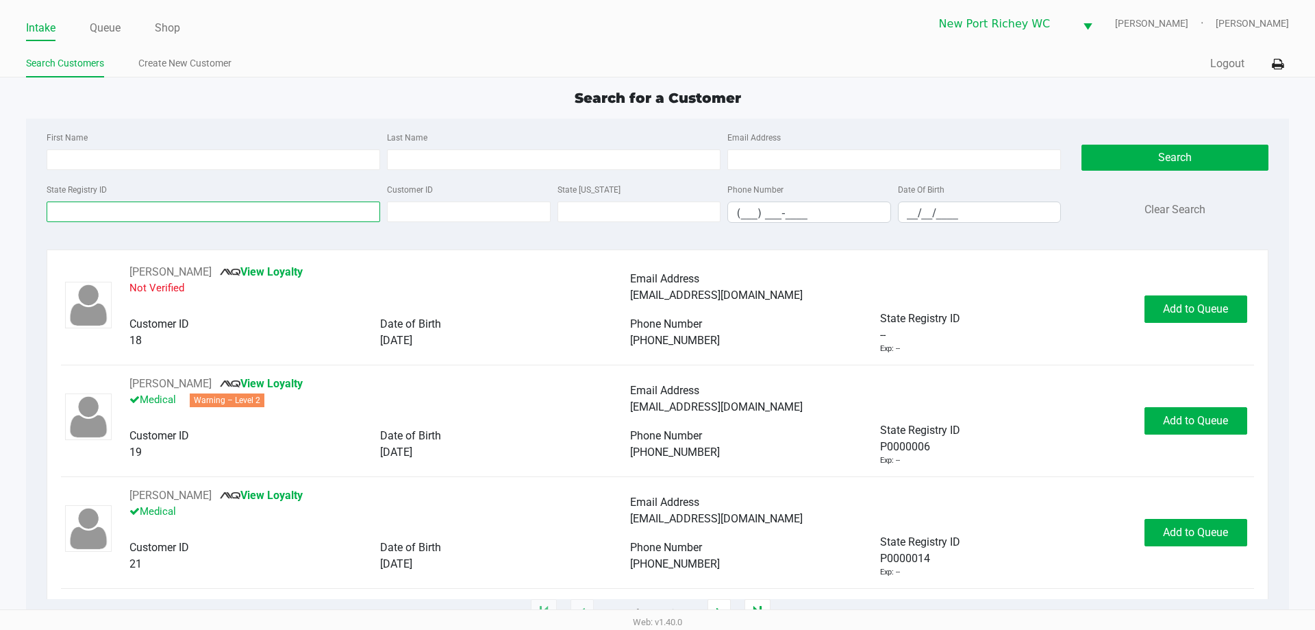
click at [261, 210] on input "State Registry ID" at bounding box center [214, 211] width 334 height 21
click at [71, 147] on div "First Name" at bounding box center [213, 149] width 341 height 41
click at [82, 147] on div "First Name" at bounding box center [213, 149] width 341 height 41
click at [89, 160] on input "First Name" at bounding box center [214, 159] width 334 height 21
type input "harvin"
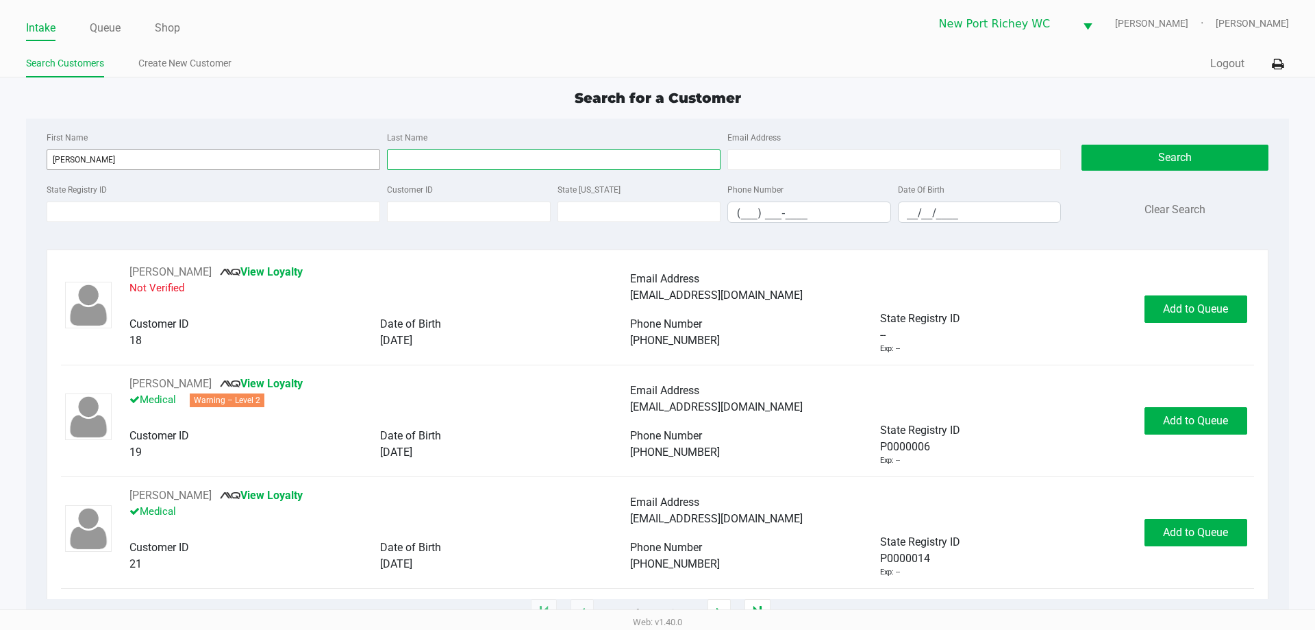
type input "q"
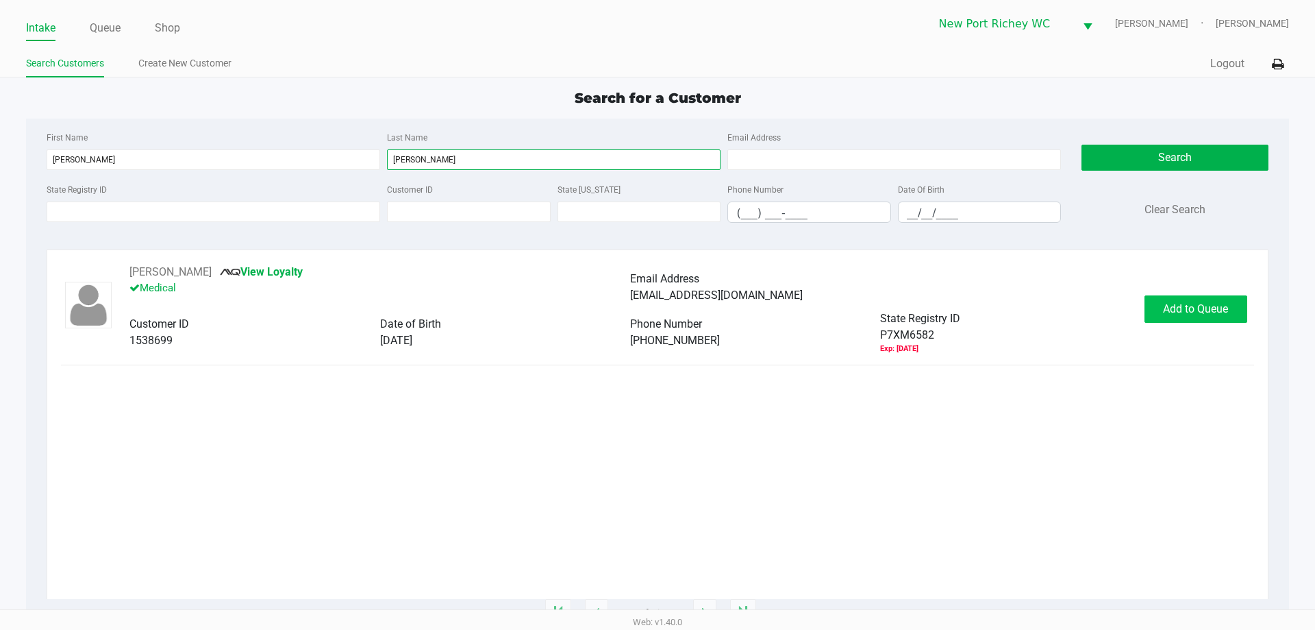
type input "kellam"
click at [1161, 303] on button "Add to Queue" at bounding box center [1196, 308] width 103 height 27
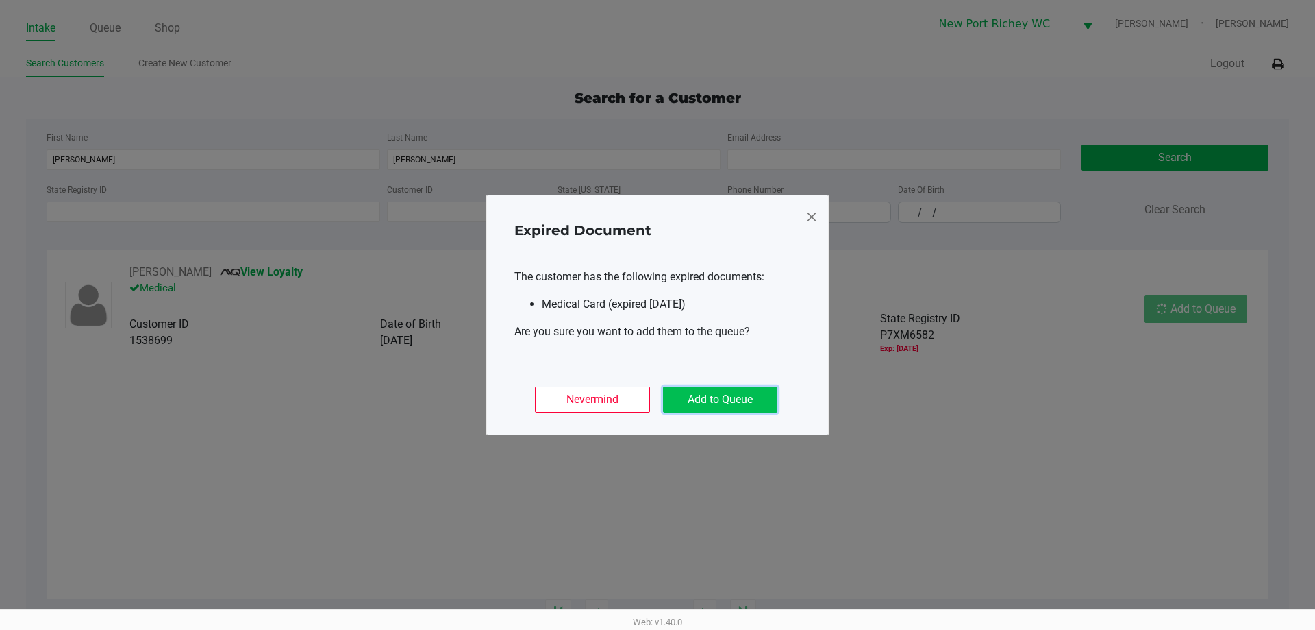
click at [702, 397] on button "Add to Queue" at bounding box center [720, 399] width 114 height 26
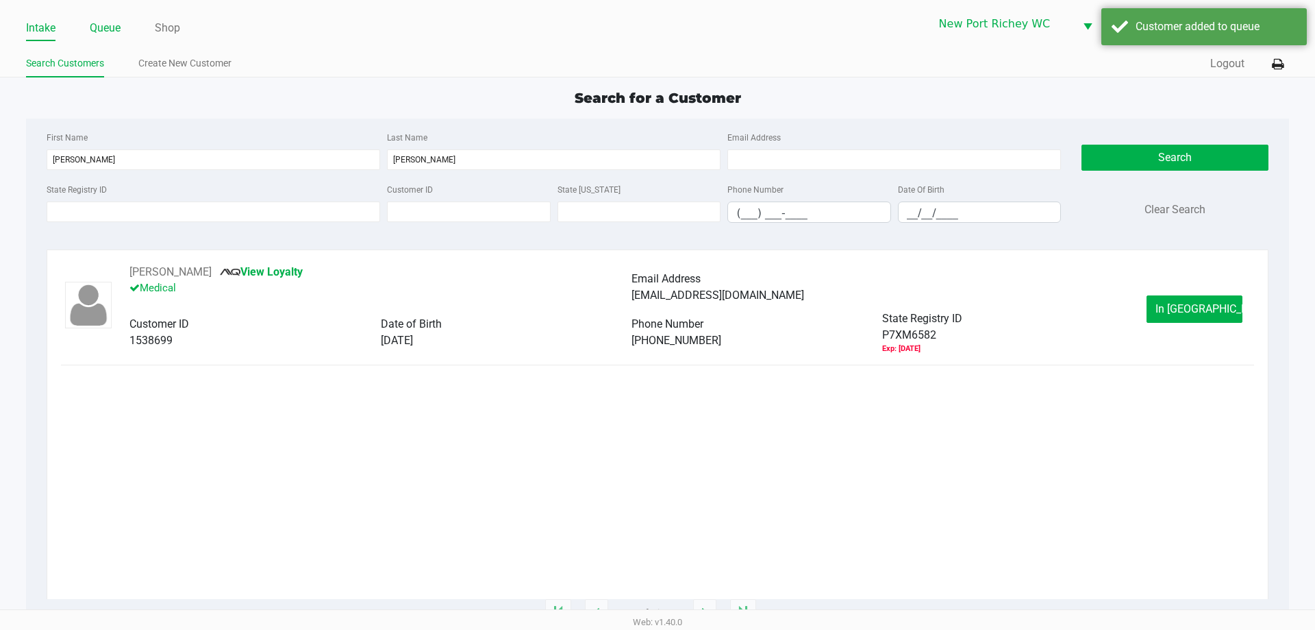
click at [119, 27] on link "Queue" at bounding box center [105, 27] width 31 height 19
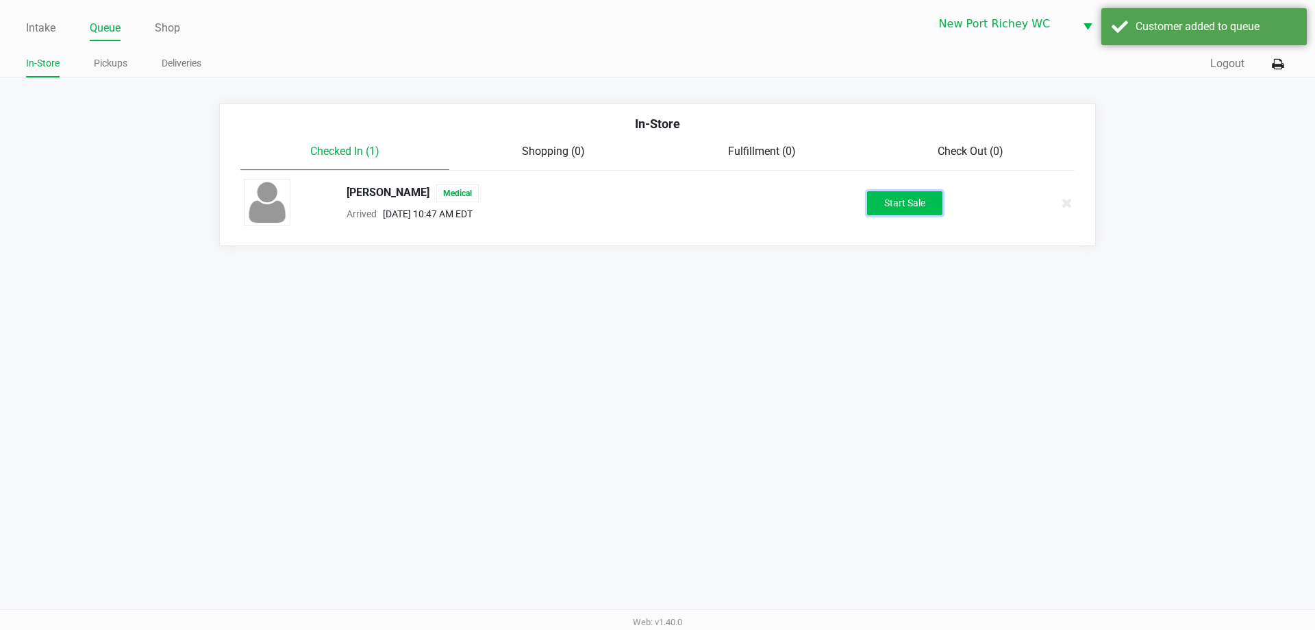
click at [907, 197] on button "Start Sale" at bounding box center [904, 203] width 75 height 24
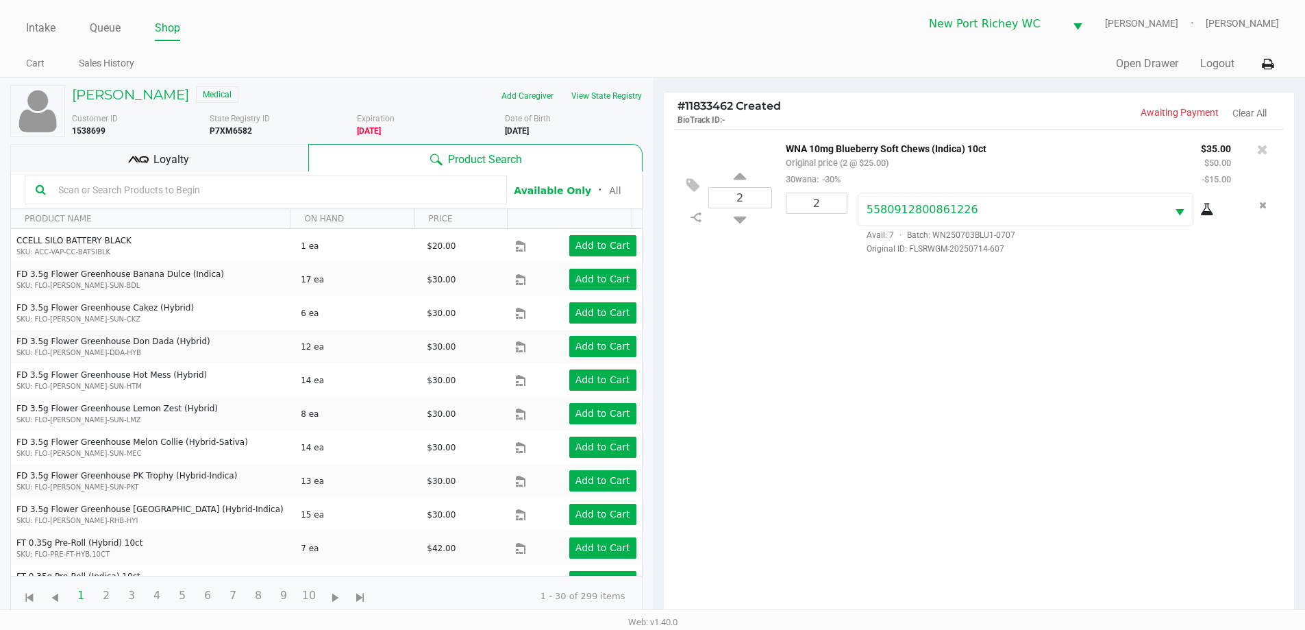
click at [182, 160] on span "Loyalty" at bounding box center [171, 159] width 36 height 16
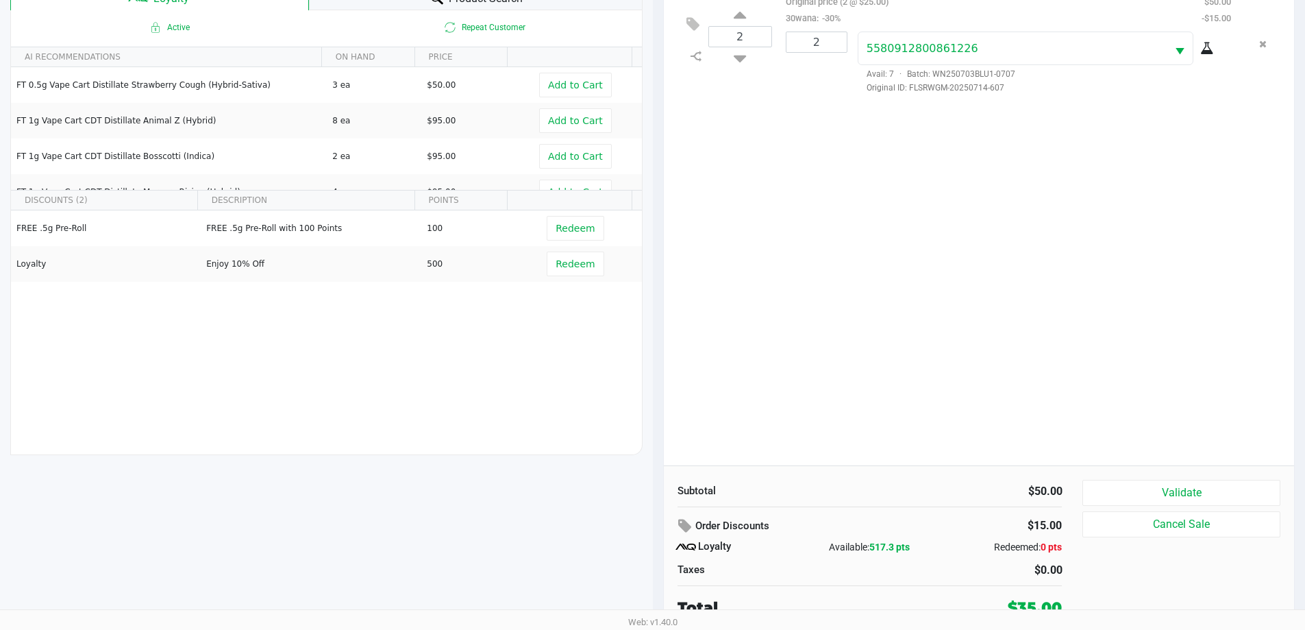
scroll to position [164, 0]
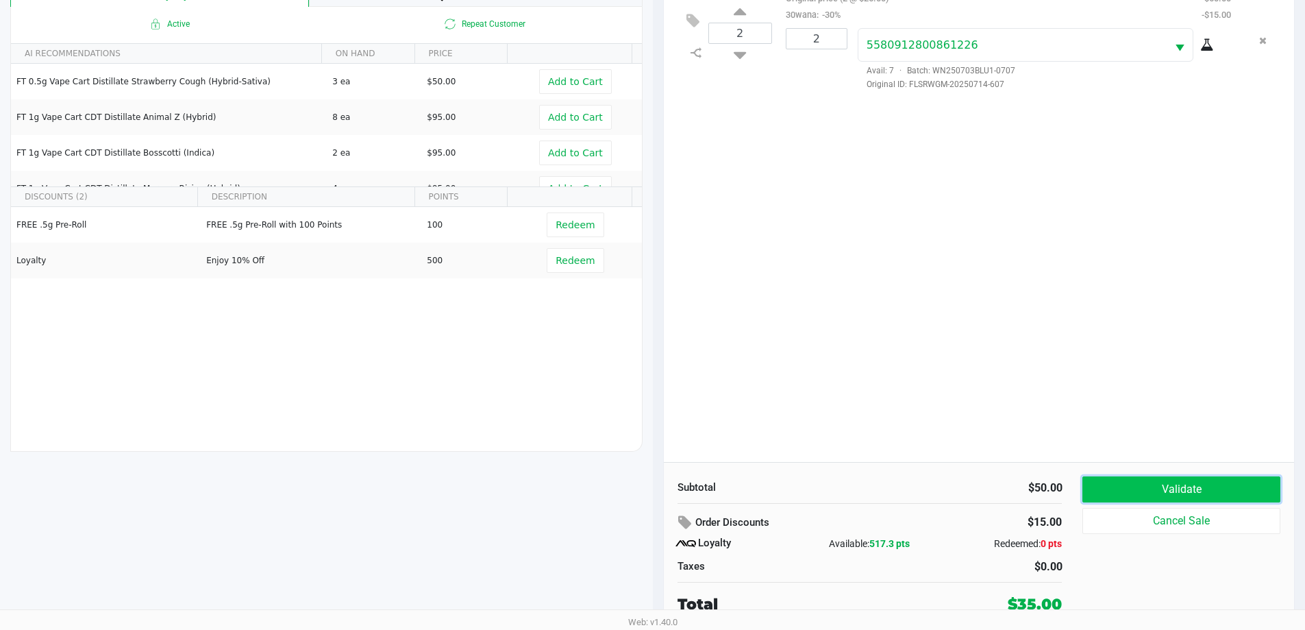
click at [1121, 481] on button "Validate" at bounding box center [1180, 489] width 197 height 26
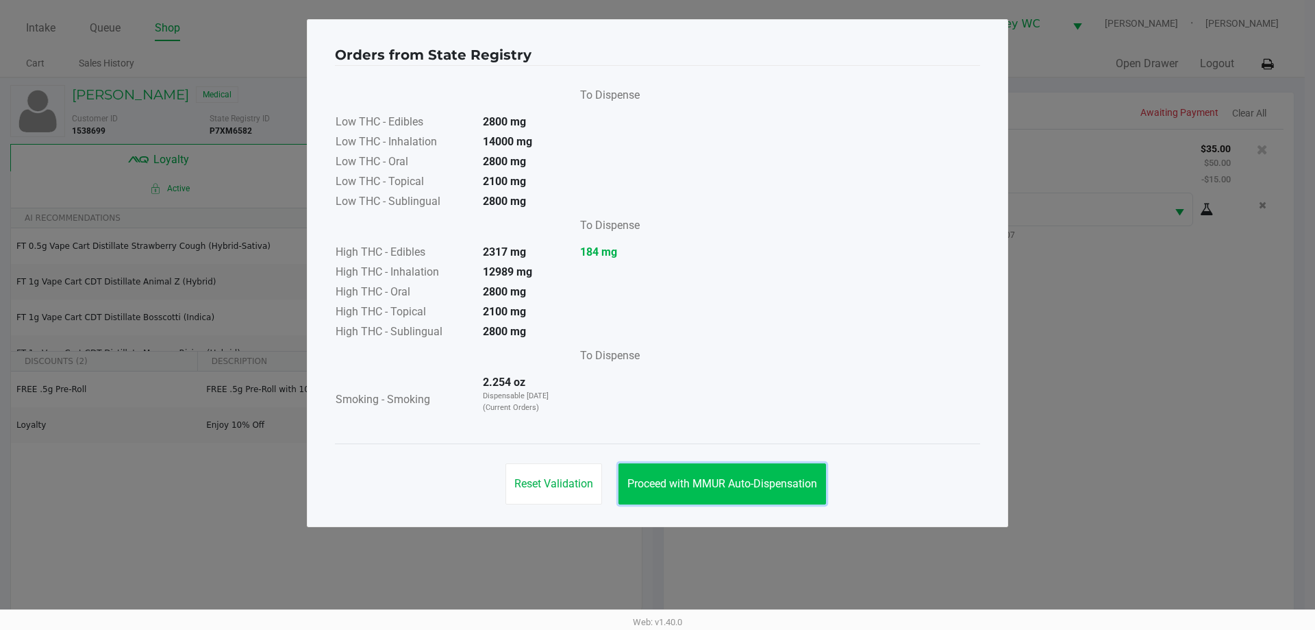
click at [790, 481] on span "Proceed with MMUR Auto-Dispensation" at bounding box center [723, 483] width 190 height 13
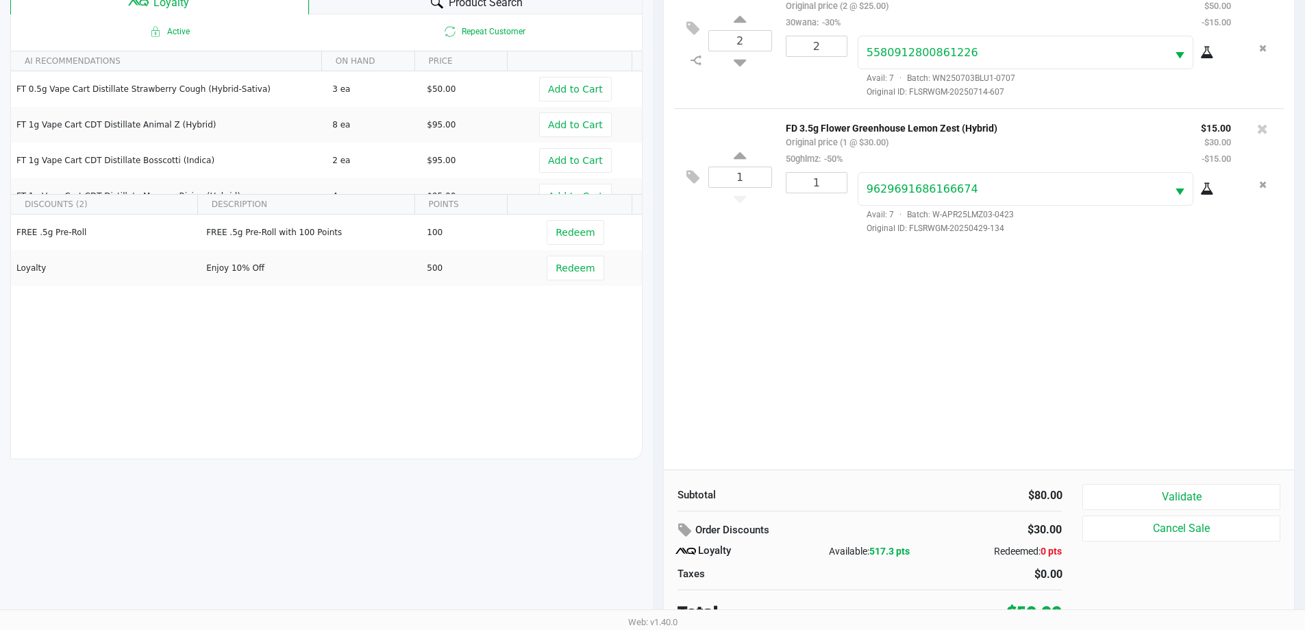
scroll to position [164, 0]
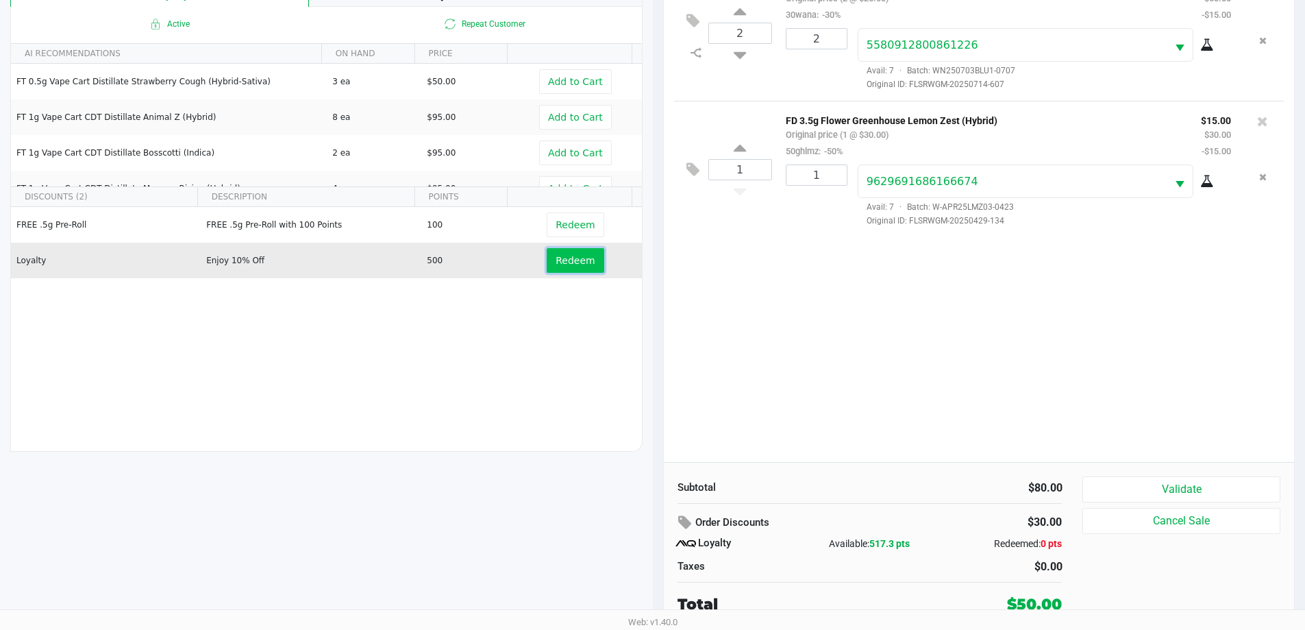
click at [581, 257] on span "Redeem" at bounding box center [575, 260] width 39 height 11
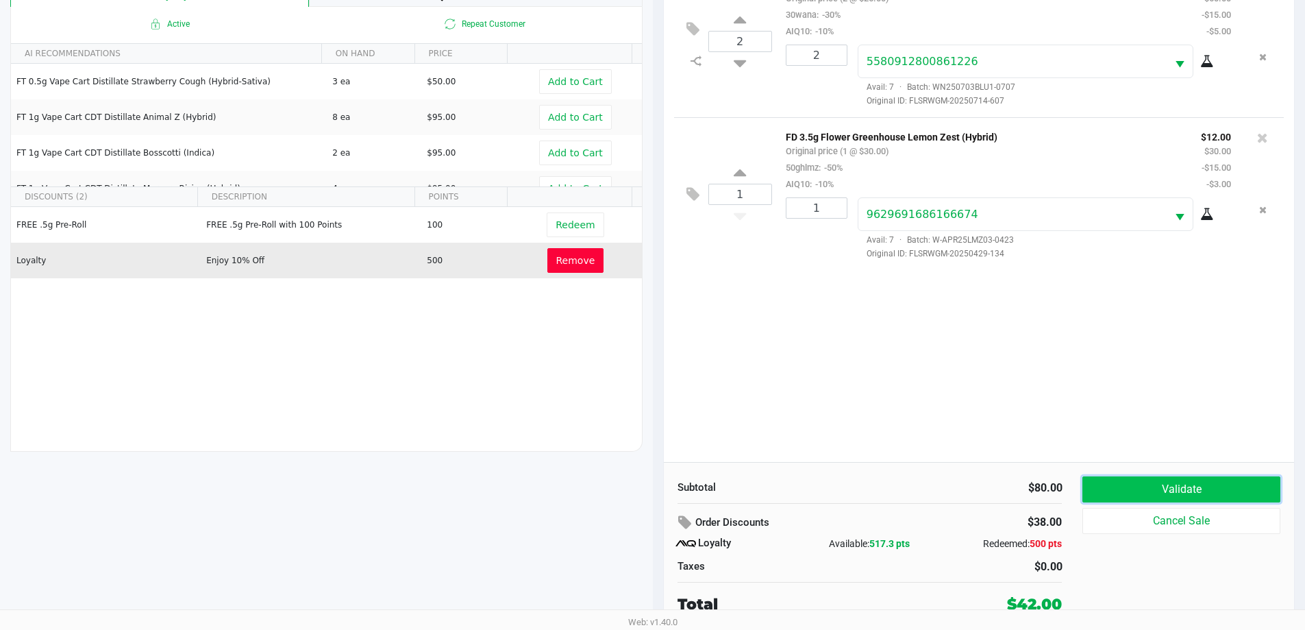
click at [1163, 484] on button "Validate" at bounding box center [1180, 489] width 197 height 26
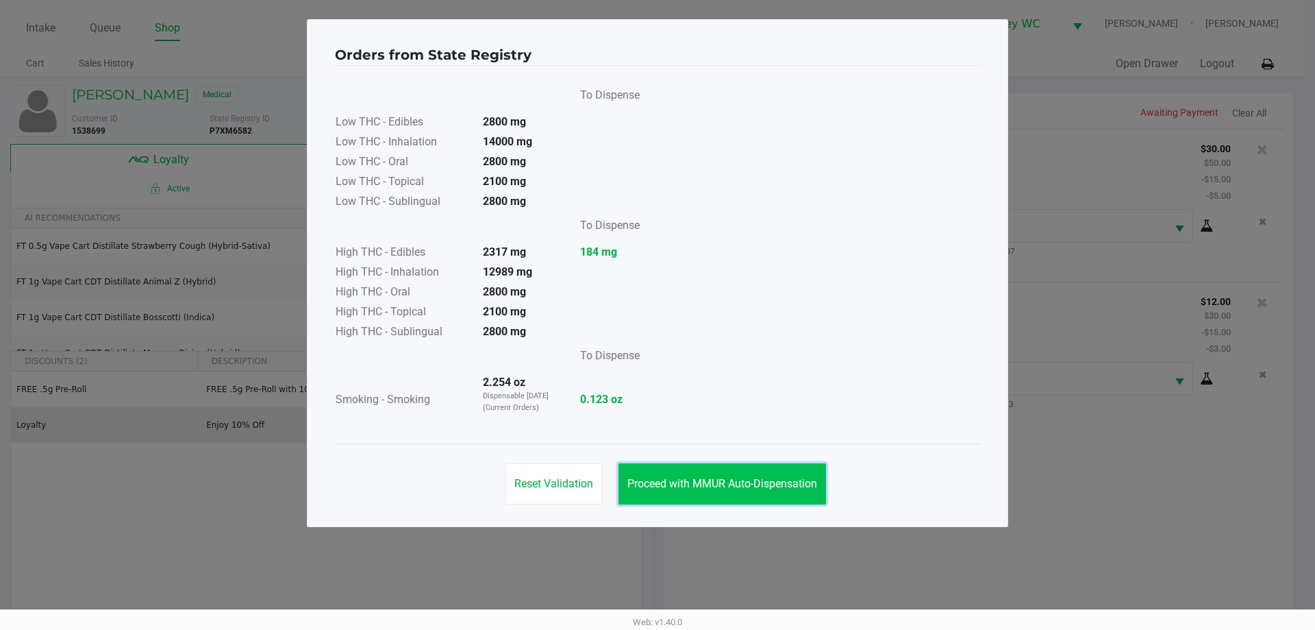
click at [758, 469] on button "Proceed with MMUR Auto-Dispensation" at bounding box center [723, 483] width 208 height 41
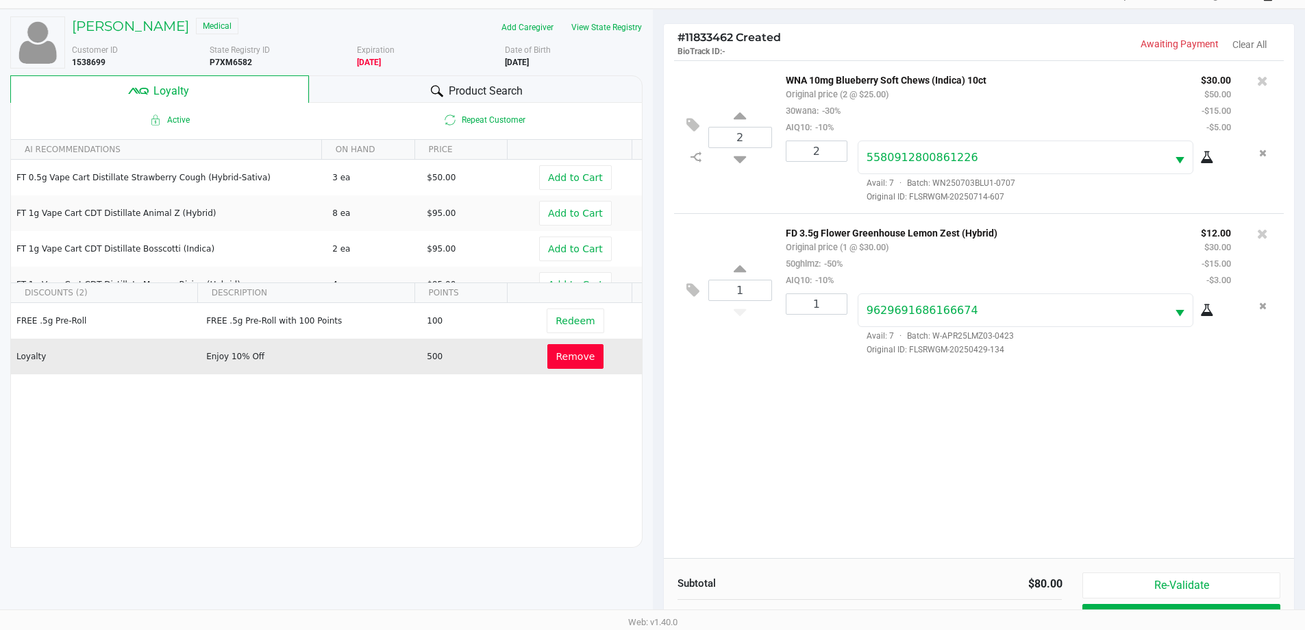
scroll to position [164, 0]
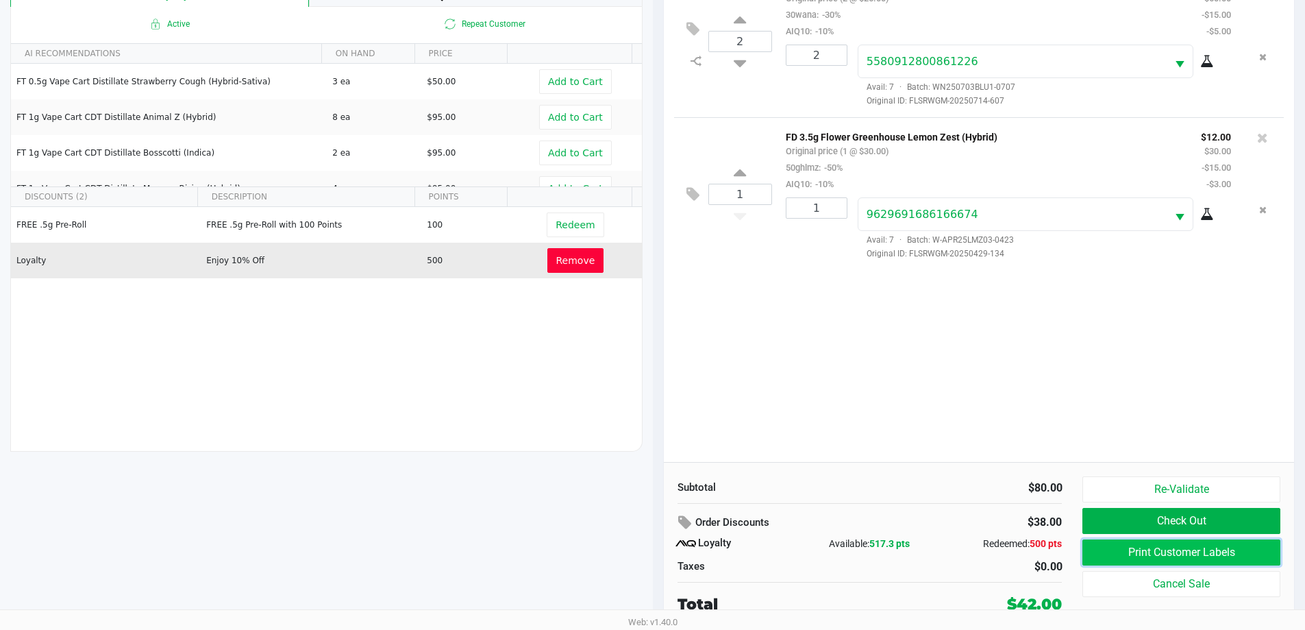
click at [1146, 541] on button "Print Customer Labels" at bounding box center [1180, 552] width 197 height 26
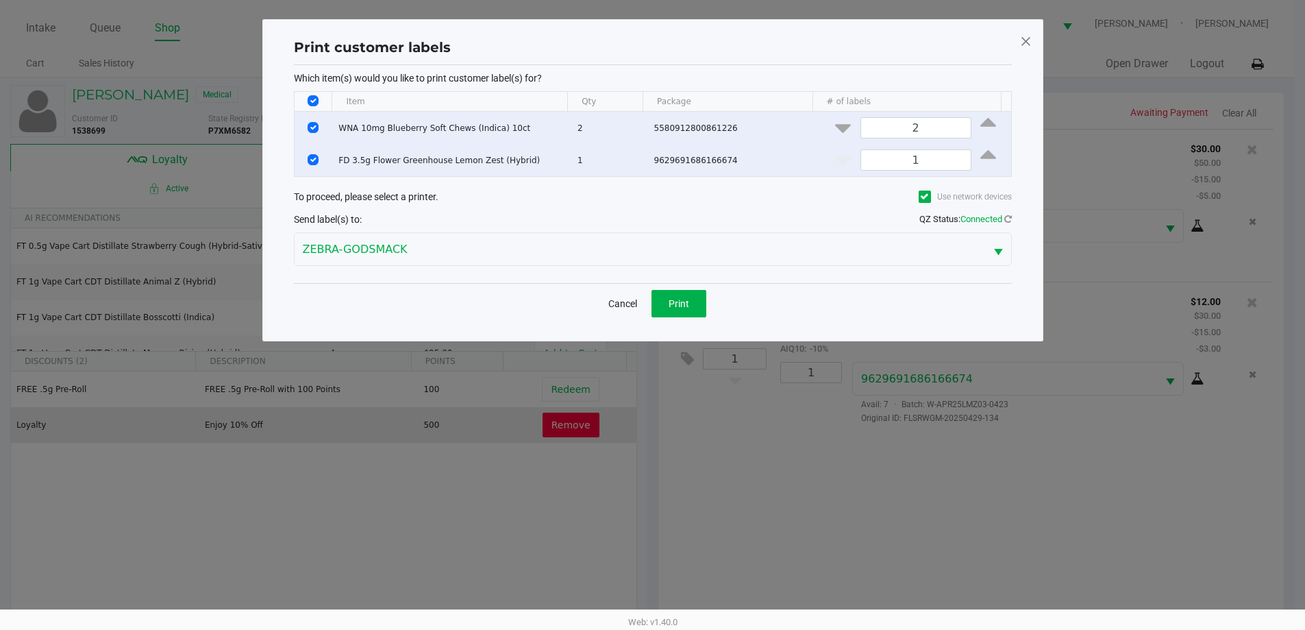
scroll to position [0, 0]
click at [691, 294] on button "Print" at bounding box center [683, 303] width 55 height 27
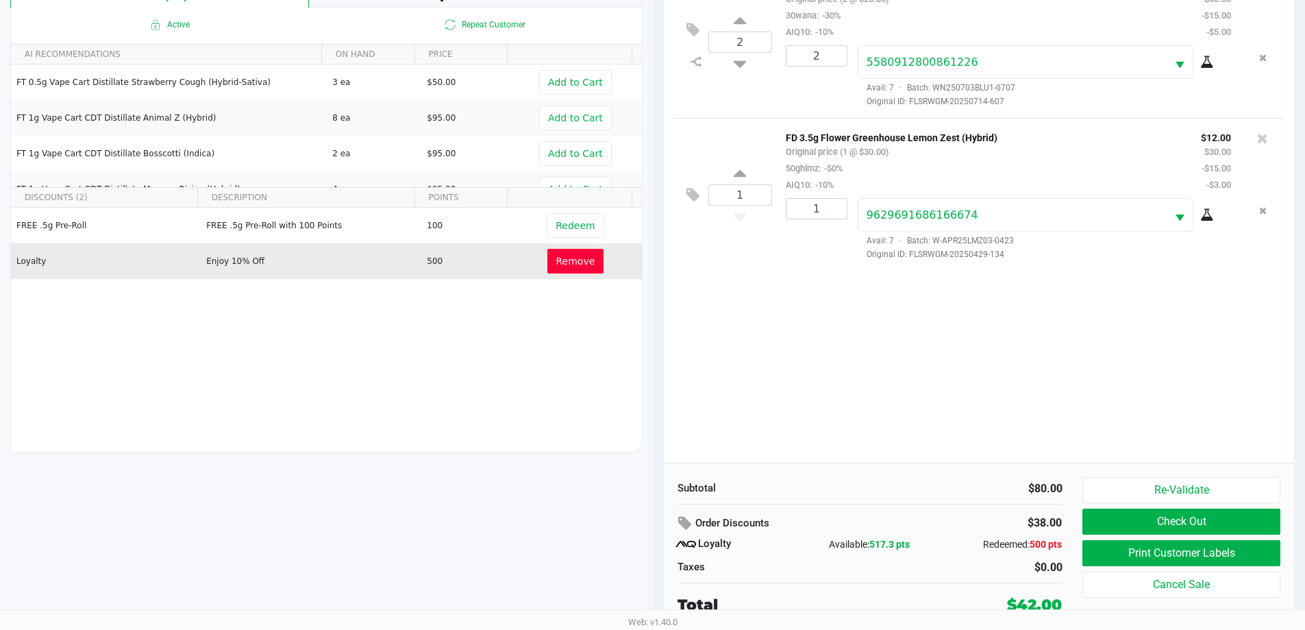
scroll to position [164, 0]
click at [1100, 517] on button "Check Out" at bounding box center [1180, 521] width 197 height 26
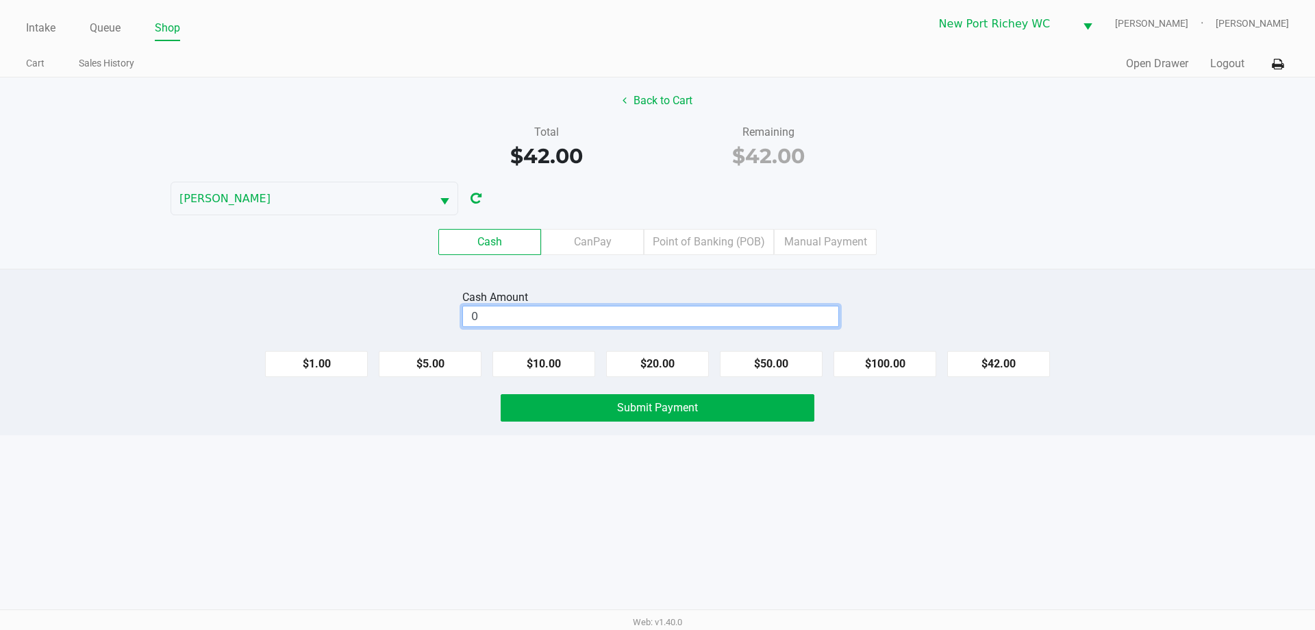
click at [615, 312] on input "0" at bounding box center [650, 316] width 375 height 20
click at [989, 353] on button "$42.00" at bounding box center [999, 364] width 103 height 26
type input "$42.00"
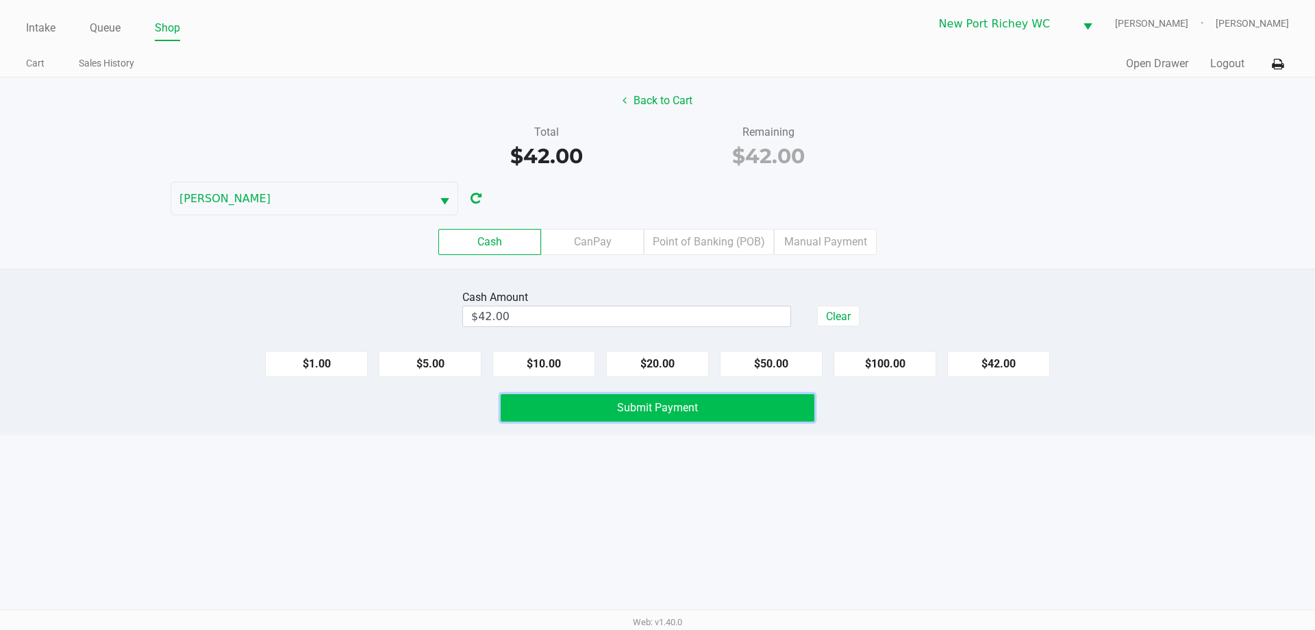
click at [776, 398] on button "Submit Payment" at bounding box center [658, 407] width 314 height 27
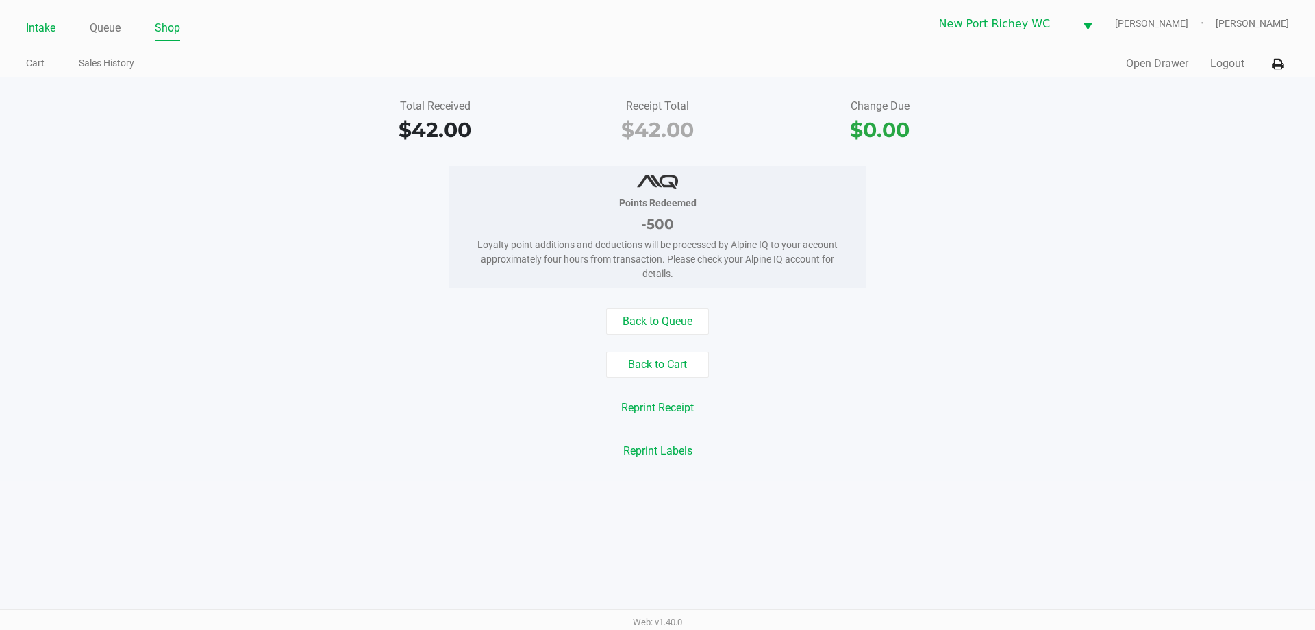
click at [37, 31] on link "Intake" at bounding box center [40, 27] width 29 height 19
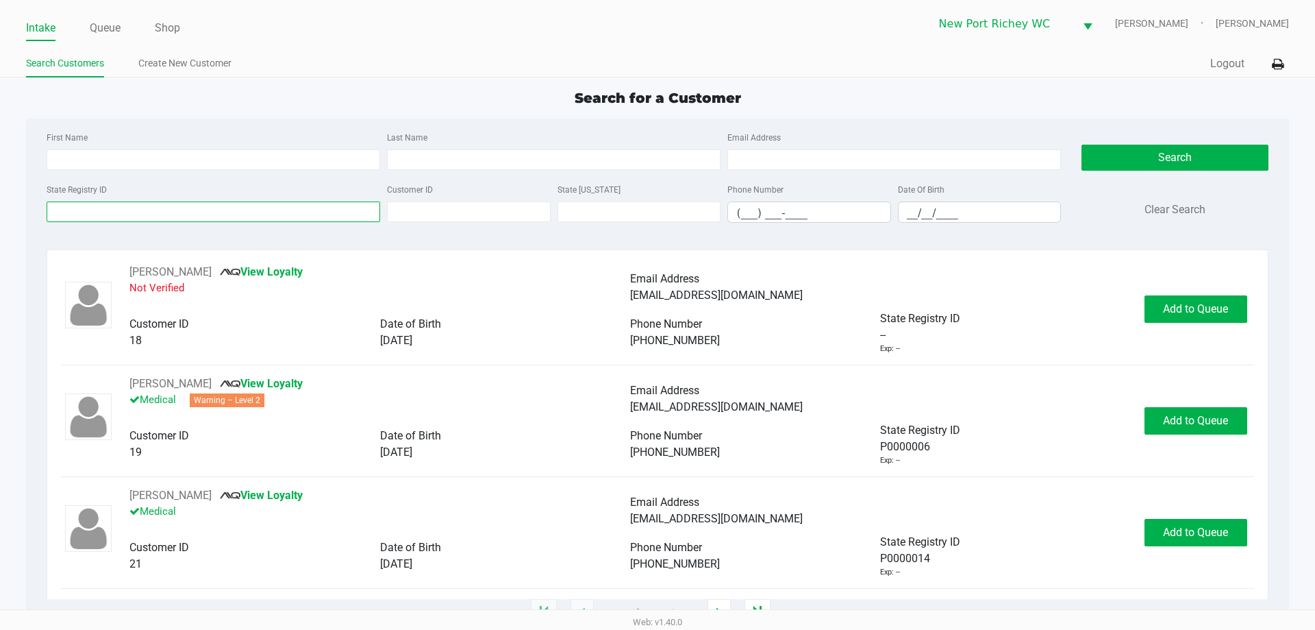
click at [115, 206] on input "State Registry ID" at bounding box center [214, 211] width 334 height 21
click at [126, 155] on input "First Name" at bounding box center [214, 159] width 334 height 21
type input "julie"
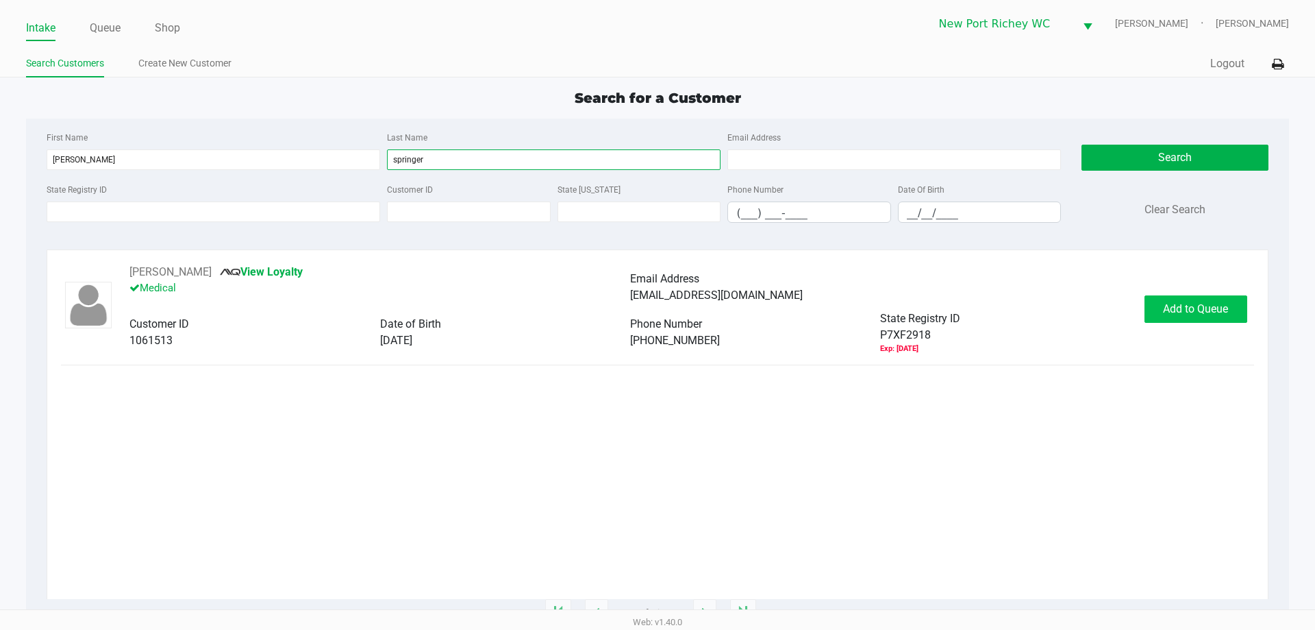
type input "springer"
click at [1214, 320] on button "Add to Queue" at bounding box center [1196, 308] width 103 height 27
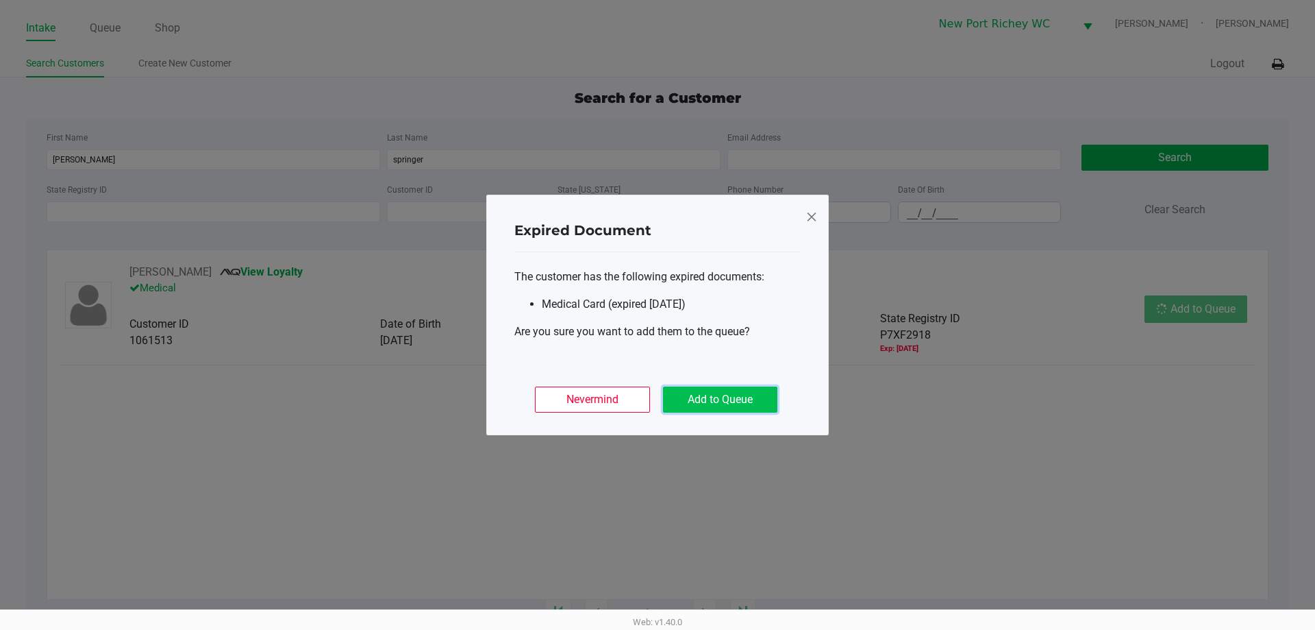
click at [735, 396] on button "Add to Queue" at bounding box center [720, 399] width 114 height 26
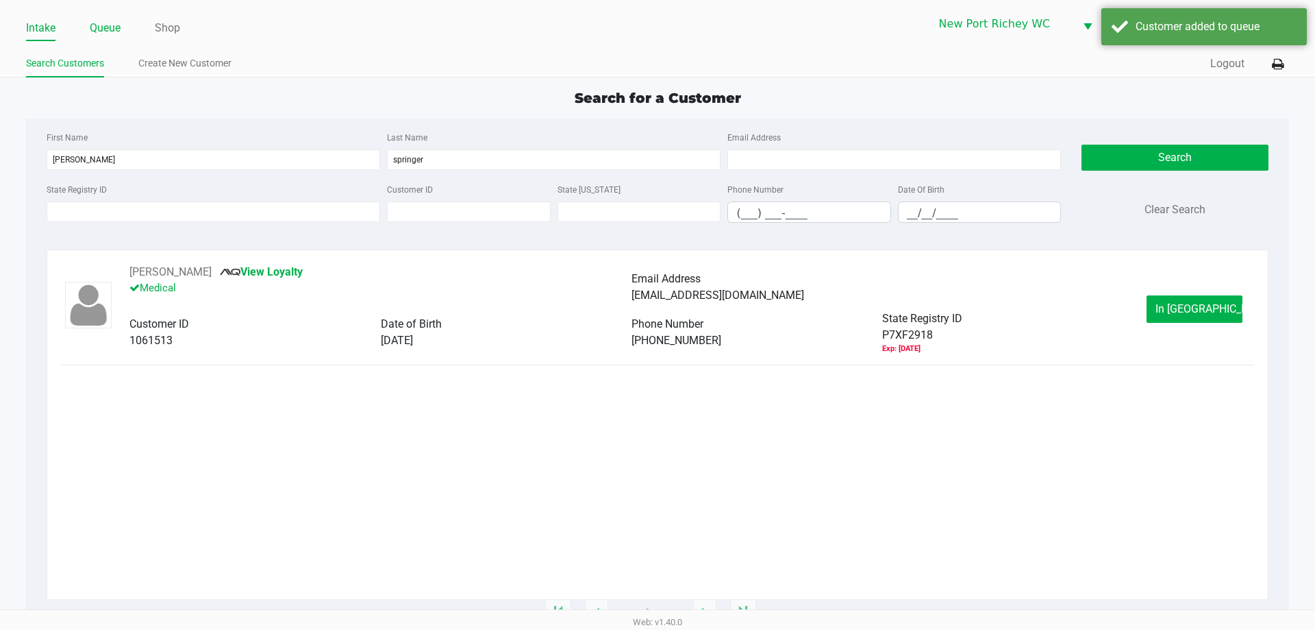
click at [121, 26] on ul "Intake Queue Shop" at bounding box center [342, 28] width 632 height 23
click at [94, 22] on link "Queue" at bounding box center [105, 27] width 31 height 19
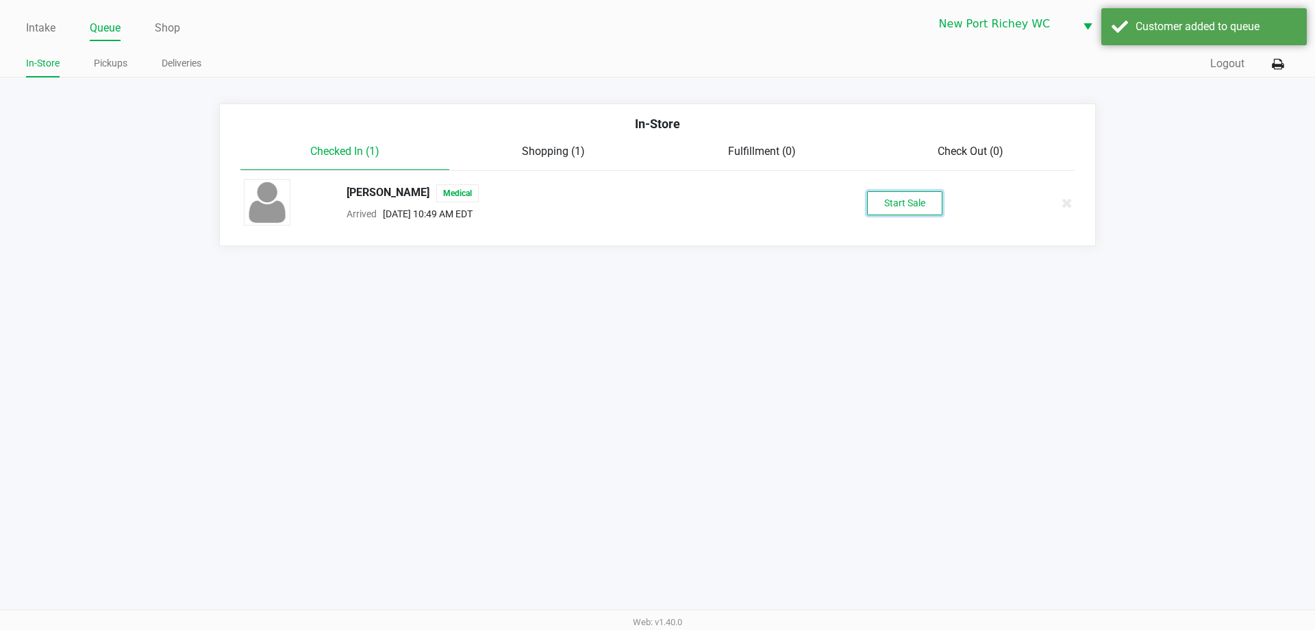
click at [892, 193] on button "Start Sale" at bounding box center [904, 203] width 75 height 24
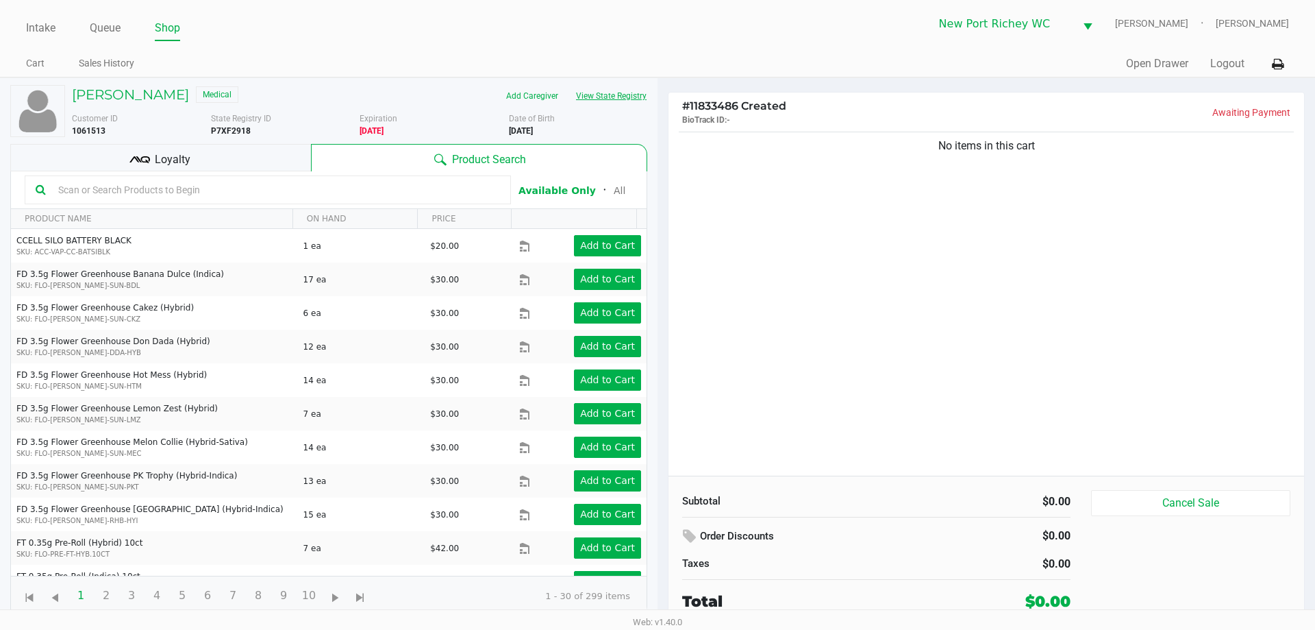
click at [612, 101] on button "View State Registry" at bounding box center [607, 96] width 80 height 22
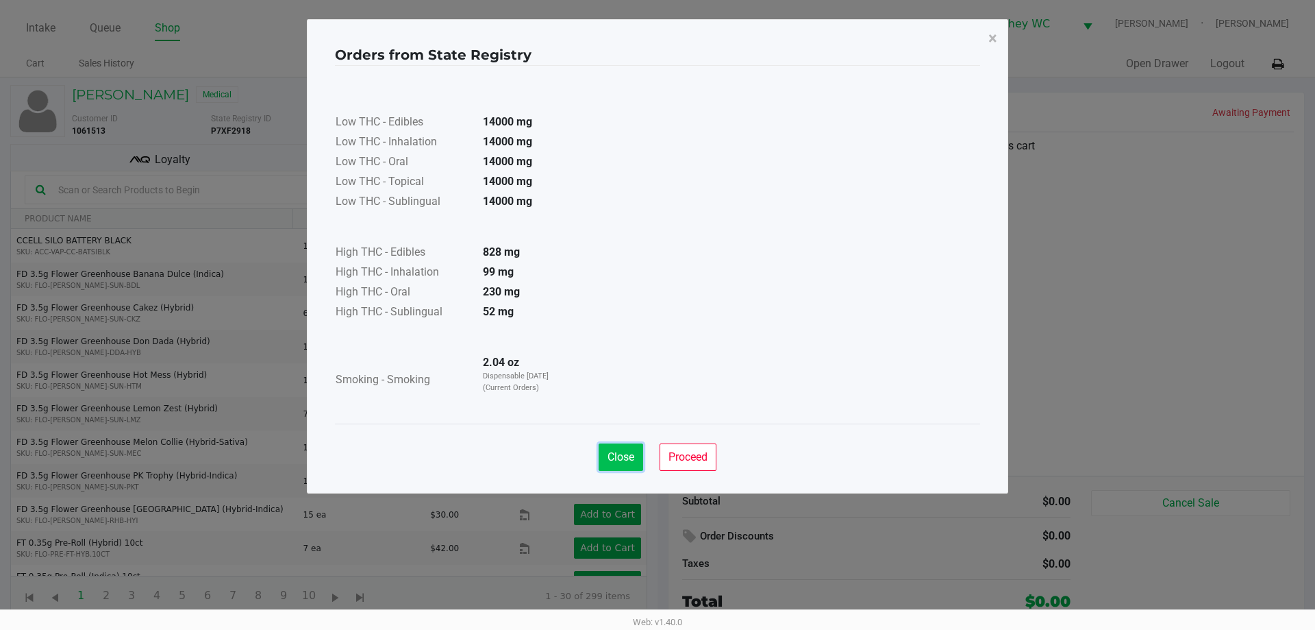
click at [612, 443] on button "Close" at bounding box center [621, 456] width 45 height 27
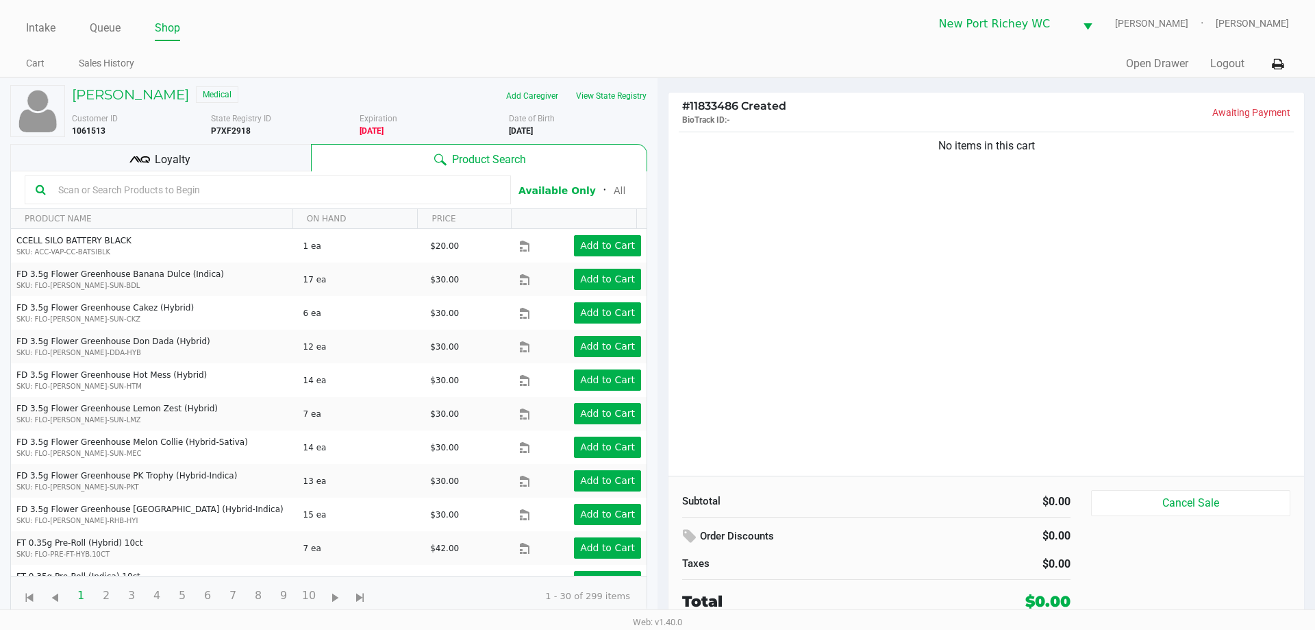
click at [253, 175] on kendo-grid-toolbar "Available Only ᛫ All" at bounding box center [329, 190] width 636 height 38
click at [253, 185] on input "text" at bounding box center [276, 190] width 447 height 21
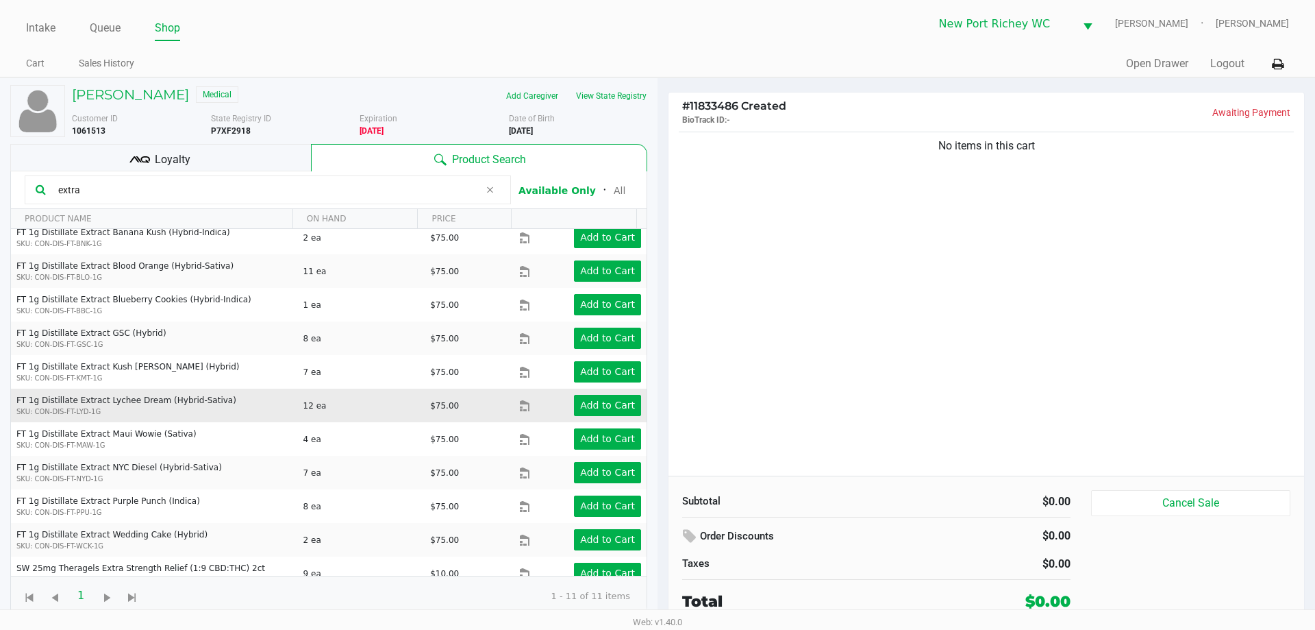
scroll to position [22, 0]
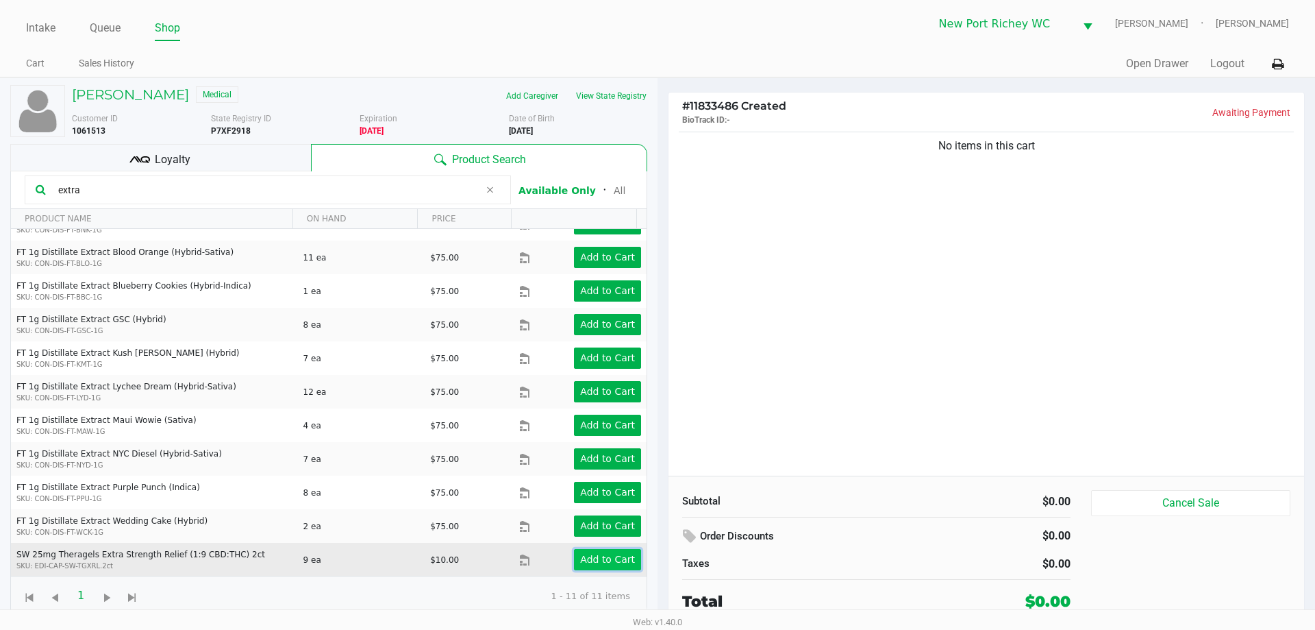
click at [613, 554] on app-button-loader "Add to Cart" at bounding box center [607, 559] width 55 height 11
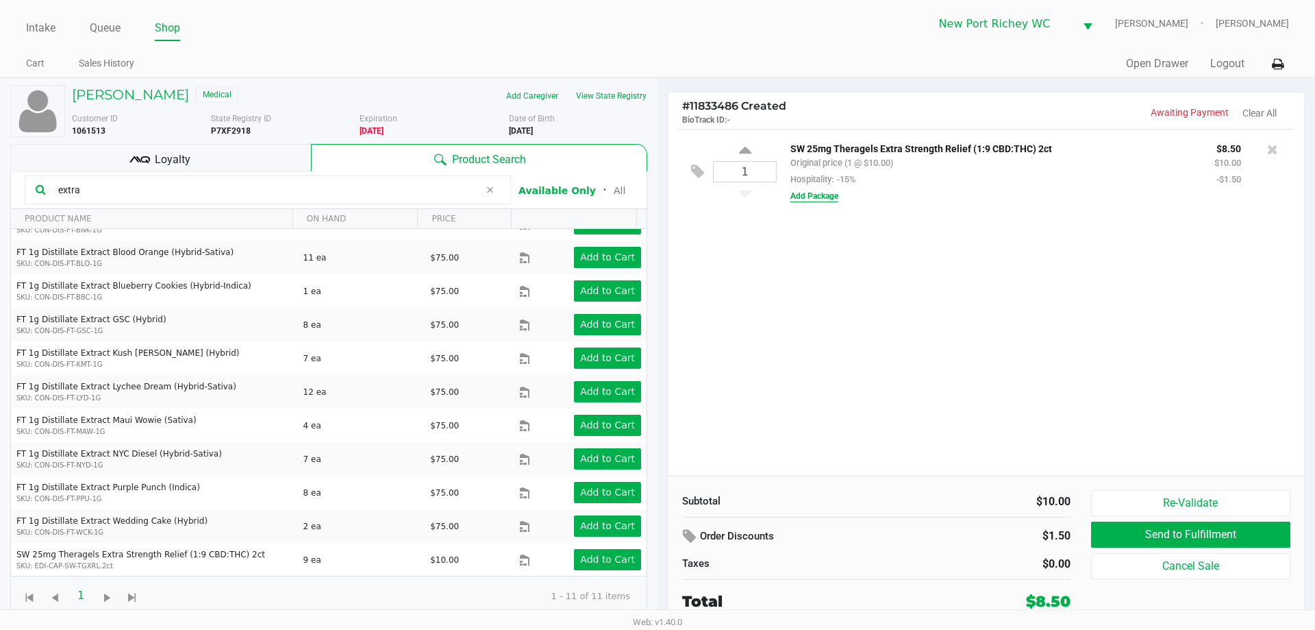
click at [821, 190] on div "SW 25mg Theragels Extra Strength Relief (1:9 CBD:THC) 2ct Original price (1 @ $…" at bounding box center [1030, 172] width 507 height 64
click at [821, 190] on button "Add Package" at bounding box center [815, 196] width 48 height 12
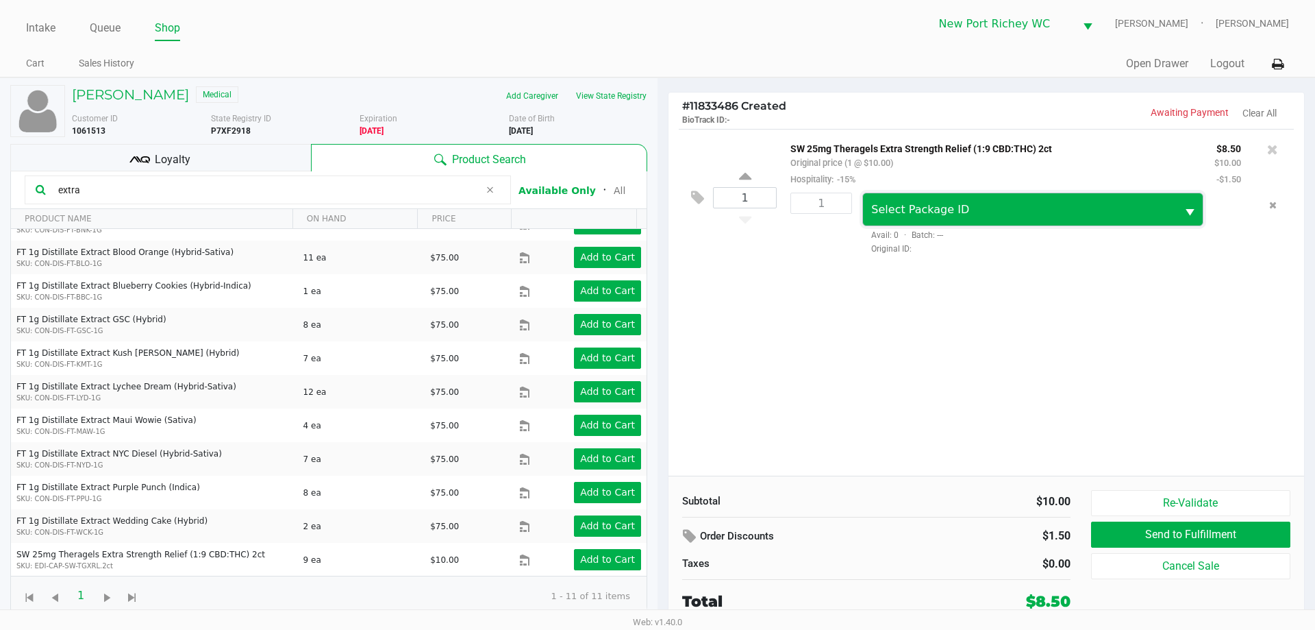
click at [879, 200] on span "Select Package ID" at bounding box center [1019, 209] width 313 height 32
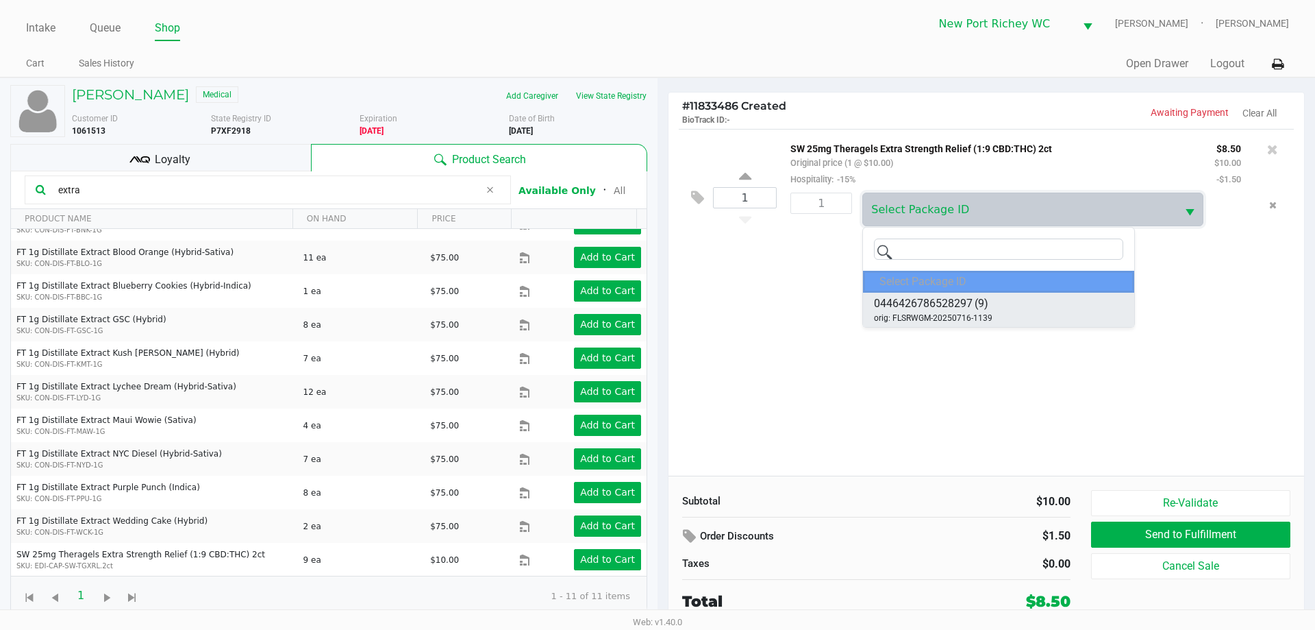
click at [937, 308] on span "0446426786528297" at bounding box center [923, 303] width 99 height 16
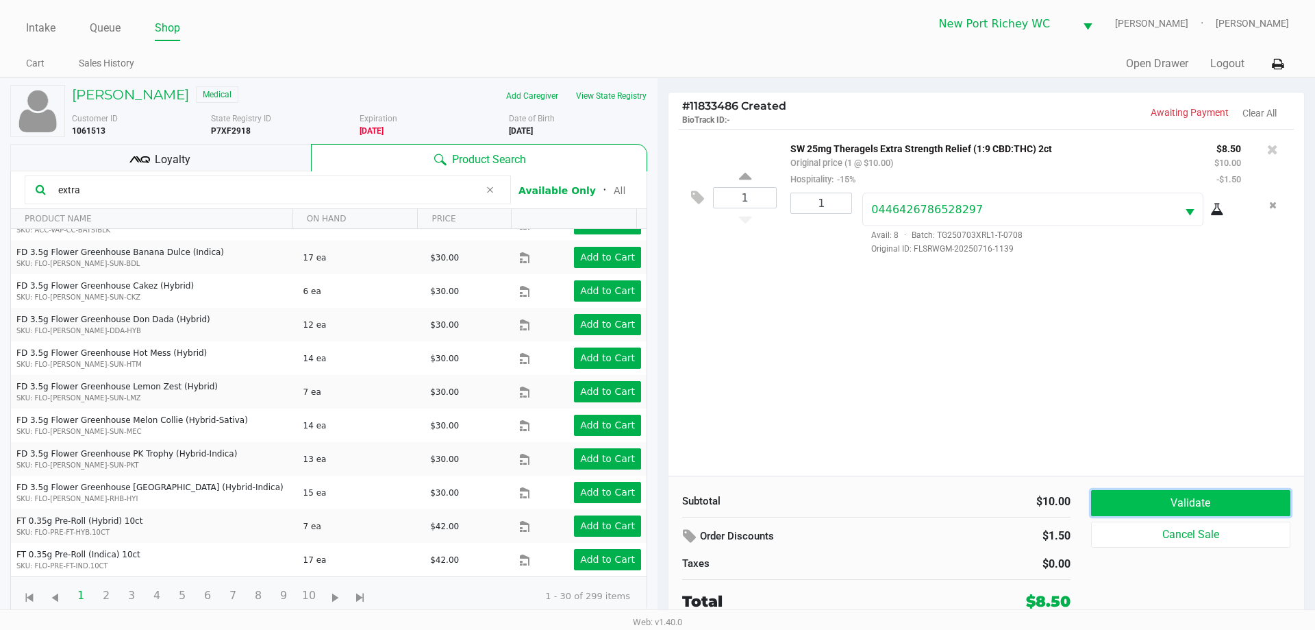
click at [1134, 495] on button "Validate" at bounding box center [1190, 503] width 199 height 26
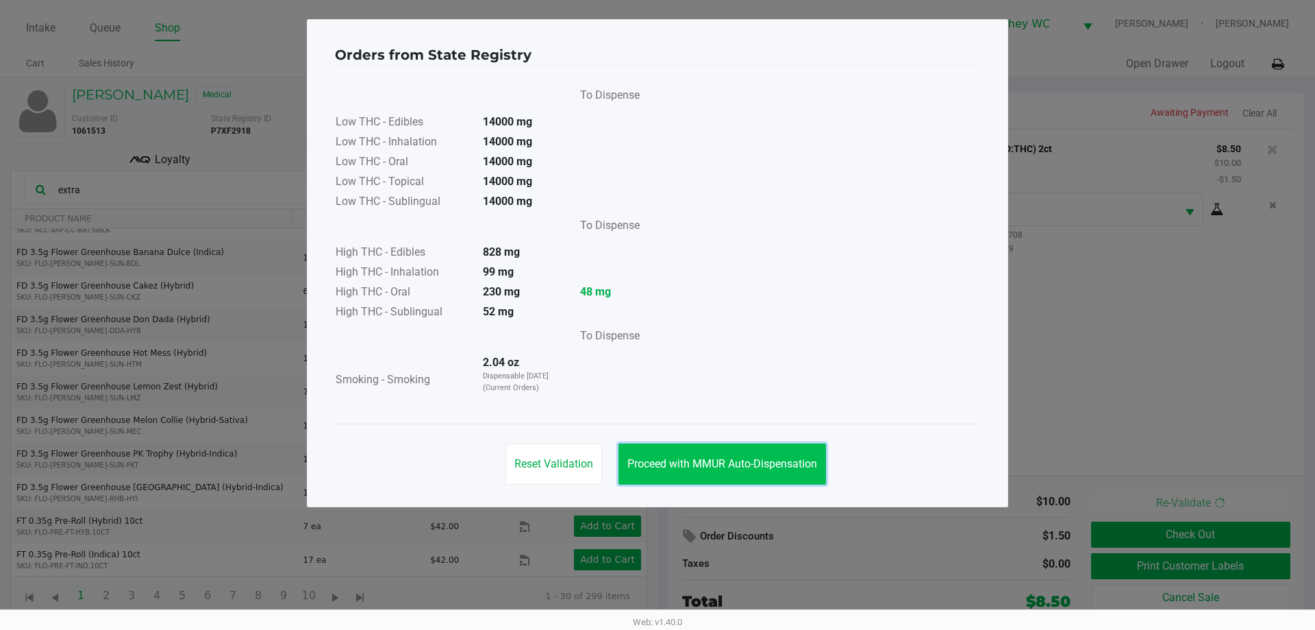
click at [778, 460] on span "Proceed with MMUR Auto-Dispensation" at bounding box center [723, 463] width 190 height 13
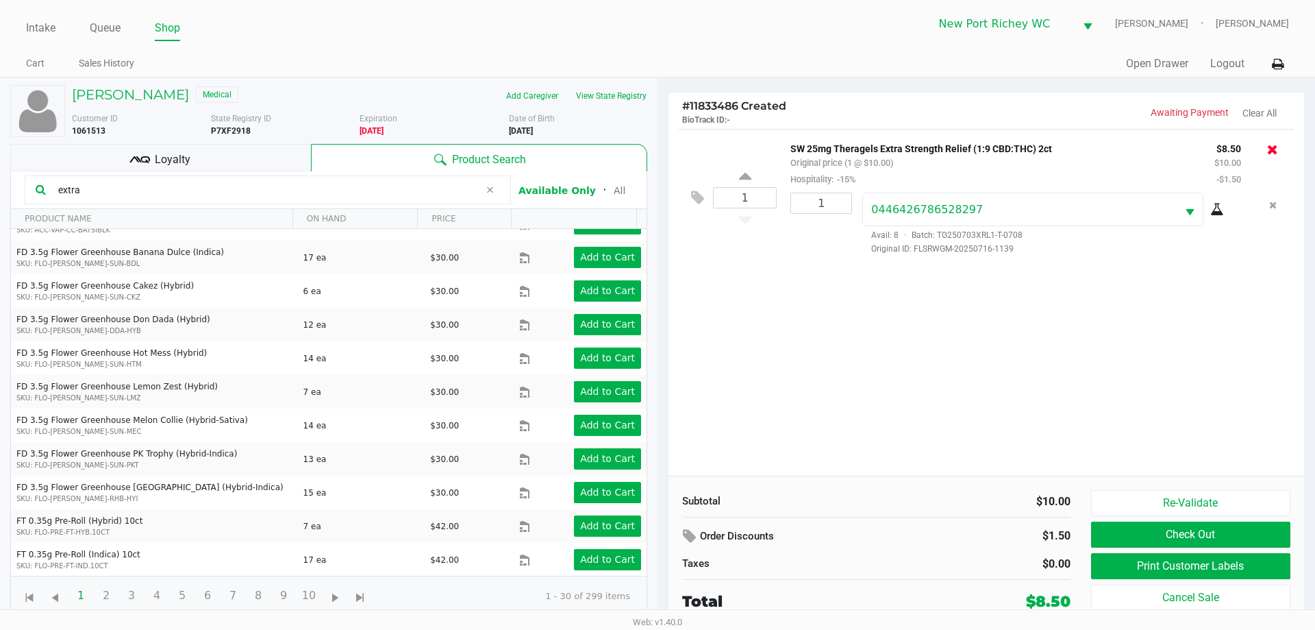
click at [1270, 147] on icon at bounding box center [1272, 150] width 11 height 14
click at [289, 188] on div at bounding box center [657, 338] width 1315 height 384
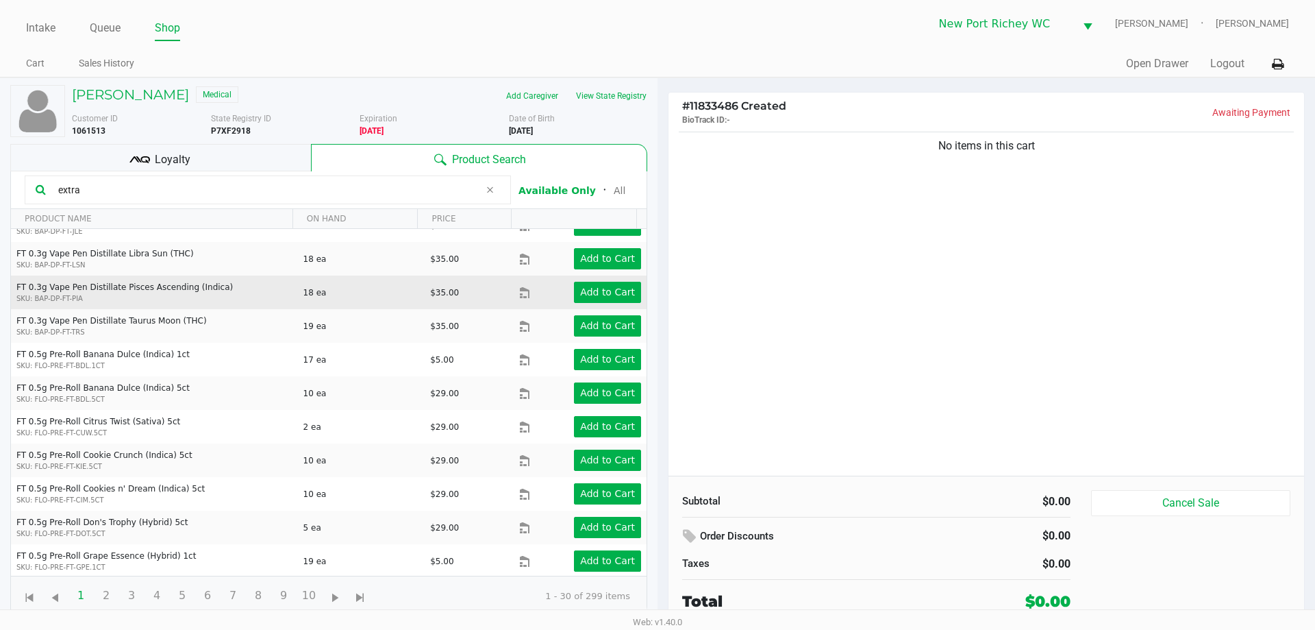
scroll to position [660, 0]
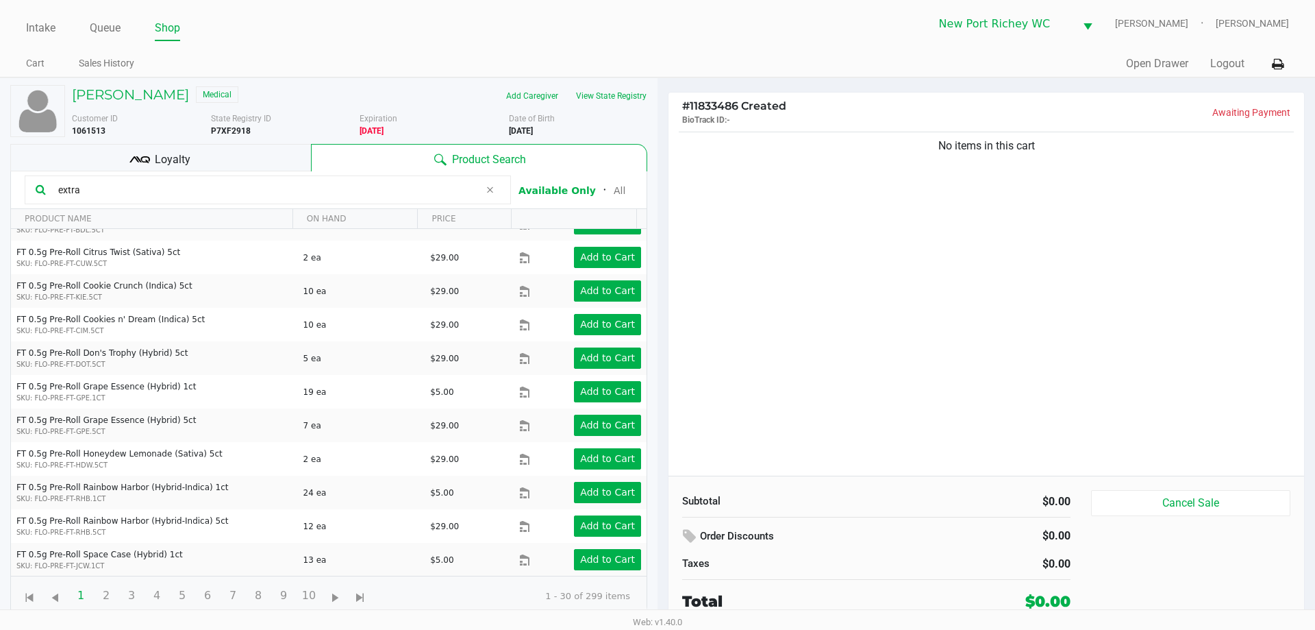
click at [130, 182] on input "extra" at bounding box center [266, 190] width 427 height 21
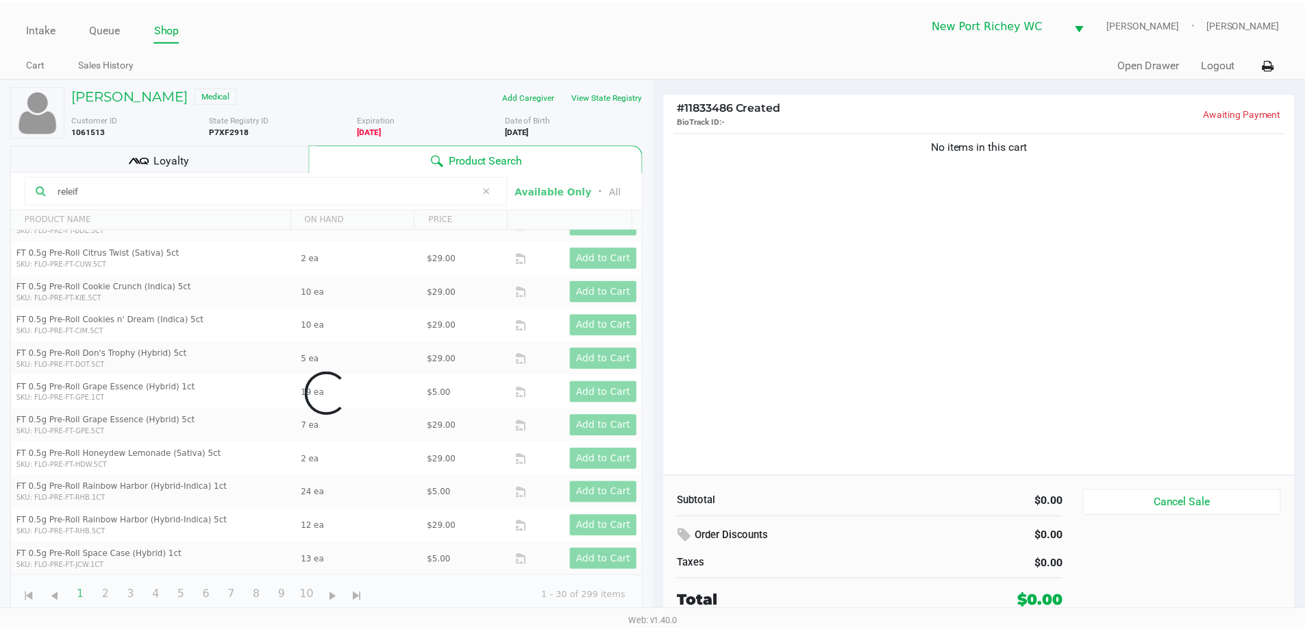
scroll to position [0, 0]
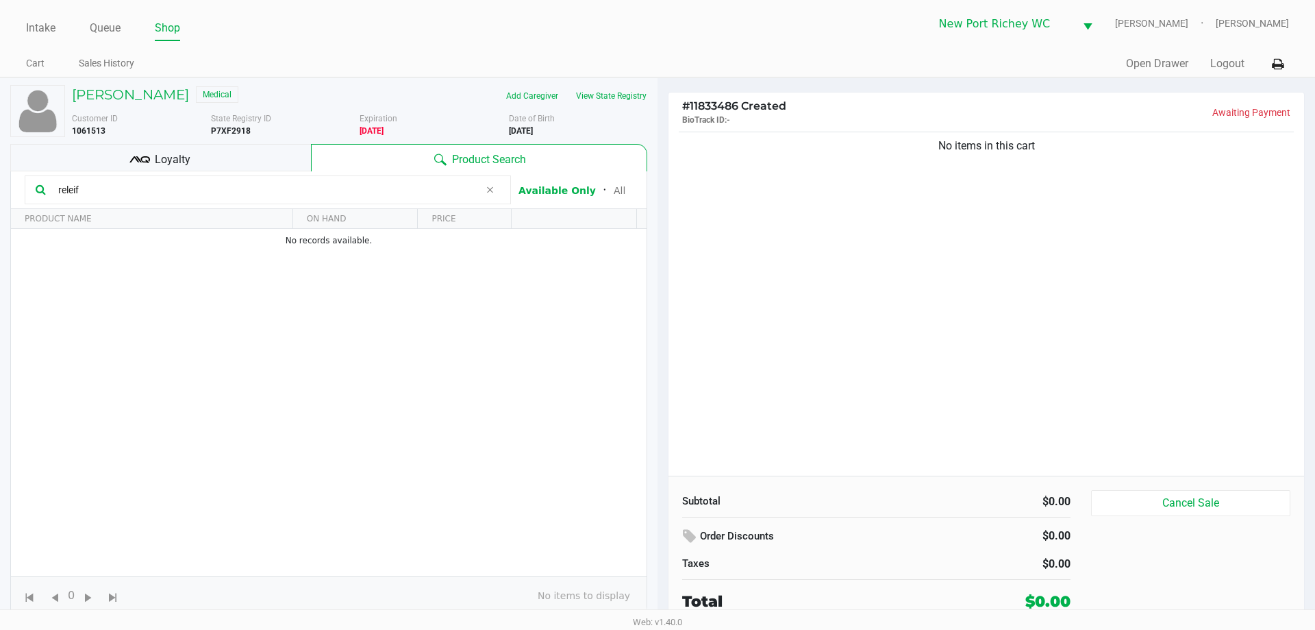
click at [137, 189] on input "releif" at bounding box center [266, 190] width 427 height 21
type input "relief"
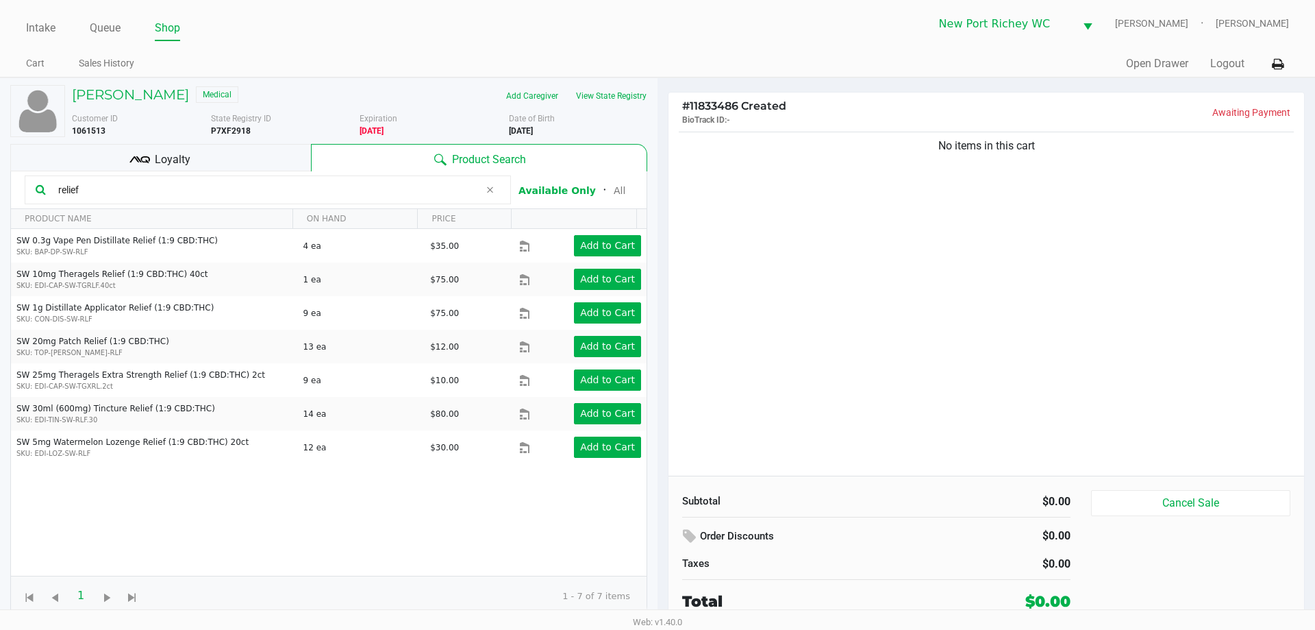
click at [841, 284] on div "No items in this cart" at bounding box center [987, 302] width 636 height 347
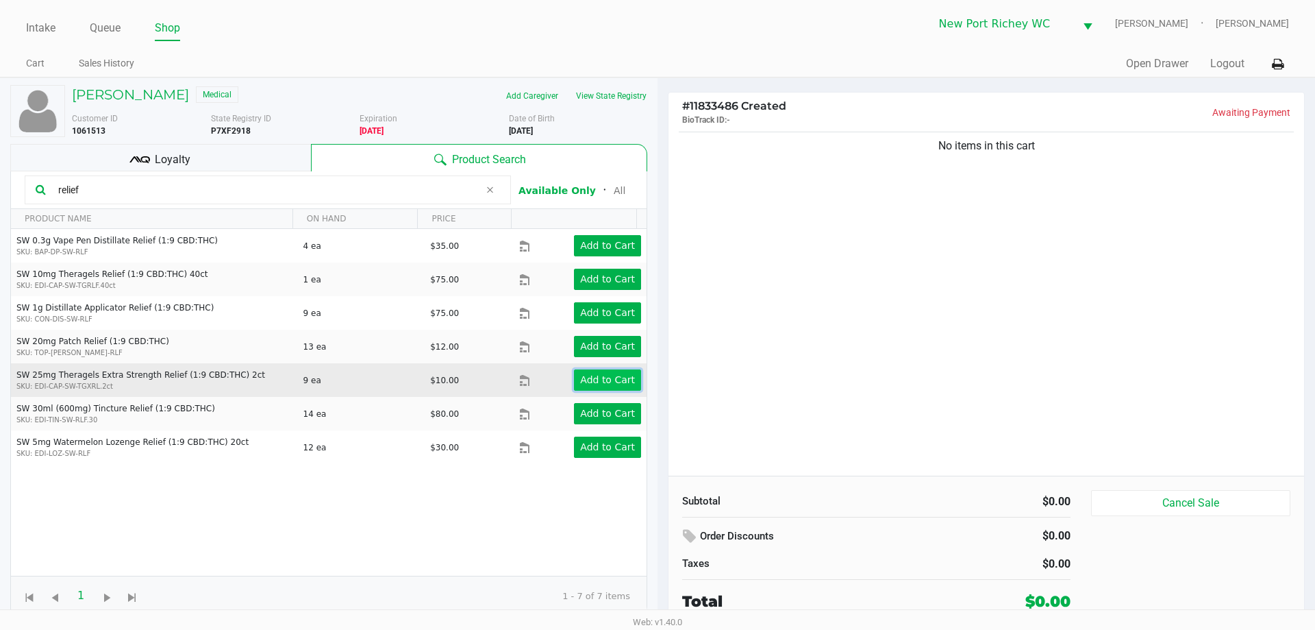
click at [582, 389] on button "Add to Cart" at bounding box center [607, 379] width 67 height 21
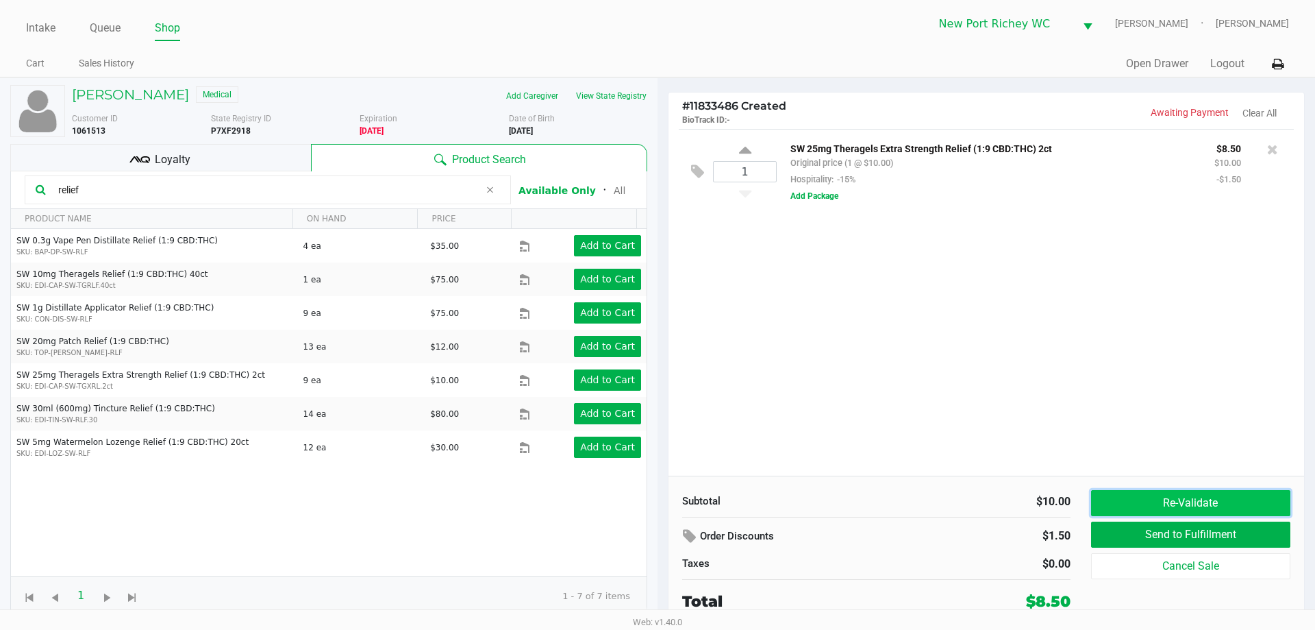
click at [1191, 501] on button "Re-Validate" at bounding box center [1190, 503] width 199 height 26
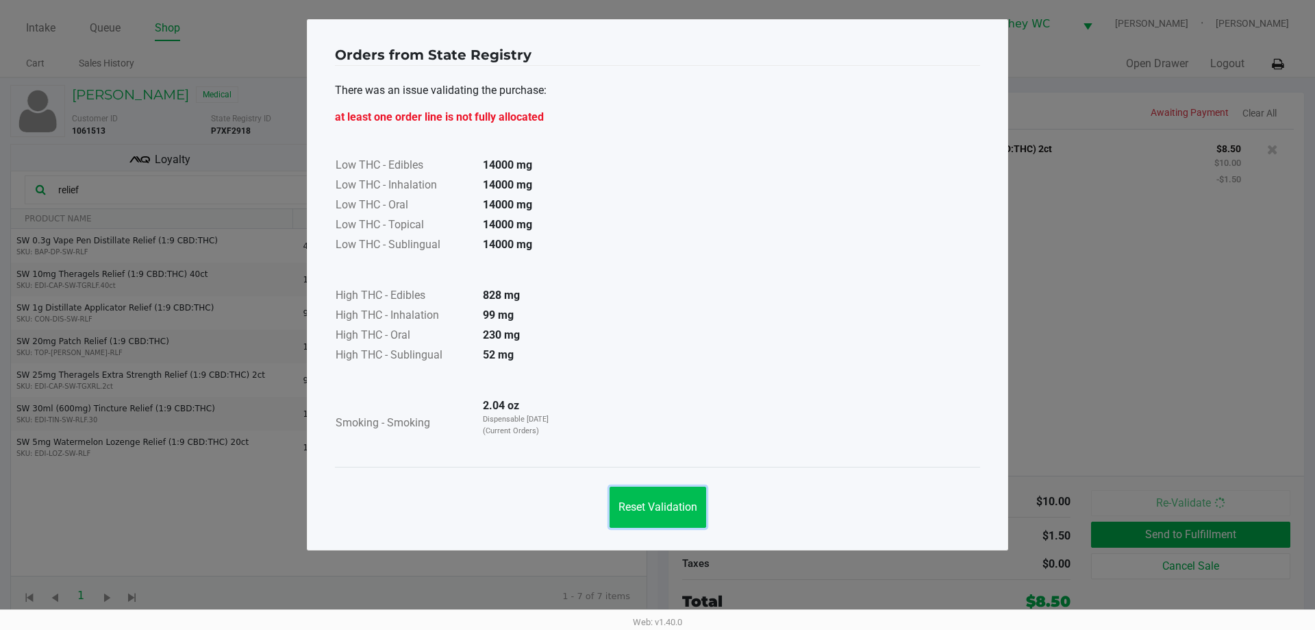
click at [701, 517] on button "Reset Validation" at bounding box center [658, 506] width 97 height 41
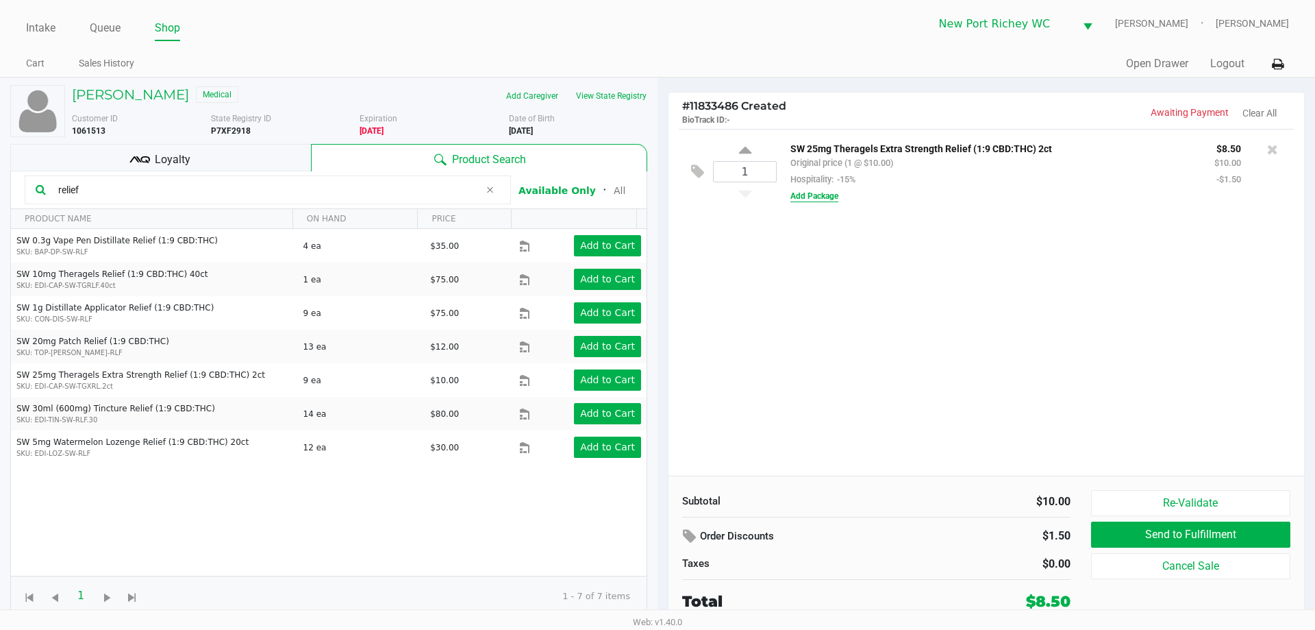
click at [795, 195] on button "Add Package" at bounding box center [815, 196] width 48 height 12
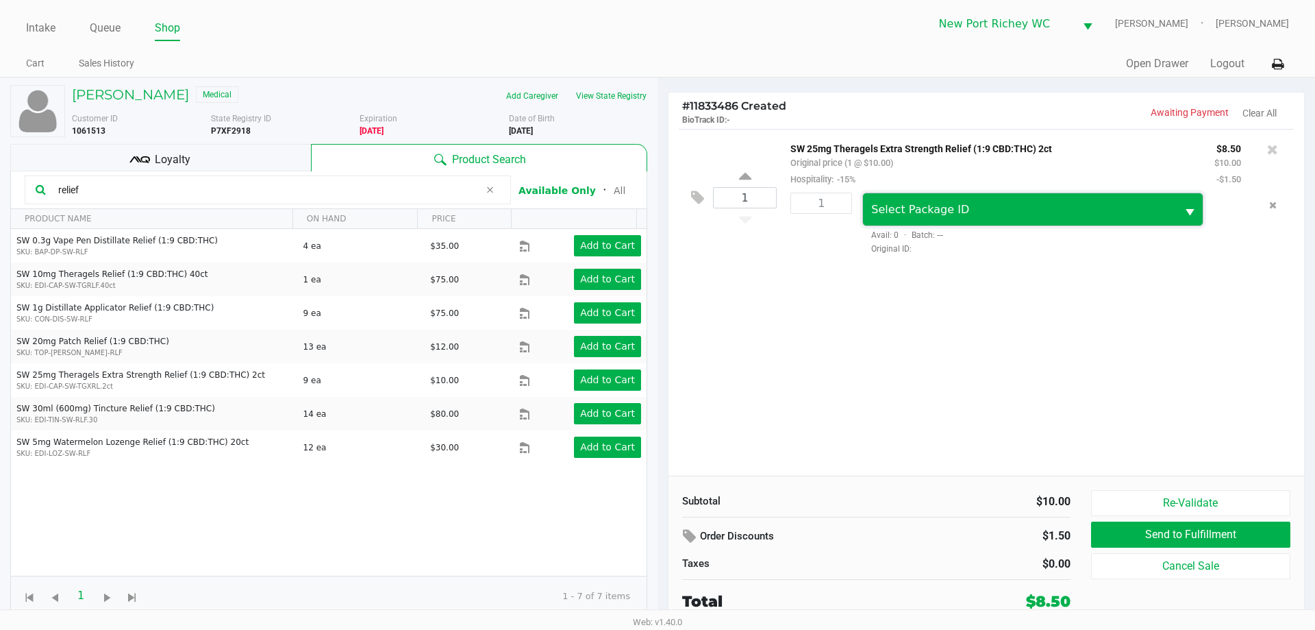
click at [913, 217] on span "Select Package ID" at bounding box center [1019, 209] width 297 height 16
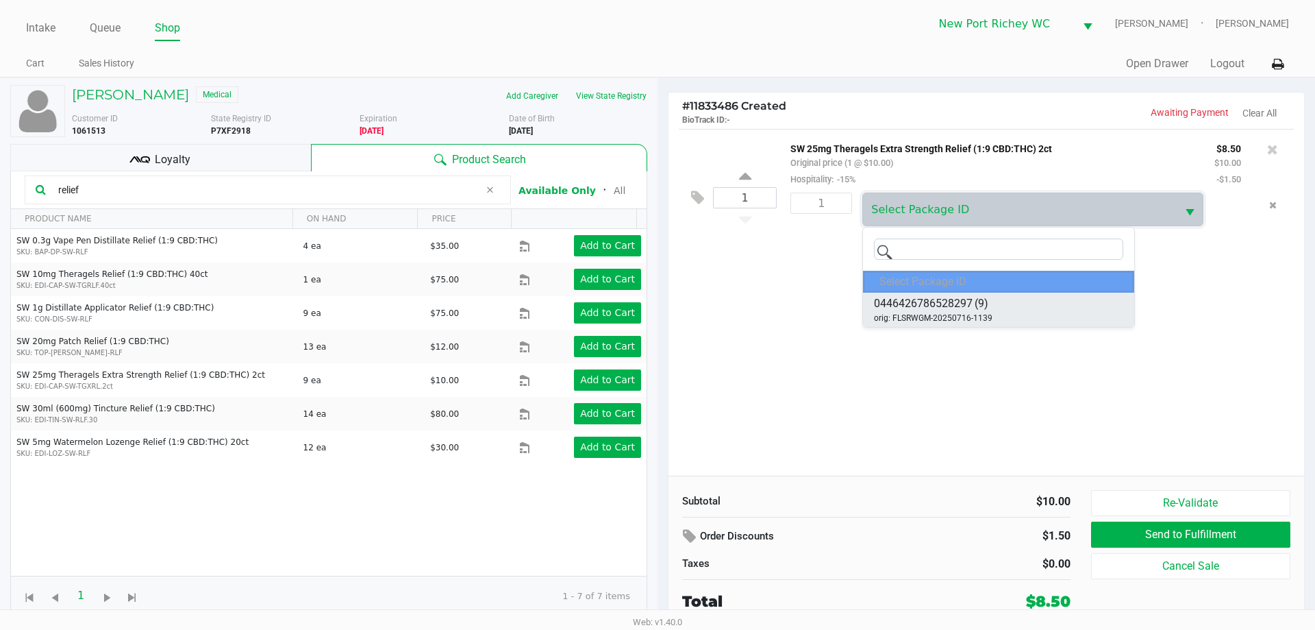
click at [976, 304] on span "(9)" at bounding box center [982, 303] width 14 height 16
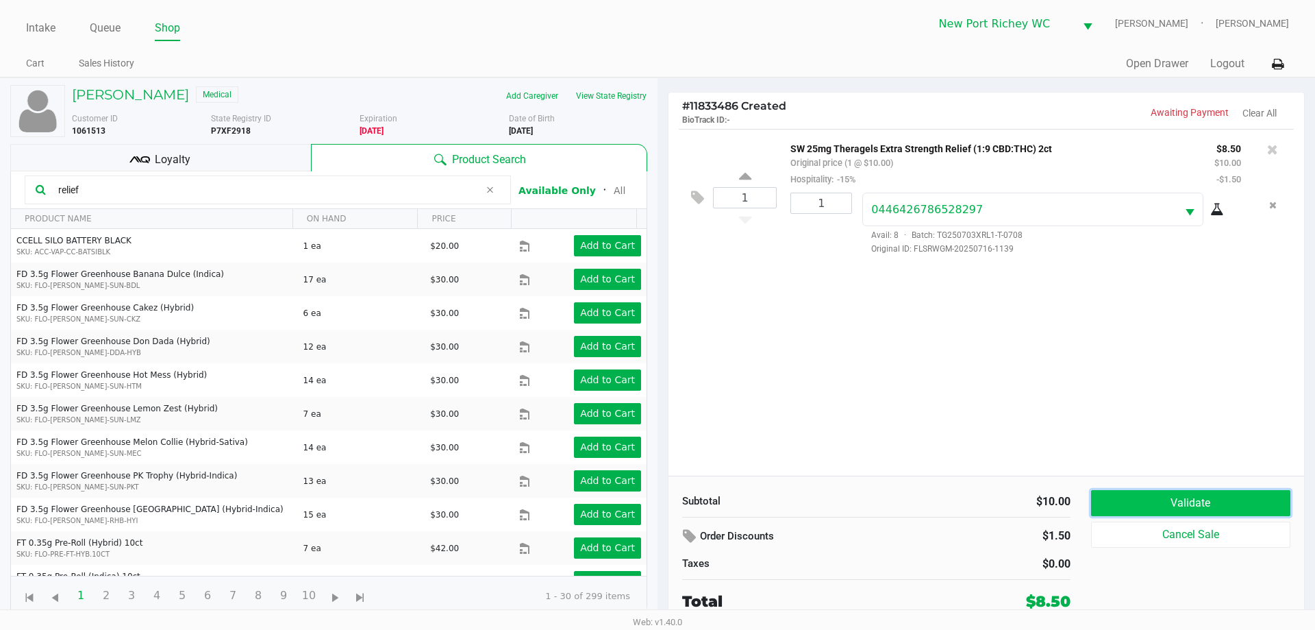
click at [1110, 497] on button "Validate" at bounding box center [1190, 503] width 199 height 26
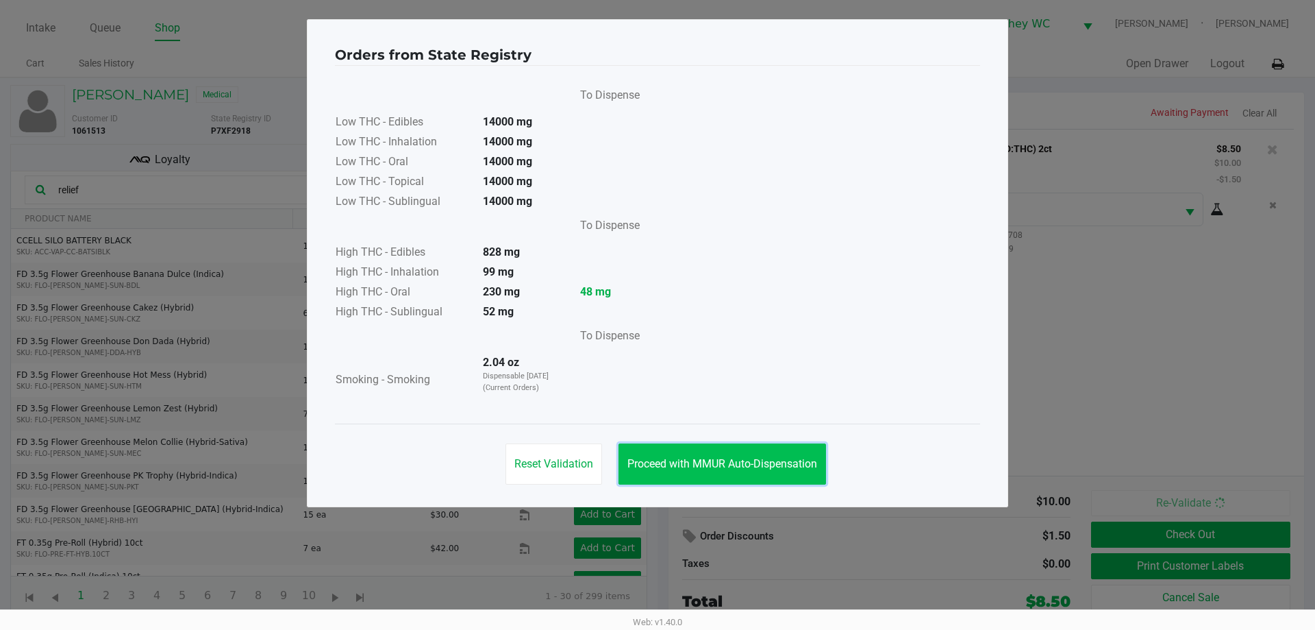
click at [693, 462] on span "Proceed with MMUR Auto-Dispensation" at bounding box center [723, 463] width 190 height 13
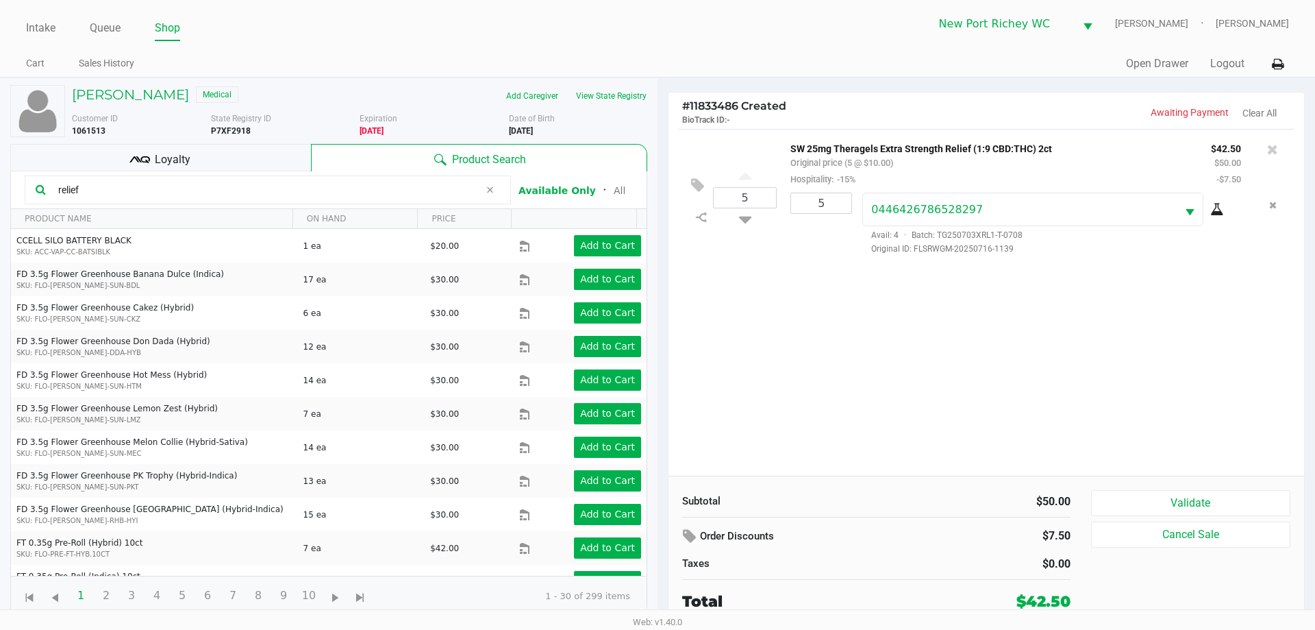
click at [264, 148] on div "Loyalty" at bounding box center [160, 157] width 301 height 27
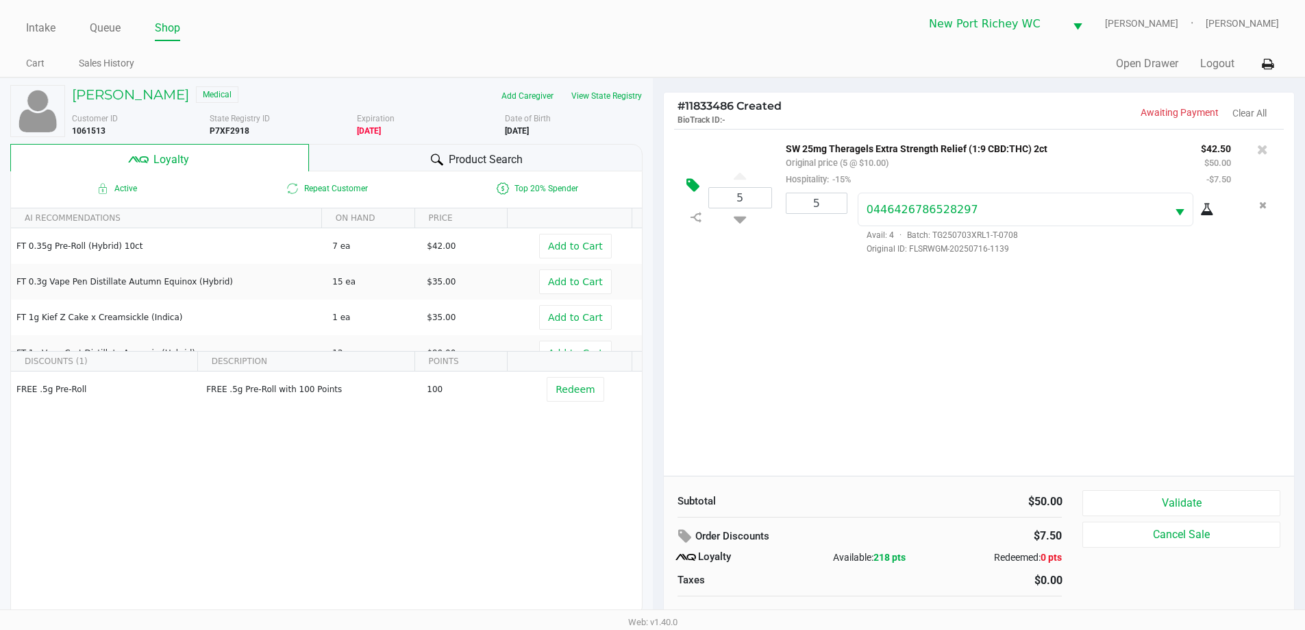
click at [693, 184] on icon at bounding box center [692, 185] width 13 height 16
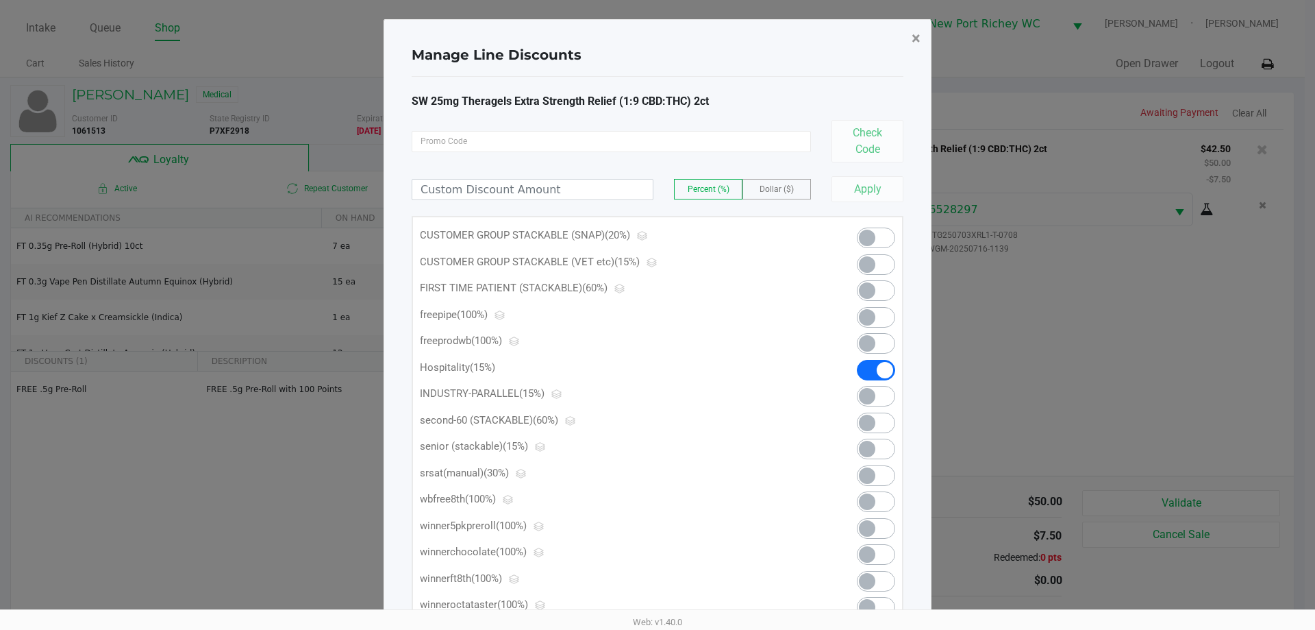
click at [904, 34] on button "×" at bounding box center [916, 38] width 31 height 38
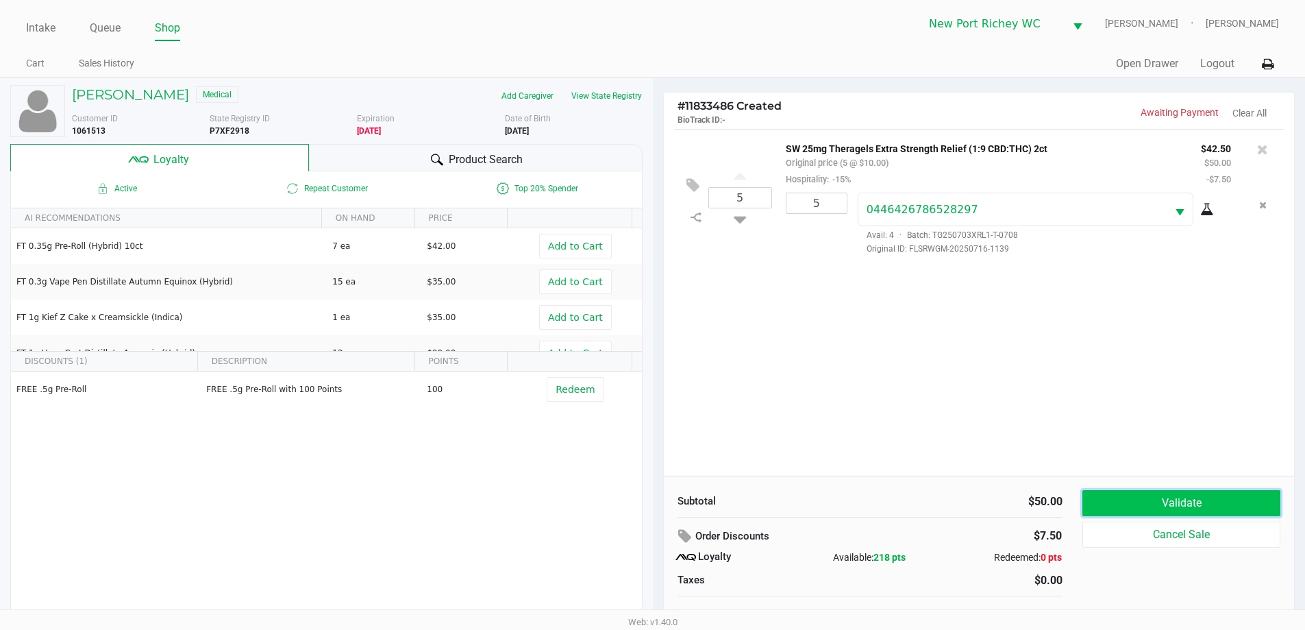
click at [1182, 504] on button "Validate" at bounding box center [1180, 503] width 197 height 26
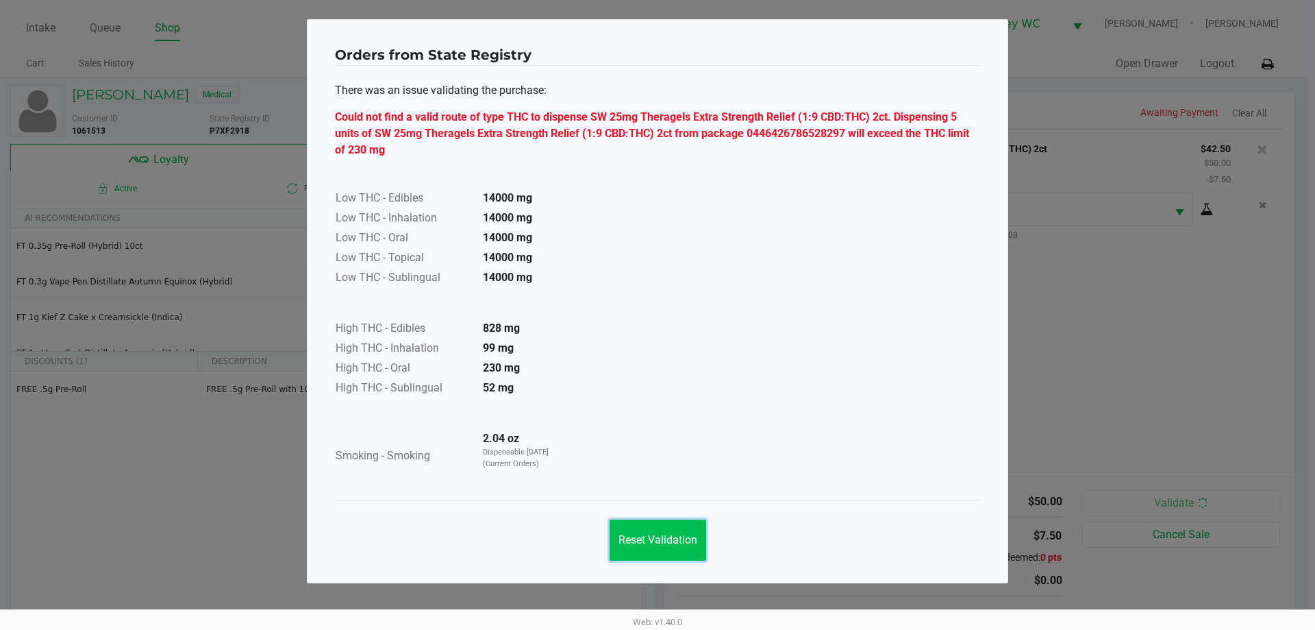
click at [634, 540] on span "Reset Validation" at bounding box center [658, 539] width 79 height 13
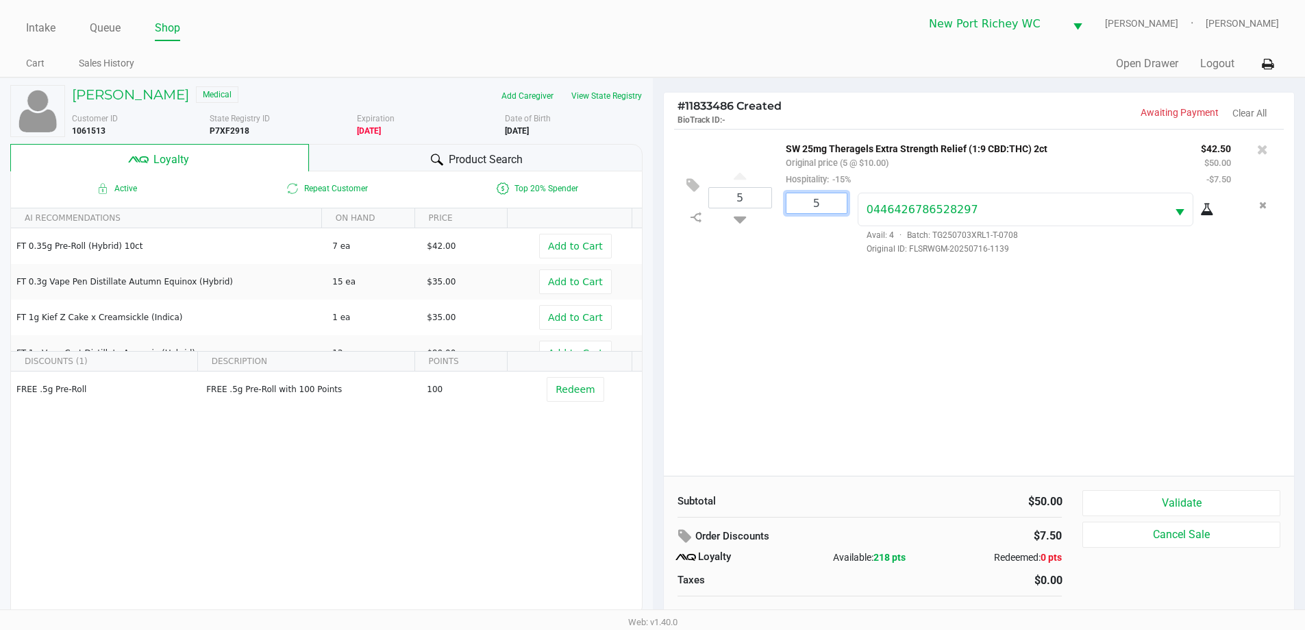
click at [812, 208] on input "5" at bounding box center [817, 203] width 60 height 20
type input "4"
click at [759, 190] on div "JULIE Springer Medical Add Caregiver View State Registry Customer ID 1061513 St…" at bounding box center [652, 360] width 1305 height 566
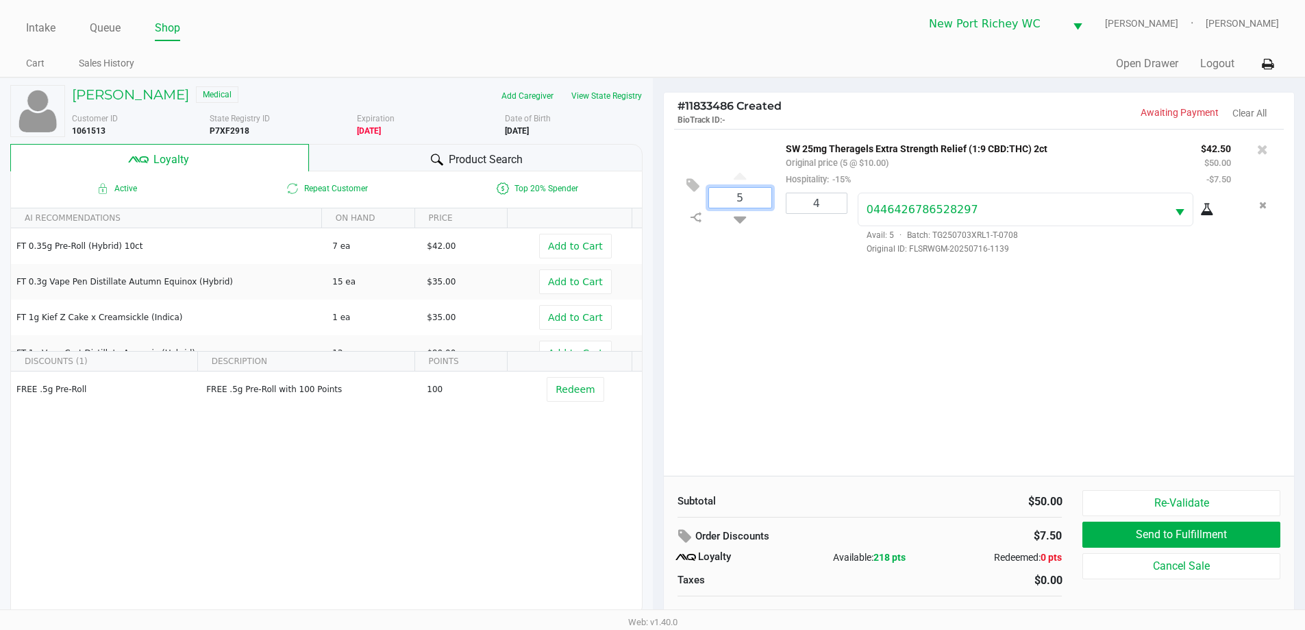
click at [758, 194] on input "5" at bounding box center [740, 198] width 62 height 20
type input "4"
click at [774, 313] on div "JULIE Springer Medical Add Caregiver View State Registry Customer ID 1061513 St…" at bounding box center [652, 360] width 1305 height 566
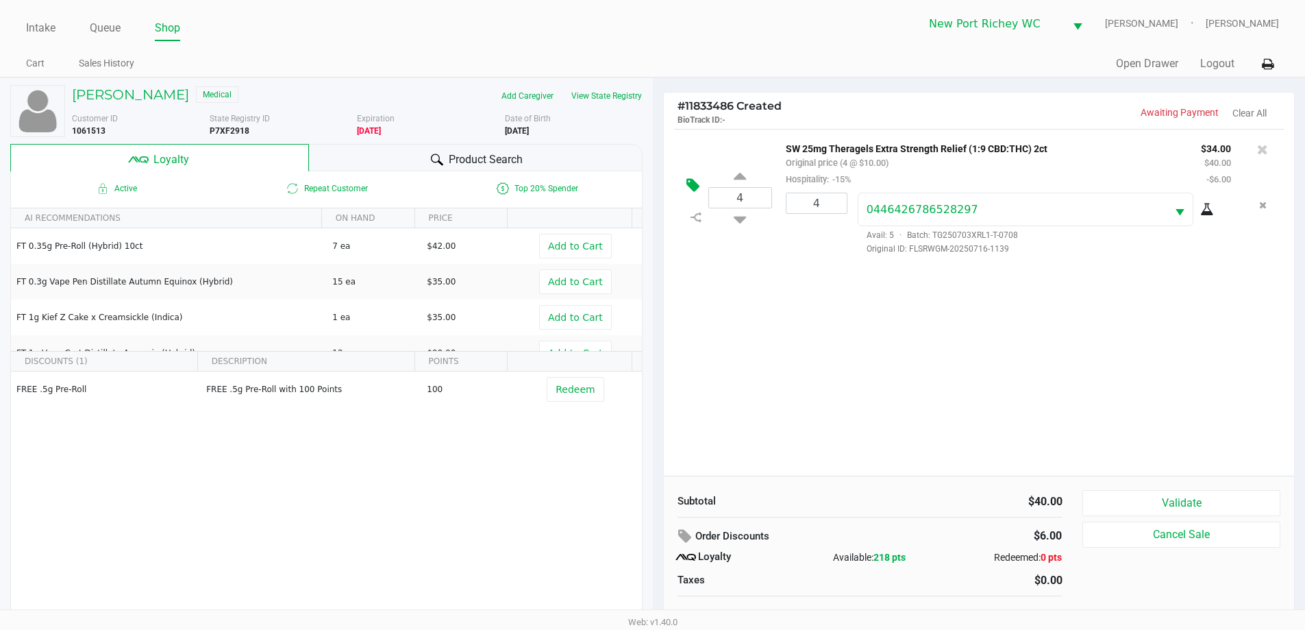
click at [692, 184] on icon at bounding box center [692, 185] width 13 height 16
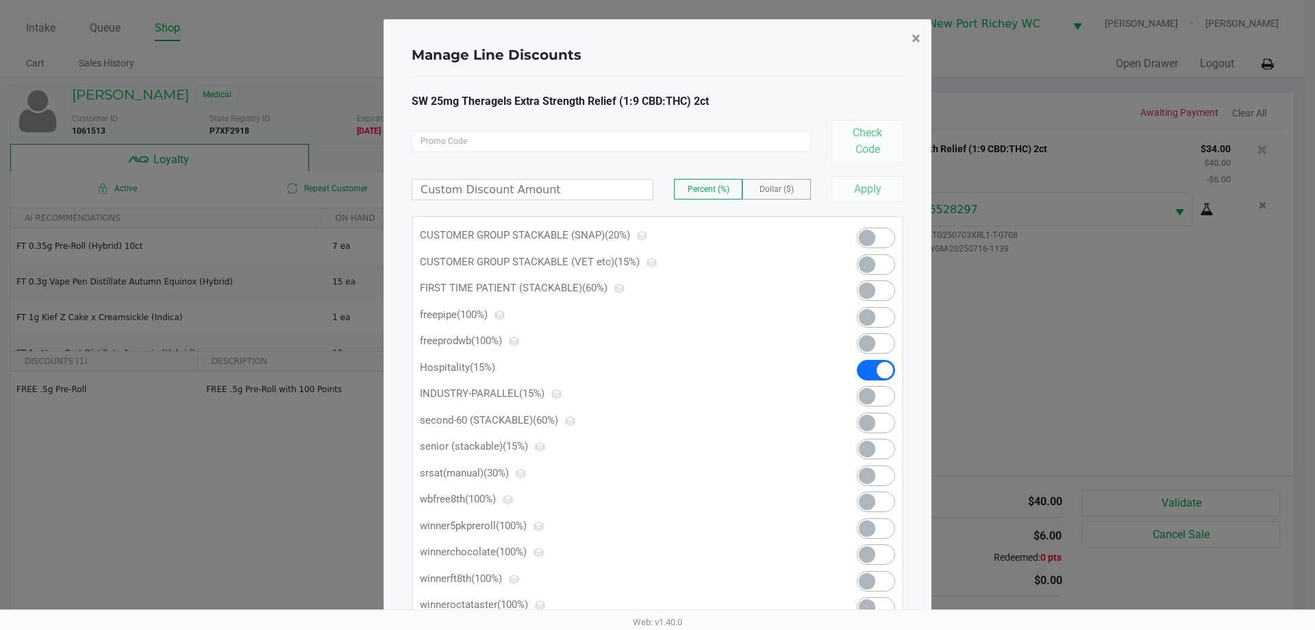
click at [924, 43] on button "×" at bounding box center [916, 38] width 31 height 38
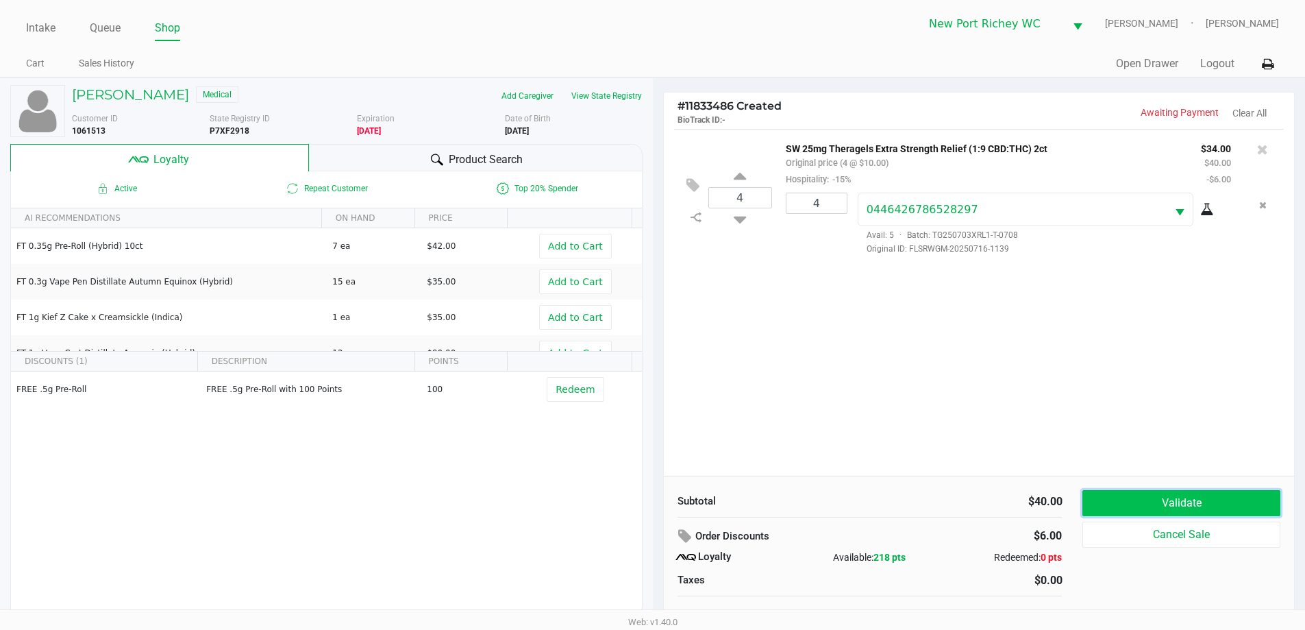
click at [1150, 502] on button "Validate" at bounding box center [1180, 503] width 197 height 26
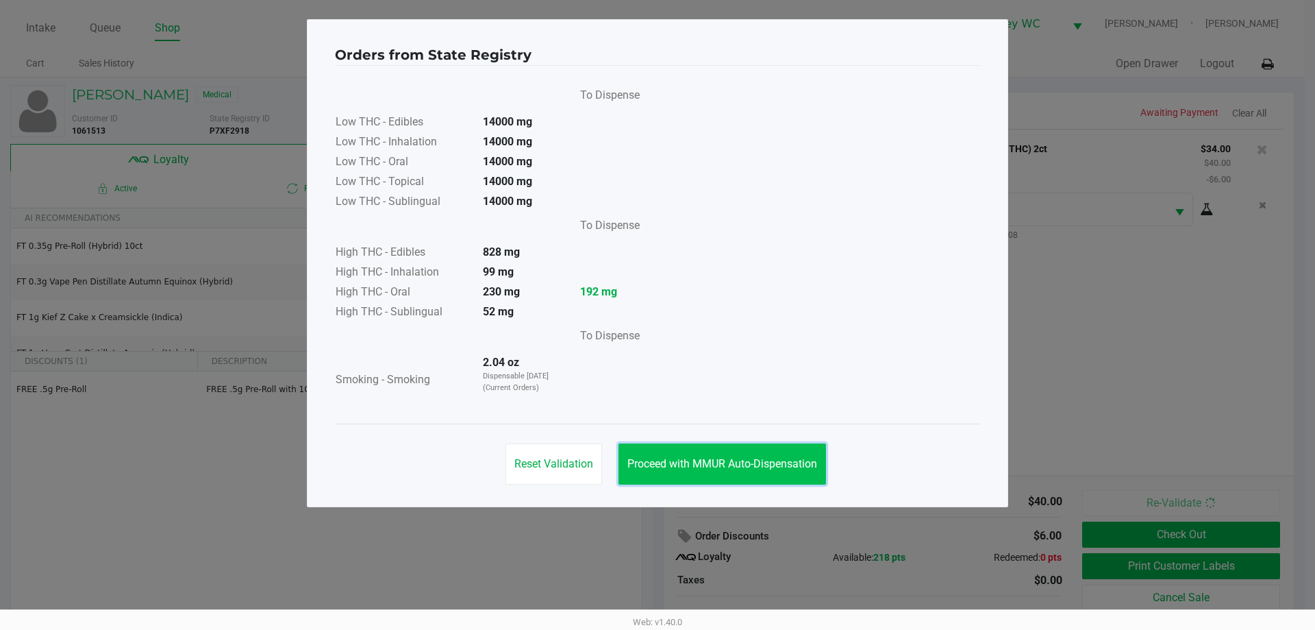
click at [751, 471] on button "Proceed with MMUR Auto-Dispensation" at bounding box center [723, 463] width 208 height 41
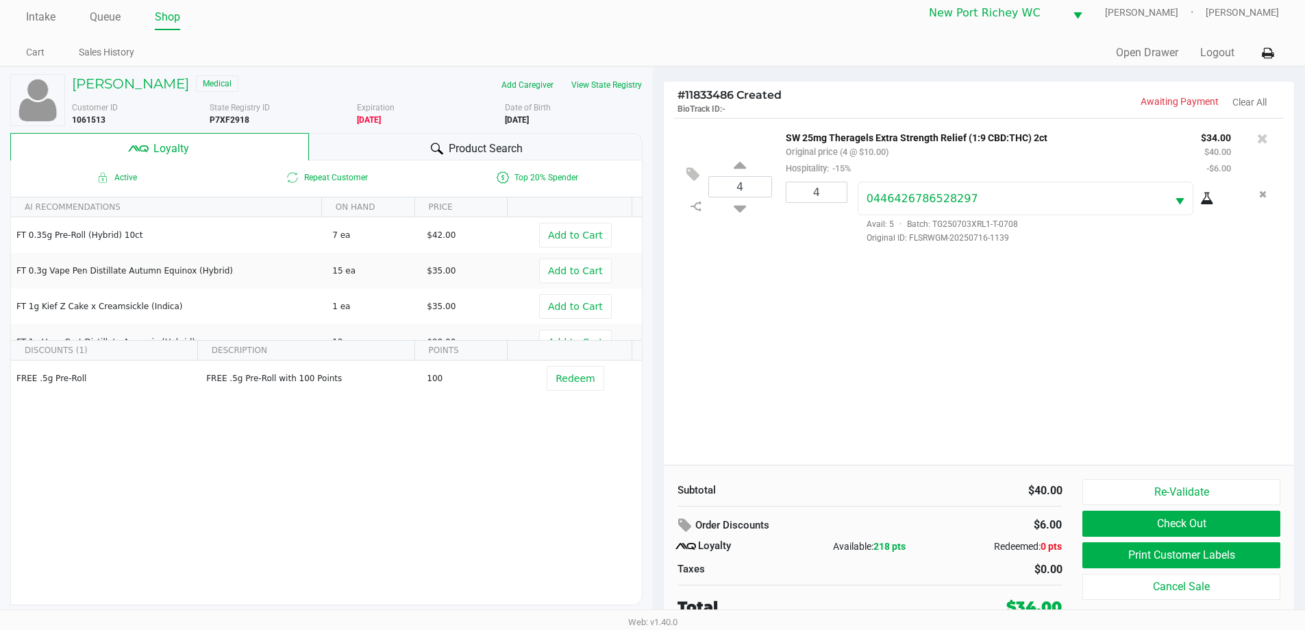
scroll to position [14, 0]
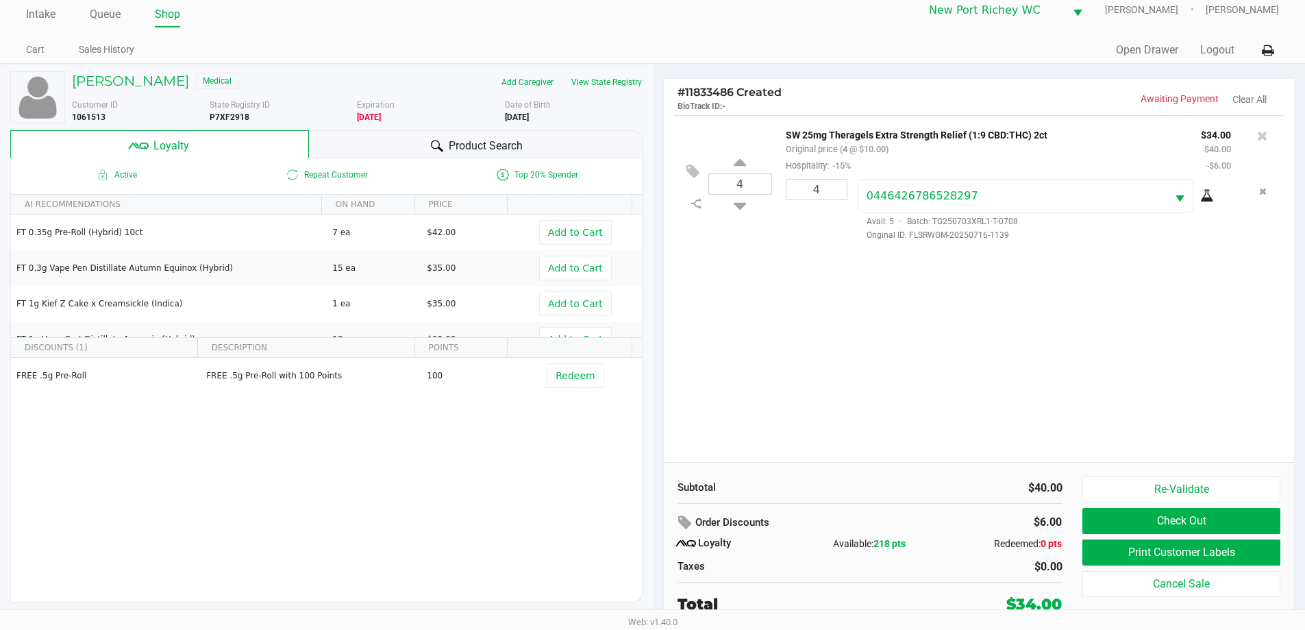
click at [415, 151] on div "Product Search" at bounding box center [476, 143] width 334 height 27
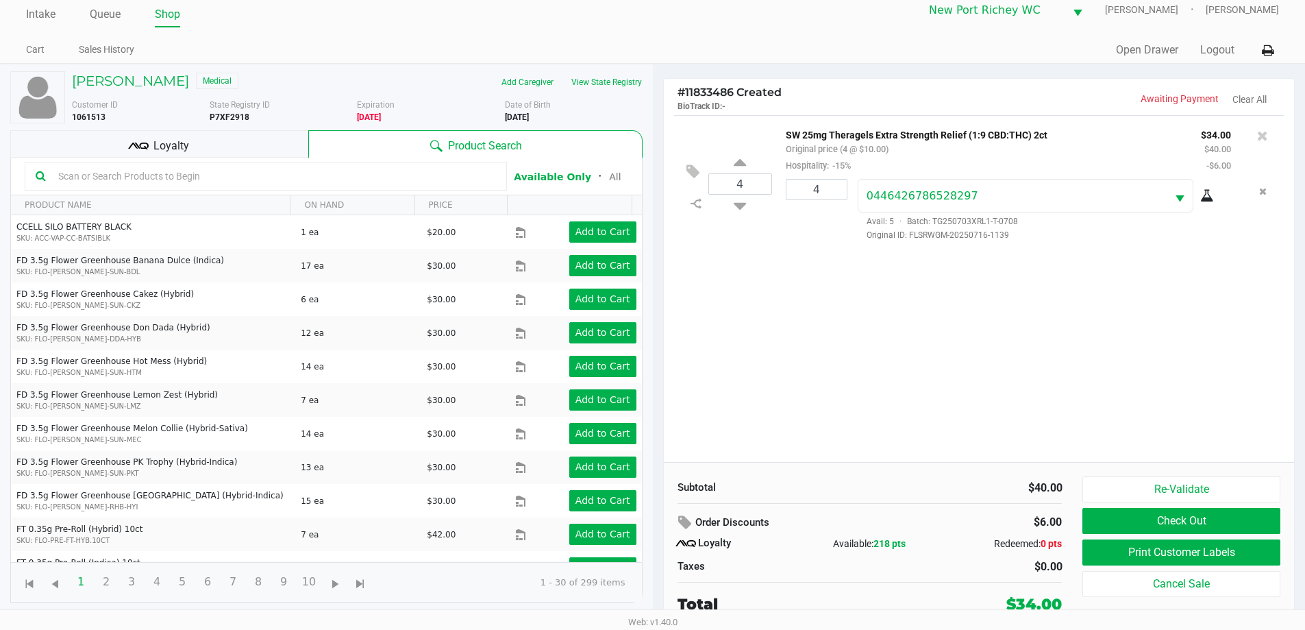
click at [240, 147] on div "Loyalty" at bounding box center [159, 143] width 298 height 27
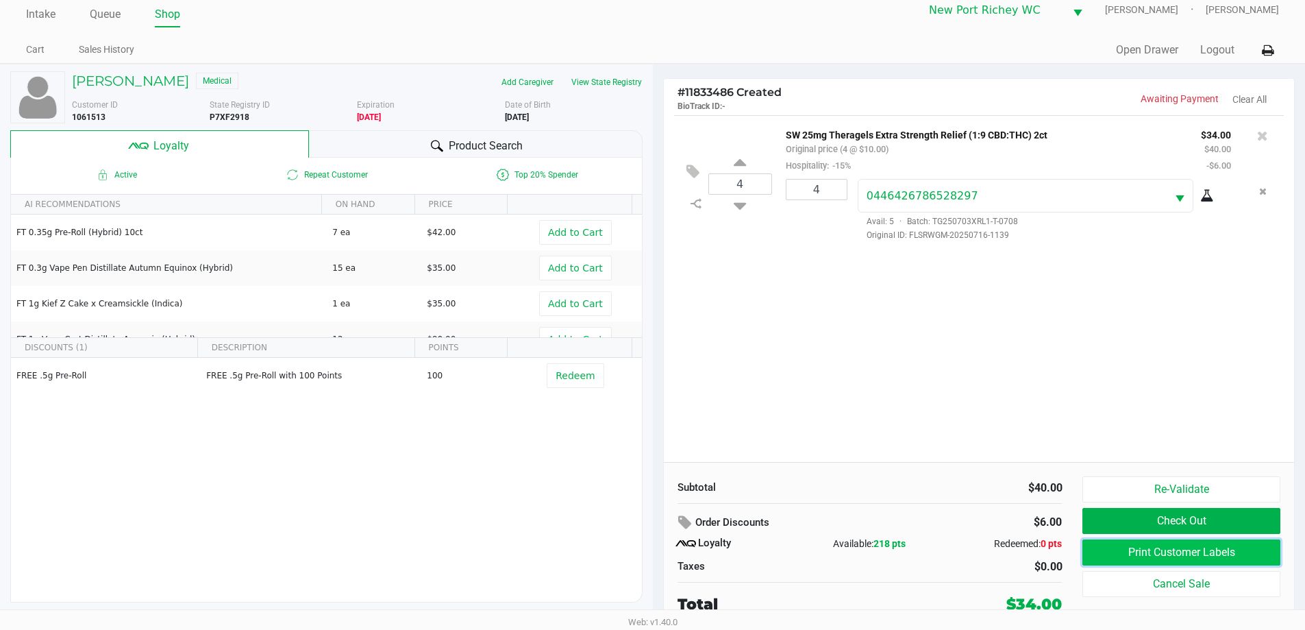
click at [1103, 547] on button "Print Customer Labels" at bounding box center [1180, 552] width 197 height 26
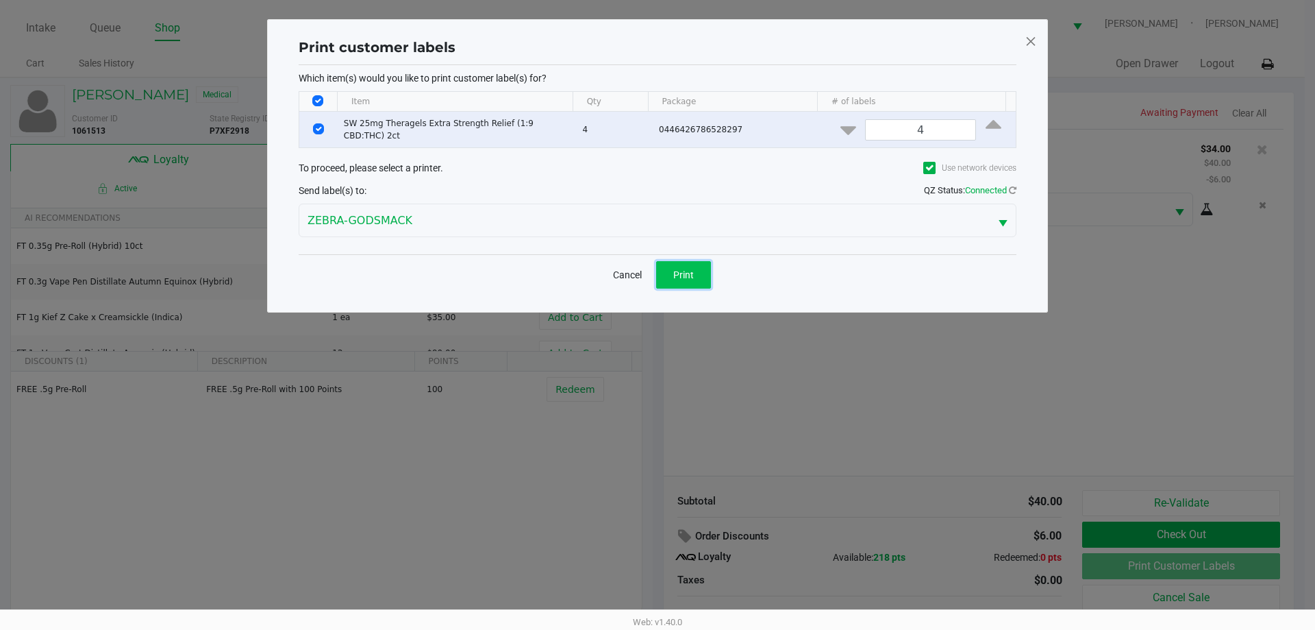
click at [682, 262] on button "Print" at bounding box center [683, 274] width 55 height 27
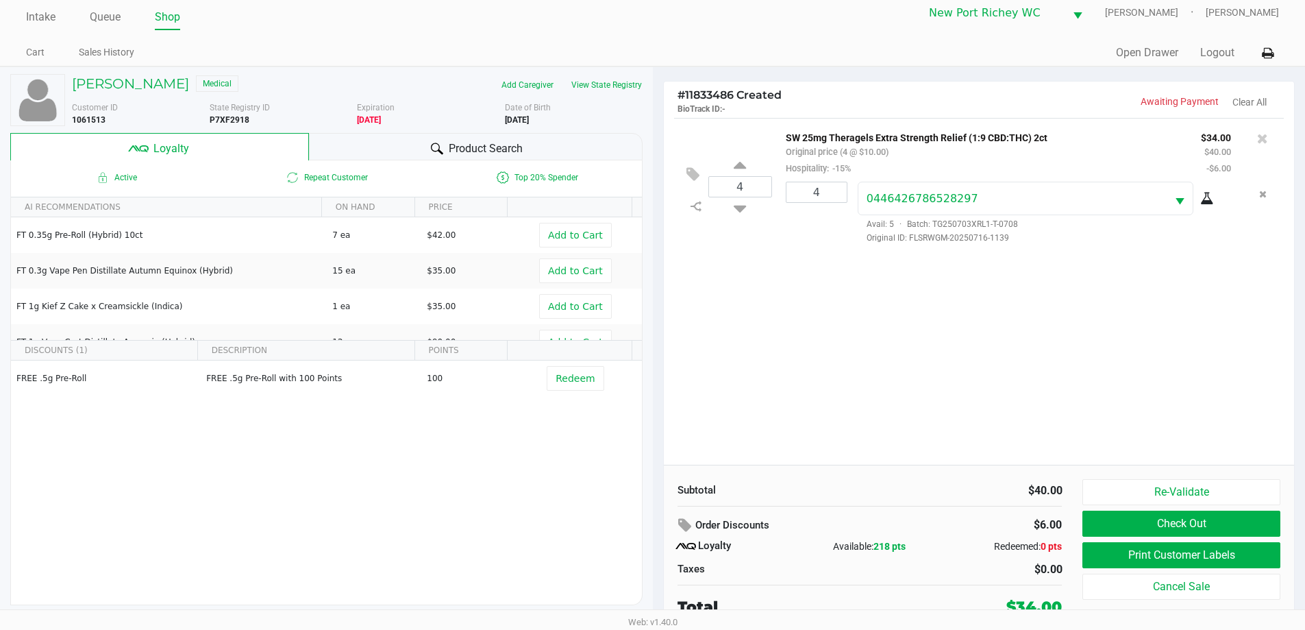
scroll to position [14, 0]
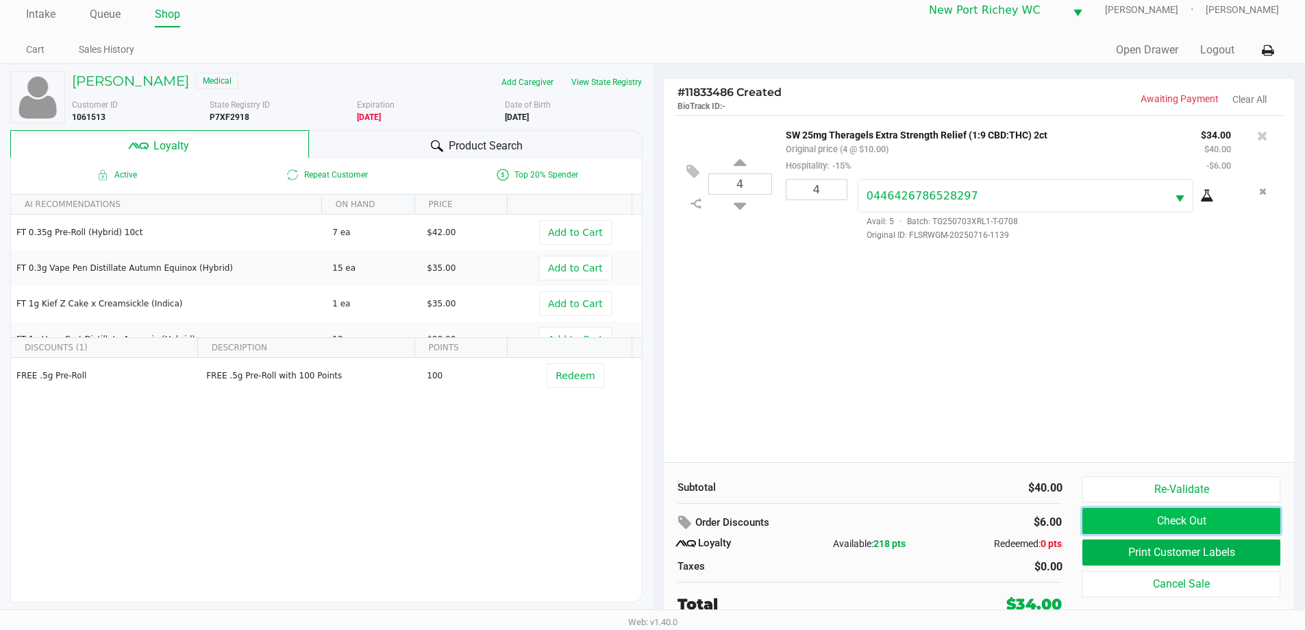
click at [1151, 523] on button "Check Out" at bounding box center [1180, 521] width 197 height 26
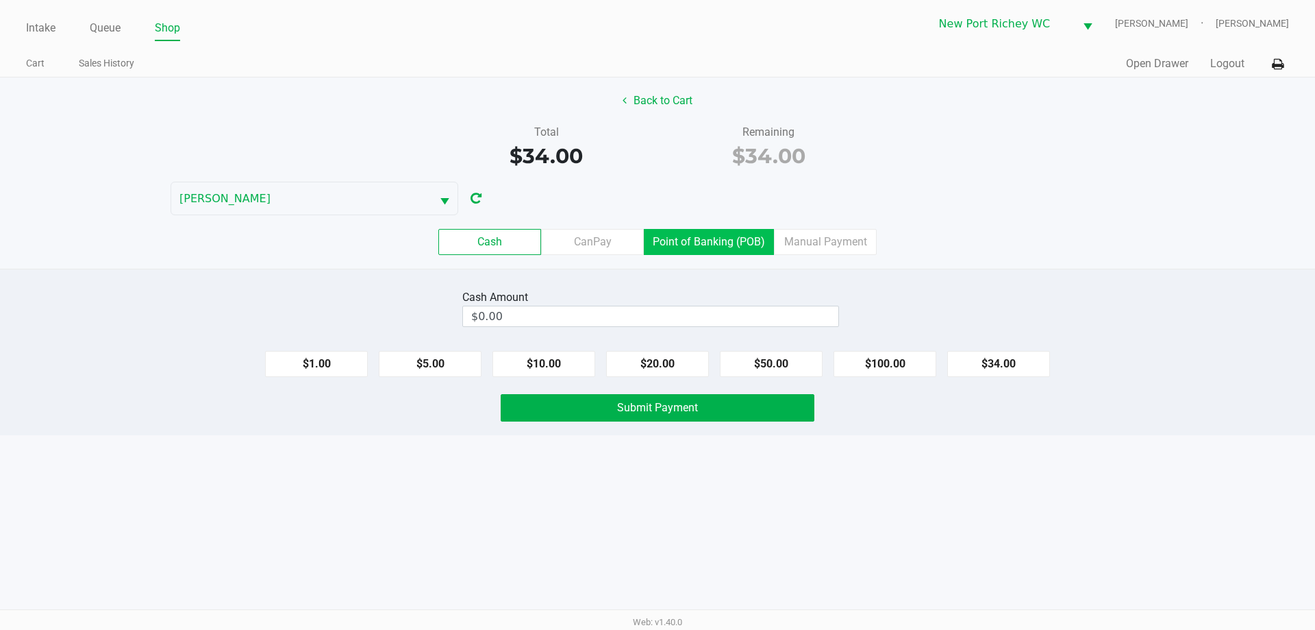
click at [732, 243] on label "Point of Banking (POB)" at bounding box center [709, 242] width 130 height 26
click at [0, 0] on 7 "Point of Banking (POB)" at bounding box center [0, 0] width 0 height 0
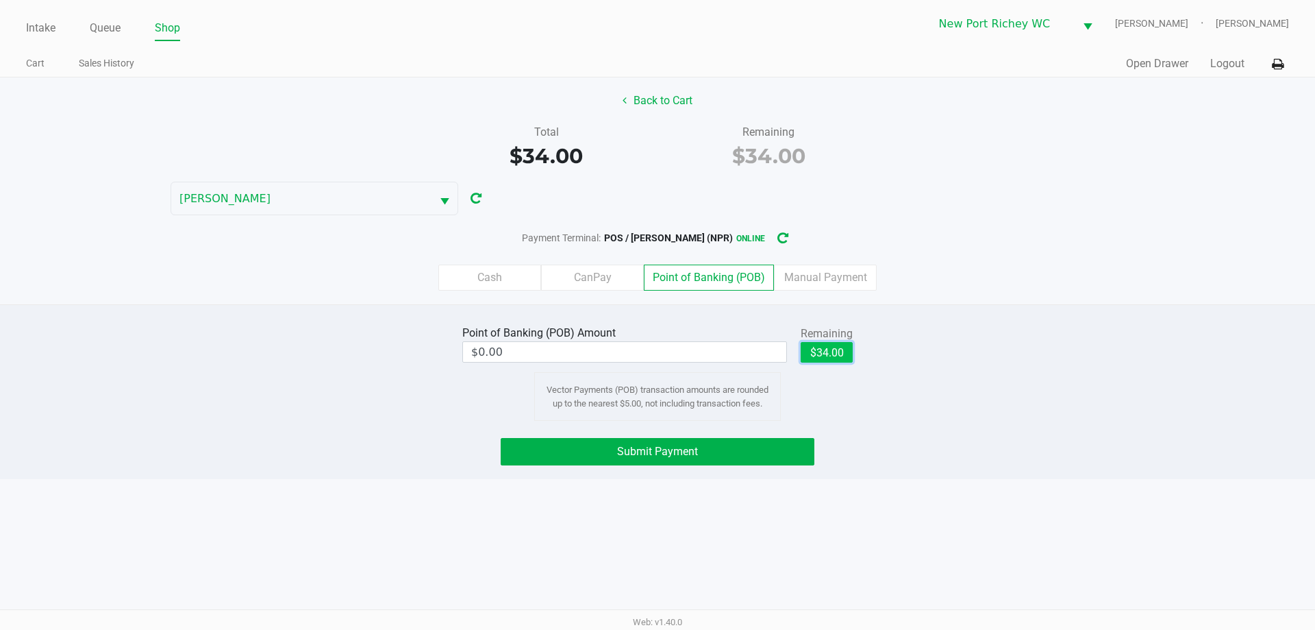
click at [830, 349] on button "$34.00" at bounding box center [827, 352] width 52 height 21
type input "$34.00"
click at [773, 458] on button "Submit Payment" at bounding box center [658, 451] width 314 height 27
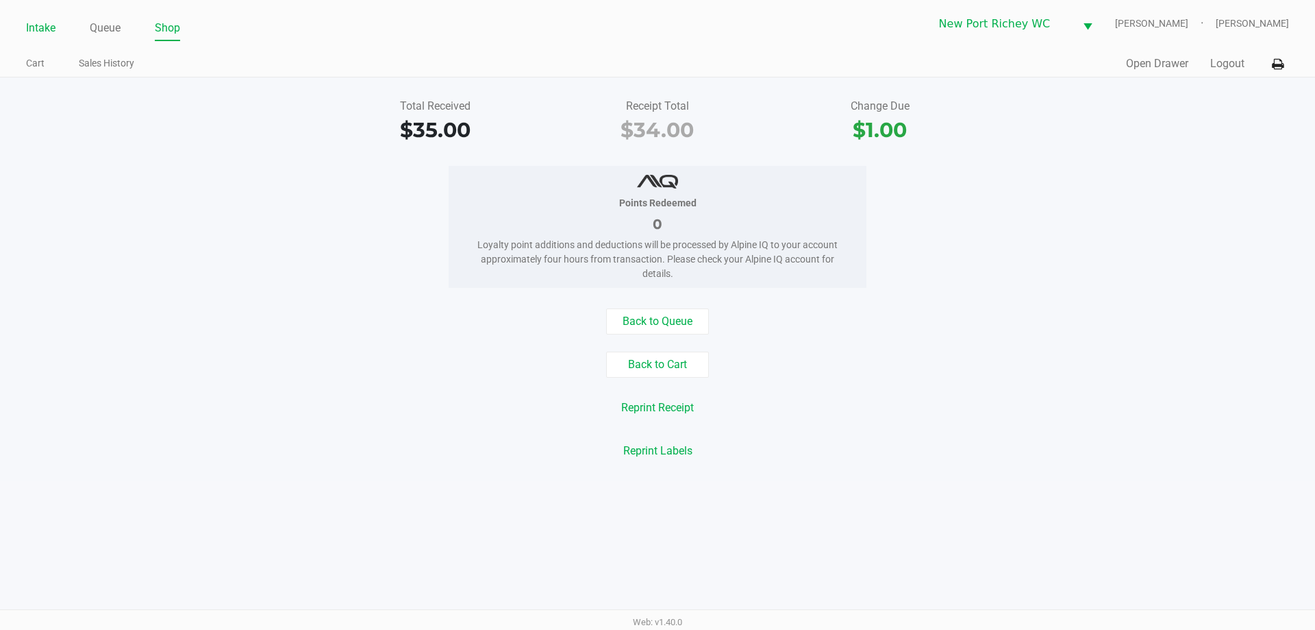
click at [34, 25] on link "Intake" at bounding box center [40, 27] width 29 height 19
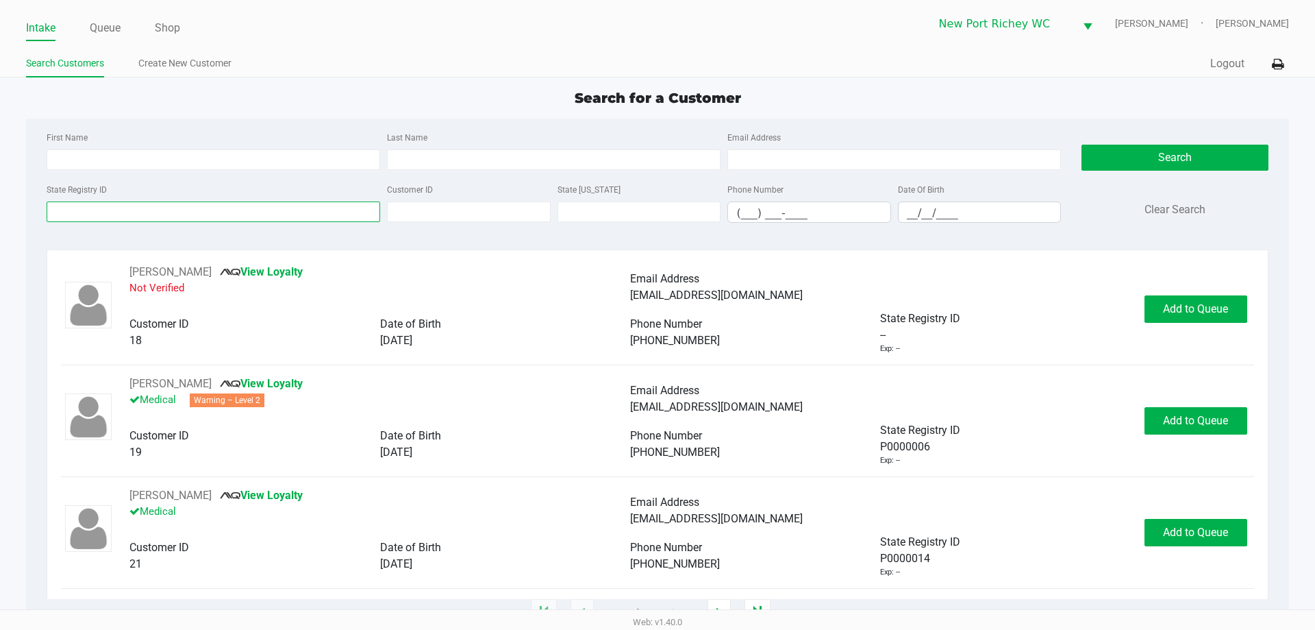
click at [169, 210] on input "State Registry ID" at bounding box center [214, 211] width 334 height 21
click at [177, 210] on input "State Registry ID" at bounding box center [214, 211] width 334 height 21
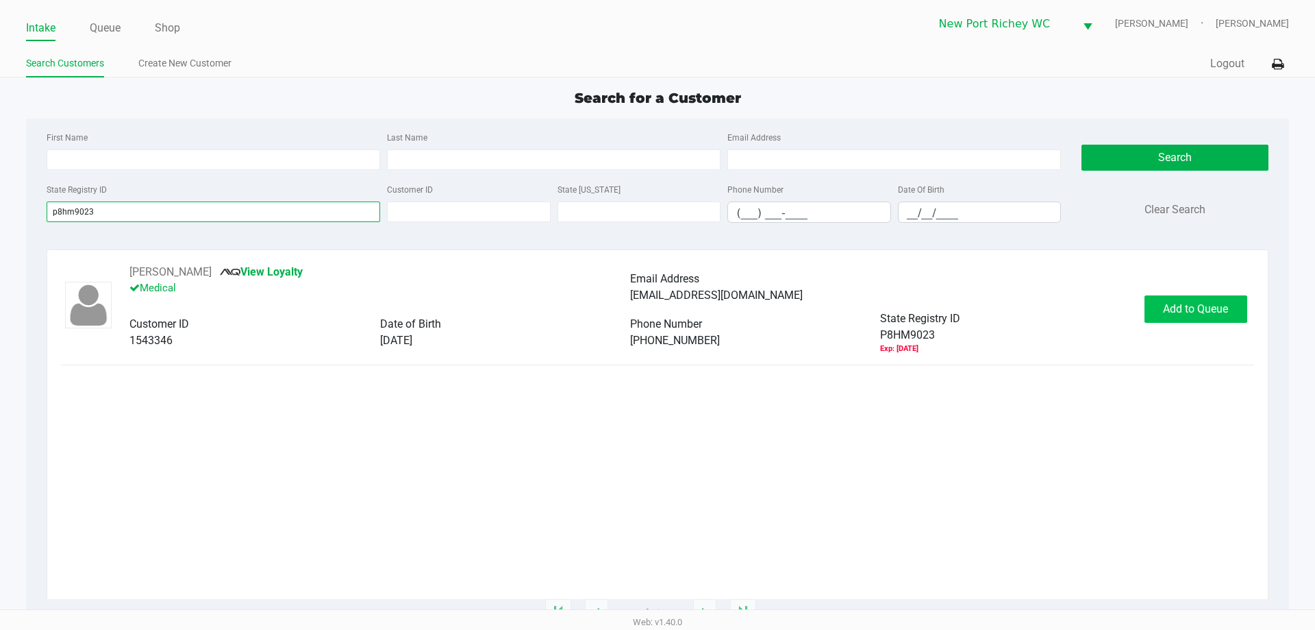
type input "p8hm9023"
click at [1172, 305] on span "Add to Queue" at bounding box center [1195, 308] width 65 height 13
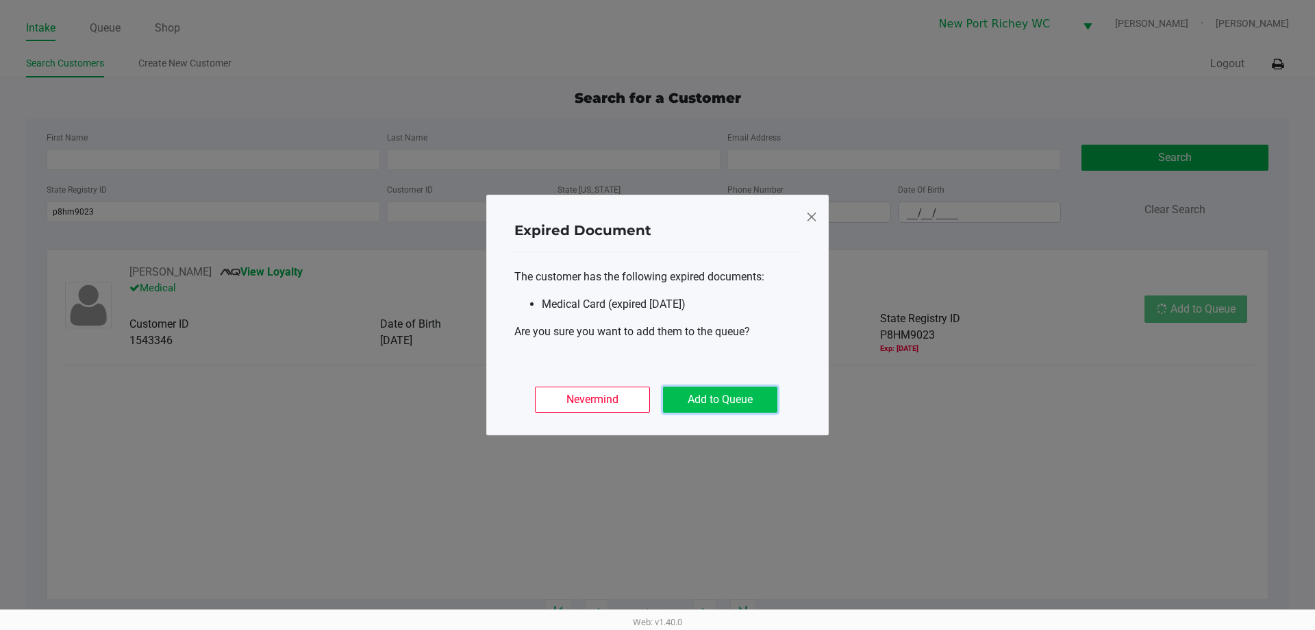
click at [760, 396] on button "Add to Queue" at bounding box center [720, 399] width 114 height 26
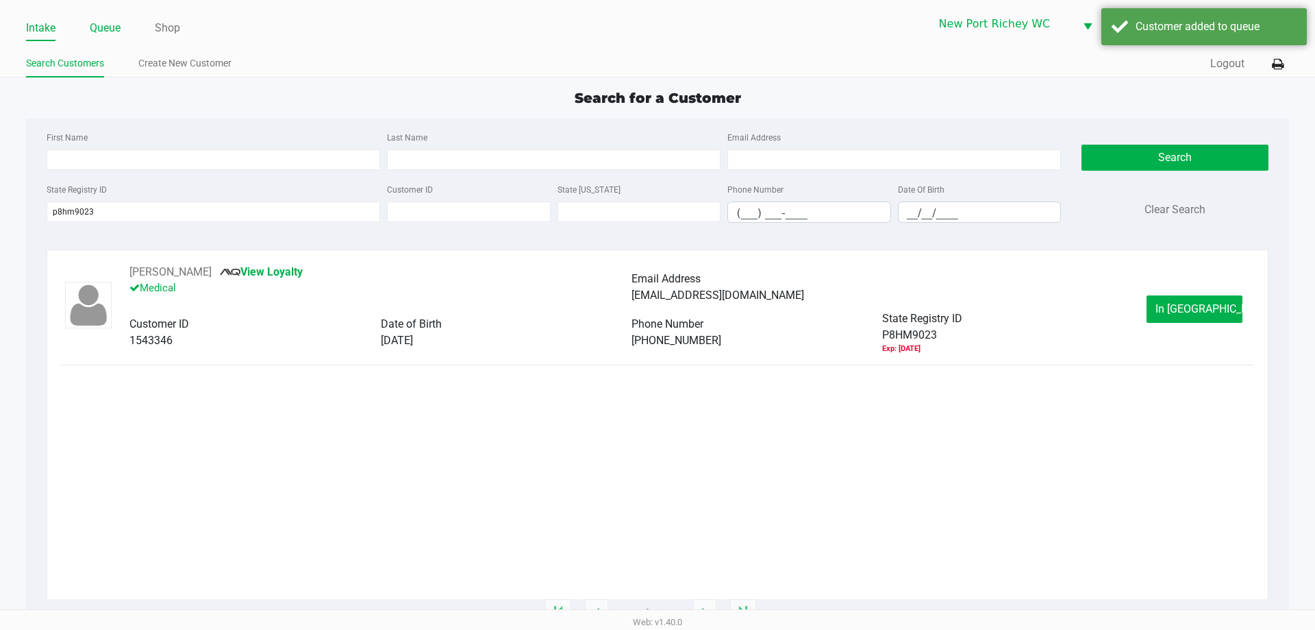
click at [112, 23] on link "Queue" at bounding box center [105, 27] width 31 height 19
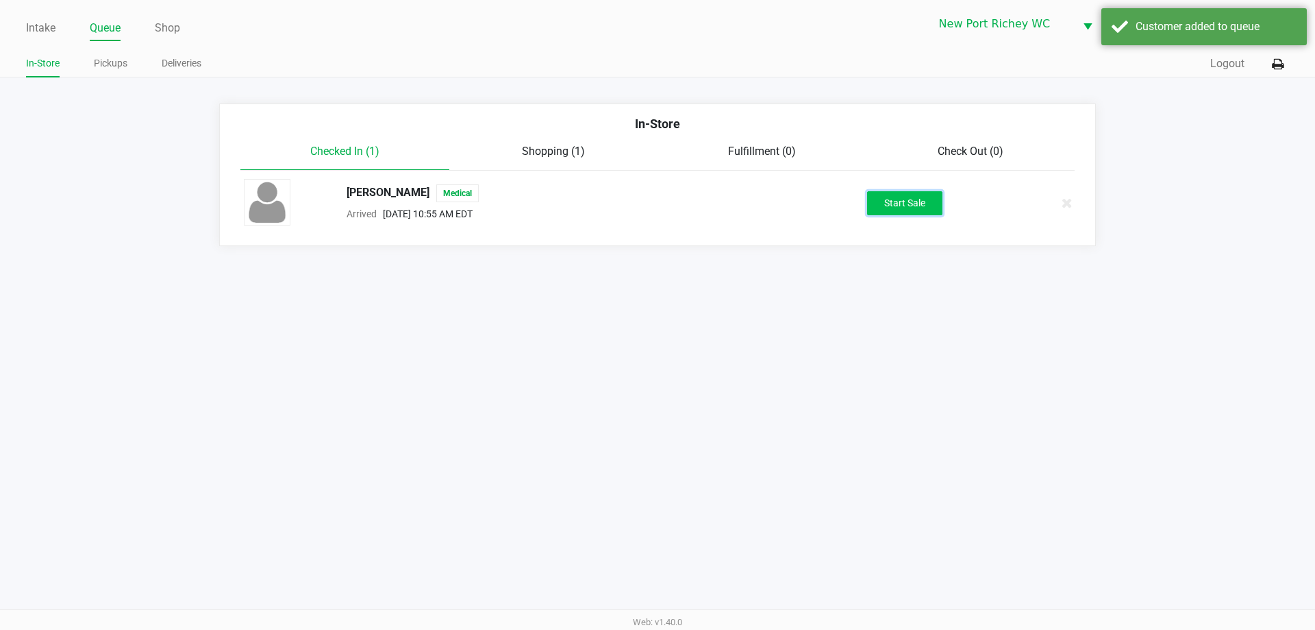
click at [884, 204] on button "Start Sale" at bounding box center [904, 203] width 75 height 24
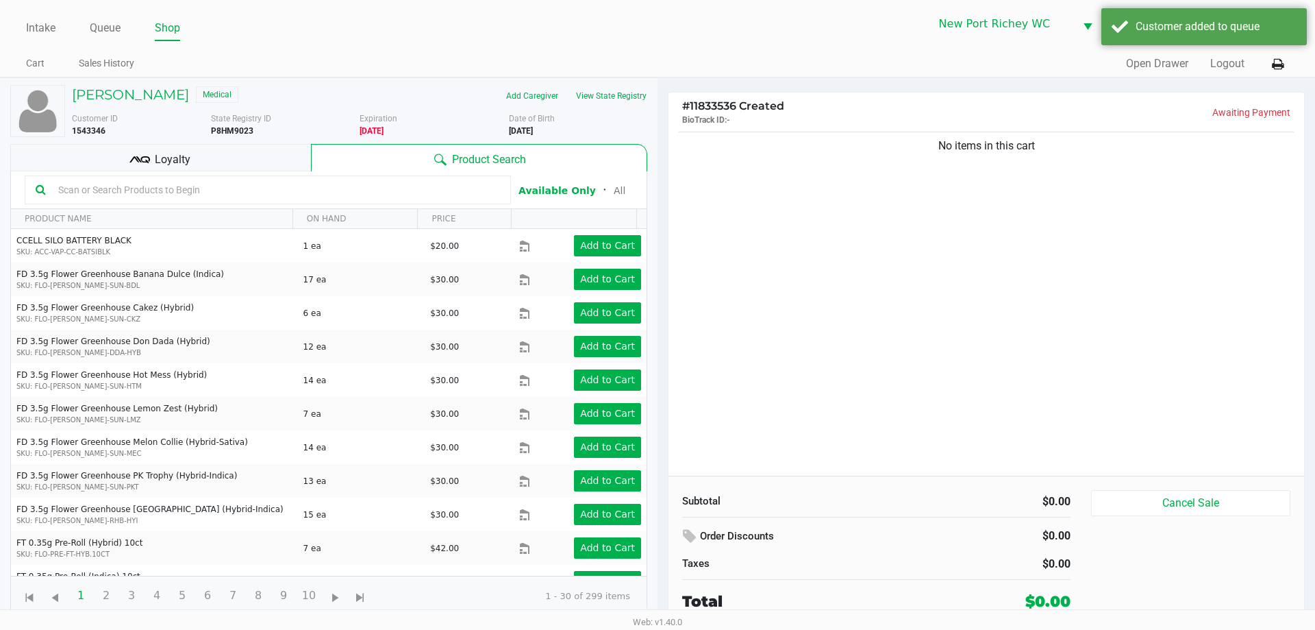
click at [270, 189] on input "text" at bounding box center [276, 190] width 447 height 21
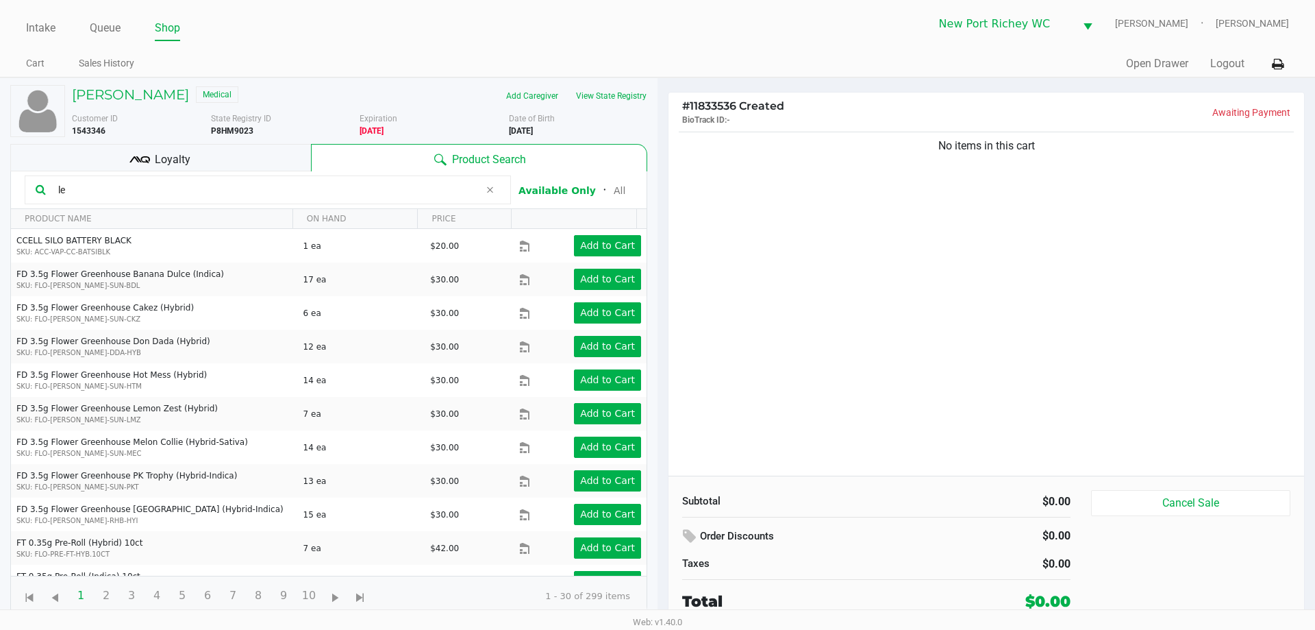
type input "l"
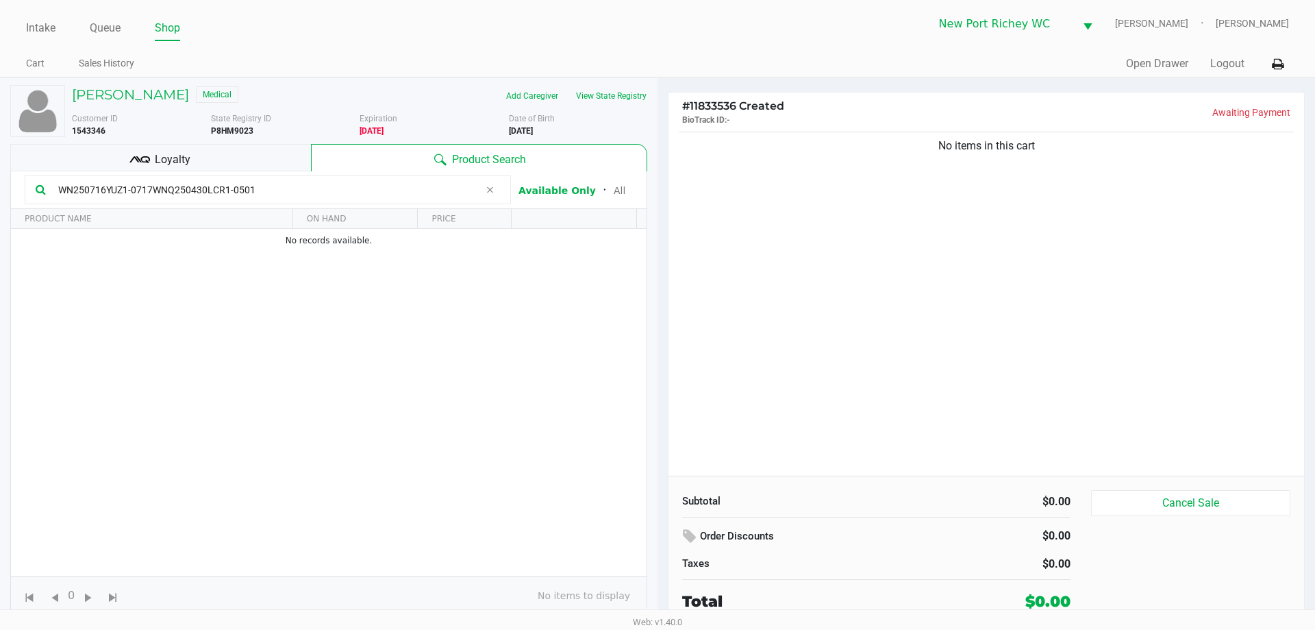
type input "WN250716YUZ1-0717WNQ250430LCR1-0501"
click at [497, 186] on span at bounding box center [490, 190] width 21 height 16
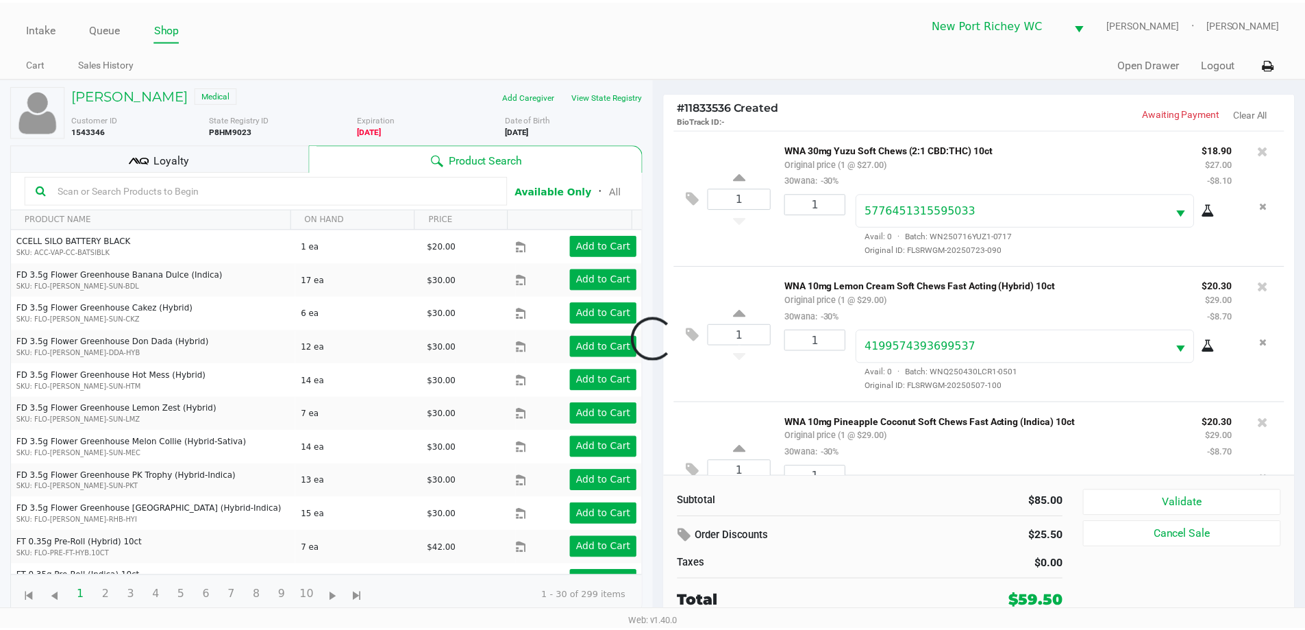
scroll to position [64, 0]
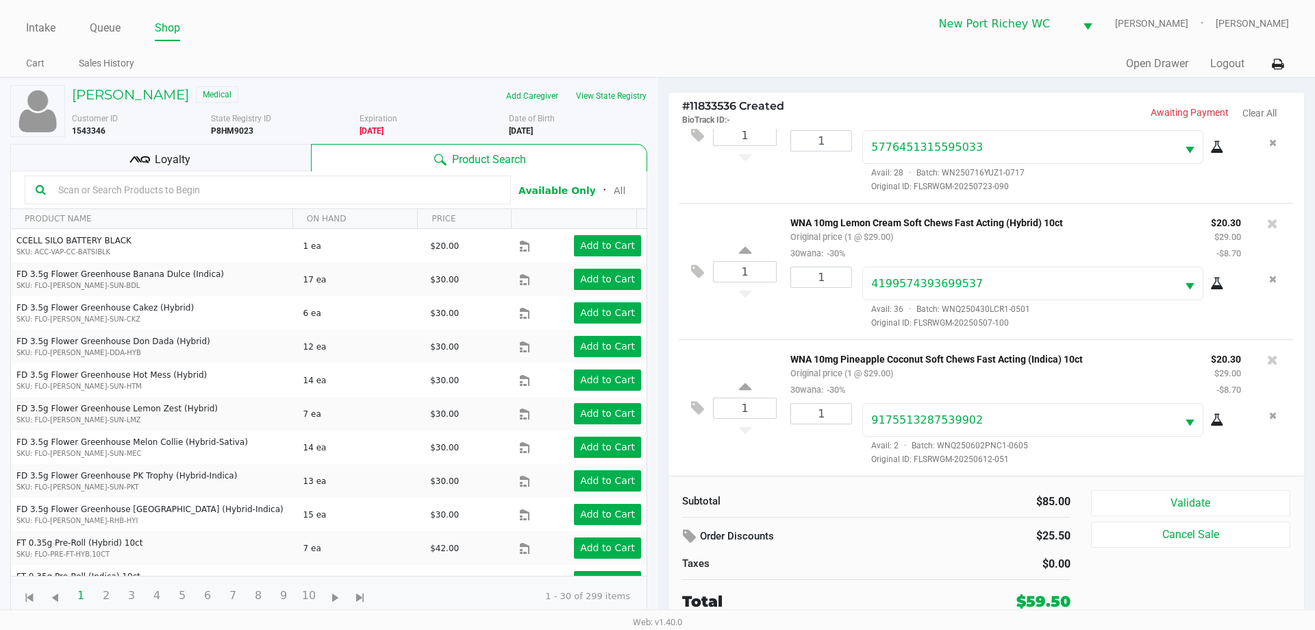
click at [212, 154] on div "Loyalty" at bounding box center [160, 157] width 301 height 27
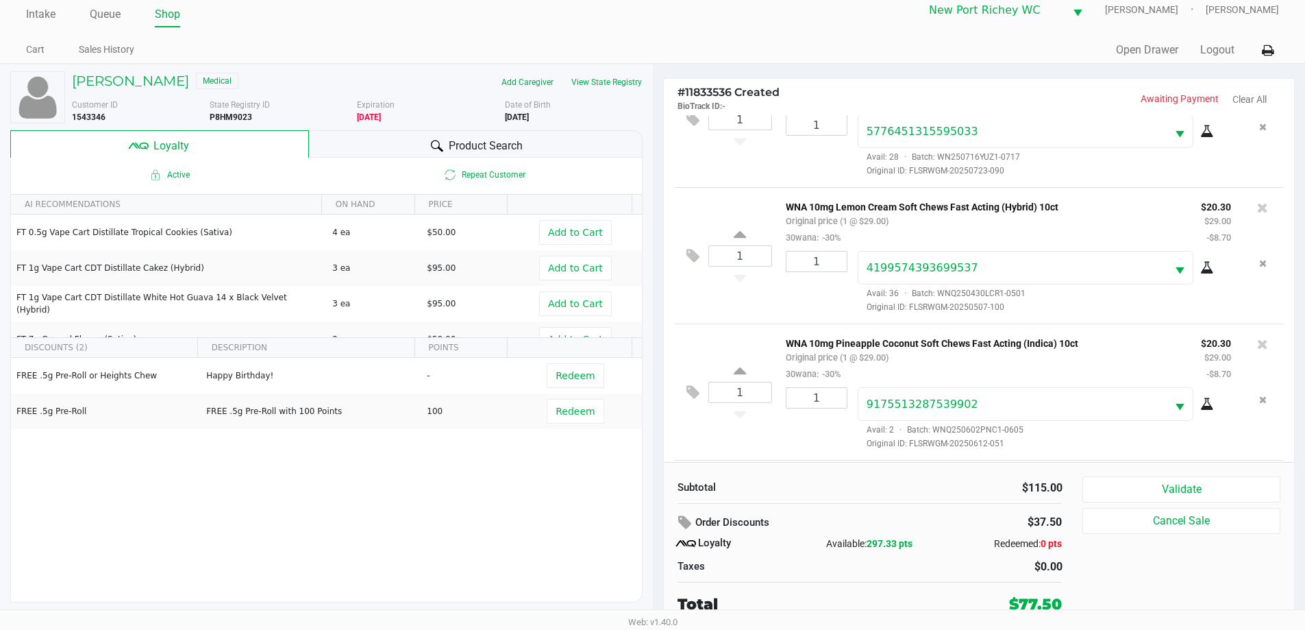
scroll to position [201, 0]
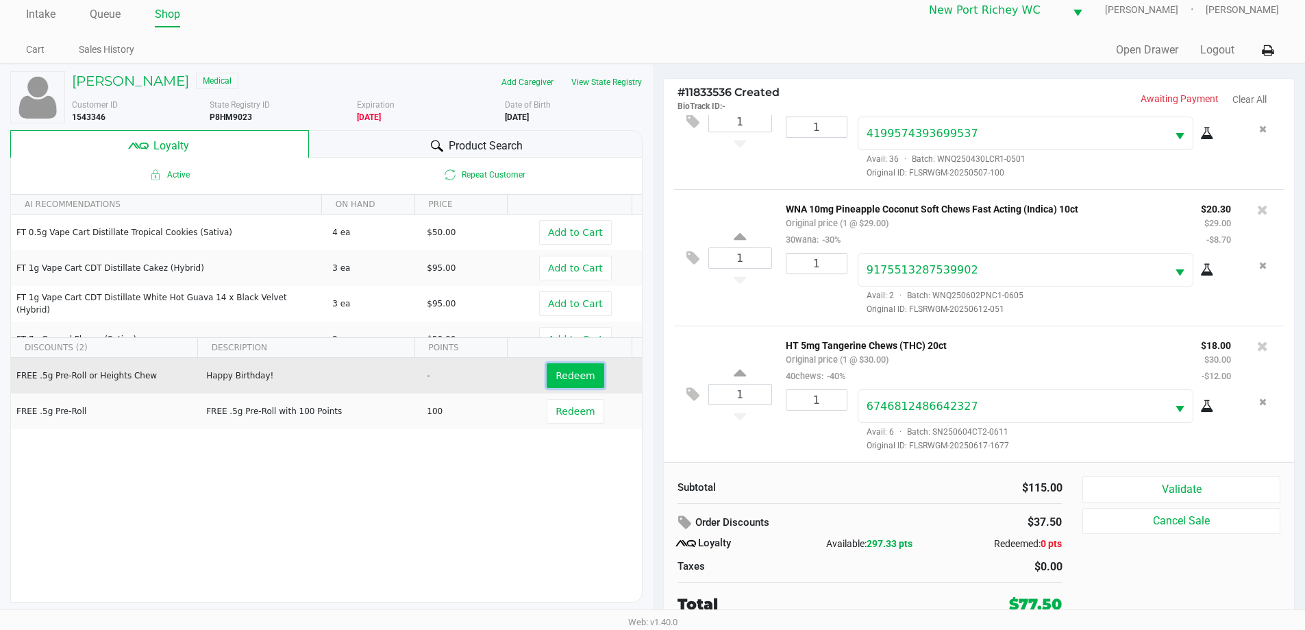
click at [581, 384] on button "Redeem" at bounding box center [575, 375] width 57 height 25
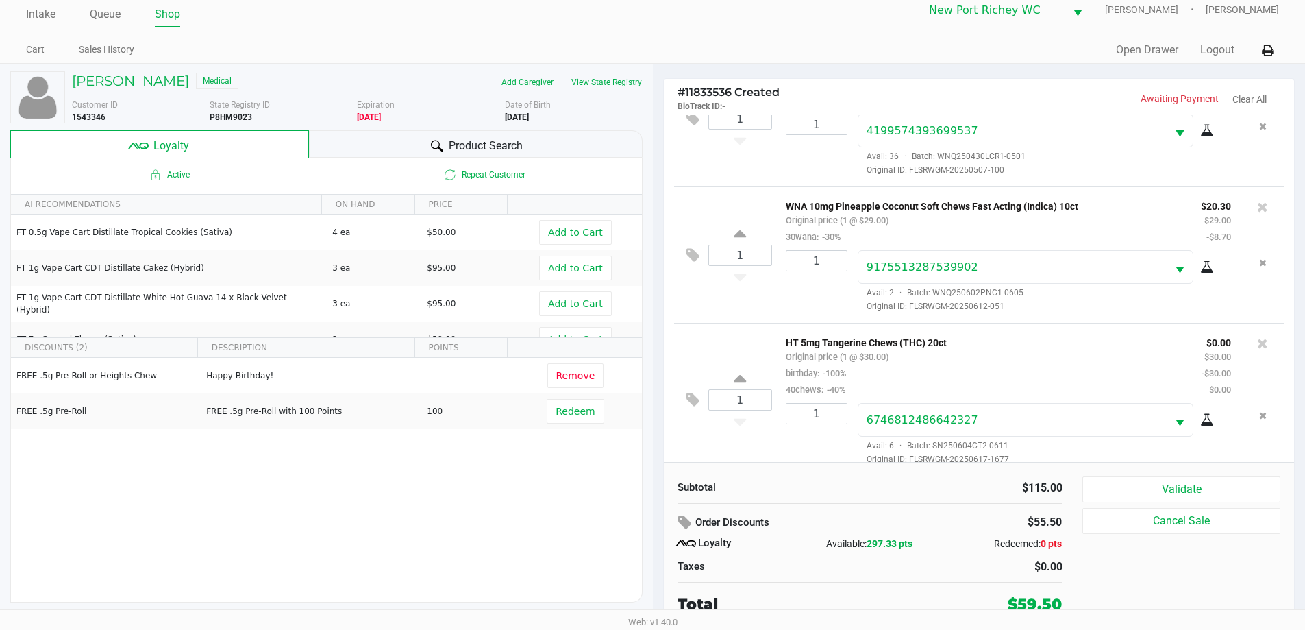
scroll to position [218, 0]
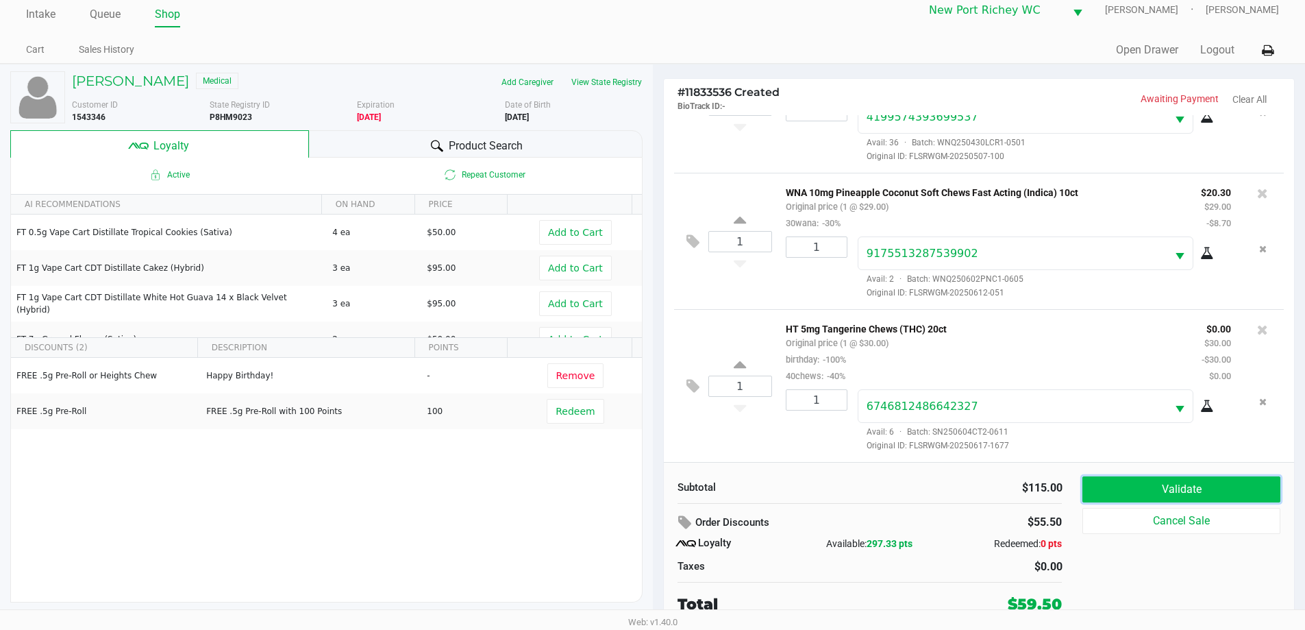
click at [1109, 486] on button "Validate" at bounding box center [1180, 489] width 197 height 26
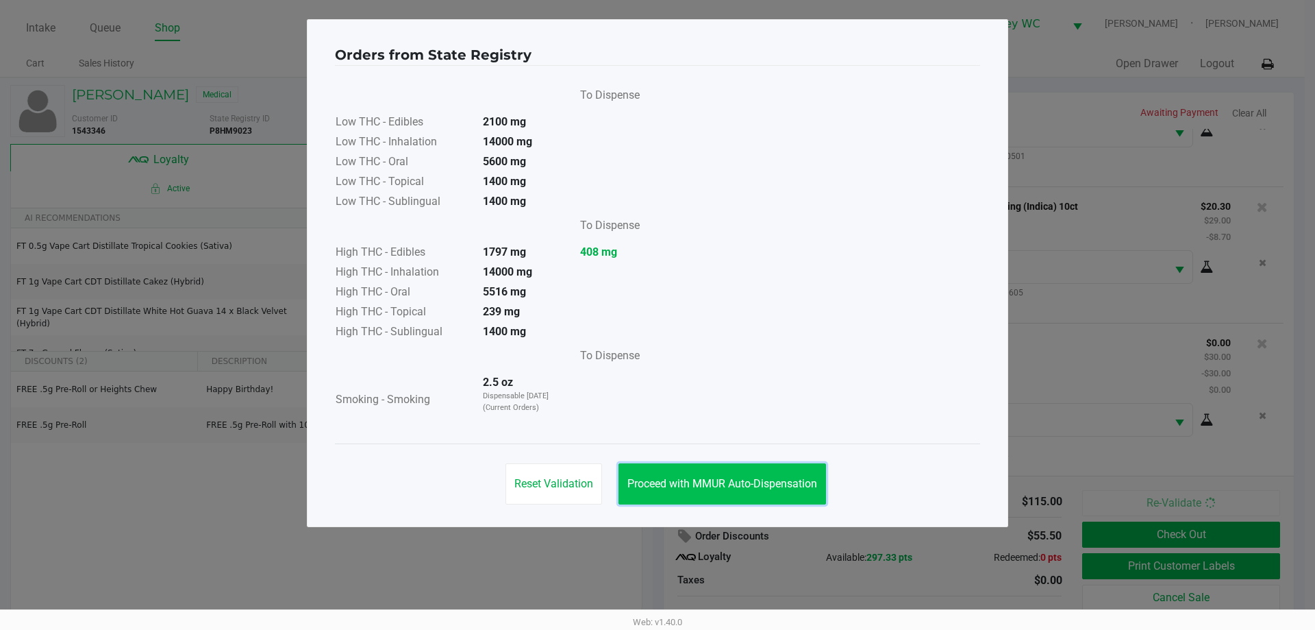
click at [762, 475] on button "Proceed with MMUR Auto-Dispensation" at bounding box center [723, 483] width 208 height 41
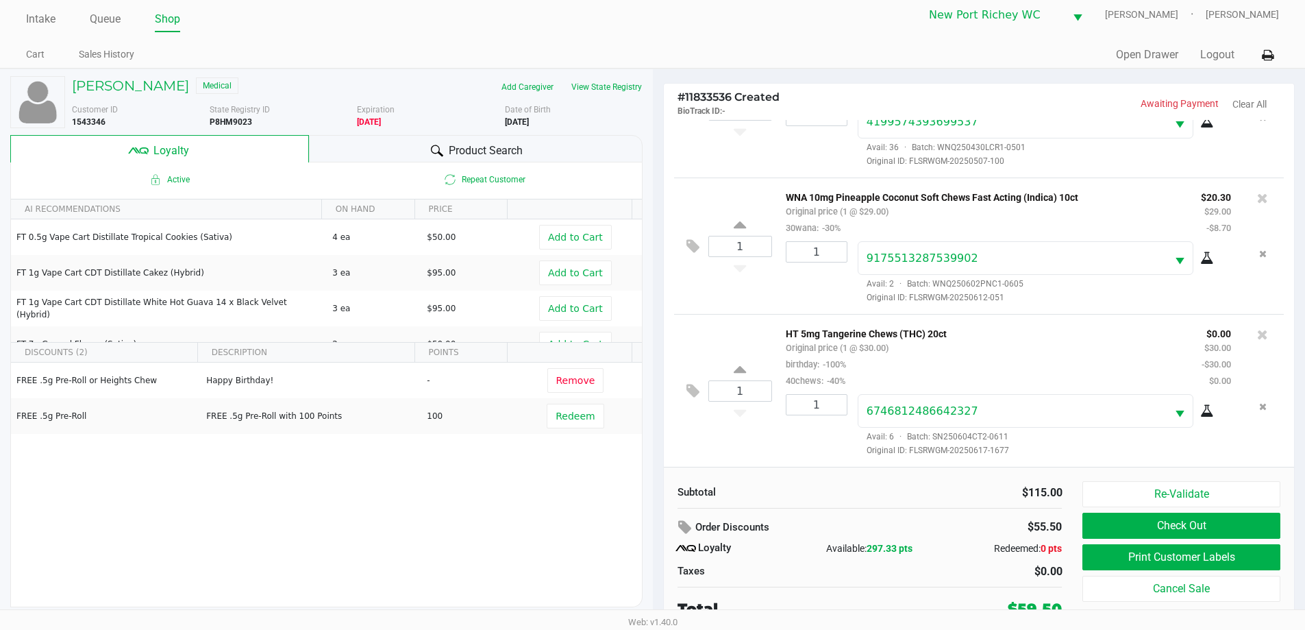
scroll to position [14, 0]
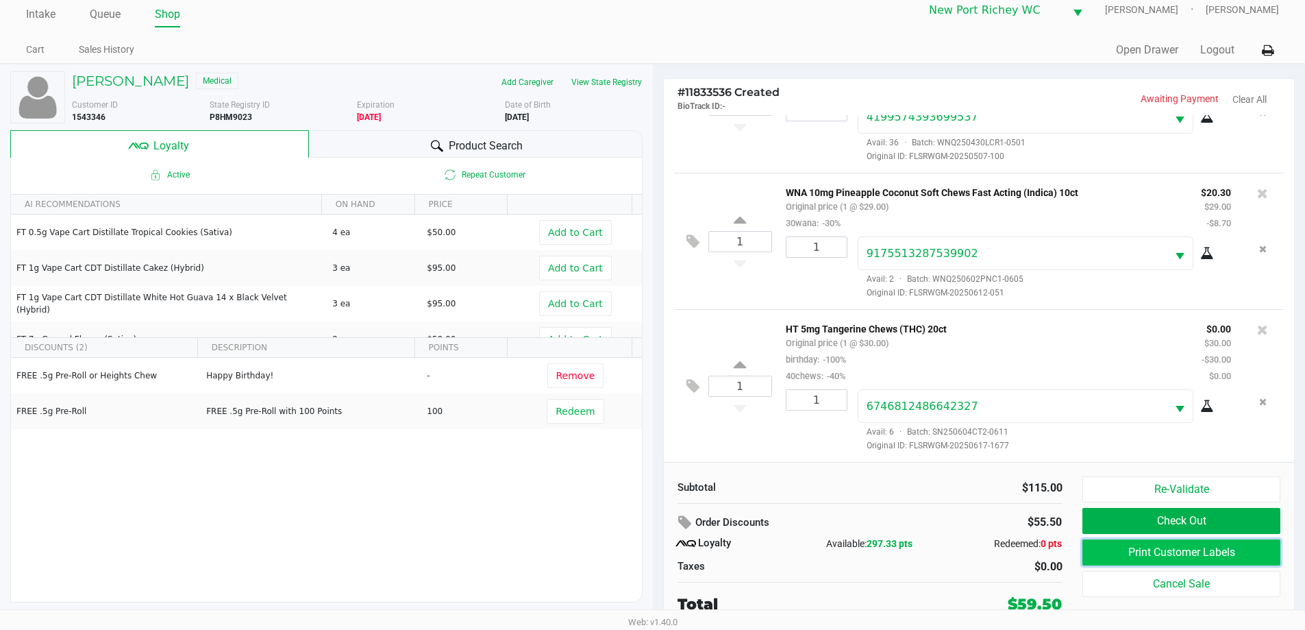
click at [1137, 551] on button "Print Customer Labels" at bounding box center [1180, 552] width 197 height 26
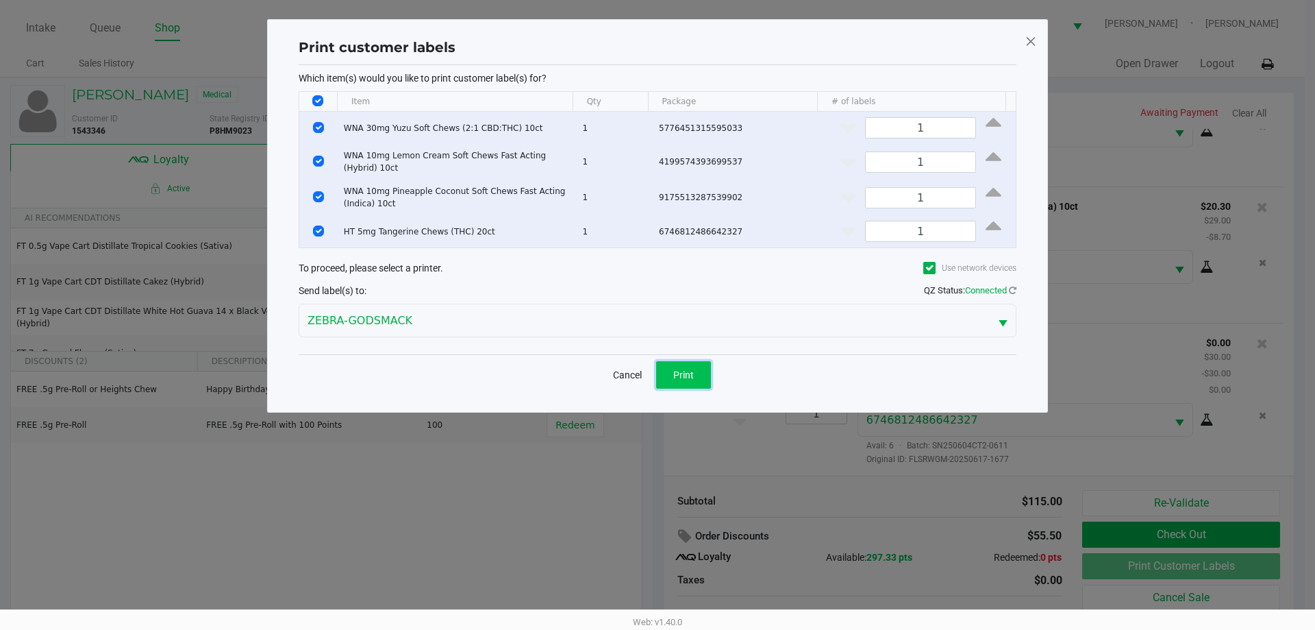
click at [690, 372] on span "Print" at bounding box center [683, 374] width 21 height 11
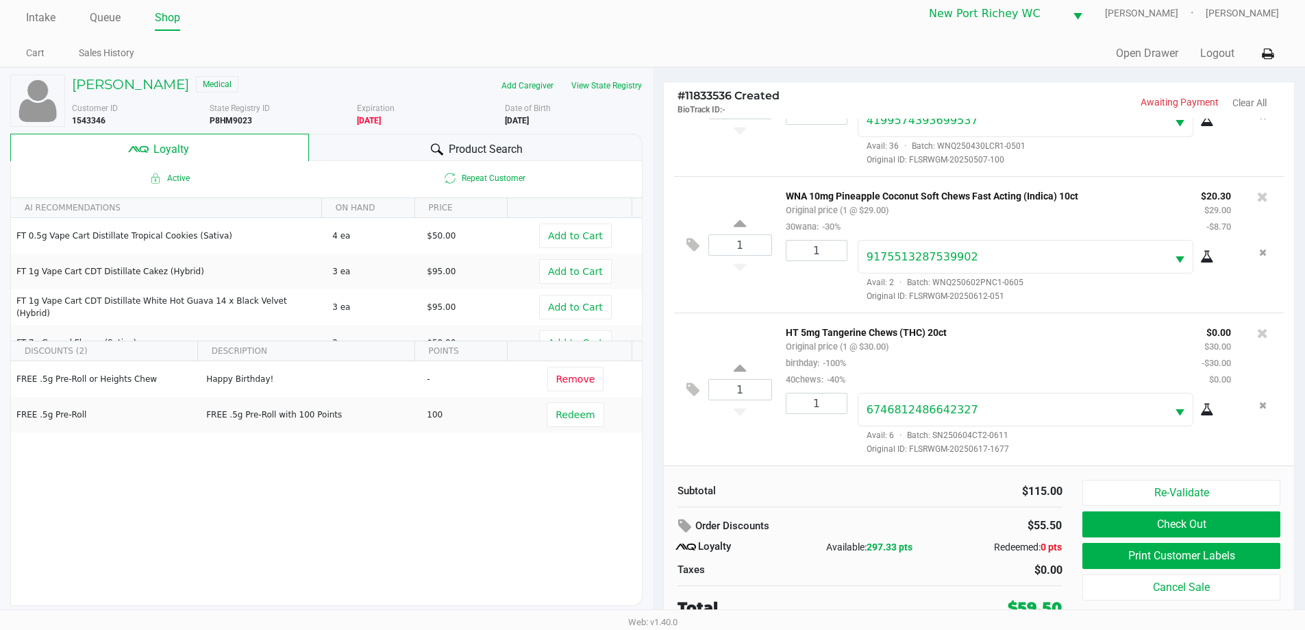
scroll to position [14, 0]
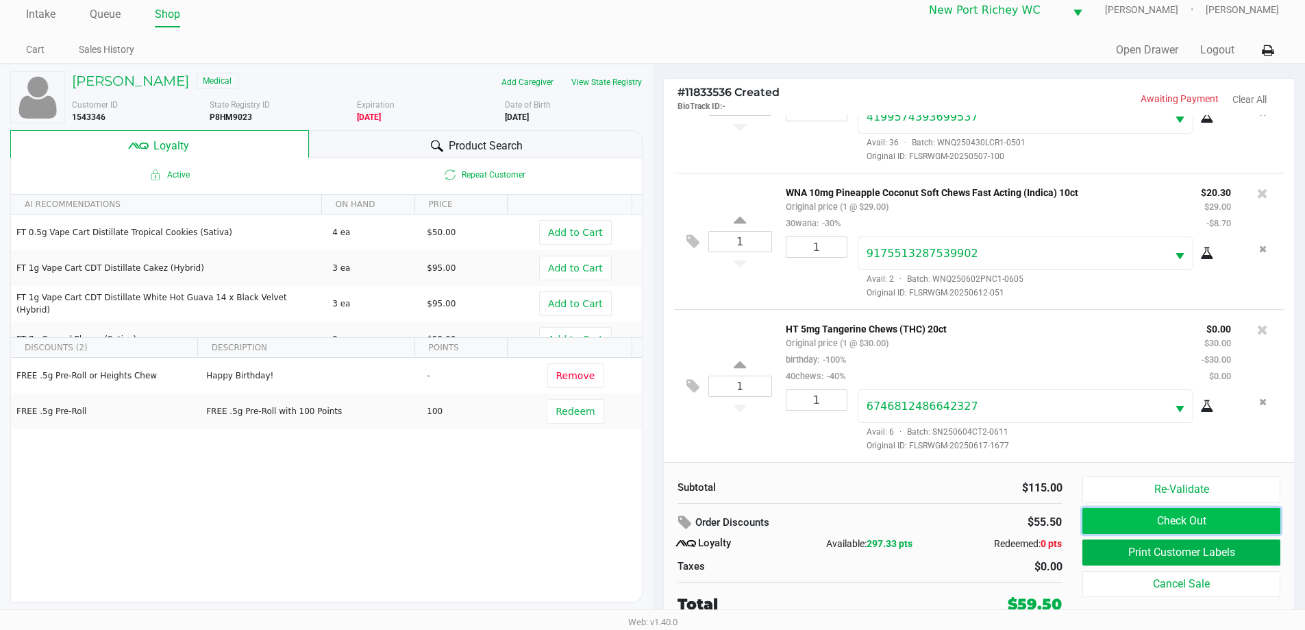
click at [1175, 513] on button "Check Out" at bounding box center [1180, 521] width 197 height 26
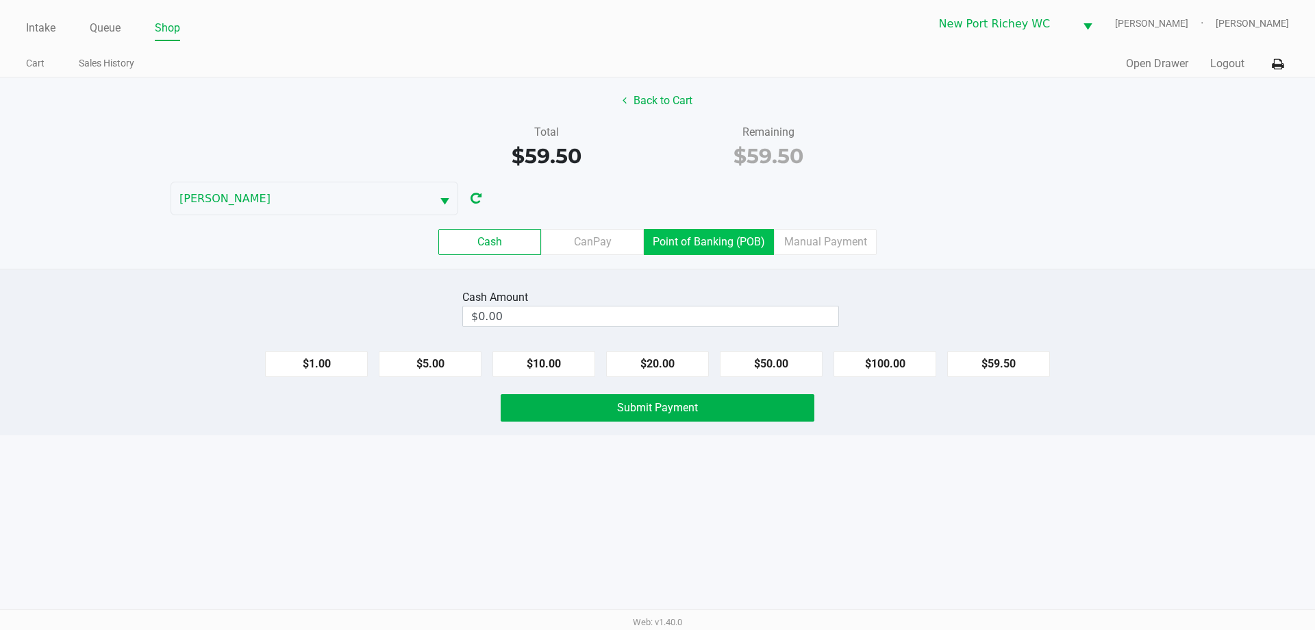
click at [733, 246] on label "Point of Banking (POB)" at bounding box center [709, 242] width 130 height 26
click at [0, 0] on 7 "Point of Banking (POB)" at bounding box center [0, 0] width 0 height 0
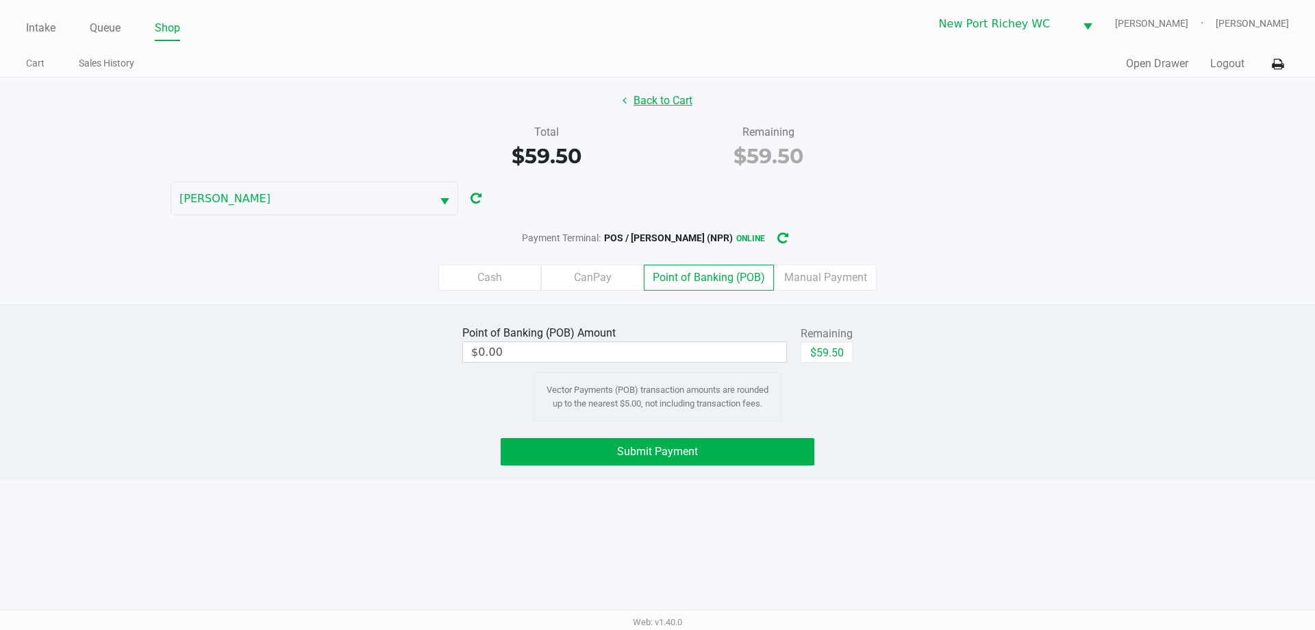
click at [649, 98] on button "Back to Cart" at bounding box center [658, 101] width 88 height 26
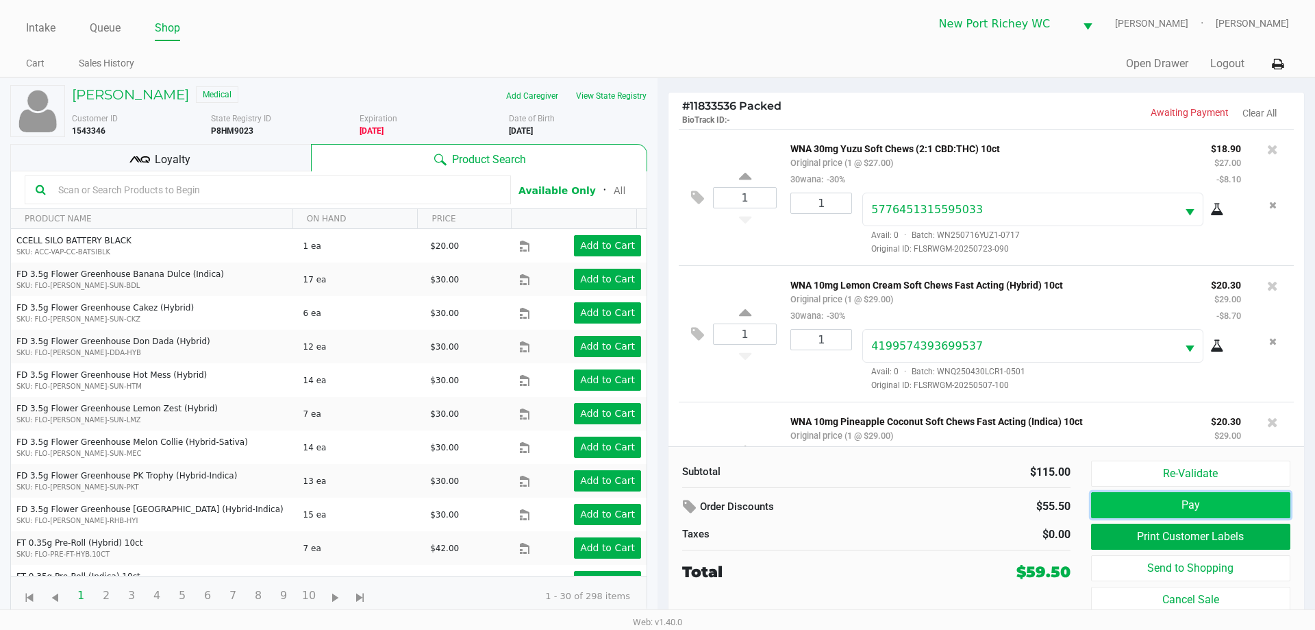
click at [1172, 507] on button "Pay" at bounding box center [1190, 505] width 199 height 26
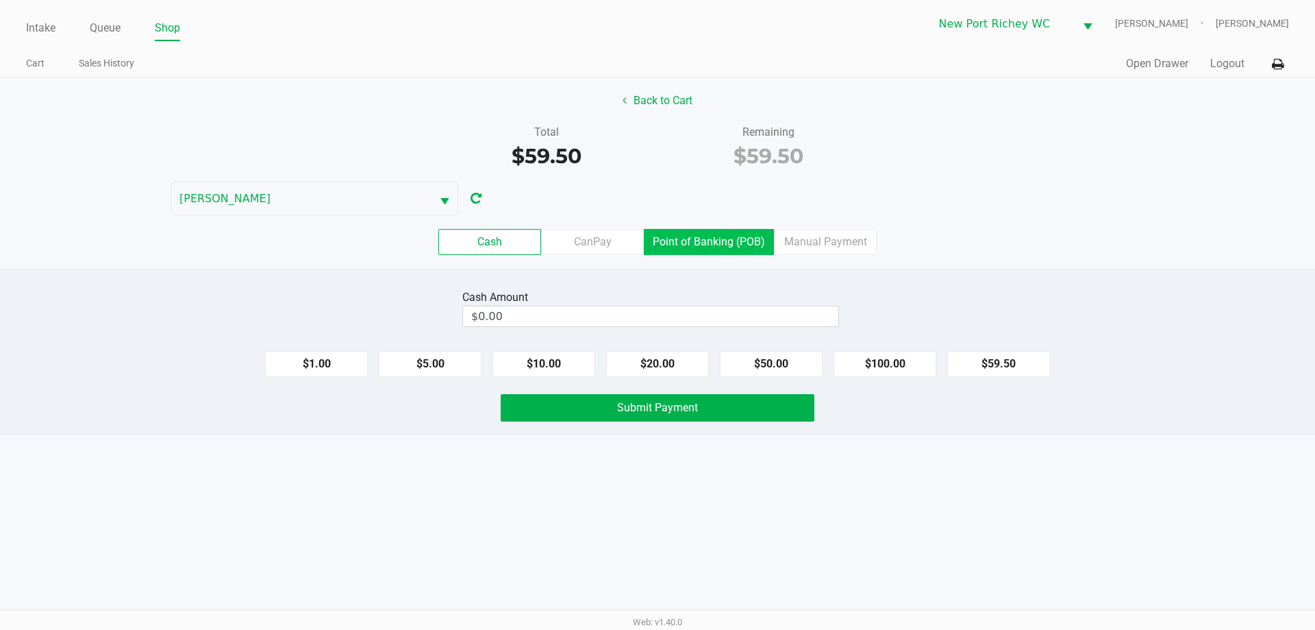
click at [728, 252] on label "Point of Banking (POB)" at bounding box center [709, 242] width 130 height 26
click at [0, 0] on 7 "Point of Banking (POB)" at bounding box center [0, 0] width 0 height 0
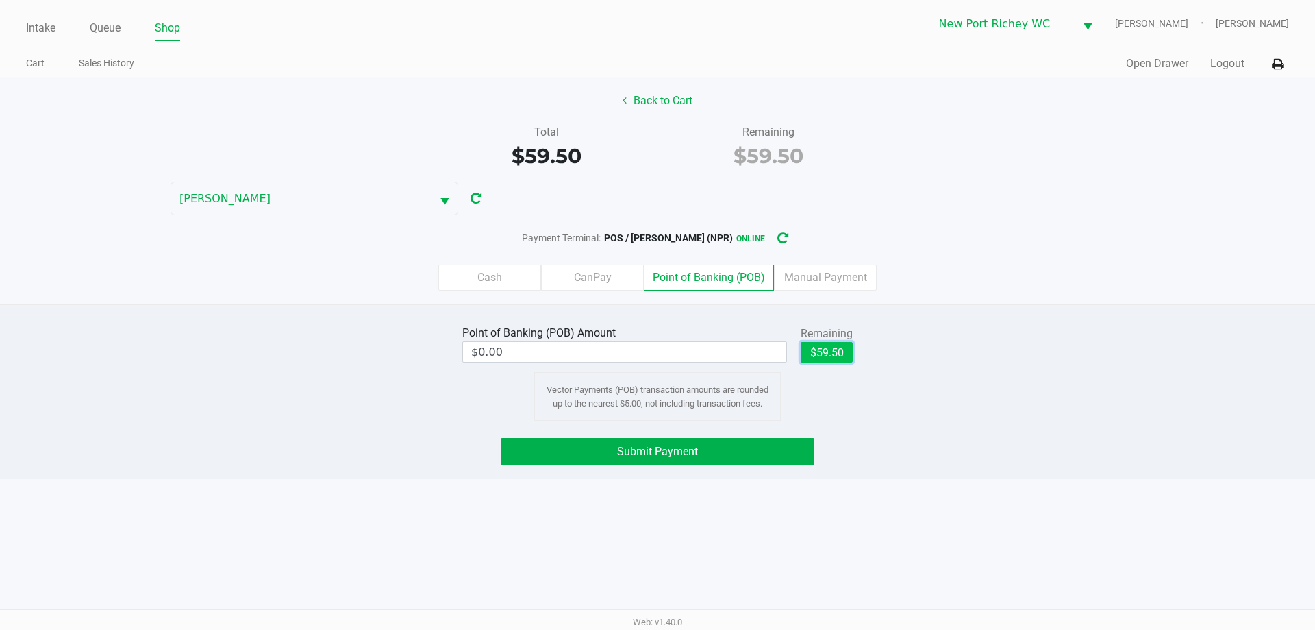
click at [829, 360] on button "$59.50" at bounding box center [827, 352] width 52 height 21
type input "$59.50"
click at [767, 445] on button "Submit Payment" at bounding box center [658, 451] width 314 height 27
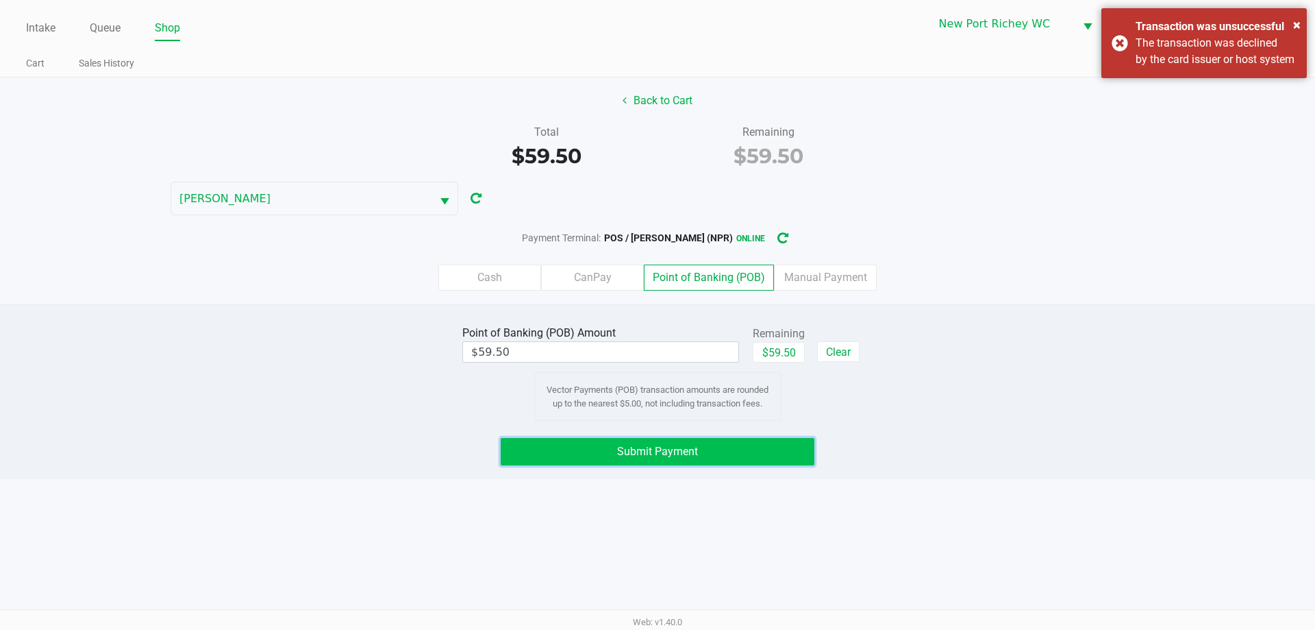
click at [767, 445] on button "Submit Payment" at bounding box center [658, 451] width 314 height 27
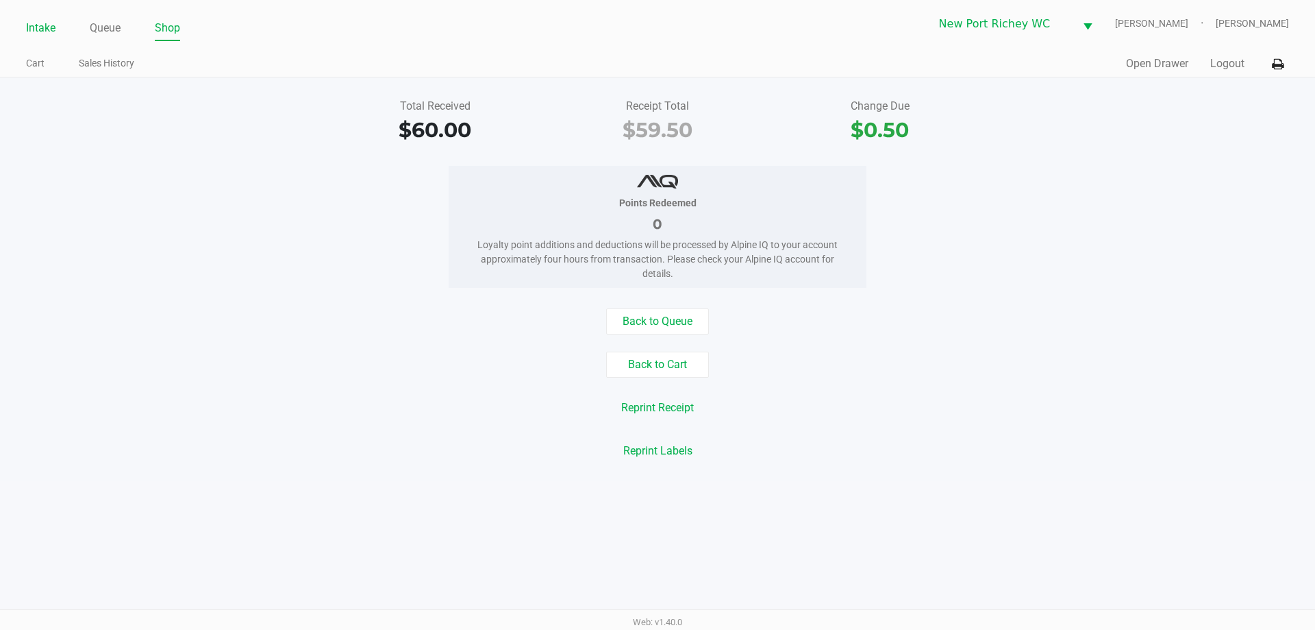
click at [44, 32] on link "Intake" at bounding box center [40, 27] width 29 height 19
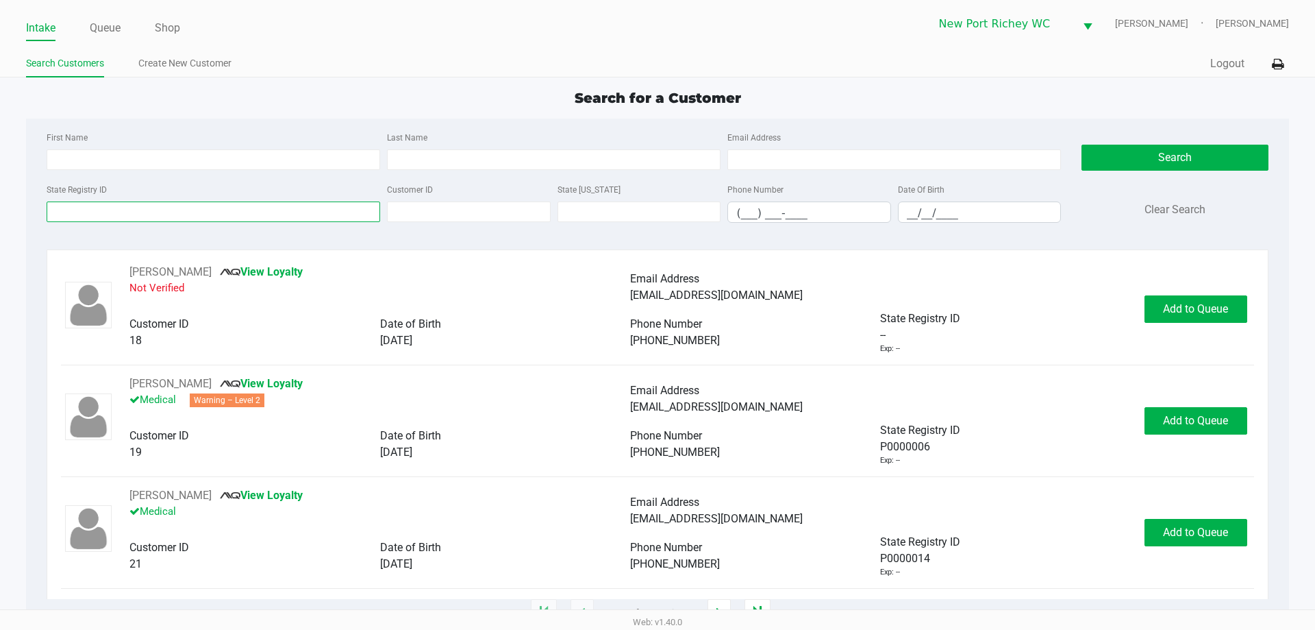
click at [110, 215] on input "State Registry ID" at bounding box center [214, 211] width 334 height 21
click at [114, 216] on input "State Registry ID" at bounding box center [214, 211] width 334 height 21
click at [143, 209] on input "State Registry ID" at bounding box center [214, 211] width 334 height 21
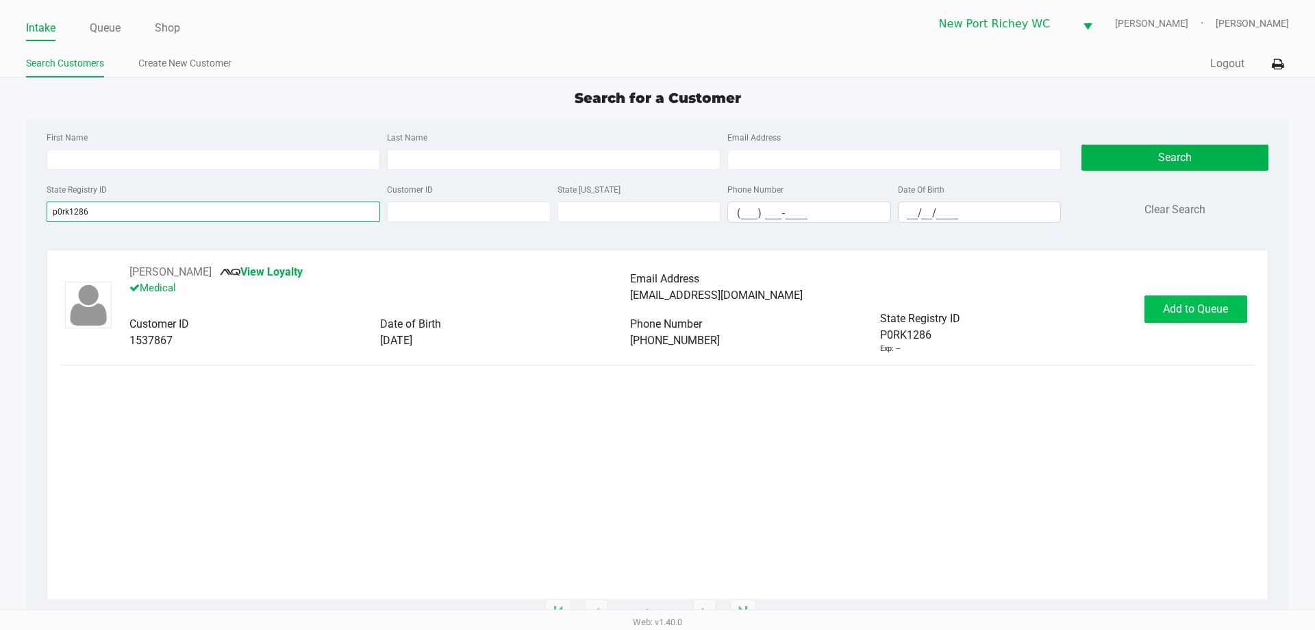
type input "p0rk1286"
click at [1153, 306] on button "Add to Queue" at bounding box center [1196, 308] width 103 height 27
click at [102, 30] on link "Queue" at bounding box center [105, 27] width 31 height 19
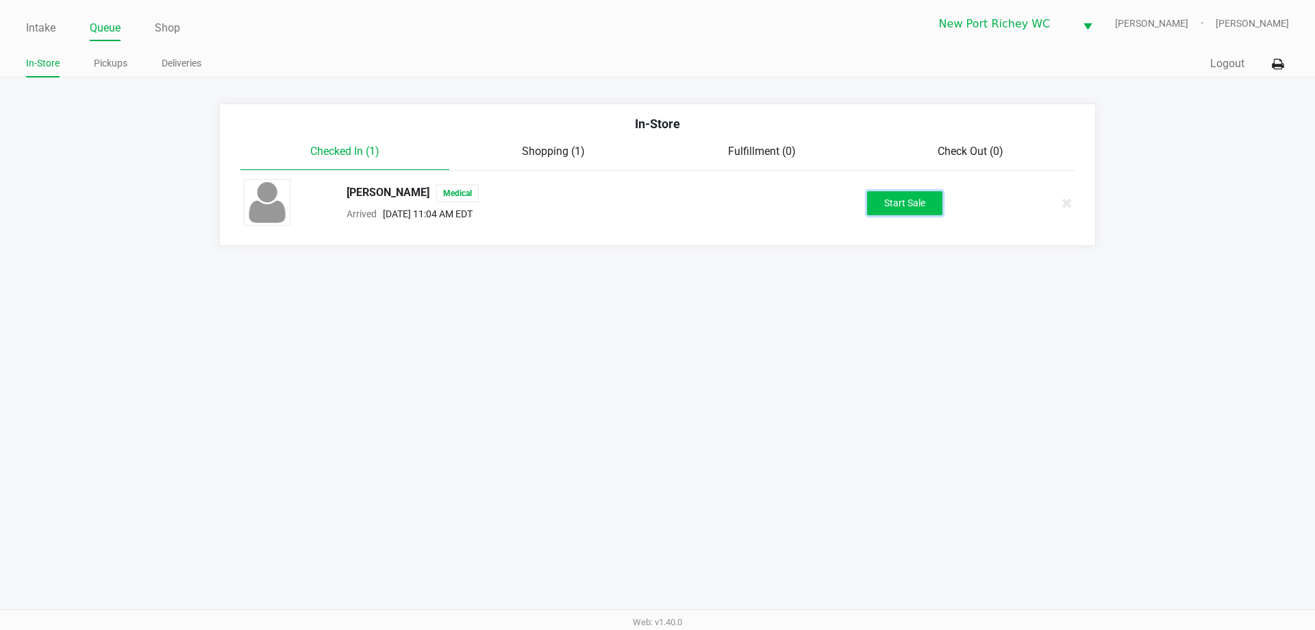
click at [904, 208] on button "Start Sale" at bounding box center [904, 203] width 75 height 24
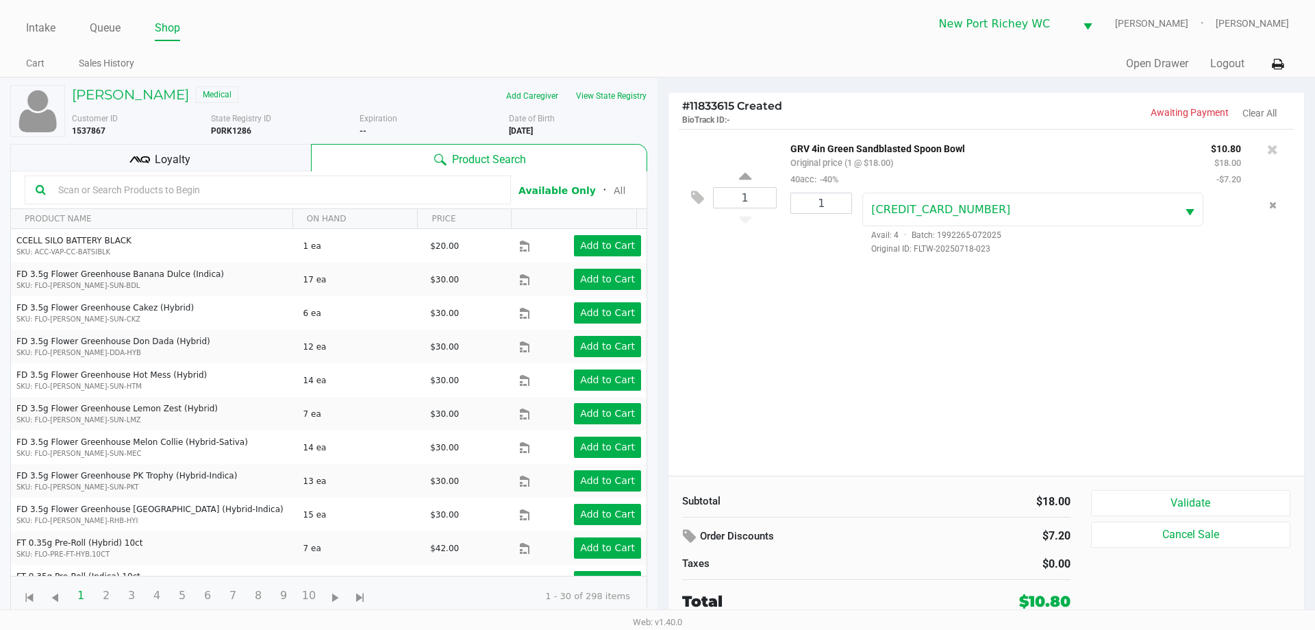
click at [103, 153] on div "Loyalty" at bounding box center [160, 157] width 301 height 27
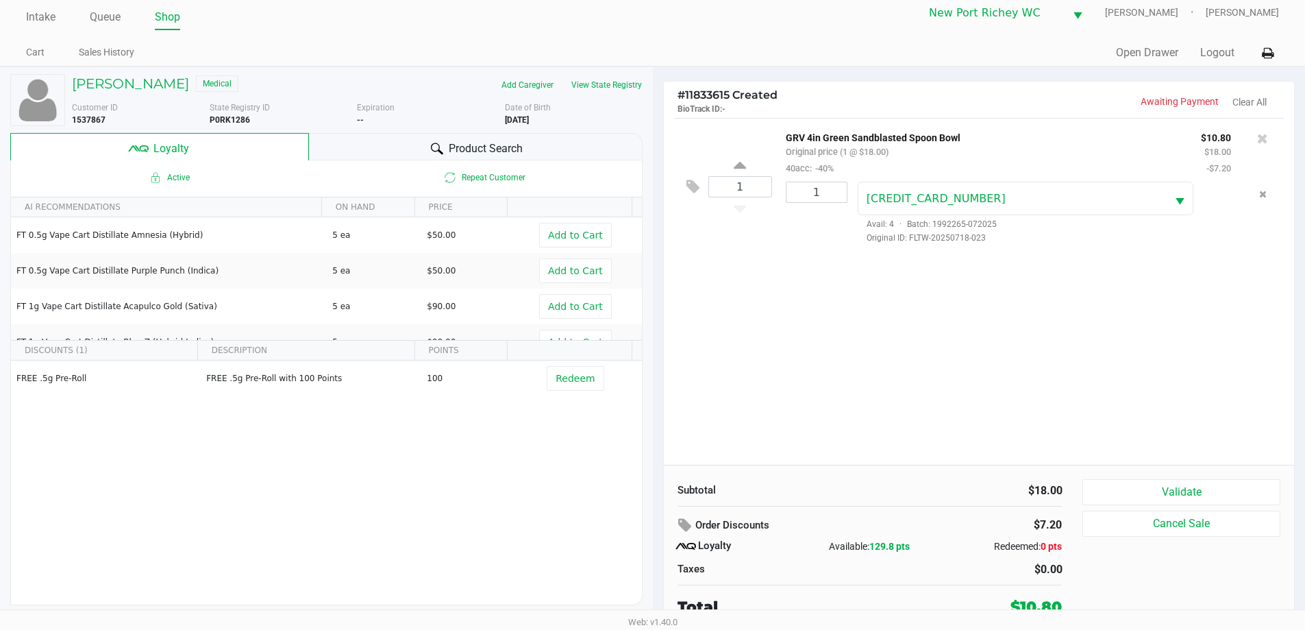
scroll to position [14, 0]
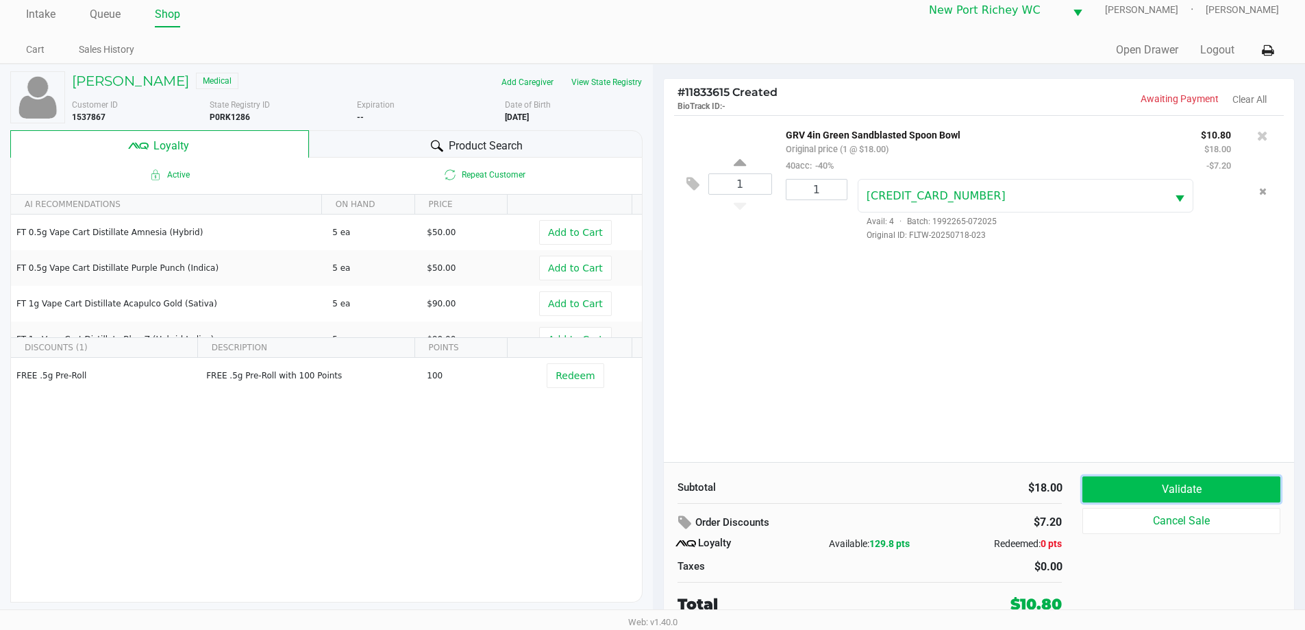
click at [1148, 479] on button "Validate" at bounding box center [1180, 489] width 197 height 26
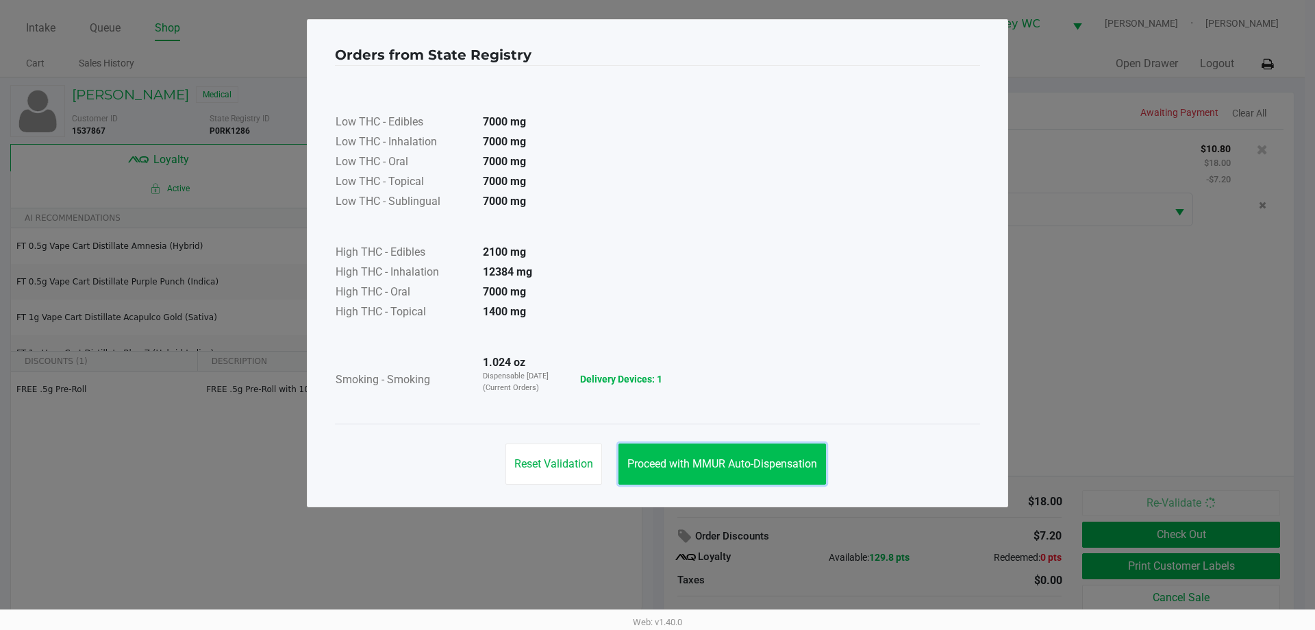
click at [732, 458] on span "Proceed with MMUR Auto-Dispensation" at bounding box center [723, 463] width 190 height 13
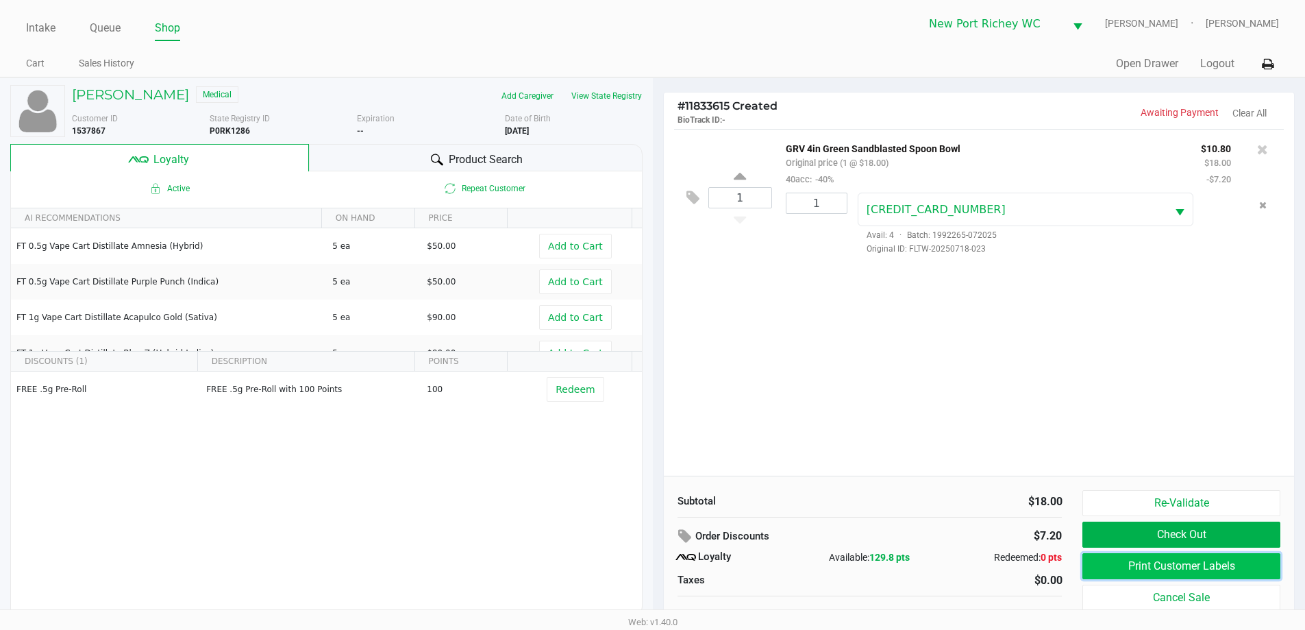
click at [1104, 558] on button "Print Customer Labels" at bounding box center [1180, 566] width 197 height 26
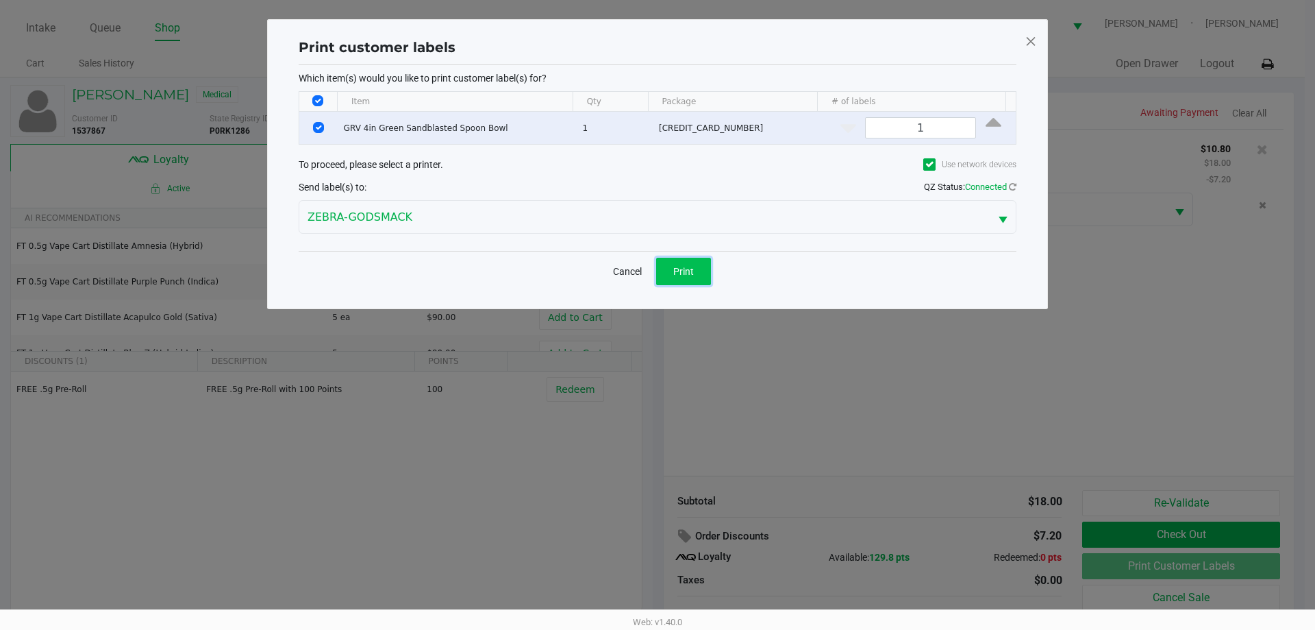
click at [693, 275] on span "Print" at bounding box center [683, 271] width 21 height 11
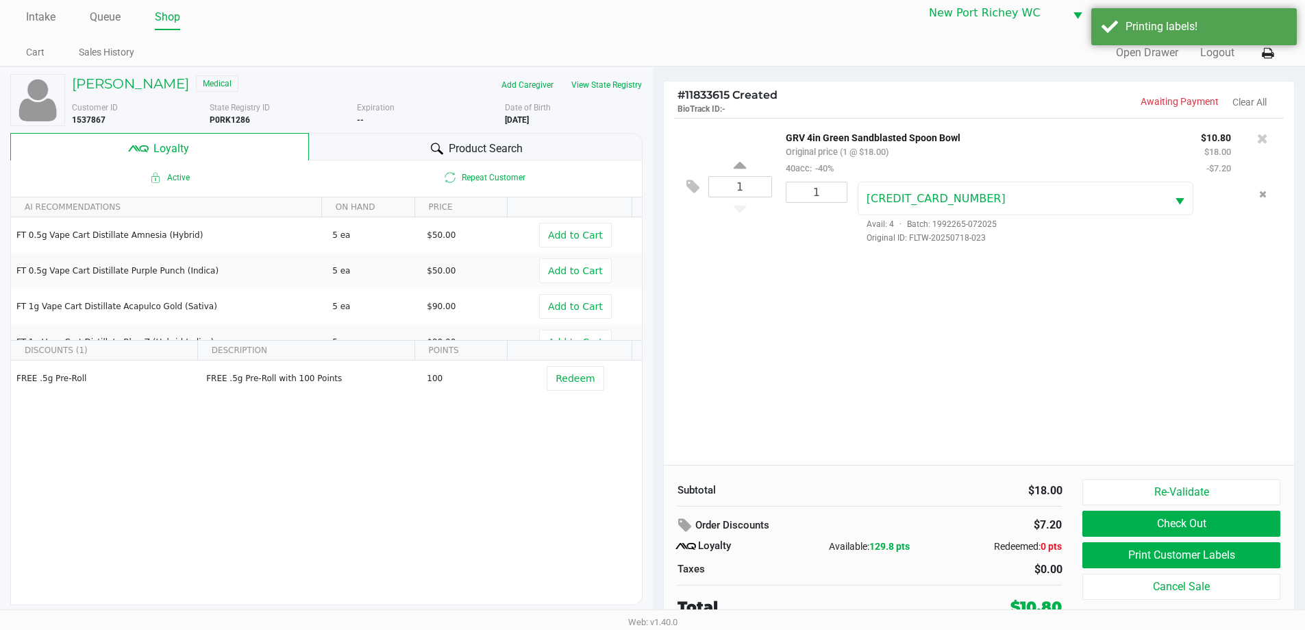
scroll to position [14, 0]
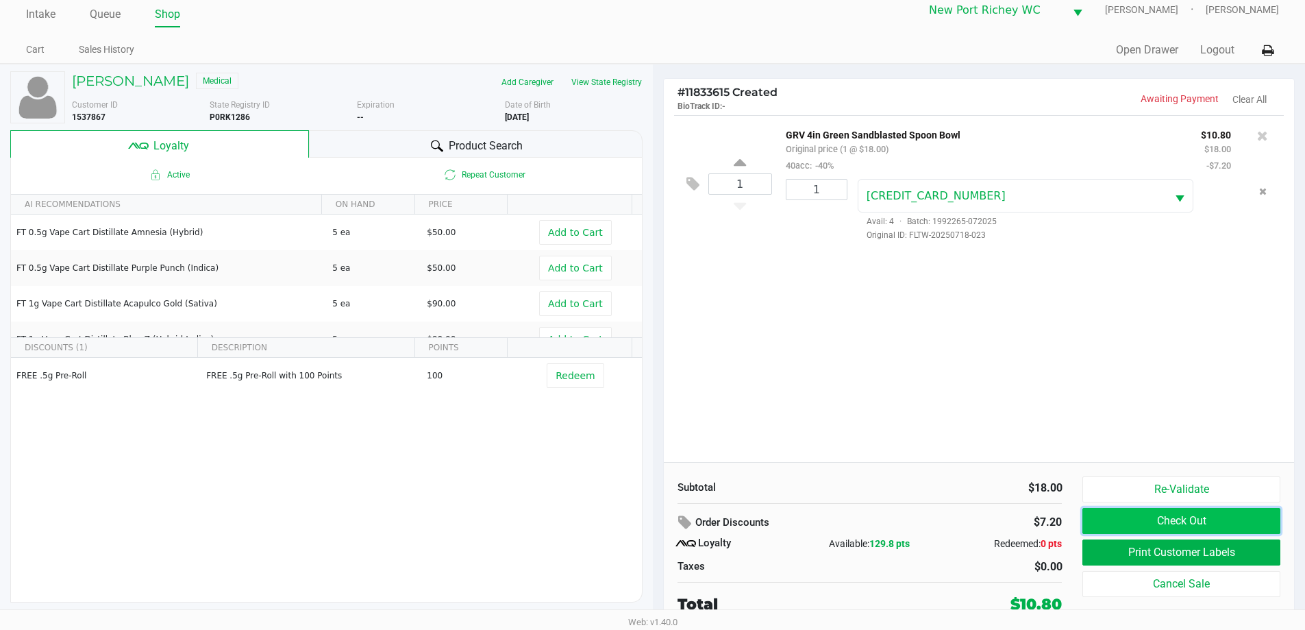
click at [1141, 516] on button "Check Out" at bounding box center [1180, 521] width 197 height 26
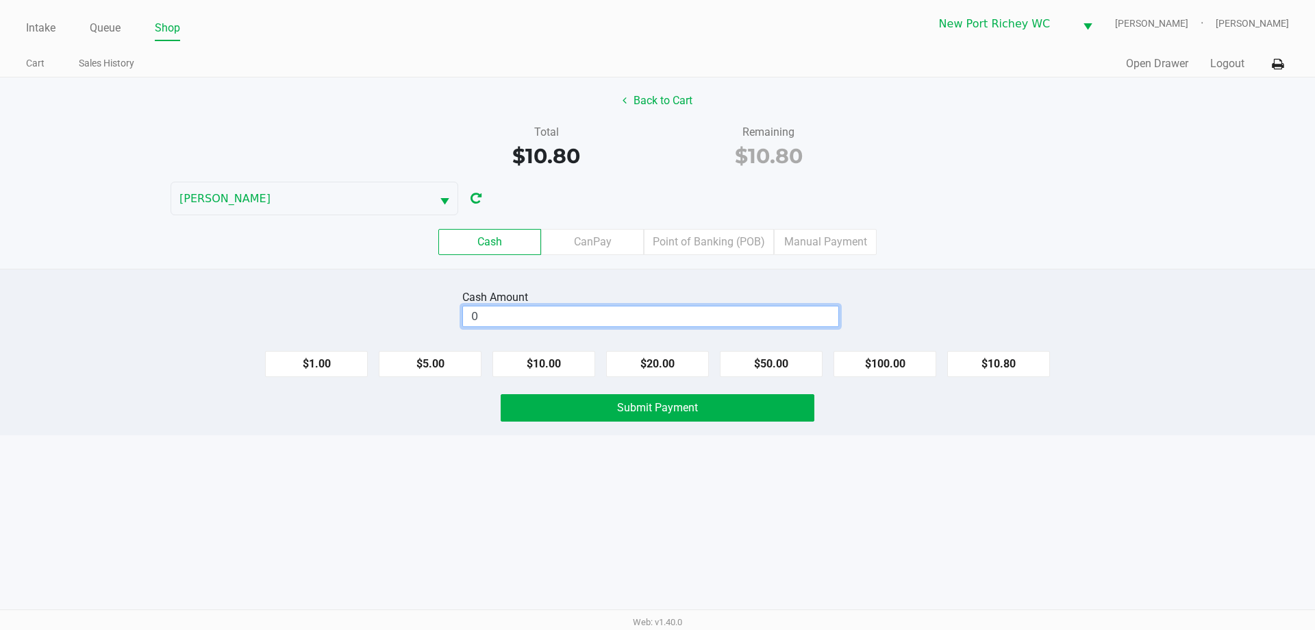
click at [672, 312] on input "0" at bounding box center [650, 316] width 375 height 20
type input "$20.00"
click at [649, 91] on button "Back to Cart" at bounding box center [658, 101] width 88 height 26
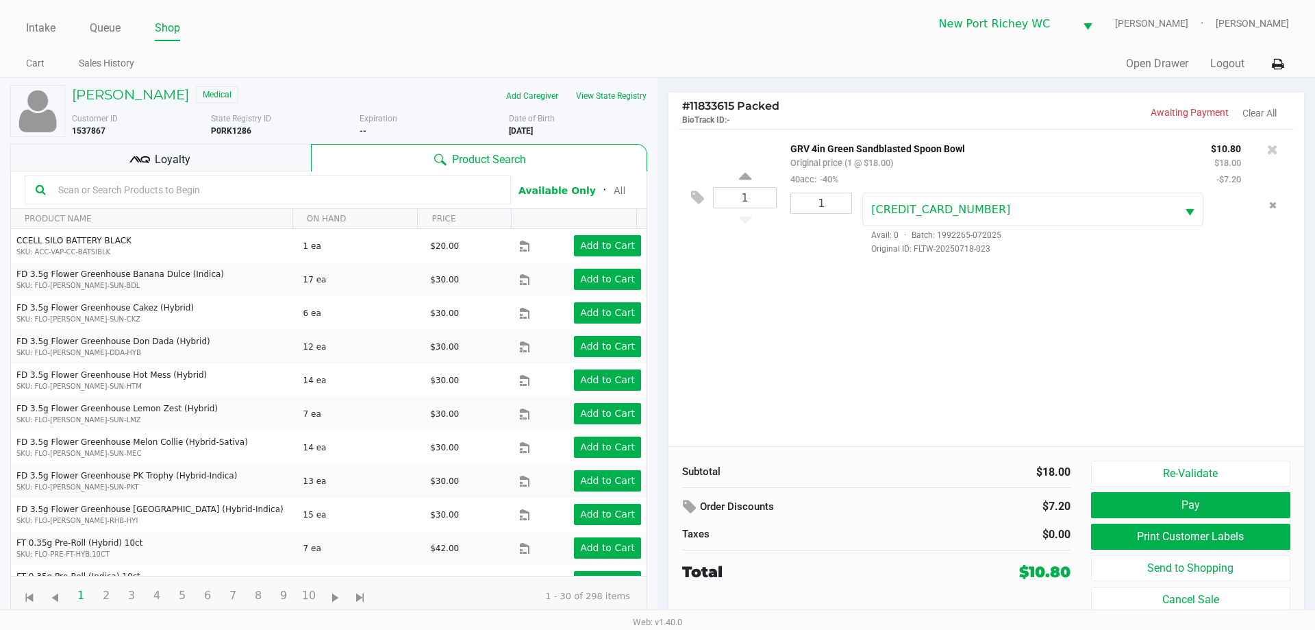
click at [288, 182] on input "text" at bounding box center [276, 190] width 447 height 21
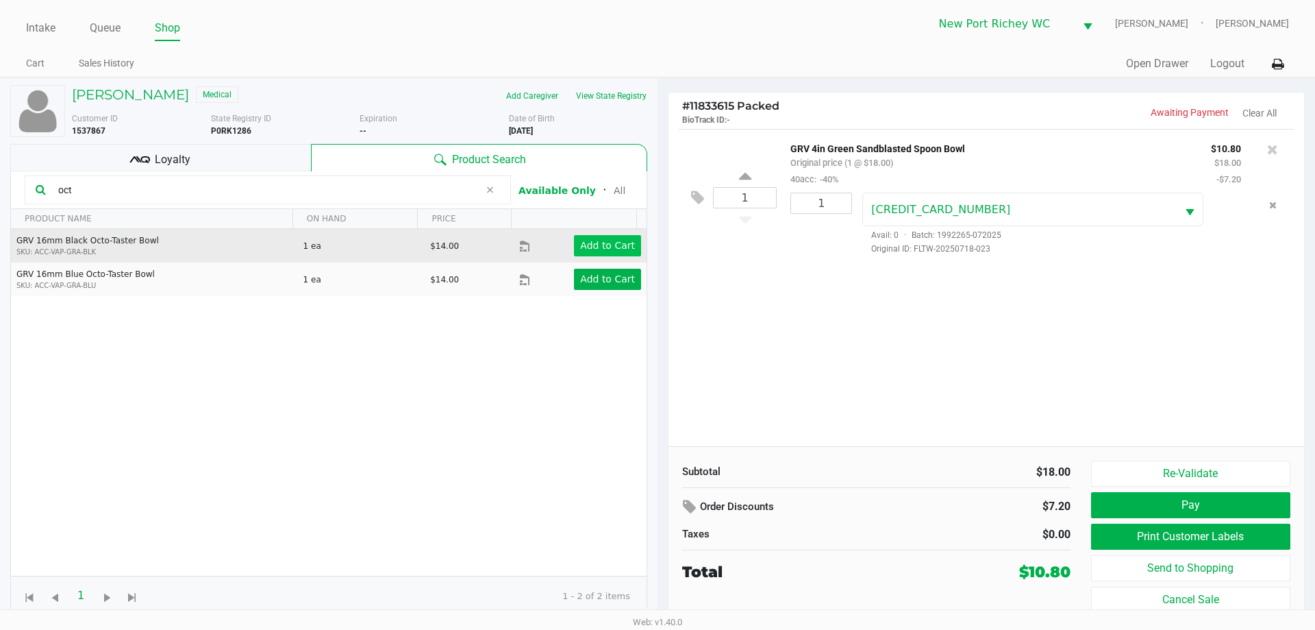
type input "oct"
click at [574, 252] on button "Add to Cart" at bounding box center [607, 245] width 67 height 21
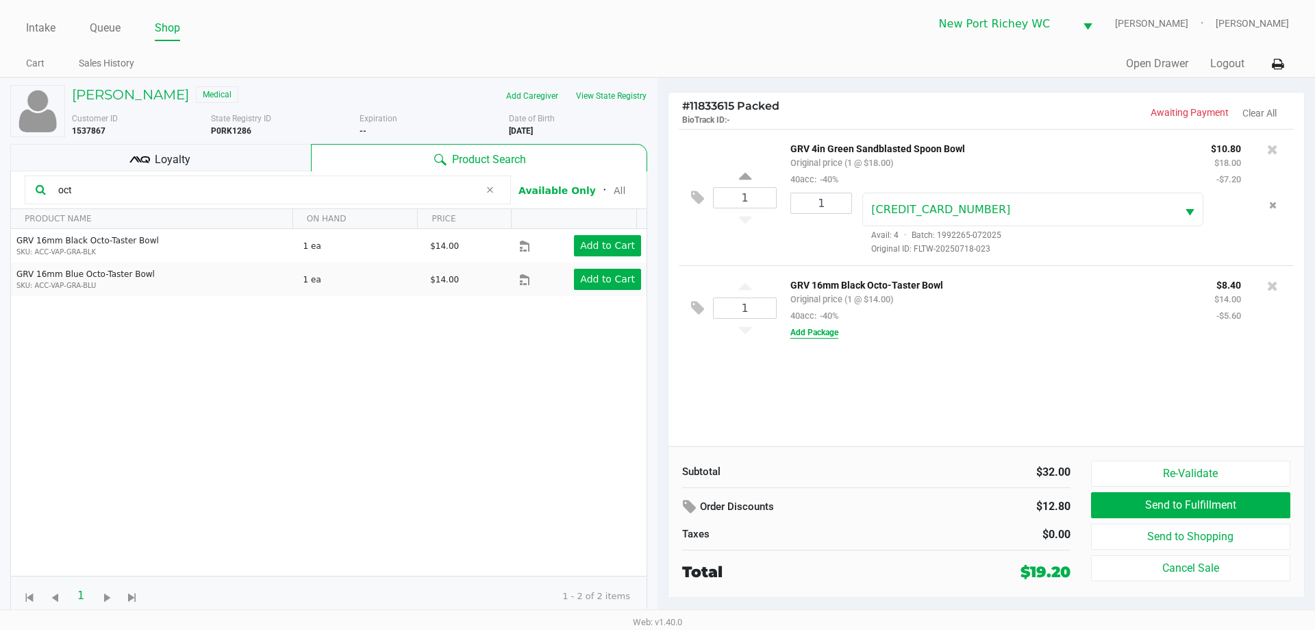
click at [804, 331] on button "Add Package" at bounding box center [815, 332] width 48 height 12
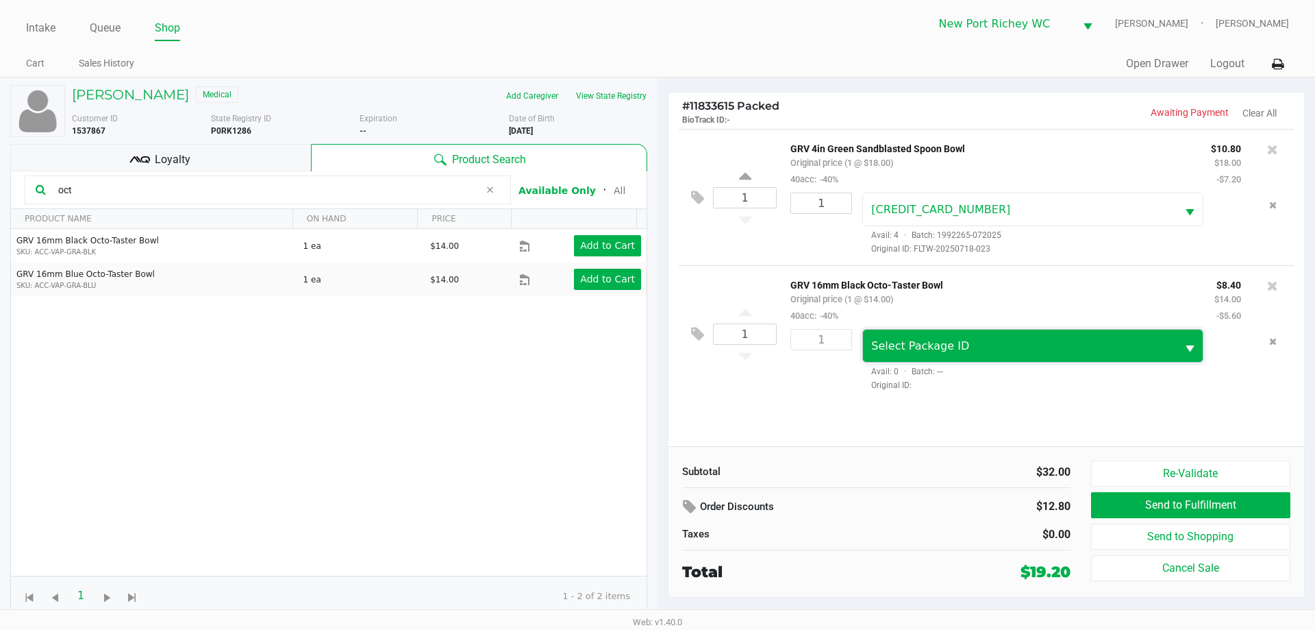
click at [914, 333] on span "Select Package ID" at bounding box center [1019, 346] width 313 height 32
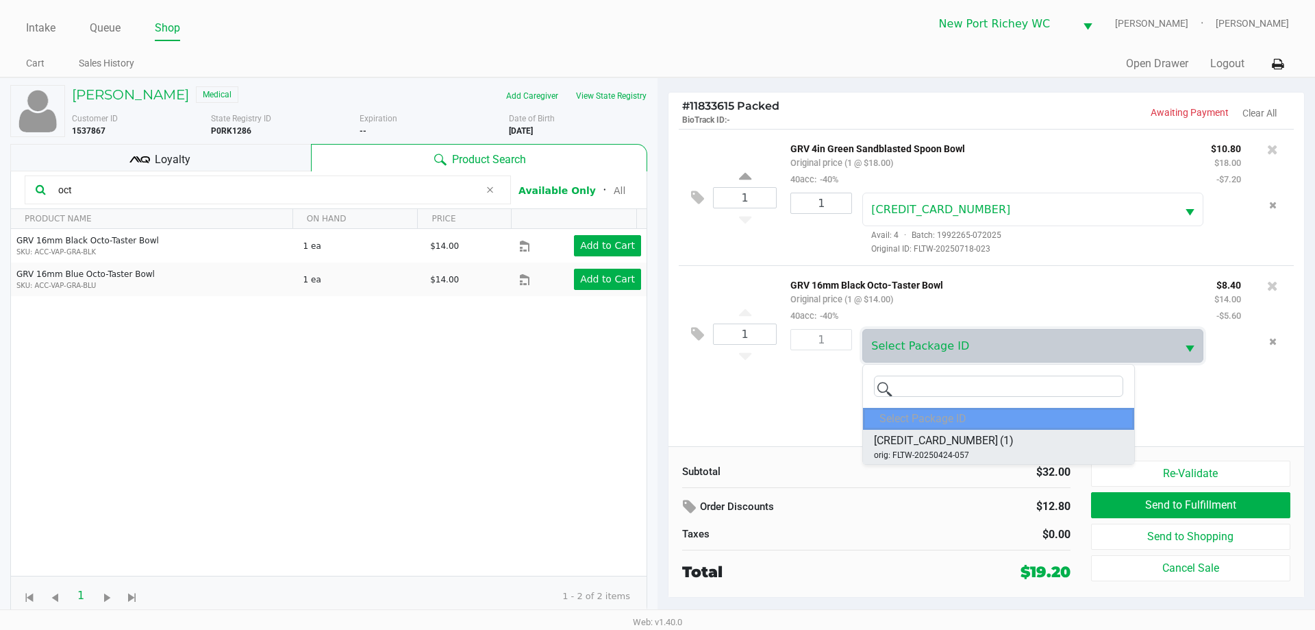
click at [949, 438] on span "6143761613895152" at bounding box center [936, 440] width 124 height 16
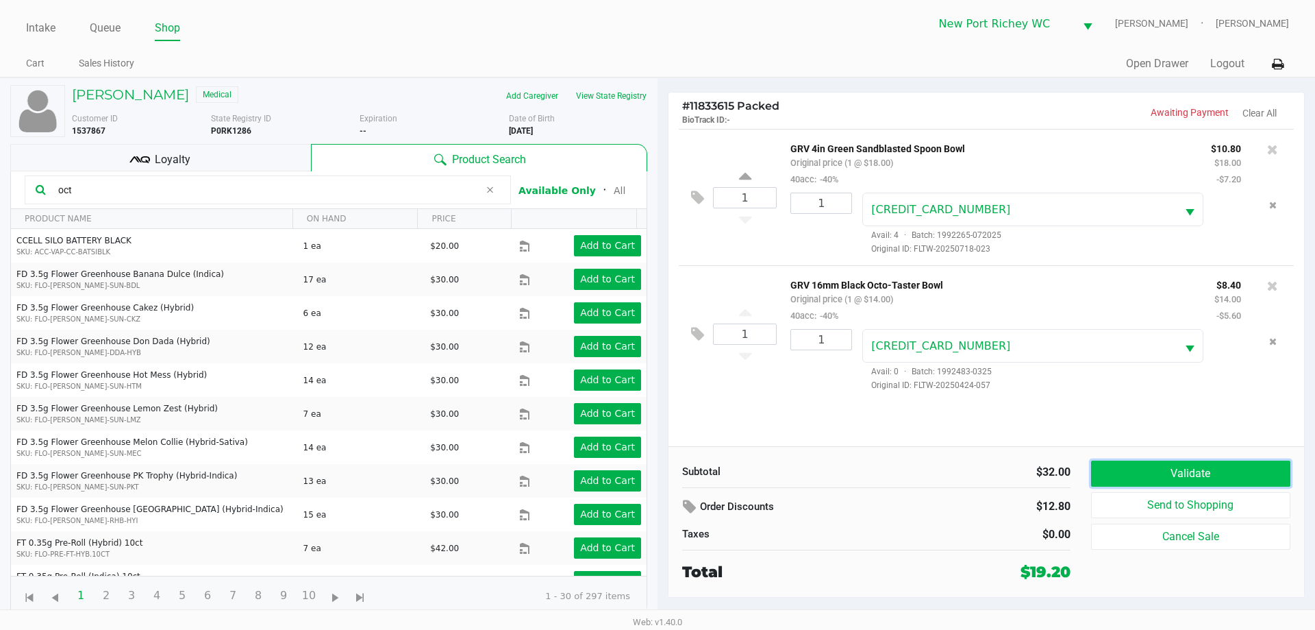
click at [1197, 476] on button "Validate" at bounding box center [1190, 473] width 199 height 26
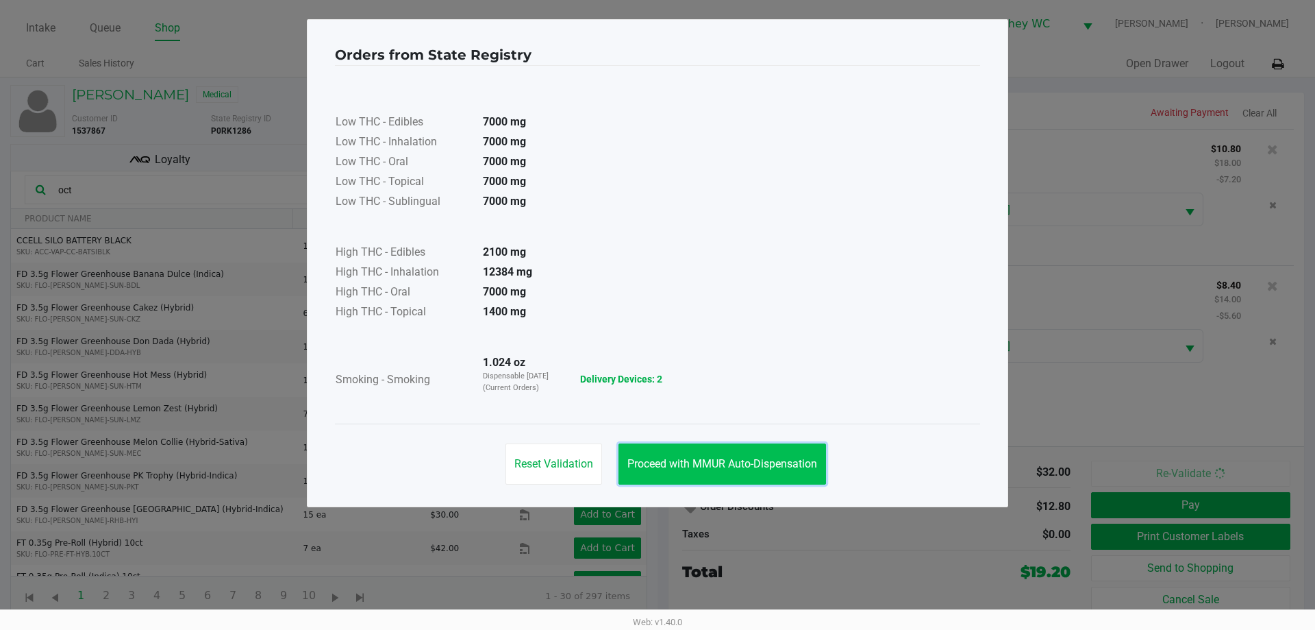
click at [793, 457] on button "Proceed with MMUR Auto-Dispensation" at bounding box center [723, 463] width 208 height 41
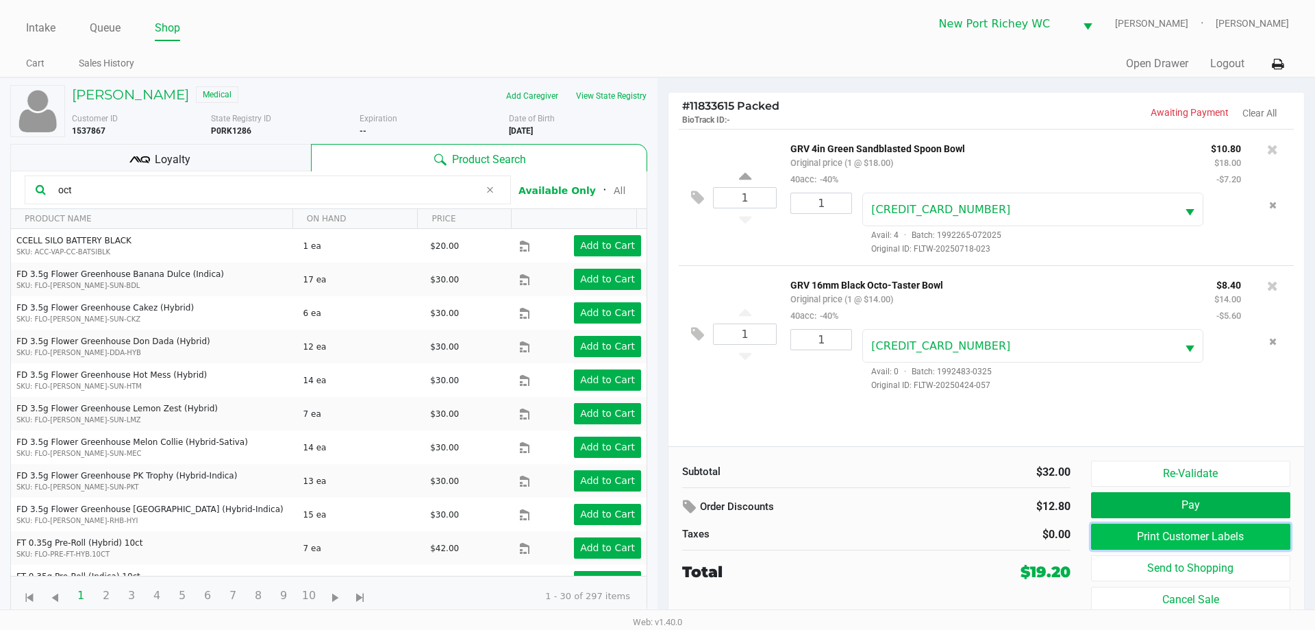
click at [1155, 531] on button "Print Customer Labels" at bounding box center [1190, 536] width 199 height 26
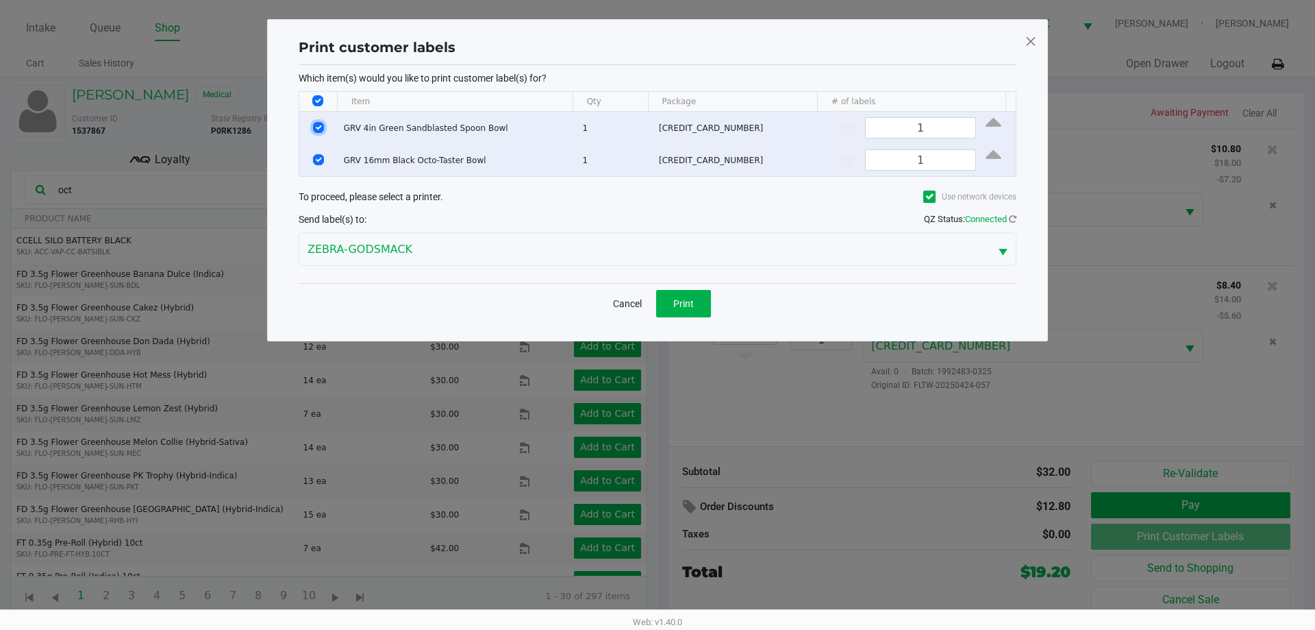
click at [319, 132] on input "Select Row" at bounding box center [318, 127] width 11 height 11
checkbox input "false"
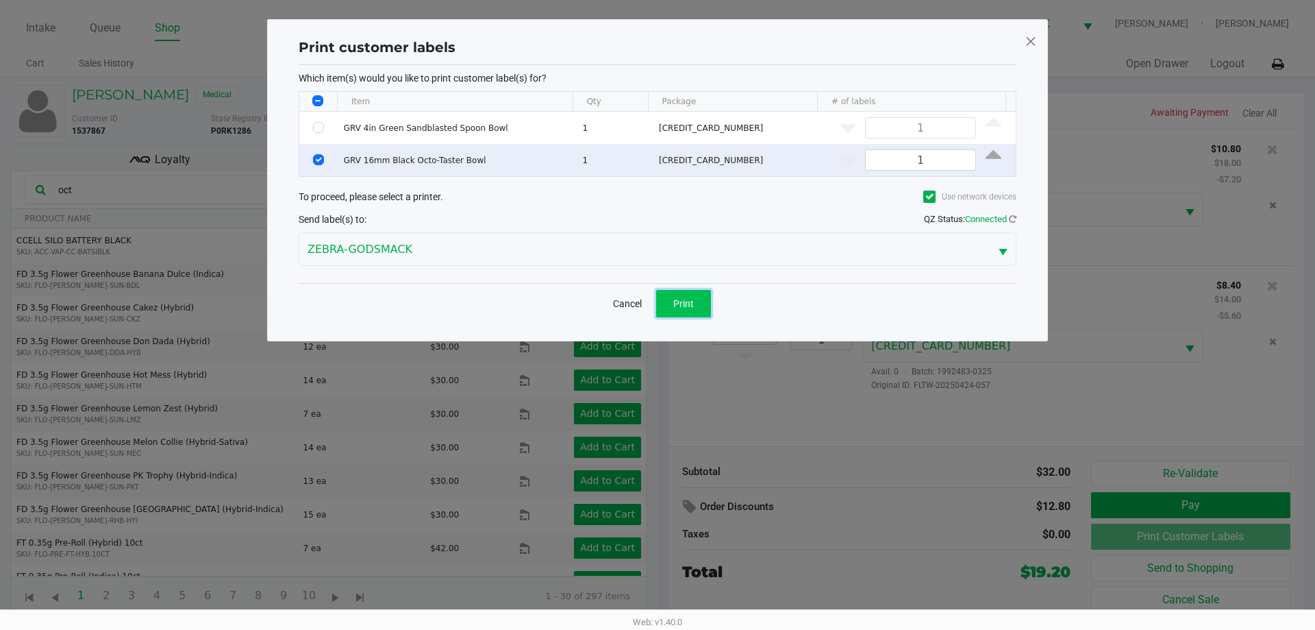
click at [689, 310] on button "Print" at bounding box center [683, 303] width 55 height 27
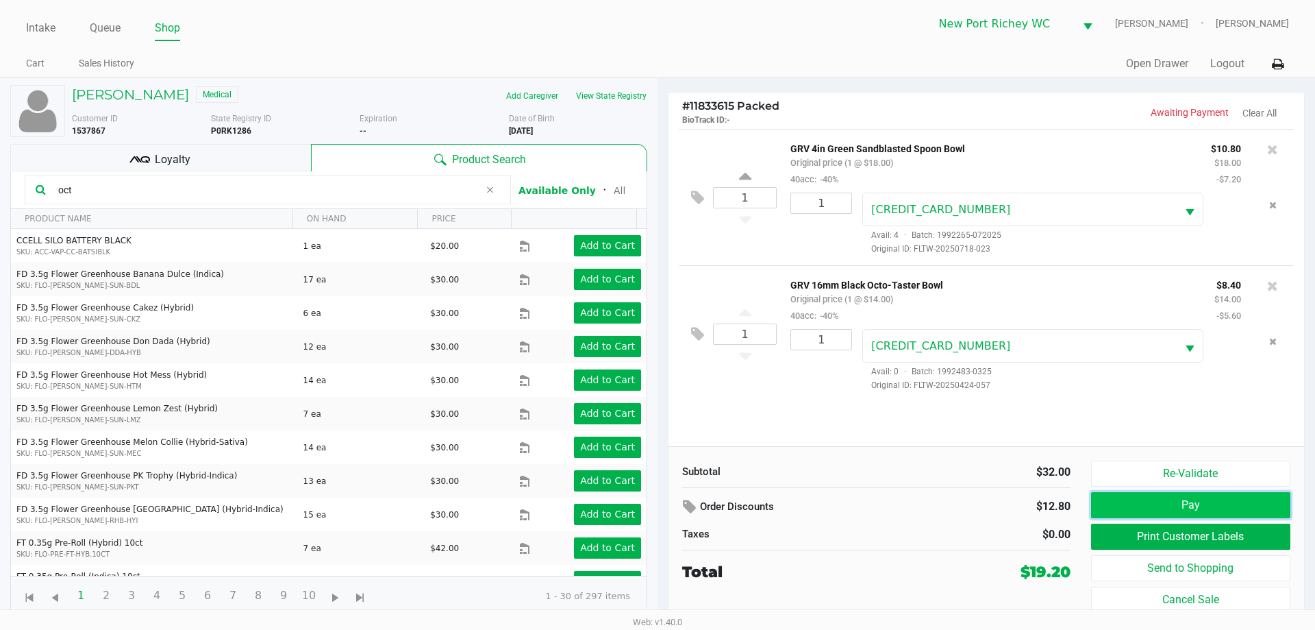
click at [1134, 509] on button "Pay" at bounding box center [1190, 505] width 199 height 26
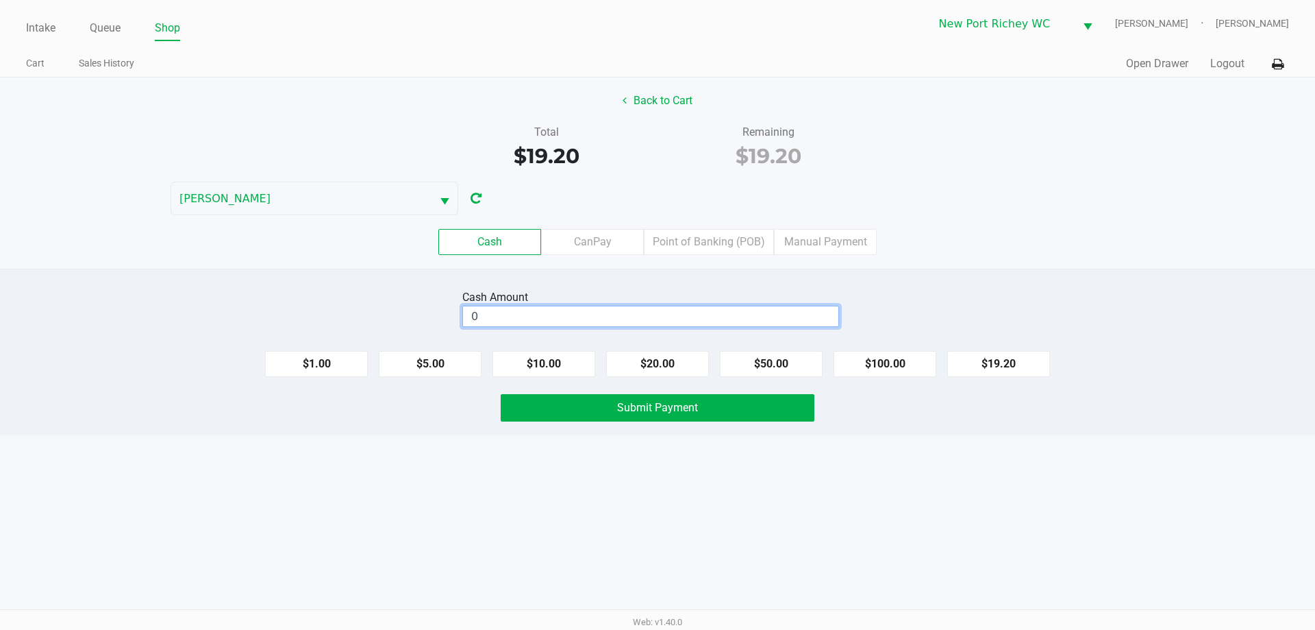
click at [591, 323] on input "0" at bounding box center [650, 316] width 375 height 20
type input "$20.00"
click at [643, 105] on button "Back to Cart" at bounding box center [658, 101] width 88 height 26
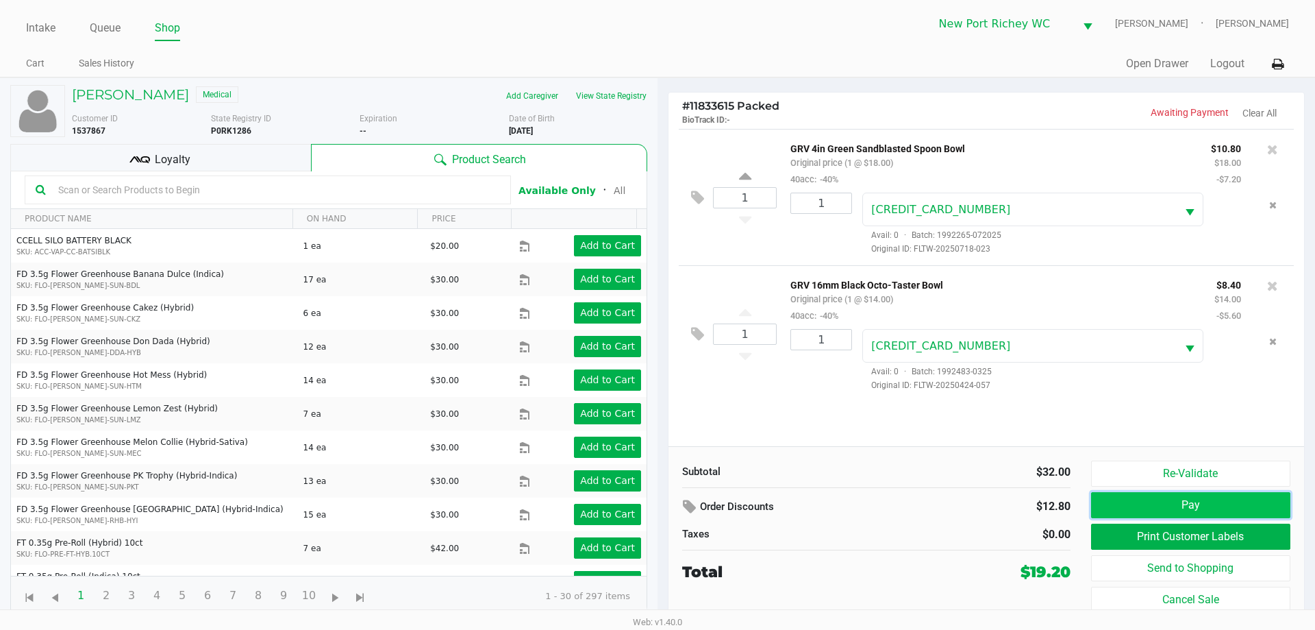
click at [1187, 495] on button "Pay" at bounding box center [1190, 505] width 199 height 26
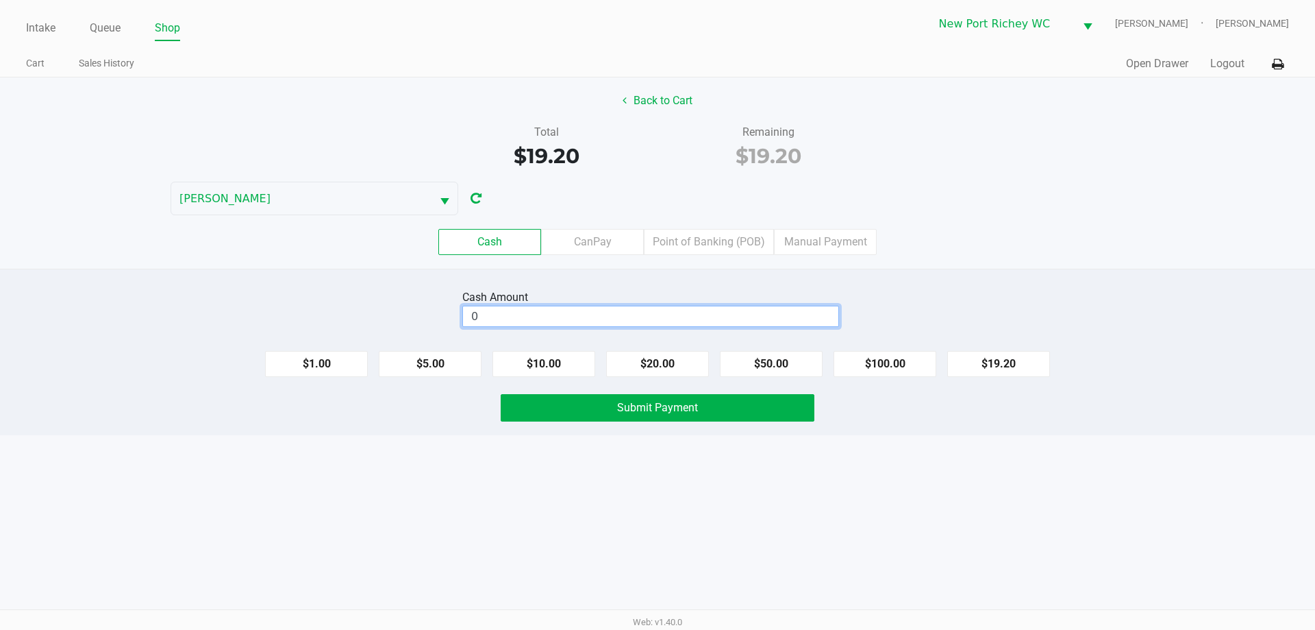
click at [665, 317] on input "0" at bounding box center [650, 316] width 375 height 20
type input "$20.00"
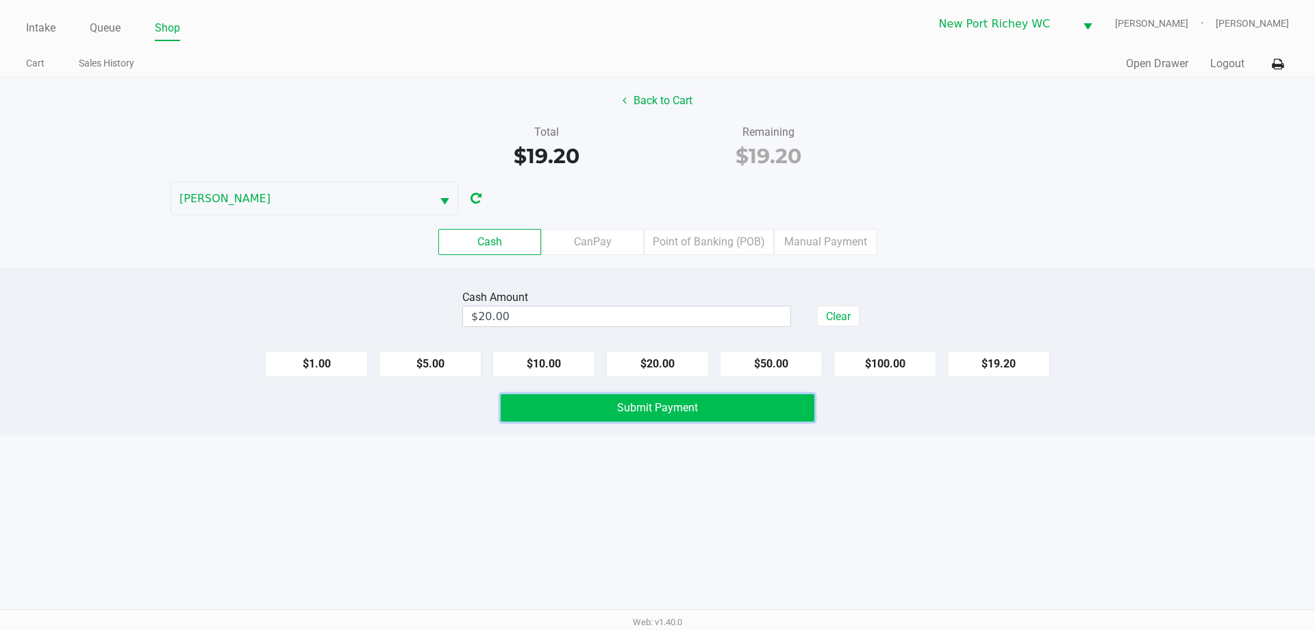
click at [709, 407] on button "Submit Payment" at bounding box center [658, 407] width 314 height 27
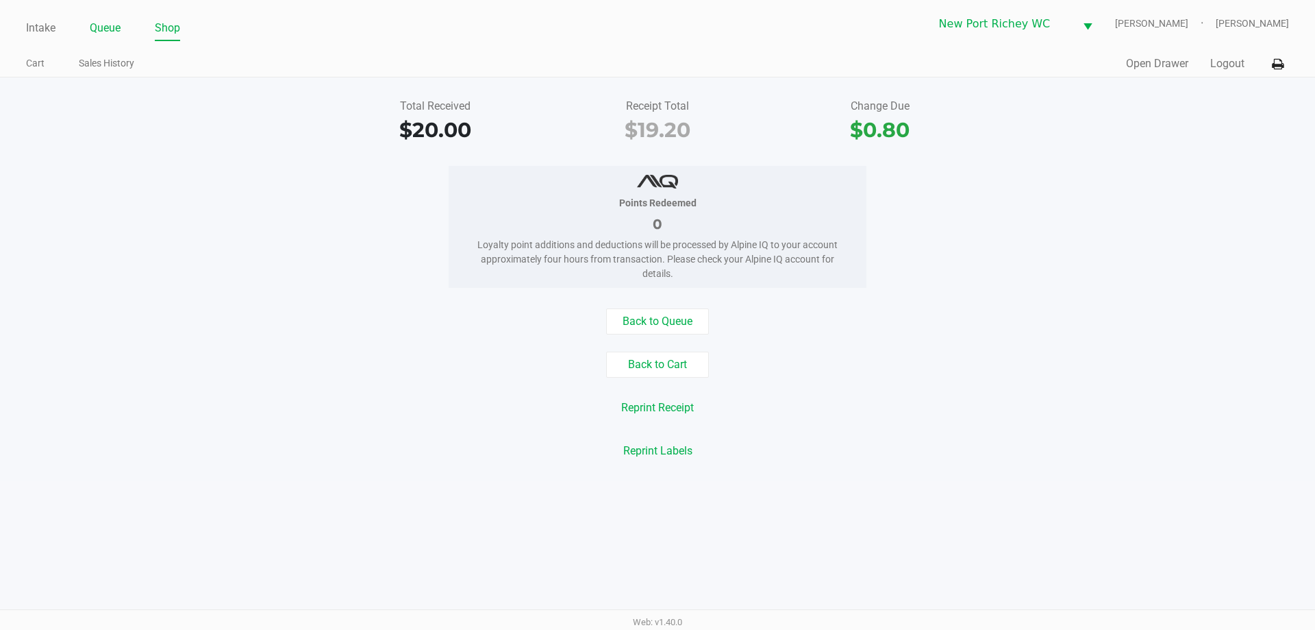
click at [116, 25] on link "Queue" at bounding box center [105, 27] width 31 height 19
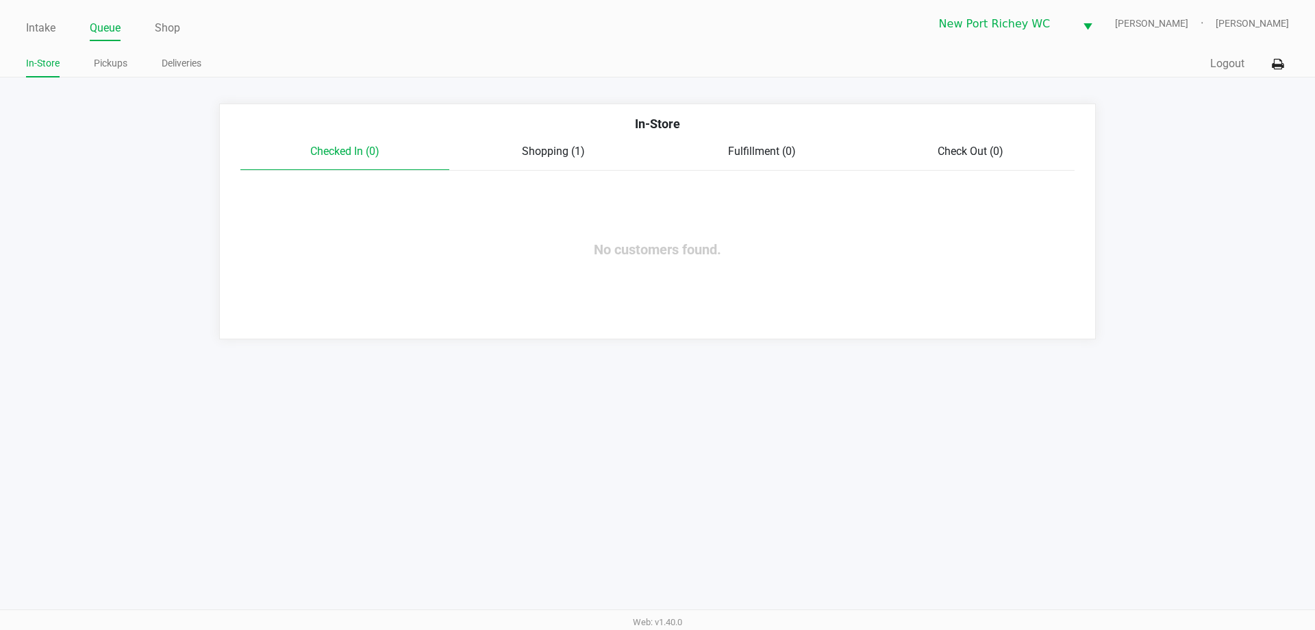
click at [577, 143] on div "In-Store" at bounding box center [657, 128] width 855 height 29
click at [567, 160] on div "Shopping (1)" at bounding box center [553, 151] width 209 height 16
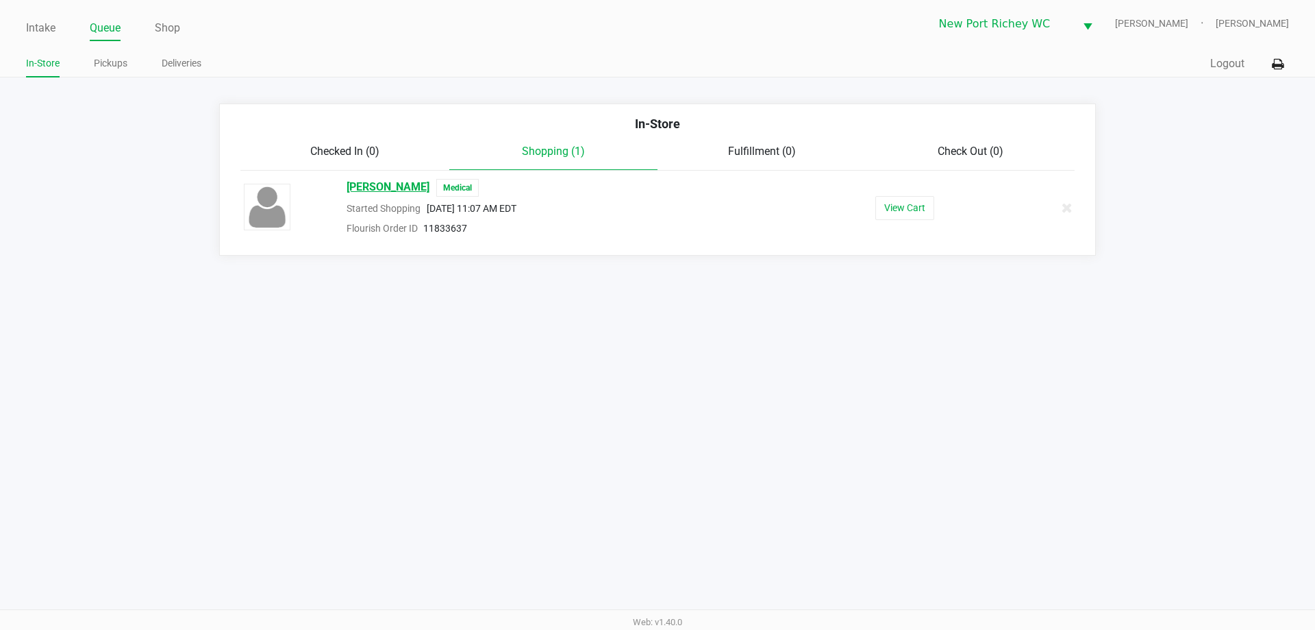
click at [371, 190] on span "DENISE NOTTOLI" at bounding box center [388, 188] width 83 height 18
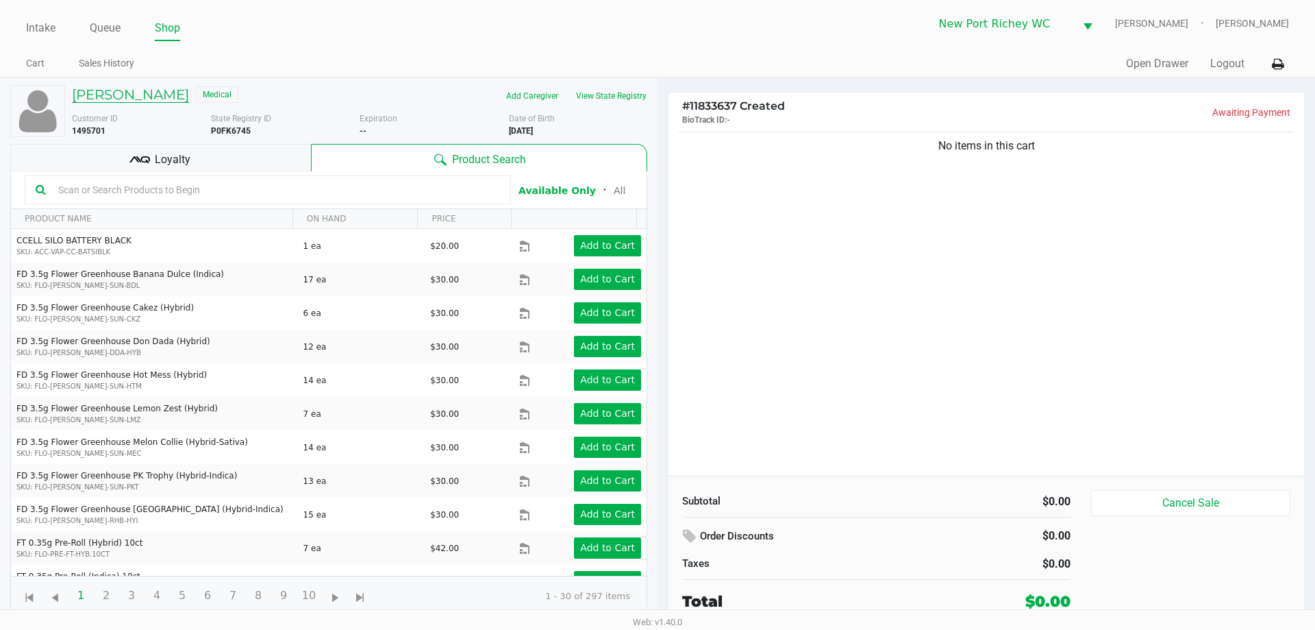
click at [132, 89] on h5 "DENISE NOTTOLI" at bounding box center [130, 94] width 117 height 16
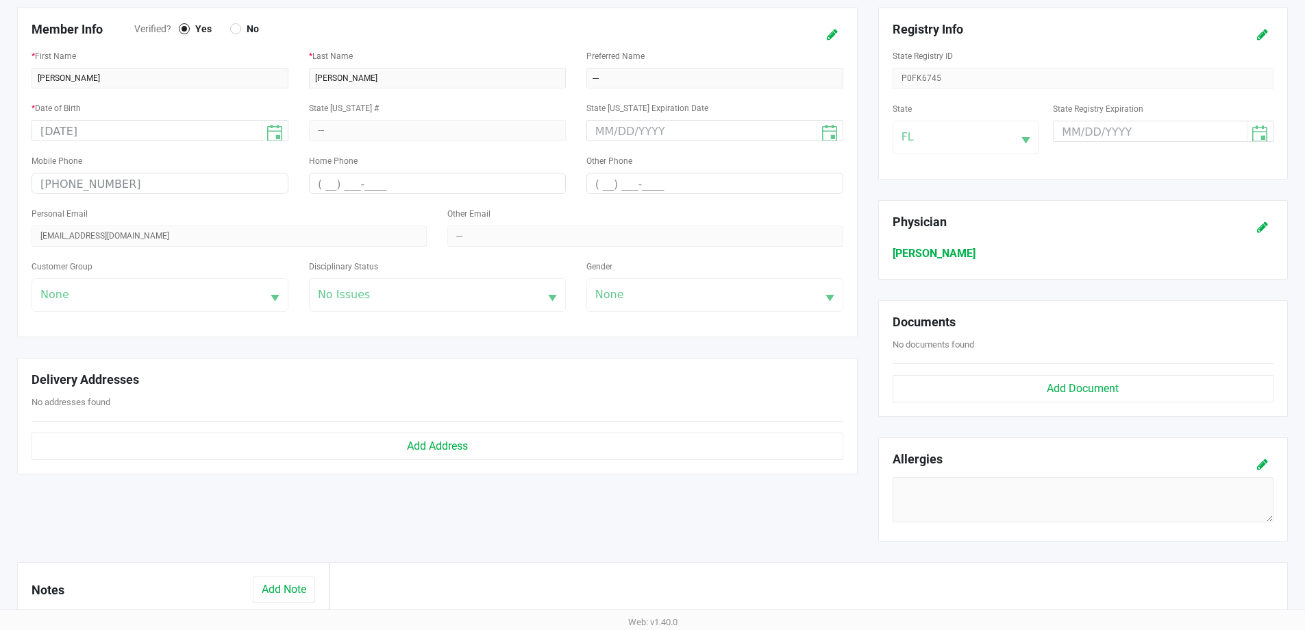
scroll to position [428, 0]
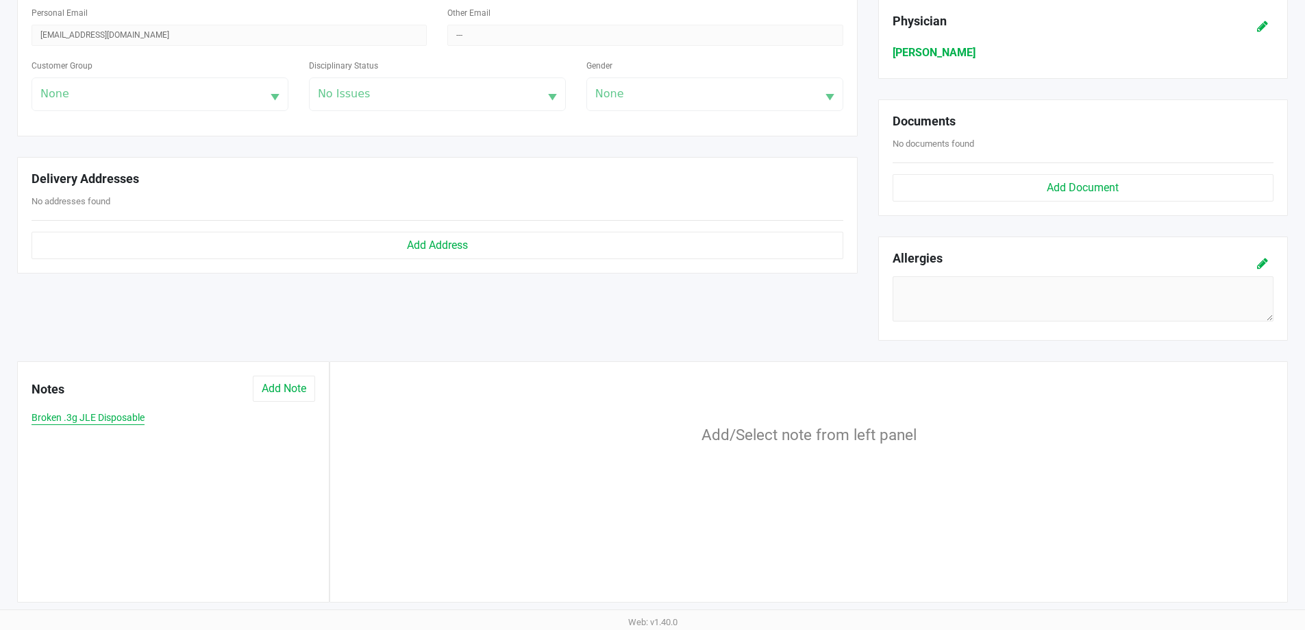
click at [121, 417] on button "Broken .3g JLE Disposable" at bounding box center [88, 417] width 113 height 14
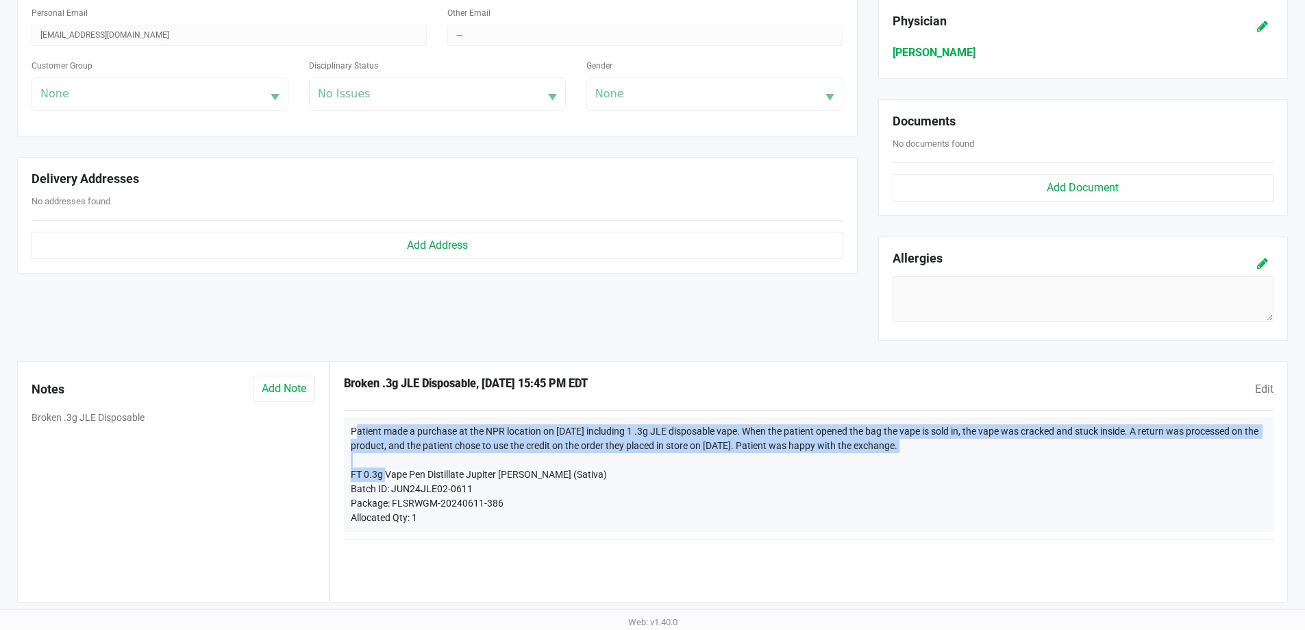
drag, startPoint x: 352, startPoint y: 430, endPoint x: 938, endPoint y: 454, distance: 586.3
click at [938, 454] on div "Patient made a purchase at the NPR location on 08/09/2024 including 1 .3g JLE d…" at bounding box center [809, 474] width 930 height 114
copy div "Patient made a purchase at the NPR location on 08/09/2024 including 1 .3g JLE d…"
click at [275, 392] on button "Add Note" at bounding box center [284, 388] width 62 height 26
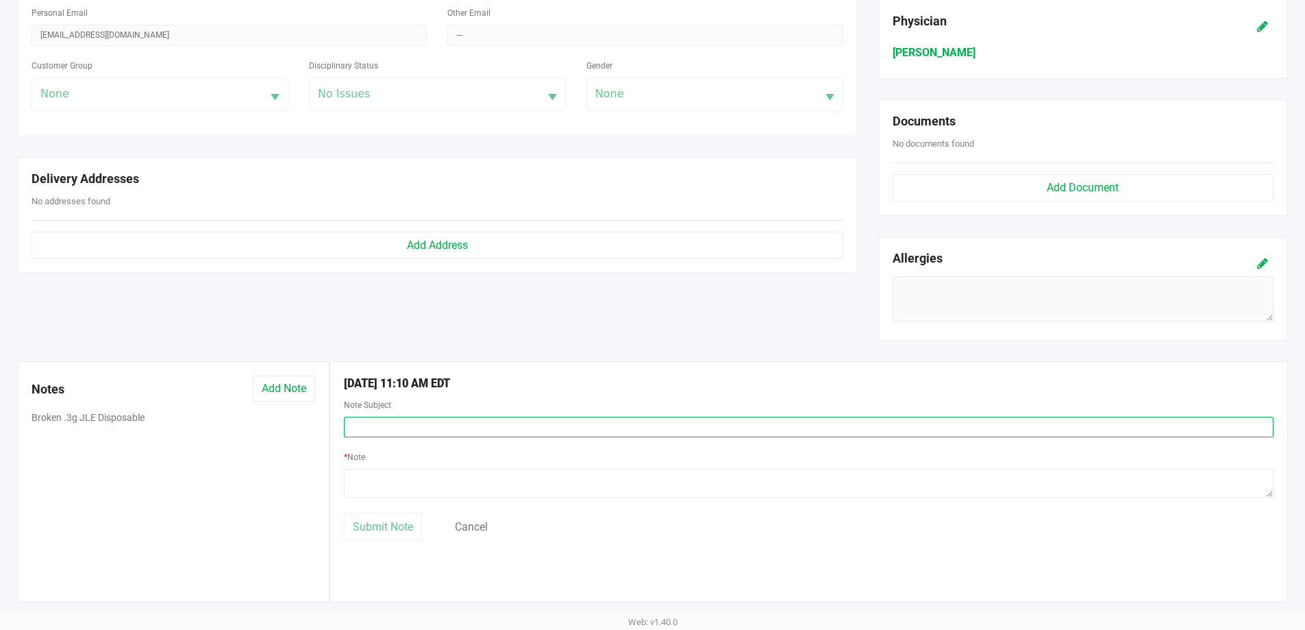
click at [395, 432] on input "text" at bounding box center [809, 427] width 930 height 21
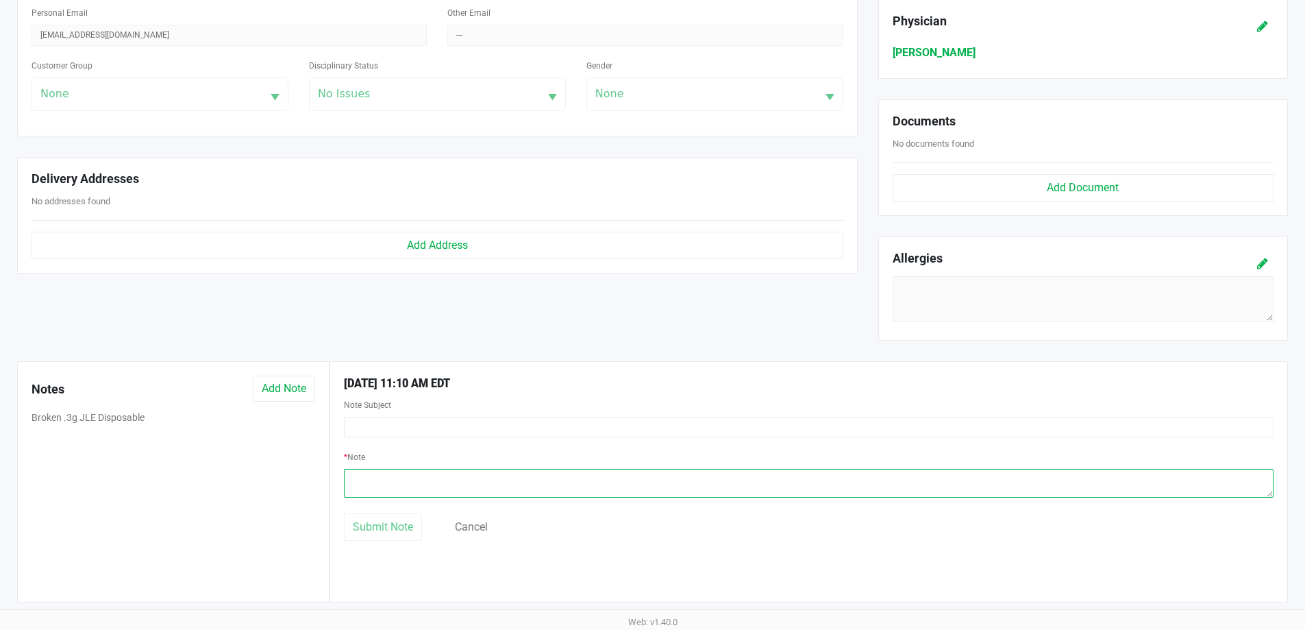
drag, startPoint x: 395, startPoint y: 432, endPoint x: 389, endPoint y: 478, distance: 45.5
click at [389, 478] on textarea at bounding box center [809, 483] width 930 height 29
paste textarea "Patient made a purchase at the NPR location on 08/09/2024 including 1 .3g JLE d…"
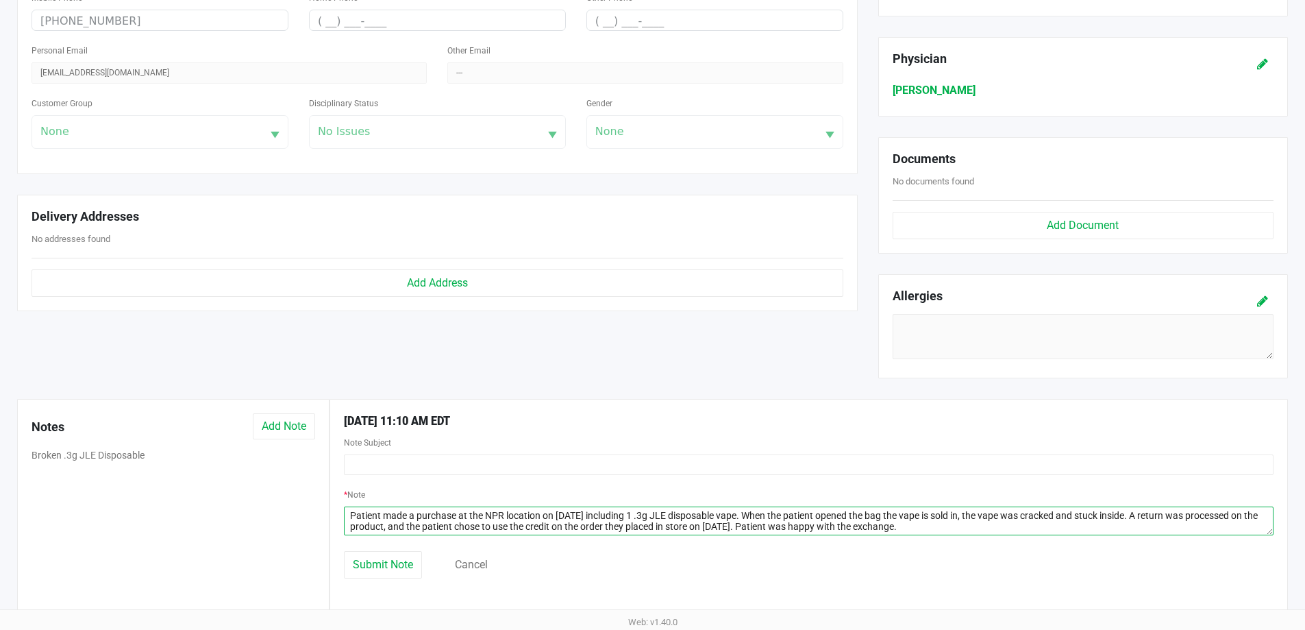
scroll to position [360, 0]
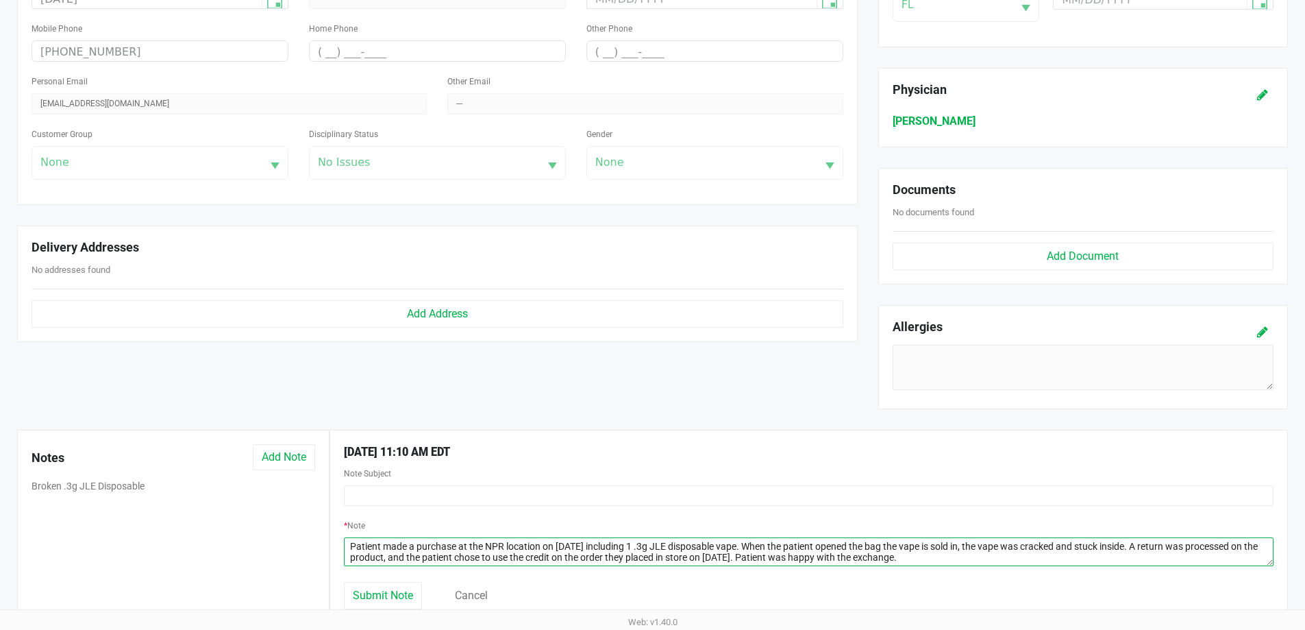
click at [580, 545] on textarea at bounding box center [809, 551] width 930 height 29
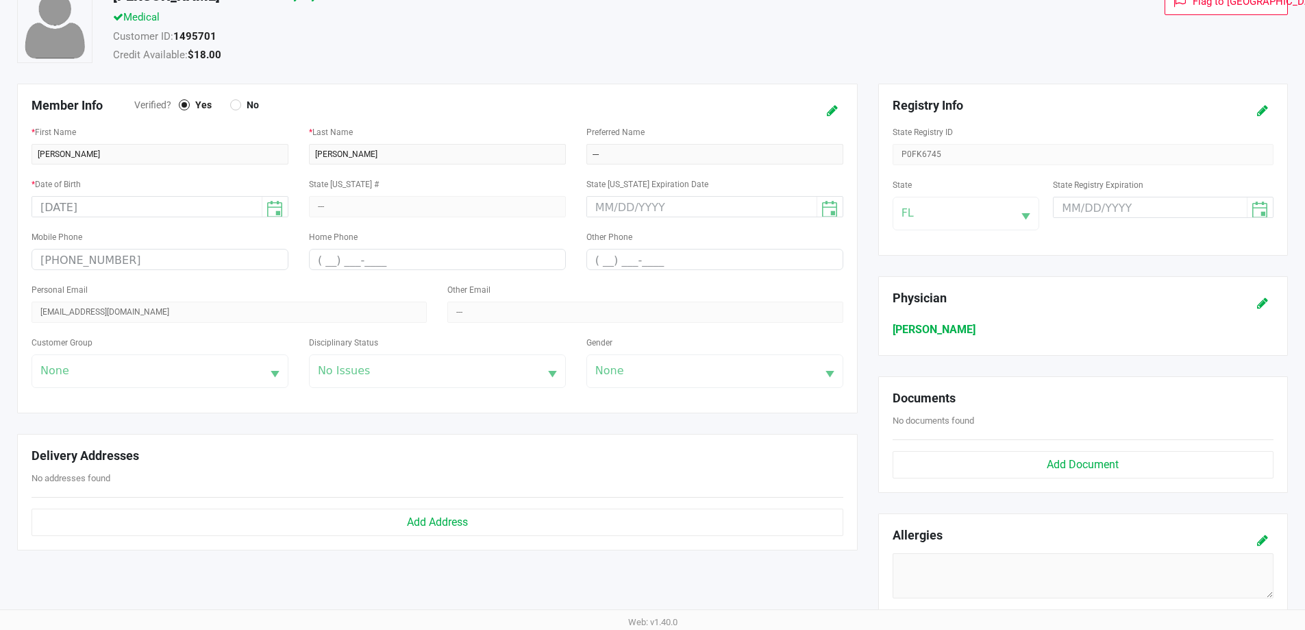
scroll to position [0, 0]
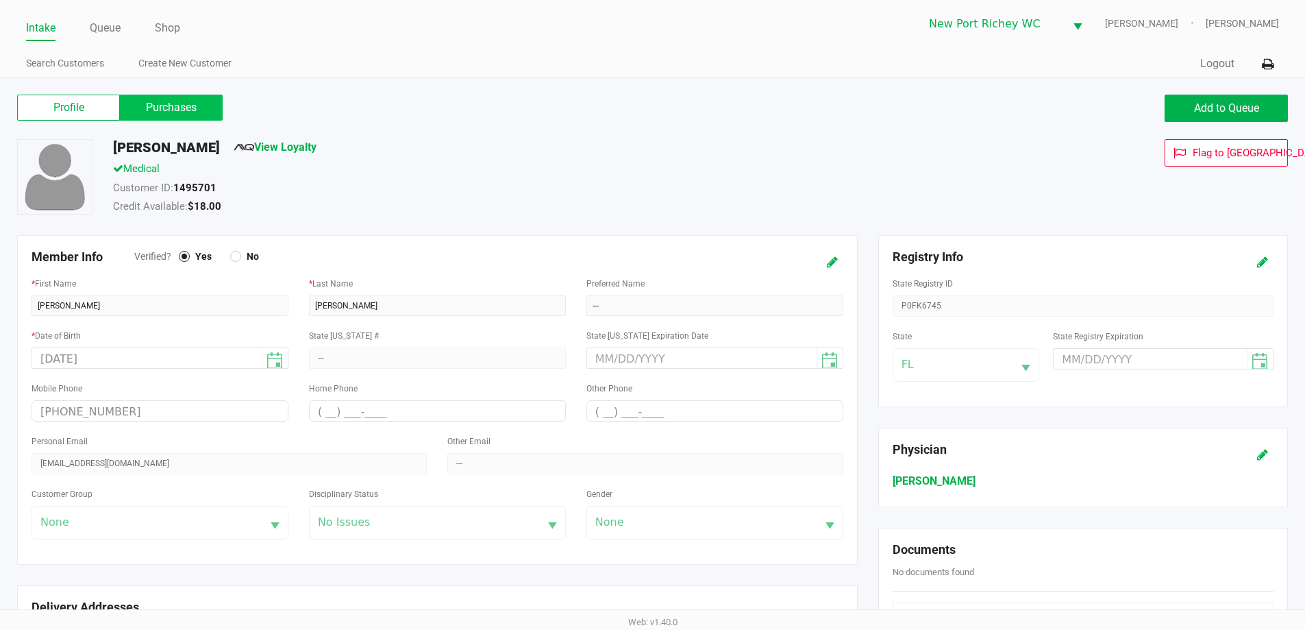
type textarea "Patient made a purchase at the NPR location on 08/09/2024 including 1 .3g JLE d…"
click at [187, 99] on label "Purchases" at bounding box center [171, 108] width 103 height 26
click at [0, 0] on 1 "Purchases" at bounding box center [0, 0] width 0 height 0
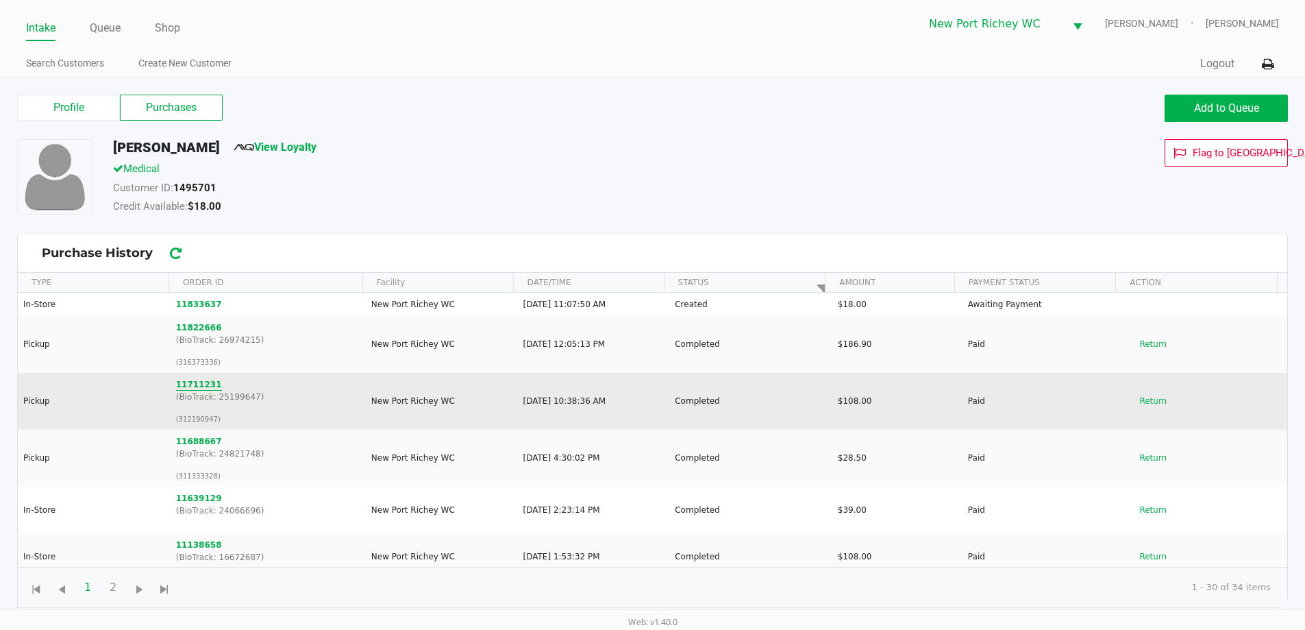
click at [204, 383] on button "11711231" at bounding box center [199, 384] width 46 height 12
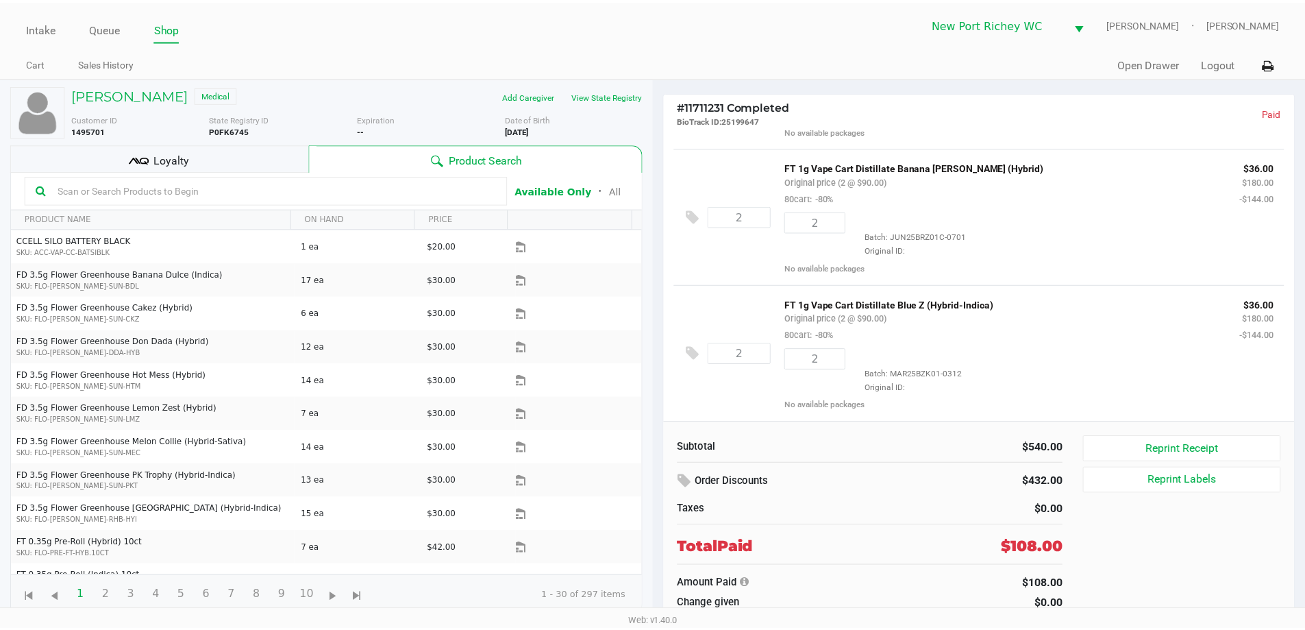
scroll to position [119, 0]
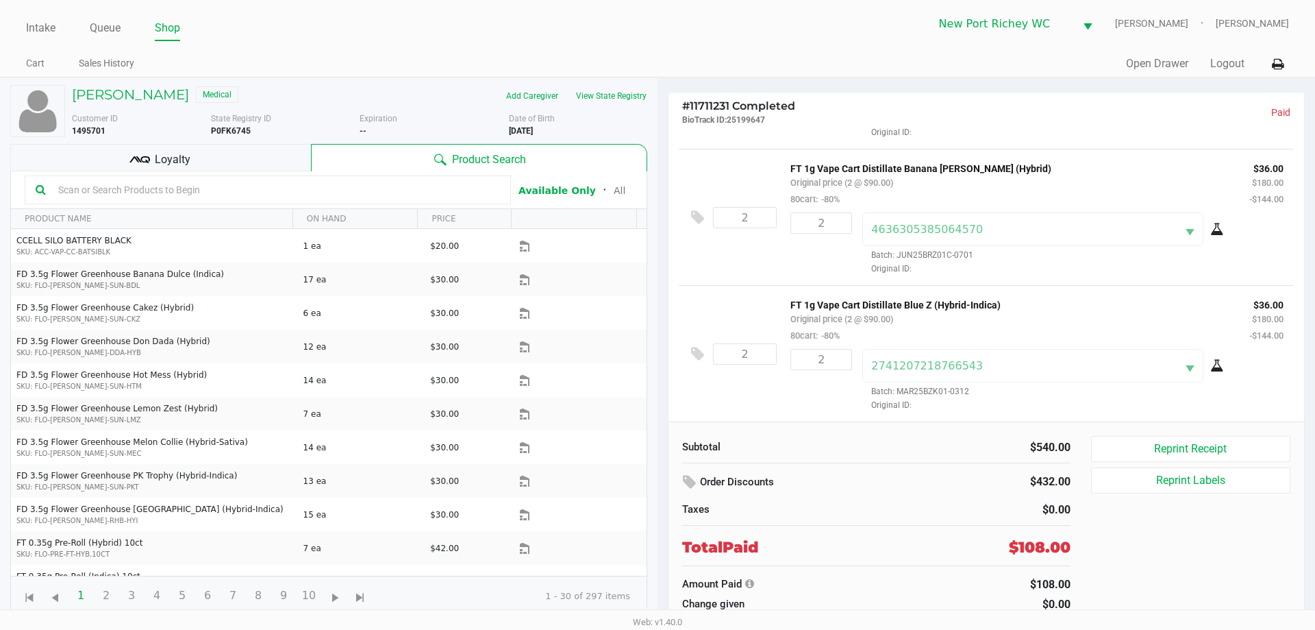
drag, startPoint x: 973, startPoint y: 254, endPoint x: 867, endPoint y: 258, distance: 106.3
click at [867, 258] on div "4636305385064570 Batch: JUN25BRZ01C-0701 Original ID:" at bounding box center [1051, 243] width 399 height 62
copy span "Batch: JUN25BRZ01C-0701"
click at [114, 88] on h5 "DENISE NOTTOLI" at bounding box center [130, 94] width 117 height 16
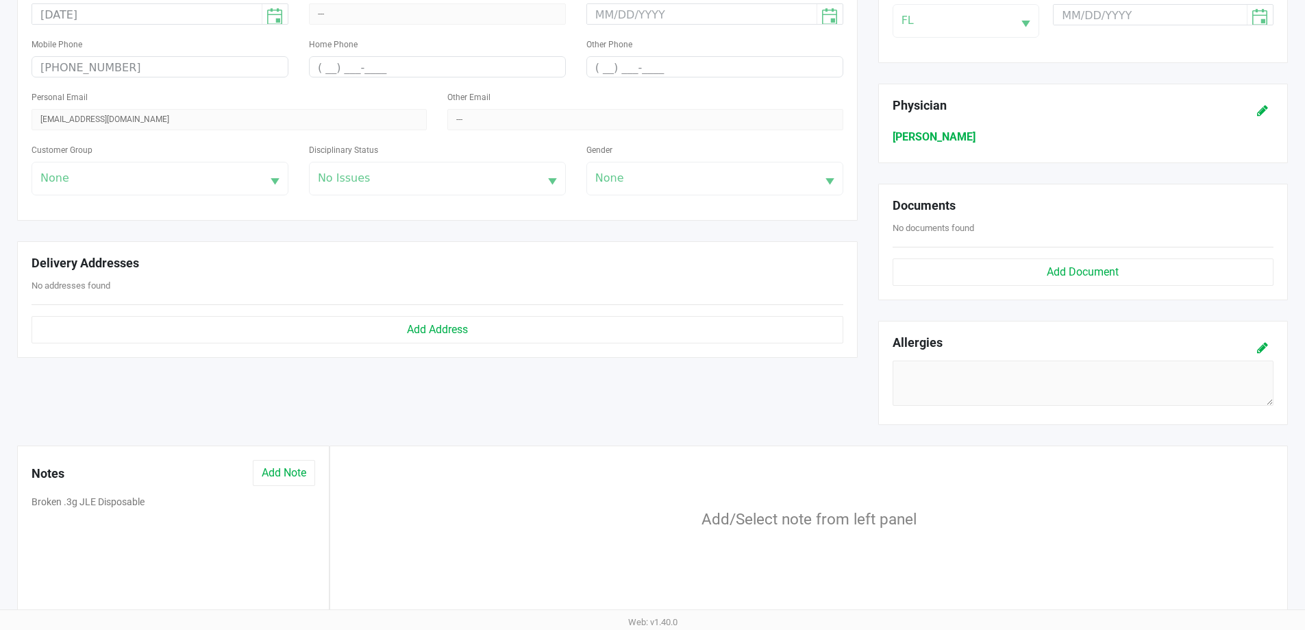
scroll to position [428, 0]
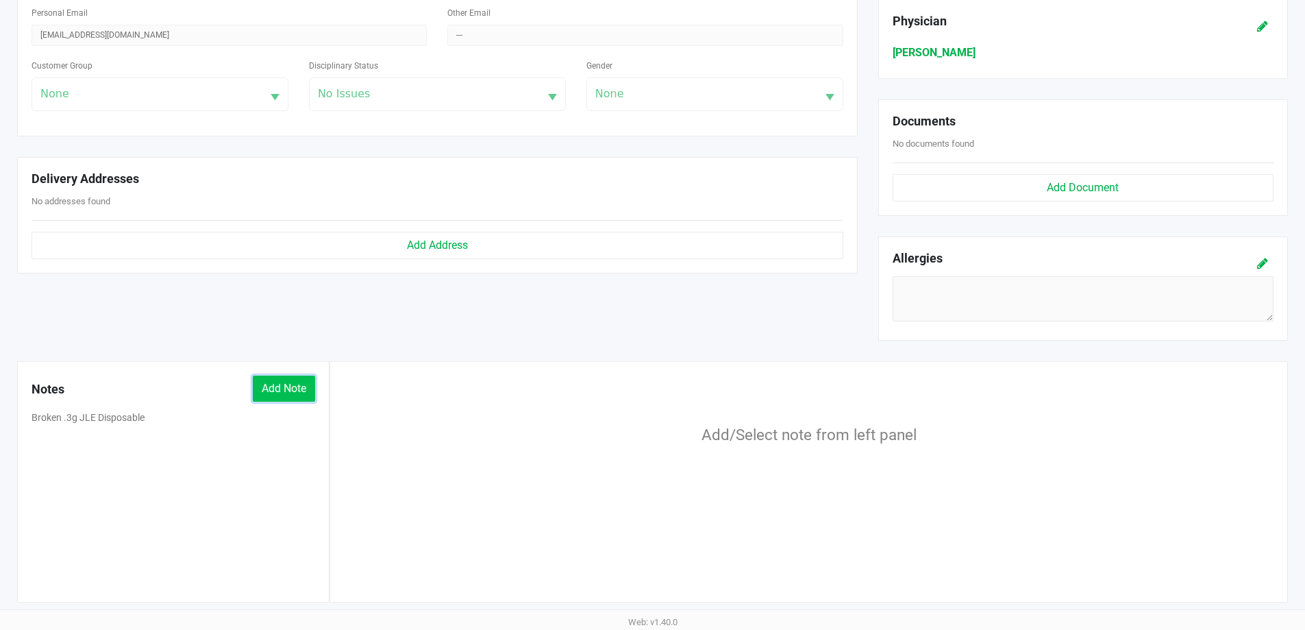
click at [272, 395] on button "Add Note" at bounding box center [284, 388] width 62 height 26
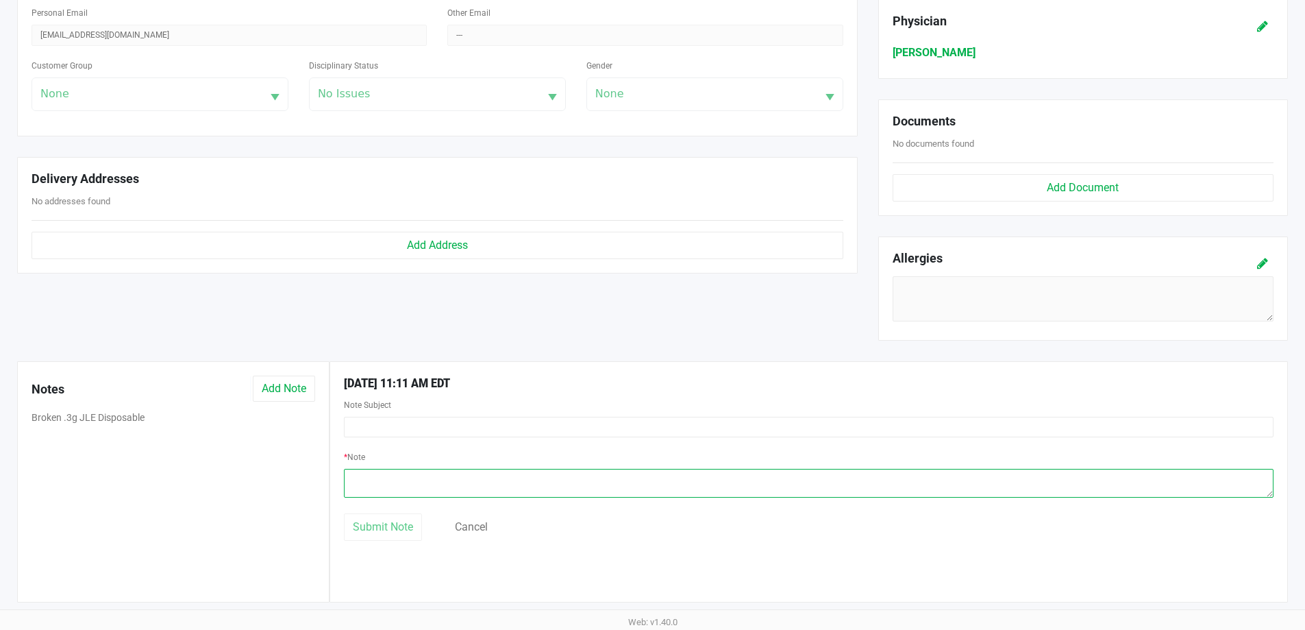
click at [456, 482] on textarea at bounding box center [809, 483] width 930 height 29
paste textarea "Batch: JUN25BRZ01C-0701"
click at [347, 477] on textarea at bounding box center [809, 483] width 930 height 29
click at [434, 473] on textarea at bounding box center [809, 483] width 930 height 29
drag, startPoint x: 472, startPoint y: 492, endPoint x: 309, endPoint y: 475, distance: 163.9
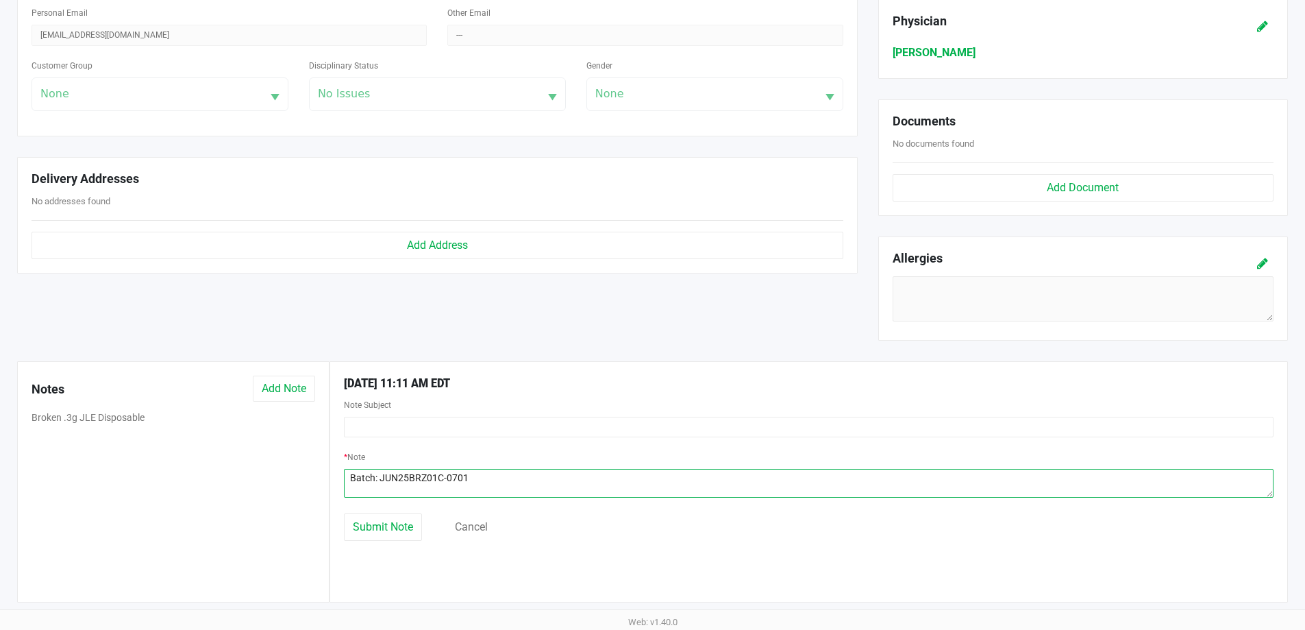
click at [309, 475] on div "Notes Add Note Broken .3g JLE Disposable 8/23/2025 11:11 AM EDT Note Subject * …" at bounding box center [652, 481] width 1291 height 241
type textarea "Batch: JUN25BRZ01C-0701"
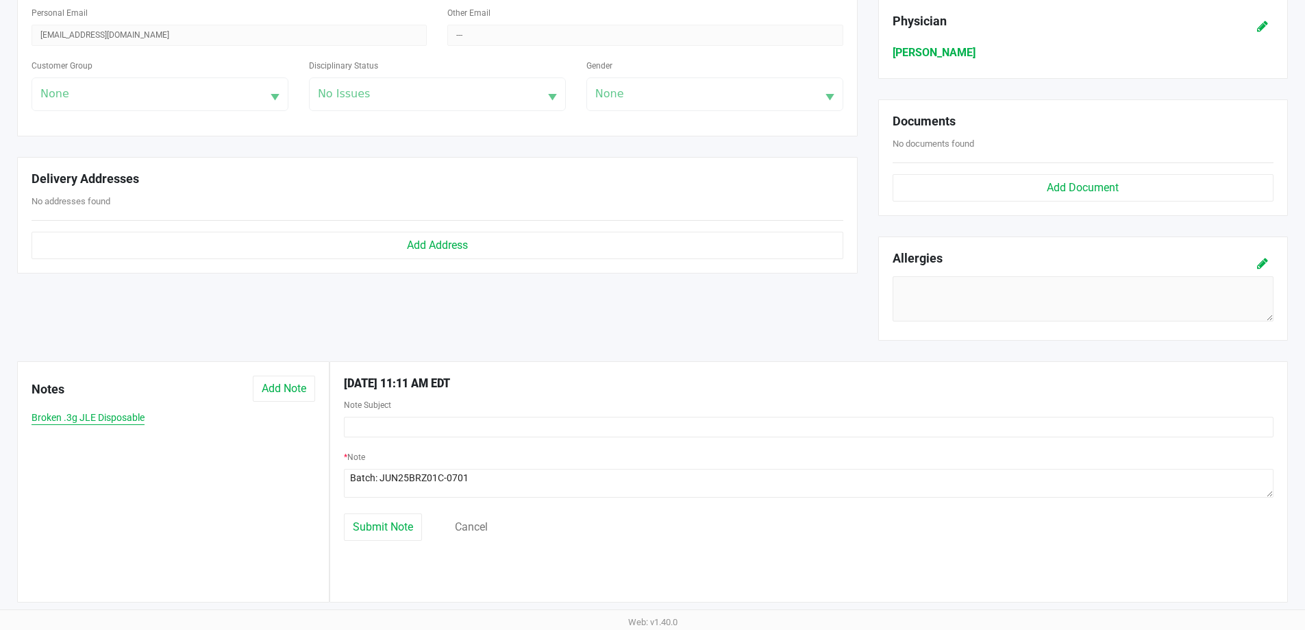
click at [109, 413] on button "Broken .3g JLE Disposable" at bounding box center [88, 417] width 113 height 14
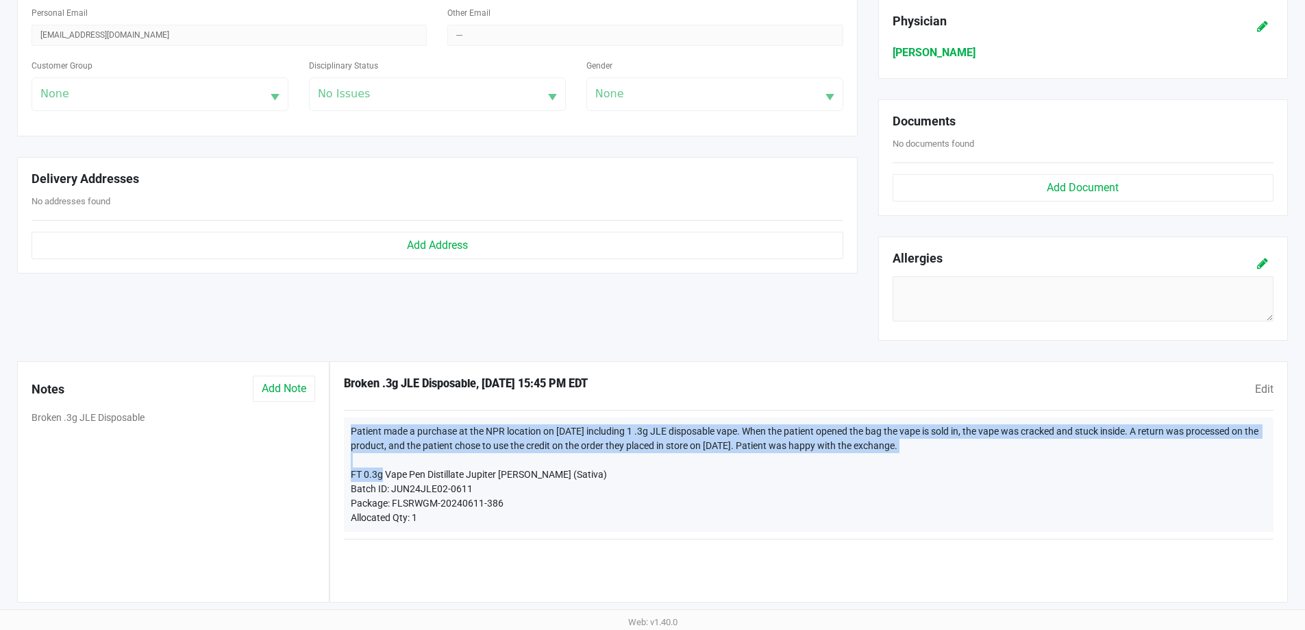
drag, startPoint x: 351, startPoint y: 428, endPoint x: 959, endPoint y: 441, distance: 607.8
click at [982, 443] on div "Patient made a purchase at the NPR location on 08/09/2024 including 1 .3g JLE d…" at bounding box center [809, 474] width 930 height 114
copy div "Patient made a purchase at the NPR location on 08/09/2024 including 1 .3g JLE d…"
click at [301, 388] on button "Add Note" at bounding box center [284, 388] width 62 height 26
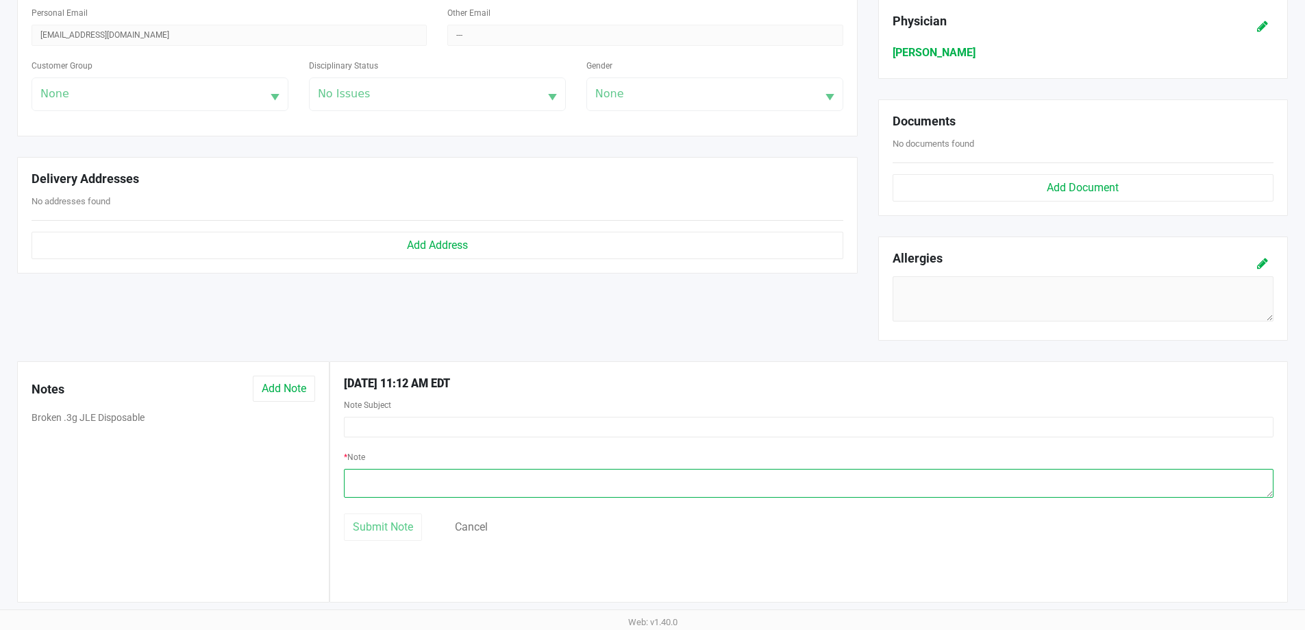
click at [447, 476] on textarea at bounding box center [809, 483] width 930 height 29
paste textarea "Patient made a purchase at the NPR location on 08/09/2024 including 1 .3g JLE d…"
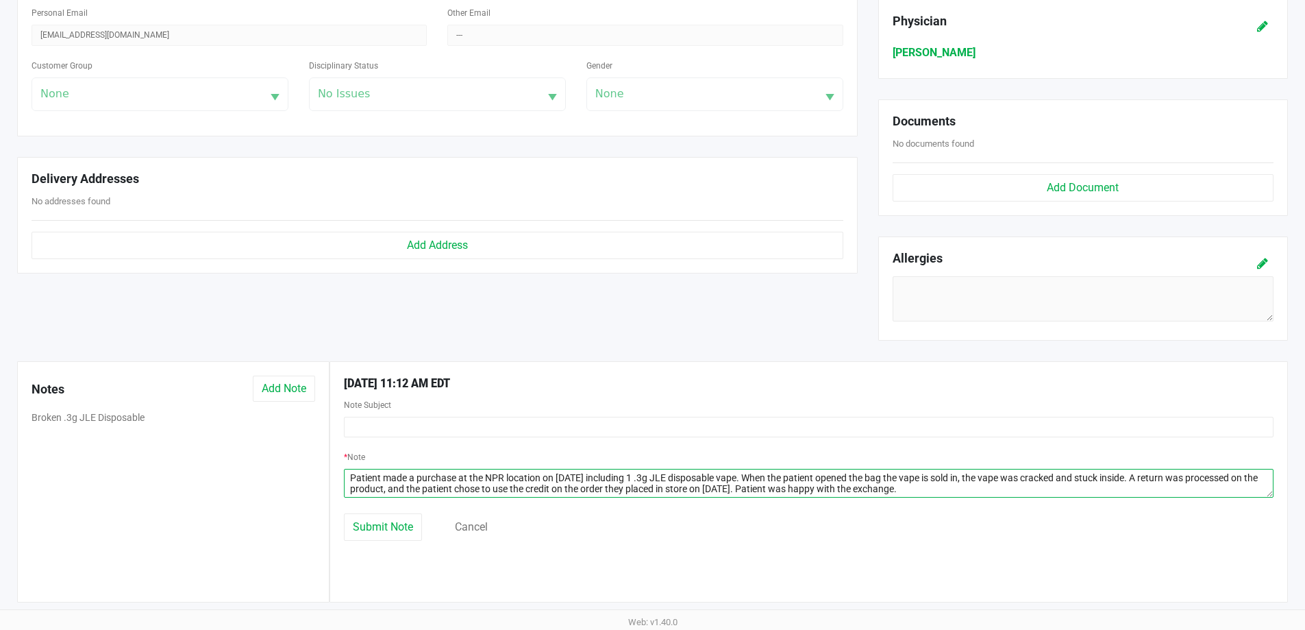
click at [353, 476] on textarea at bounding box center [809, 483] width 930 height 29
click at [566, 473] on textarea at bounding box center [809, 483] width 930 height 29
click at [583, 472] on textarea at bounding box center [809, 483] width 930 height 29
click at [604, 475] on textarea at bounding box center [809, 483] width 930 height 29
click at [606, 475] on textarea at bounding box center [809, 483] width 930 height 29
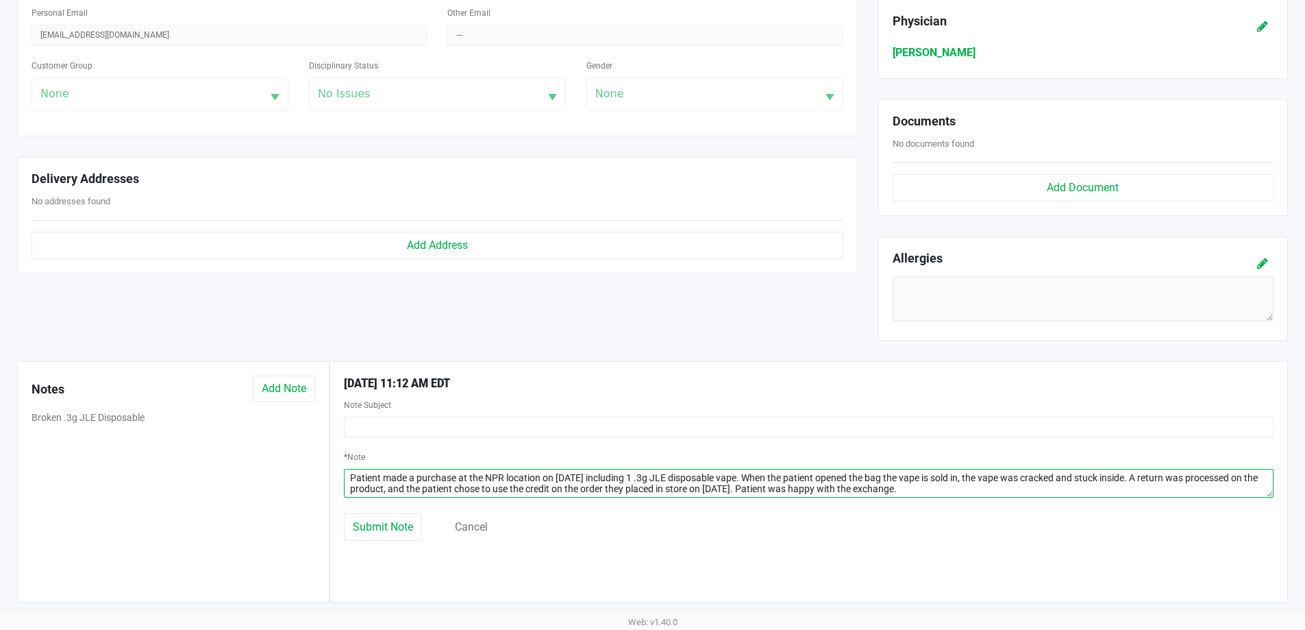
click at [762, 478] on textarea at bounding box center [809, 483] width 930 height 29
click at [916, 490] on textarea at bounding box center [809, 483] width 930 height 29
click at [1017, 492] on textarea at bounding box center [809, 483] width 930 height 29
click at [754, 485] on textarea at bounding box center [809, 483] width 930 height 29
click at [713, 488] on textarea at bounding box center [809, 483] width 930 height 29
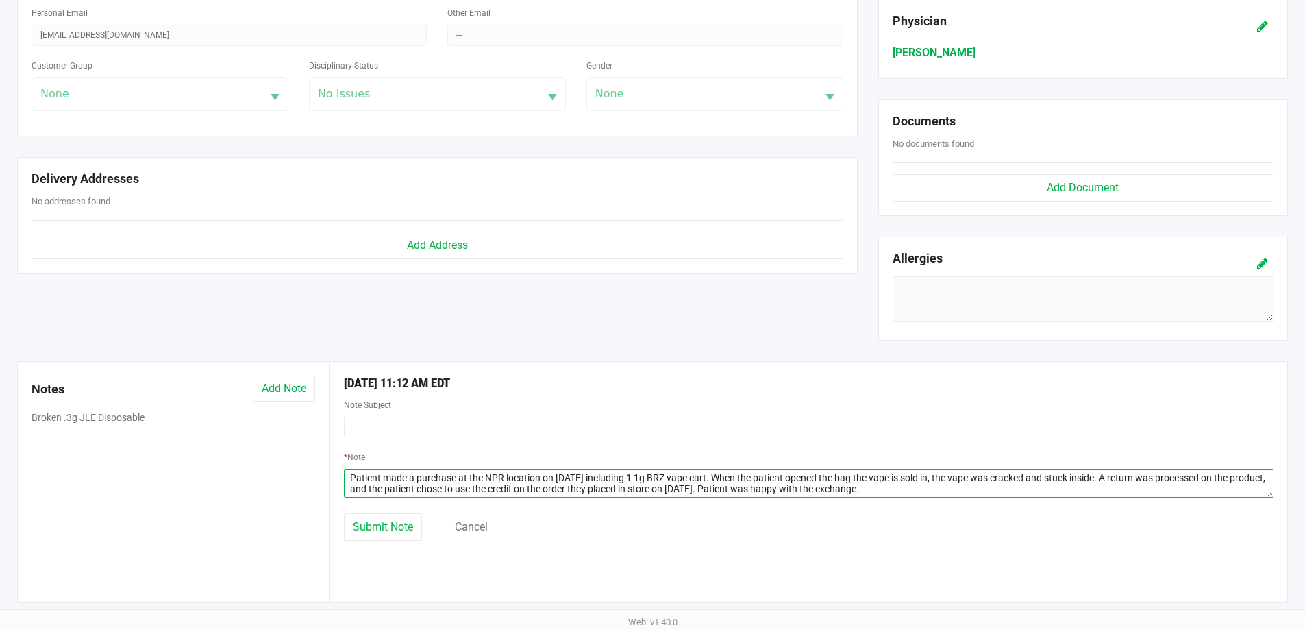
click at [730, 489] on textarea at bounding box center [809, 483] width 930 height 29
click at [757, 490] on textarea at bounding box center [809, 483] width 930 height 29
click at [951, 493] on textarea at bounding box center [809, 483] width 930 height 29
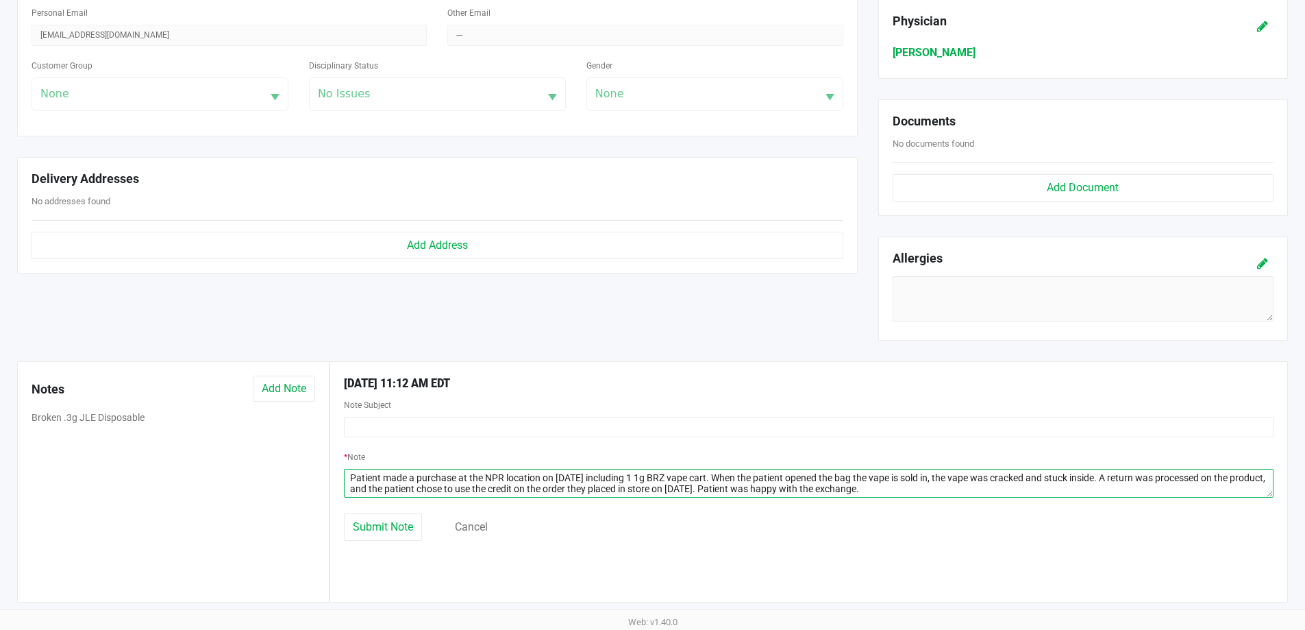
click at [372, 493] on textarea at bounding box center [809, 483] width 930 height 29
paste textarea "Batch: JUN25BRZ01C-0701"
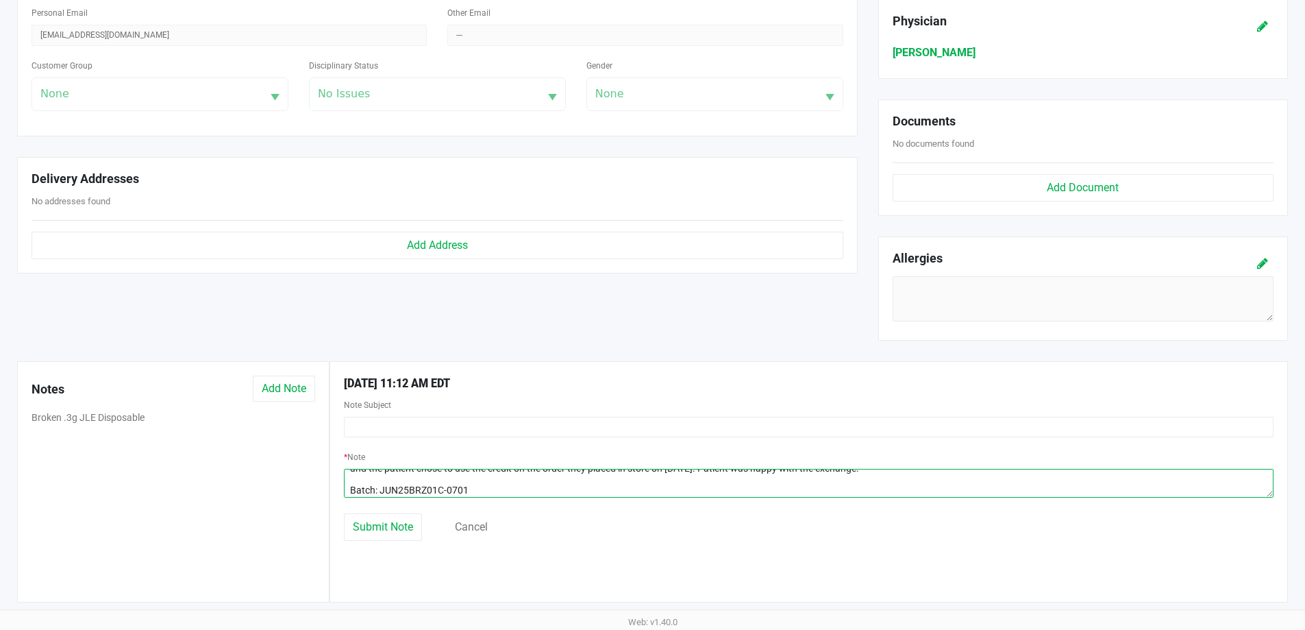
scroll to position [0, 0]
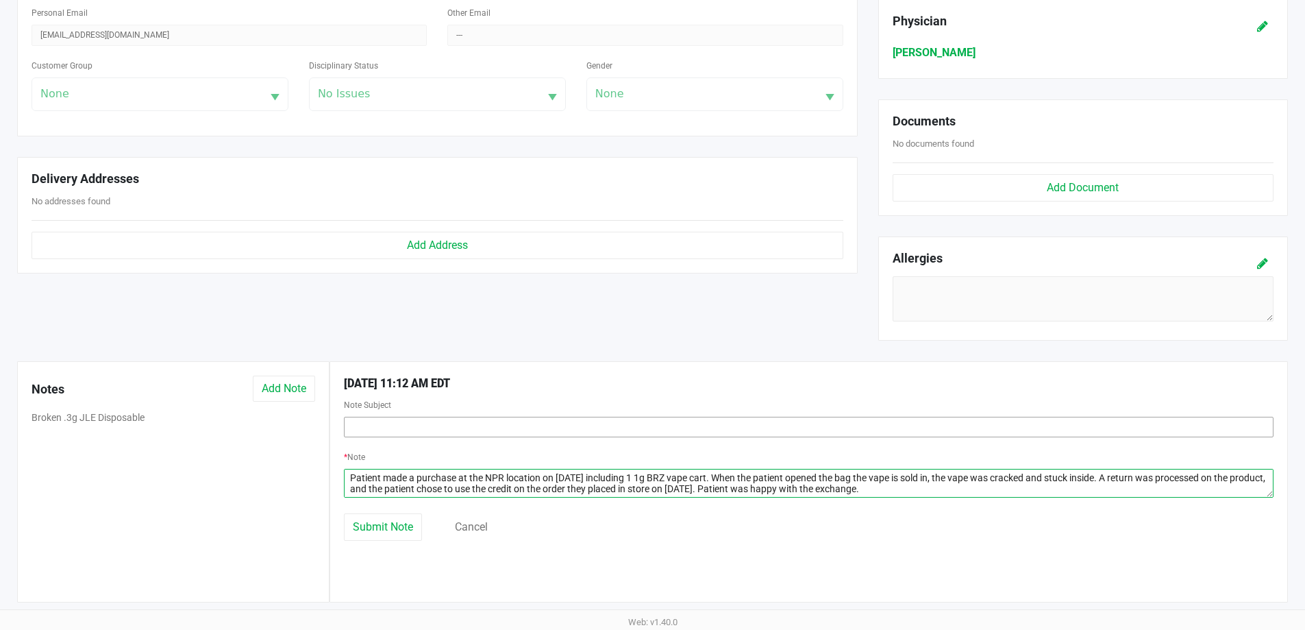
type textarea "Patient made a purchase at the NPR location on 07/30/2025 including 1 1g BRZ va…"
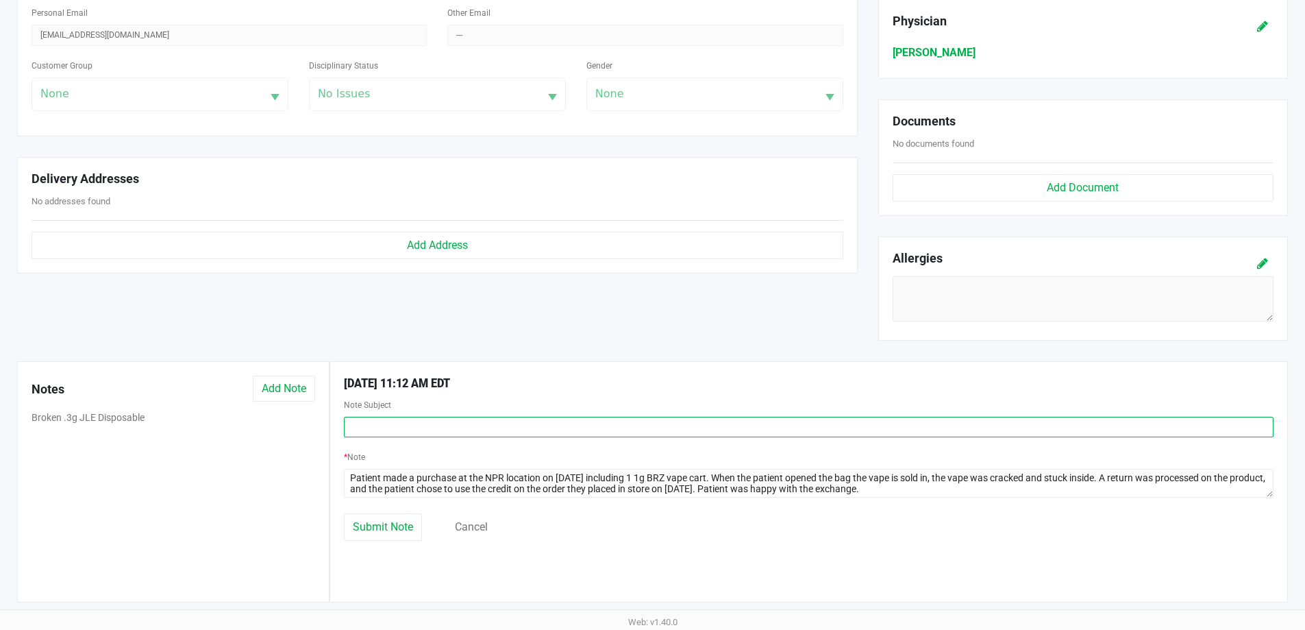
click at [400, 430] on input "text" at bounding box center [809, 427] width 930 height 21
type input "1g BRZ Vape Cart Return"
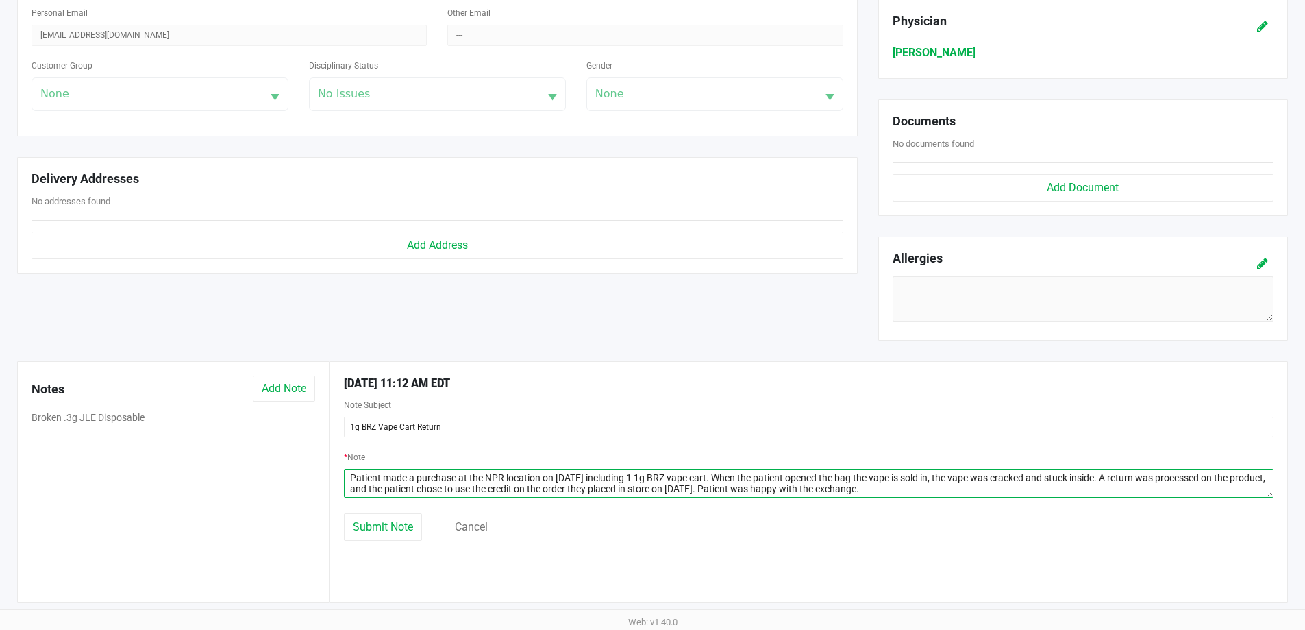
click at [1123, 475] on textarea at bounding box center [809, 483] width 930 height 29
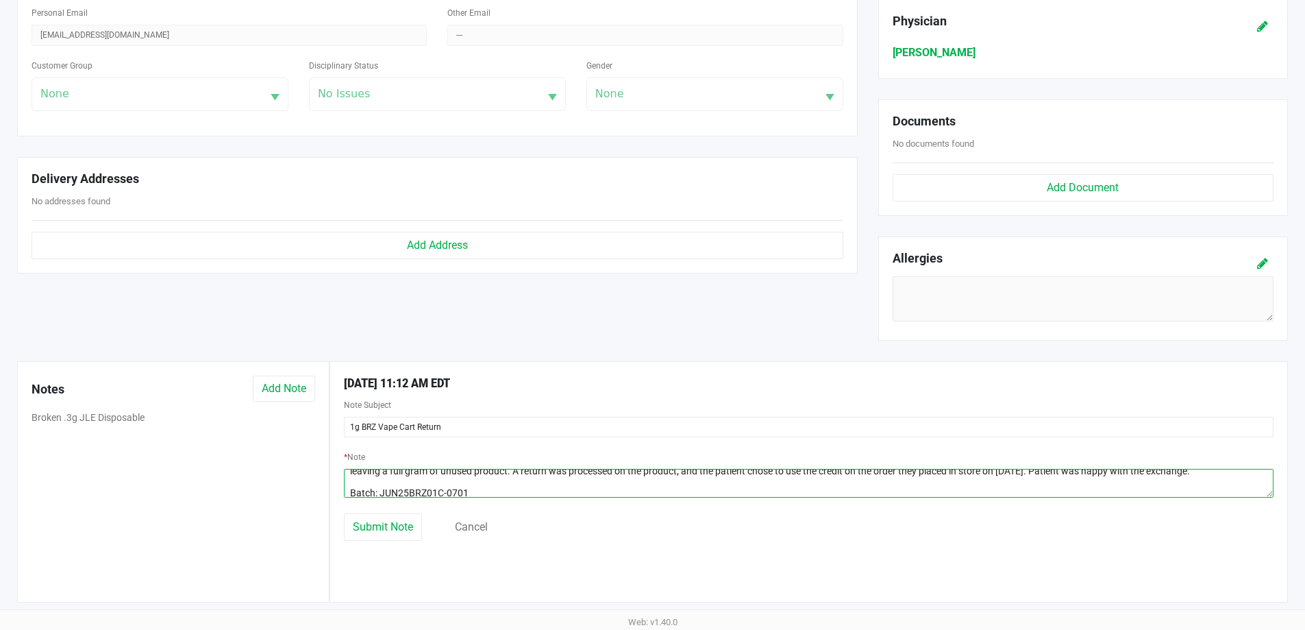
scroll to position [23, 0]
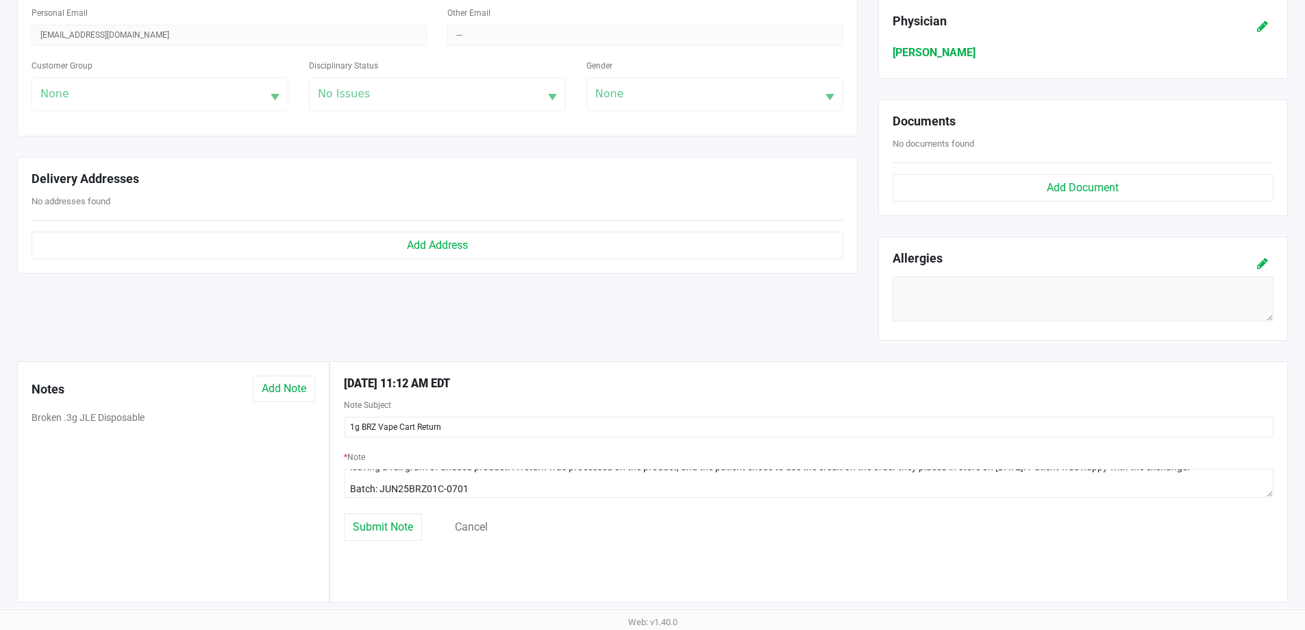
click at [536, 519] on div "Submit Note Cancel" at bounding box center [809, 526] width 950 height 27
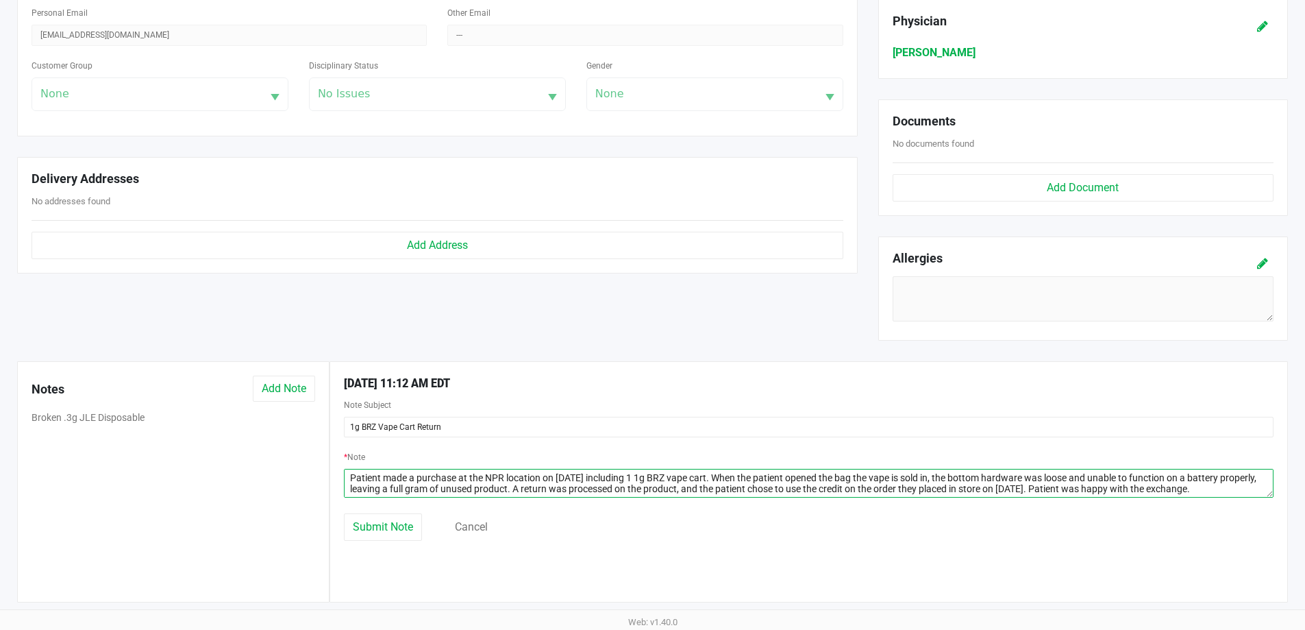
click at [1255, 491] on textarea at bounding box center [809, 483] width 930 height 29
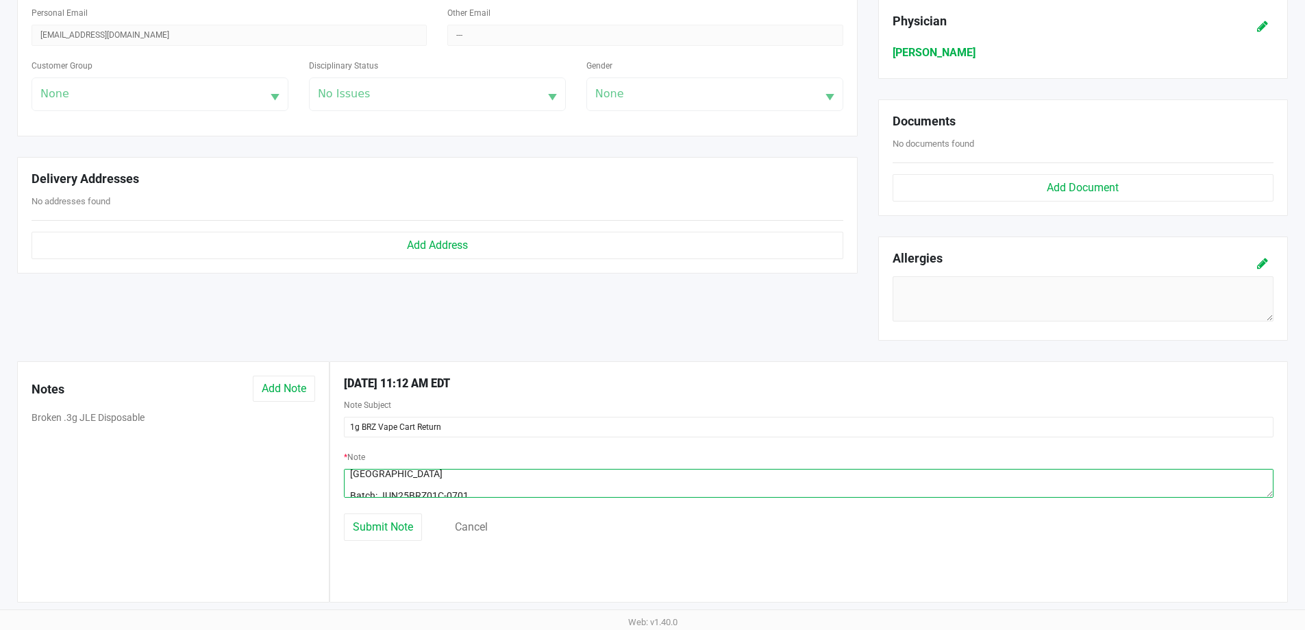
scroll to position [35, 0]
type textarea "Patient made a purchase at the NPR location on 07/30/2025 including 1 1g BRZ va…"
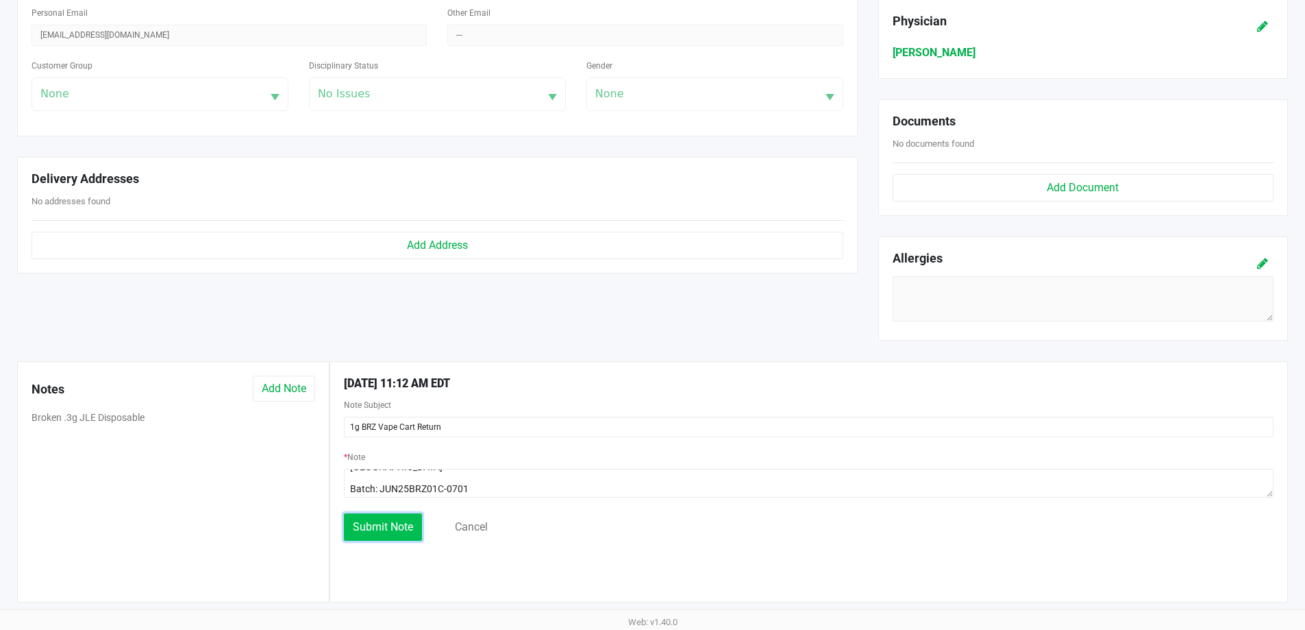
click at [383, 538] on button "Submit Note" at bounding box center [383, 526] width 78 height 27
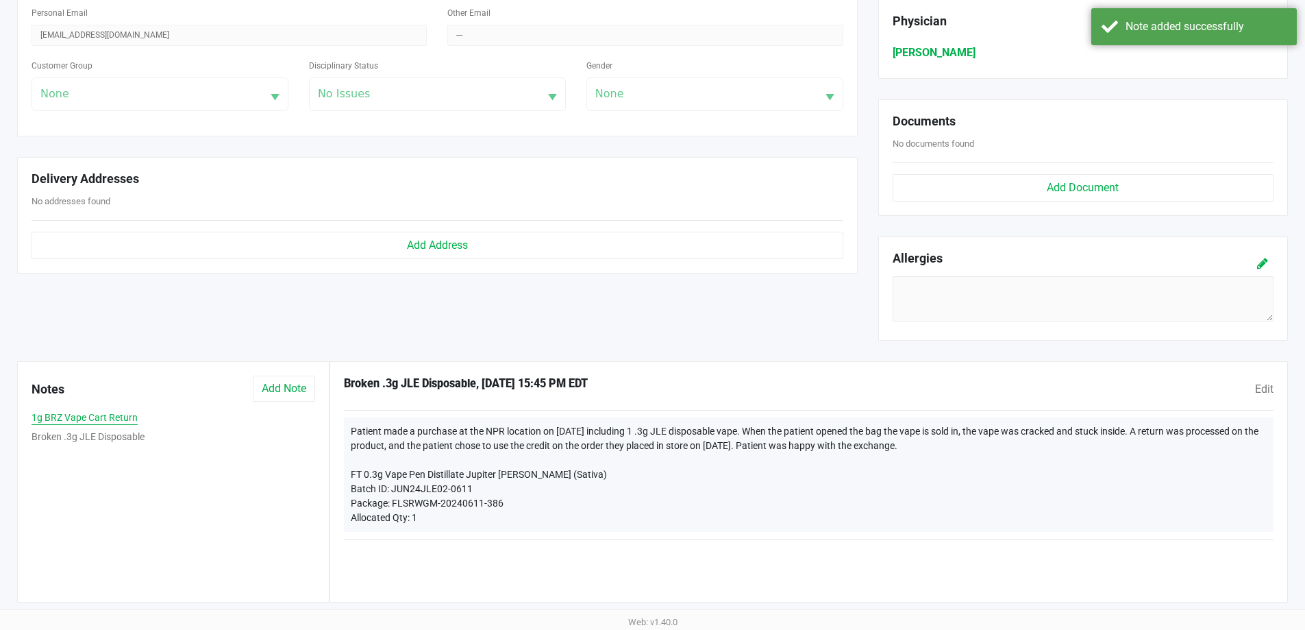
click at [87, 415] on button "1g BRZ Vape Cart Return" at bounding box center [85, 417] width 106 height 14
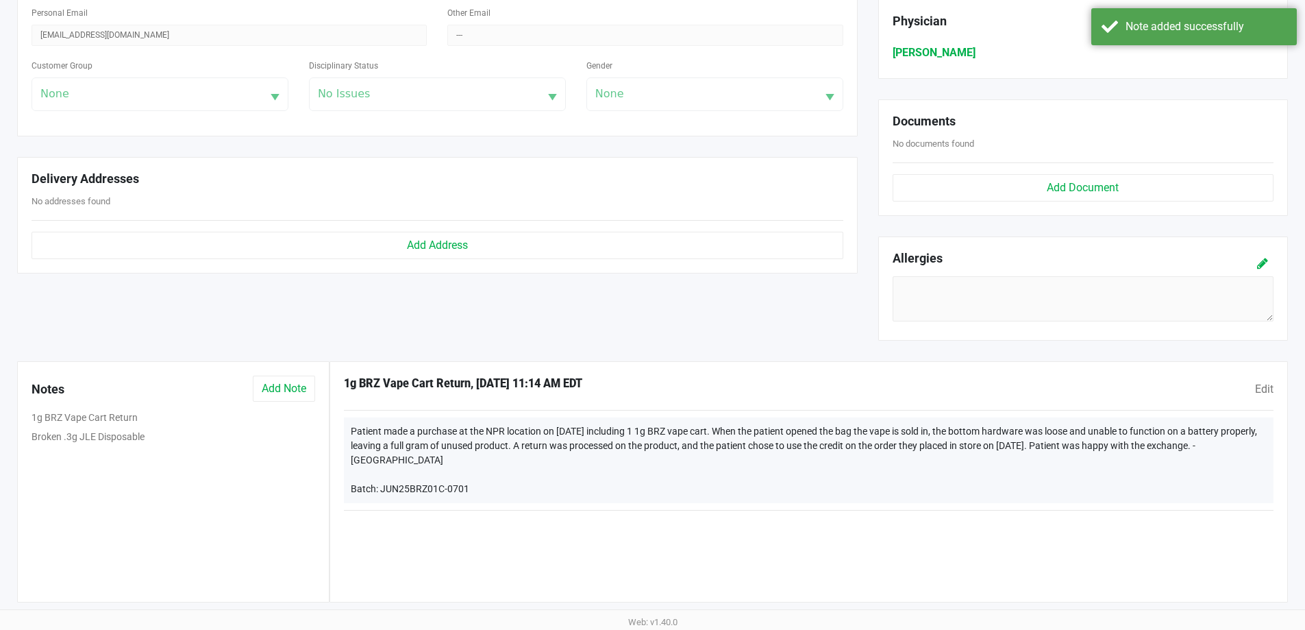
click at [116, 429] on div "Broken .3g JLE Disposable" at bounding box center [173, 438] width 304 height 19
click at [116, 432] on button "Broken .3g JLE Disposable" at bounding box center [88, 437] width 113 height 14
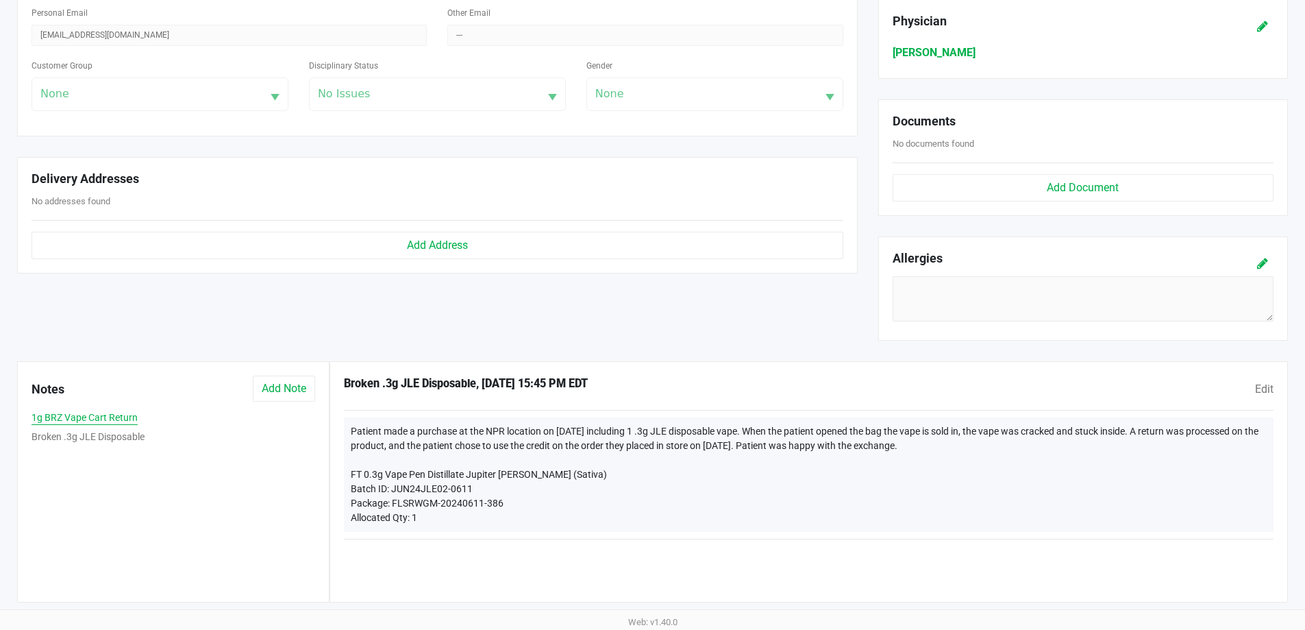
click at [111, 417] on button "1g BRZ Vape Cart Return" at bounding box center [85, 417] width 106 height 14
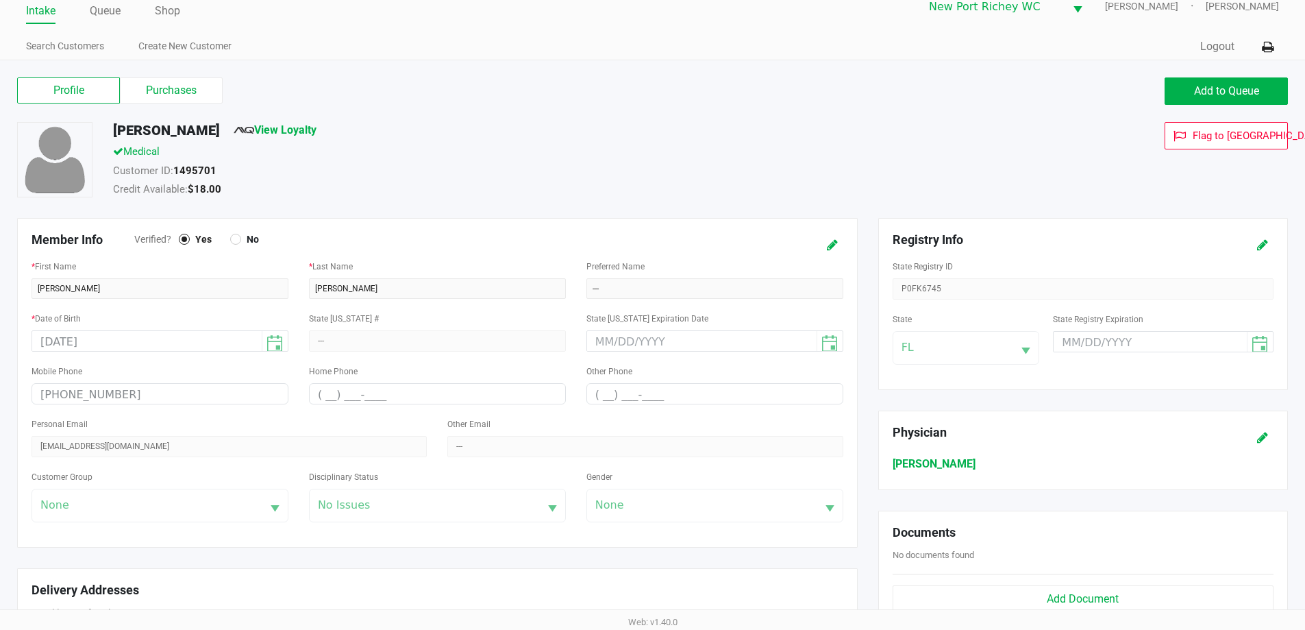
scroll to position [0, 0]
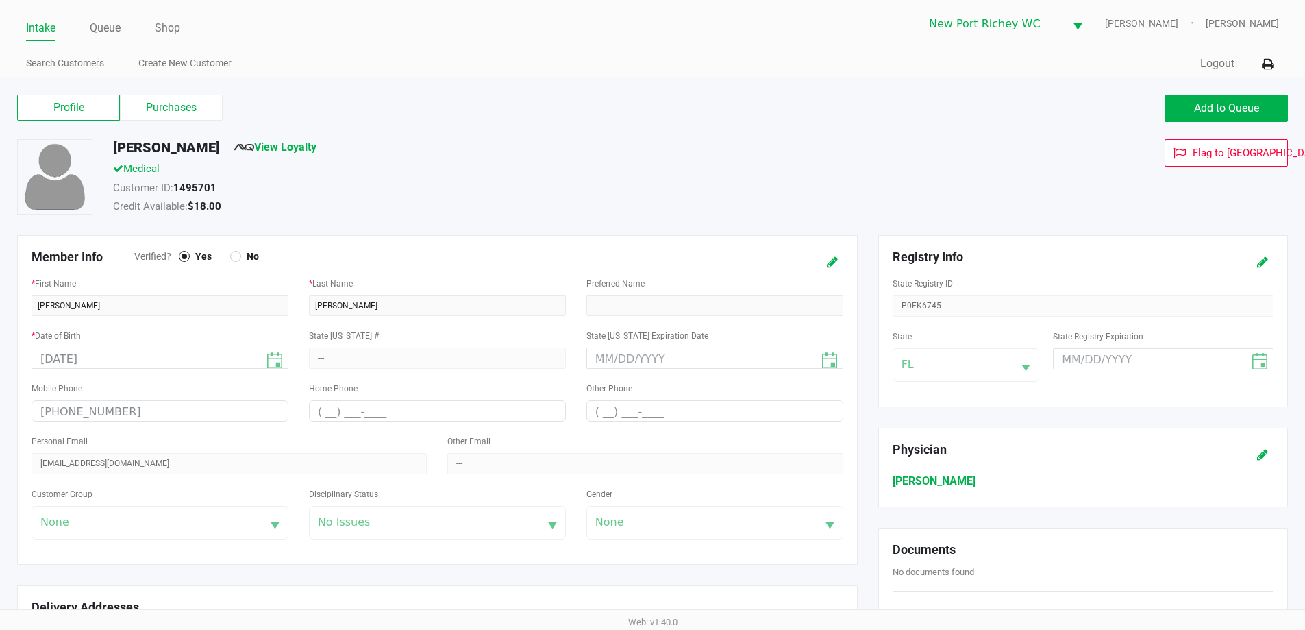
click at [46, 25] on link "Intake" at bounding box center [40, 27] width 29 height 19
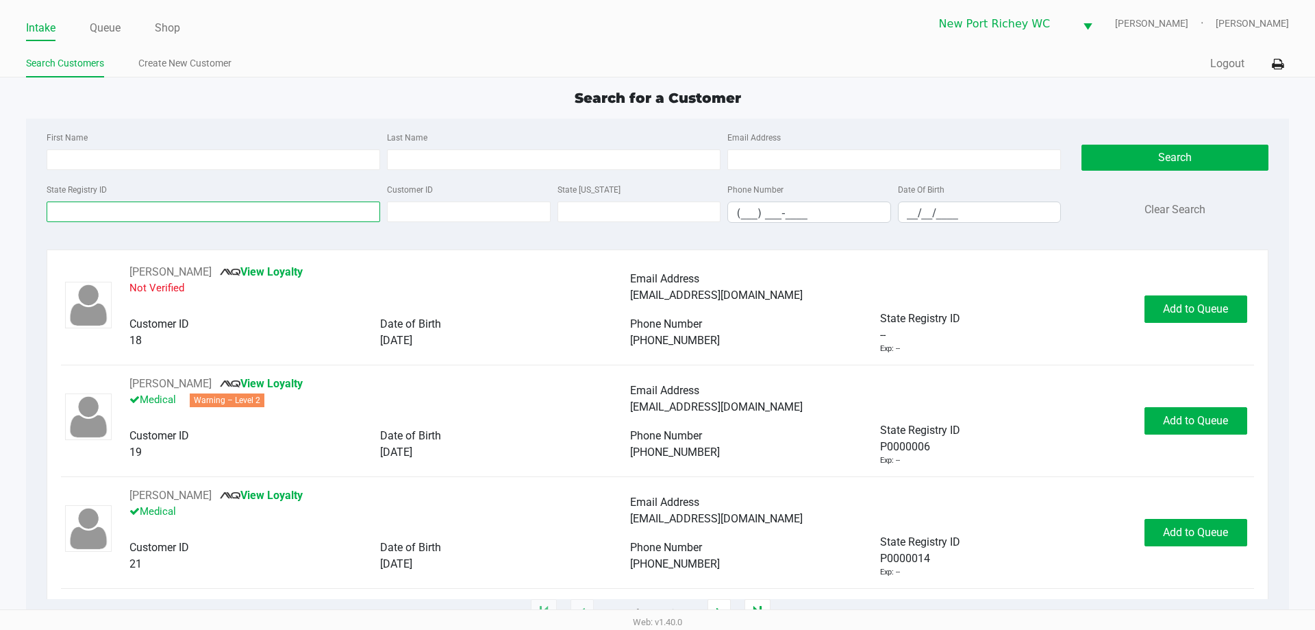
click at [97, 204] on input "State Registry ID" at bounding box center [214, 211] width 334 height 21
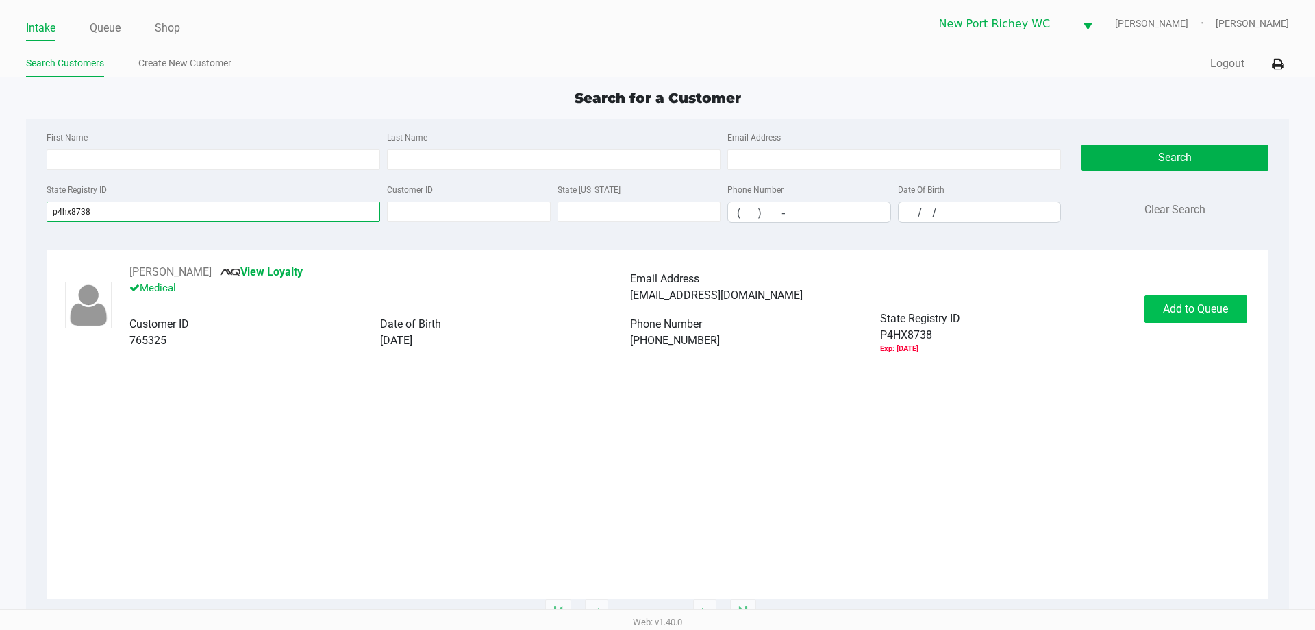
type input "p4hx8738"
click at [1170, 301] on button "Add to Queue" at bounding box center [1196, 308] width 103 height 27
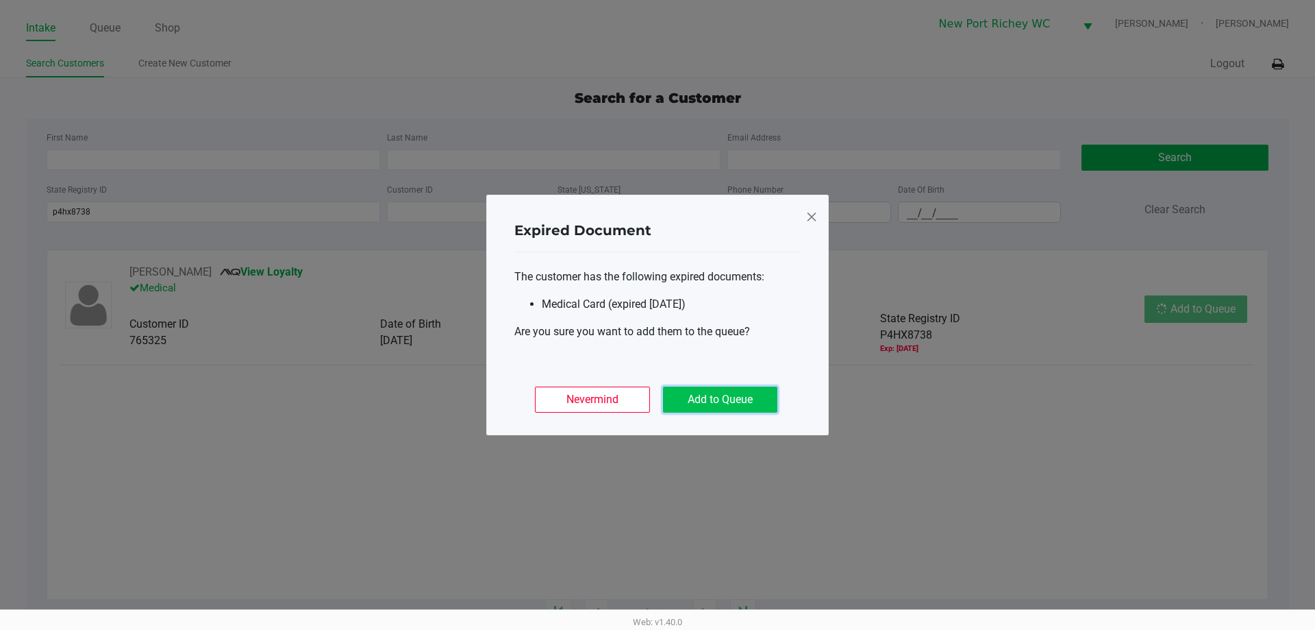
click at [710, 400] on button "Add to Queue" at bounding box center [720, 399] width 114 height 26
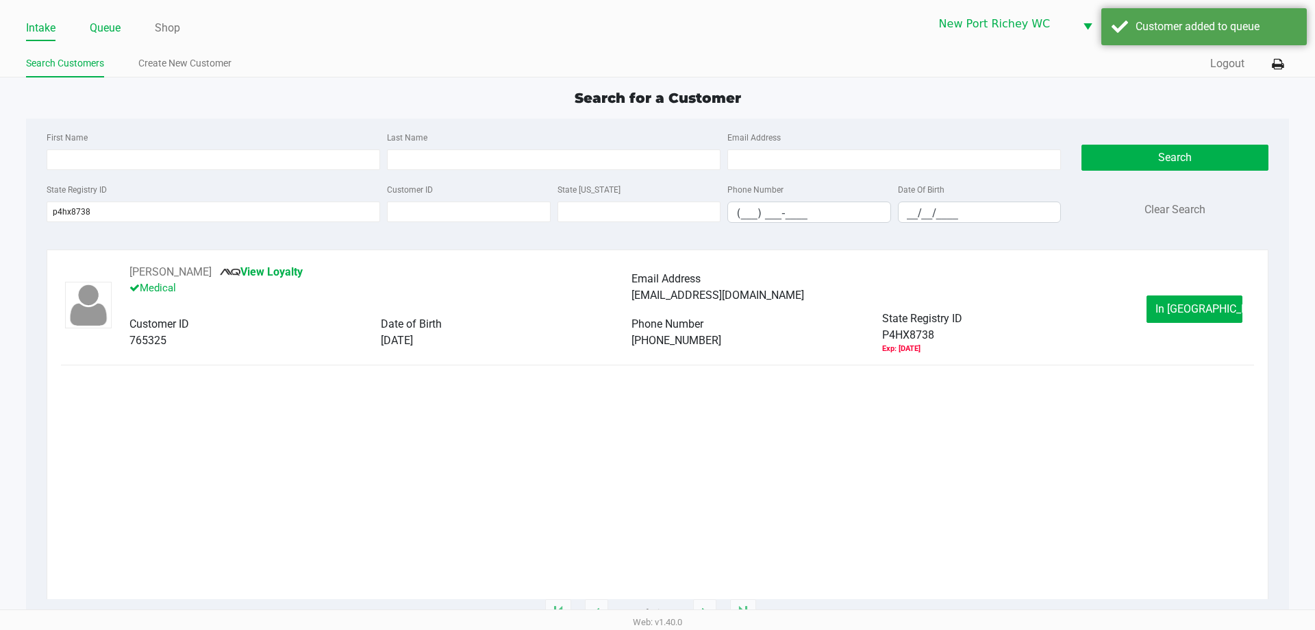
click at [92, 27] on link "Queue" at bounding box center [105, 27] width 31 height 19
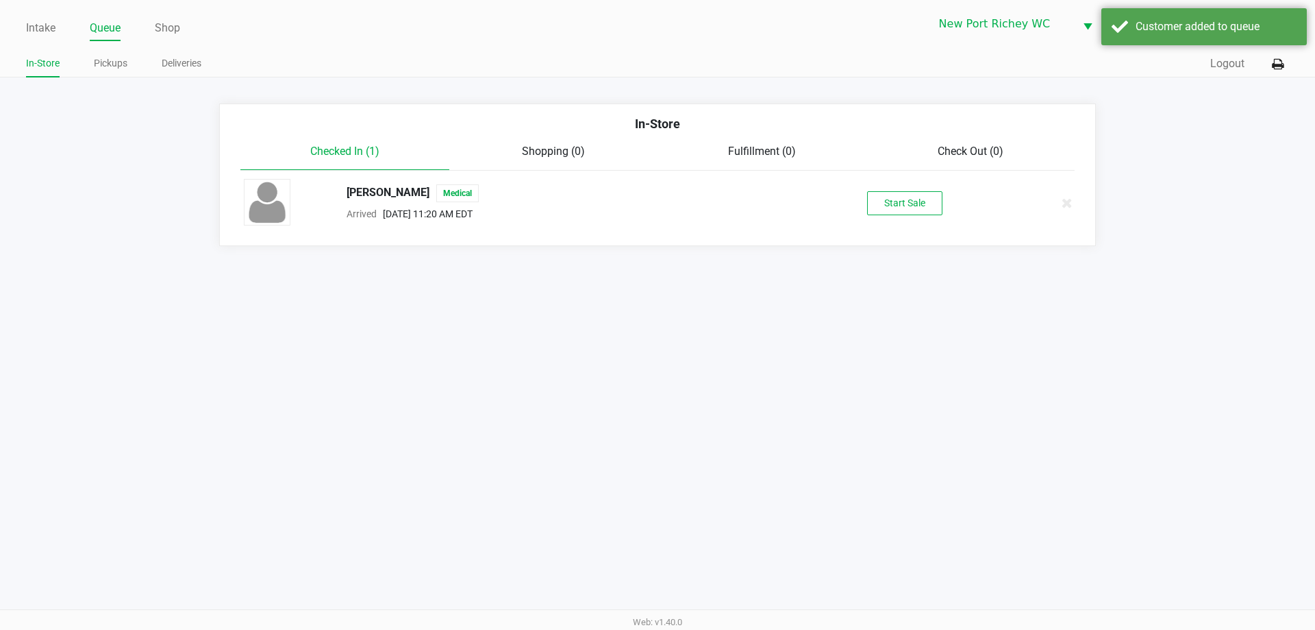
click at [867, 211] on div "Start Sale" at bounding box center [905, 203] width 212 height 24
click at [879, 206] on button "Start Sale" at bounding box center [904, 203] width 75 height 24
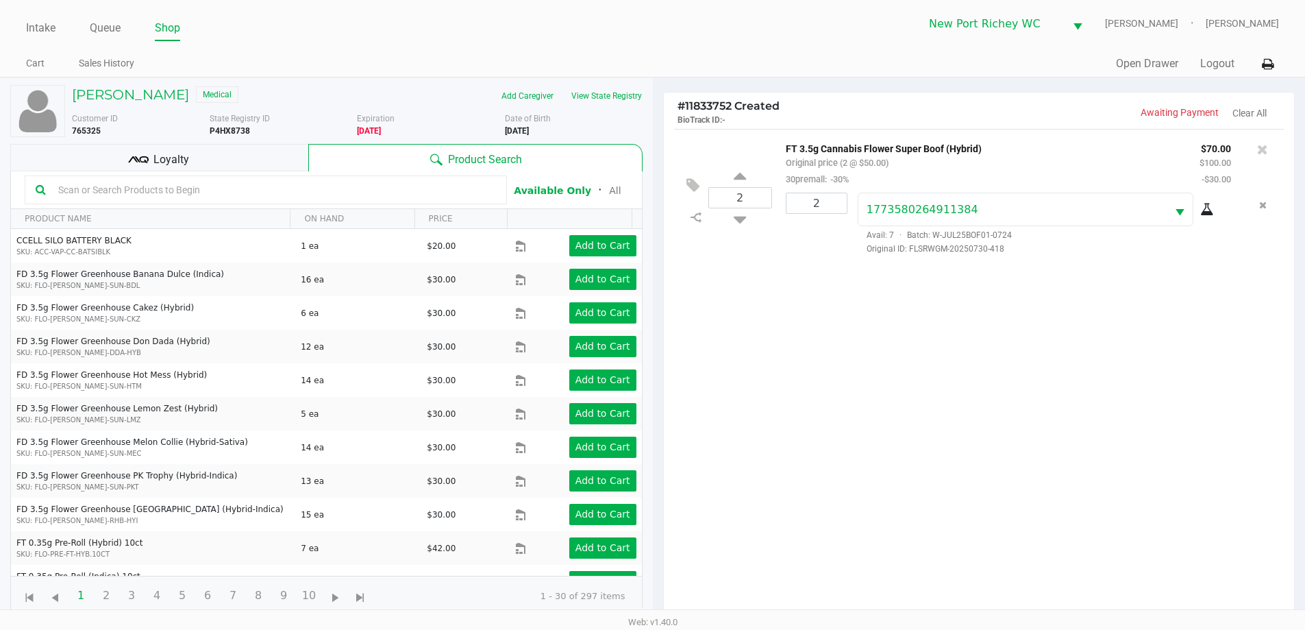
click at [257, 156] on div "Loyalty" at bounding box center [159, 157] width 298 height 27
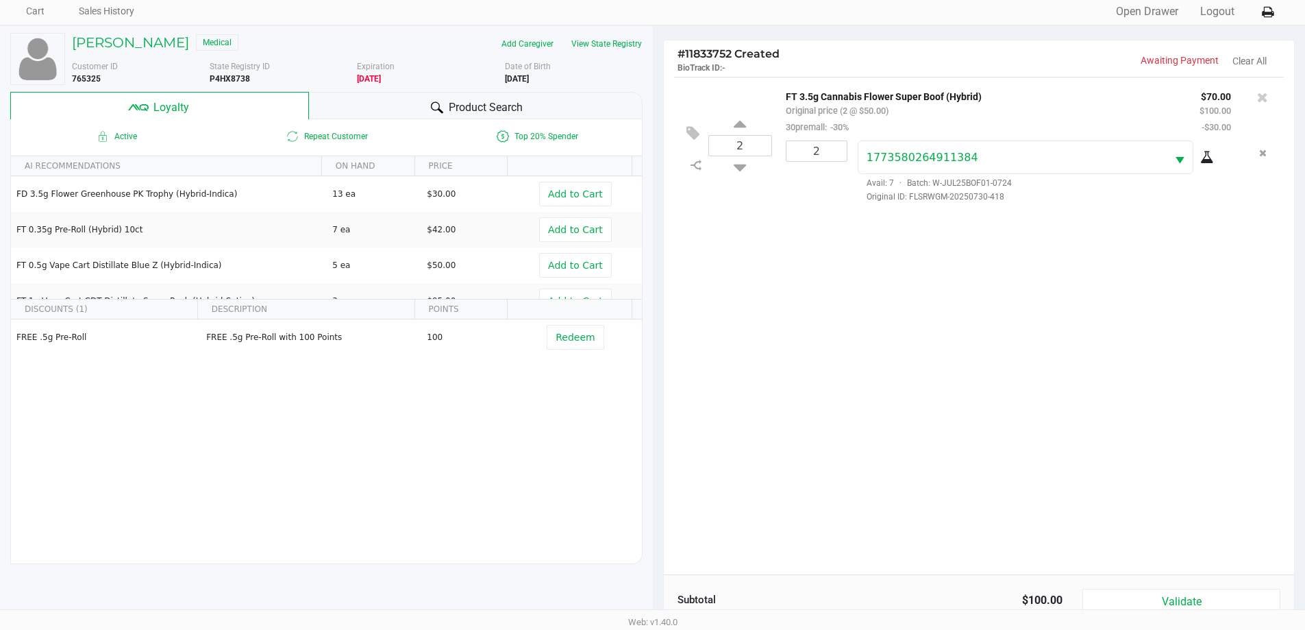
scroll to position [164, 0]
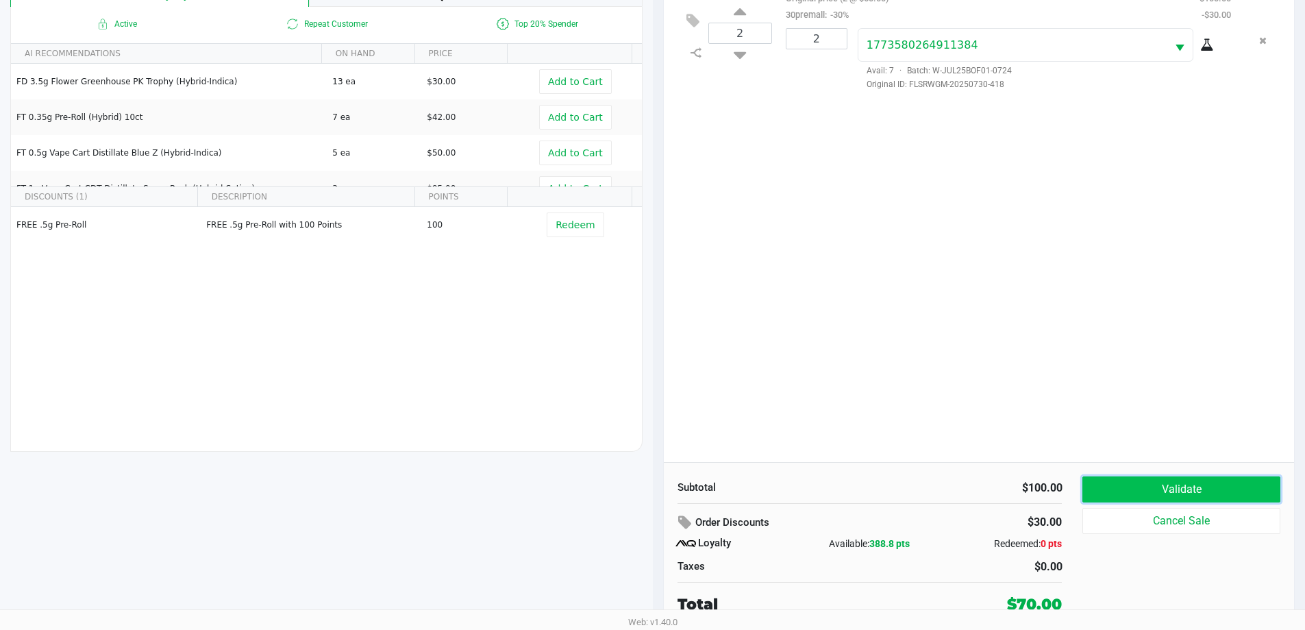
click at [1172, 489] on button "Validate" at bounding box center [1180, 489] width 197 height 26
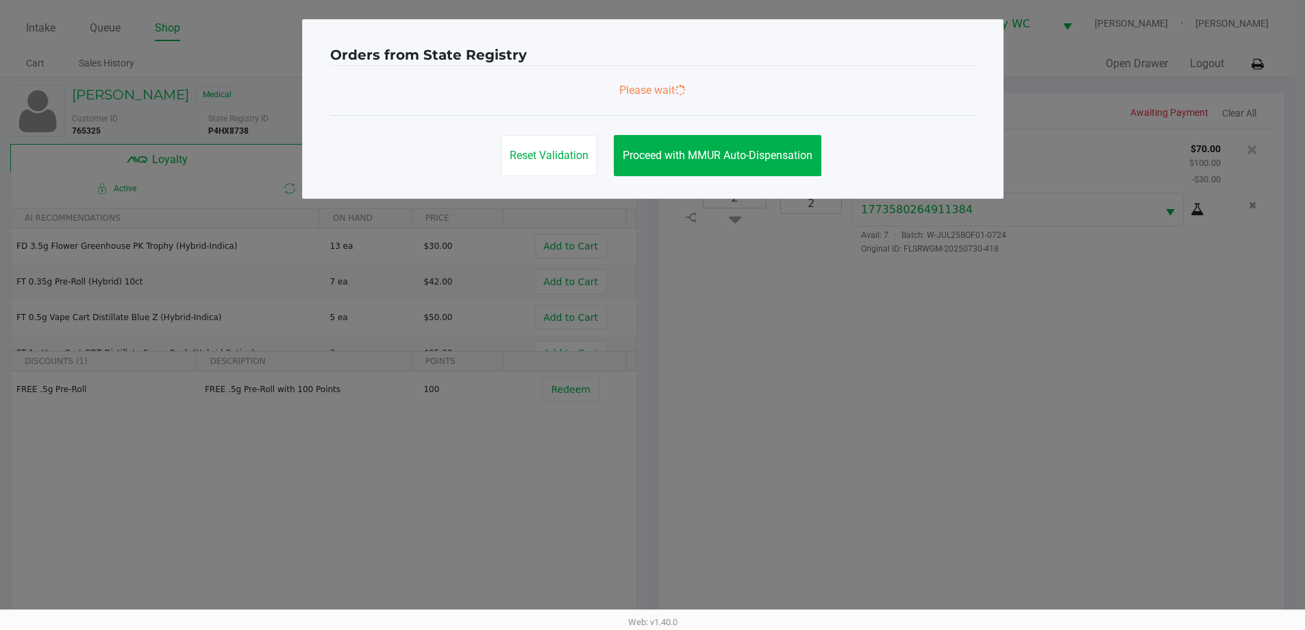
scroll to position [0, 0]
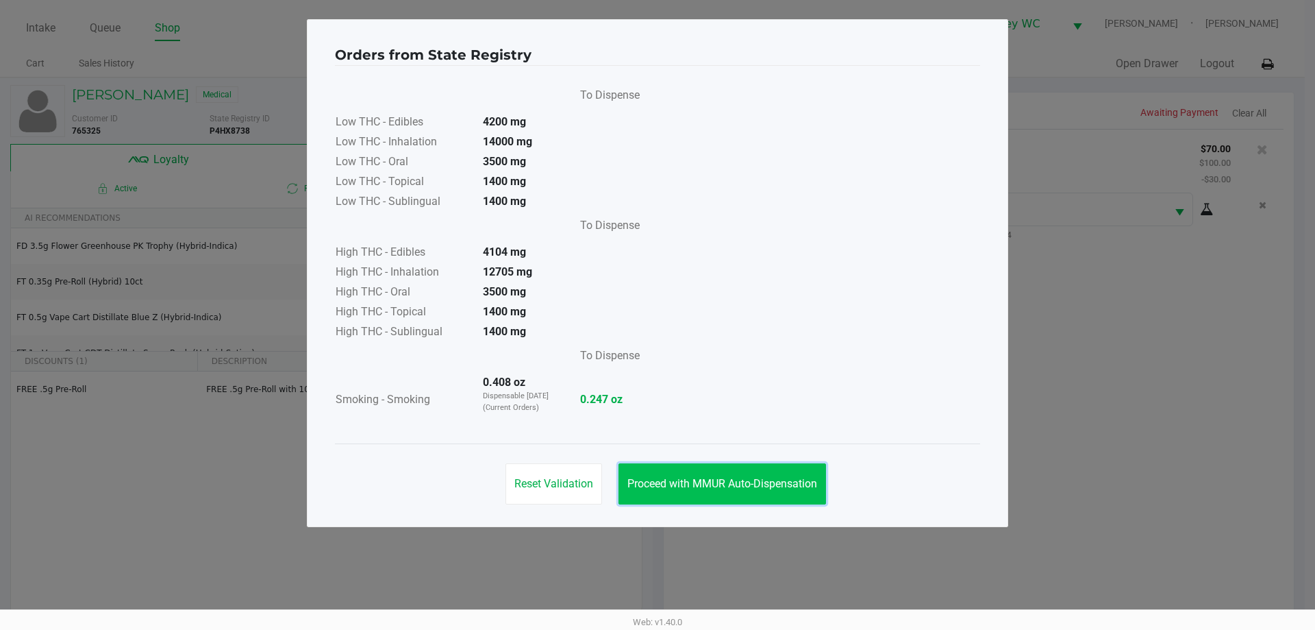
click at [713, 488] on span "Proceed with MMUR Auto-Dispensation" at bounding box center [723, 483] width 190 height 13
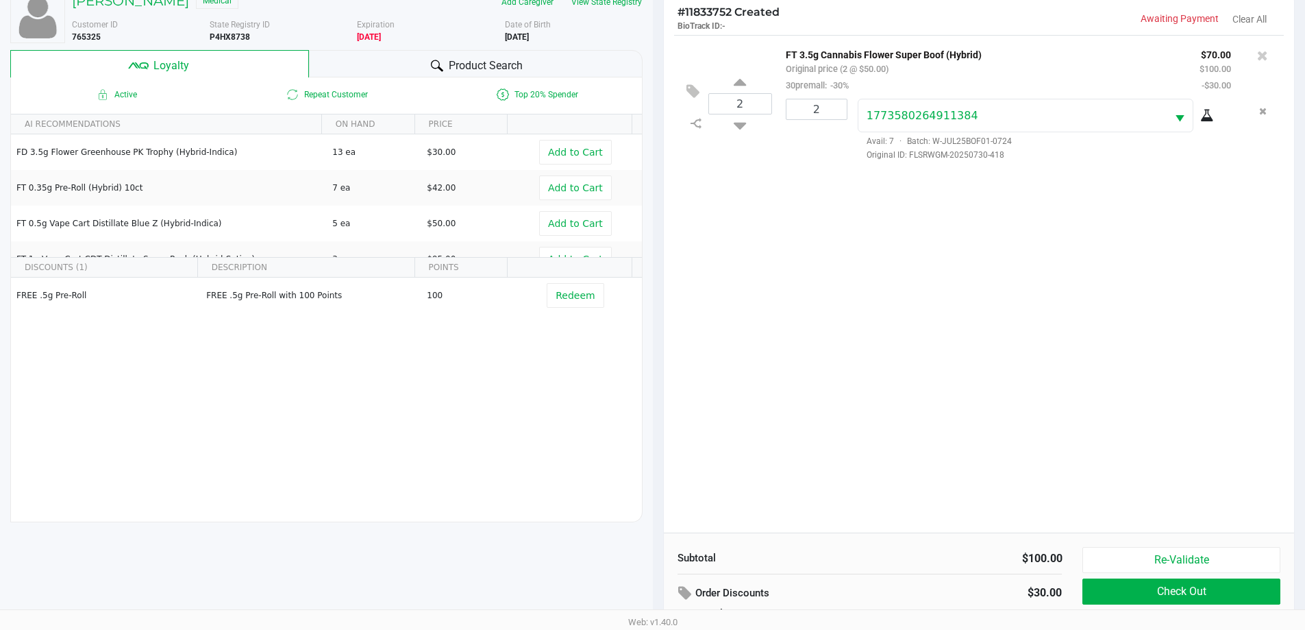
scroll to position [164, 0]
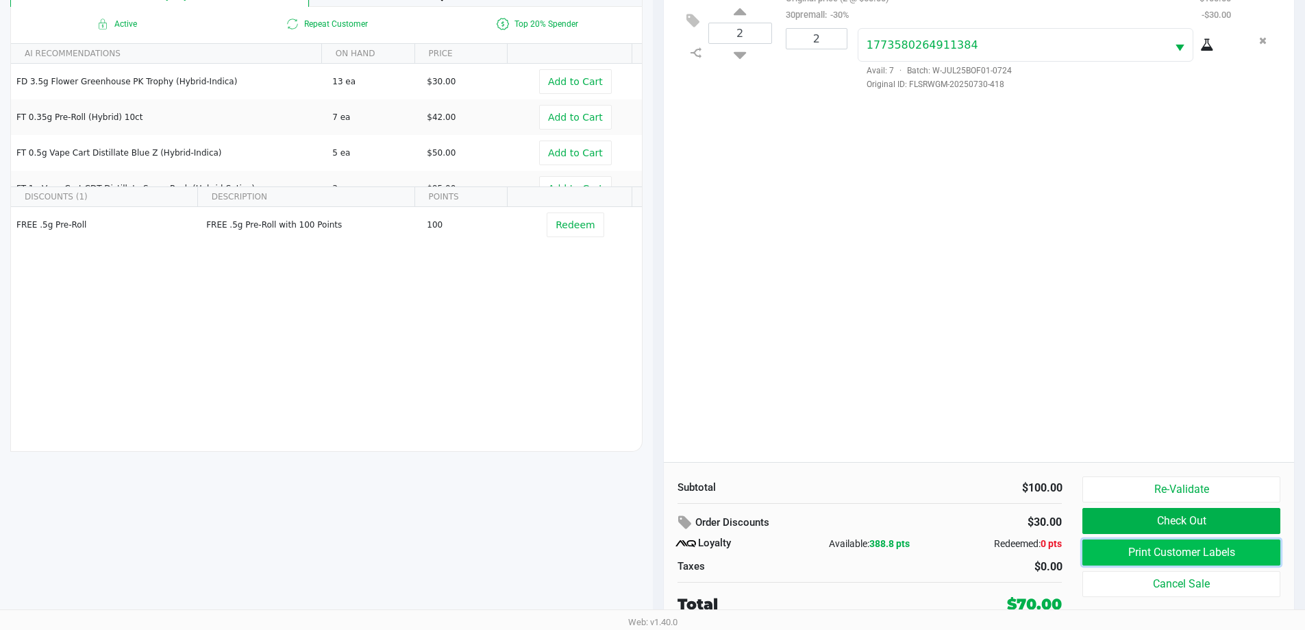
click at [1128, 548] on button "Print Customer Labels" at bounding box center [1180, 552] width 197 height 26
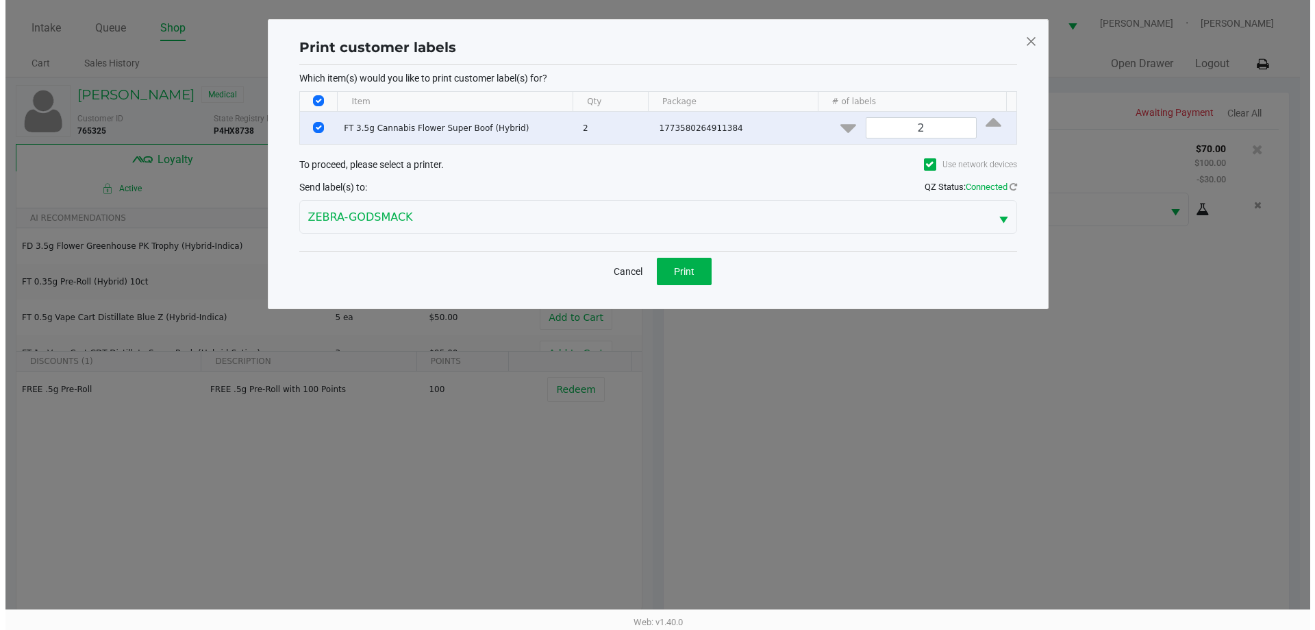
scroll to position [0, 0]
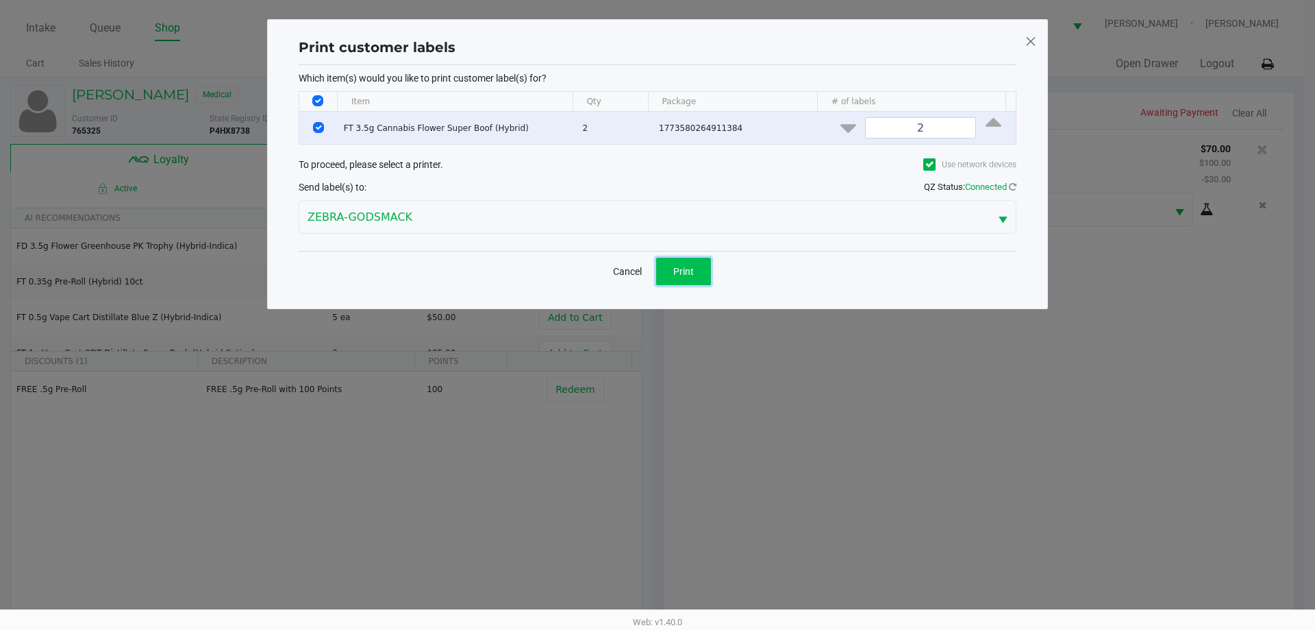
click at [697, 267] on button "Print" at bounding box center [683, 271] width 55 height 27
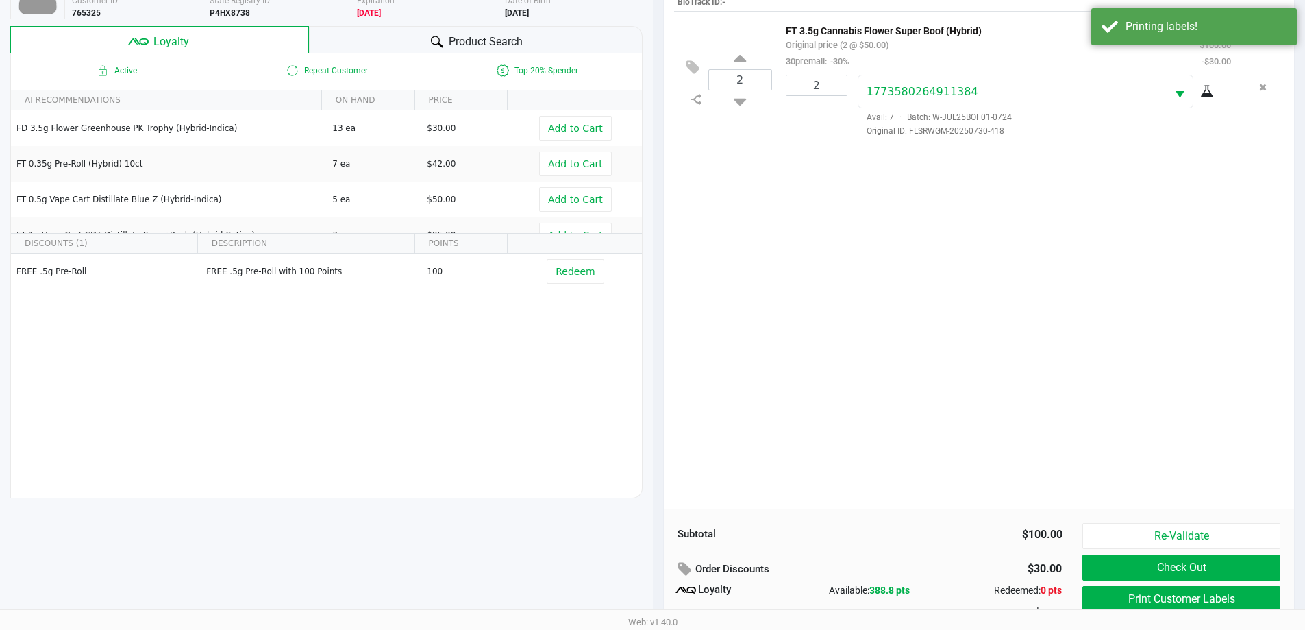
scroll to position [164, 0]
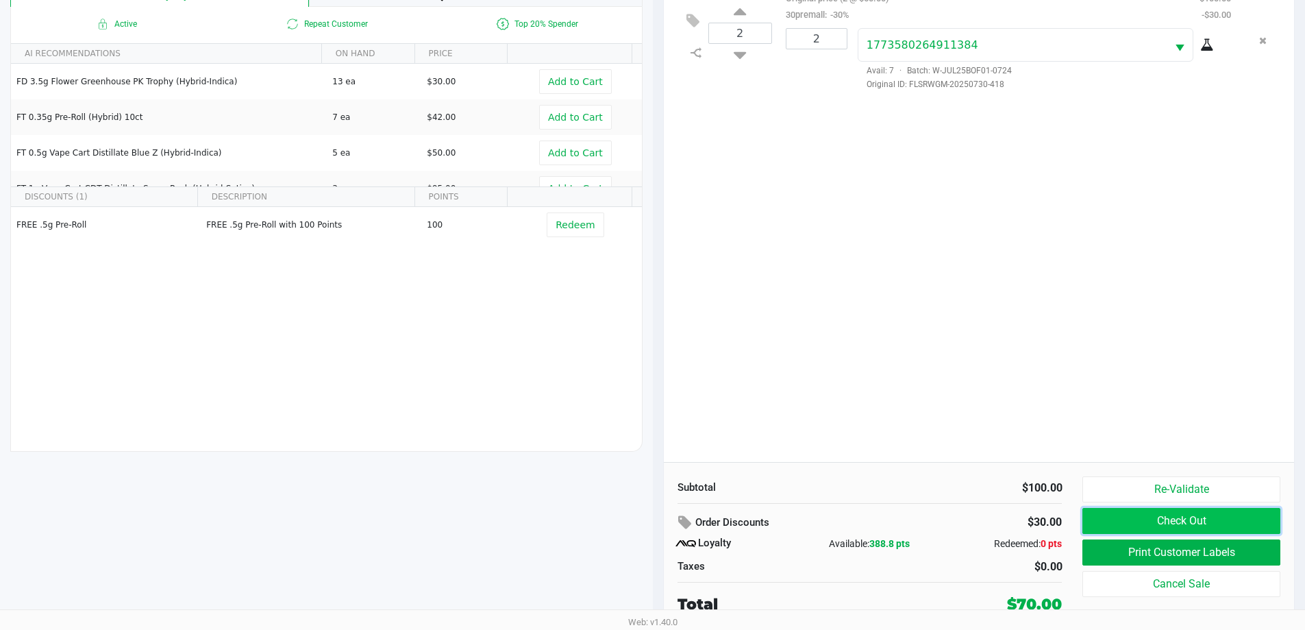
click at [1135, 517] on button "Check Out" at bounding box center [1180, 521] width 197 height 26
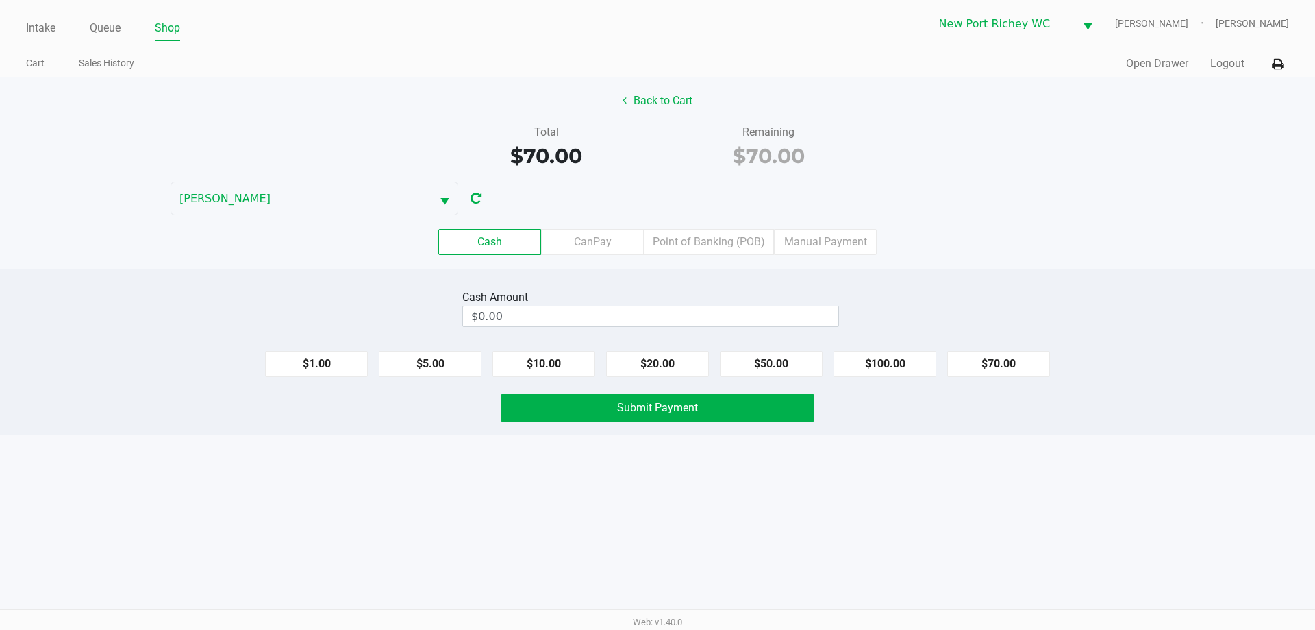
click at [730, 256] on div "Cash CanPay Point of Banking (POB) Manual Payment" at bounding box center [658, 241] width 1336 height 53
click at [729, 240] on label "Point of Banking (POB)" at bounding box center [709, 242] width 130 height 26
click at [0, 0] on 7 "Point of Banking (POB)" at bounding box center [0, 0] width 0 height 0
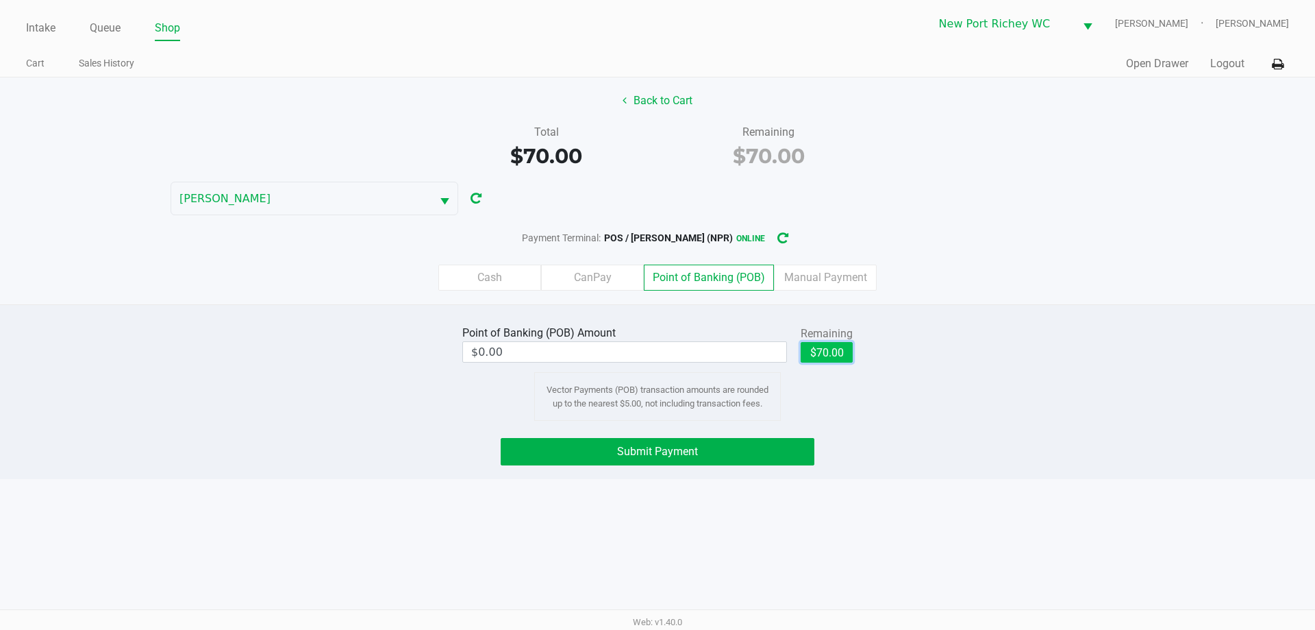
click at [830, 350] on button "$70.00" at bounding box center [827, 352] width 52 height 21
type input "$70.00"
click at [695, 445] on span "Submit Payment" at bounding box center [657, 451] width 81 height 13
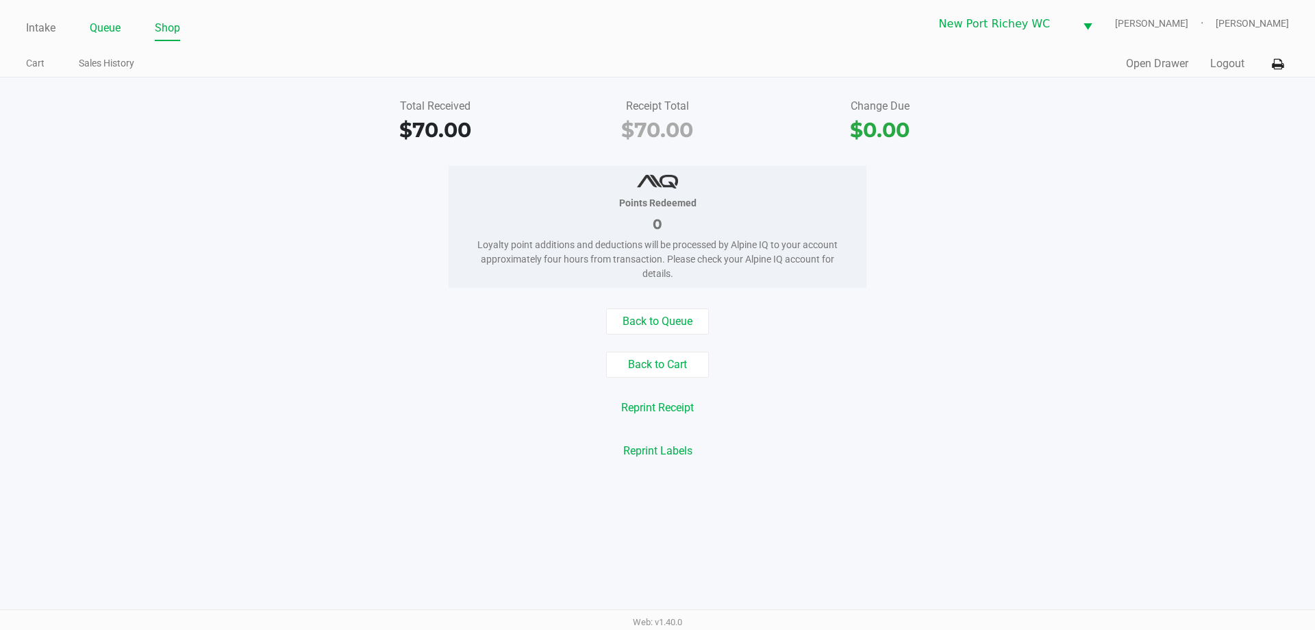
click at [98, 19] on link "Queue" at bounding box center [105, 27] width 31 height 19
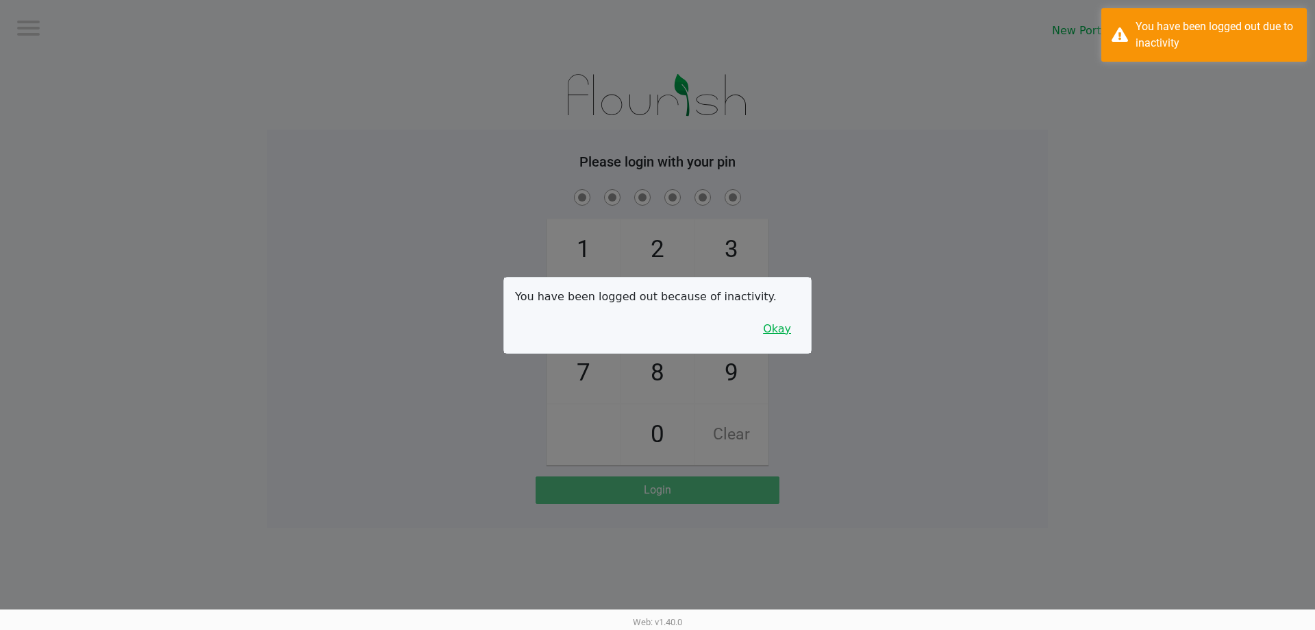
click at [770, 327] on button "Okay" at bounding box center [777, 329] width 46 height 26
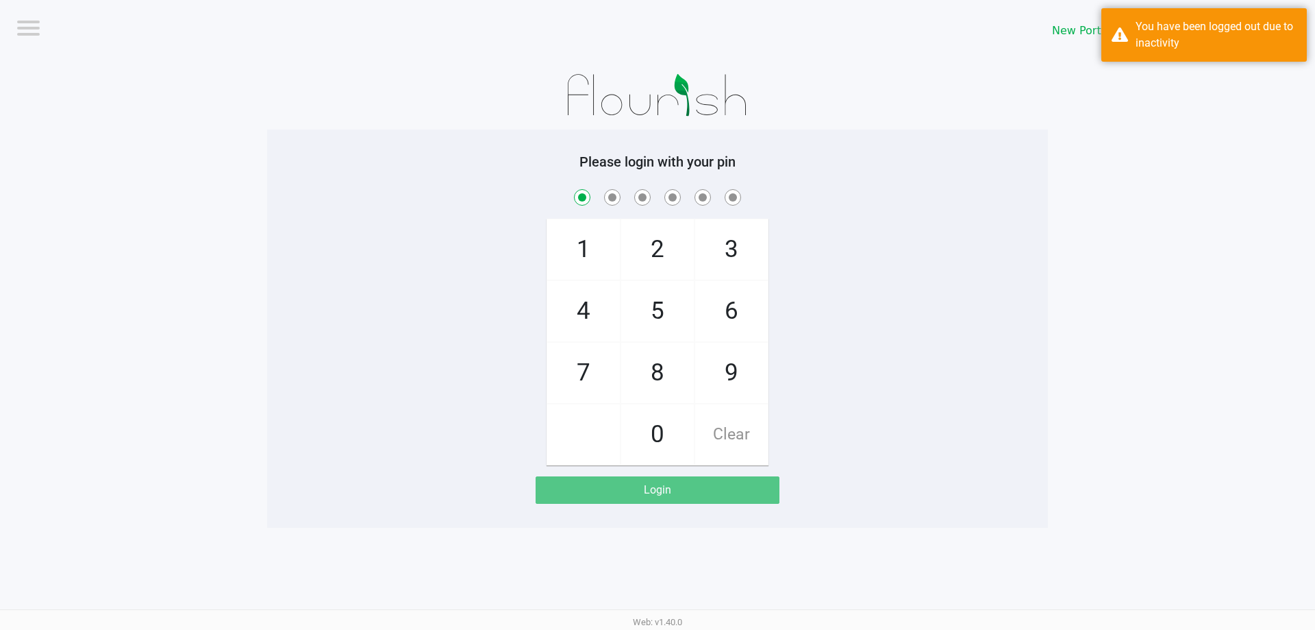
checkbox input "true"
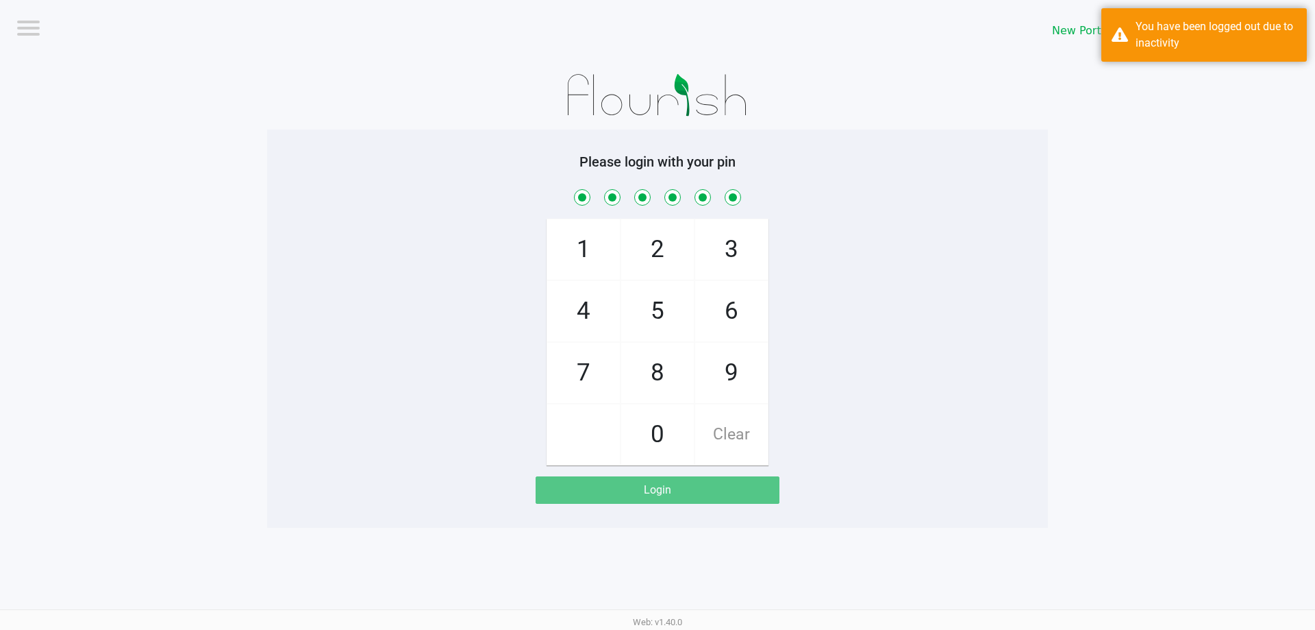
checkbox input "true"
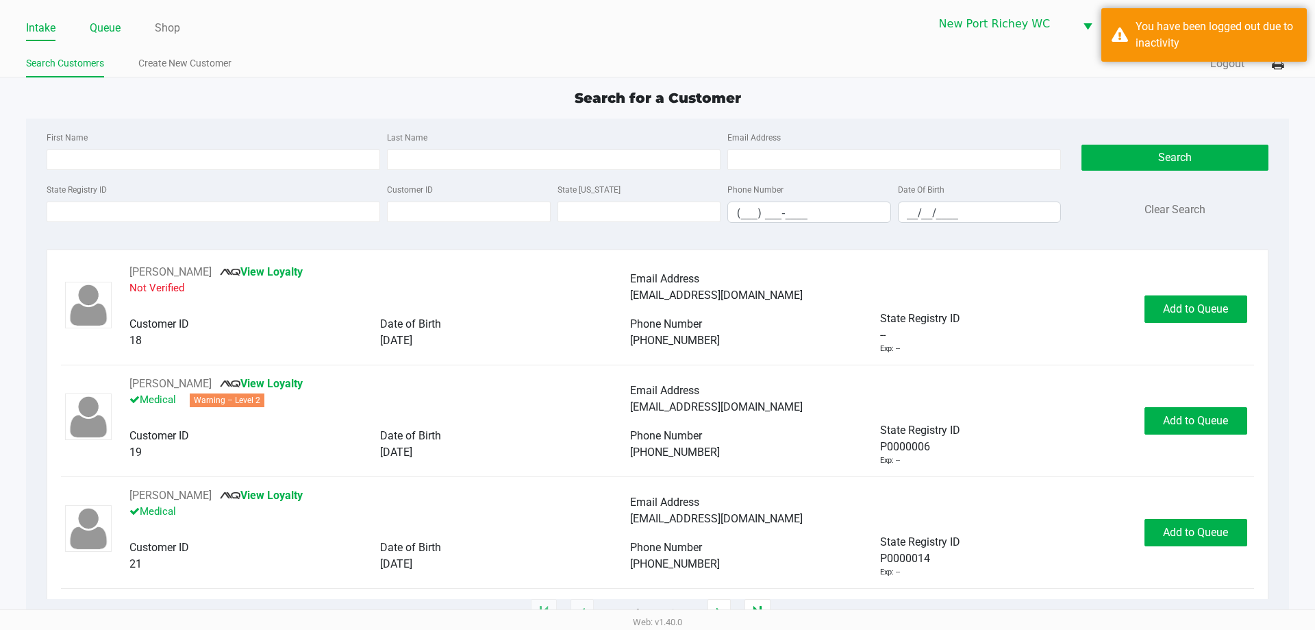
click at [113, 34] on link "Queue" at bounding box center [105, 27] width 31 height 19
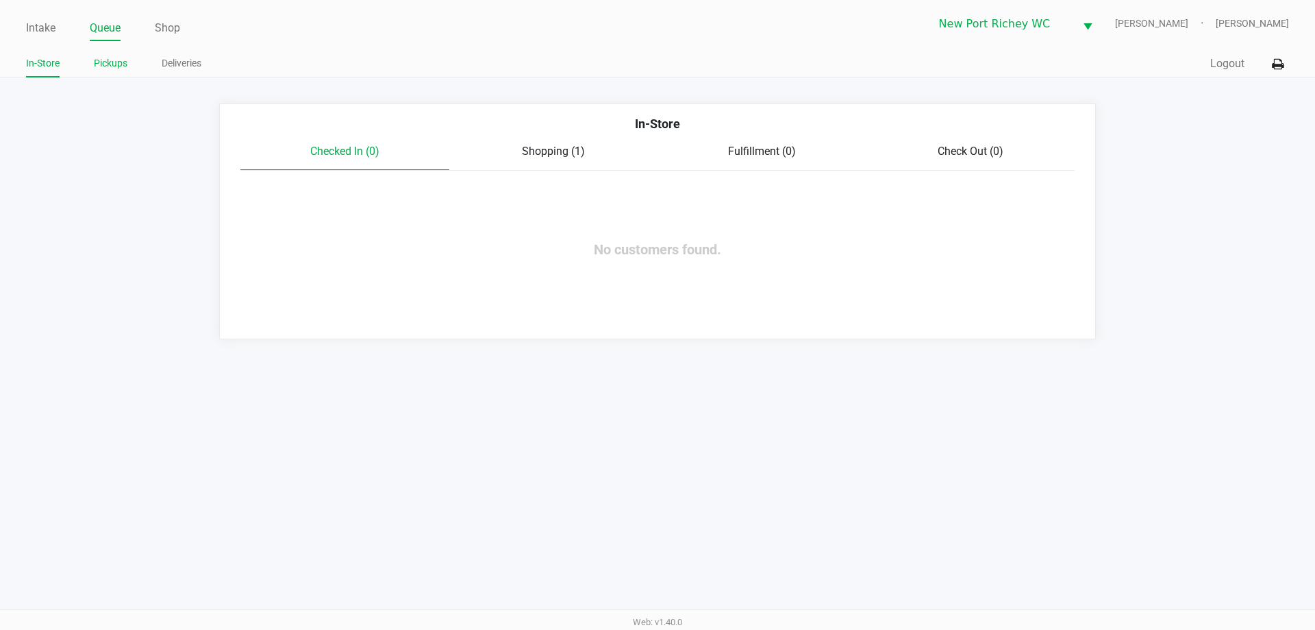
click at [123, 60] on link "Pickups" at bounding box center [111, 63] width 34 height 17
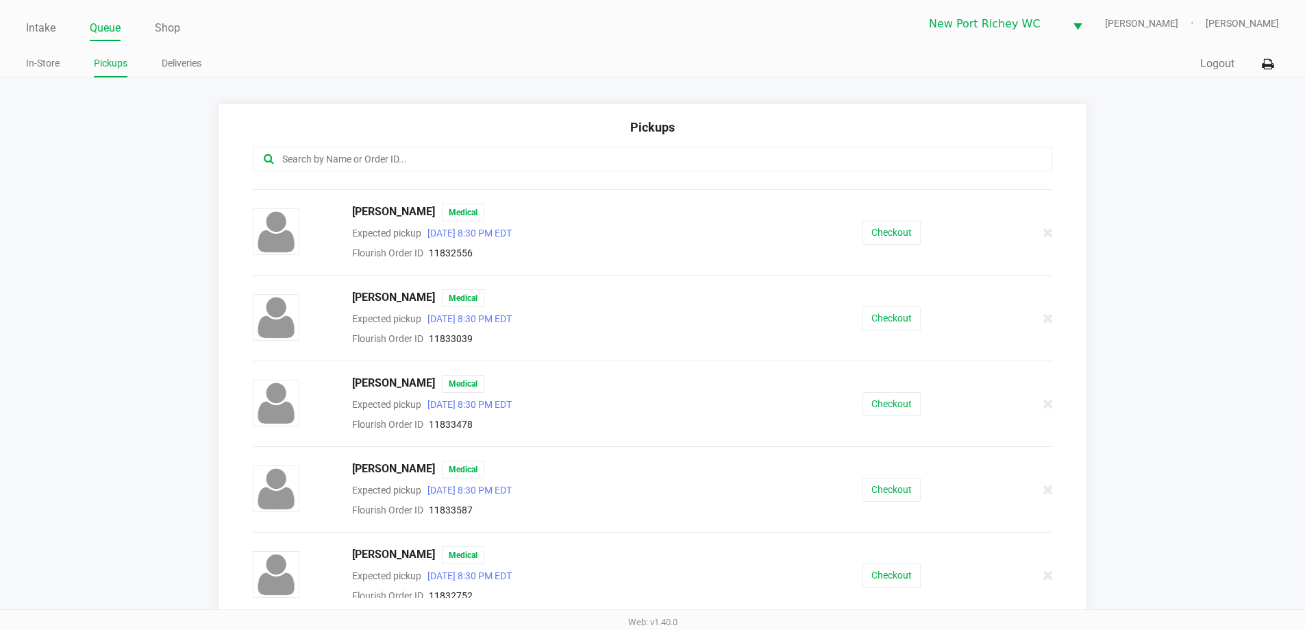
scroll to position [248, 0]
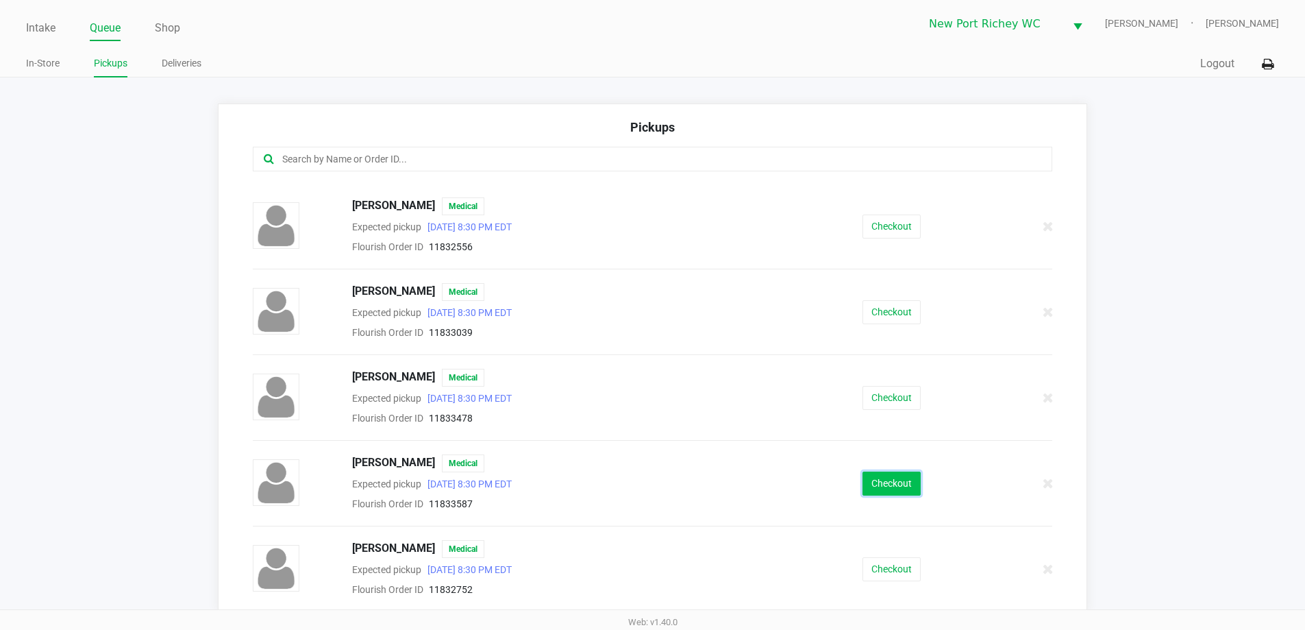
click at [867, 493] on button "Checkout" at bounding box center [892, 483] width 58 height 24
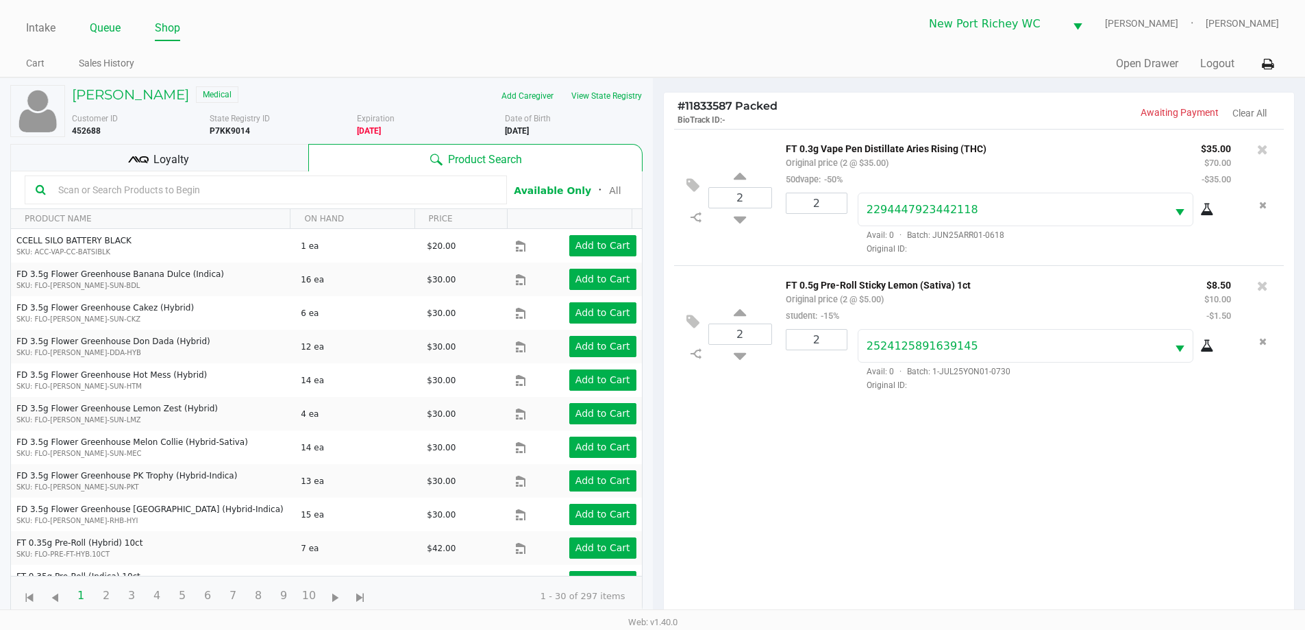
click at [96, 21] on link "Queue" at bounding box center [105, 27] width 31 height 19
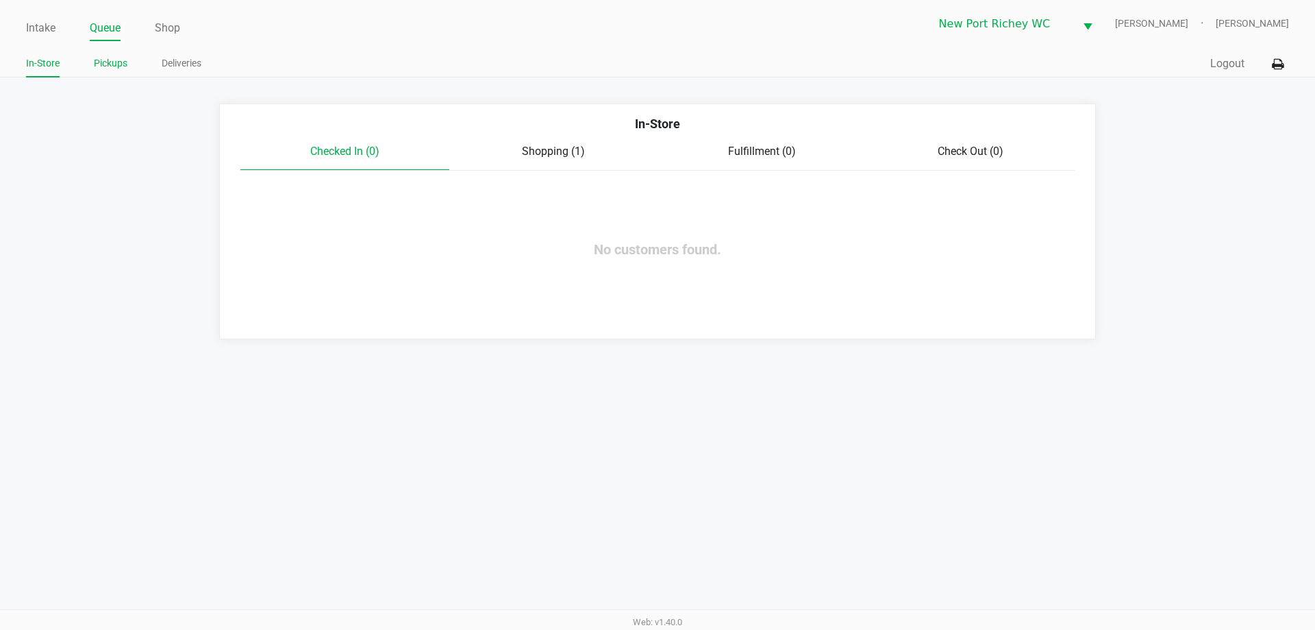
click at [107, 58] on link "Pickups" at bounding box center [111, 63] width 34 height 17
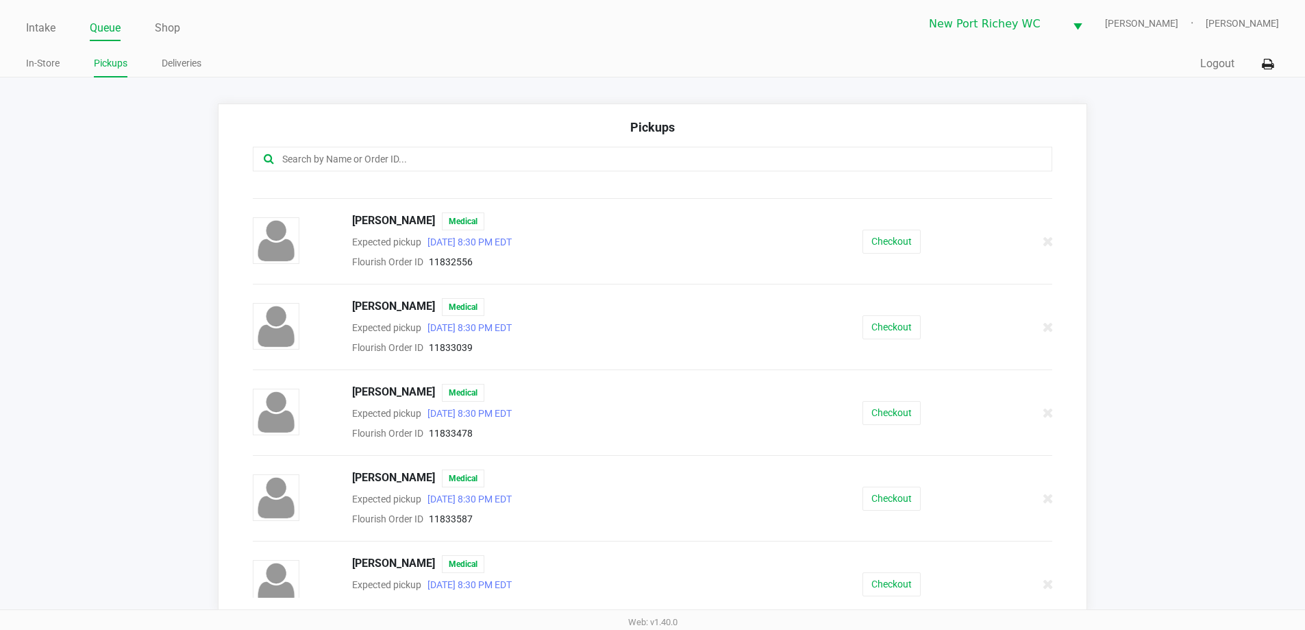
scroll to position [248, 0]
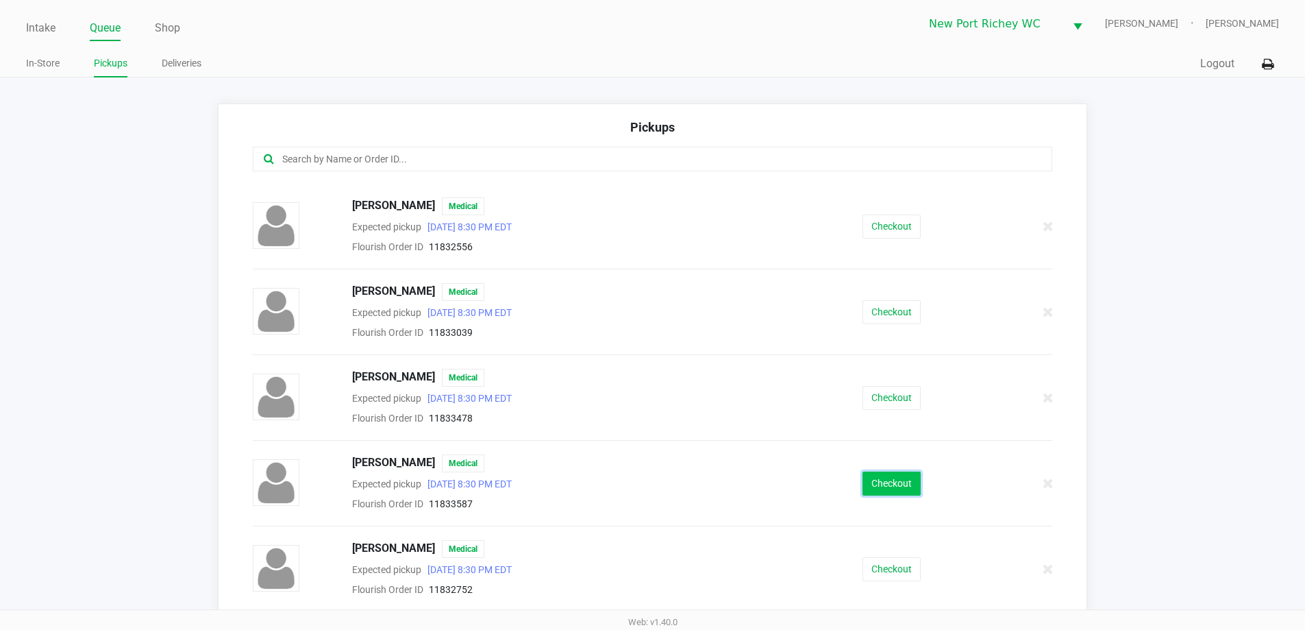
click at [894, 471] on button "Checkout" at bounding box center [892, 483] width 58 height 24
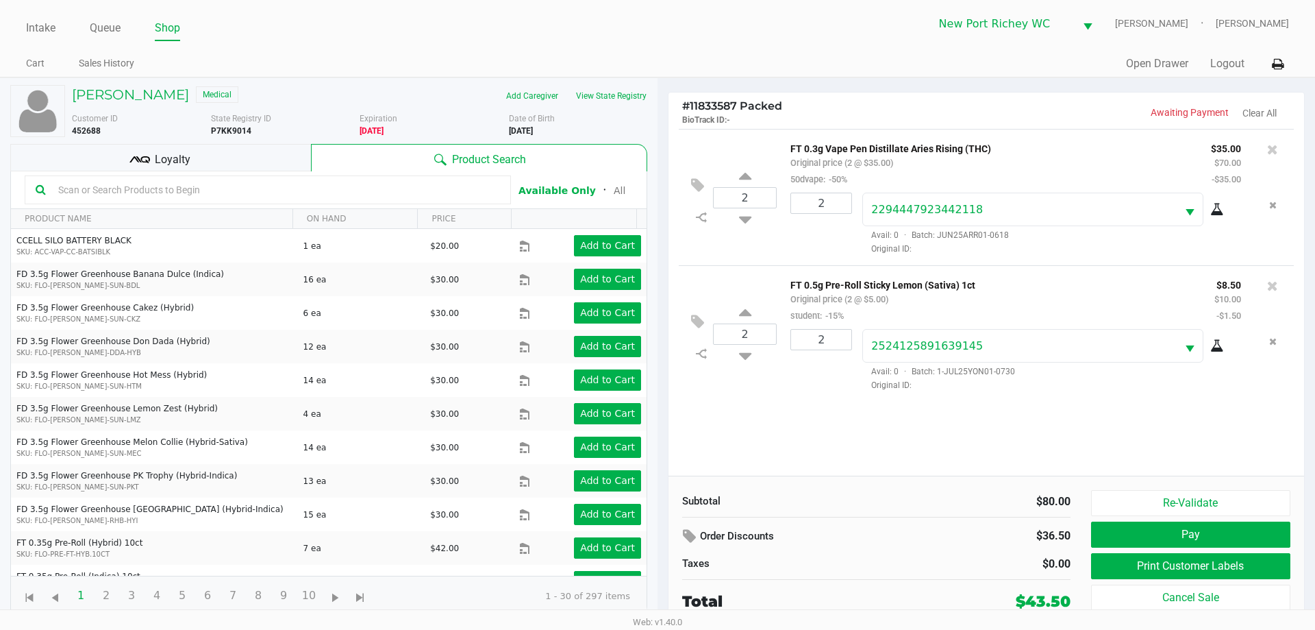
click at [253, 160] on div "Loyalty" at bounding box center [160, 157] width 301 height 27
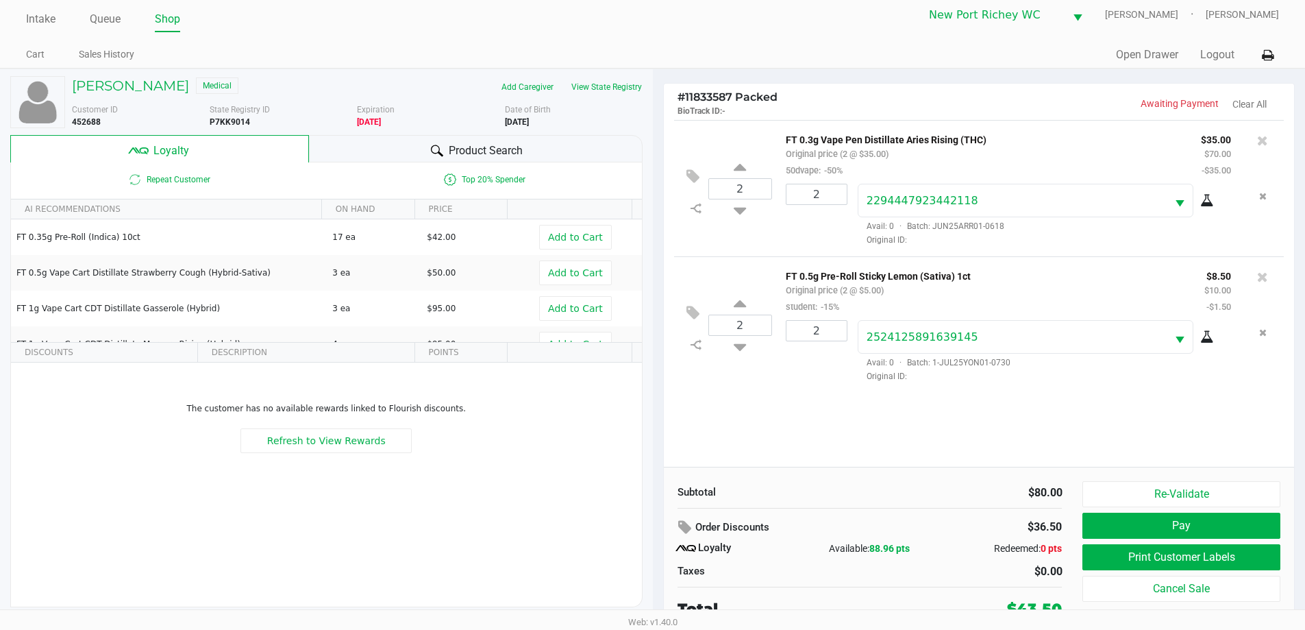
scroll to position [14, 0]
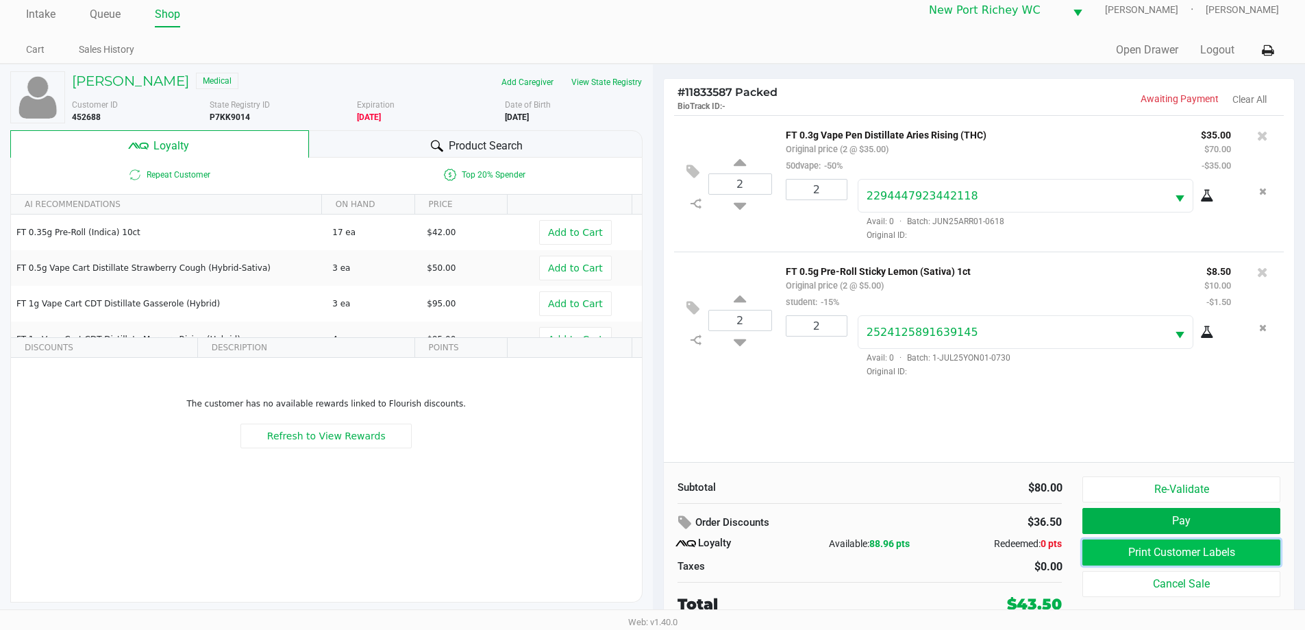
click at [1090, 561] on button "Print Customer Labels" at bounding box center [1180, 552] width 197 height 26
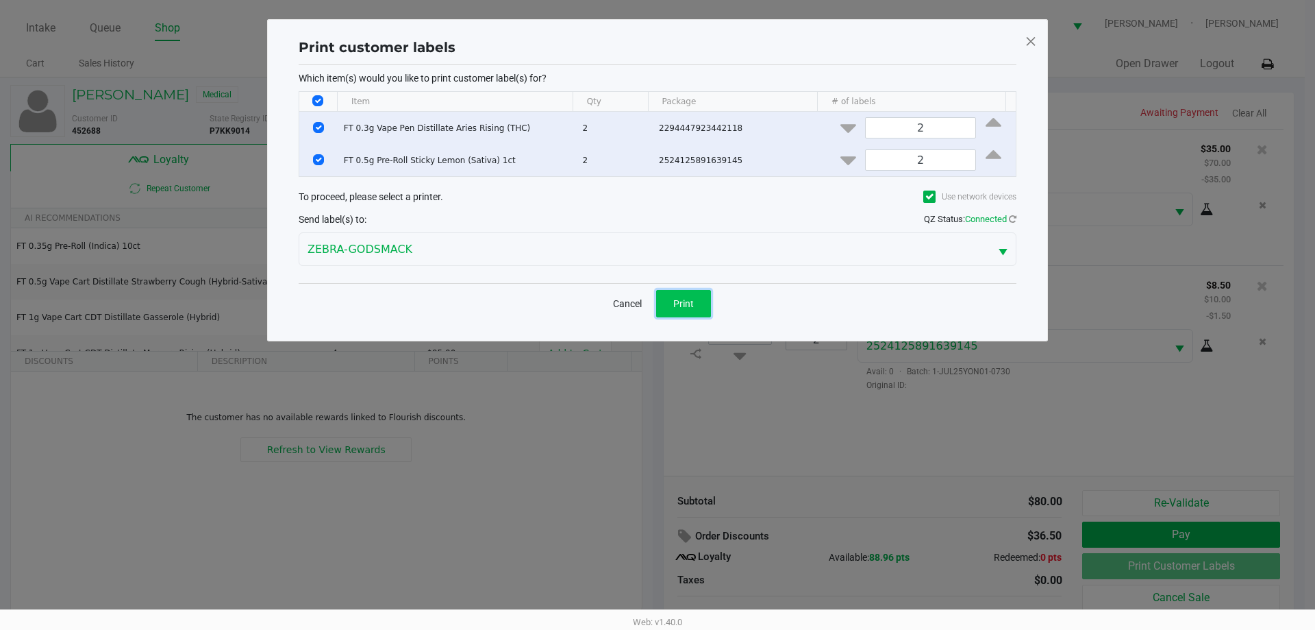
click at [682, 305] on span "Print" at bounding box center [683, 303] width 21 height 11
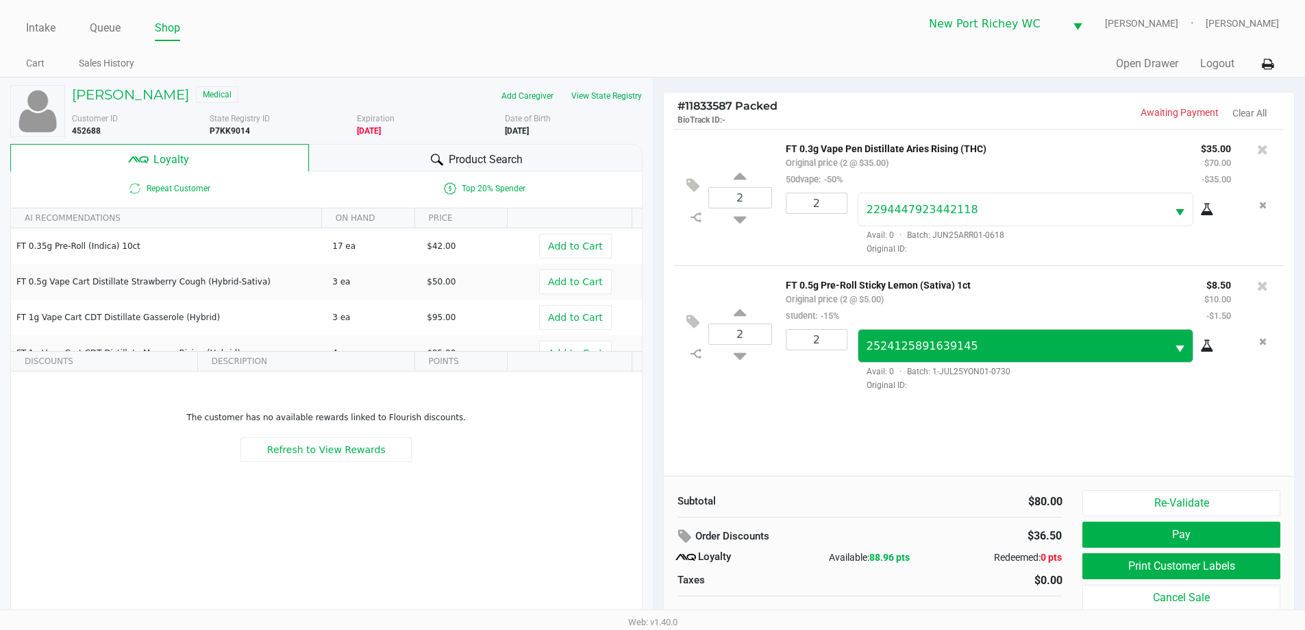
scroll to position [14, 0]
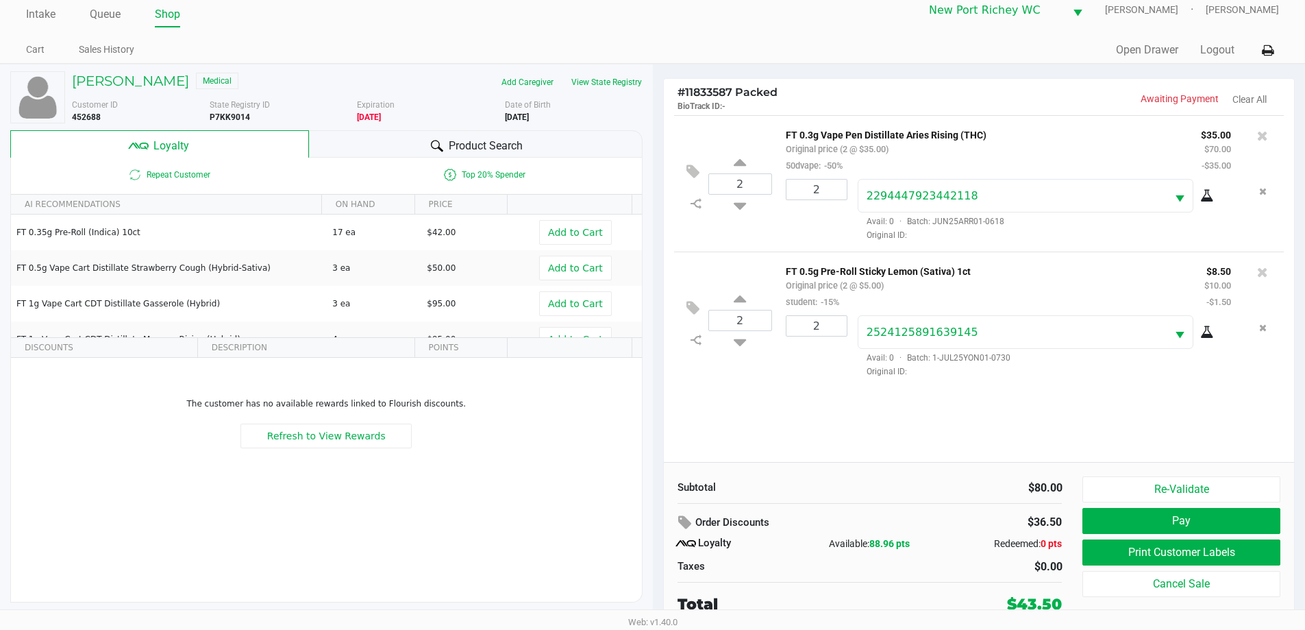
click at [1127, 507] on div "Re-Validate Pay Print Customer Labels Cancel Sale" at bounding box center [1186, 545] width 208 height 139
click at [1127, 519] on button "Pay" at bounding box center [1180, 521] width 197 height 26
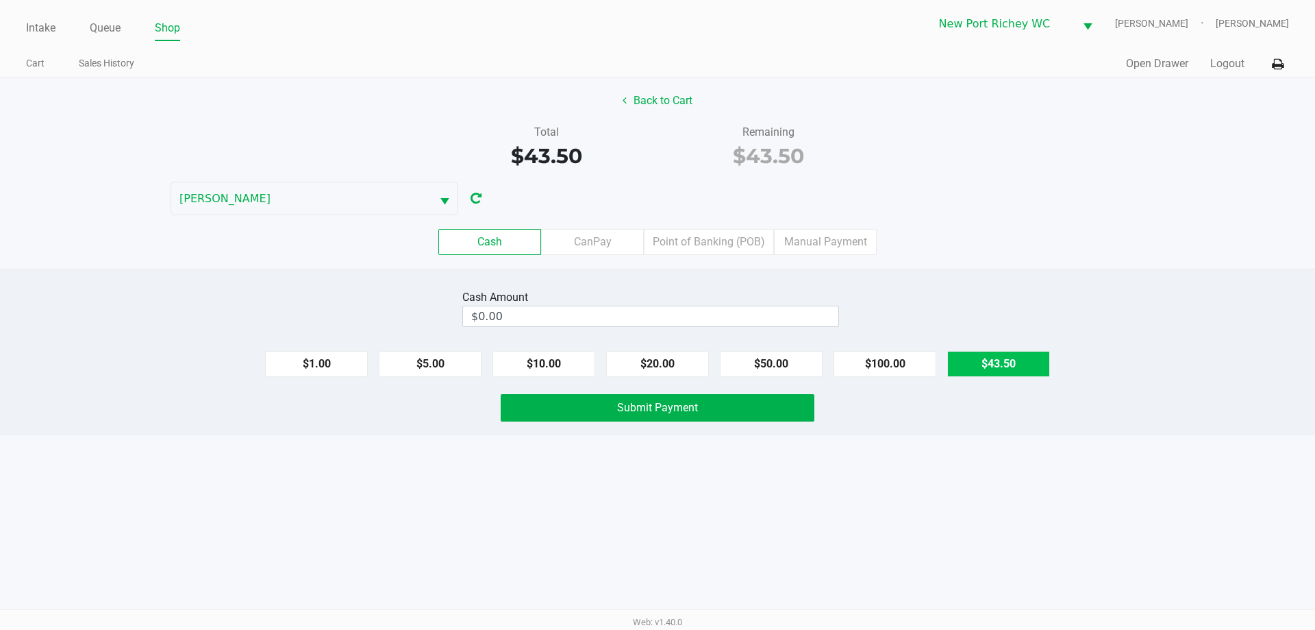
click at [989, 374] on button "$43.50" at bounding box center [999, 364] width 103 height 26
type input "$43.50"
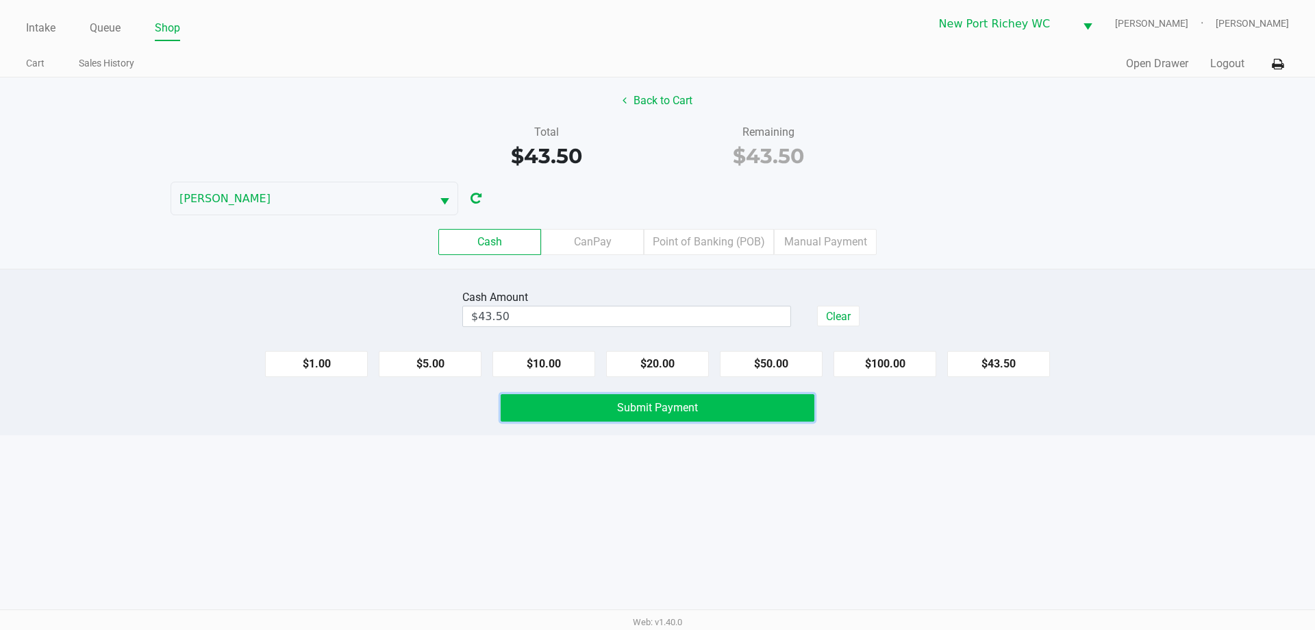
click at [768, 397] on button "Submit Payment" at bounding box center [658, 407] width 314 height 27
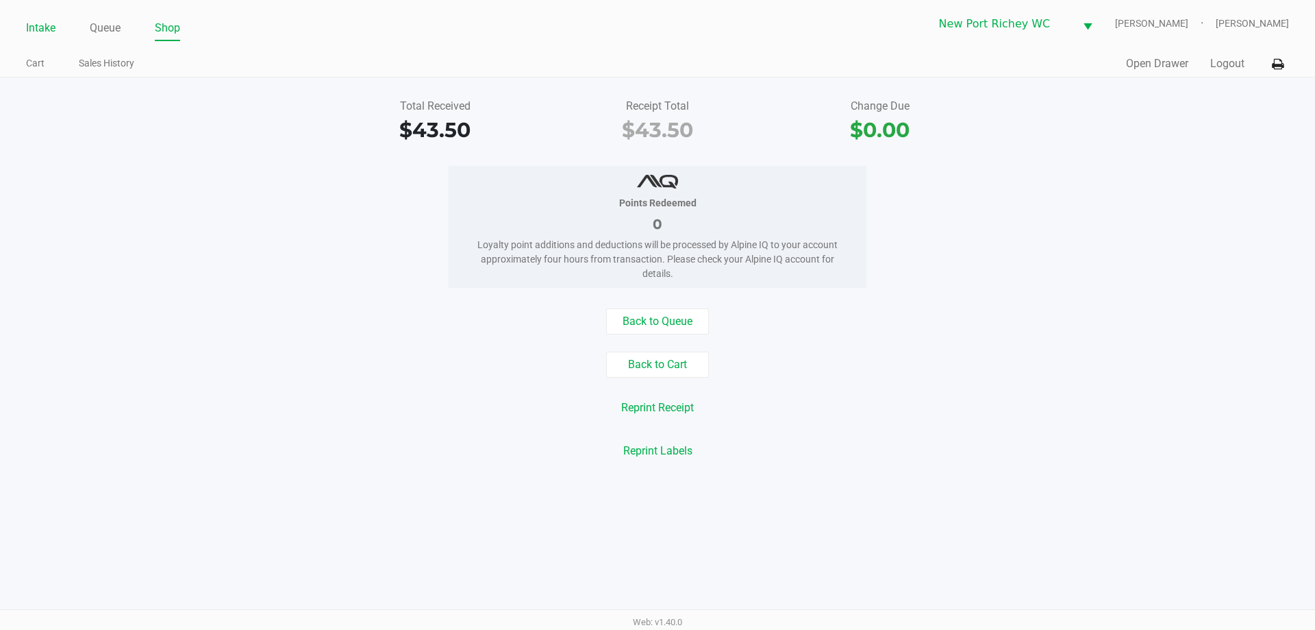
click at [50, 25] on link "Intake" at bounding box center [40, 27] width 29 height 19
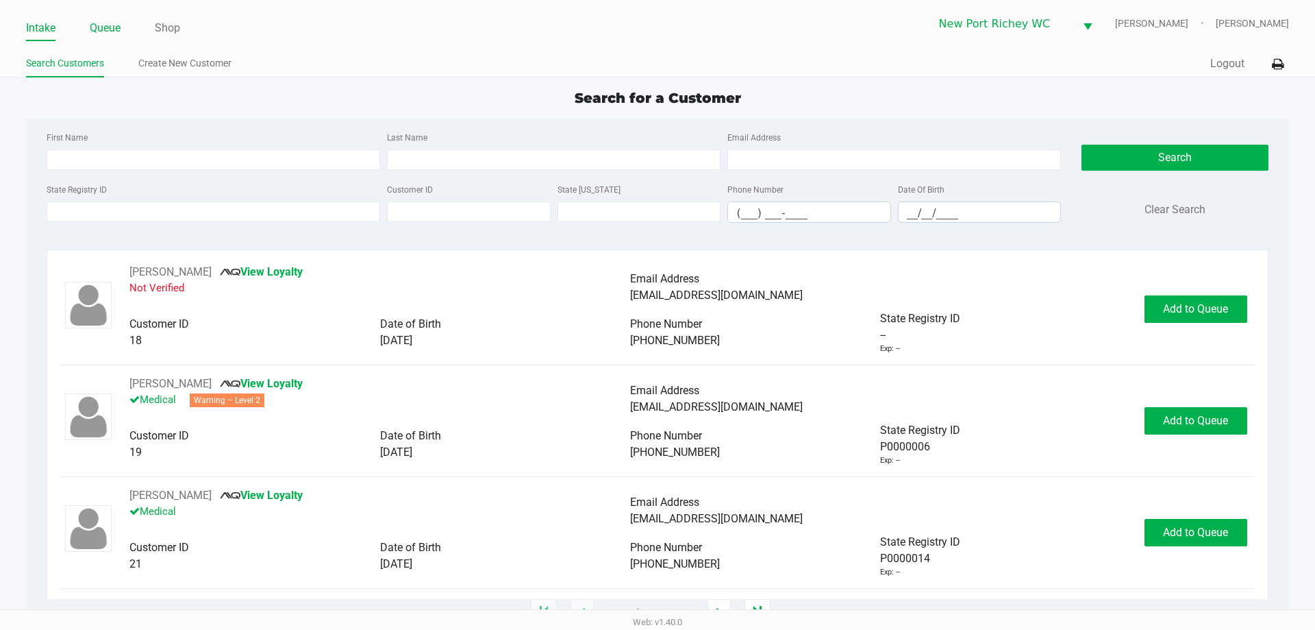
click at [90, 32] on link "Queue" at bounding box center [105, 27] width 31 height 19
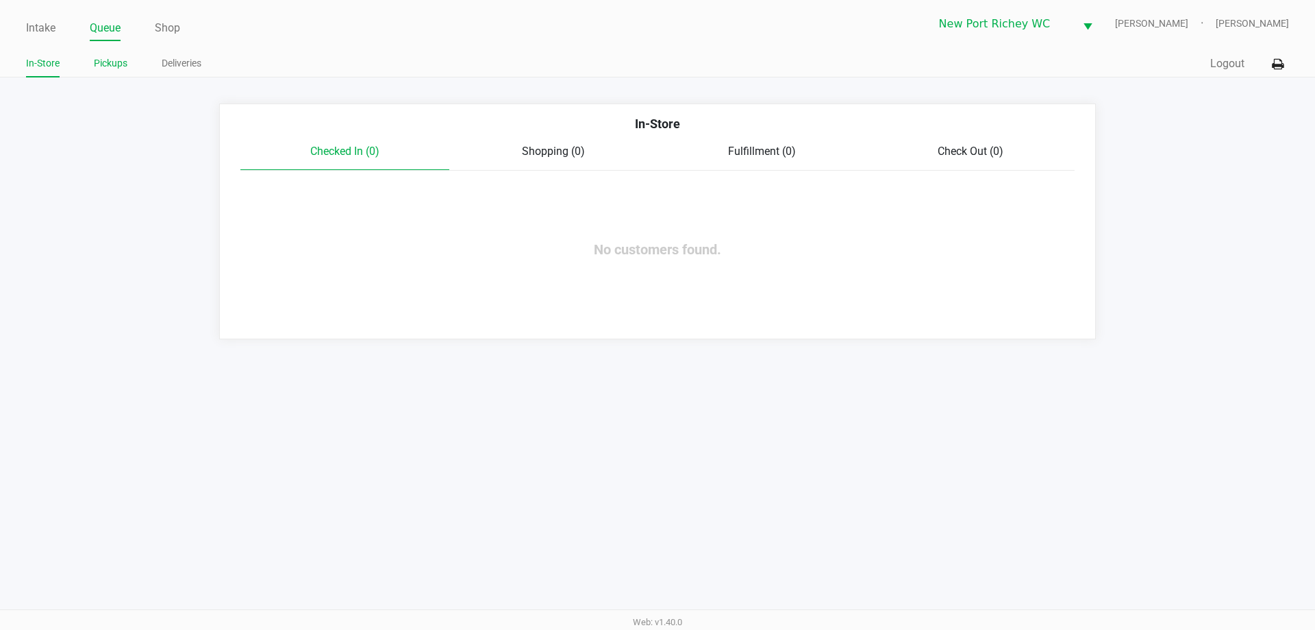
click at [102, 73] on li "Pickups" at bounding box center [111, 65] width 34 height 24
click at [104, 66] on link "Pickups" at bounding box center [111, 63] width 34 height 17
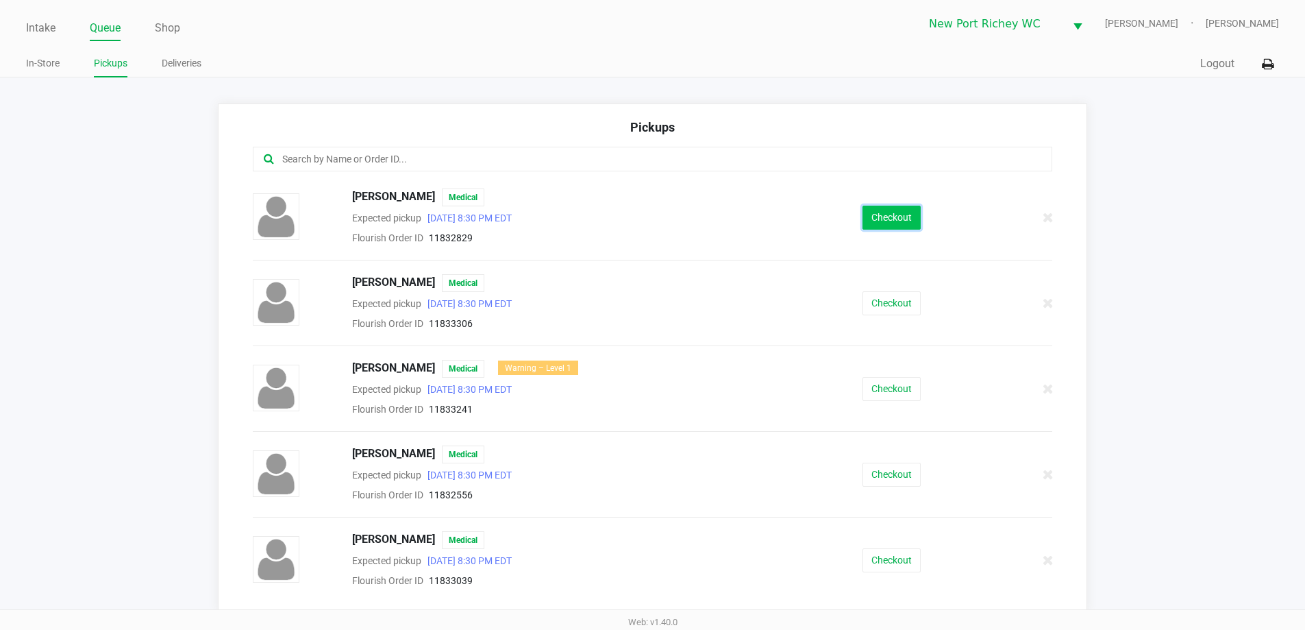
click at [883, 218] on button "Checkout" at bounding box center [892, 218] width 58 height 24
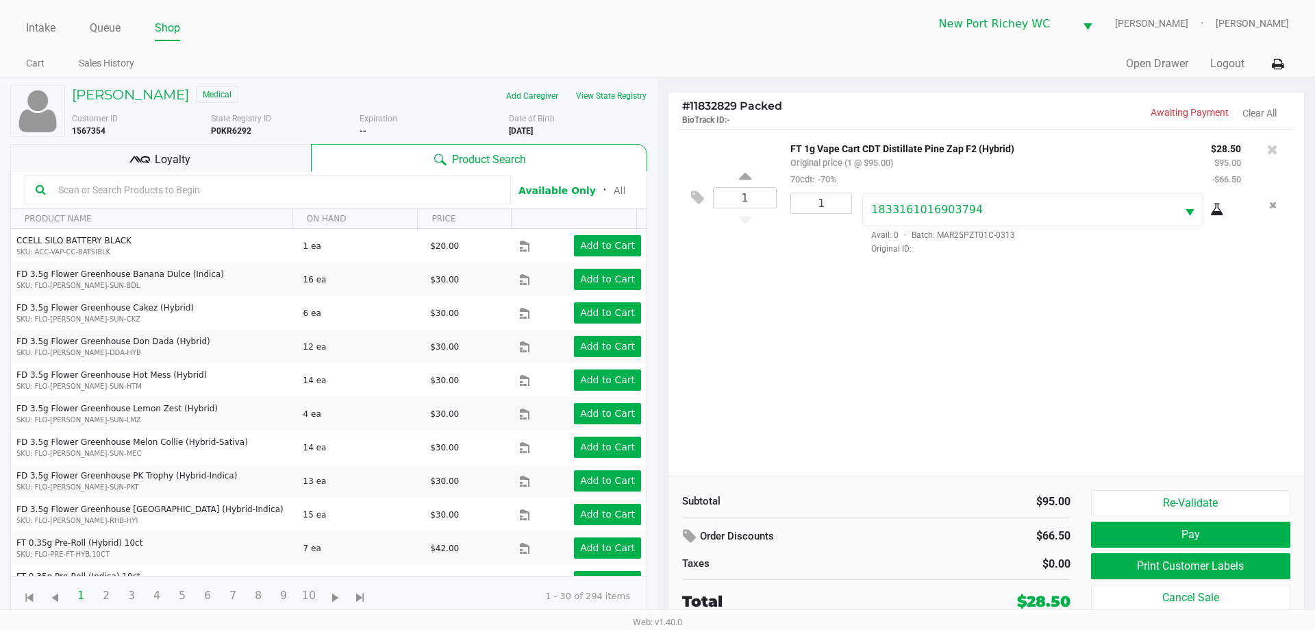
click at [164, 153] on span "Loyalty" at bounding box center [173, 159] width 36 height 16
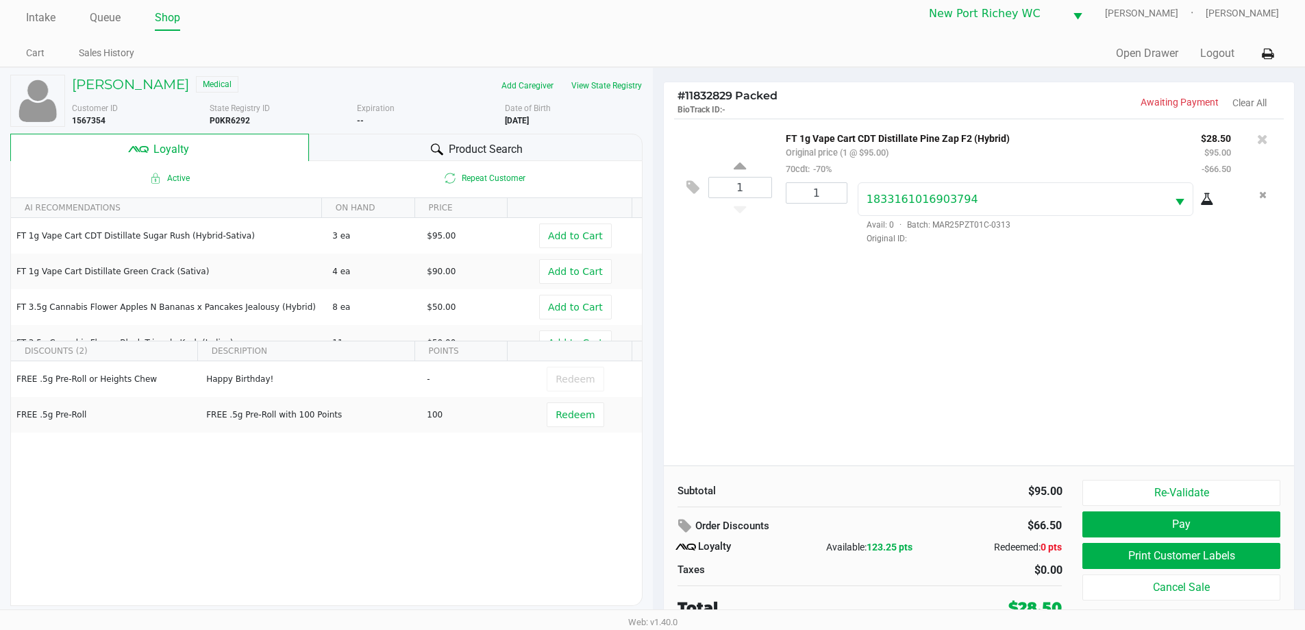
scroll to position [14, 0]
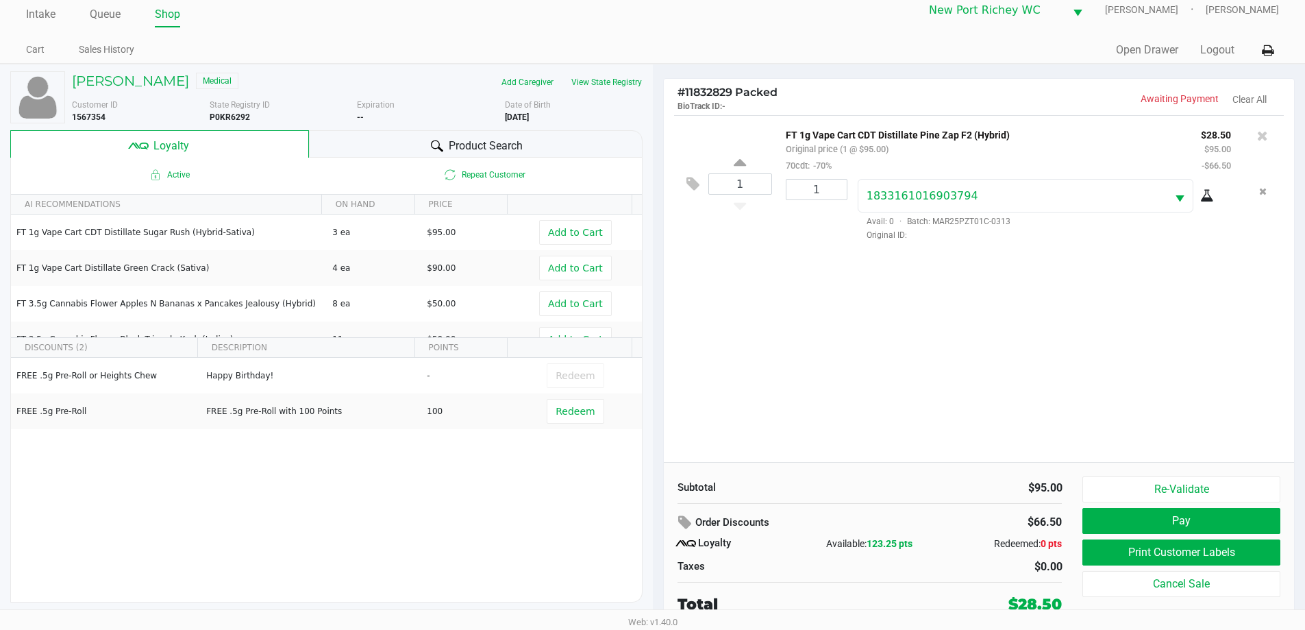
click at [446, 140] on div "Product Search" at bounding box center [476, 143] width 334 height 27
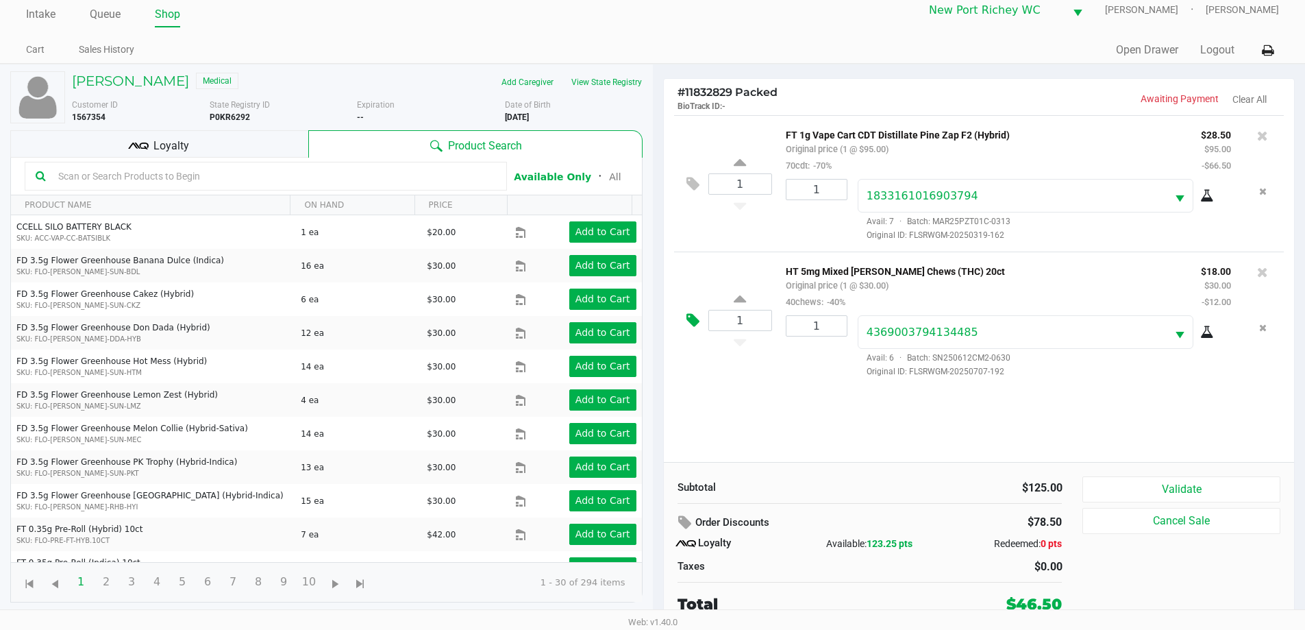
click at [695, 327] on icon at bounding box center [692, 320] width 13 height 16
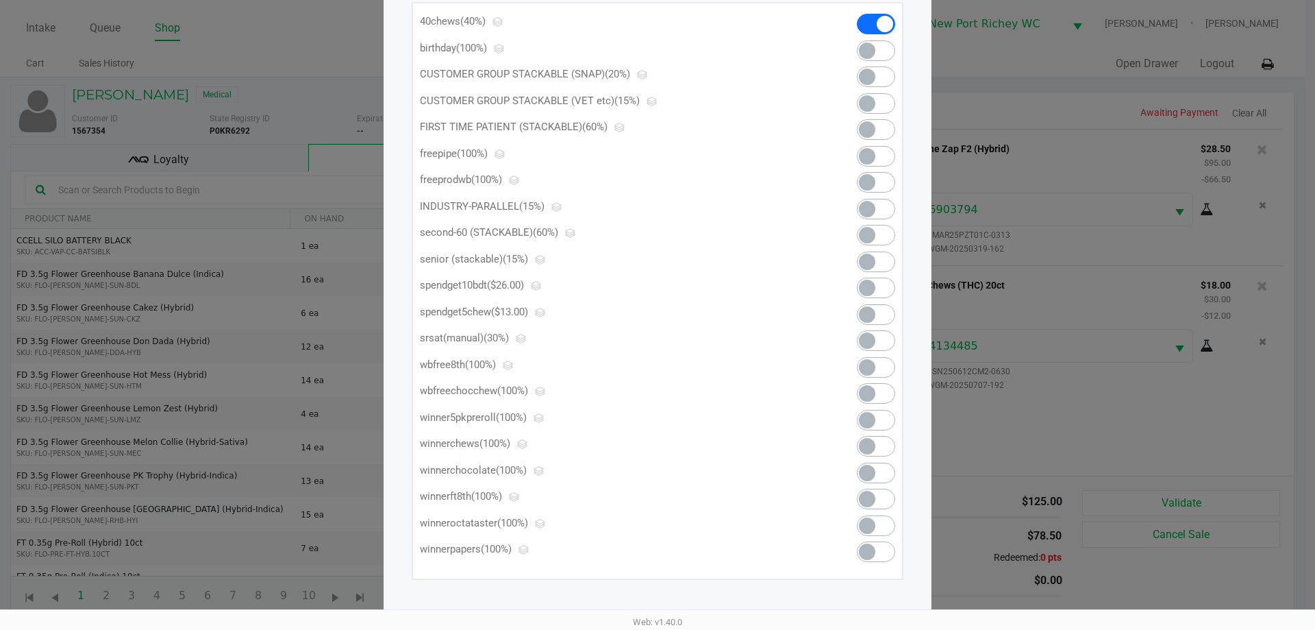
scroll to position [8, 0]
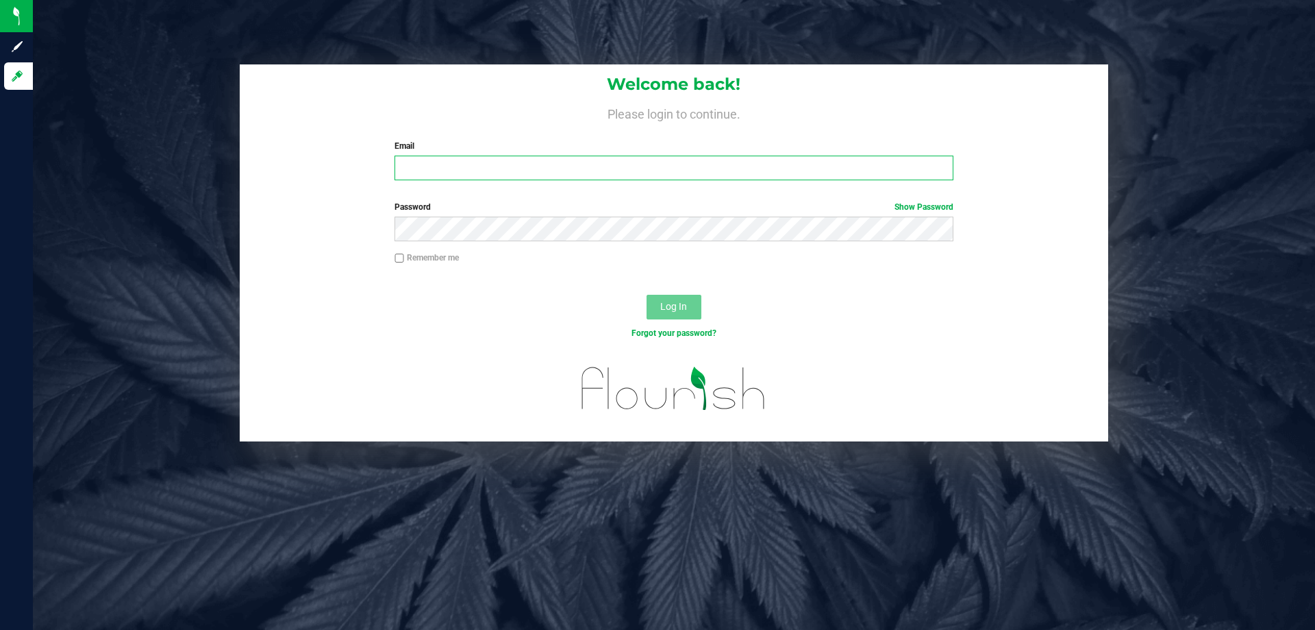
click at [417, 156] on input "Email" at bounding box center [674, 168] width 558 height 25
type input "[EMAIL_ADDRESS][DOMAIN_NAME]"
click at [647, 295] on button "Log In" at bounding box center [674, 307] width 55 height 25
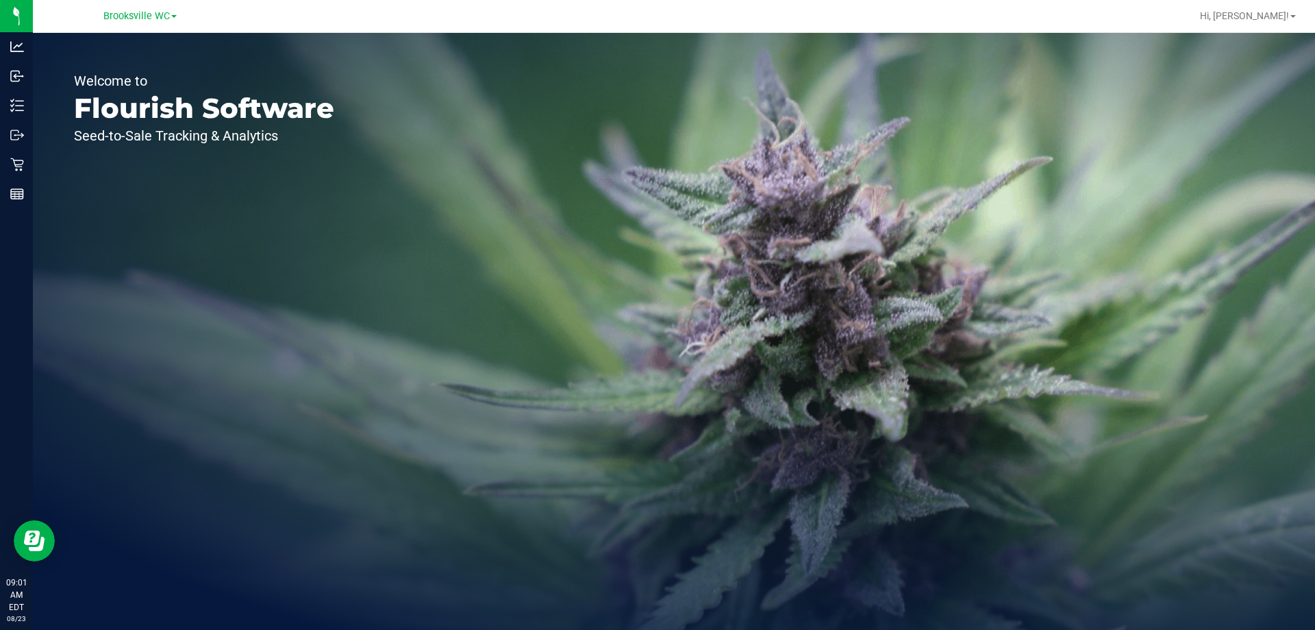
click at [158, 4] on div "Brooksville WC" at bounding box center [143, 16] width 206 height 27
click at [158, 12] on span "Brooksville WC" at bounding box center [136, 16] width 66 height 12
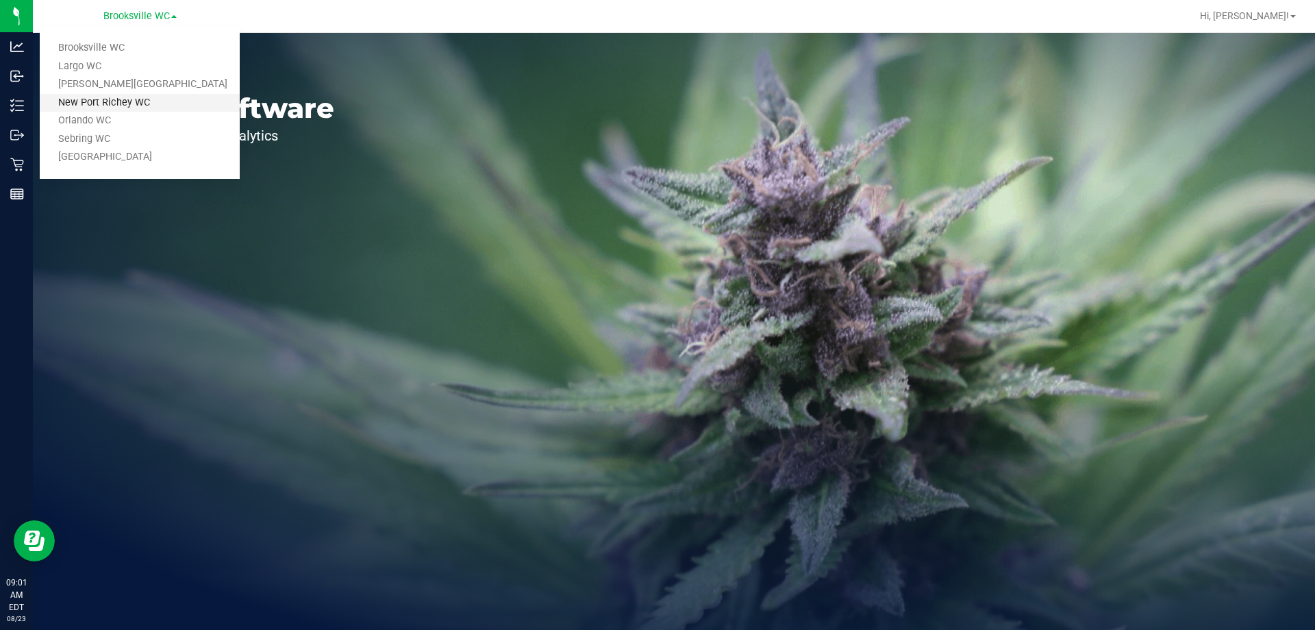
click at [155, 101] on link "New Port Richey WC" at bounding box center [140, 103] width 200 height 18
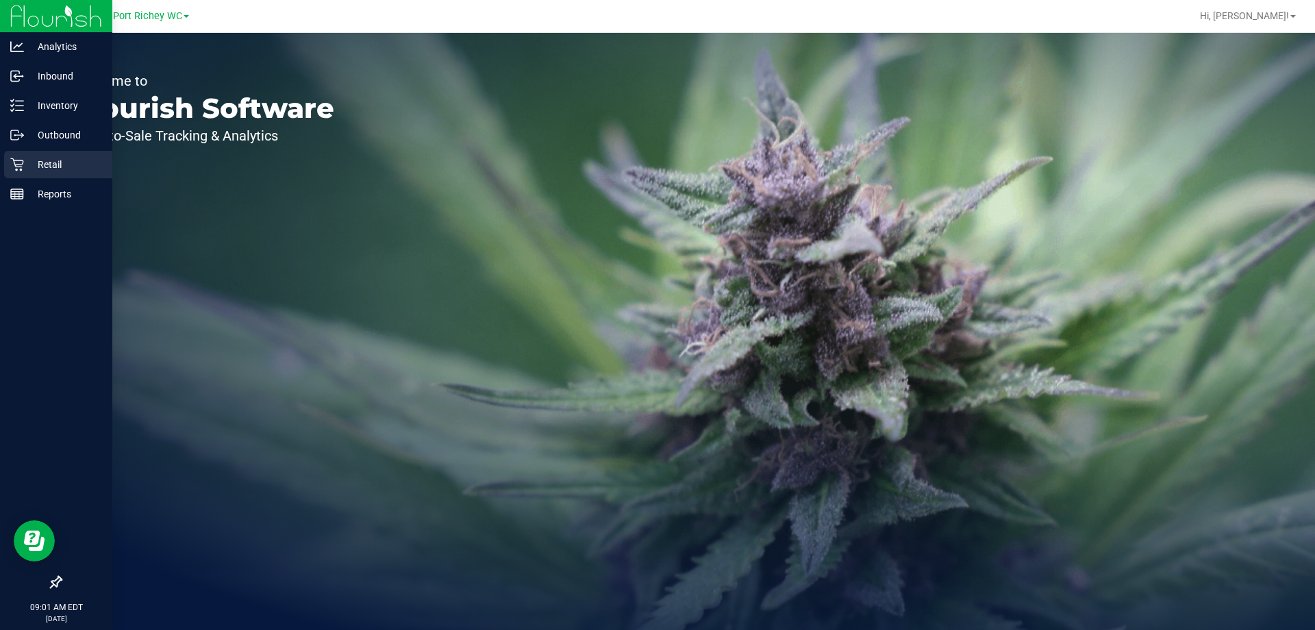
click at [31, 168] on p "Retail" at bounding box center [65, 164] width 82 height 16
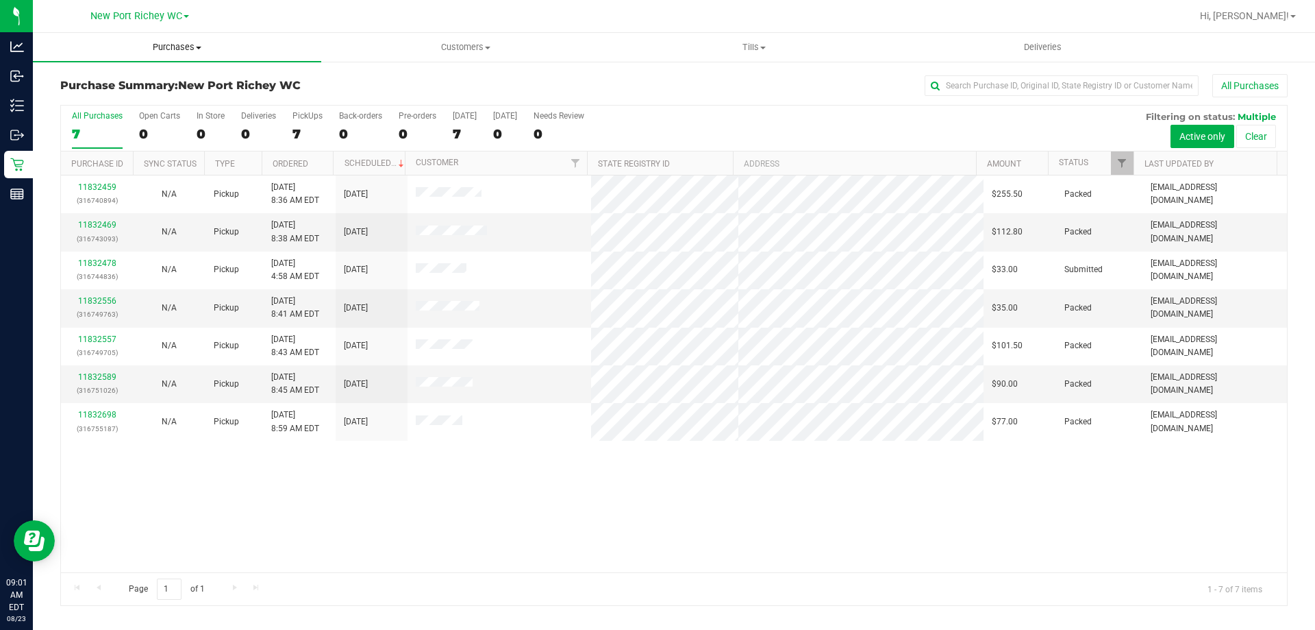
click at [200, 51] on span "Purchases" at bounding box center [177, 47] width 288 height 12
click at [380, 66] on div "Purchase Summary: New Port Richey WC All Purchases All Purchases 7 Open Carts 0…" at bounding box center [674, 339] width 1283 height 559
click at [184, 53] on uib-tab-heading "Purchases Summary of purchases Fulfillment All purchases" at bounding box center [177, 47] width 288 height 29
click at [68, 99] on span "Fulfillment" at bounding box center [75, 99] width 85 height 12
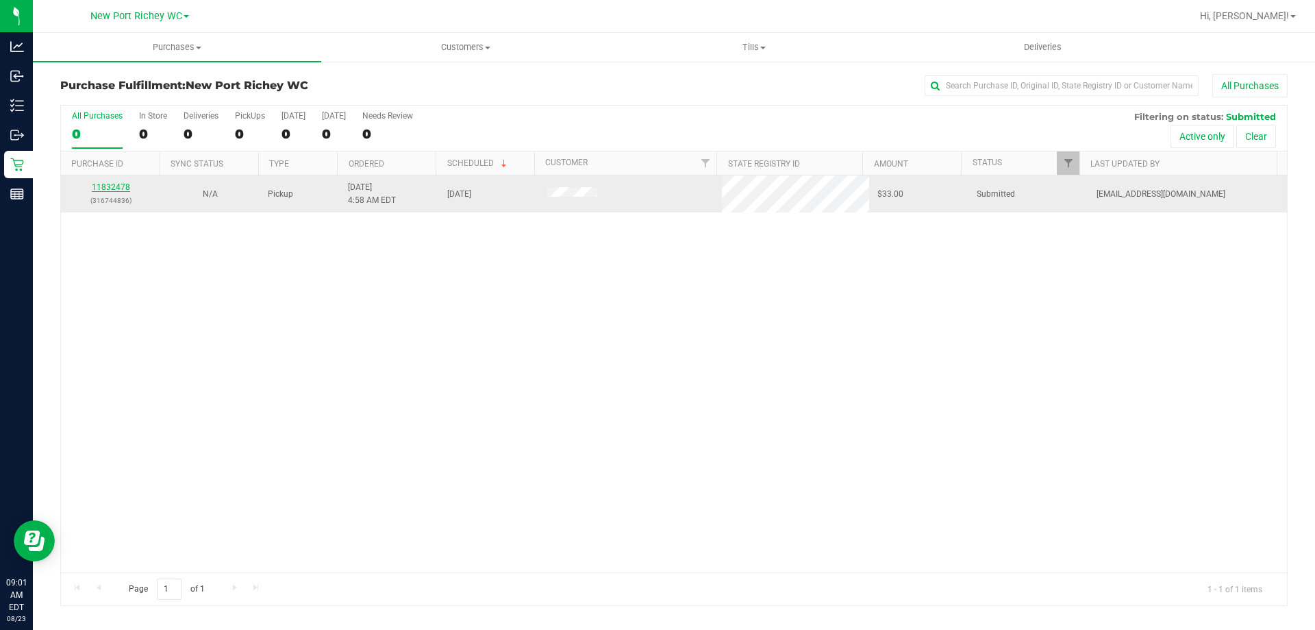
click at [114, 184] on link "11832478" at bounding box center [111, 187] width 38 height 10
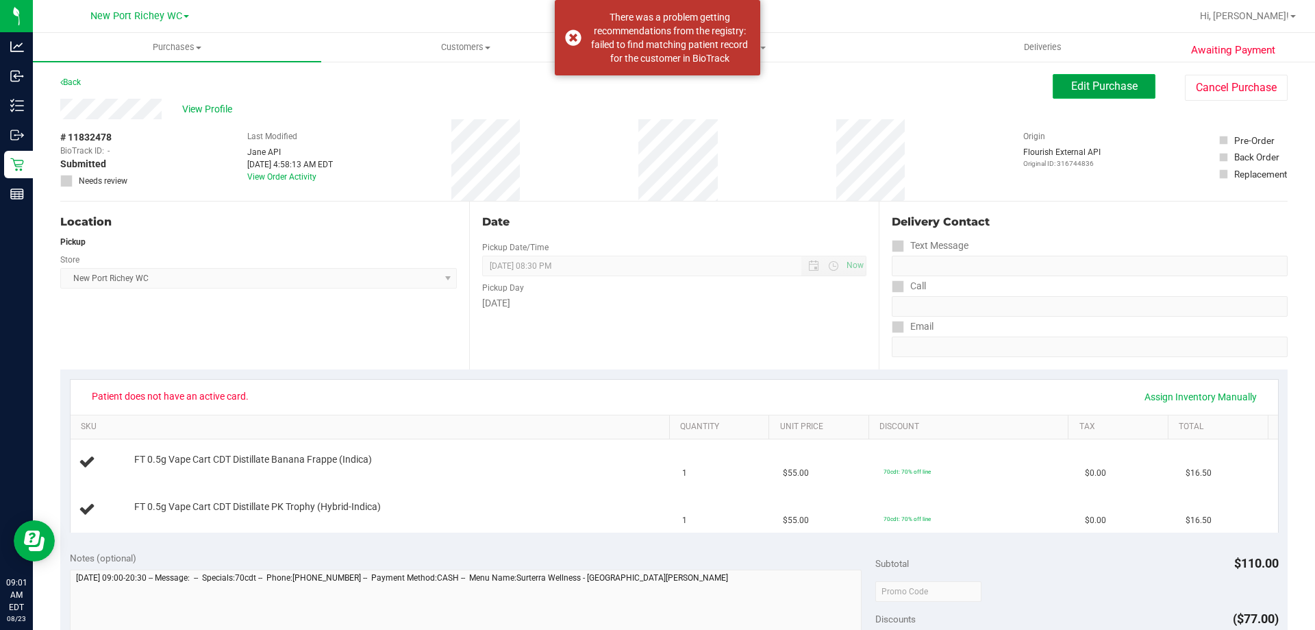
click at [1053, 84] on button "Edit Purchase" at bounding box center [1104, 86] width 103 height 25
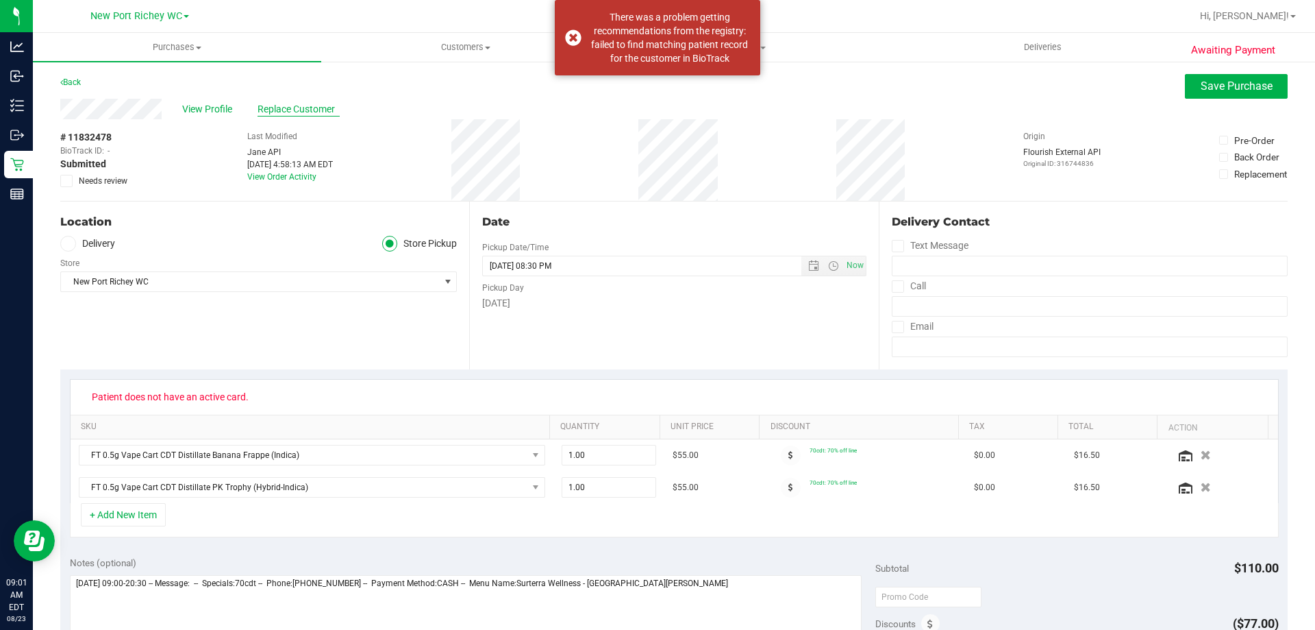
click at [288, 109] on span "Replace Customer" at bounding box center [299, 109] width 82 height 14
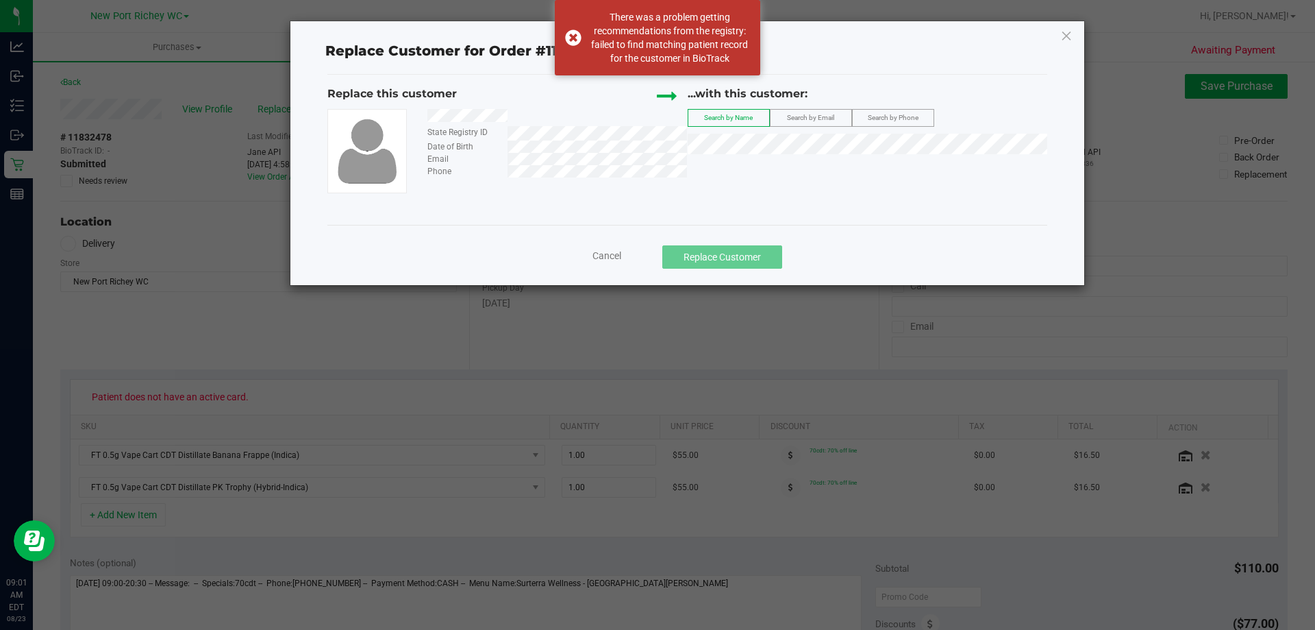
click at [802, 121] on span "Search by Email" at bounding box center [810, 118] width 47 height 8
click at [890, 114] on span "Search by Phone" at bounding box center [893, 118] width 51 height 8
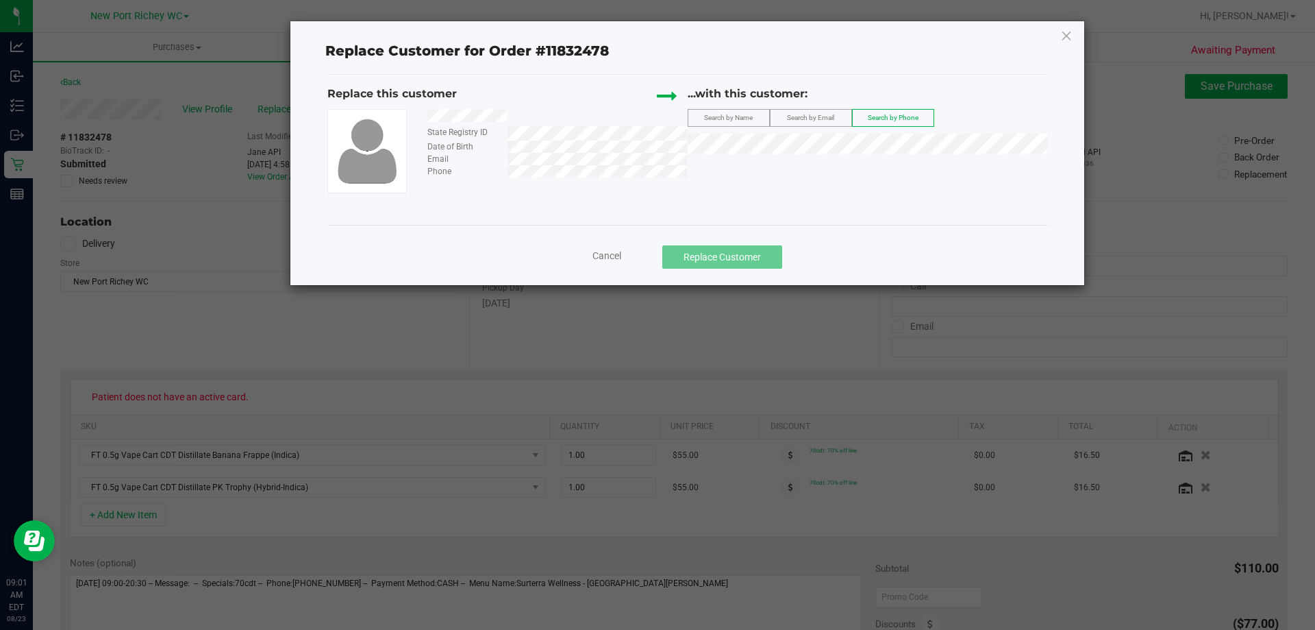
click at [724, 123] on label "Search by Name" at bounding box center [729, 118] width 81 height 16
click at [645, 217] on div "Replace this customer State Registry ID Date of Birth Email Phone ...with this …" at bounding box center [687, 150] width 720 height 150
click at [754, 170] on span "JOANNE HENRY" at bounding box center [733, 169] width 73 height 11
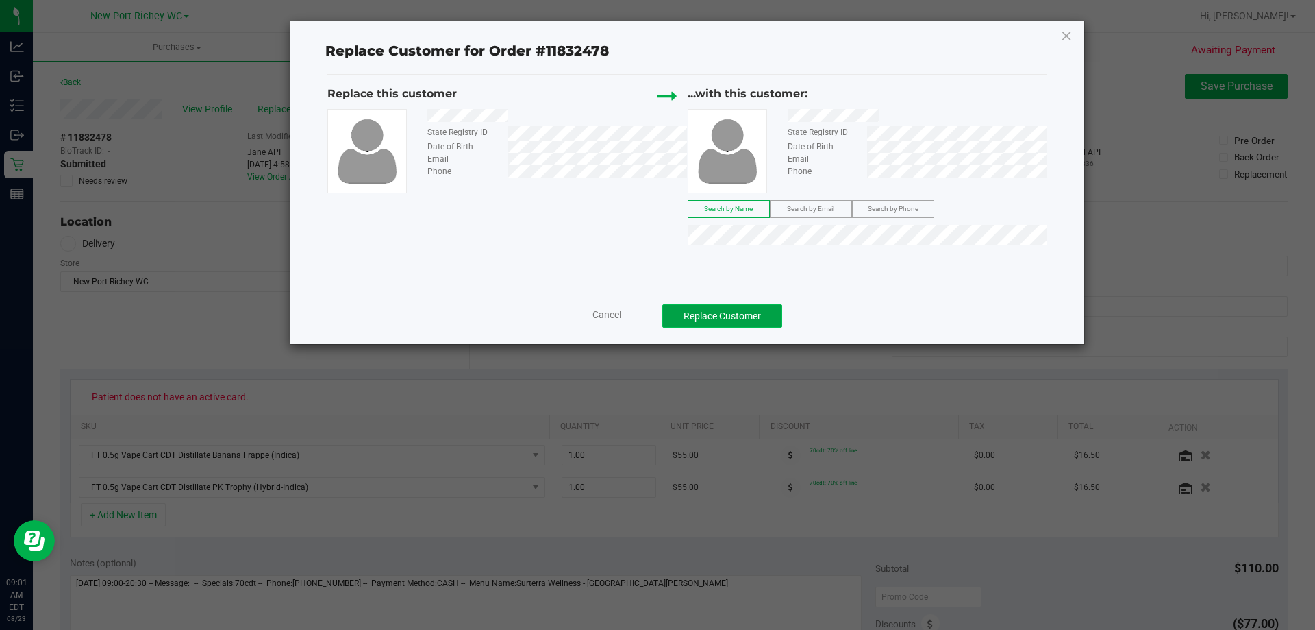
click at [739, 321] on button "Replace Customer" at bounding box center [723, 315] width 120 height 23
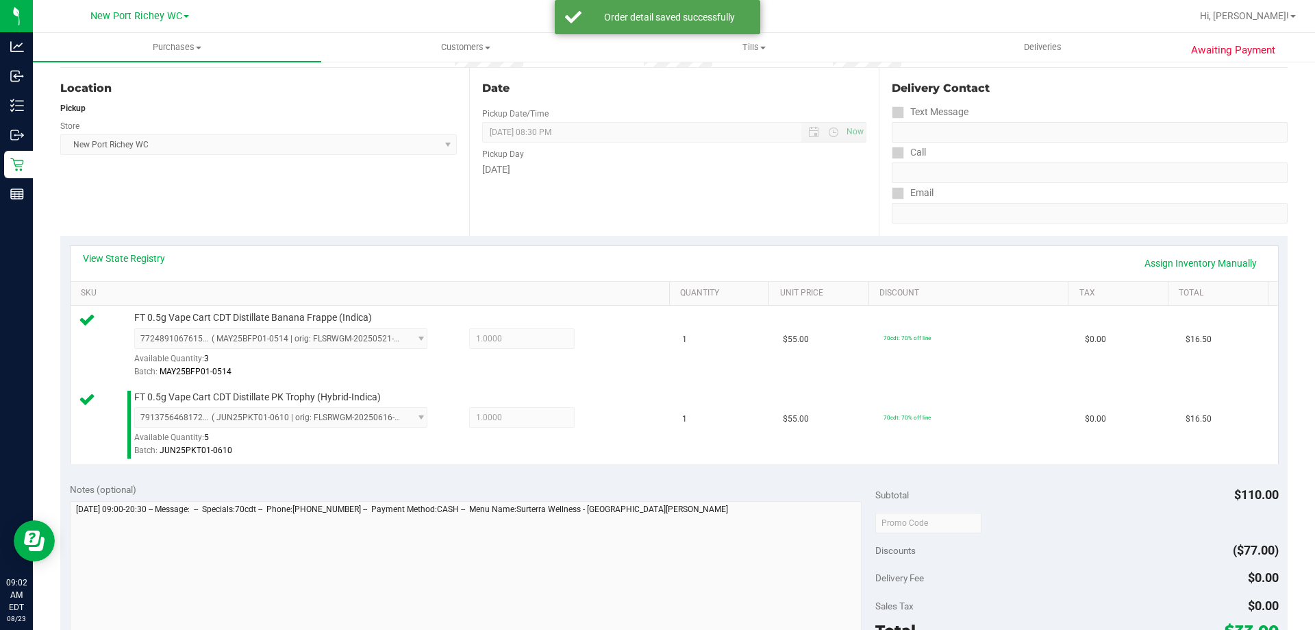
scroll to position [548, 0]
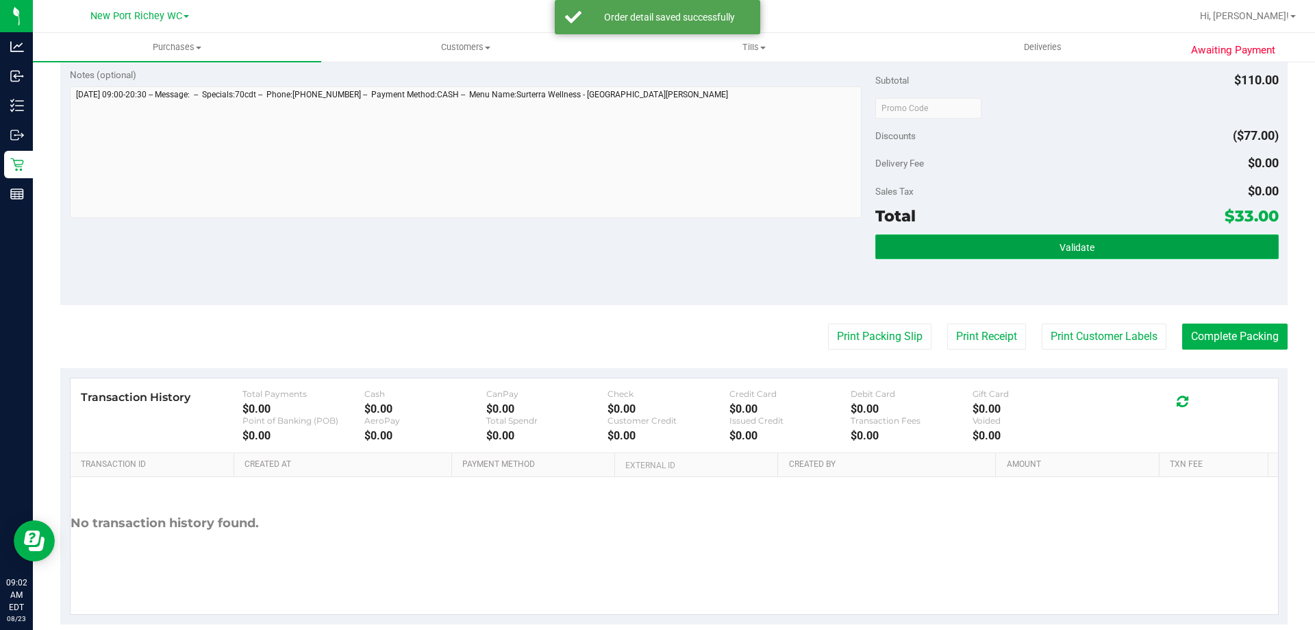
click at [1046, 249] on button "Validate" at bounding box center [1077, 246] width 403 height 25
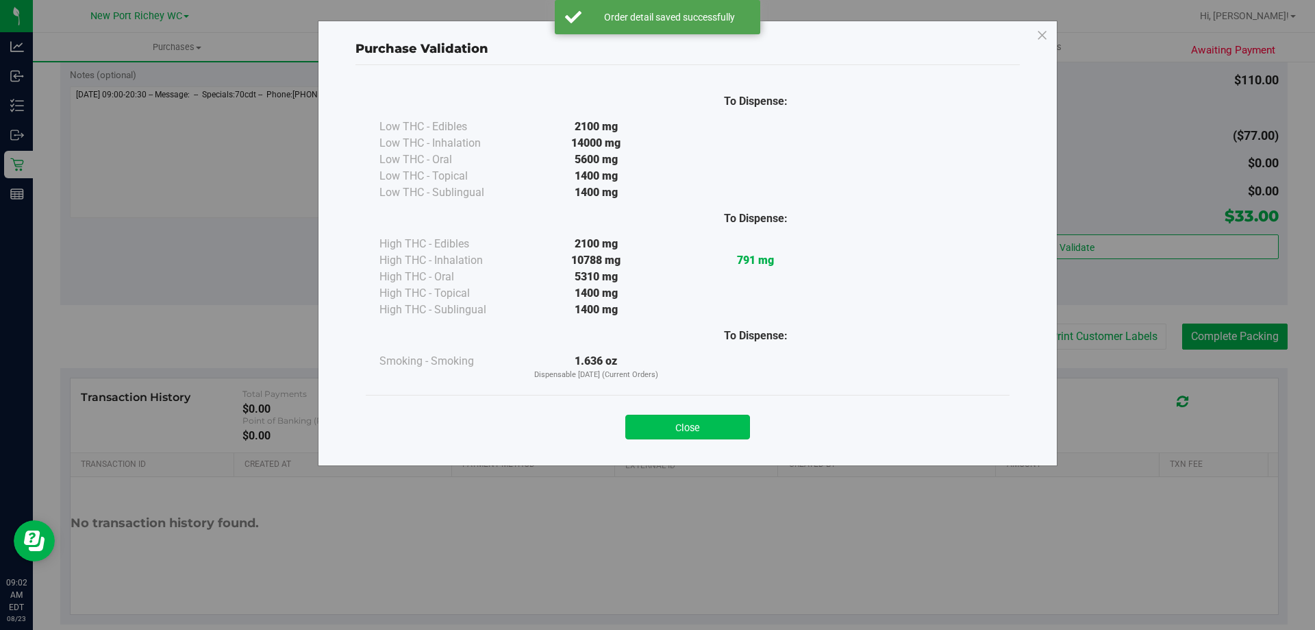
click at [707, 434] on button "Close" at bounding box center [688, 426] width 125 height 25
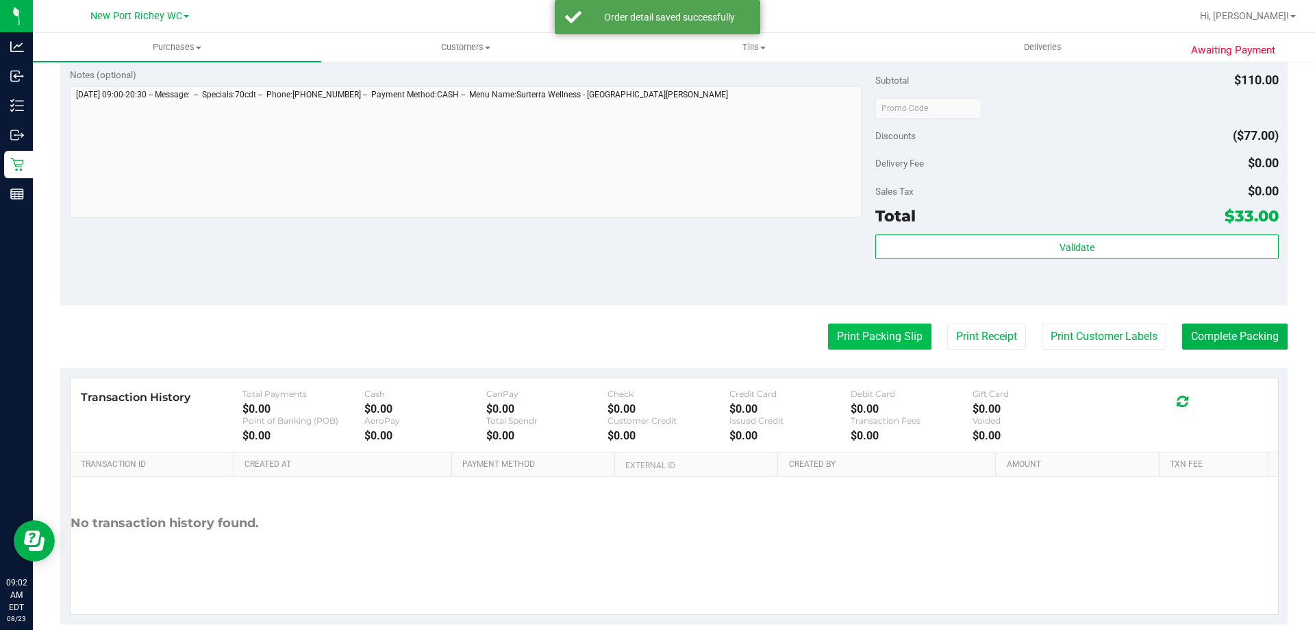
click at [842, 345] on button "Print Packing Slip" at bounding box center [879, 336] width 103 height 26
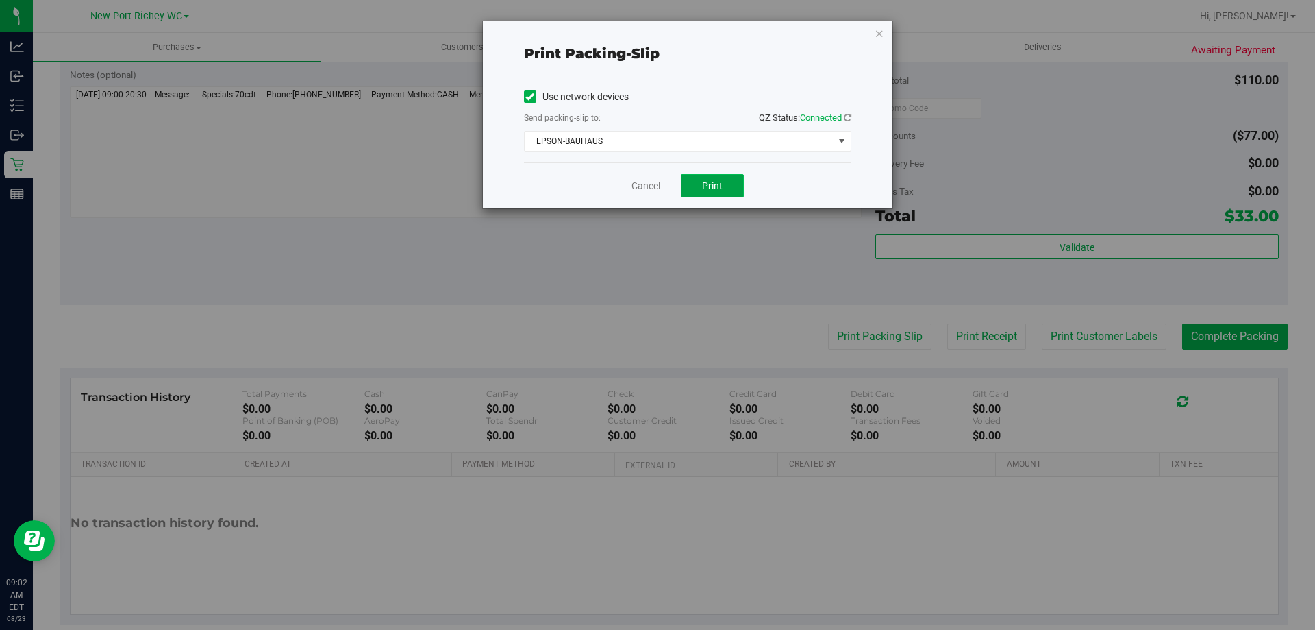
click at [708, 182] on span "Print" at bounding box center [712, 185] width 21 height 11
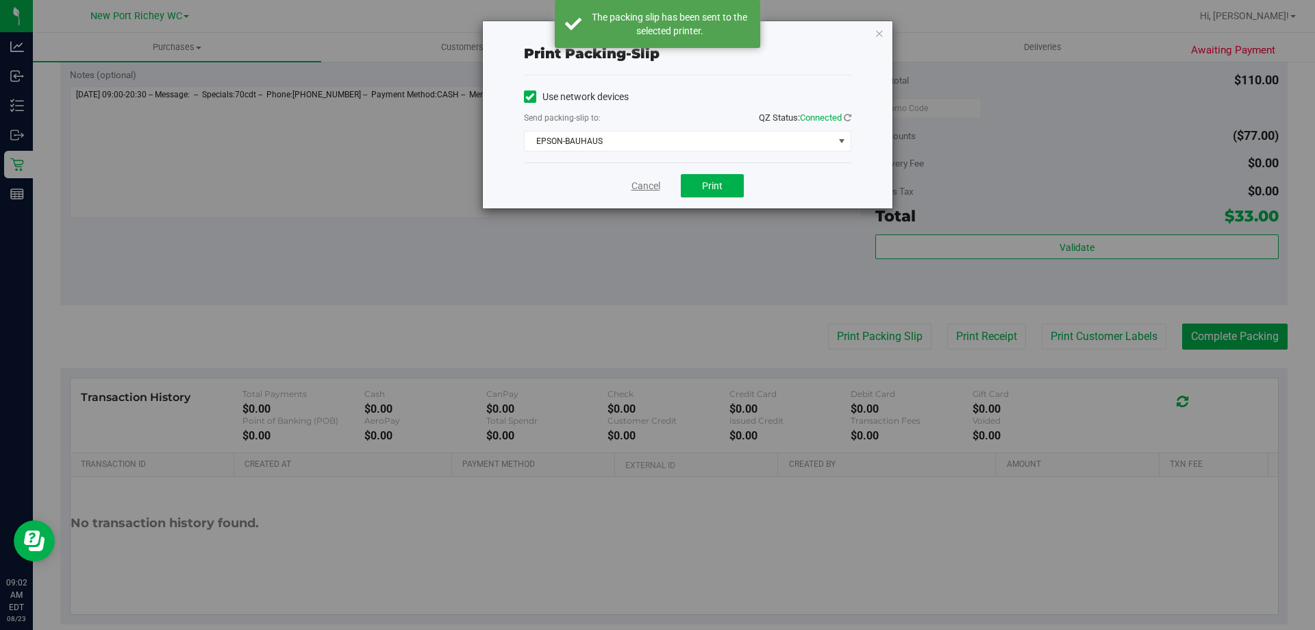
click at [634, 183] on link "Cancel" at bounding box center [646, 186] width 29 height 14
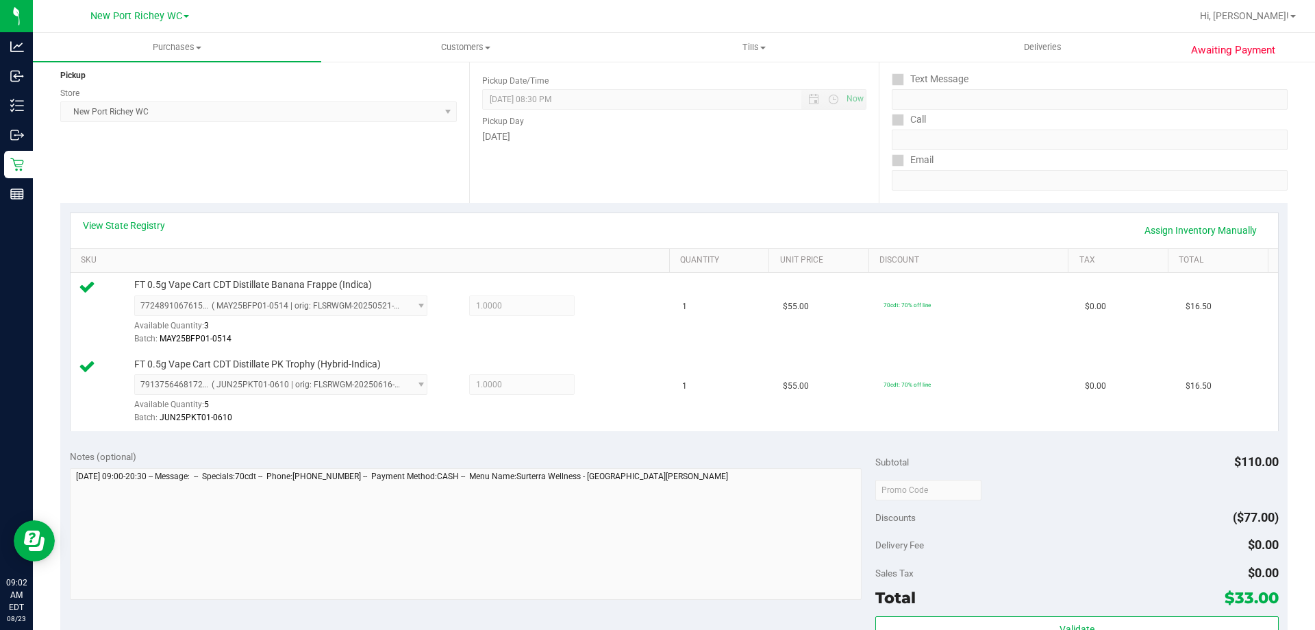
scroll to position [343, 0]
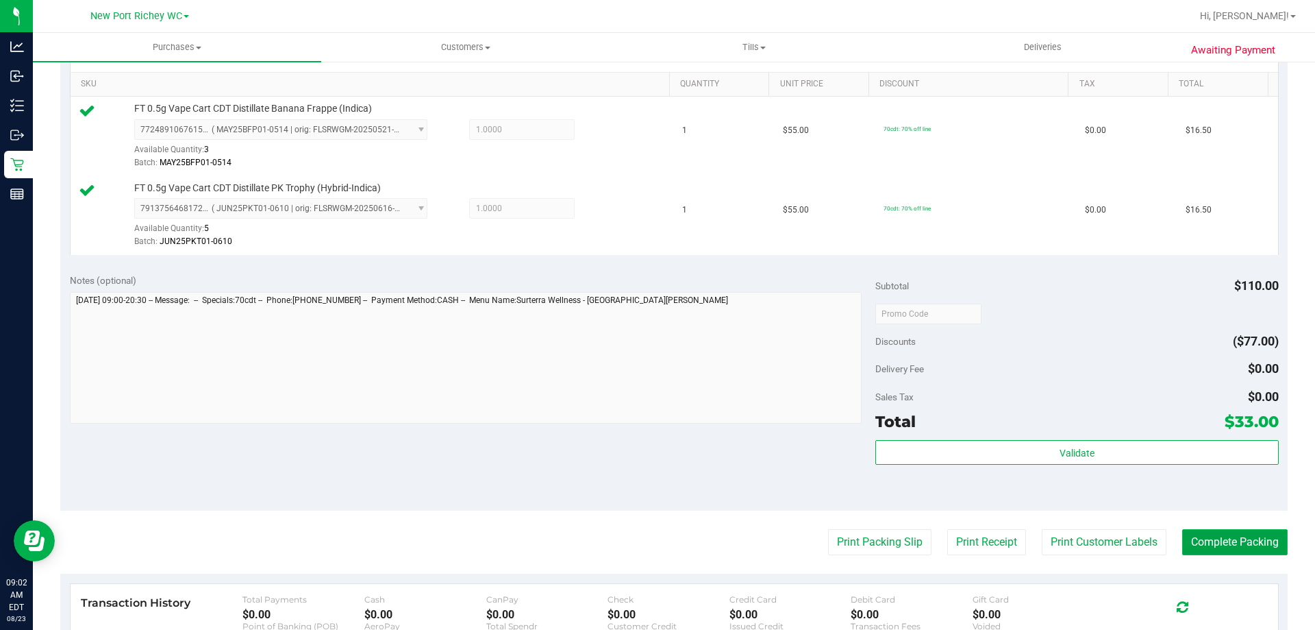
click at [1212, 541] on button "Complete Packing" at bounding box center [1236, 542] width 106 height 26
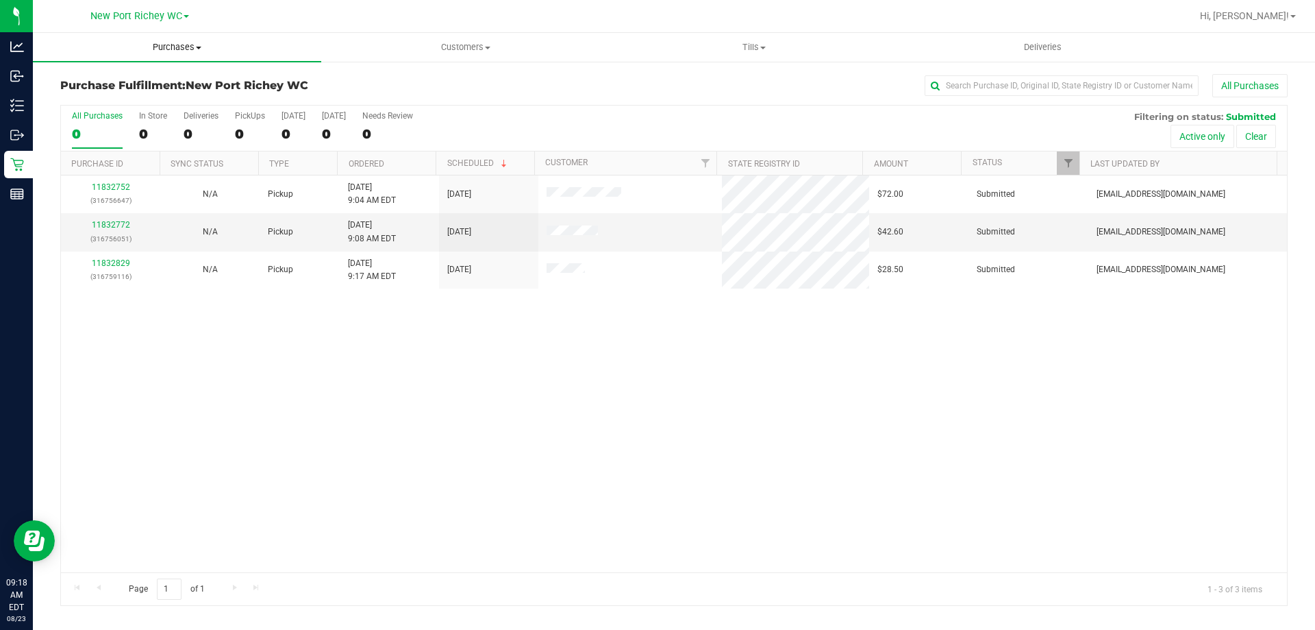
click at [169, 42] on span "Purchases" at bounding box center [177, 47] width 288 height 12
click at [160, 92] on li "Fulfillment" at bounding box center [177, 99] width 288 height 16
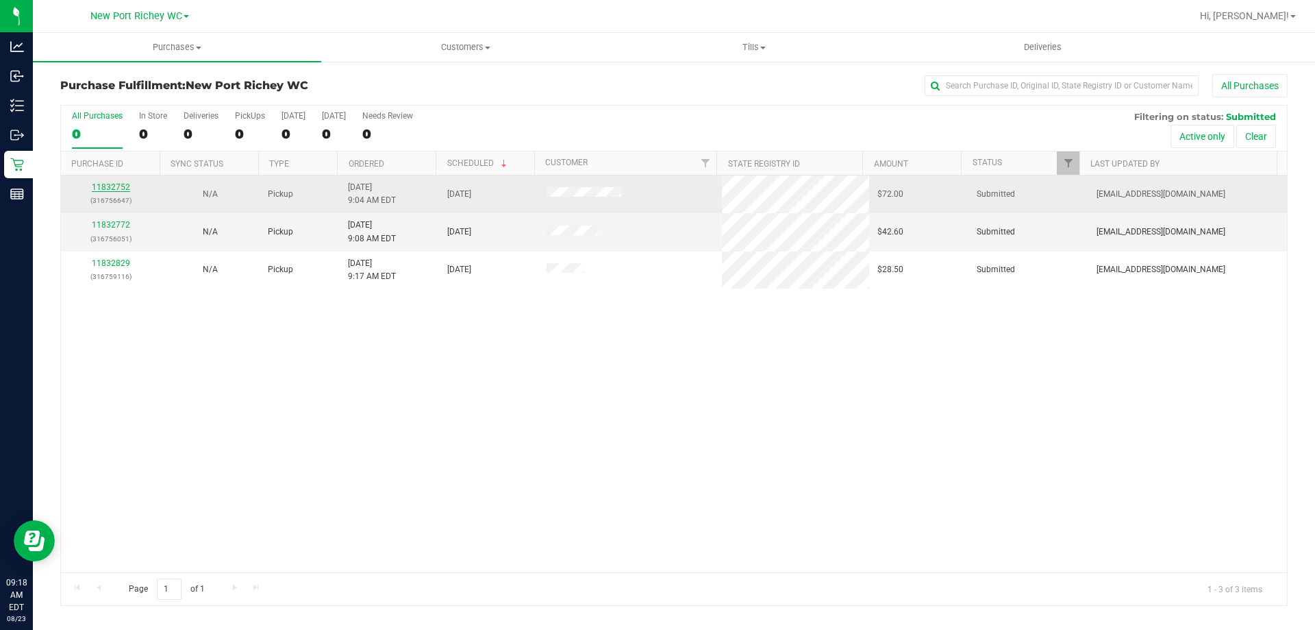
click at [102, 190] on link "11832752" at bounding box center [111, 187] width 38 height 10
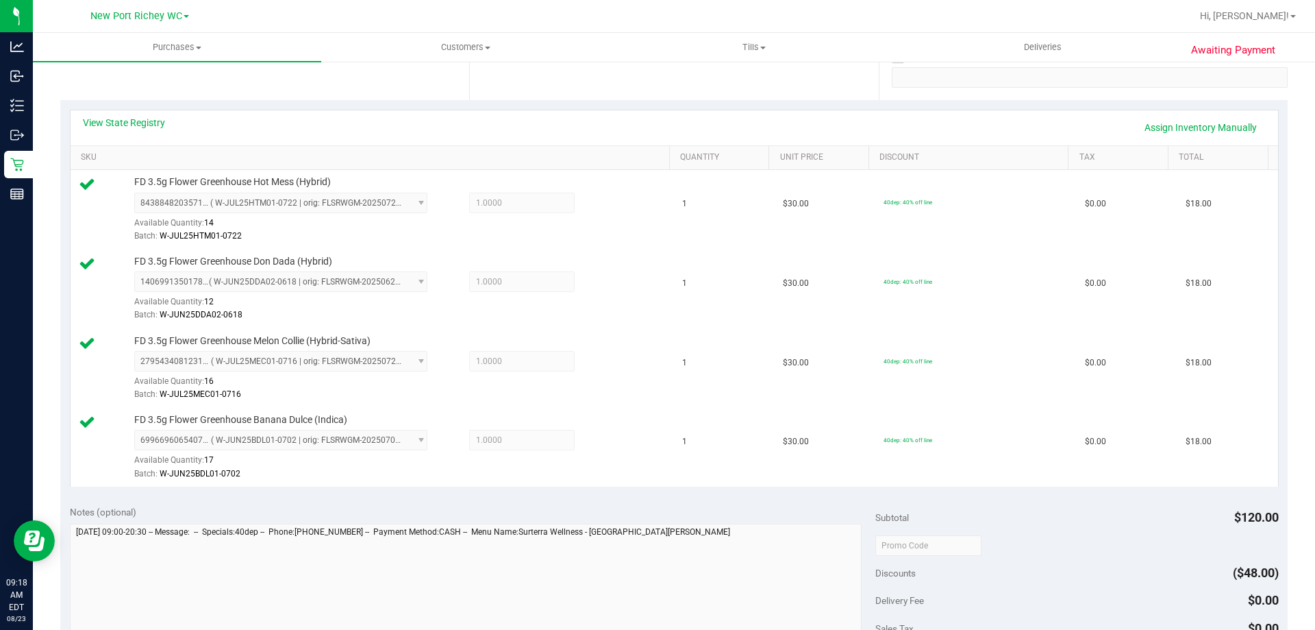
scroll to position [548, 0]
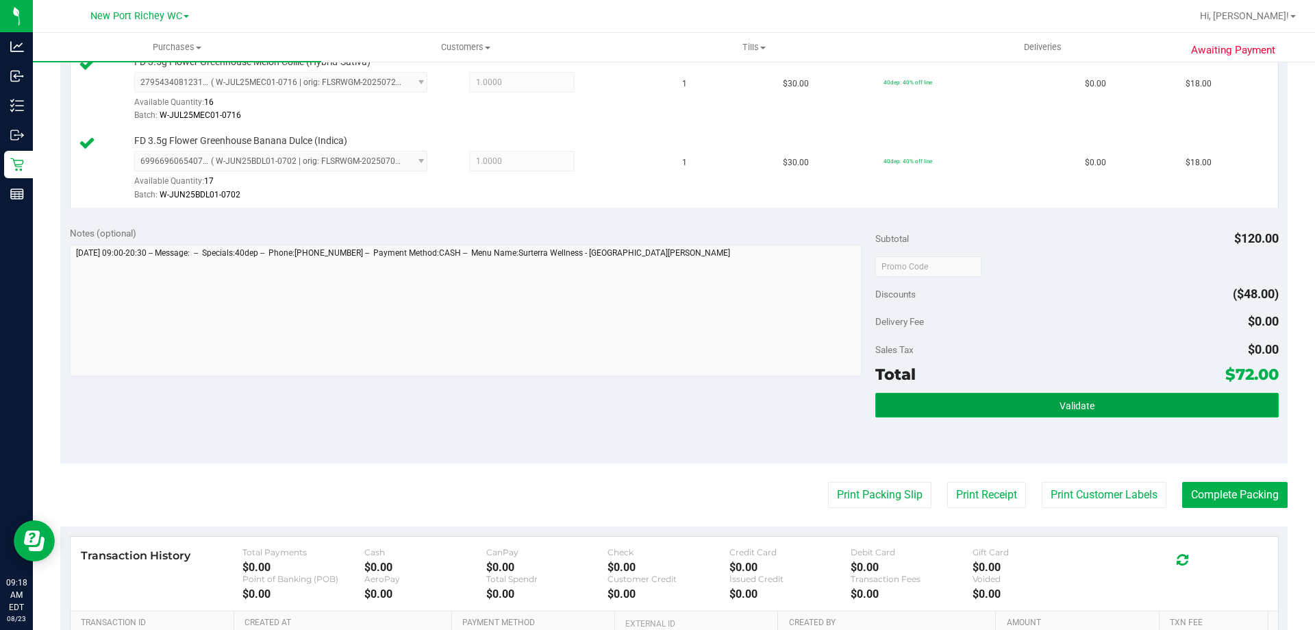
click at [967, 401] on button "Validate" at bounding box center [1077, 405] width 403 height 25
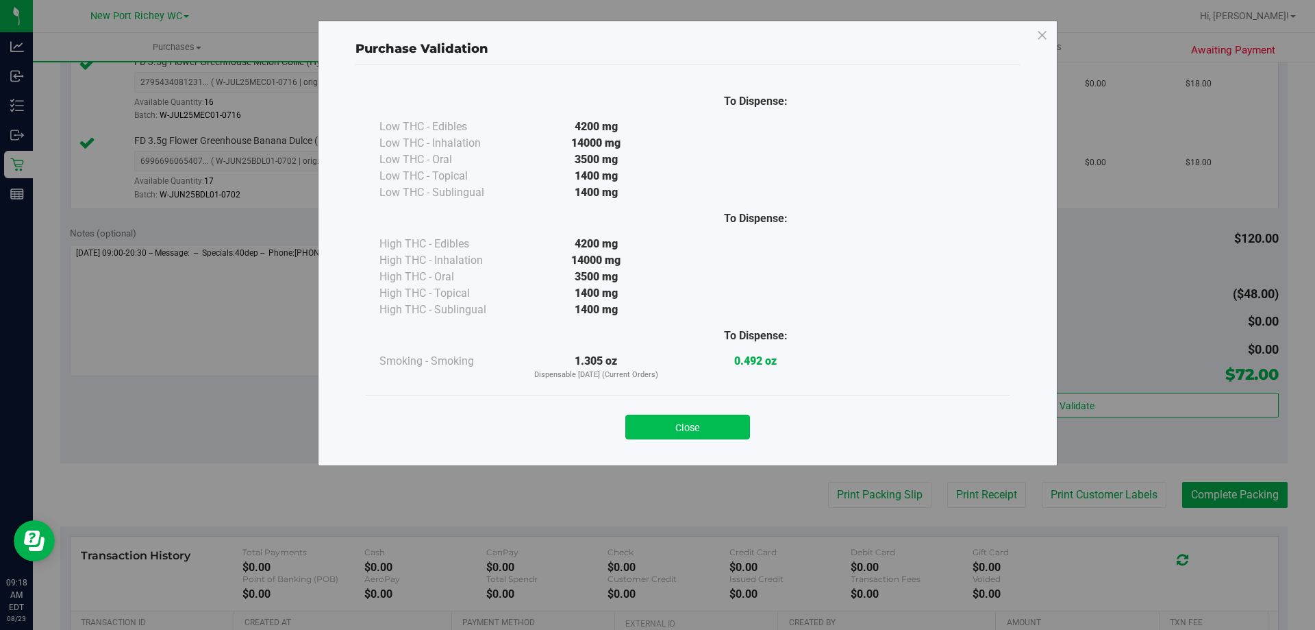
click at [703, 419] on button "Close" at bounding box center [688, 426] width 125 height 25
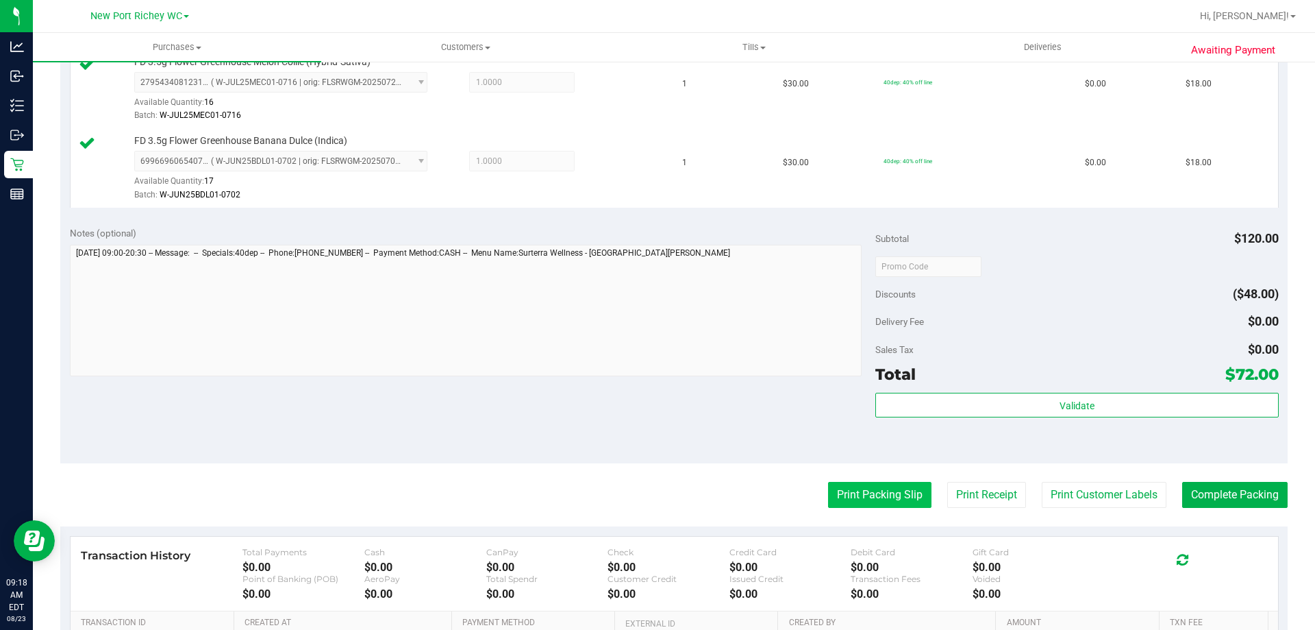
click at [837, 484] on button "Print Packing Slip" at bounding box center [879, 495] width 103 height 26
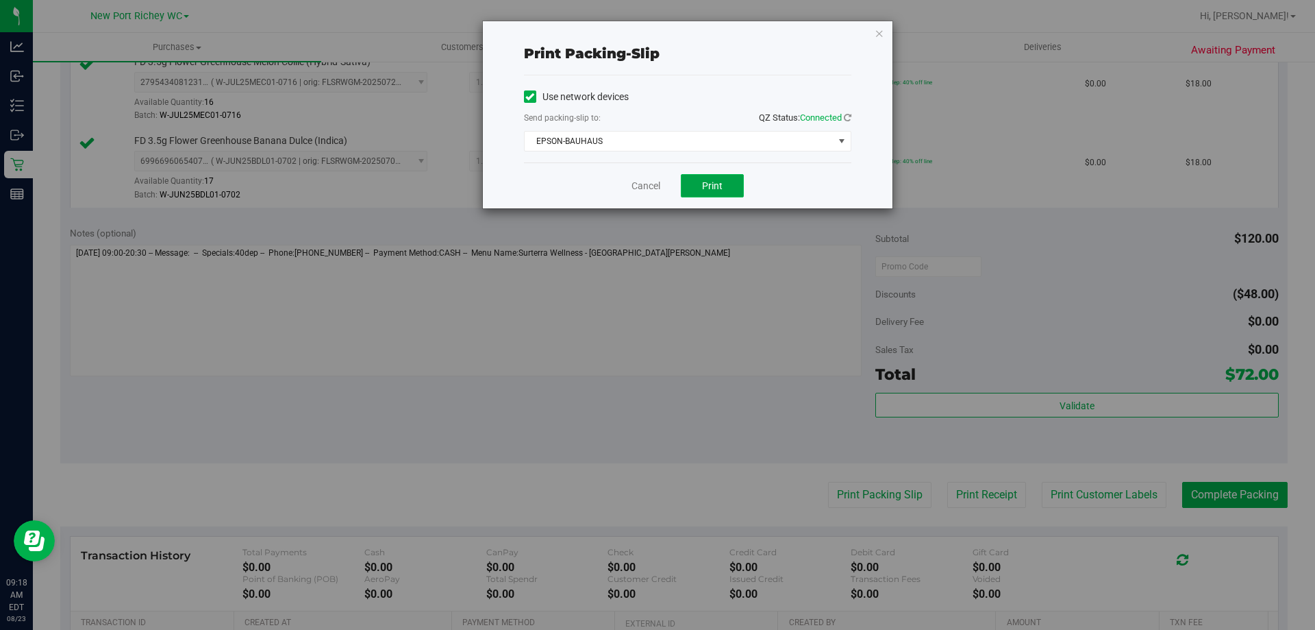
click at [721, 193] on button "Print" at bounding box center [712, 185] width 63 height 23
click at [697, 143] on span "EPSON-BAUHAUS" at bounding box center [679, 141] width 309 height 19
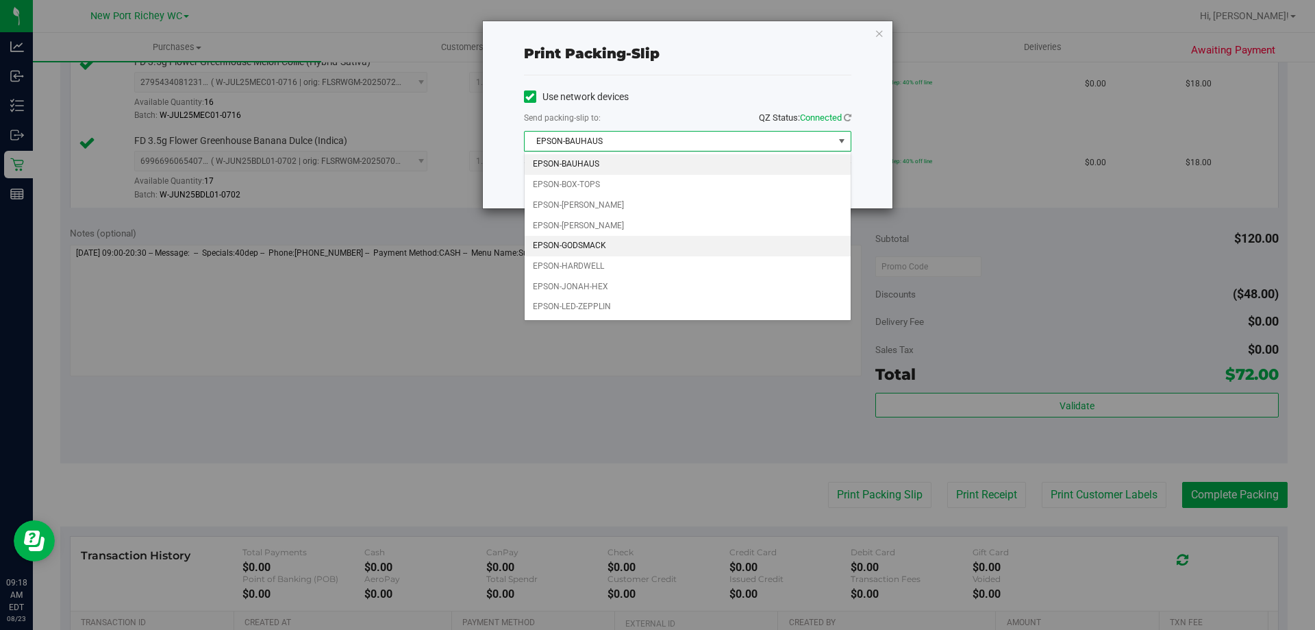
click at [664, 243] on li "EPSON-GODSMACK" at bounding box center [688, 246] width 326 height 21
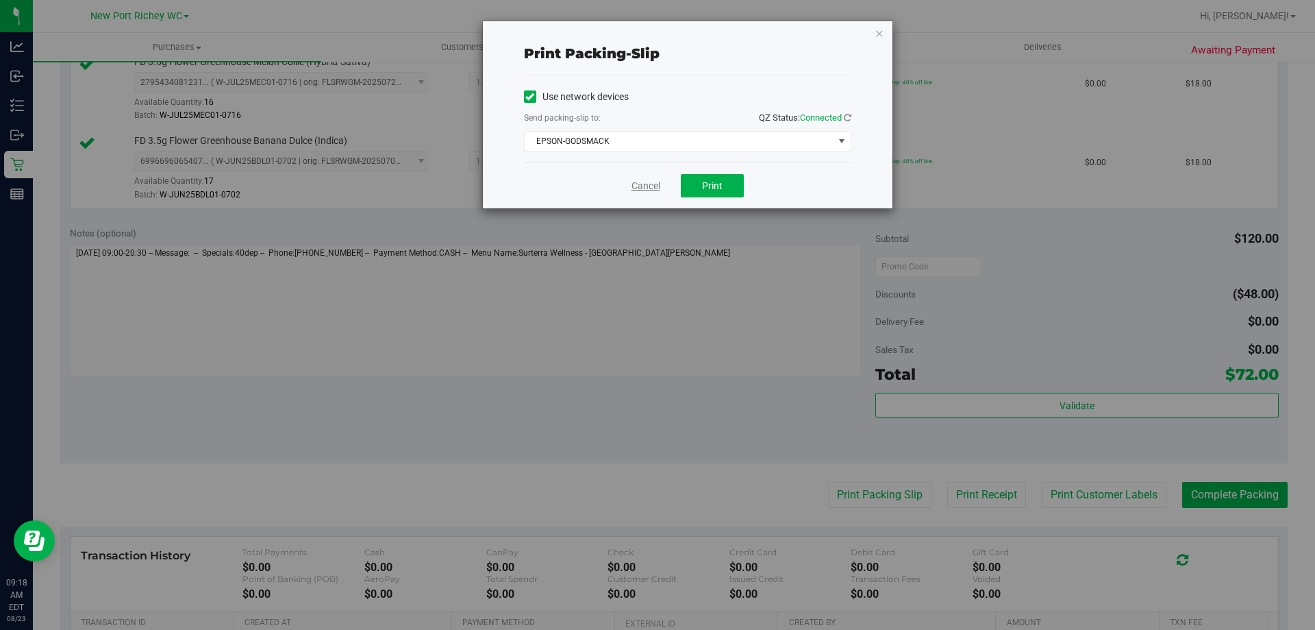
click at [644, 179] on link "Cancel" at bounding box center [646, 186] width 29 height 14
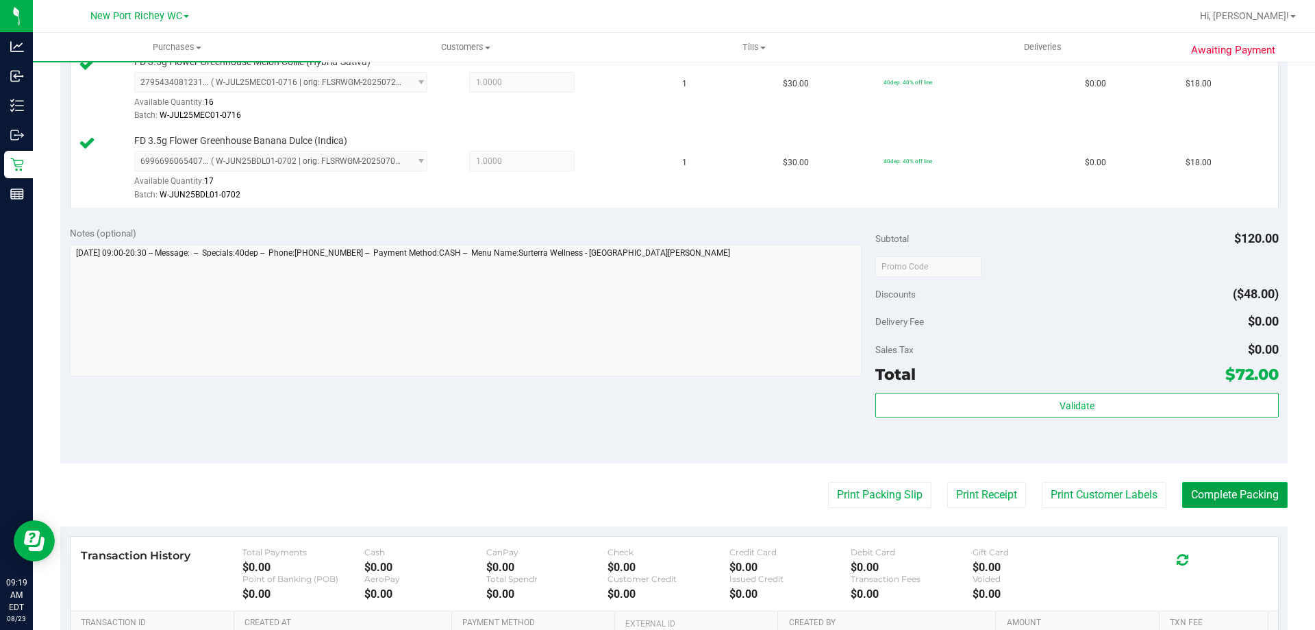
click at [1243, 499] on button "Complete Packing" at bounding box center [1236, 495] width 106 height 26
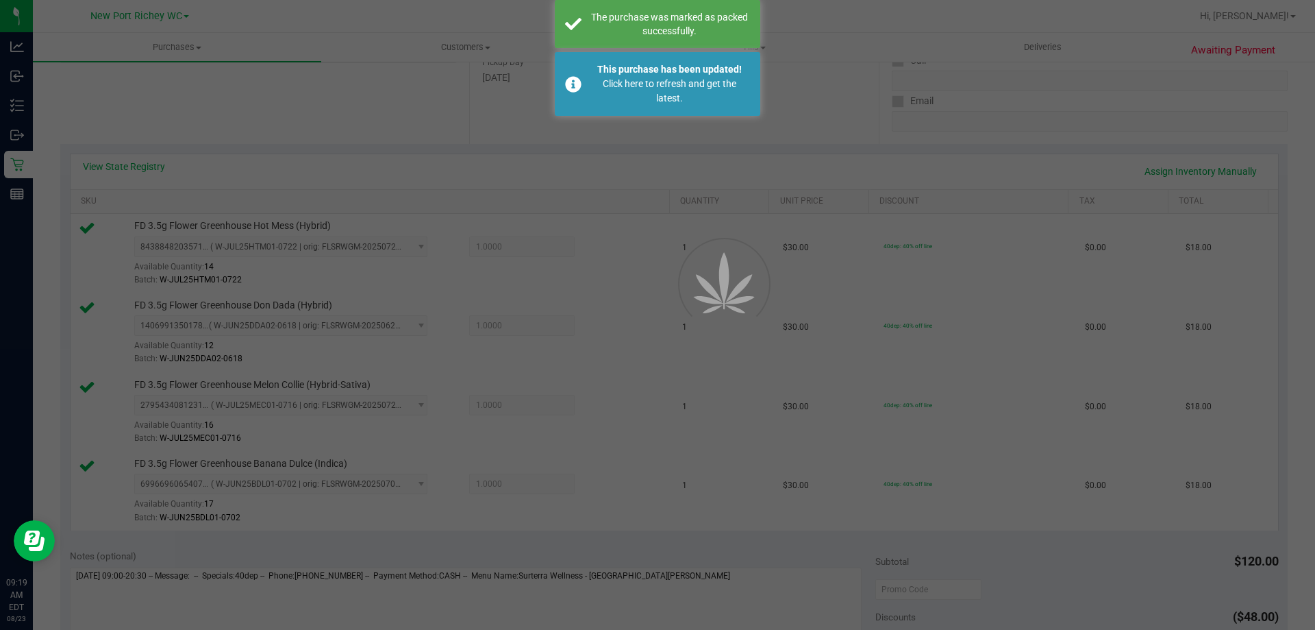
scroll to position [149, 0]
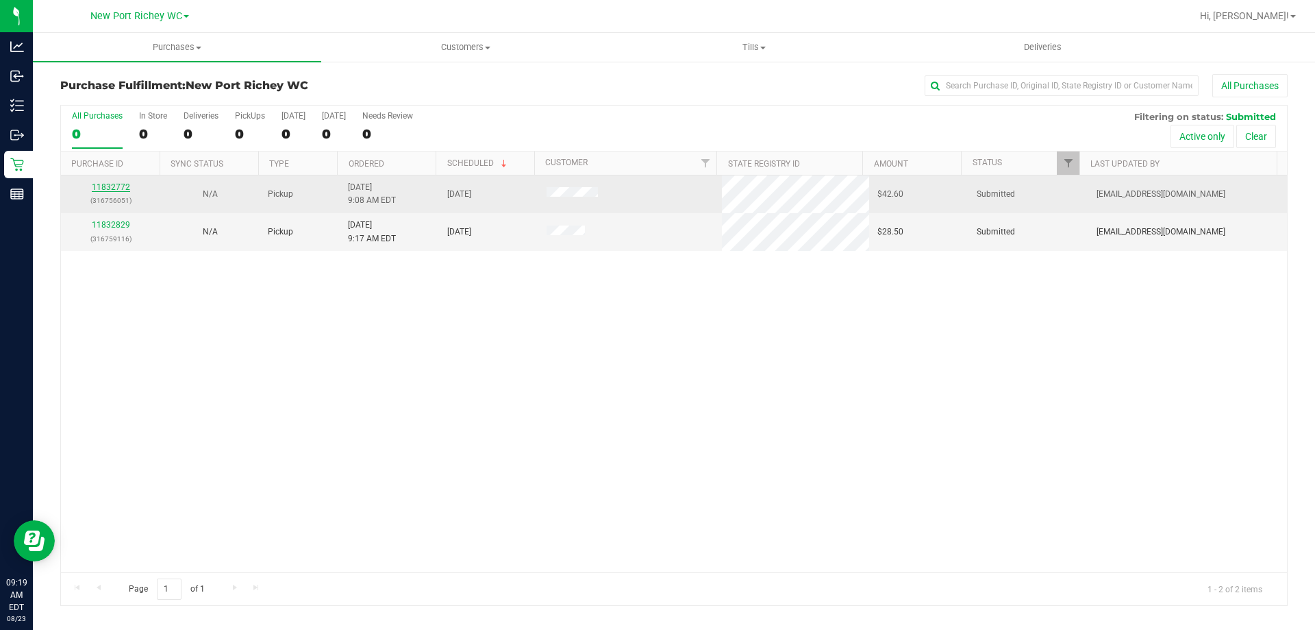
click at [95, 188] on link "11832772" at bounding box center [111, 187] width 38 height 10
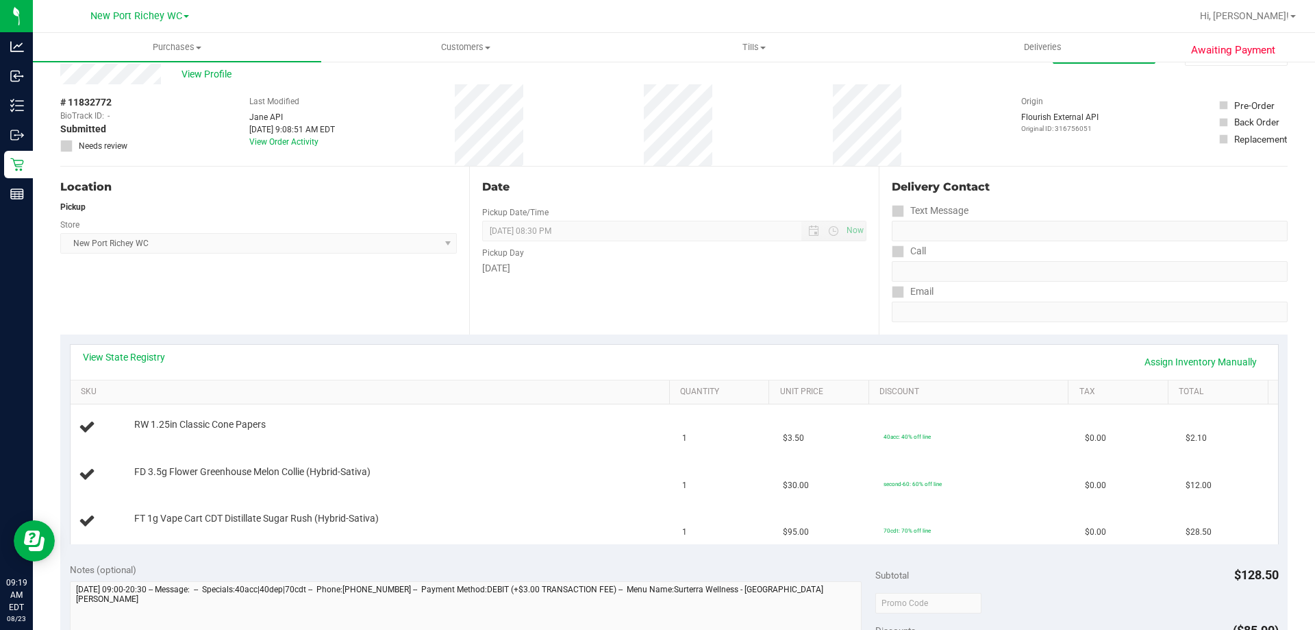
scroll to position [69, 0]
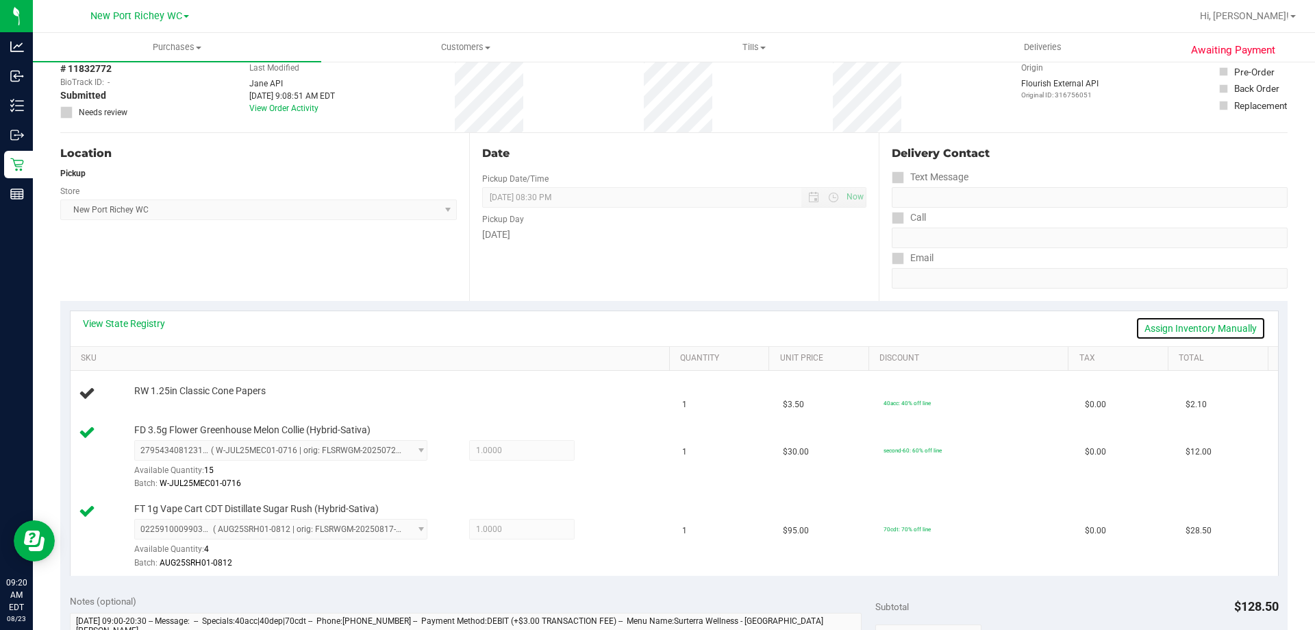
click at [1146, 321] on link "Assign Inventory Manually" at bounding box center [1201, 328] width 130 height 23
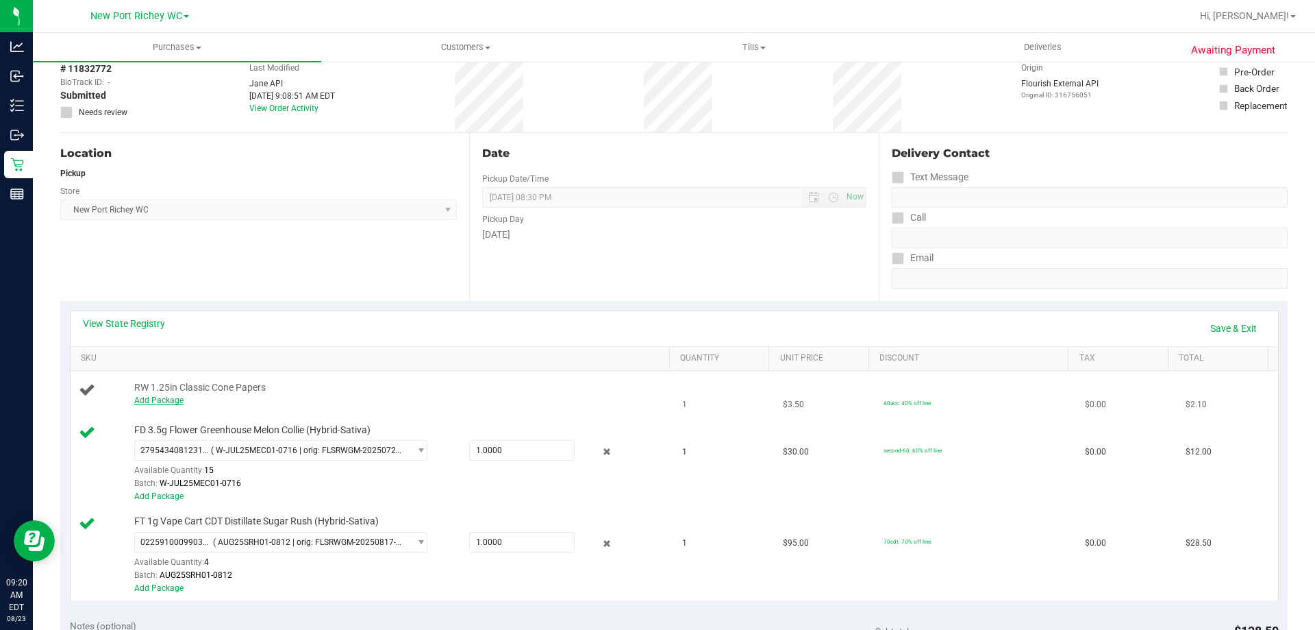
click at [147, 400] on link "Add Package" at bounding box center [158, 400] width 49 height 10
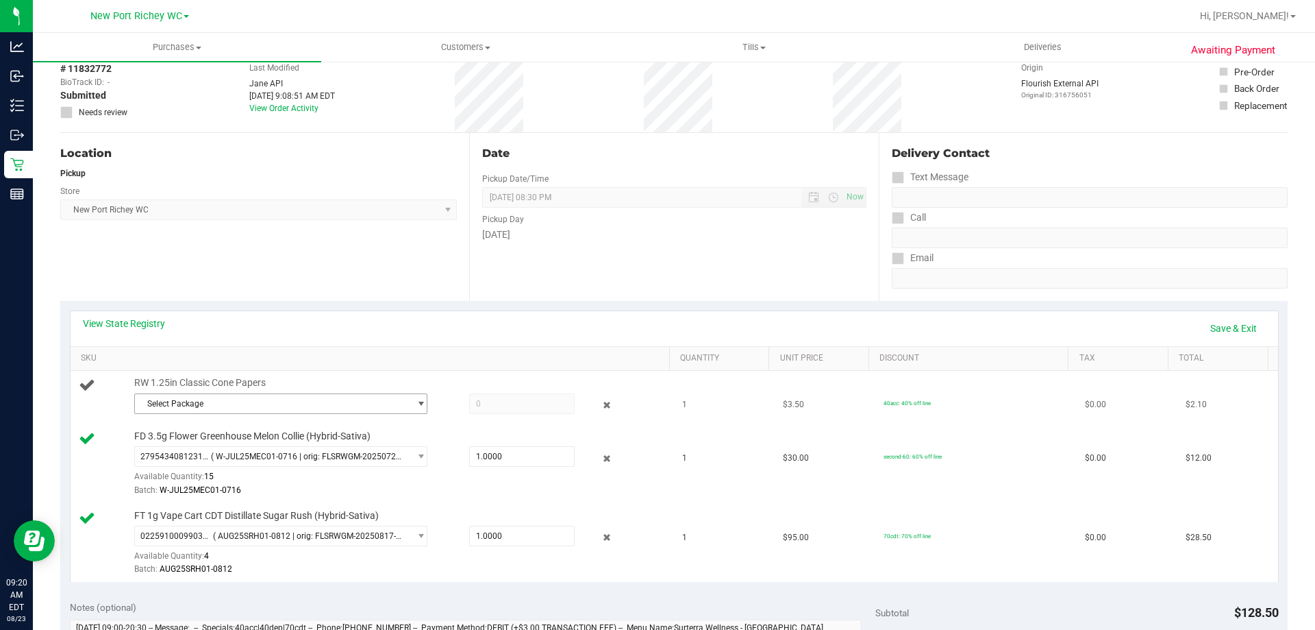
click at [206, 406] on span "Select Package" at bounding box center [272, 403] width 275 height 19
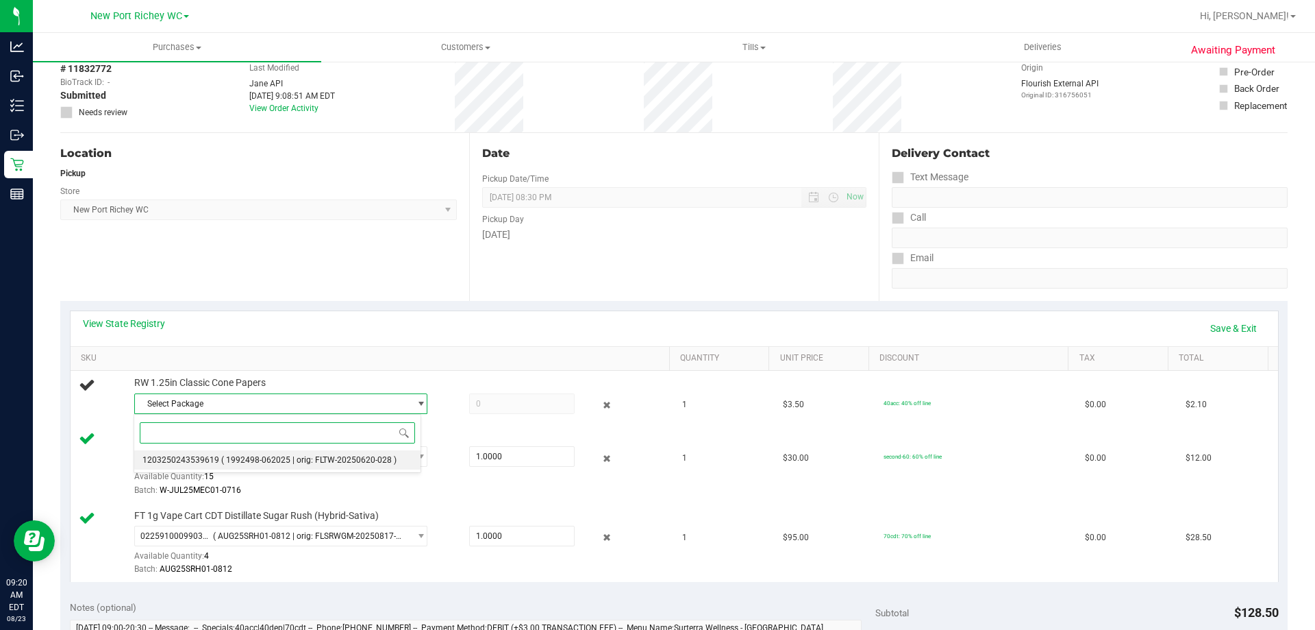
click at [269, 460] on span "( 1992498-062025 | orig: FLTW-20250620-028 )" at bounding box center [308, 460] width 175 height 10
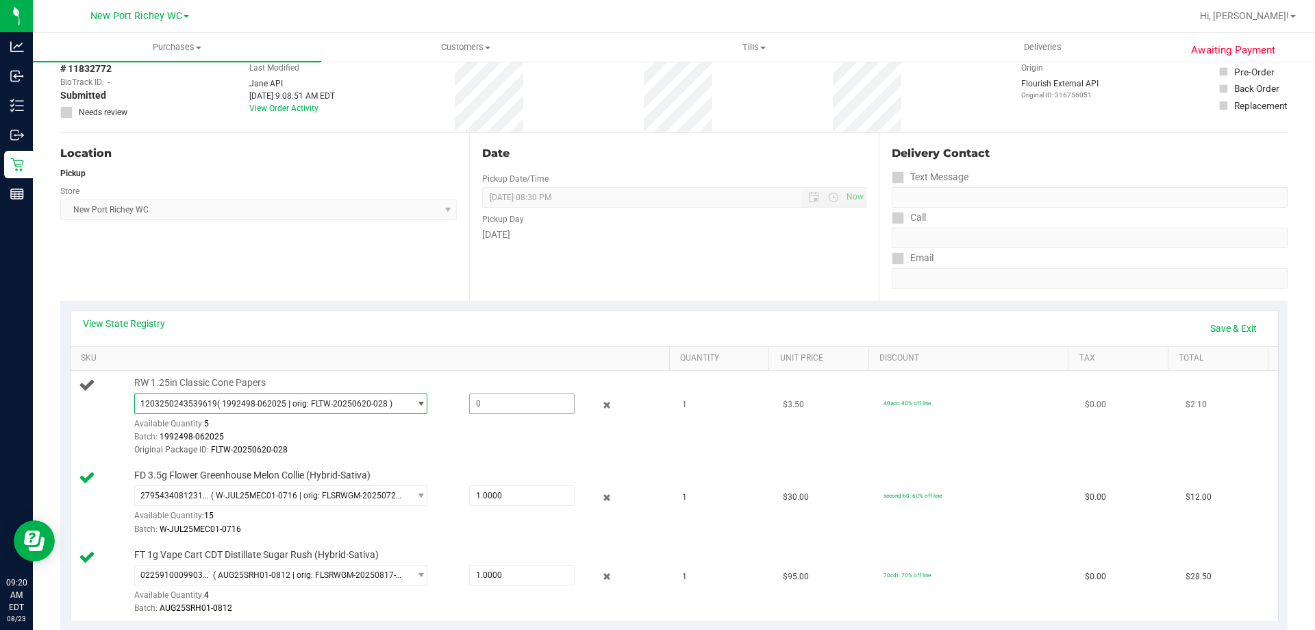
click at [489, 408] on span at bounding box center [522, 403] width 106 height 21
type input "1"
type input "1.0000"
click at [517, 336] on div "View State Registry Save & Exit" at bounding box center [674, 328] width 1183 height 23
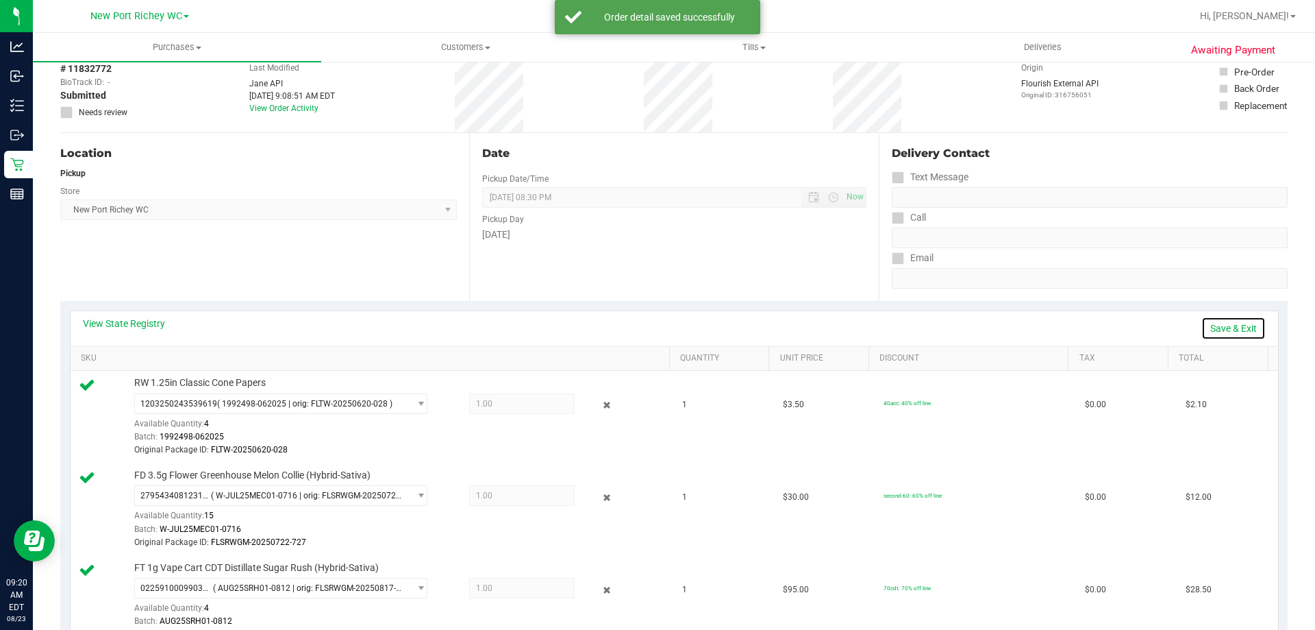
click at [1235, 332] on link "Save & Exit" at bounding box center [1234, 328] width 64 height 23
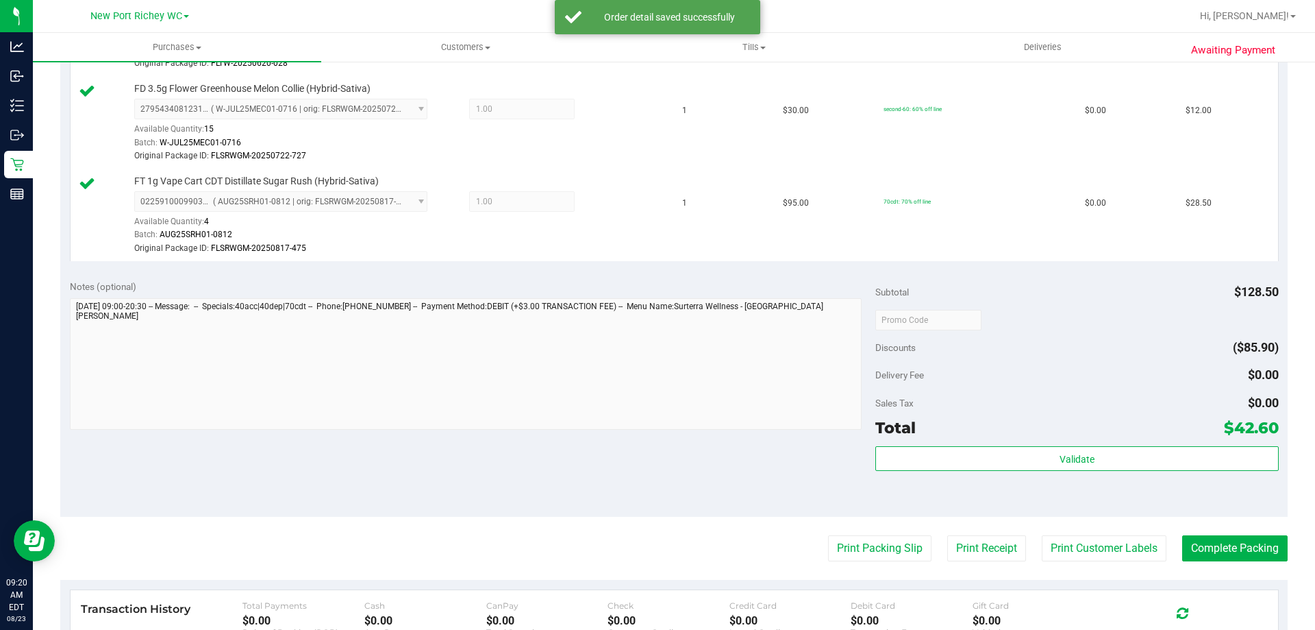
scroll to position [548, 0]
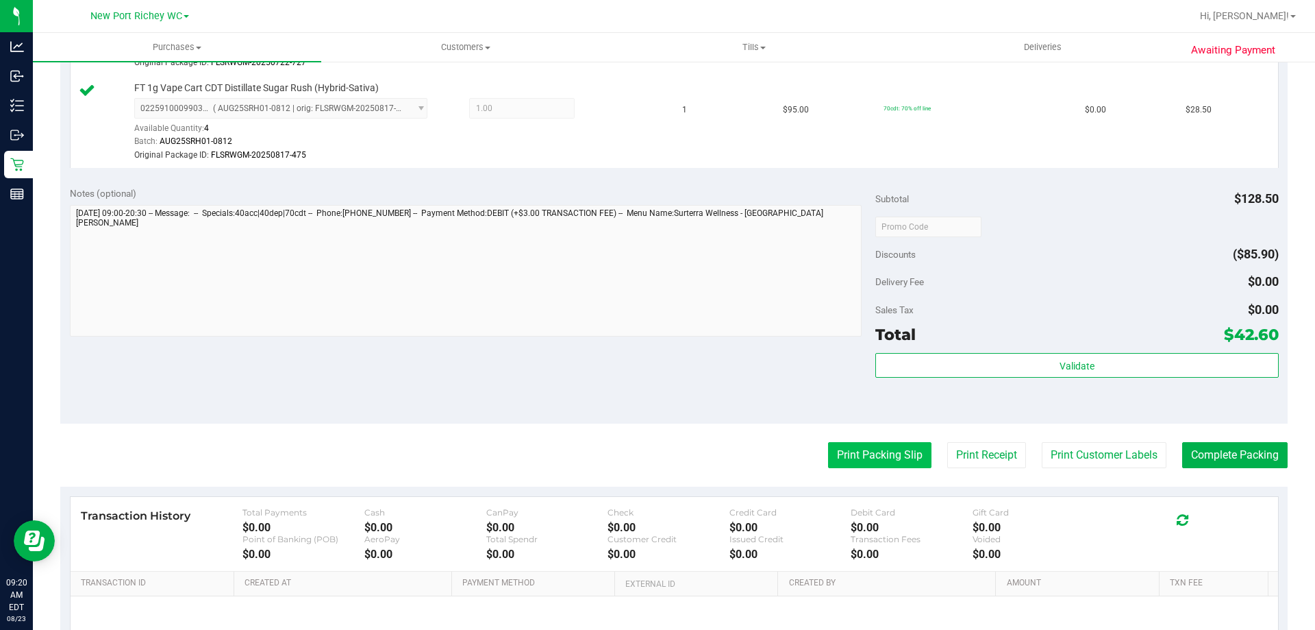
click at [888, 460] on button "Print Packing Slip" at bounding box center [879, 455] width 103 height 26
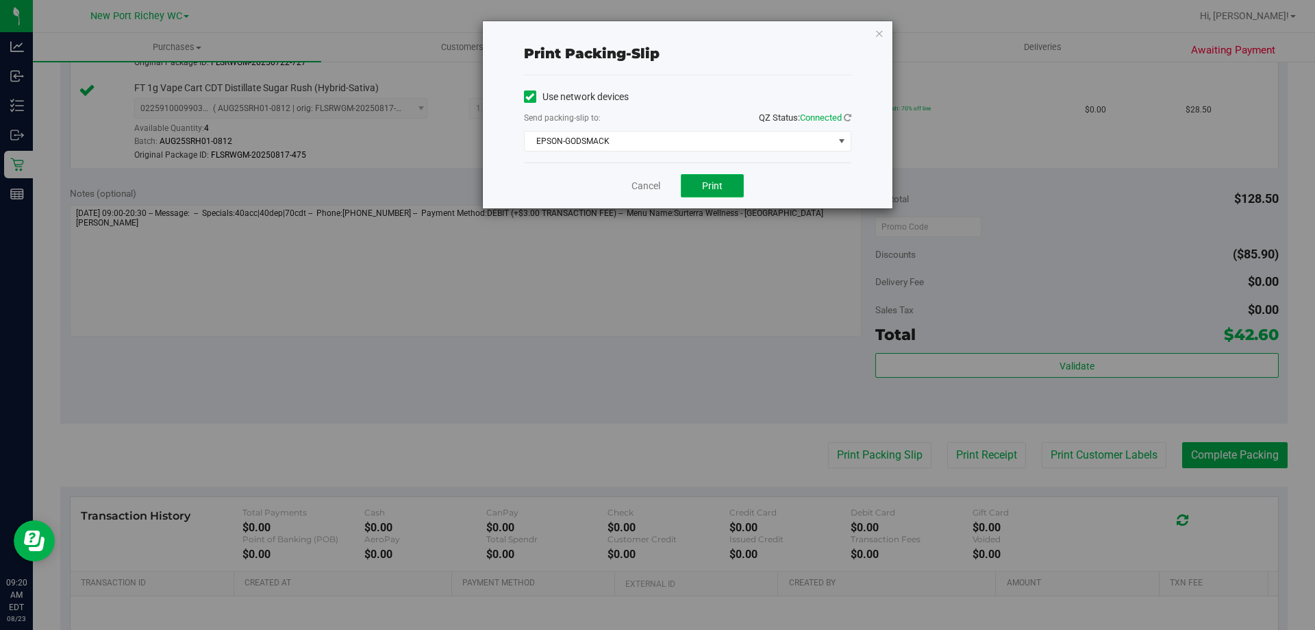
click at [718, 177] on button "Print" at bounding box center [712, 185] width 63 height 23
click at [649, 193] on div "Cancel Print" at bounding box center [687, 185] width 327 height 46
click at [647, 186] on link "Cancel" at bounding box center [646, 186] width 29 height 14
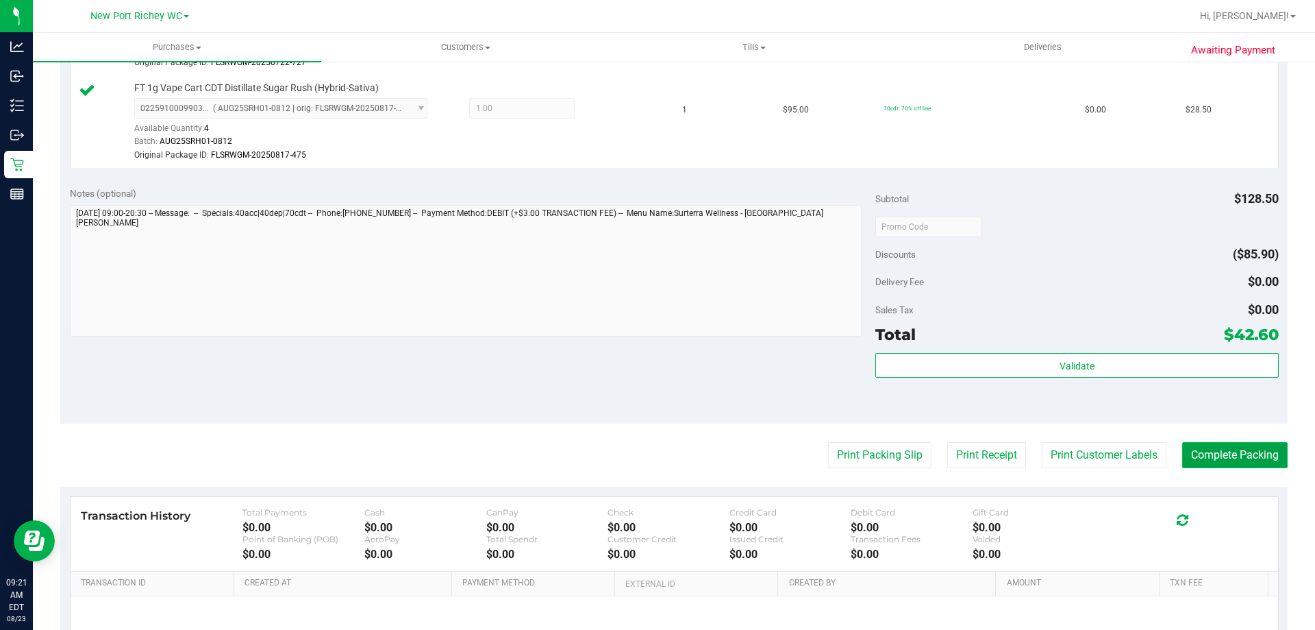
click at [1211, 455] on button "Complete Packing" at bounding box center [1236, 455] width 106 height 26
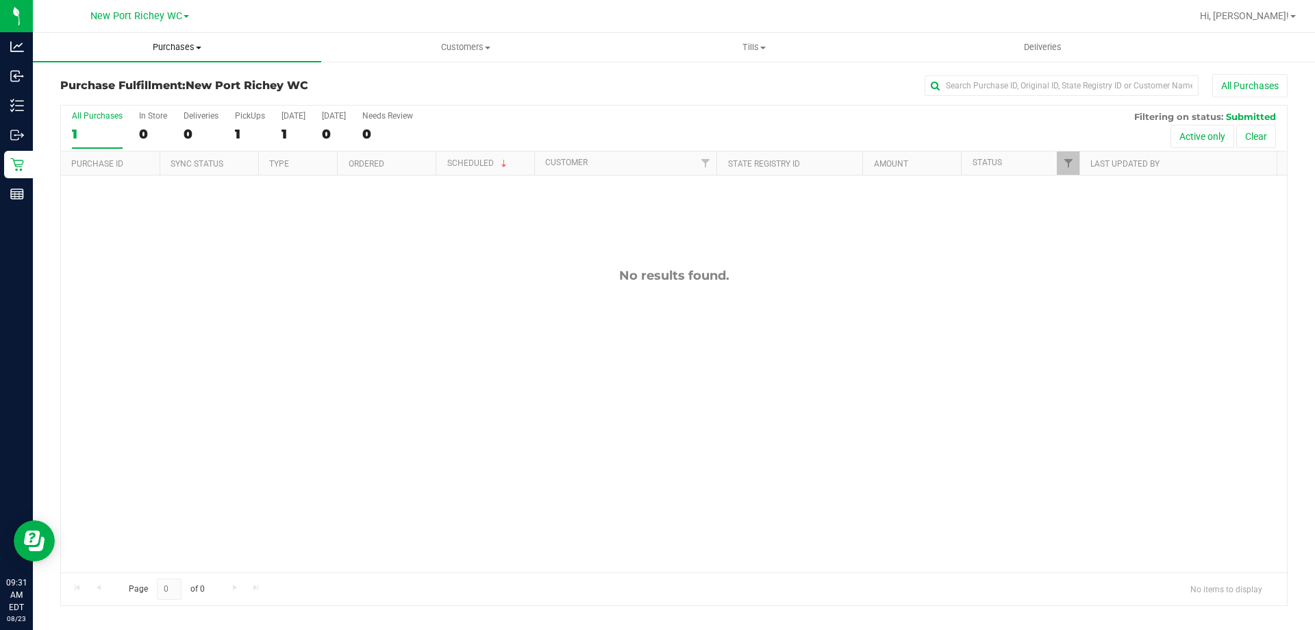
click at [138, 43] on span "Purchases" at bounding box center [177, 47] width 288 height 12
click at [472, 39] on uib-tab-heading "Customers All customers Add a new customer All physicians" at bounding box center [465, 47] width 287 height 27
click at [399, 95] on span "Add a new customer" at bounding box center [385, 99] width 129 height 12
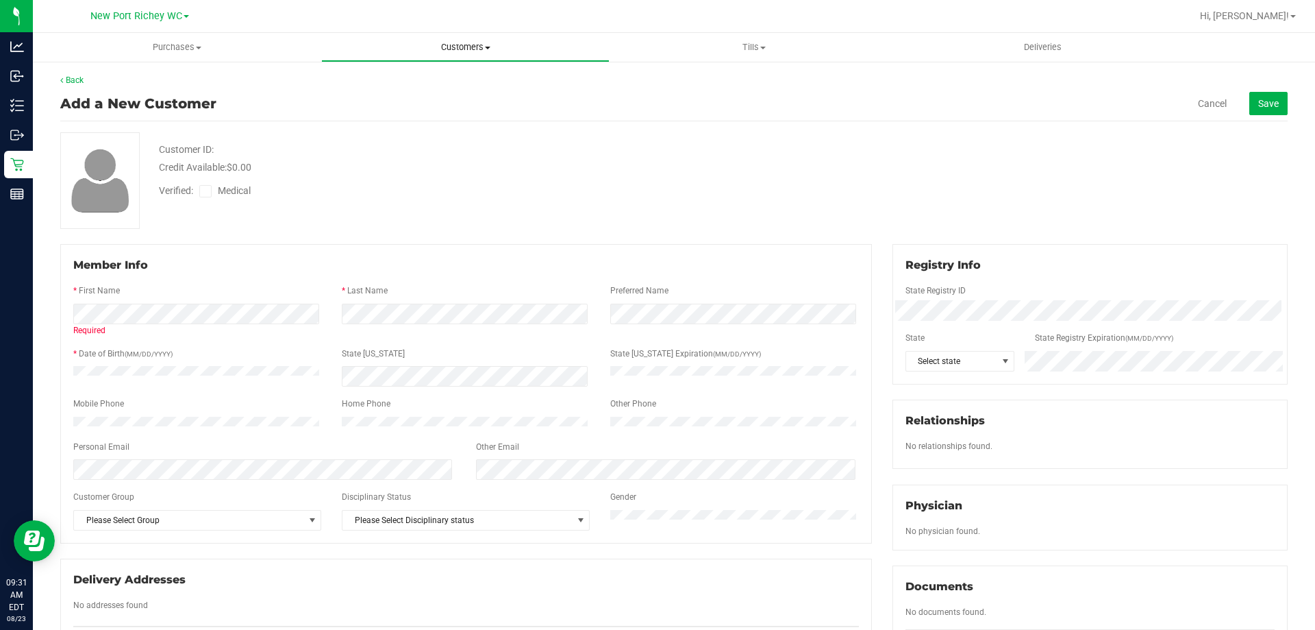
click at [473, 40] on uib-tab-heading "Customers All customers Add a new customer All physicians" at bounding box center [465, 47] width 287 height 27
click at [458, 79] on li "All customers" at bounding box center [465, 83] width 288 height 16
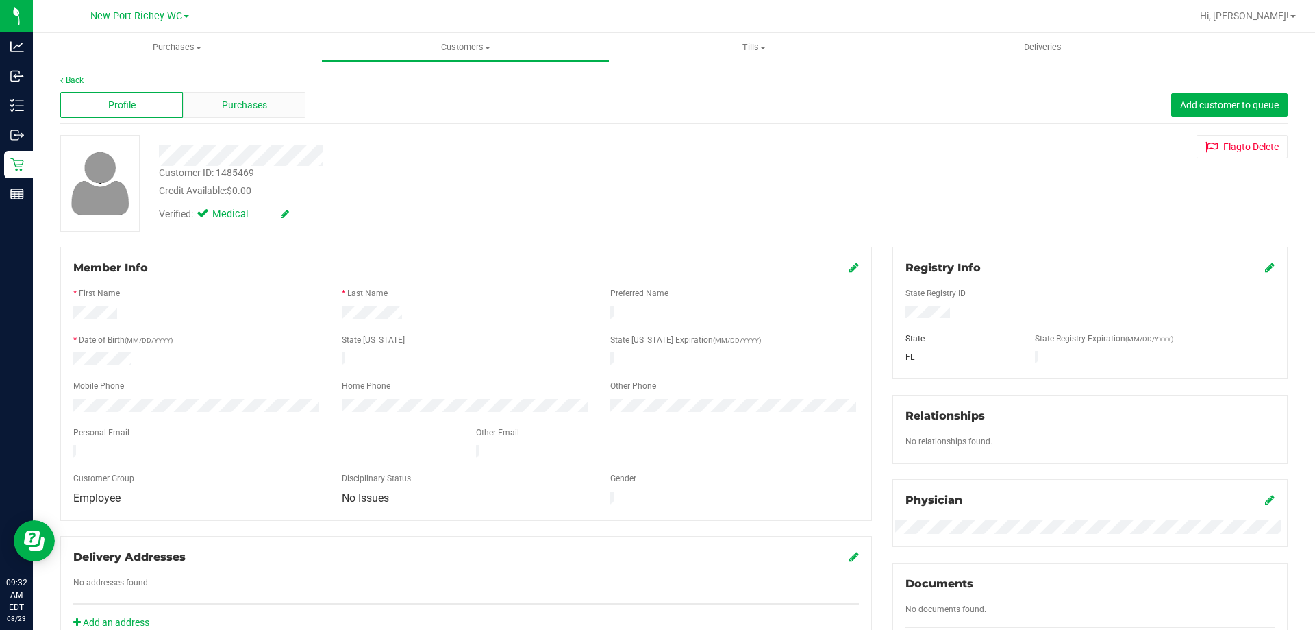
click at [215, 111] on div "Purchases" at bounding box center [244, 105] width 123 height 26
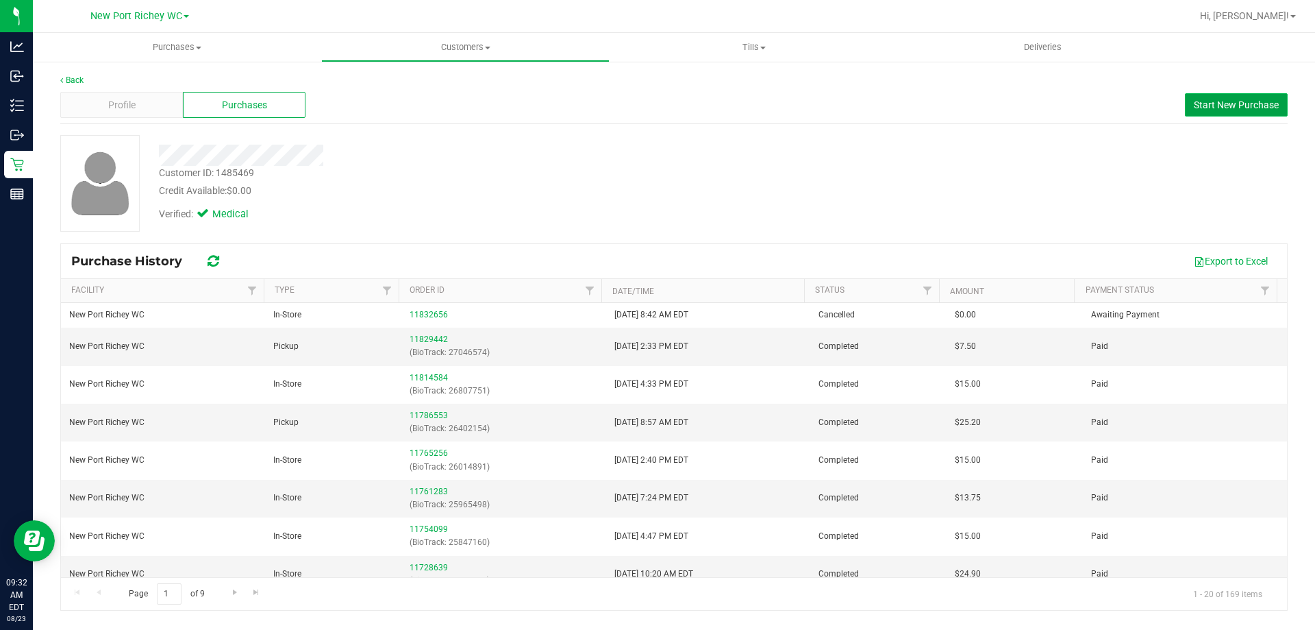
click at [1221, 106] on span "Start New Purchase" at bounding box center [1236, 104] width 85 height 11
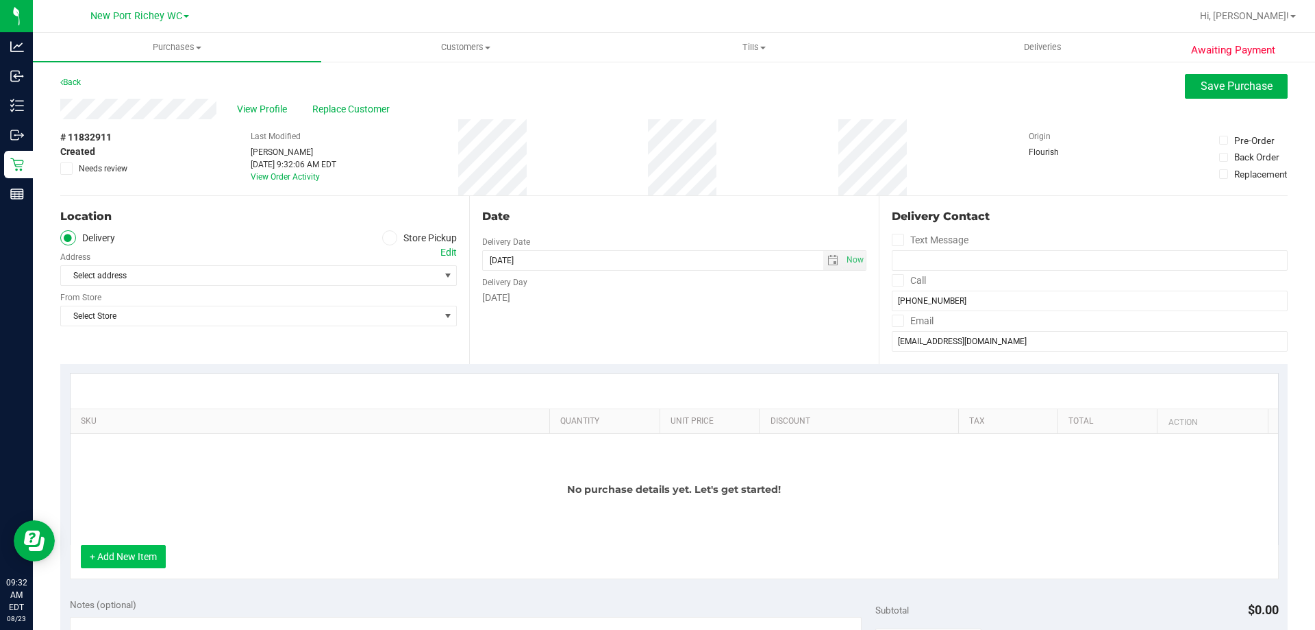
click at [161, 558] on button "+ Add New Item" at bounding box center [123, 556] width 85 height 23
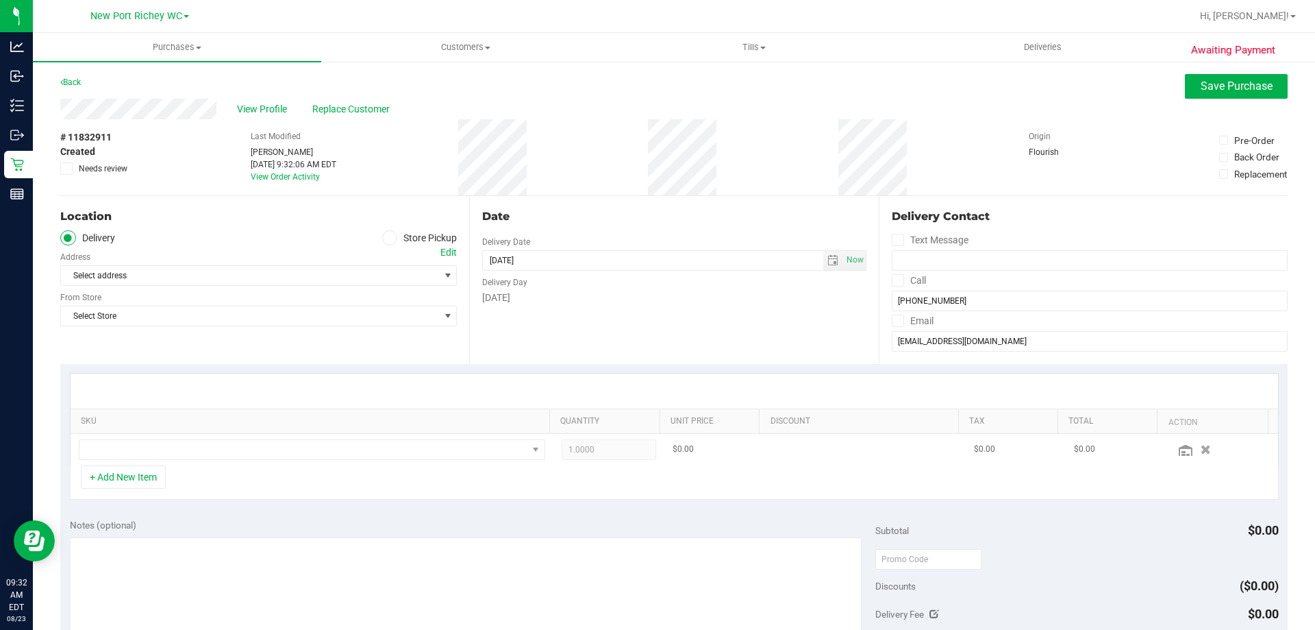
click at [210, 438] on td at bounding box center [312, 450] width 483 height 32
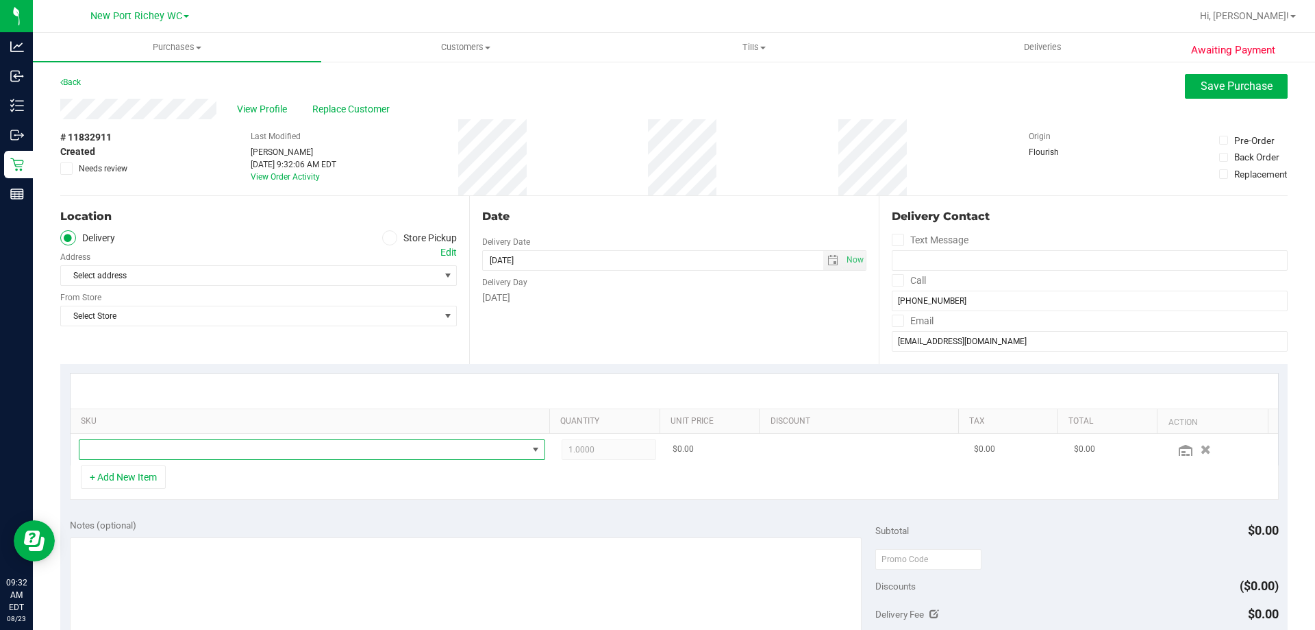
click at [210, 447] on span "NO DATA FOUND" at bounding box center [303, 449] width 448 height 19
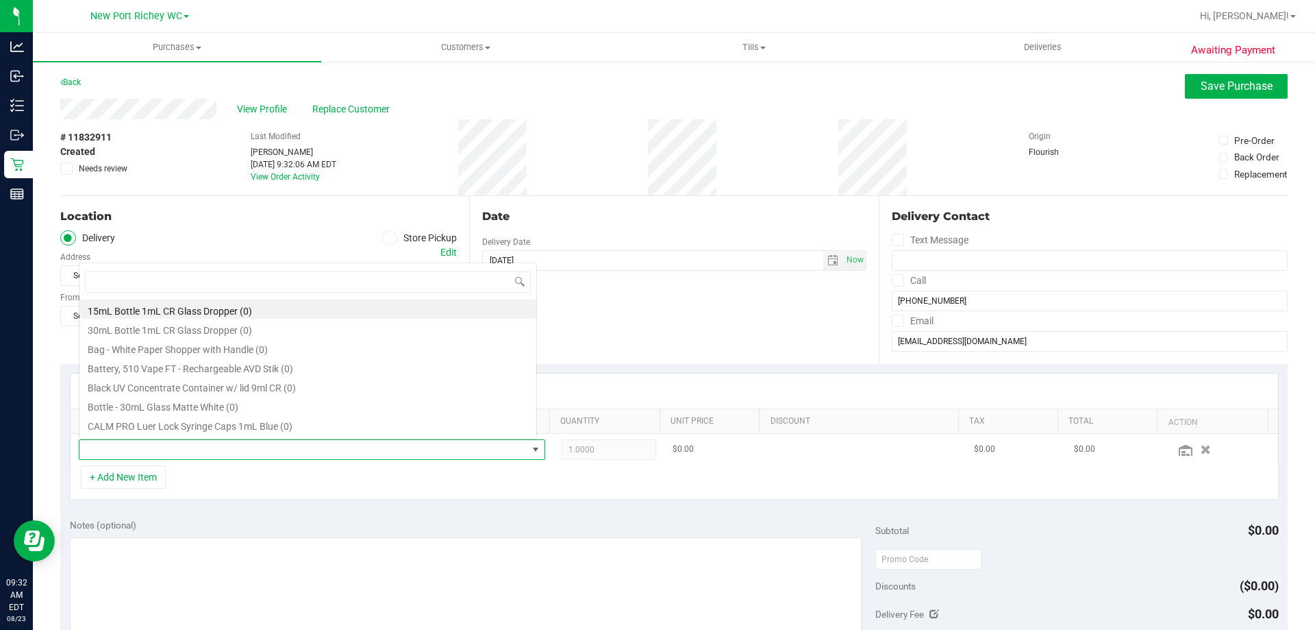
scroll to position [21, 454]
type input "m"
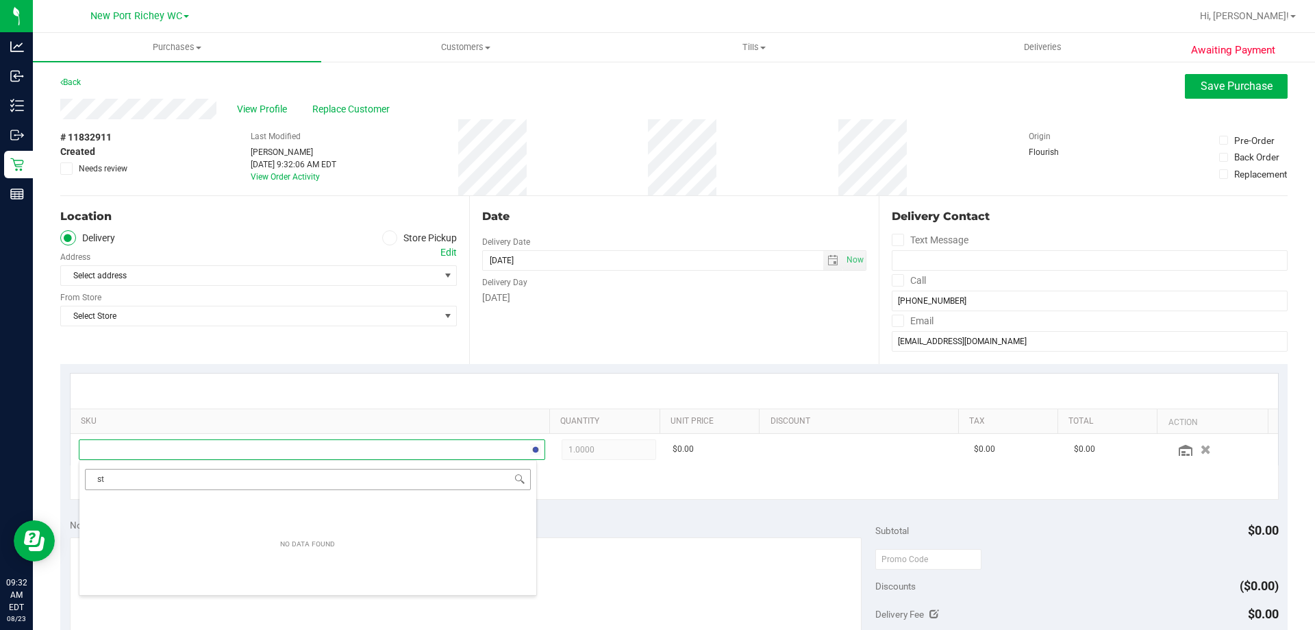
type input "s"
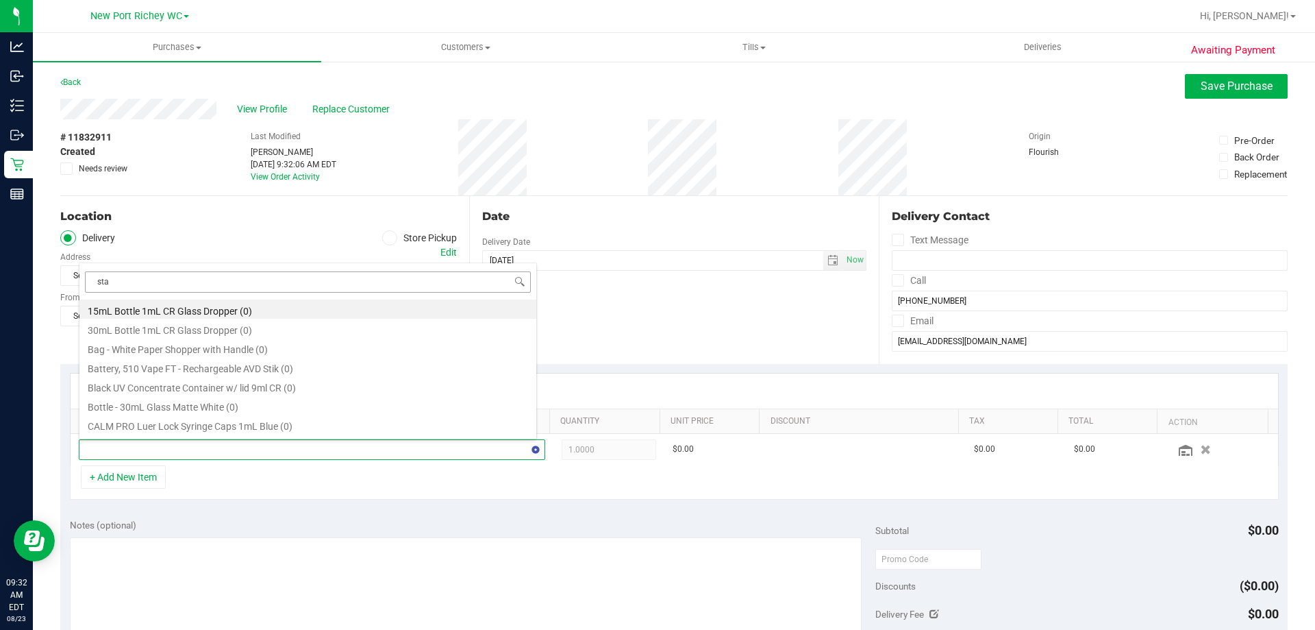
type input "stat"
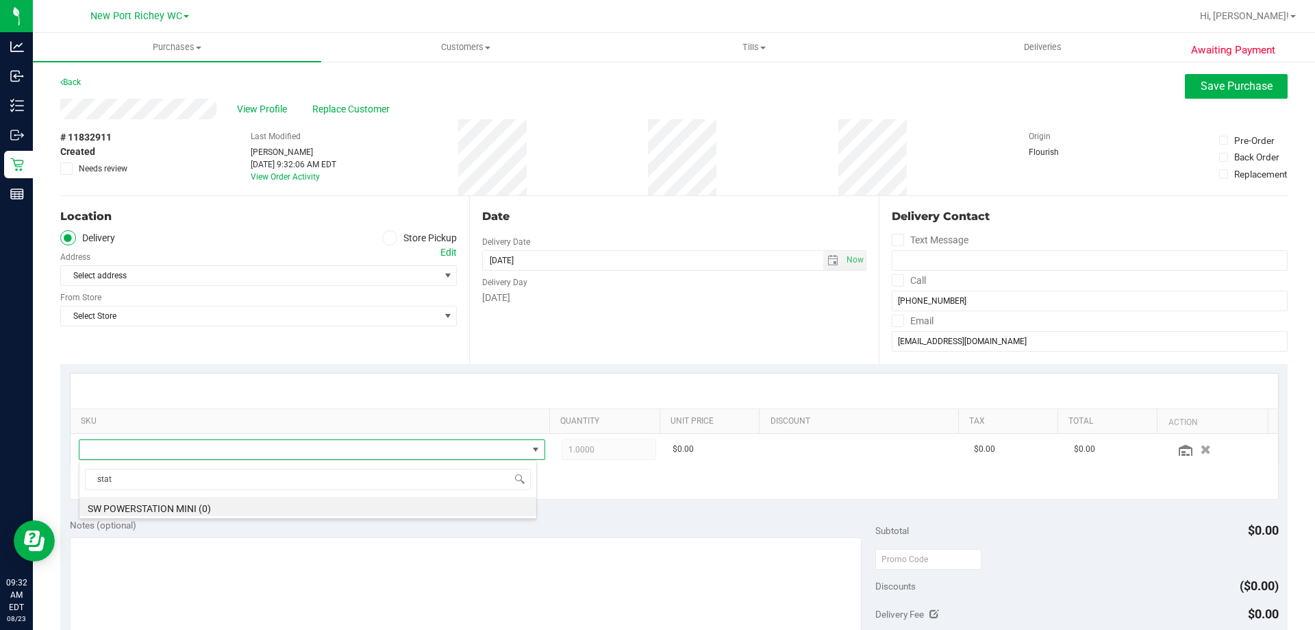
click at [391, 238] on span at bounding box center [390, 238] width 16 height 16
click at [0, 0] on input "Store Pickup" at bounding box center [0, 0] width 0 height 0
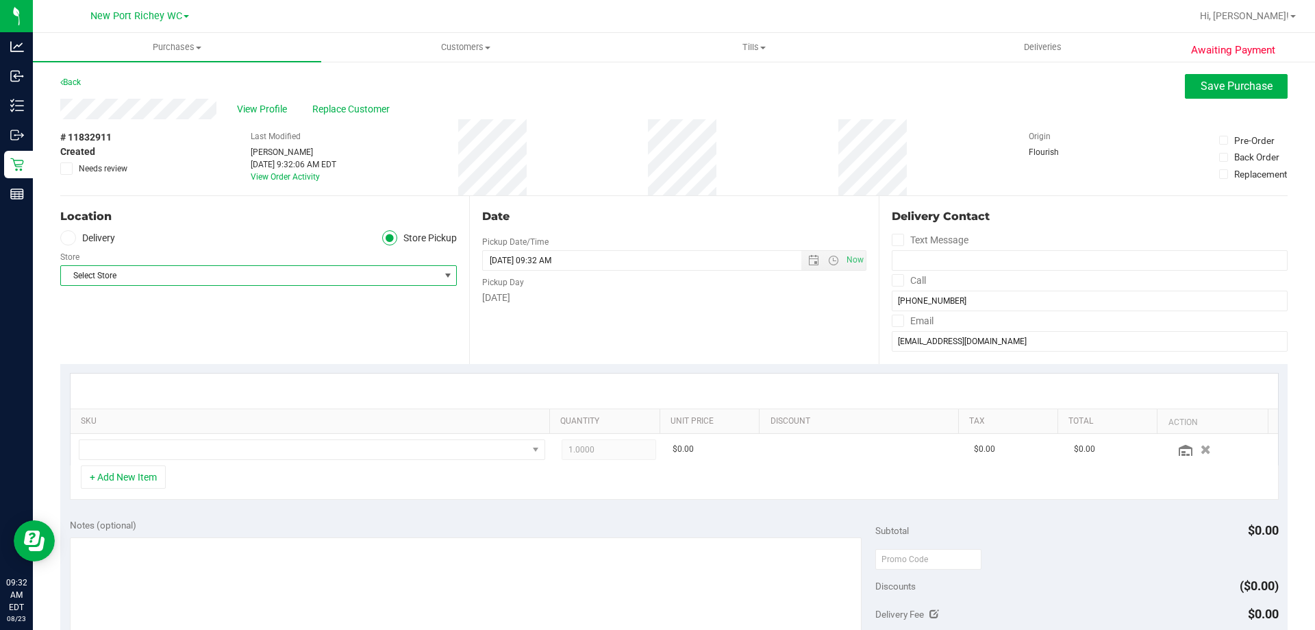
click at [377, 285] on span "Select Store" at bounding box center [250, 275] width 378 height 19
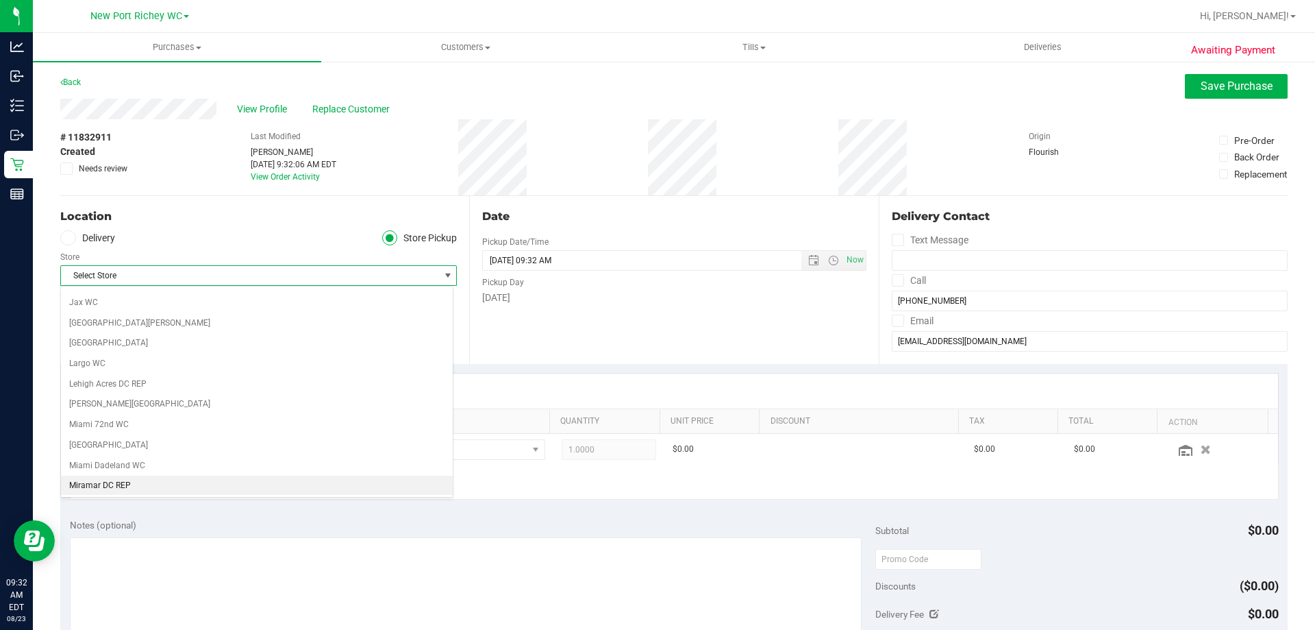
scroll to position [480, 0]
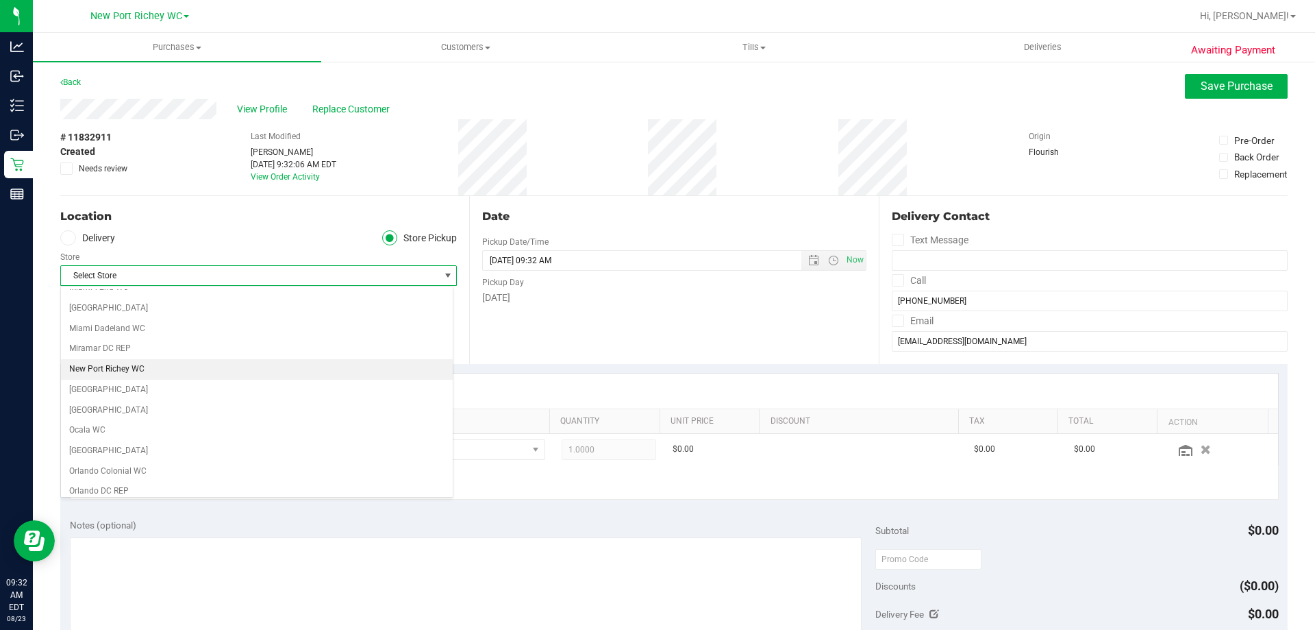
click at [128, 371] on li "New Port Richey WC" at bounding box center [257, 369] width 392 height 21
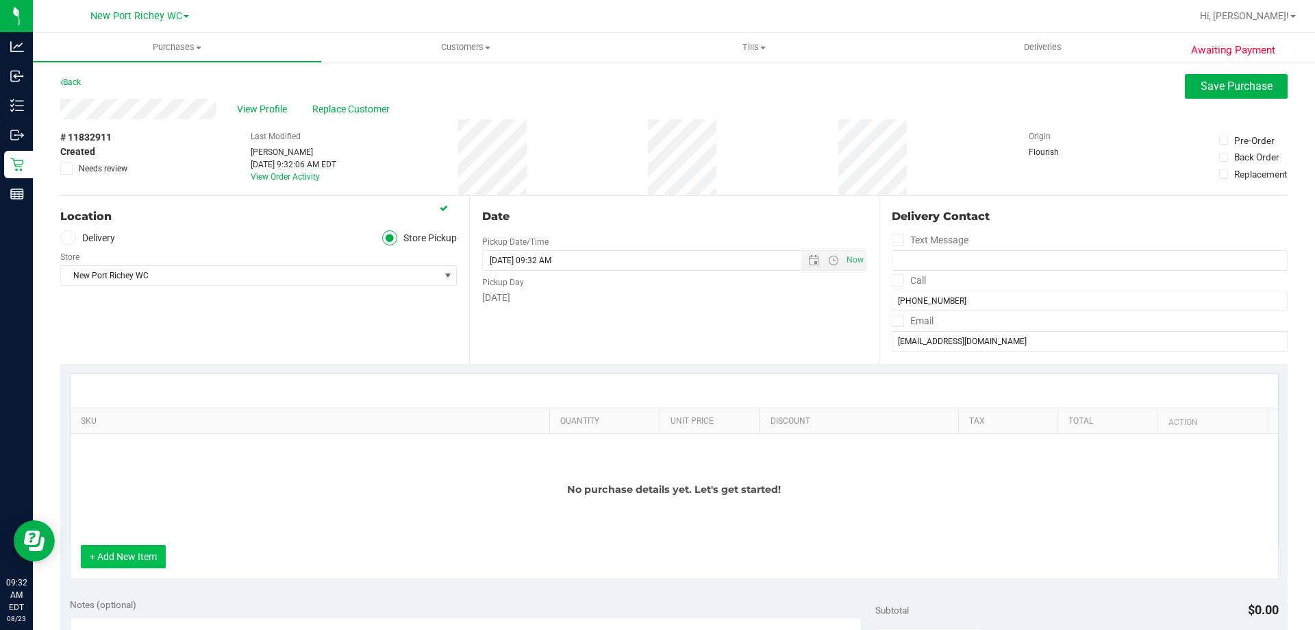
click at [134, 549] on button "+ Add New Item" at bounding box center [123, 556] width 85 height 23
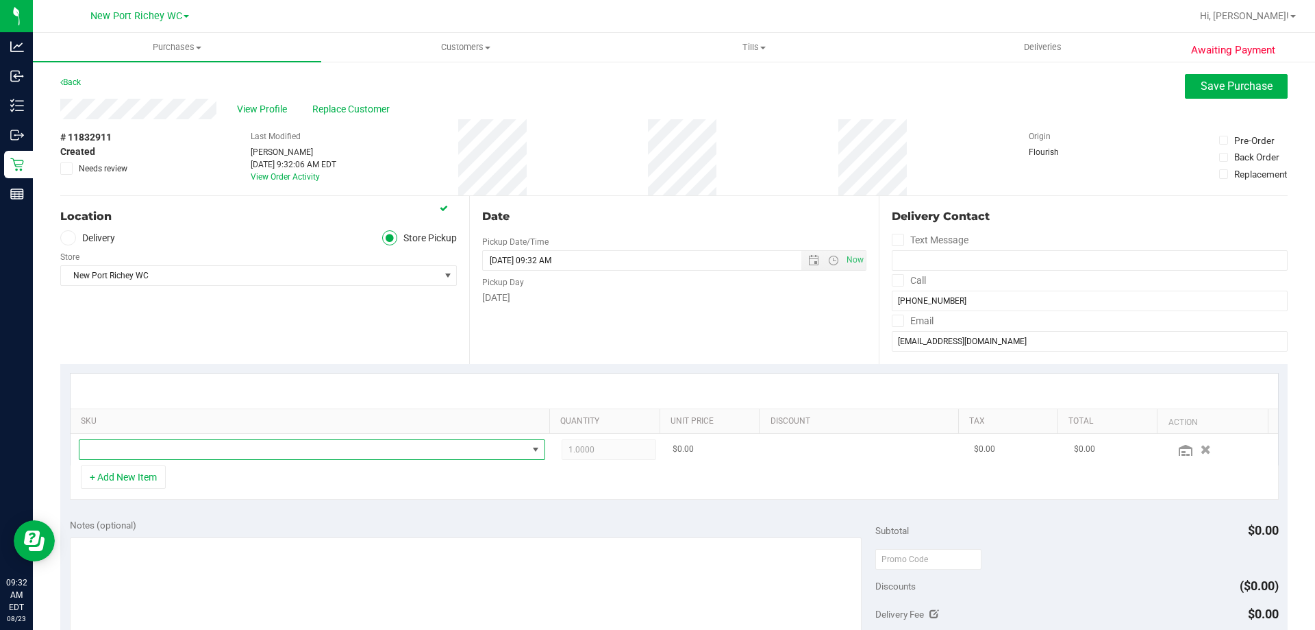
click at [152, 452] on span "NO DATA FOUND" at bounding box center [303, 449] width 448 height 19
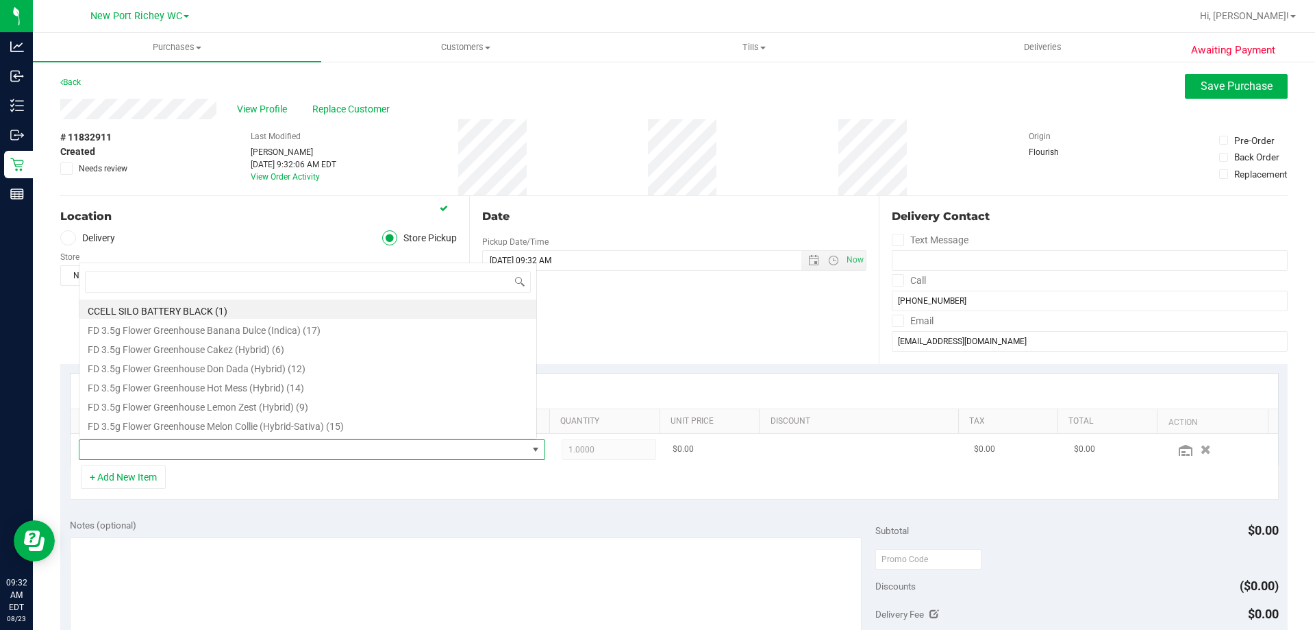
scroll to position [21, 454]
type input "stat"
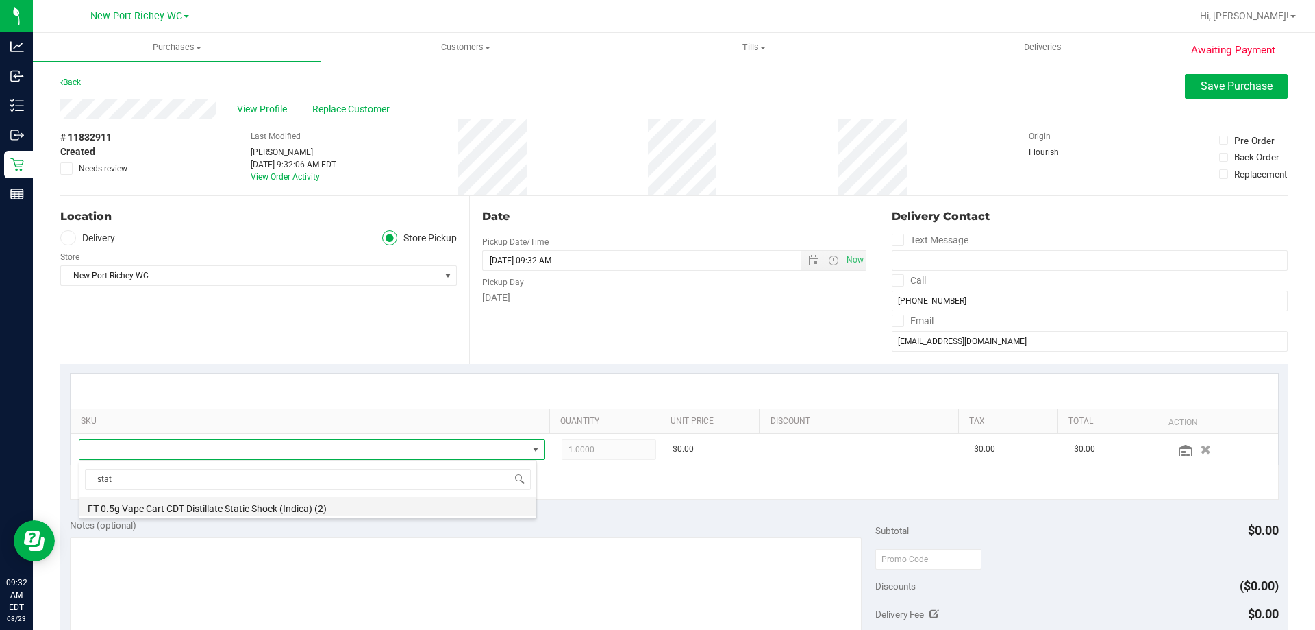
click at [223, 502] on li "FT 0.5g Vape Cart CDT Distillate Static Shock (Indica) (2)" at bounding box center [307, 506] width 457 height 19
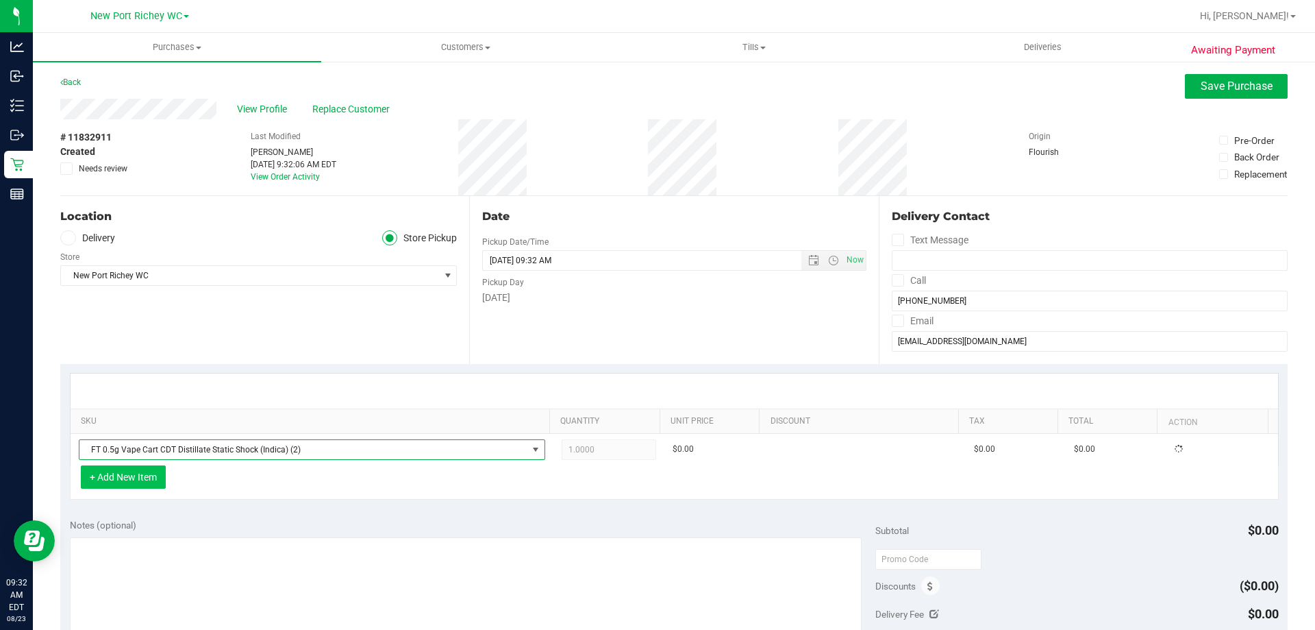
click at [105, 466] on button "+ Add New Item" at bounding box center [123, 476] width 85 height 23
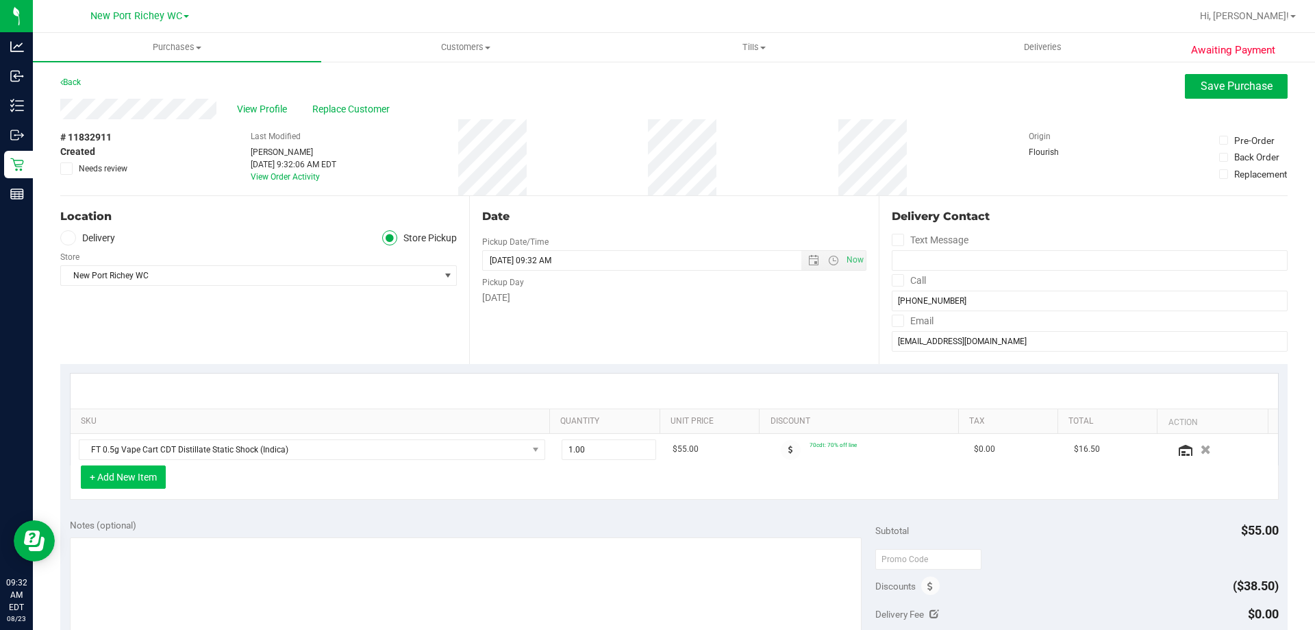
click at [155, 472] on button "+ Add New Item" at bounding box center [123, 476] width 85 height 23
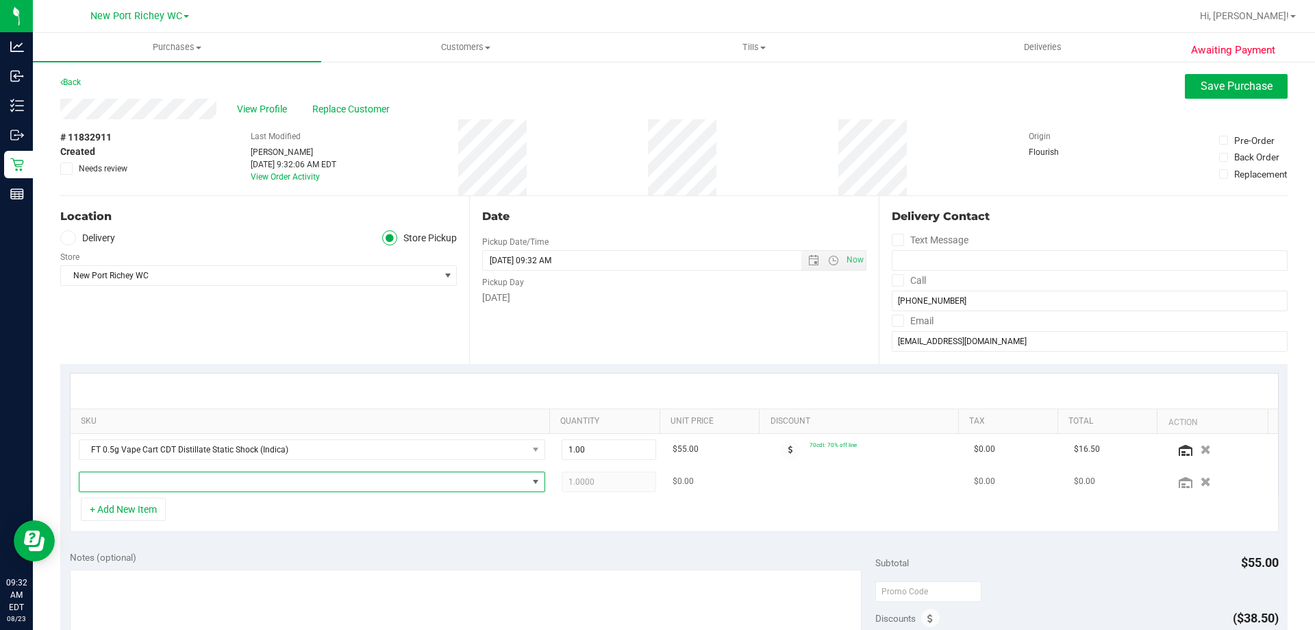
click at [162, 476] on span "NO DATA FOUND" at bounding box center [303, 481] width 448 height 19
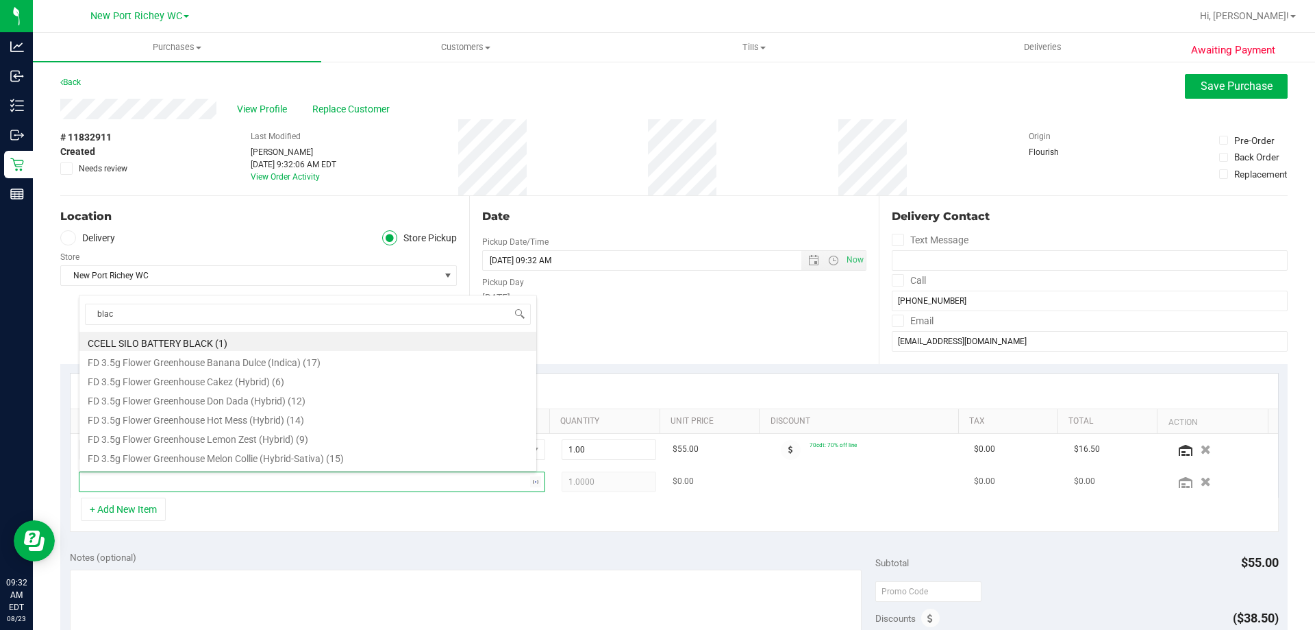
type input "black"
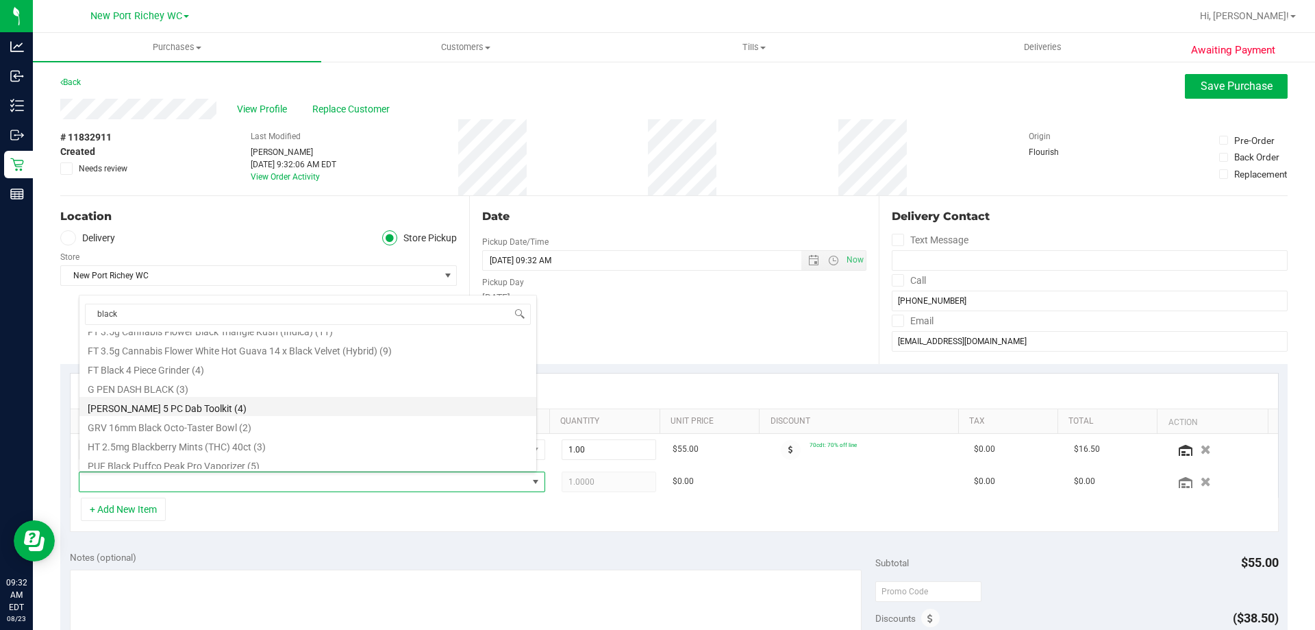
scroll to position [206, 0]
click at [317, 404] on li "GRV 16mm Black Octo-Taster Bowl (2)" at bounding box center [307, 404] width 457 height 19
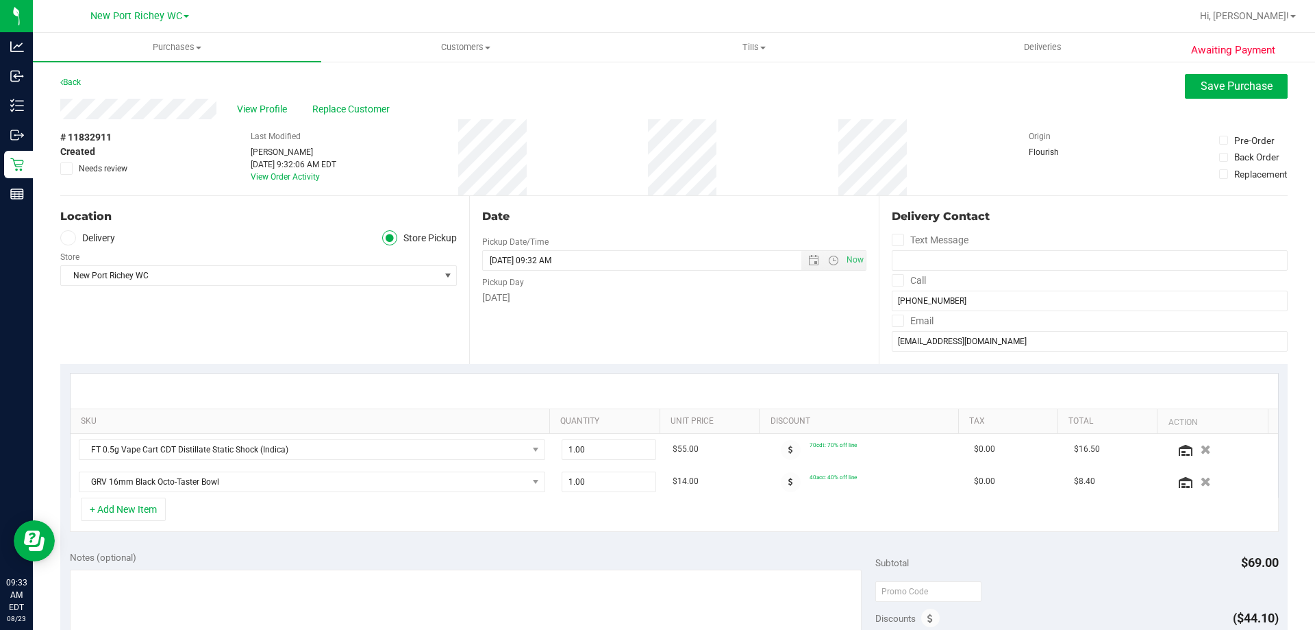
click at [434, 512] on div "+ Add New Item" at bounding box center [674, 514] width 1209 height 34
click at [1209, 86] on span "Save Purchase" at bounding box center [1237, 85] width 72 height 13
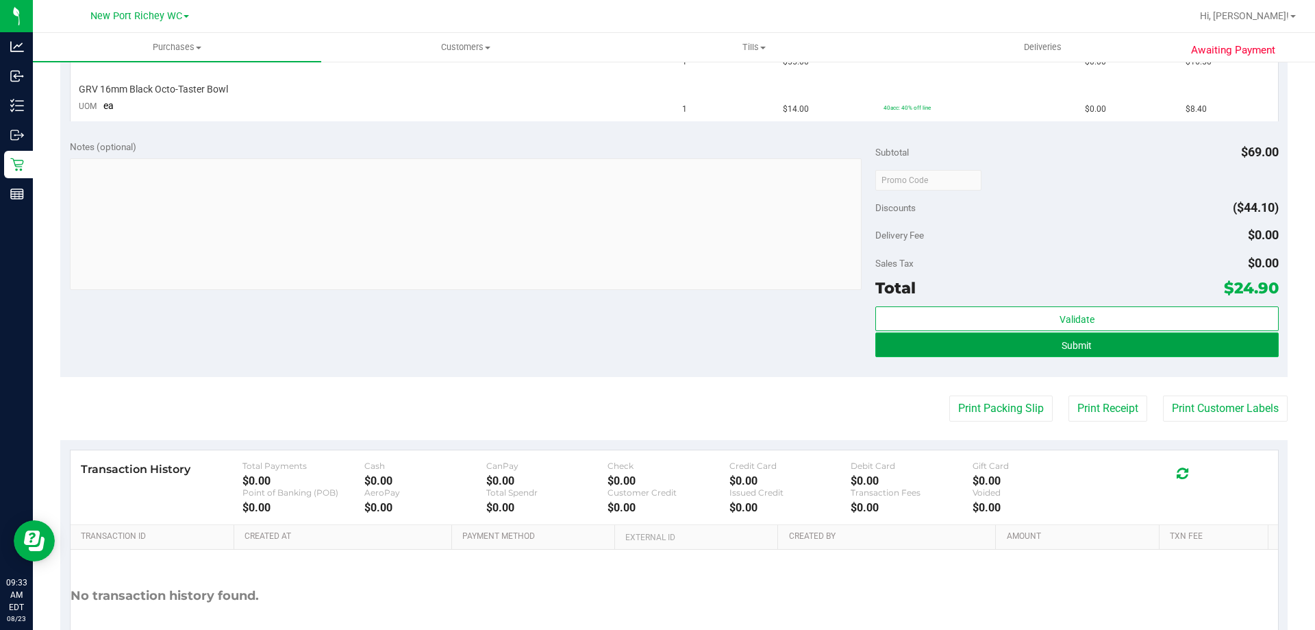
click at [1124, 351] on button "Submit" at bounding box center [1077, 344] width 403 height 25
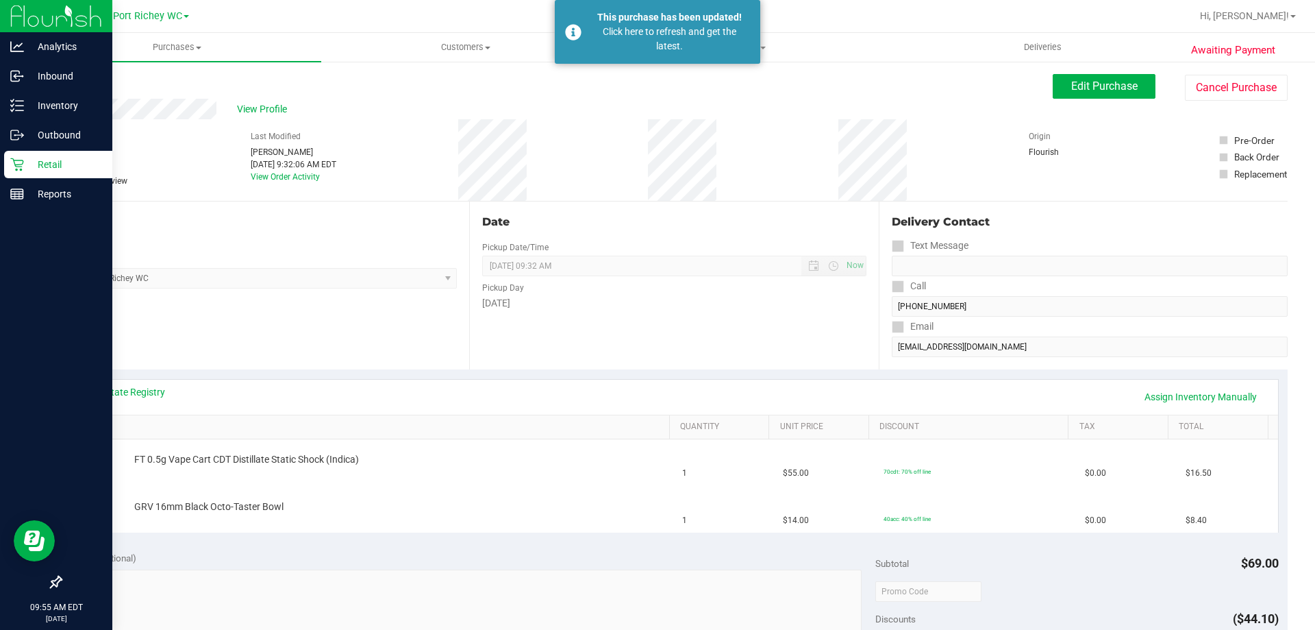
click at [10, 158] on div "Retail" at bounding box center [58, 164] width 108 height 27
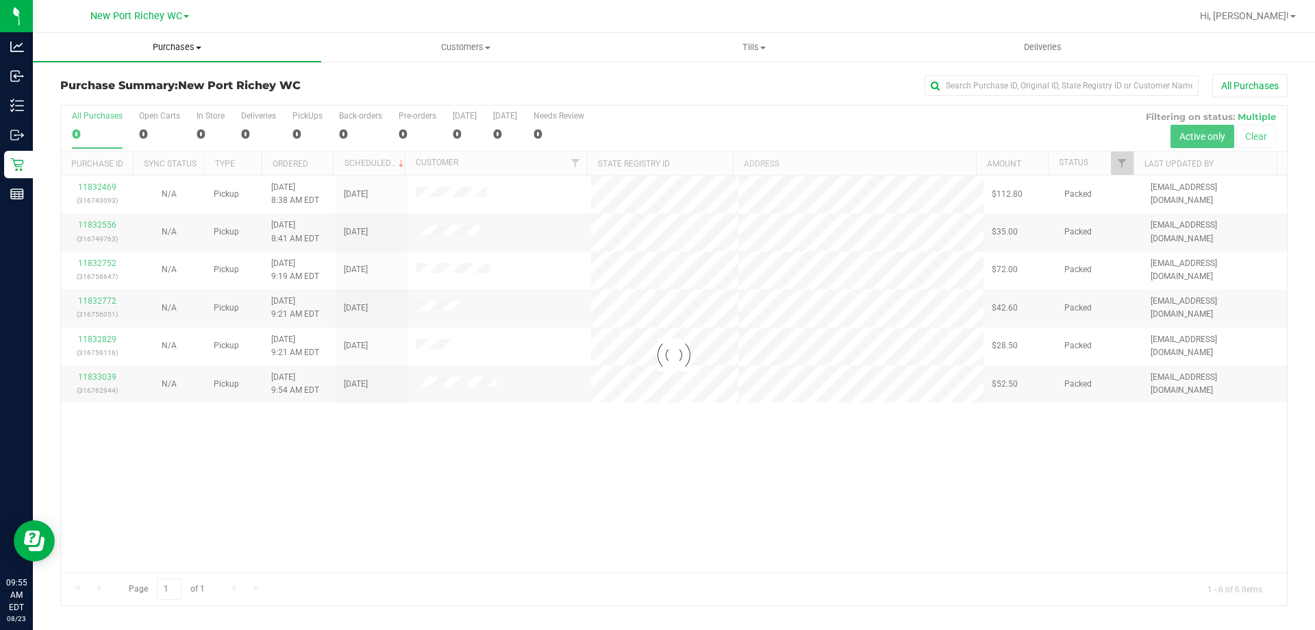
click at [190, 50] on span "Purchases" at bounding box center [177, 47] width 288 height 12
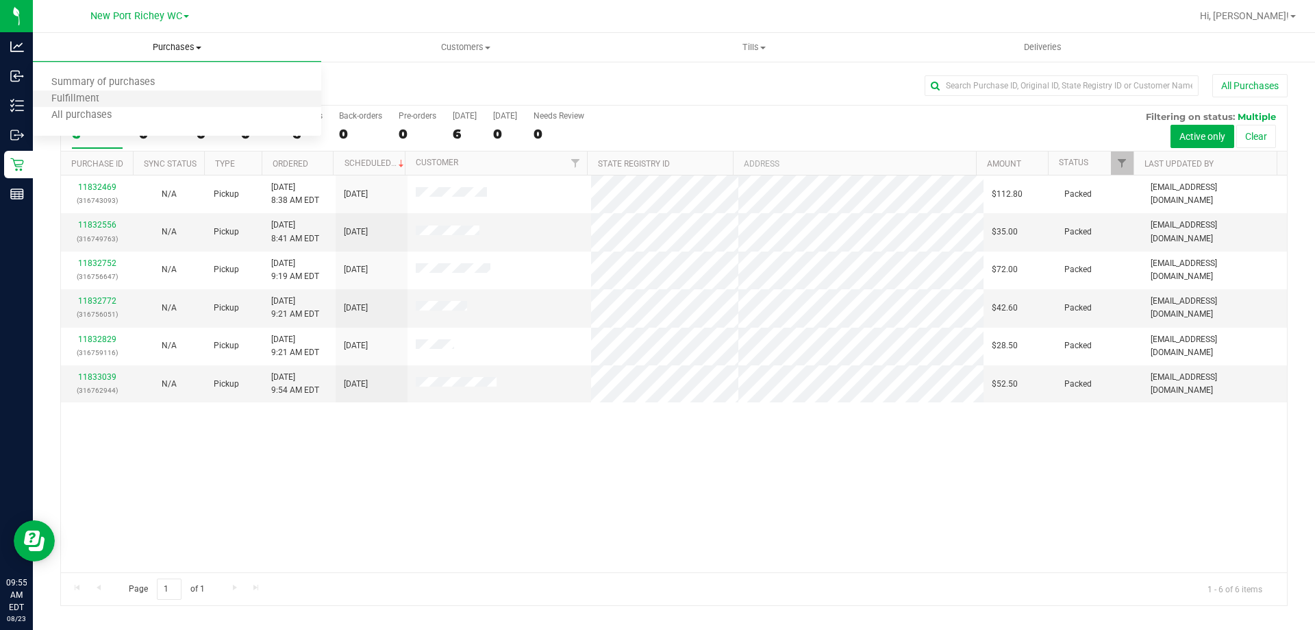
click at [140, 102] on li "Fulfillment" at bounding box center [177, 99] width 288 height 16
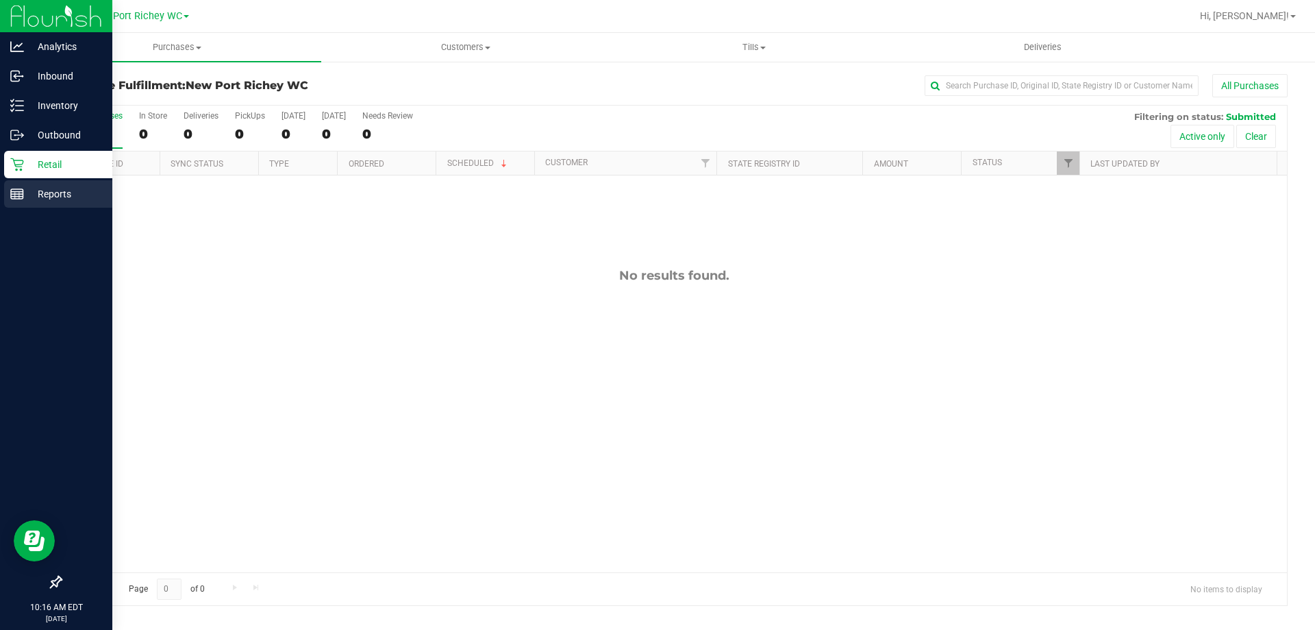
click at [44, 193] on p "Reports" at bounding box center [65, 194] width 82 height 16
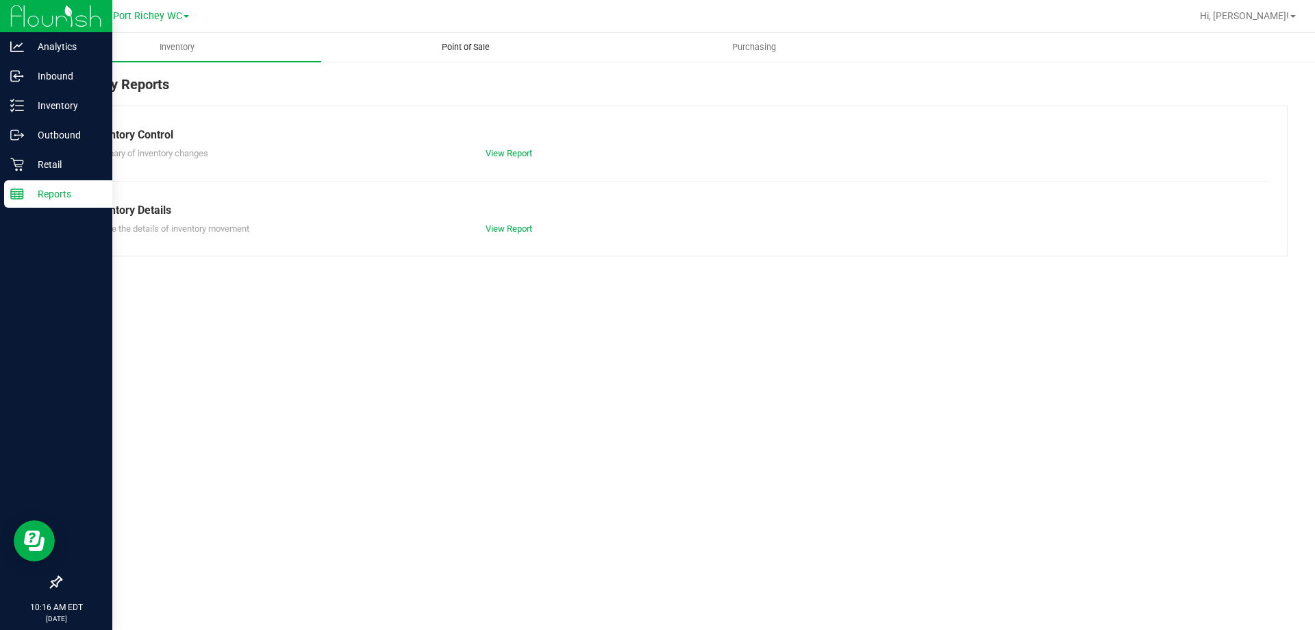
click at [469, 49] on span "Point of Sale" at bounding box center [465, 47] width 85 height 12
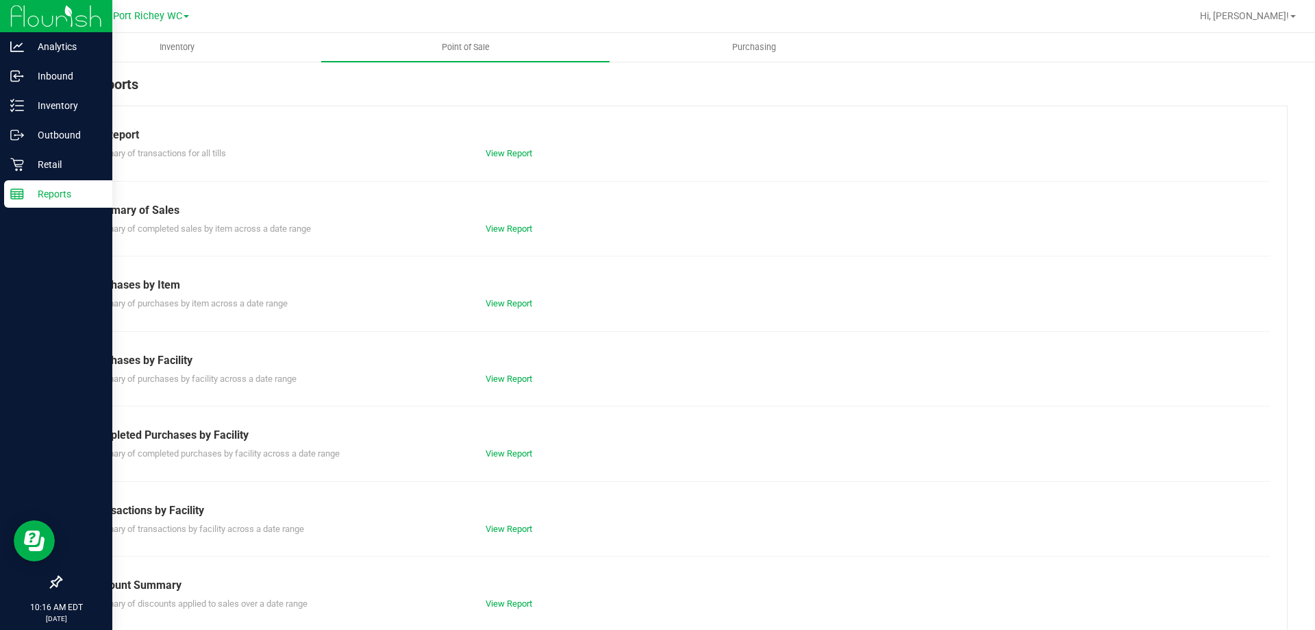
click at [497, 158] on div "View Report" at bounding box center [673, 154] width 397 height 14
click at [497, 153] on link "View Report" at bounding box center [509, 153] width 47 height 10
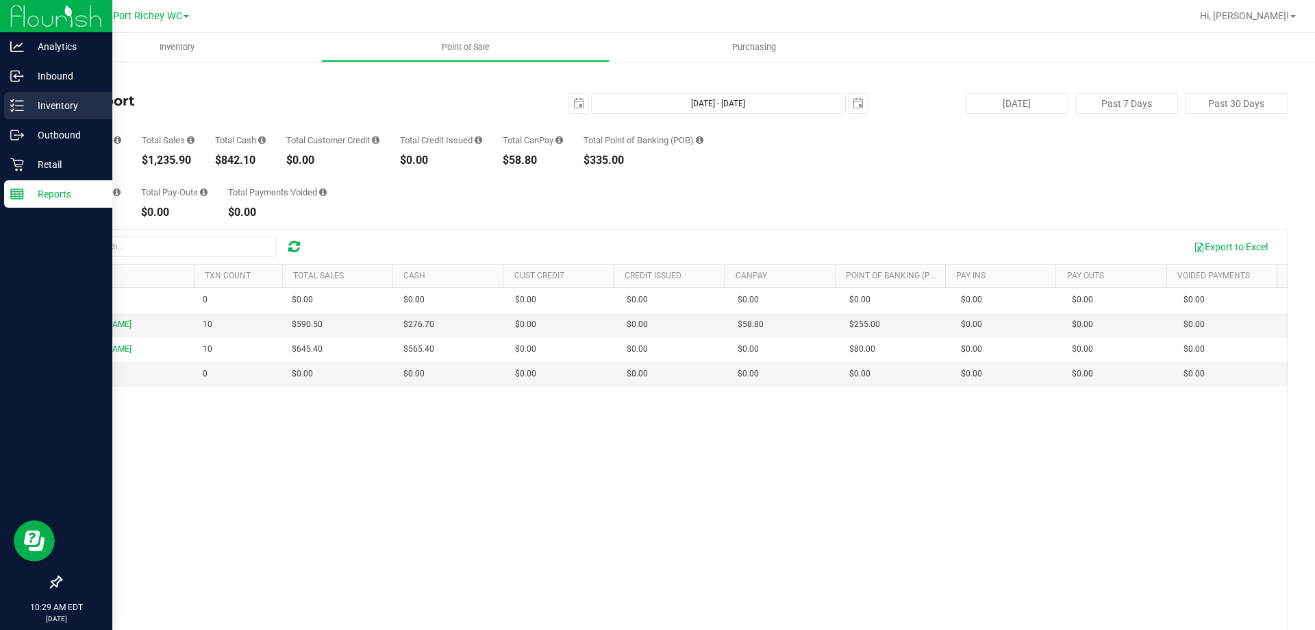
click at [29, 101] on p "Inventory" at bounding box center [65, 105] width 82 height 16
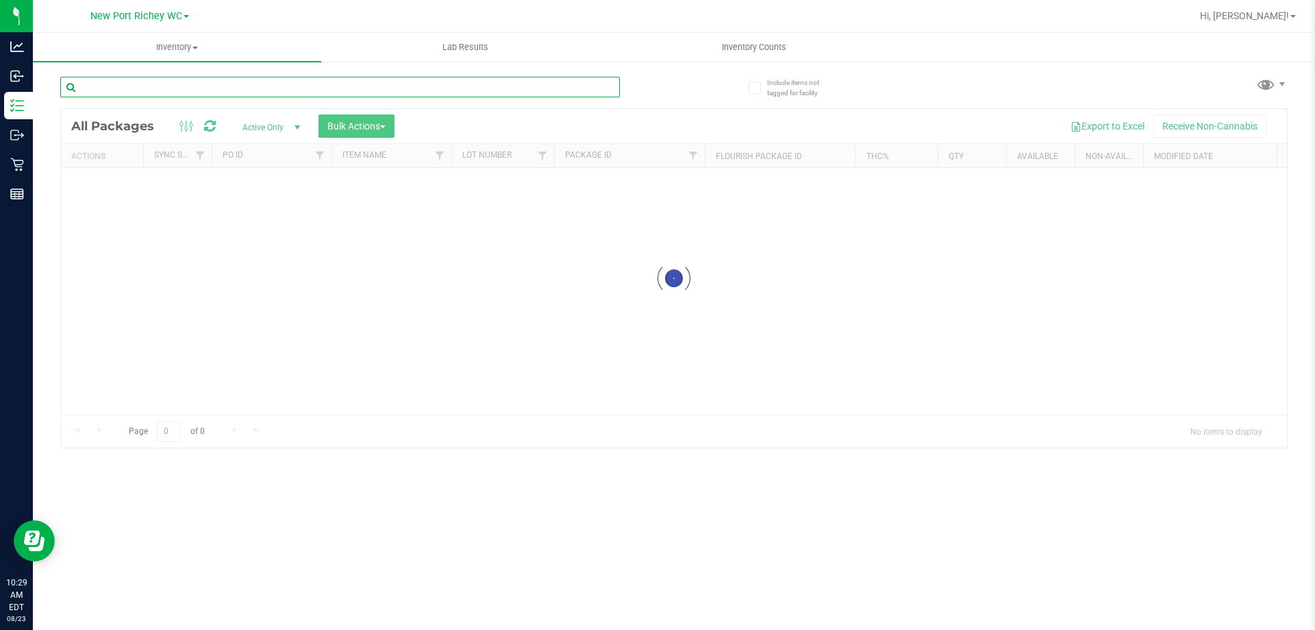
click at [106, 83] on div "Inventory All packages All inventory Waste log Create inventory Lab Results Inv…" at bounding box center [674, 331] width 1283 height 597
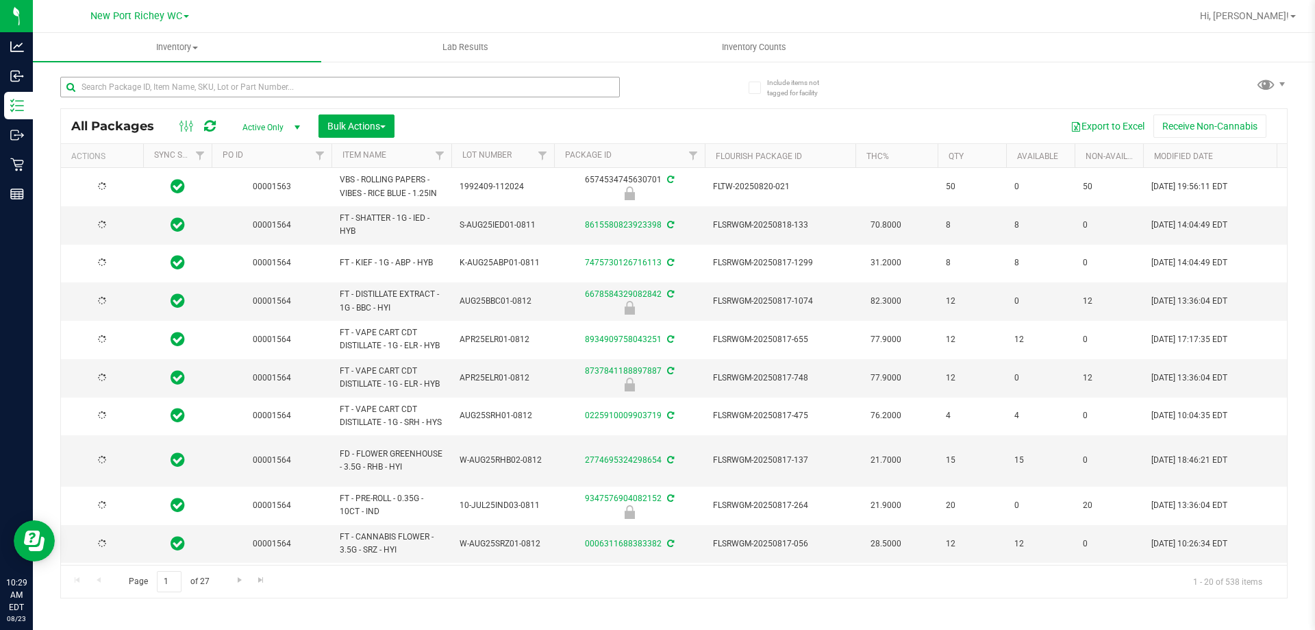
type input "2026-02-15"
click at [284, 82] on input "text" at bounding box center [340, 87] width 560 height 21
type input "dsc"
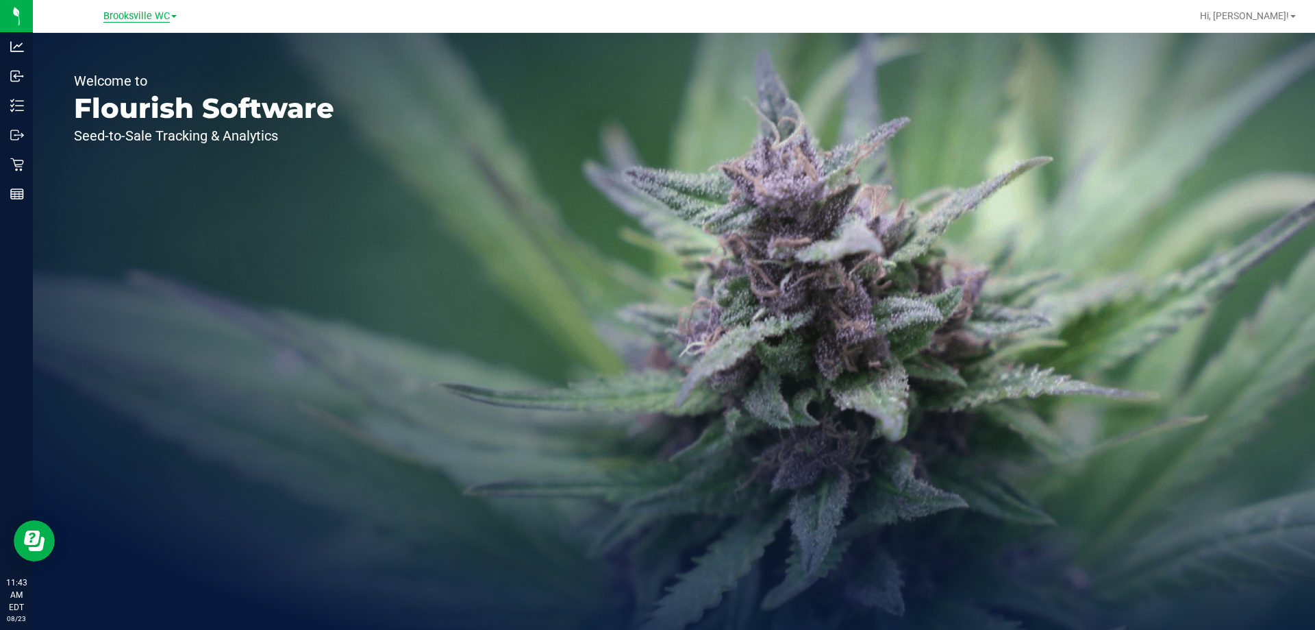
click at [143, 17] on span "Brooksville WC" at bounding box center [136, 16] width 66 height 12
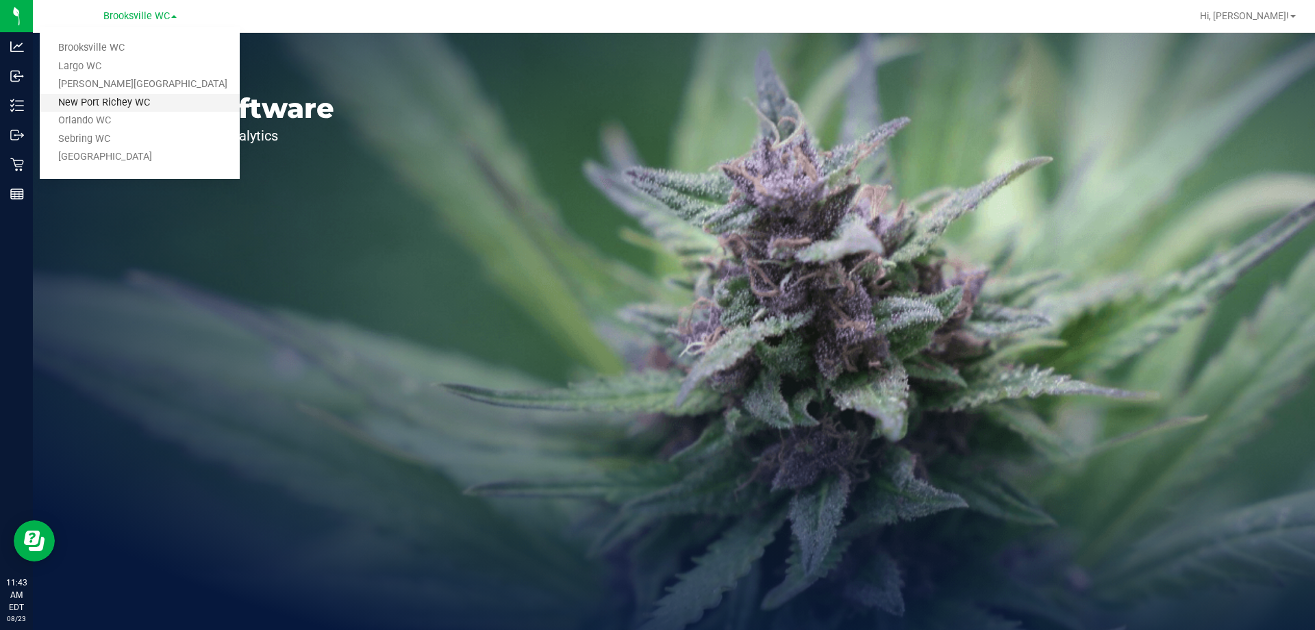
click at [136, 103] on link "New Port Richey WC" at bounding box center [140, 103] width 200 height 18
